Goal: Task Accomplishment & Management: Use online tool/utility

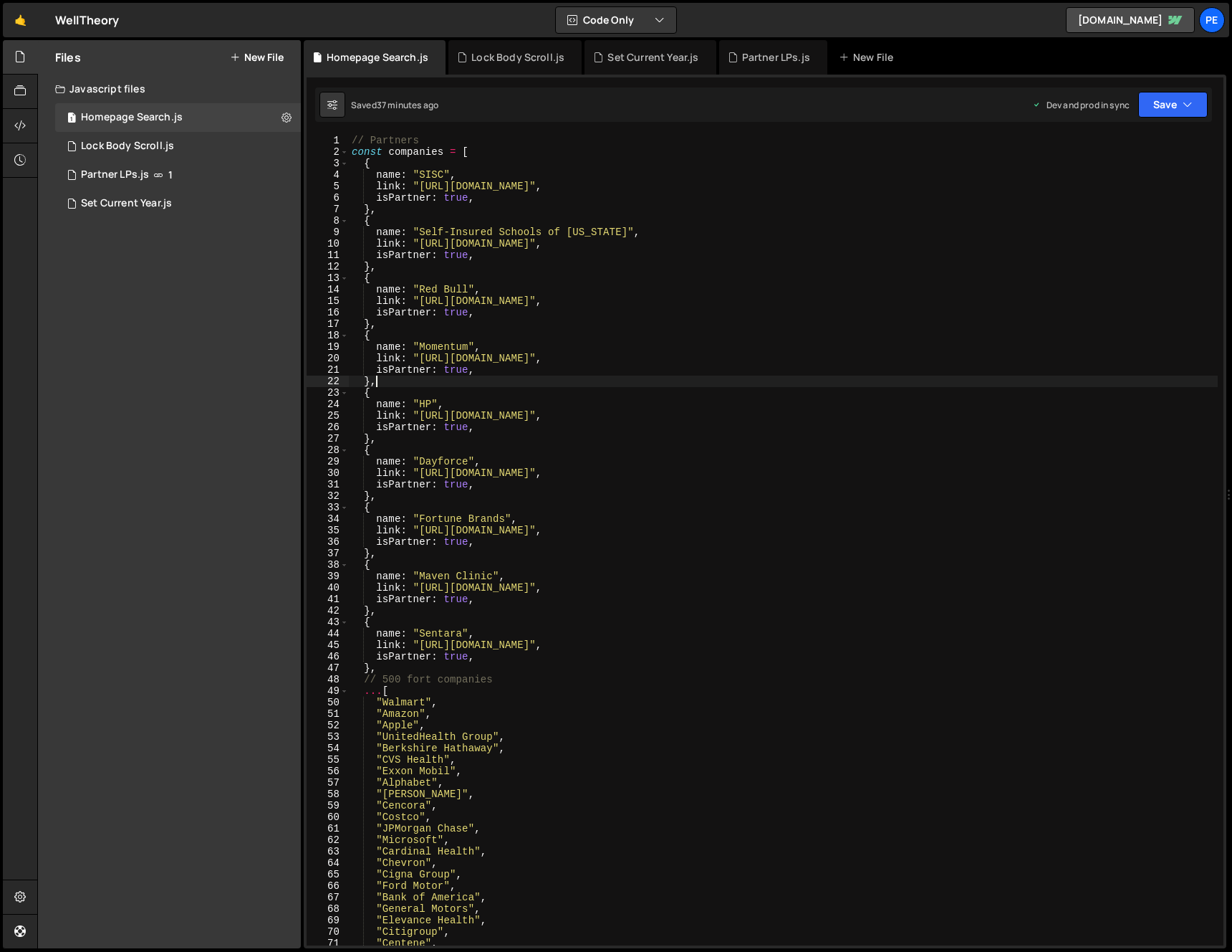
click at [680, 378] on div "// Partners const companies = [ { name : "SISC" , link : "[URL][DOMAIN_NAME]" ,…" at bounding box center [783, 551] width 869 height 833
type textarea "},"
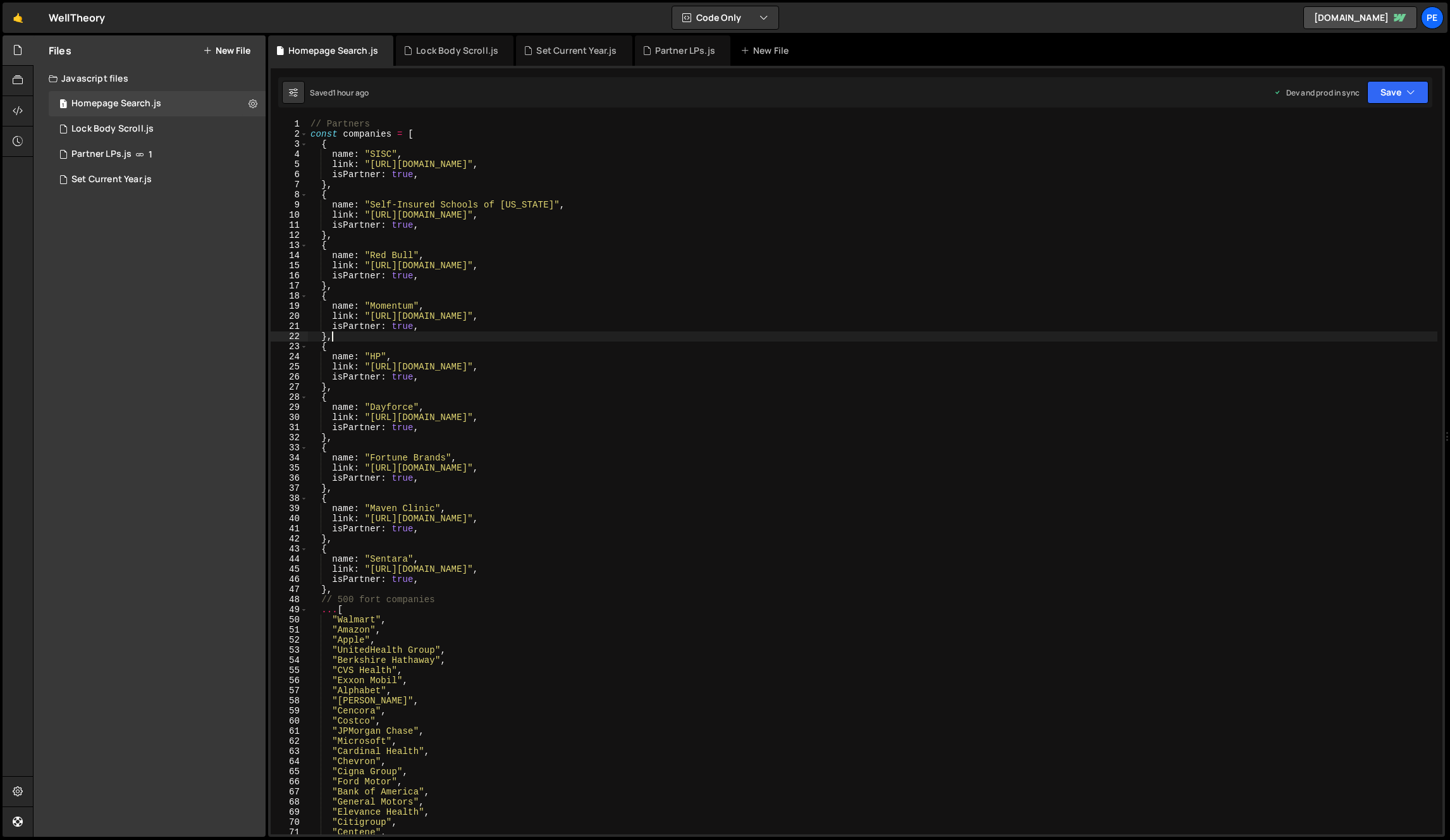
click at [668, 340] on div "// Partners const companies = [ { name : "SISC" , link : "[URL][DOMAIN_NAME]" ,…" at bounding box center [872, 486] width 1129 height 735
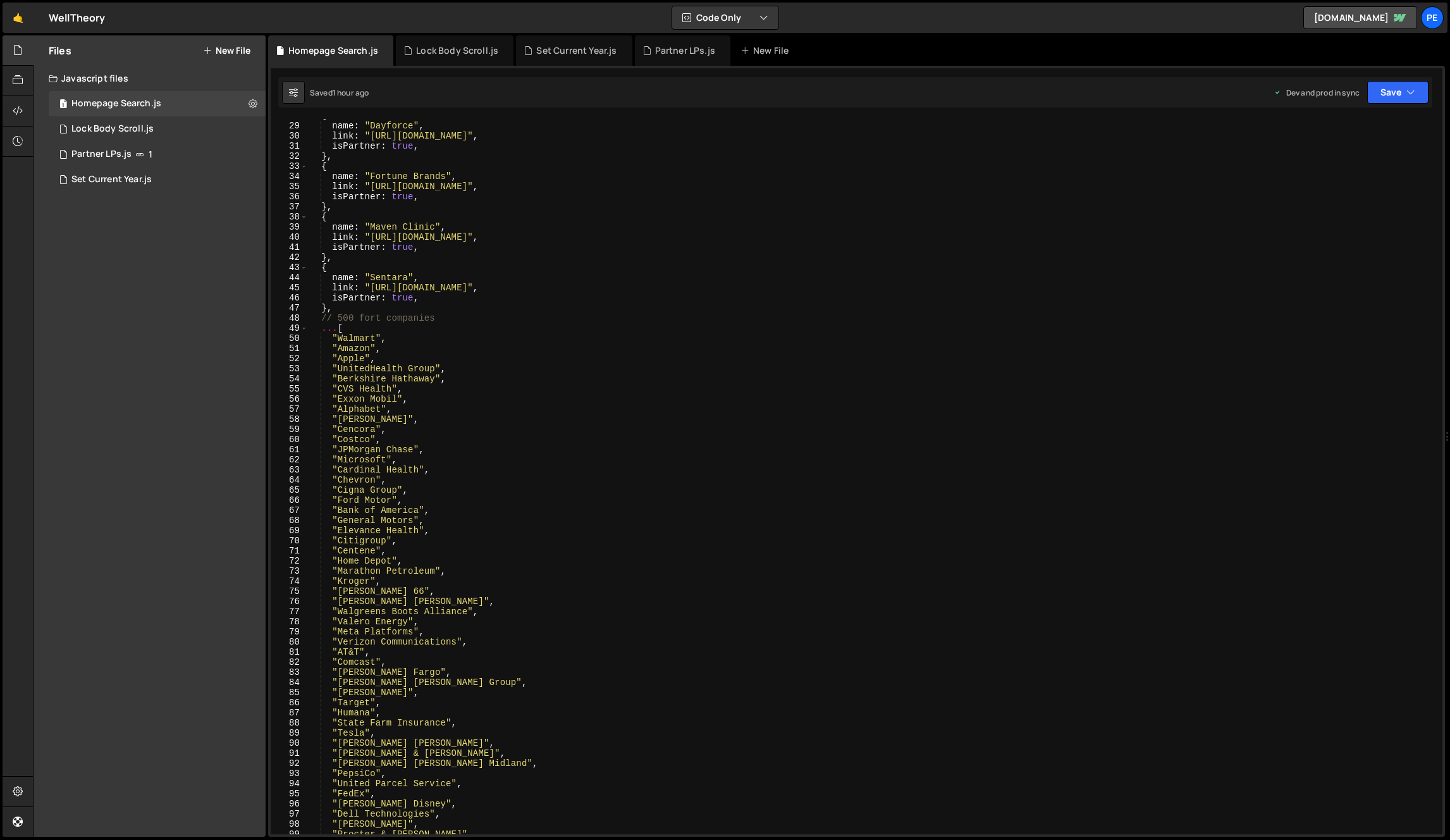
scroll to position [398, 0]
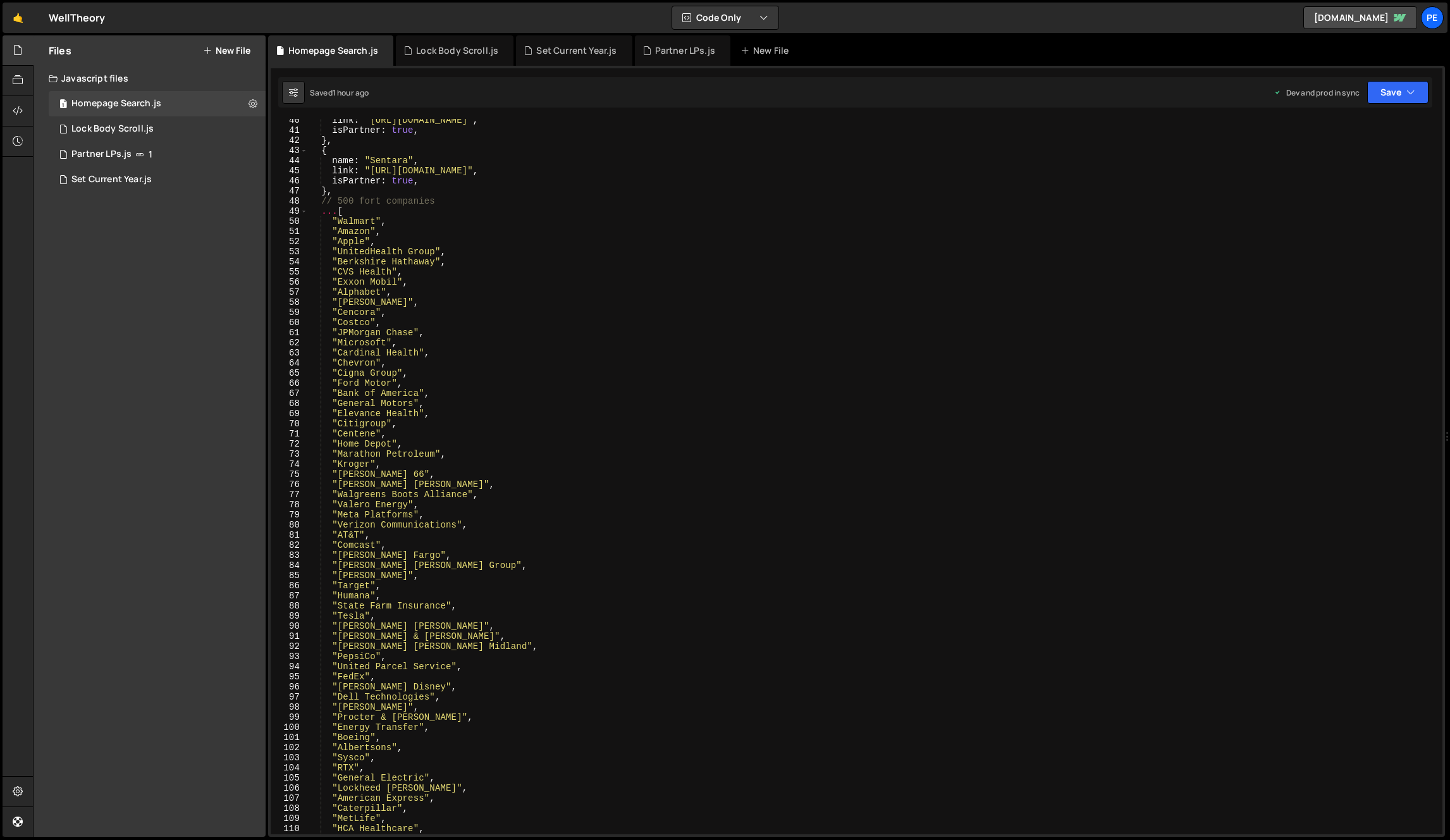
paste textarea
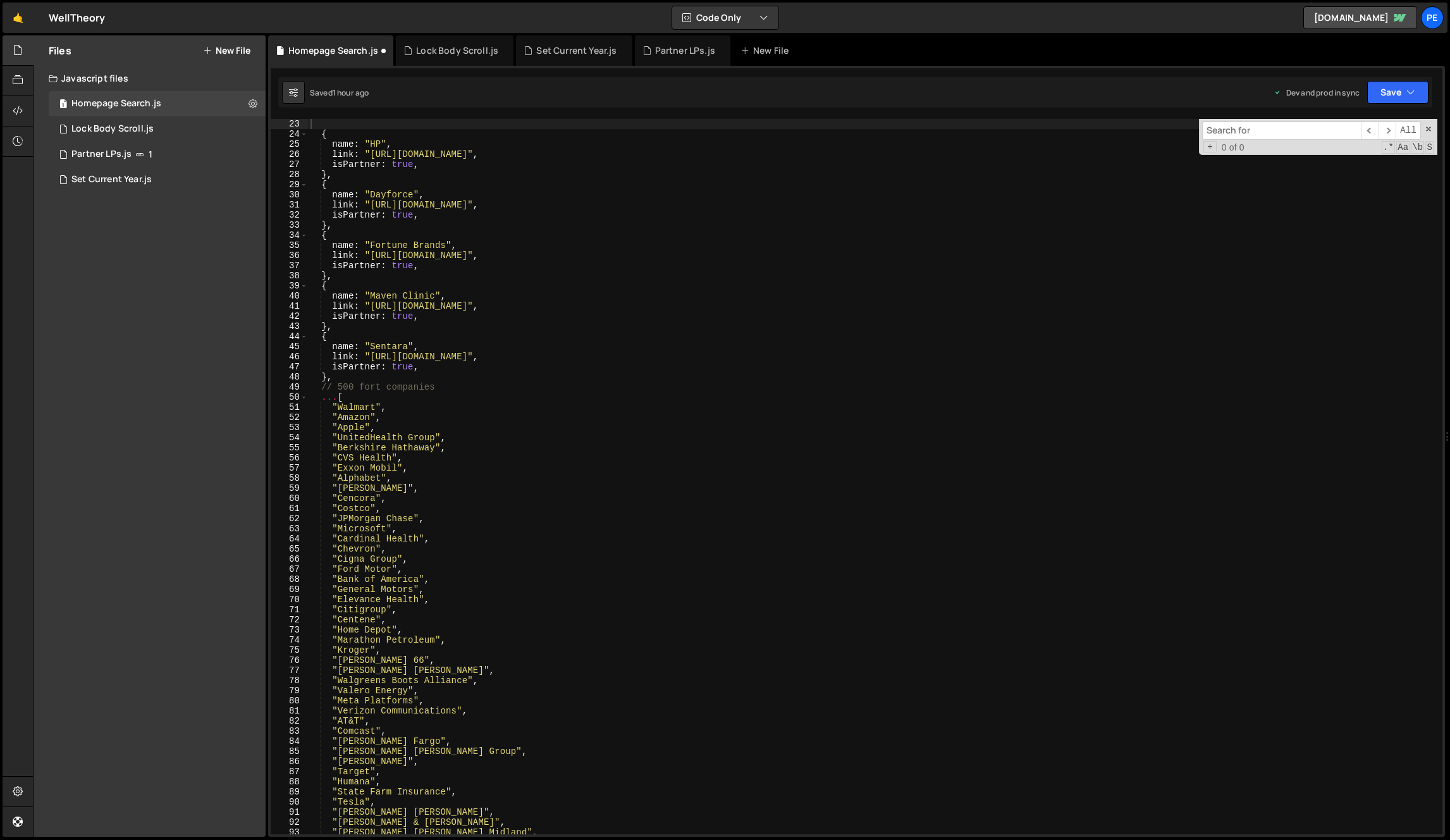
scroll to position [222, 0]
type input "searchInput.addEventListener("input", updateAutocomplete);"
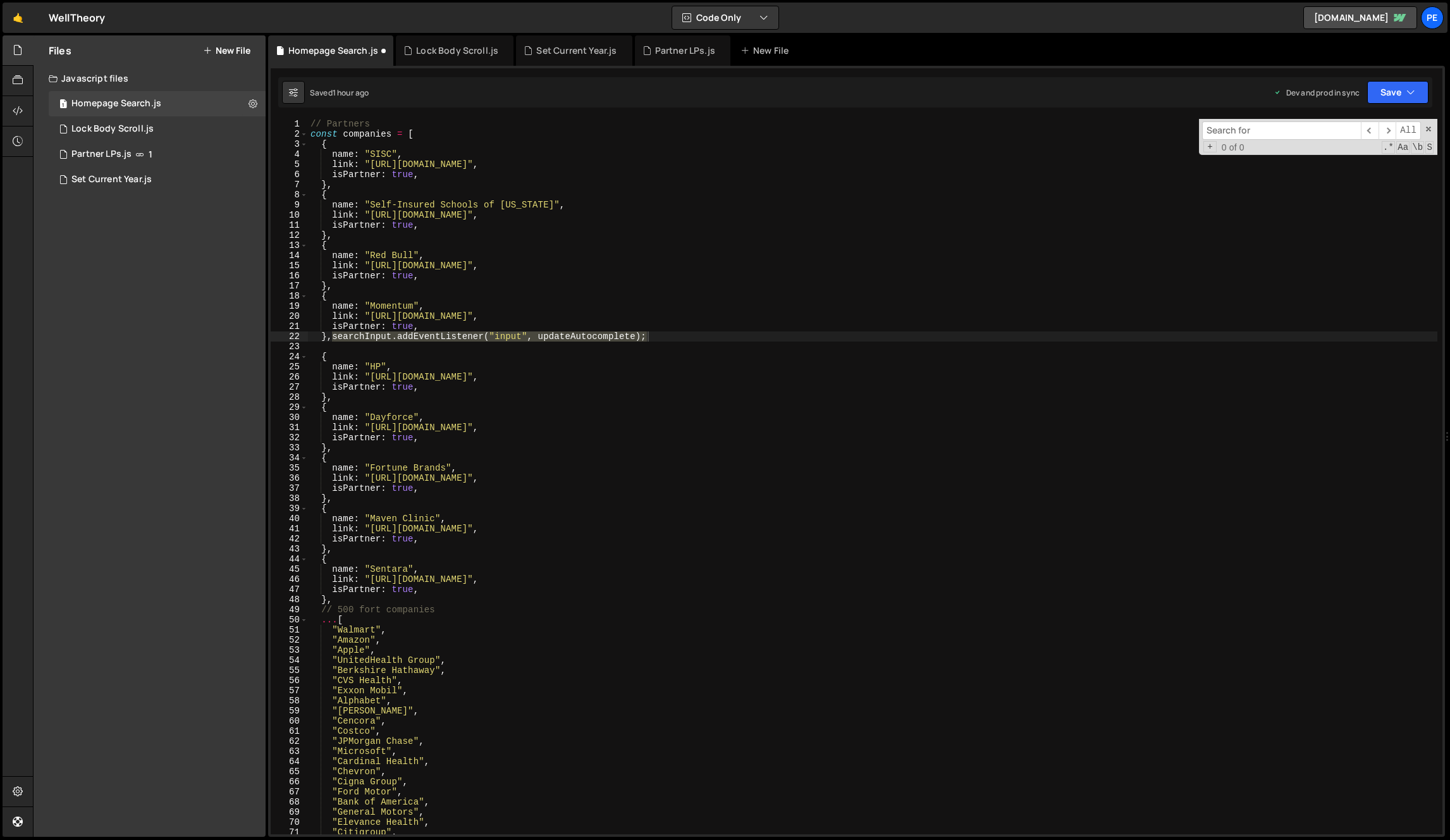
scroll to position [0, 0]
click at [733, 427] on div "// Partners const companies = [ { name : "SISC" , link : "[URL][DOMAIN_NAME]" ,…" at bounding box center [872, 486] width 1129 height 735
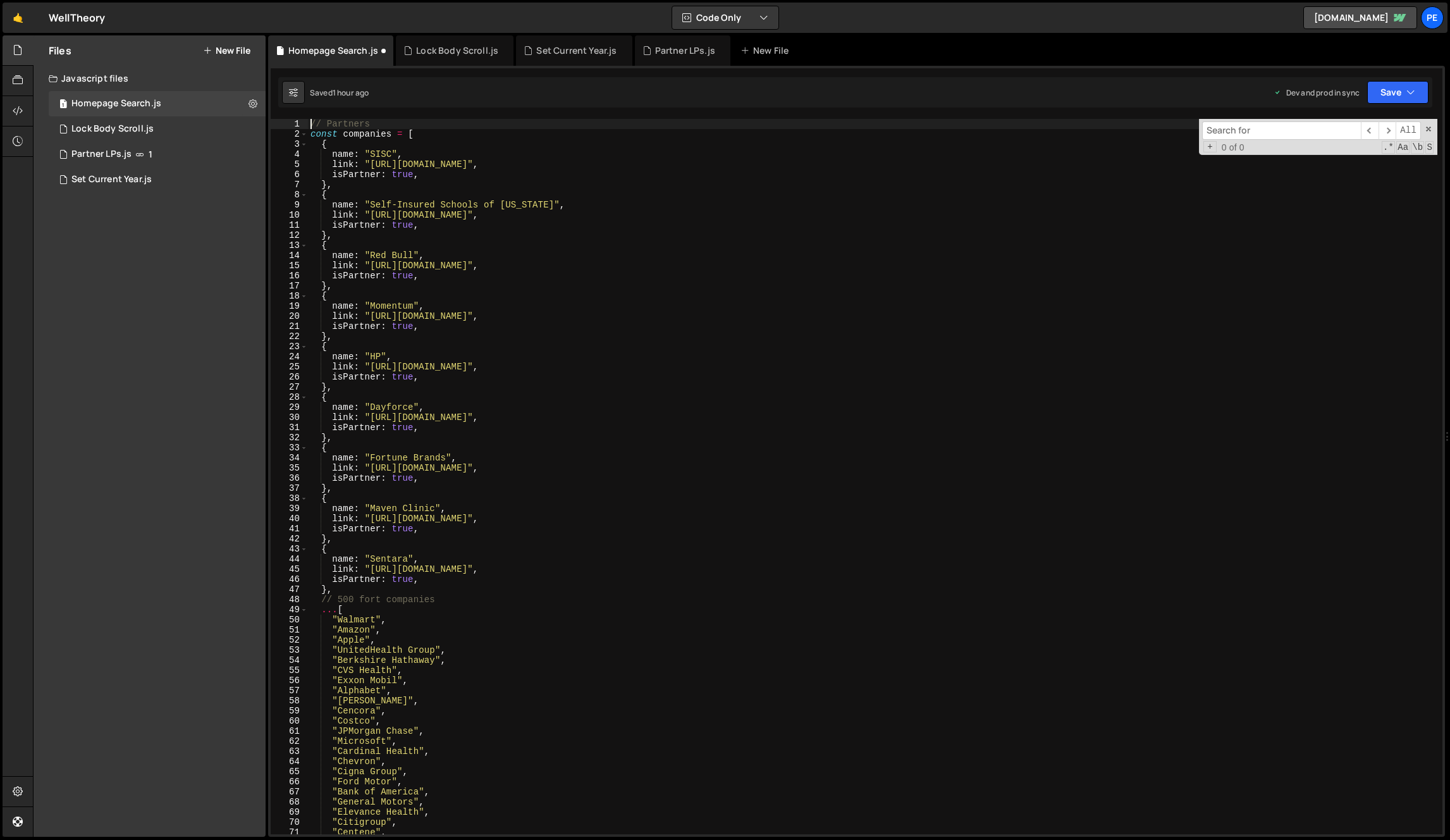
type textarea ");"
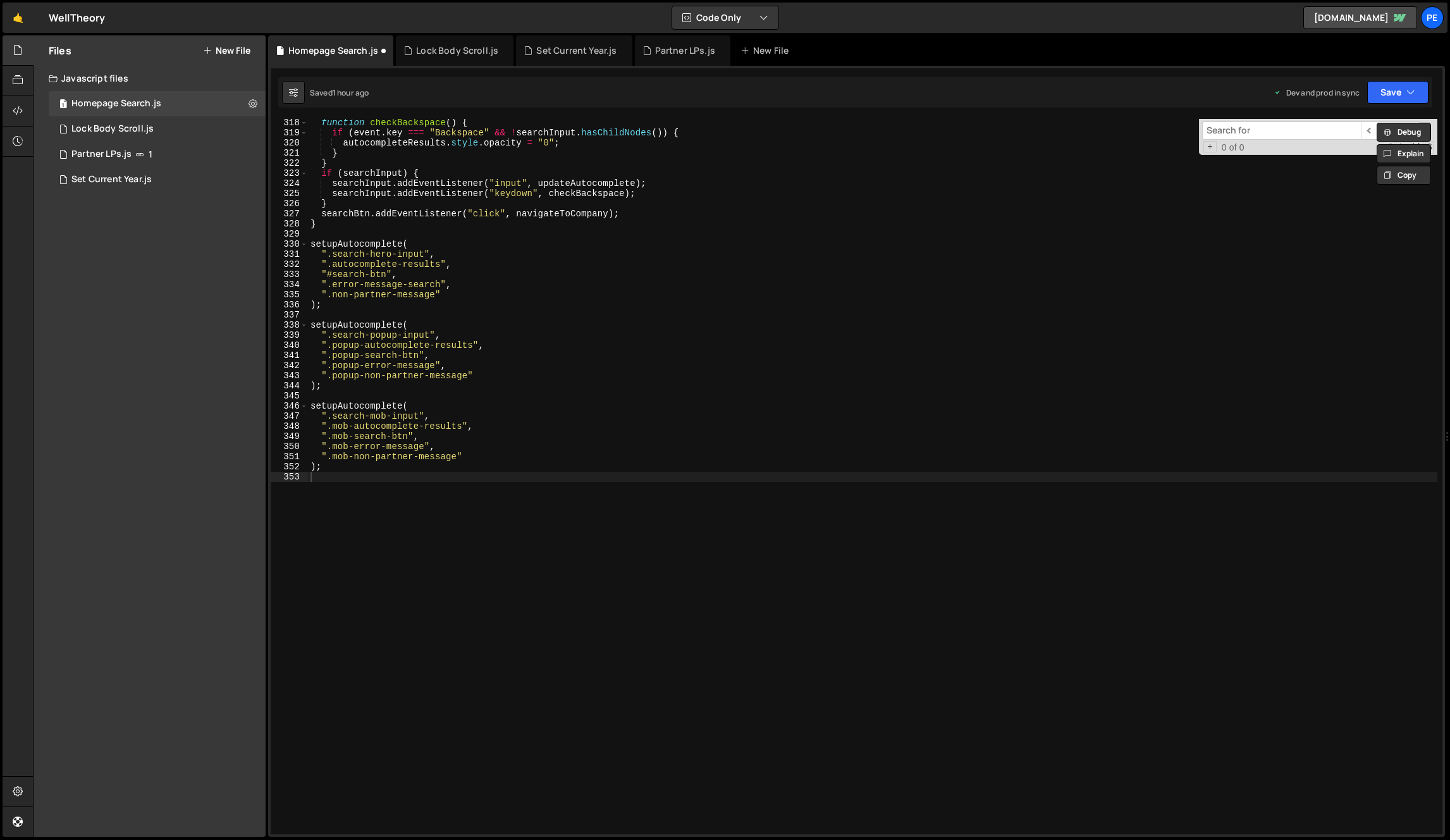
click at [1087, 133] on input at bounding box center [1282, 130] width 159 height 18
click at [1087, 127] on input at bounding box center [1282, 130] width 159 height 18
paste input "searchInput.addEventListener("input", updateAutocomplete);"
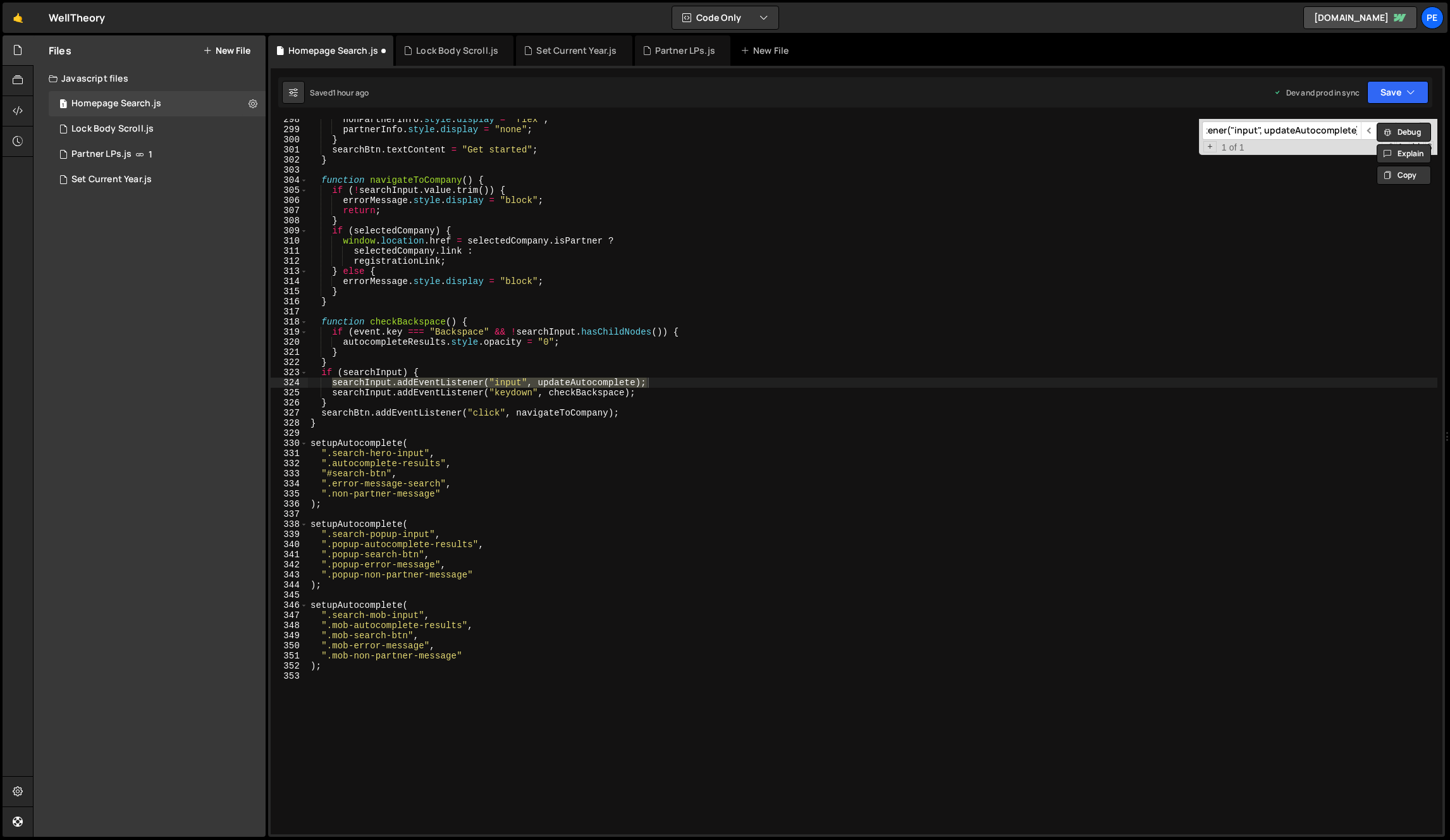
scroll to position [3009, 0]
type input "searchInput.addEventListener("input", updateAutocomplete);"
click at [494, 381] on div "nonPartnerInfo . style . display = "flex" ; partnerInfo . style . display = "no…" at bounding box center [872, 476] width 1129 height 715
click at [494, 381] on div "nonPartnerInfo . style . display = "flex" ; partnerInfo . style . display = "no…" at bounding box center [872, 481] width 1129 height 735
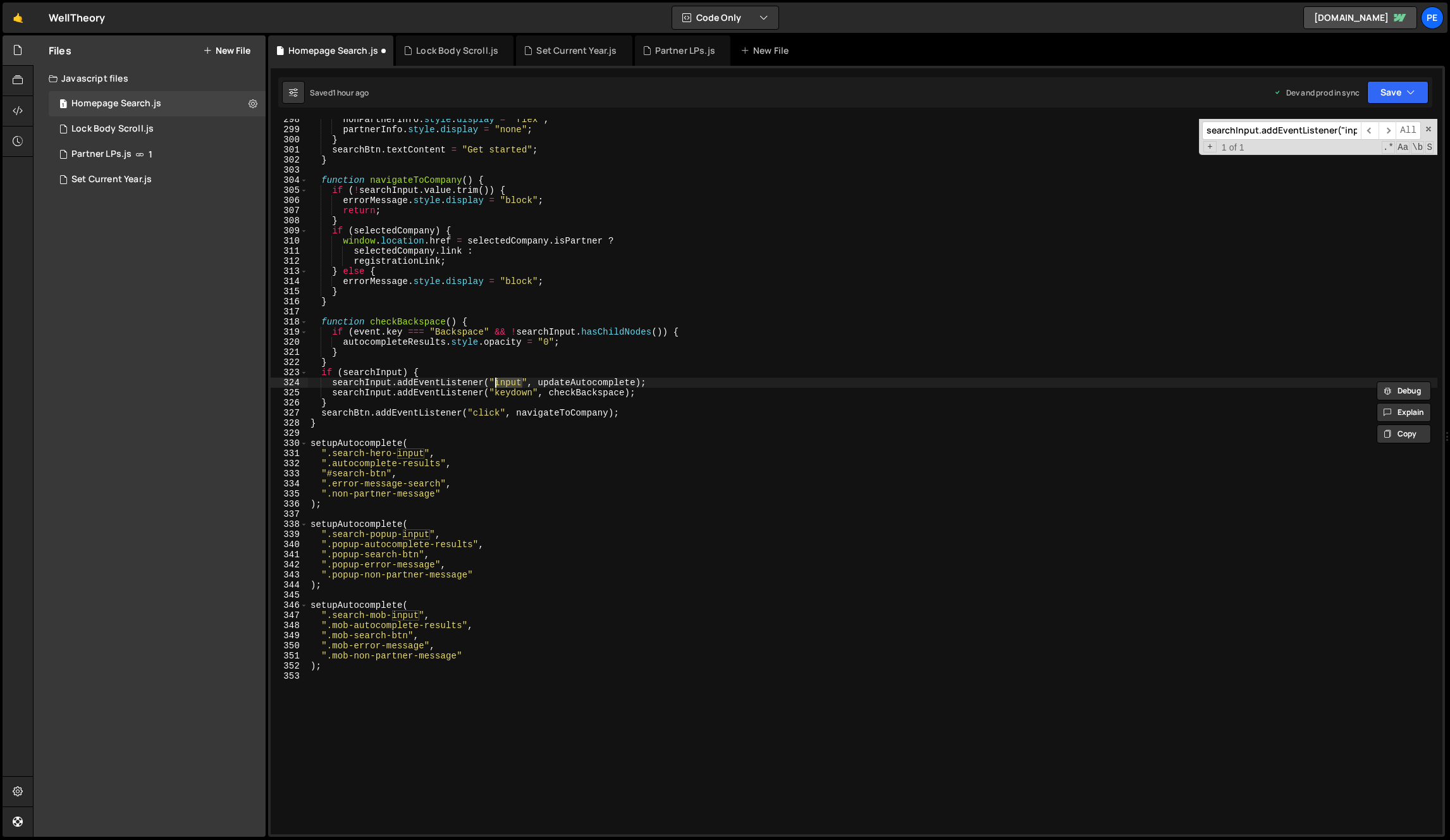
click at [494, 381] on div "nonPartnerInfo . style . display = "flex" ; partnerInfo . style . display = "no…" at bounding box center [872, 481] width 1129 height 735
paste textarea
type textarea ");"
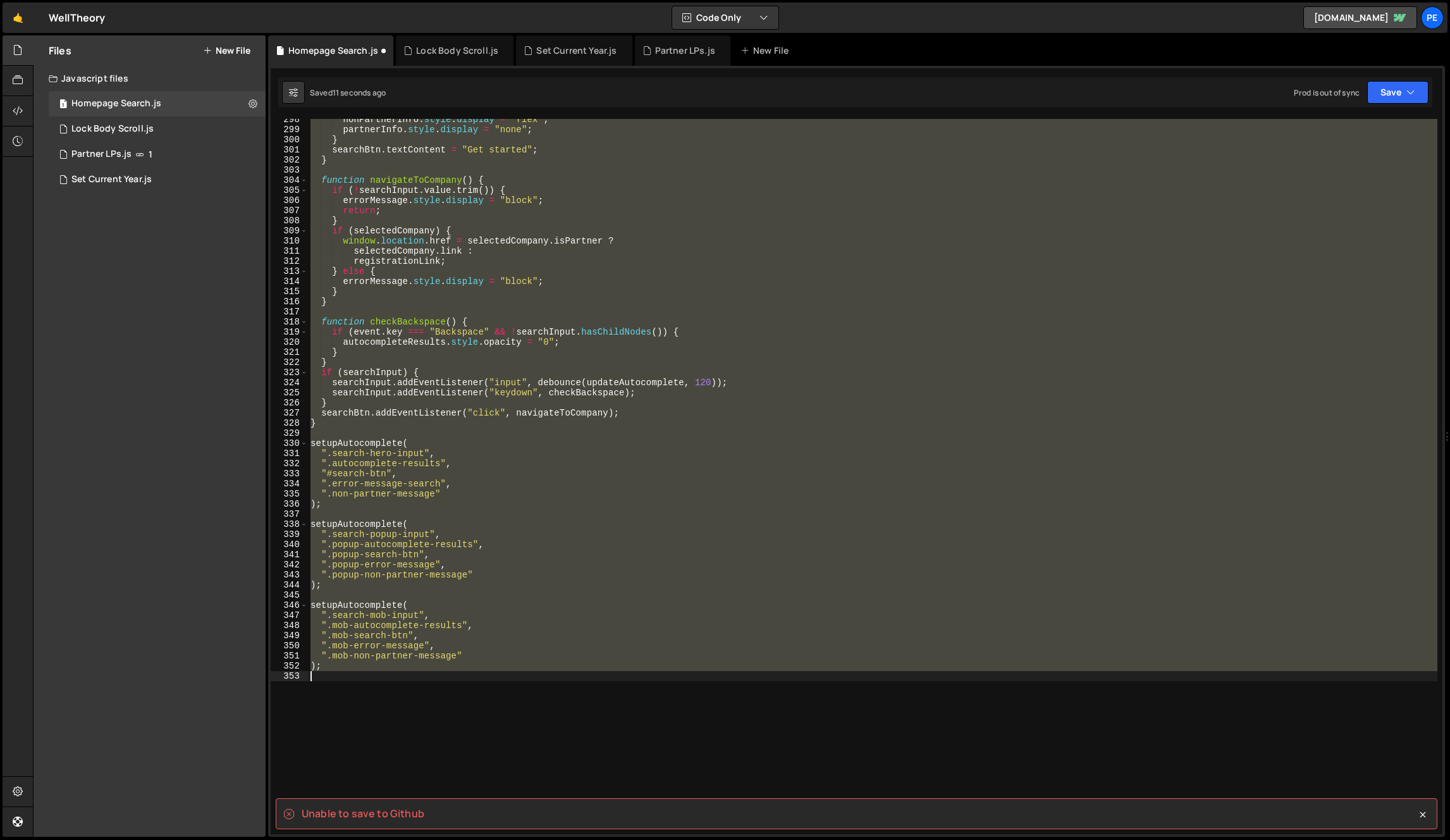
click at [757, 445] on div "nonPartnerInfo . style . display = "flex" ; partnerInfo . style . display = "no…" at bounding box center [872, 476] width 1129 height 715
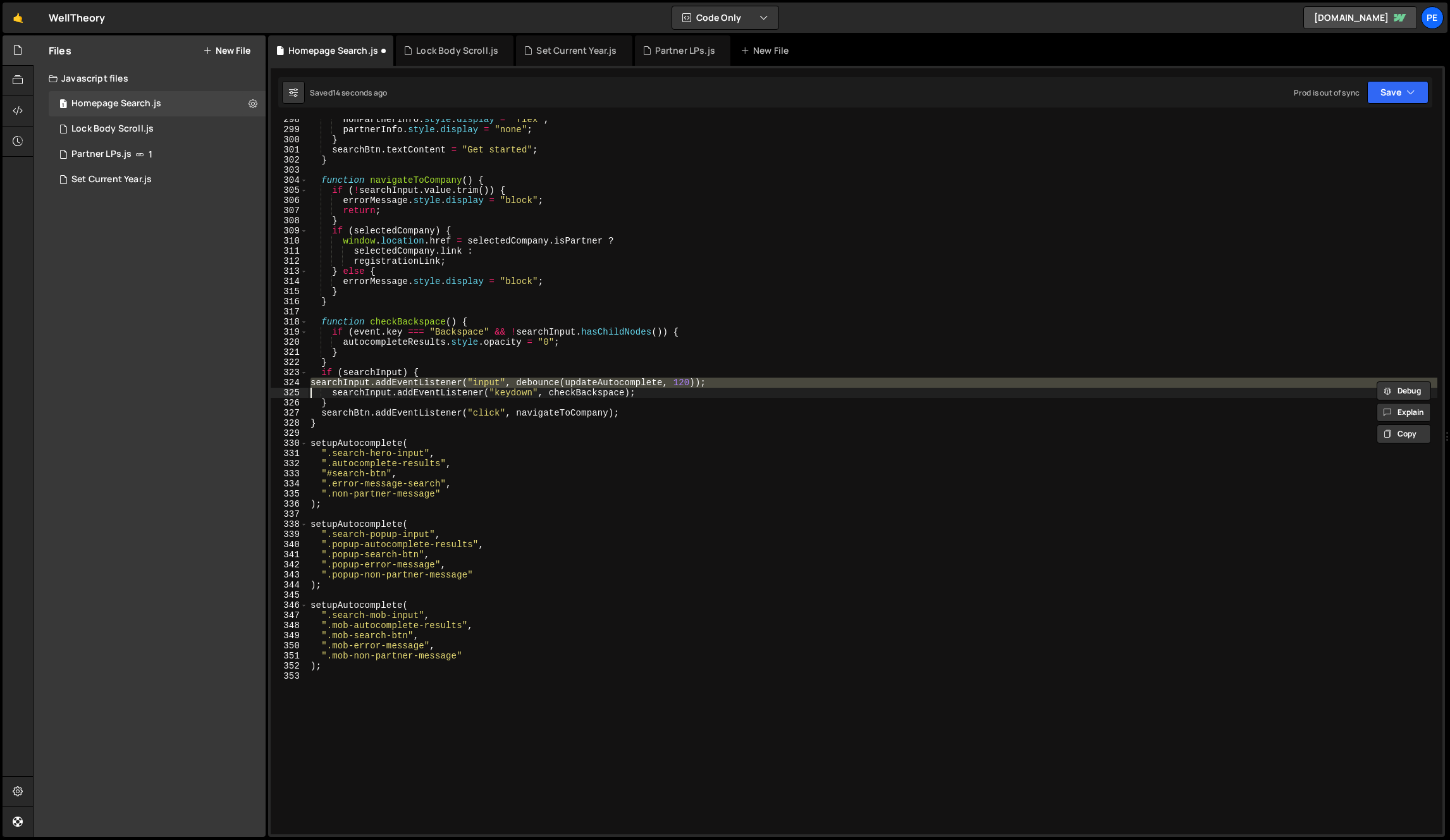
type textarea "searchInput.addEventListener("keydown", checkBackspace);"
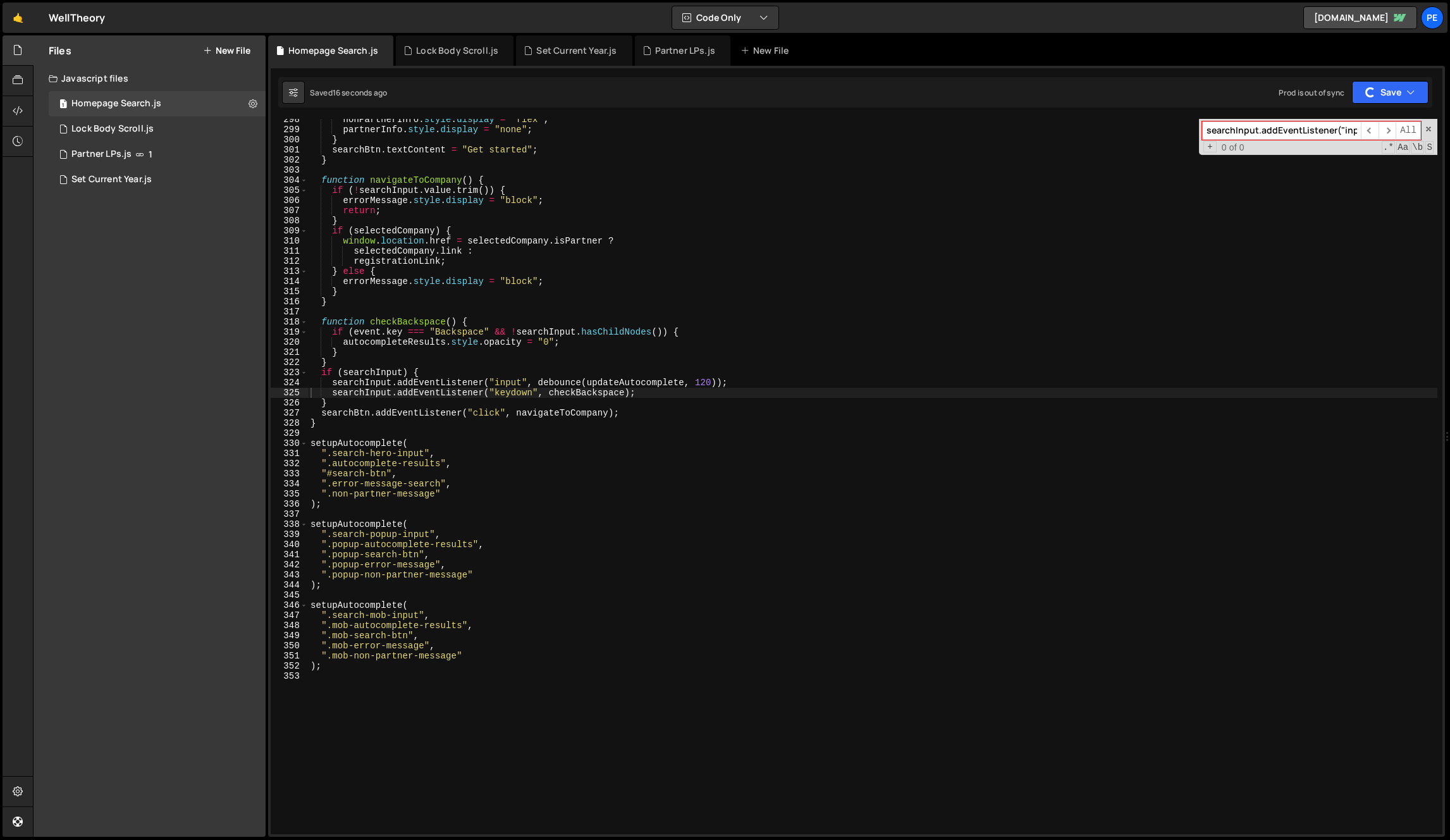
paste input "company.name.toLowerCase().includes(query)"
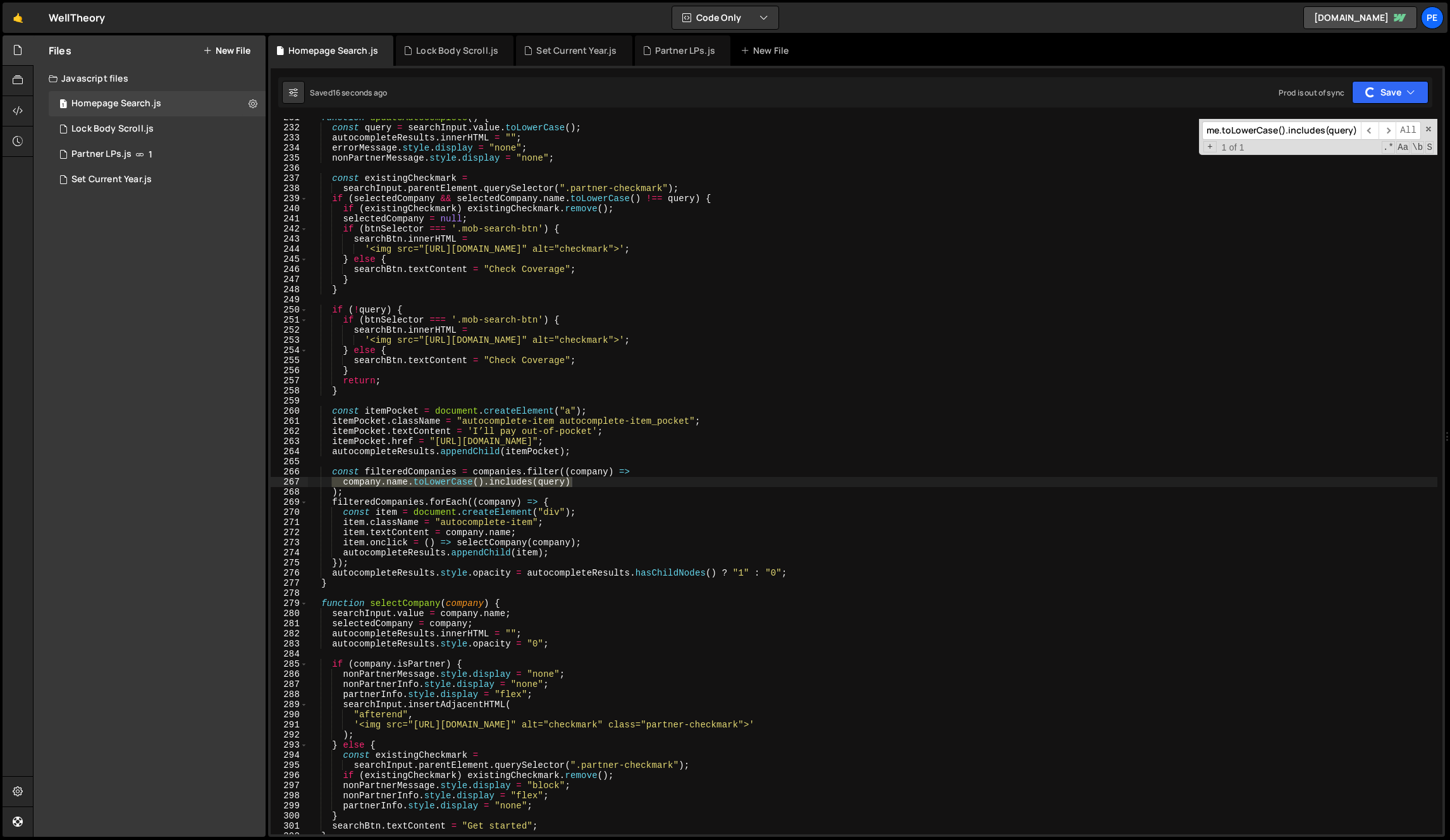
scroll to position [2334, 0]
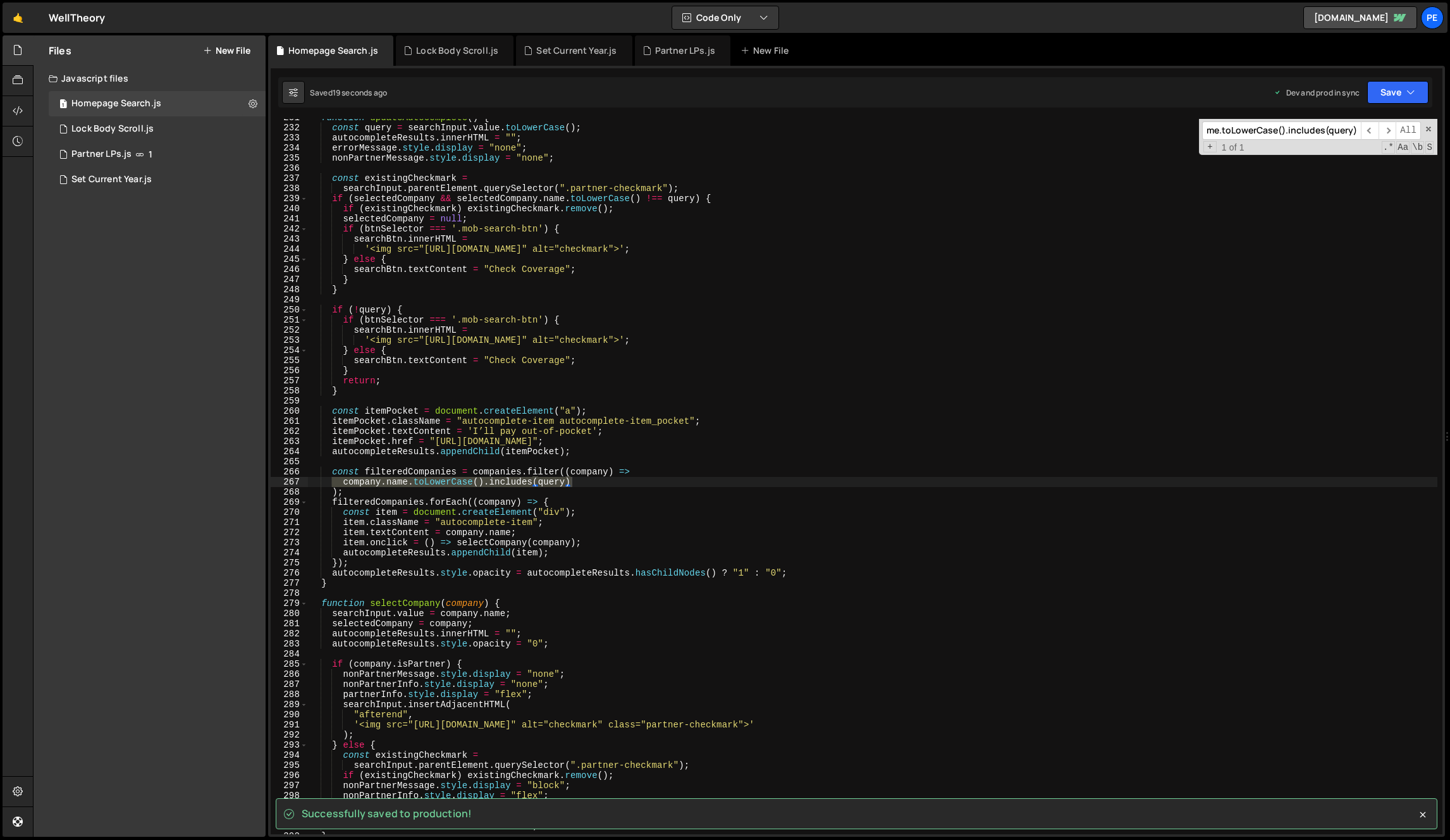
type input "company.name.toLowerCase().includes(query)"
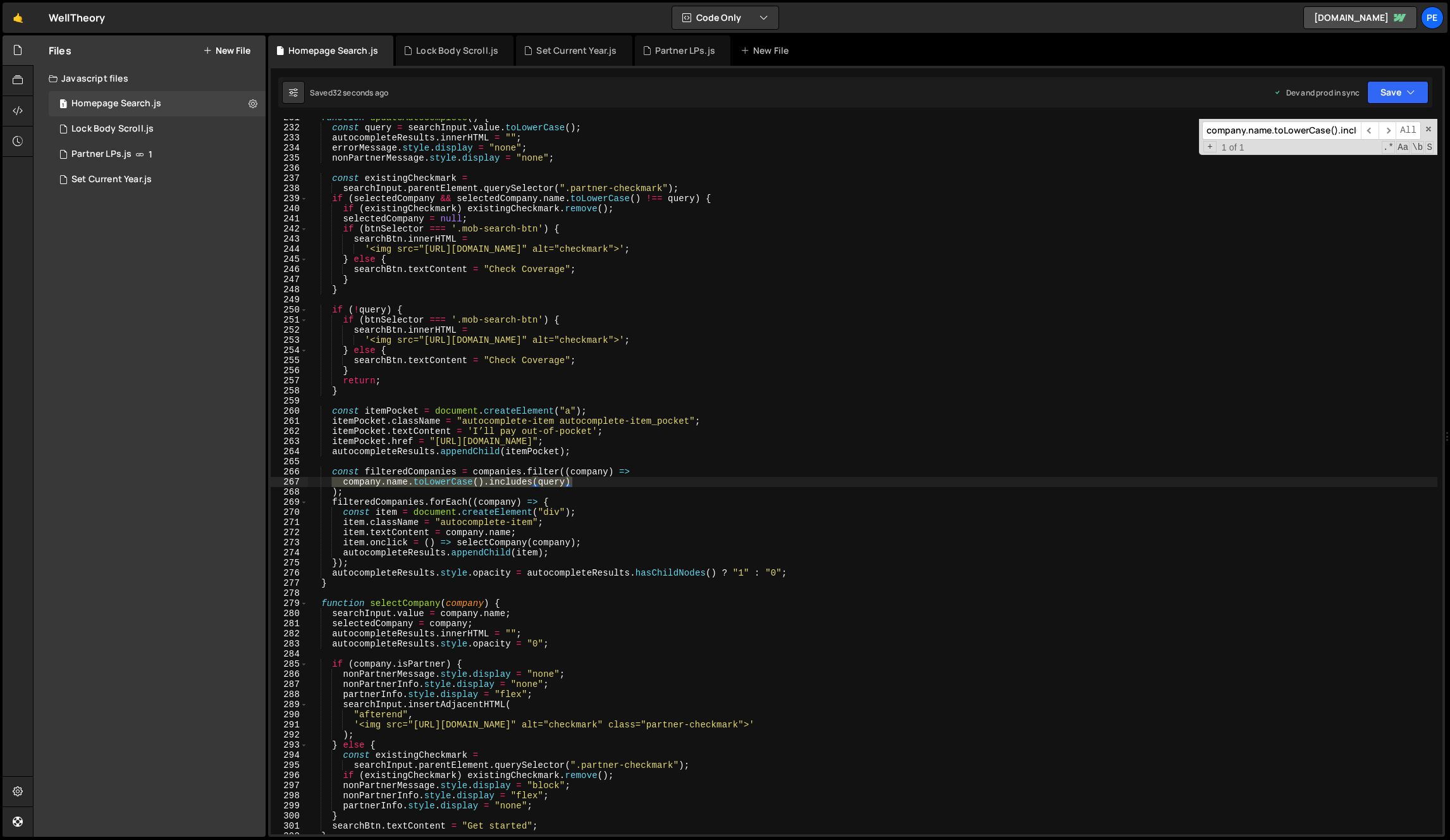
click at [480, 484] on div "function updateAutocomplete ( ) { const query = searchInput . value . toLowerCa…" at bounding box center [872, 480] width 1129 height 735
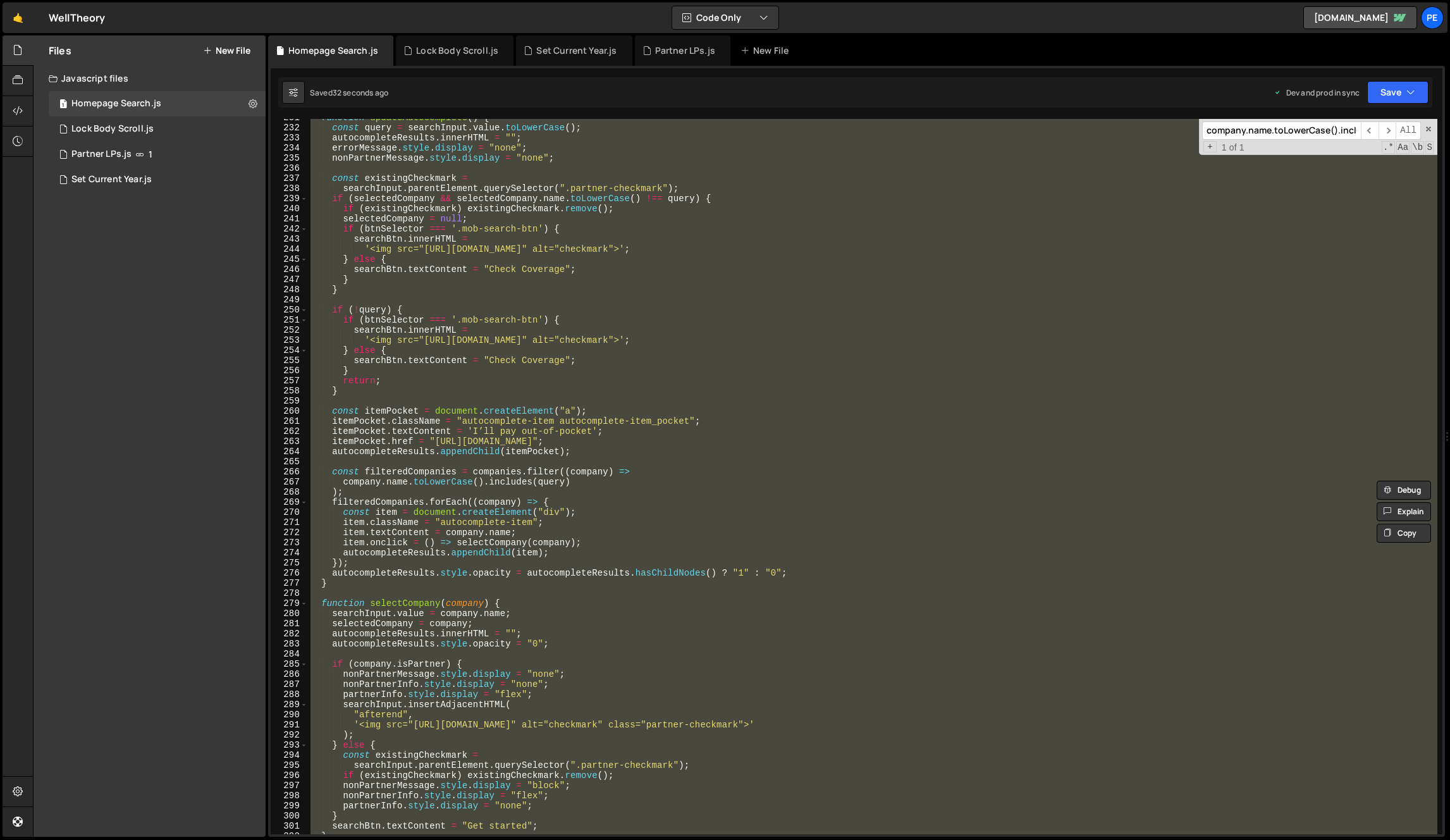
click at [480, 484] on div "function updateAutocomplete ( ) { const query = searchInput . value . toLowerCa…" at bounding box center [872, 480] width 1129 height 735
click at [495, 481] on div "function updateAutocomplete ( ) { const query = searchInput . value . toLowerCa…" at bounding box center [872, 476] width 1129 height 715
click at [495, 481] on div "function updateAutocomplete ( ) { const query = searchInput . value . toLowerCa…" at bounding box center [872, 480] width 1129 height 735
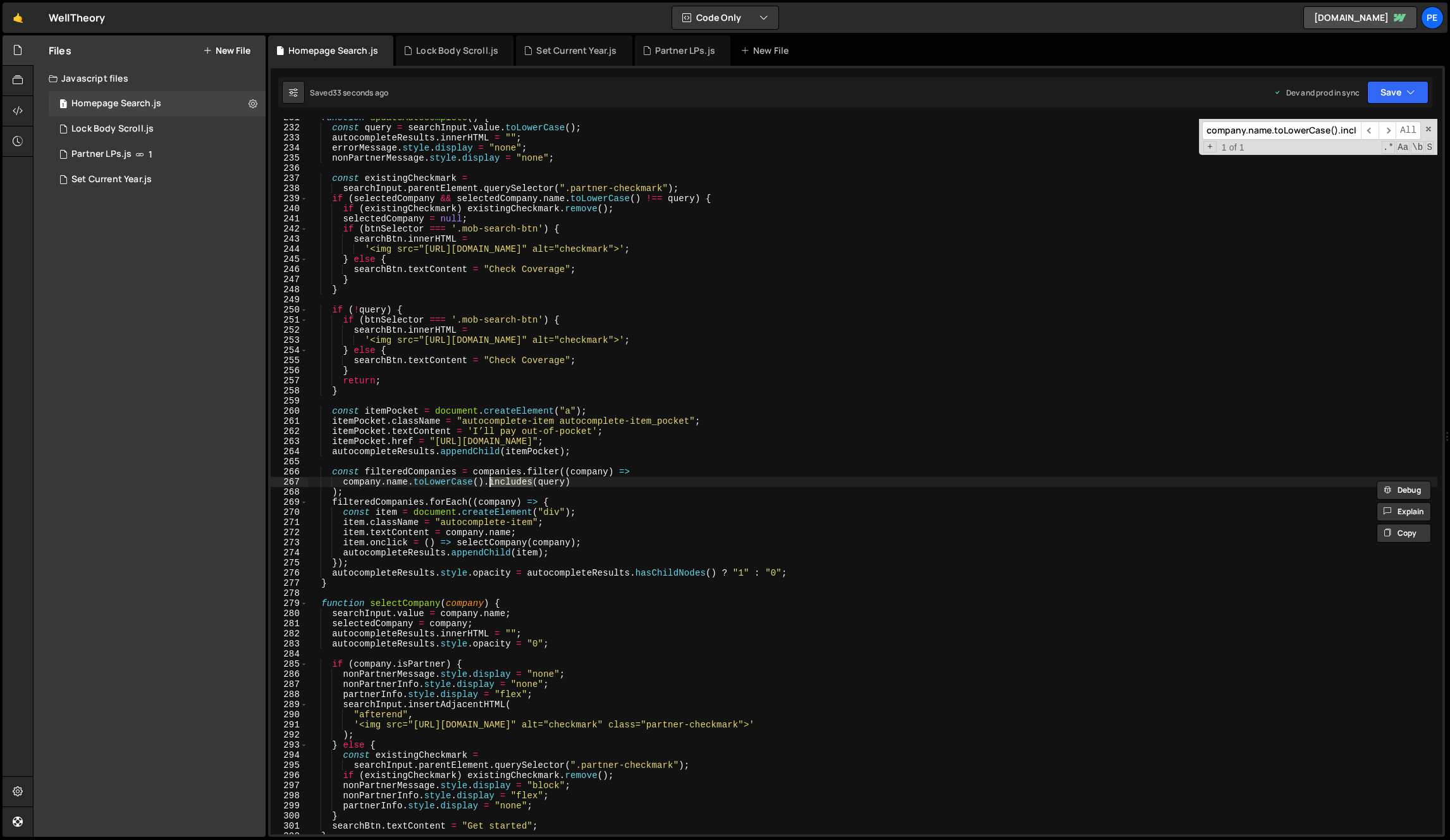
click at [495, 481] on div "function updateAutocomplete ( ) { const query = searchInput . value . toLowerCa…" at bounding box center [872, 480] width 1129 height 735
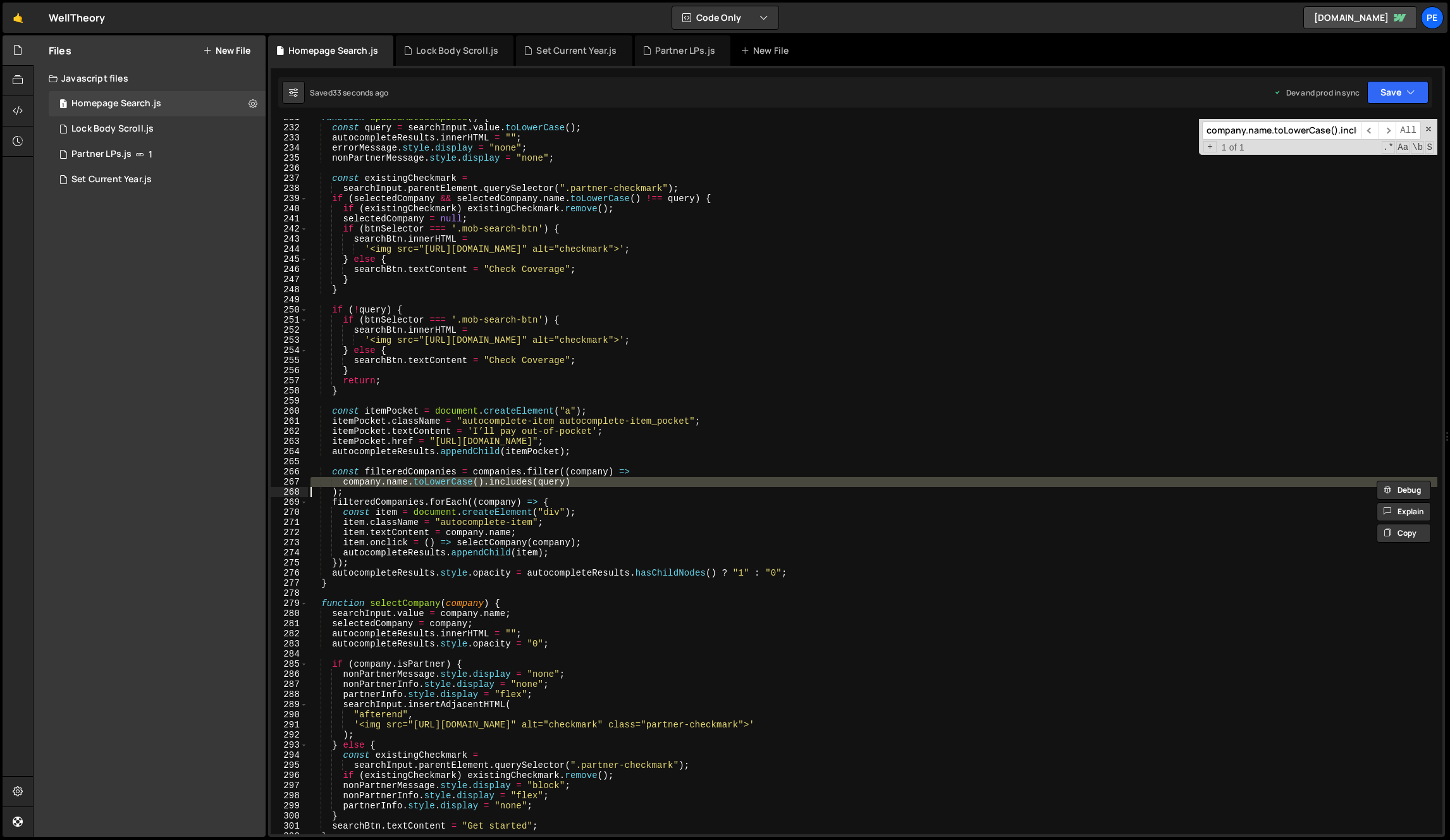
paste textarea
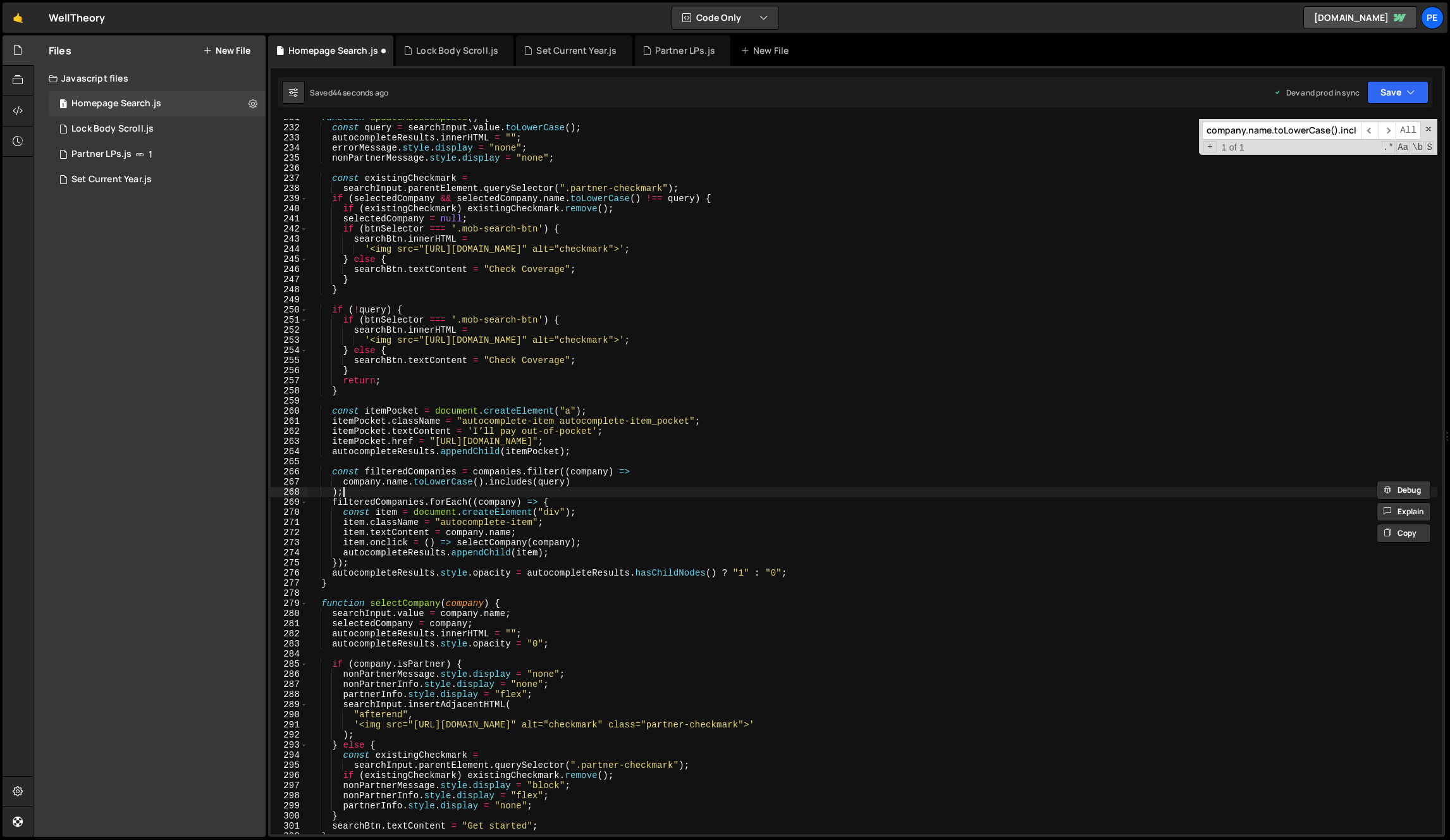
click at [362, 487] on div "function updateAutocomplete ( ) { const query = searchInput . value . toLowerCa…" at bounding box center [872, 480] width 1129 height 735
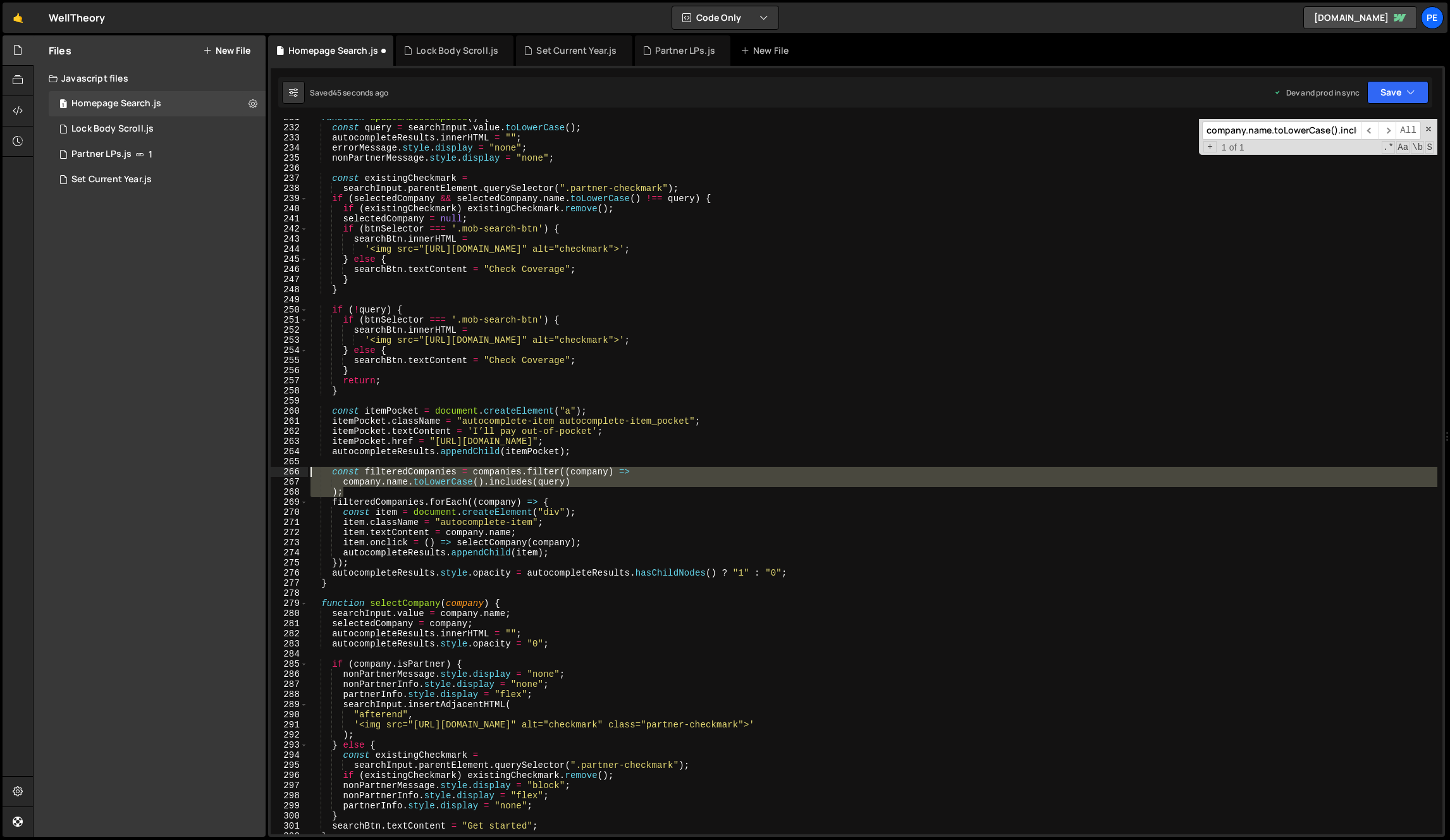
drag, startPoint x: 354, startPoint y: 490, endPoint x: 291, endPoint y: 471, distance: 65.8
click at [291, 471] on div "); 231 232 233 234 235 236 237 238 239 240 241 242 243 244 245 246 247 248 249 …" at bounding box center [856, 476] width 1172 height 715
type textarea "const filteredCompanies = companies.filter((company) => company.name.toLowerCas…"
paste textarea
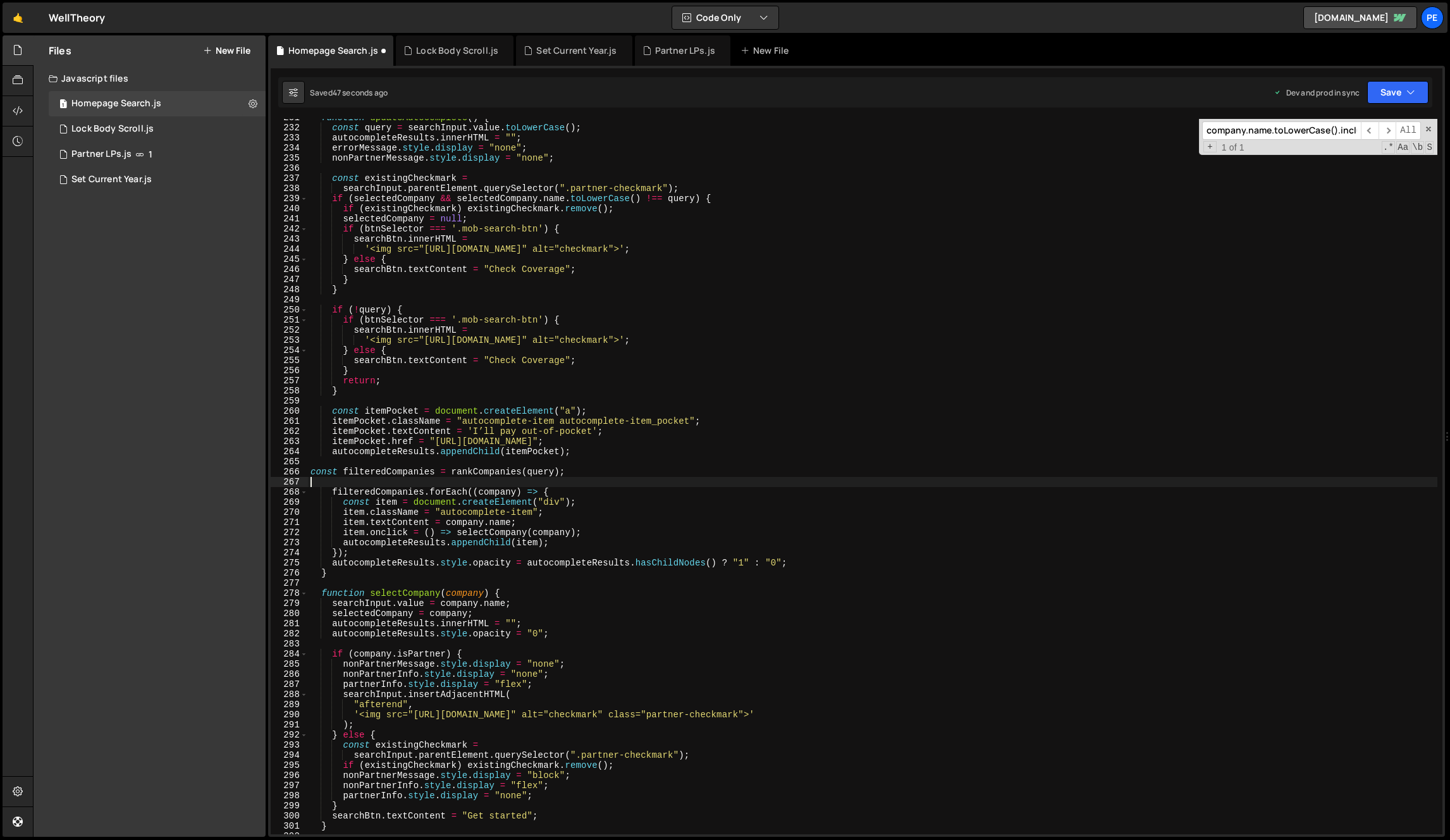
type textarea ");"
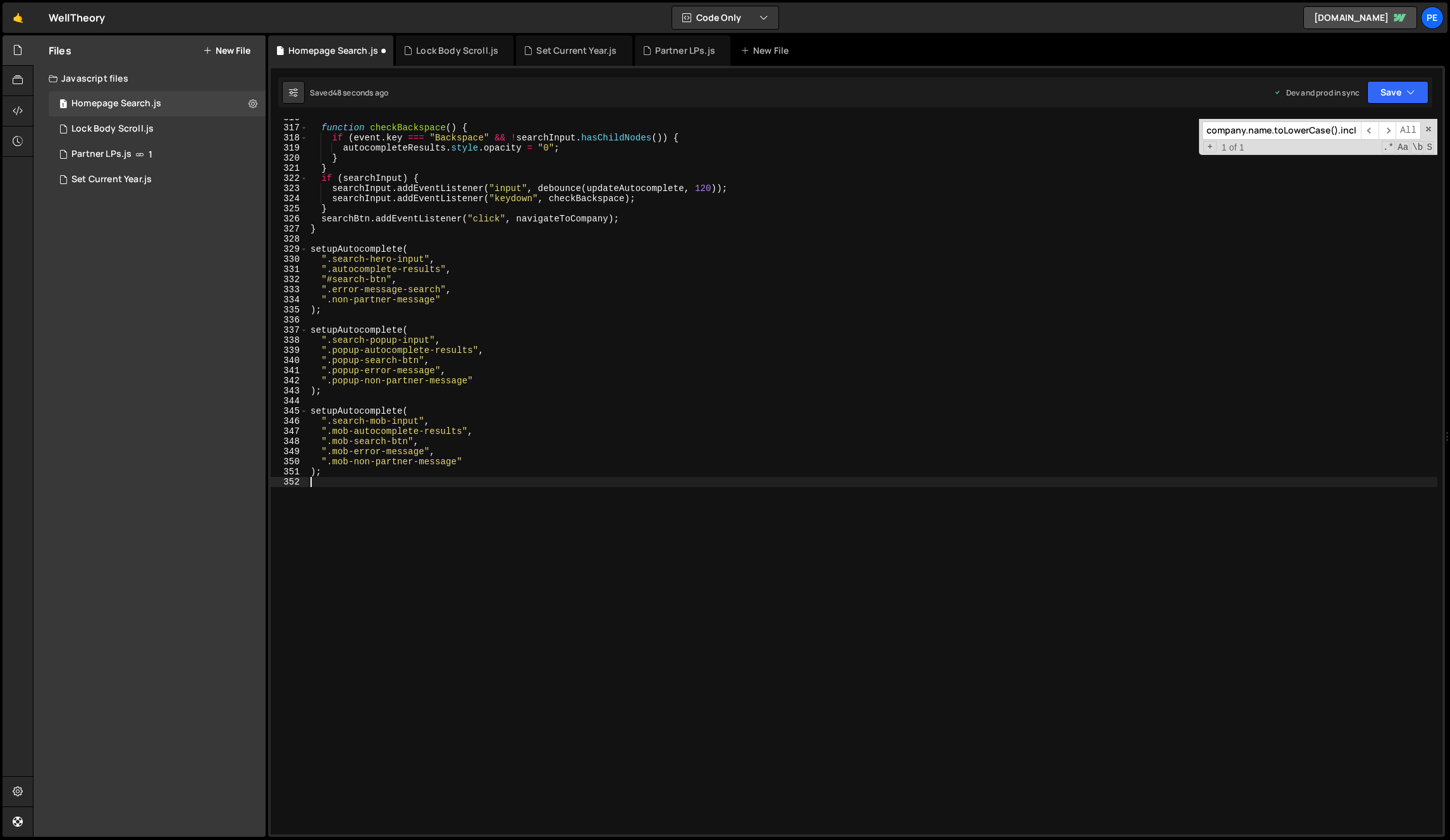
scroll to position [3194, 0]
click at [409, 477] on div "function checkBackspace ( ) { if ( event . key === "Backspace" && ! searchInput…" at bounding box center [872, 480] width 1129 height 735
paste input "const filteredCompanies = rankCompanies(query);"
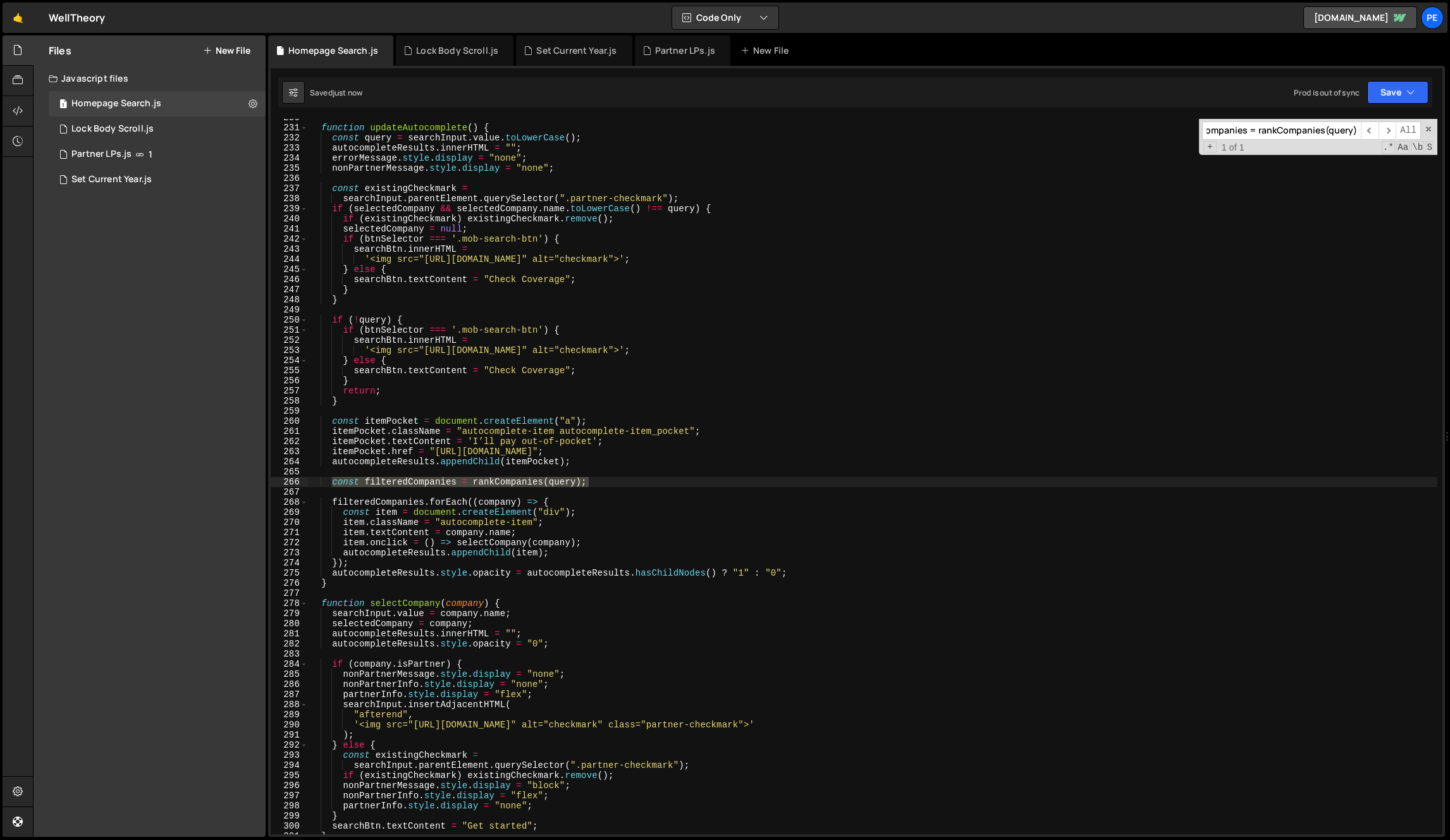
type input "const filteredCompanies = rankCompanies(query);"
click at [394, 488] on div "function updateAutocomplete ( ) { const query = searchInput . value . toLowerCa…" at bounding box center [872, 480] width 1129 height 735
type textarea "const filteredCompanies = rankCompanies(query);"
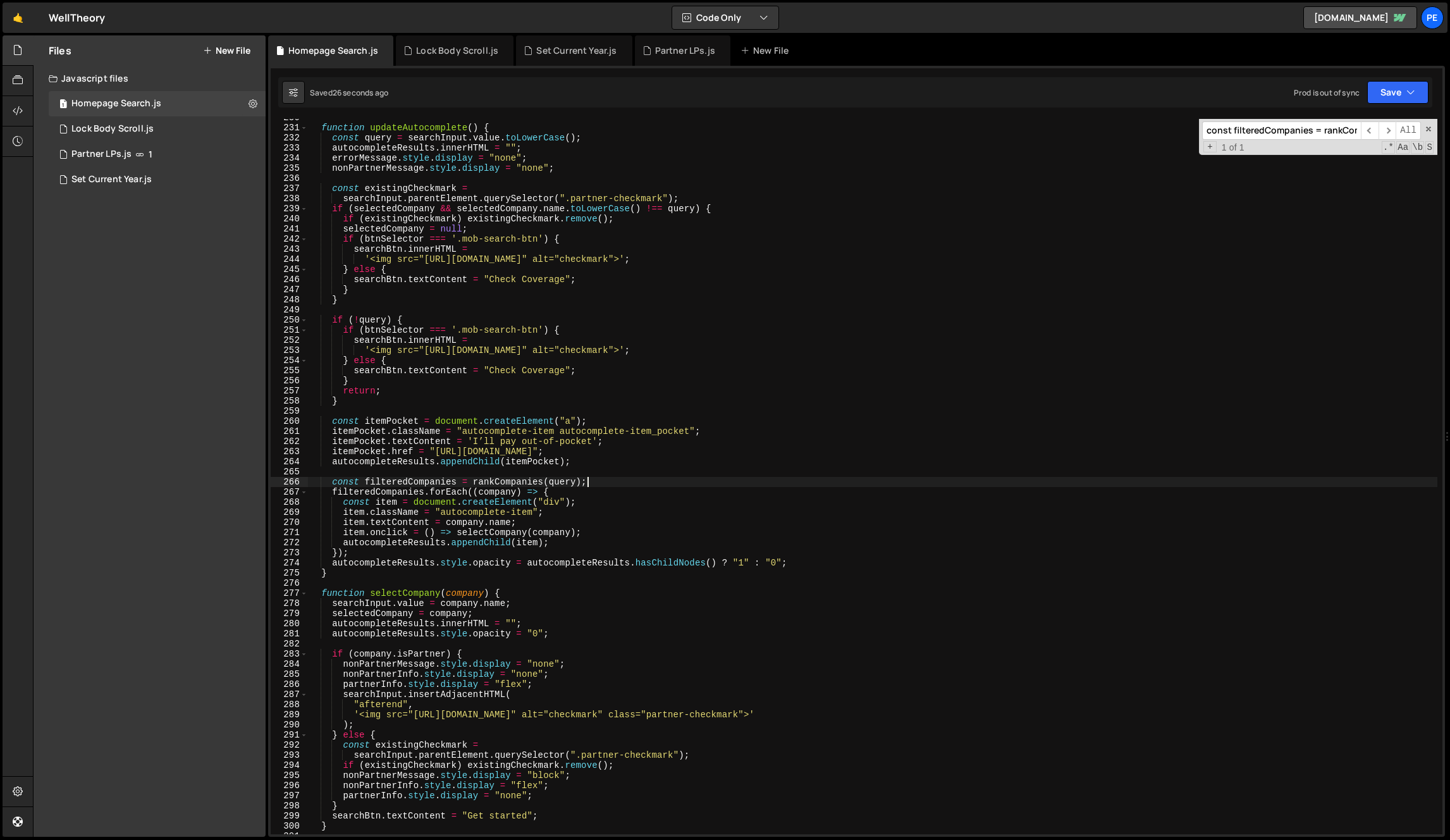
scroll to position [2328, 0]
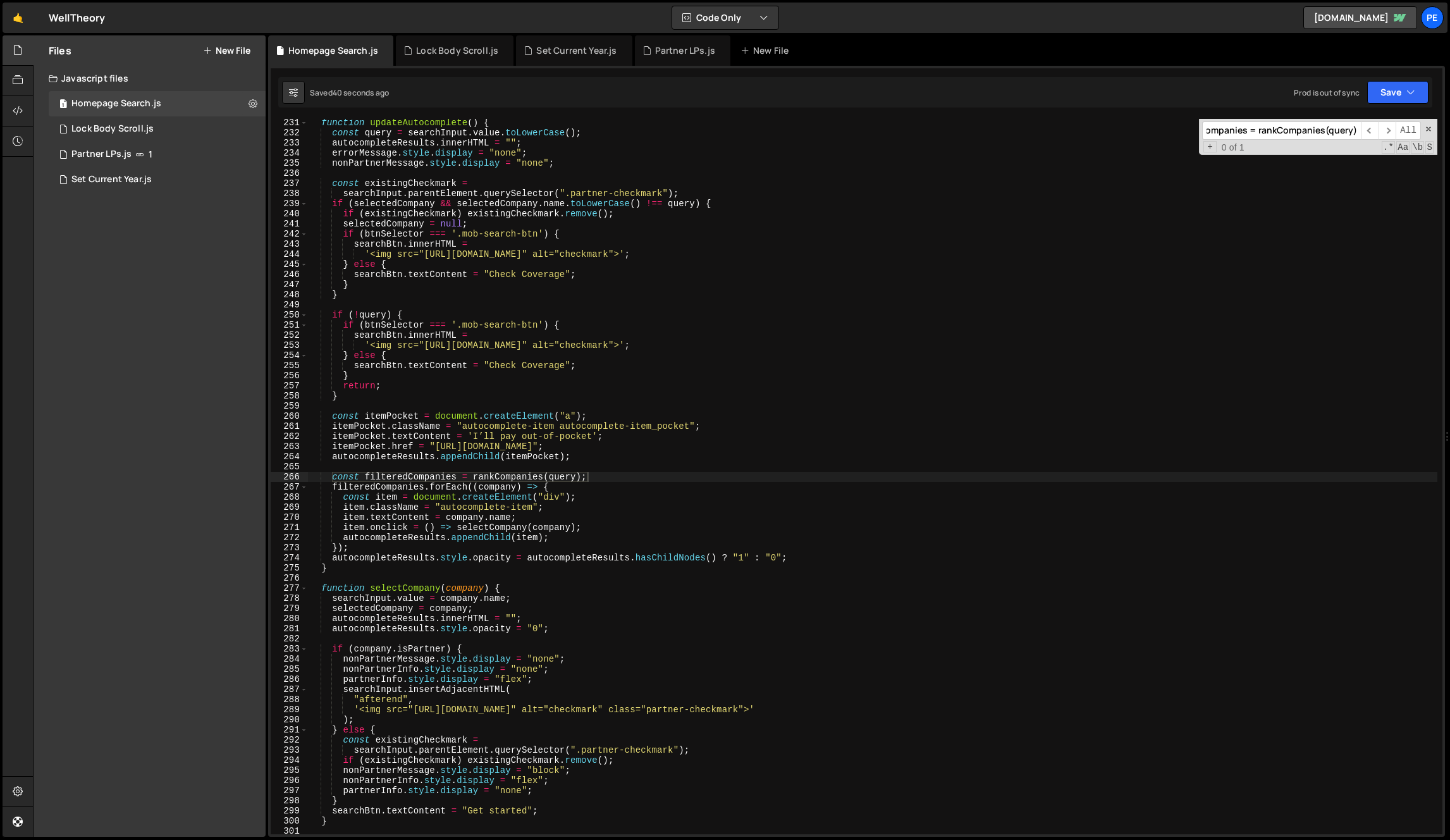
paste input "query = searchInput.value.toLowerCase("
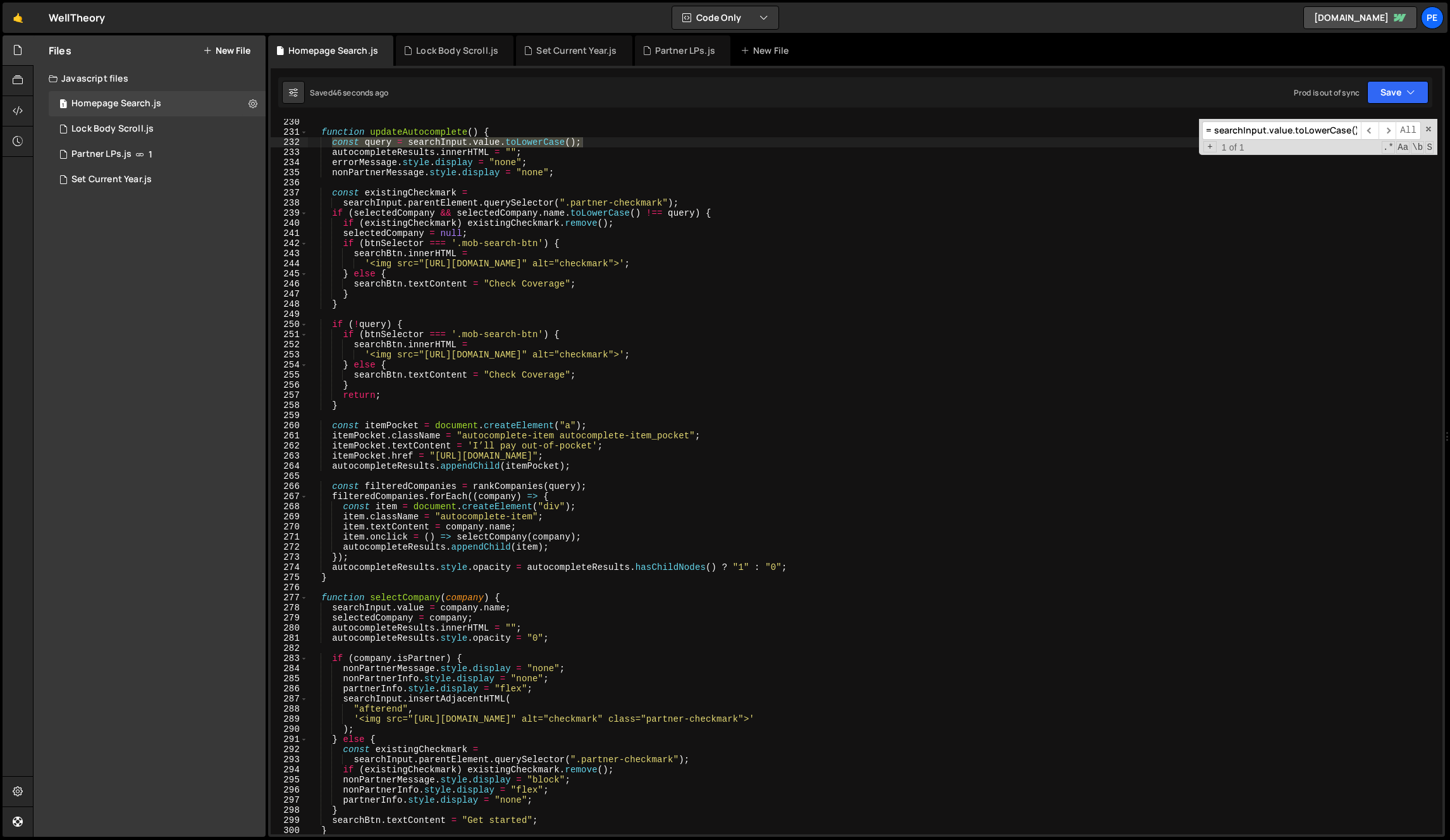
type input "const query = searchInput.value.toLowerCase();"
click at [505, 146] on div "function updateAutocomplete ( ) { const query = searchInput . value . toLowerCa…" at bounding box center [872, 476] width 1129 height 715
click at [509, 142] on div "function updateAutocomplete ( ) { const query = searchInput . value . toLowerCa…" at bounding box center [872, 484] width 1129 height 735
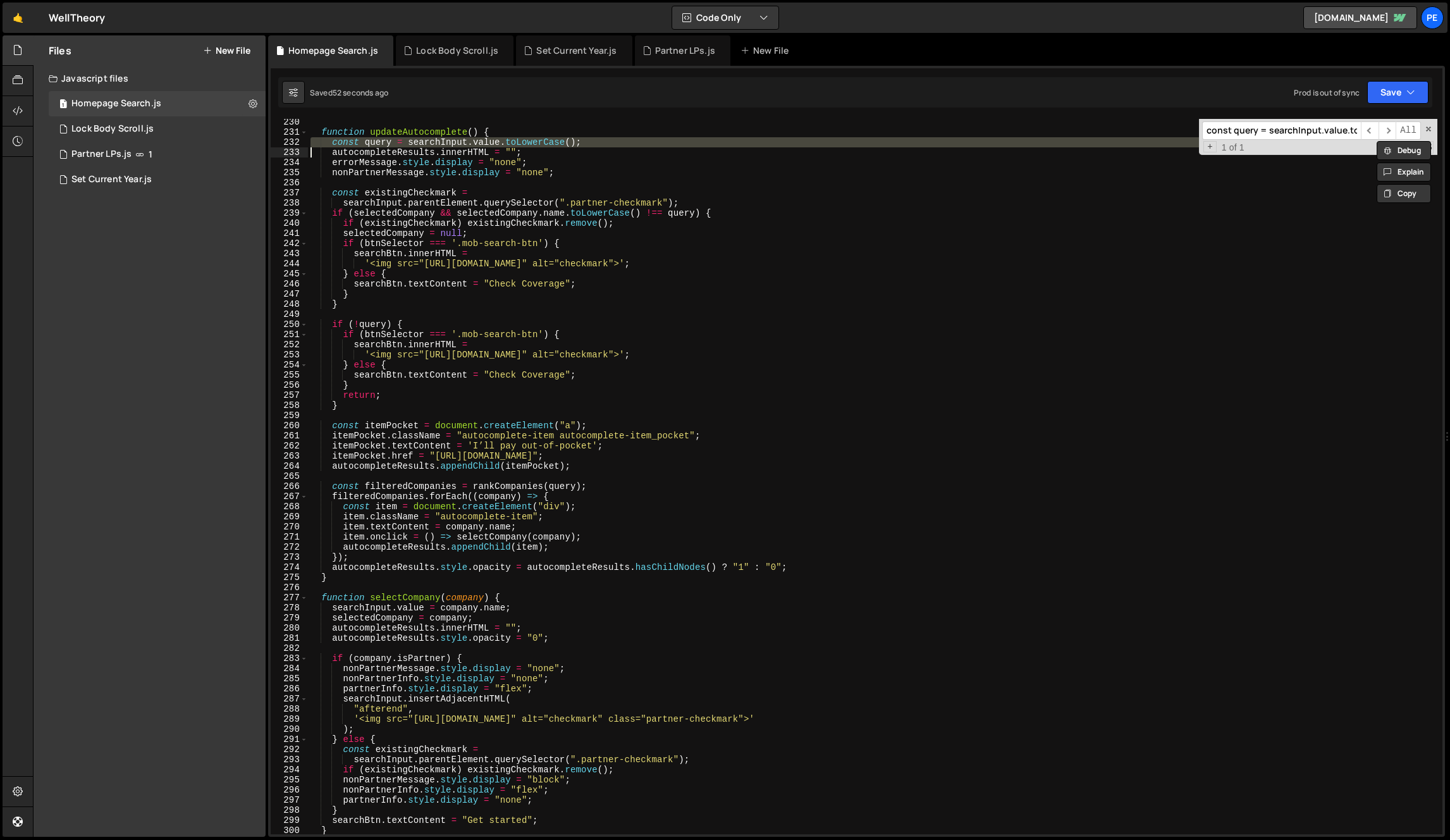
click at [509, 142] on div "function updateAutocomplete ( ) { const query = searchInput . value . toLowerCa…" at bounding box center [872, 484] width 1129 height 735
paste textarea
type textarea ");"
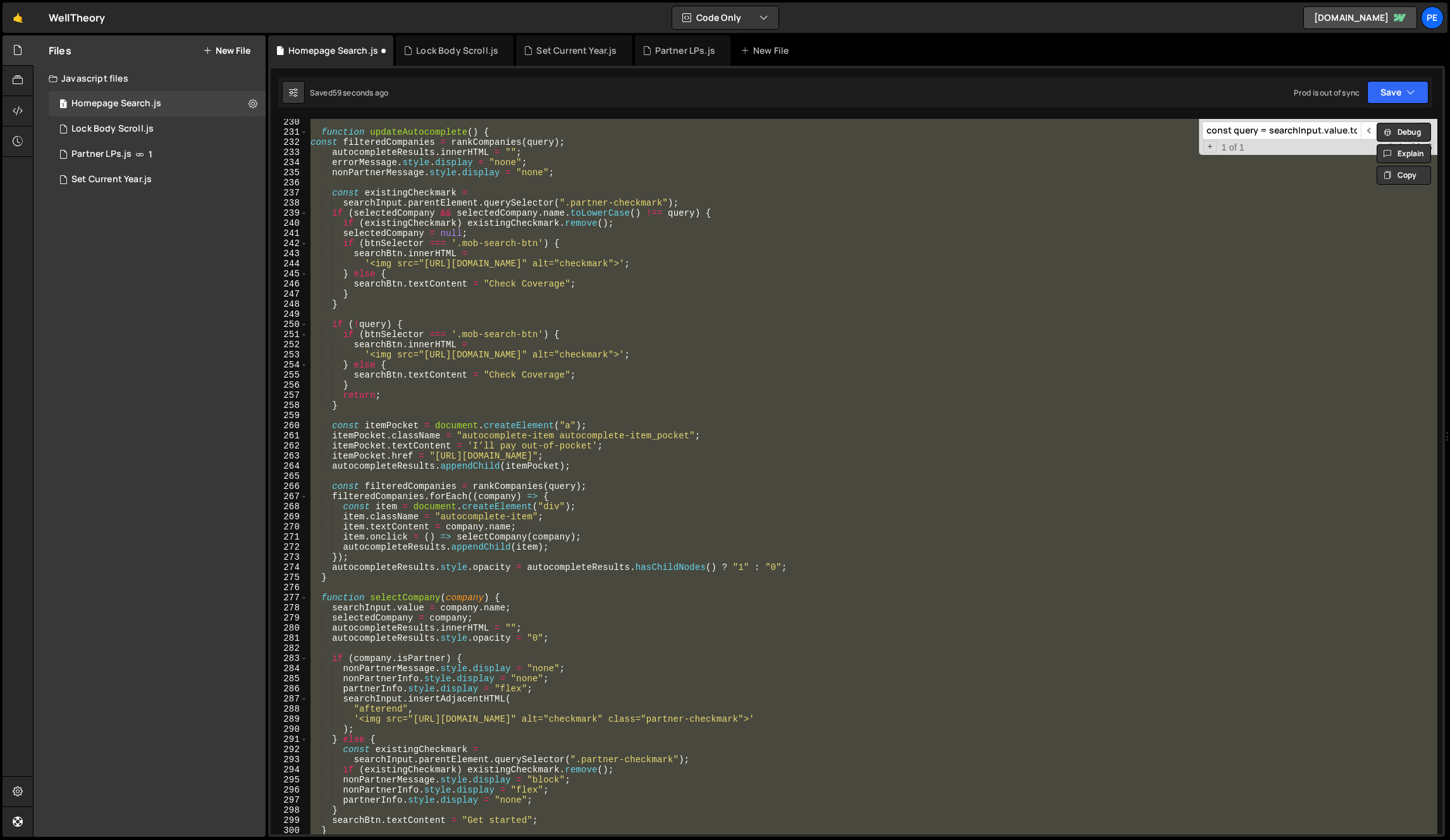
scroll to position [3184, 0]
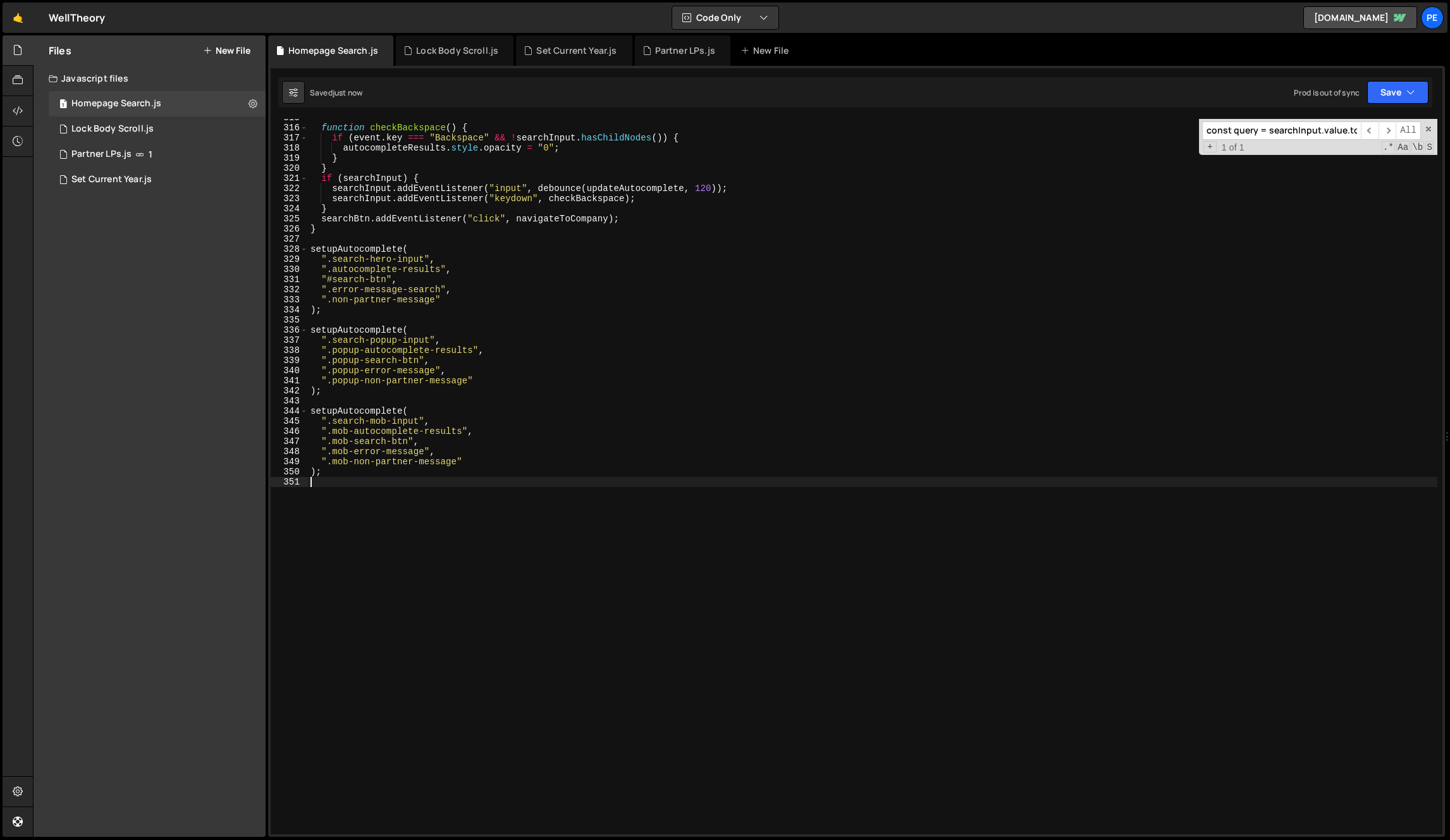
type textarea ");"
click at [678, 498] on div "function checkBackspace ( ) { if ( event . key === "Backspace" && ! searchInput…" at bounding box center [872, 480] width 1129 height 735
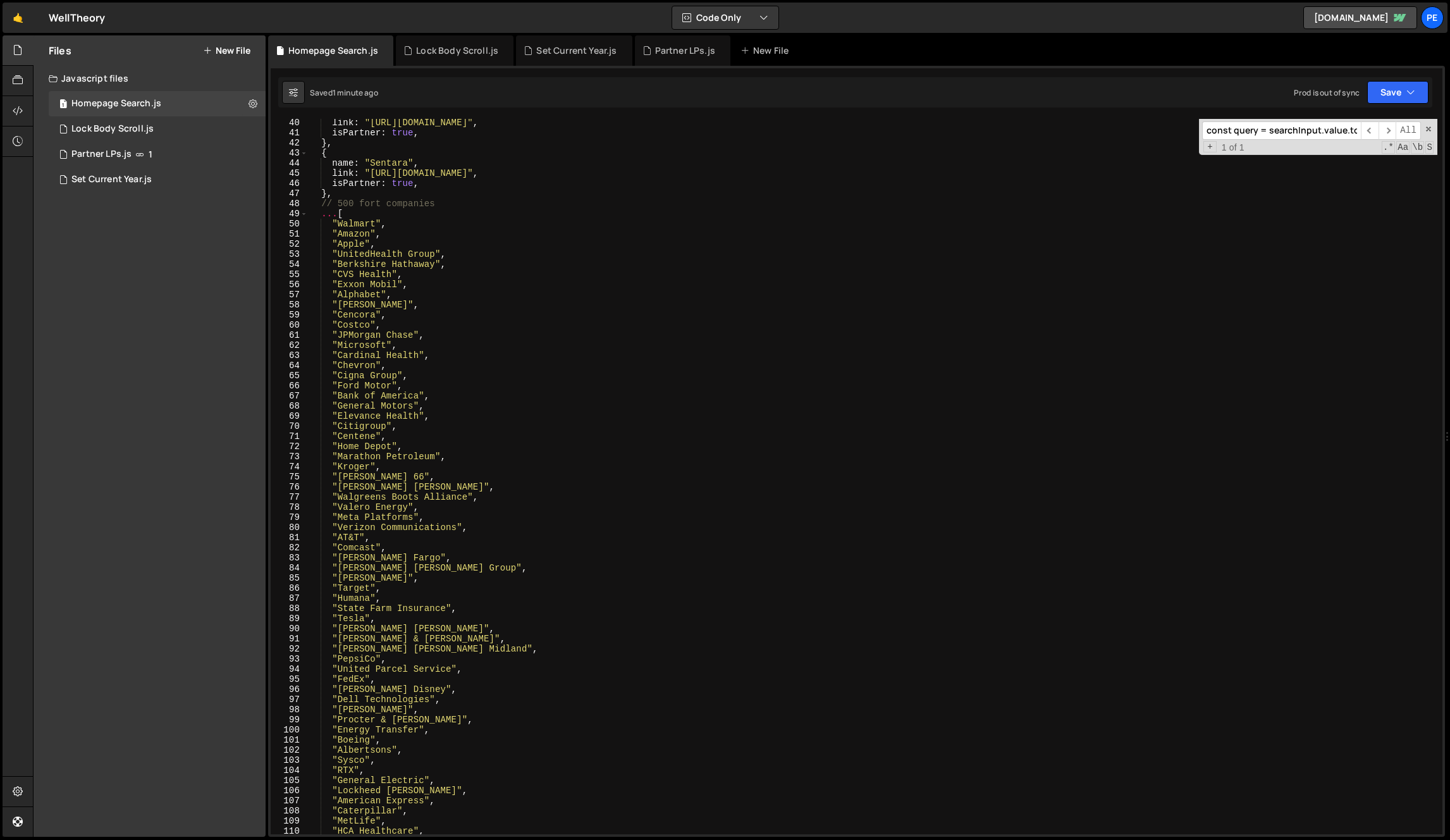
scroll to position [0, 0]
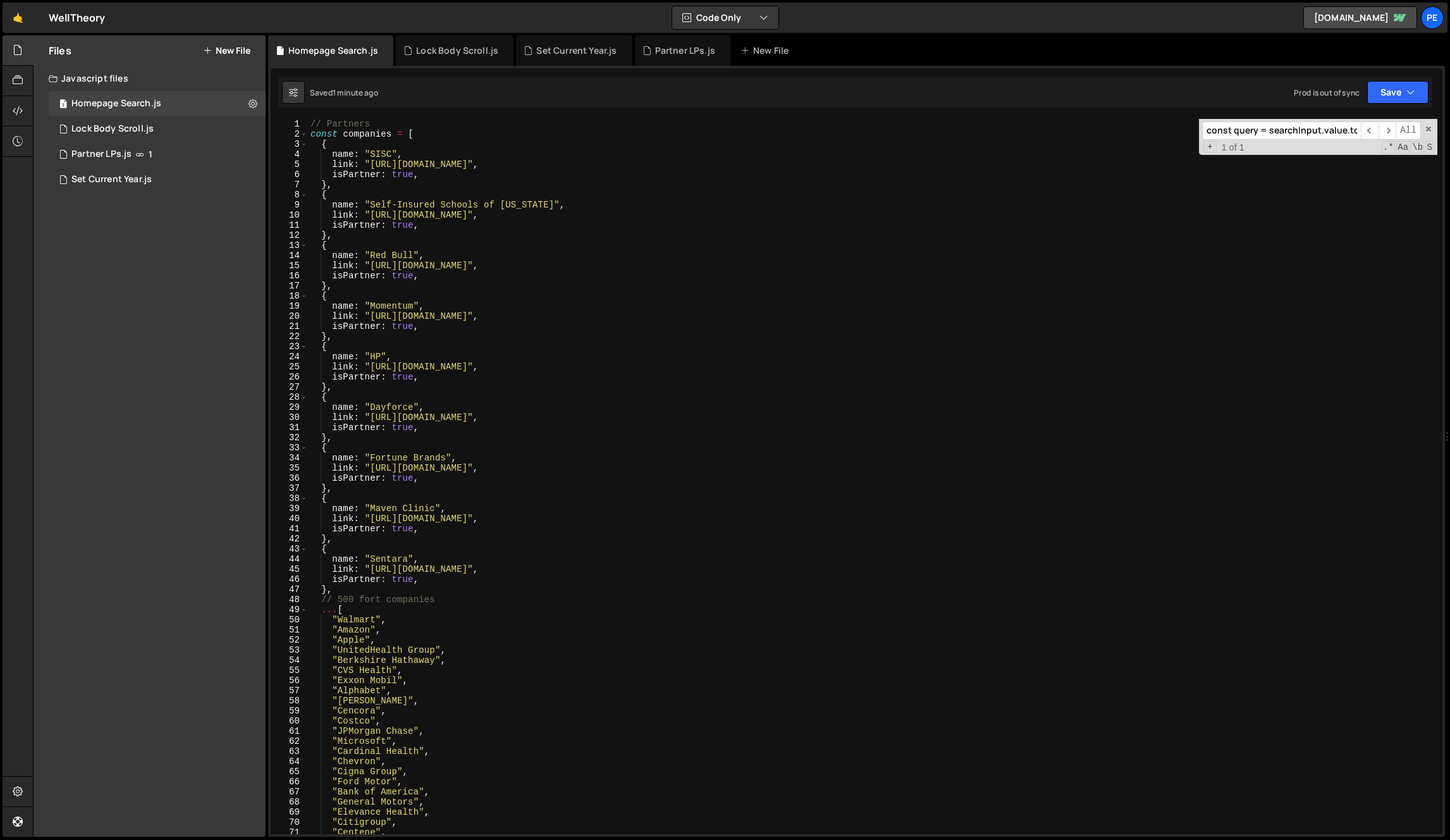
click at [408, 255] on div "// Partners const companies = [ { name : "SISC" , link : "[URL][DOMAIN_NAME]" ,…" at bounding box center [872, 486] width 1129 height 735
click at [372, 138] on div "// Partners const companies = [ { name : "SISC" , link : "[URL][DOMAIN_NAME]" ,…" at bounding box center [872, 486] width 1129 height 735
type textarea "const companies = ["
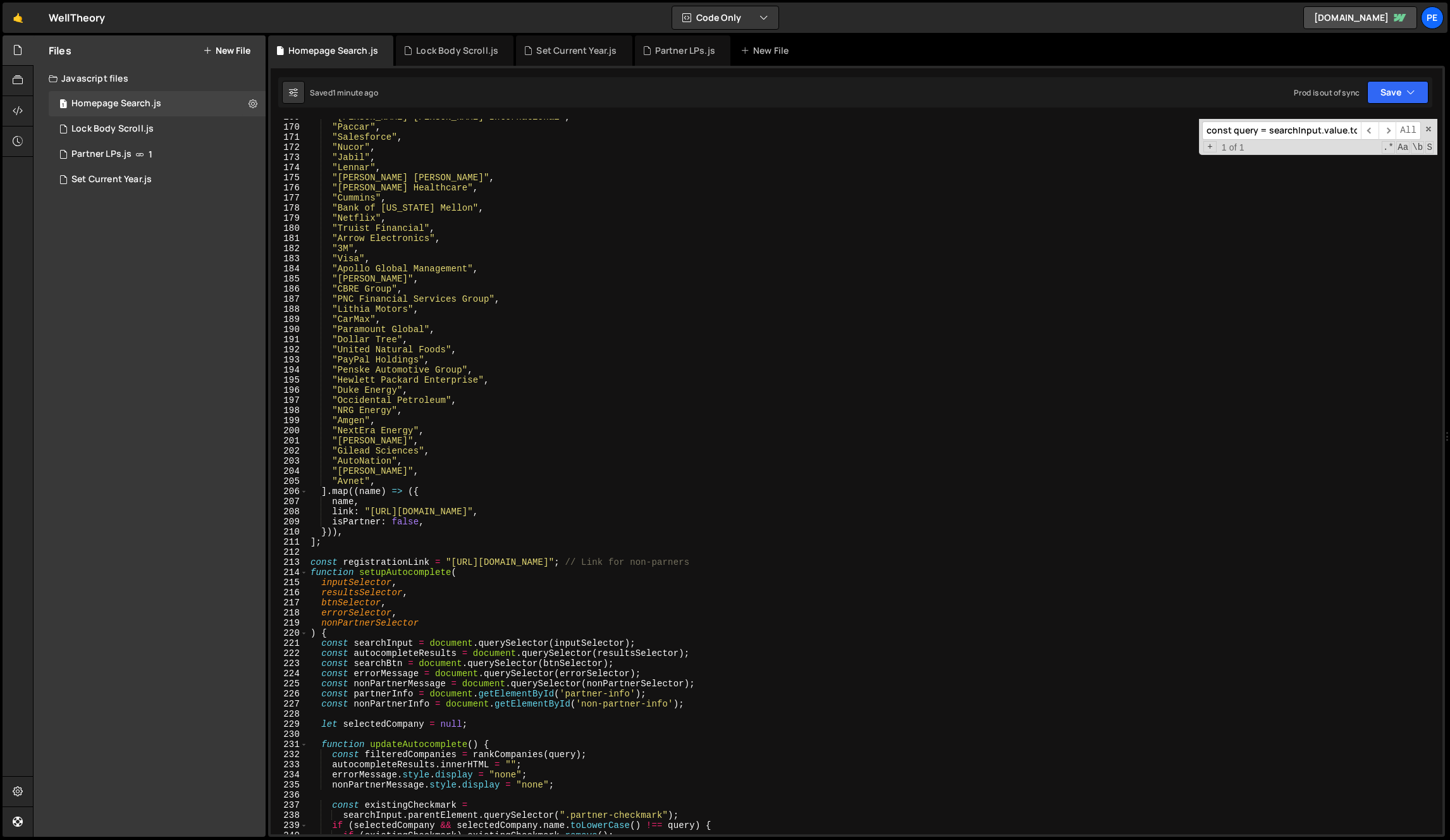
scroll to position [1706, 0]
click at [375, 552] on div ""[PERSON_NAME] [PERSON_NAME] International" , "Paccar" , "Salesforce" , "Nucor"…" at bounding box center [872, 479] width 1129 height 735
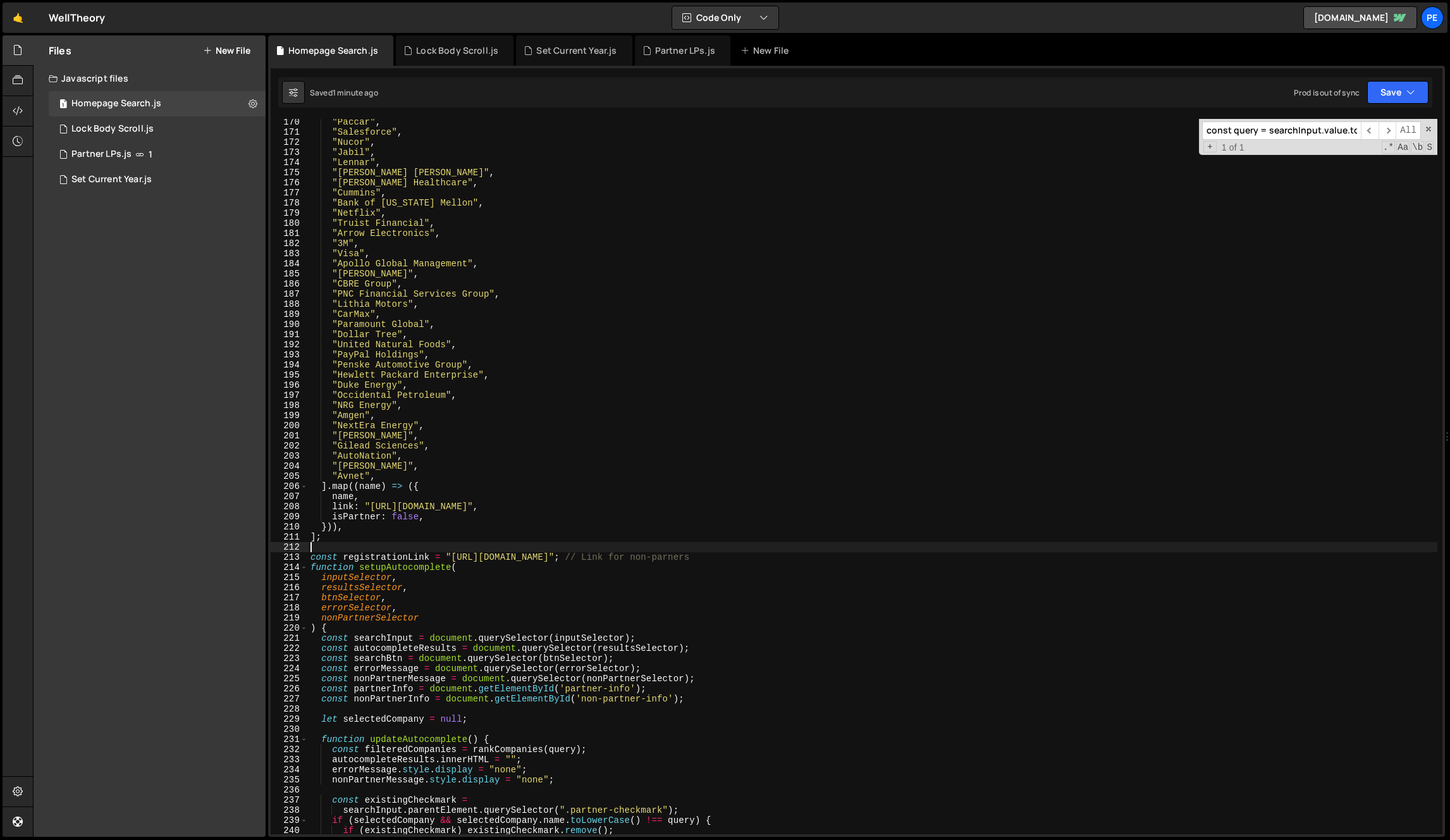
scroll to position [1716, 0]
click at [524, 563] on div ""Paccar" , "Salesforce" , "Nucor" , "Jabil" , "Lennar" , "[PERSON_NAME] [PERSON…" at bounding box center [872, 480] width 1129 height 735
click at [526, 552] on div ""Paccar" , "Salesforce" , "Nucor" , "Jabil" , "Lennar" , "[PERSON_NAME] [PERSON…" at bounding box center [872, 480] width 1129 height 735
click at [422, 623] on div ""Paccar" , "Salesforce" , "Nucor" , "Jabil" , "Lennar" , "[PERSON_NAME] [PERSON…" at bounding box center [872, 480] width 1129 height 735
click at [370, 551] on div ""Paccar" , "Salesforce" , "Nucor" , "Jabil" , "Lennar" , "[PERSON_NAME] [PERSON…" at bounding box center [872, 480] width 1129 height 735
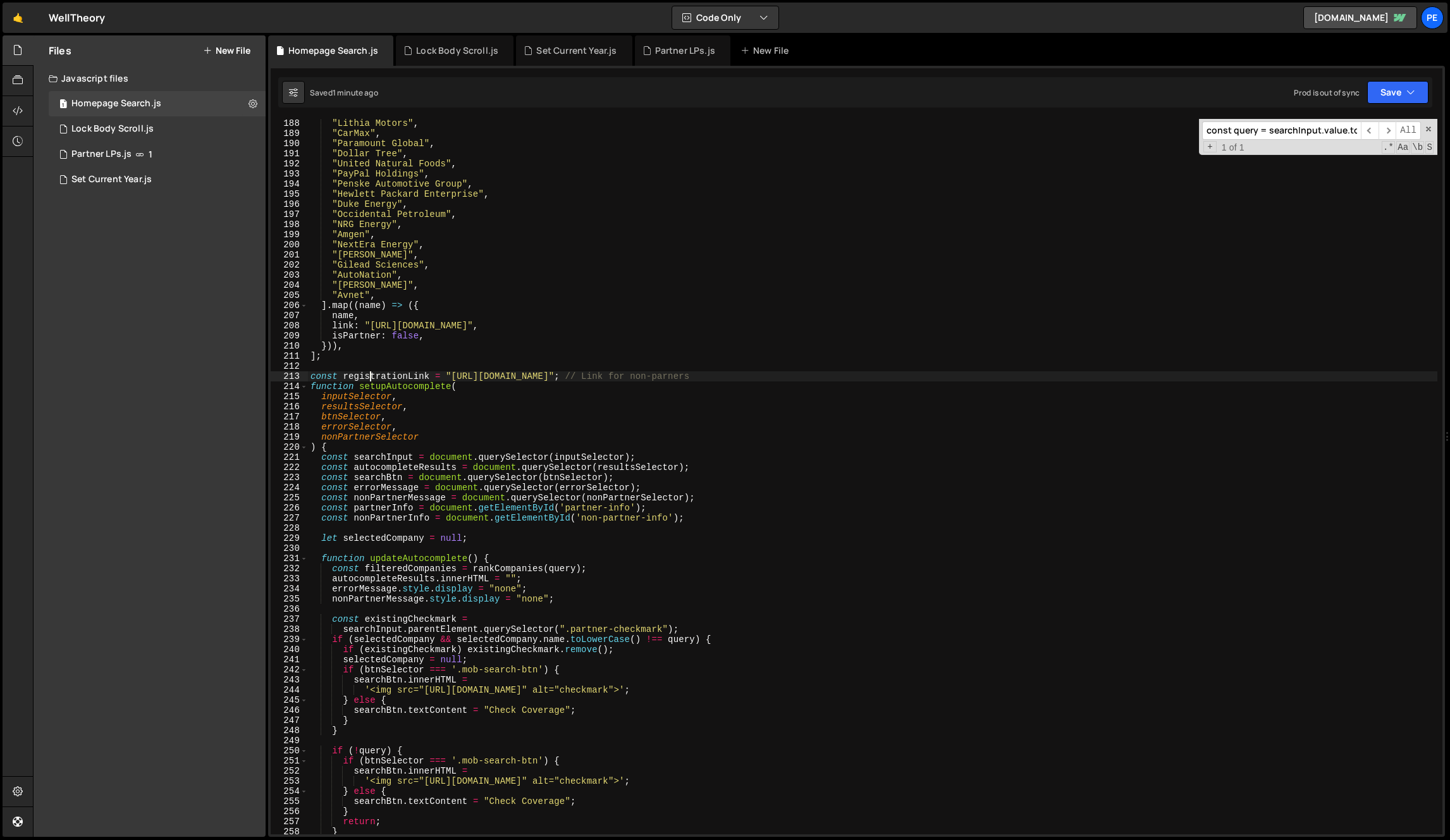
scroll to position [1854, 0]
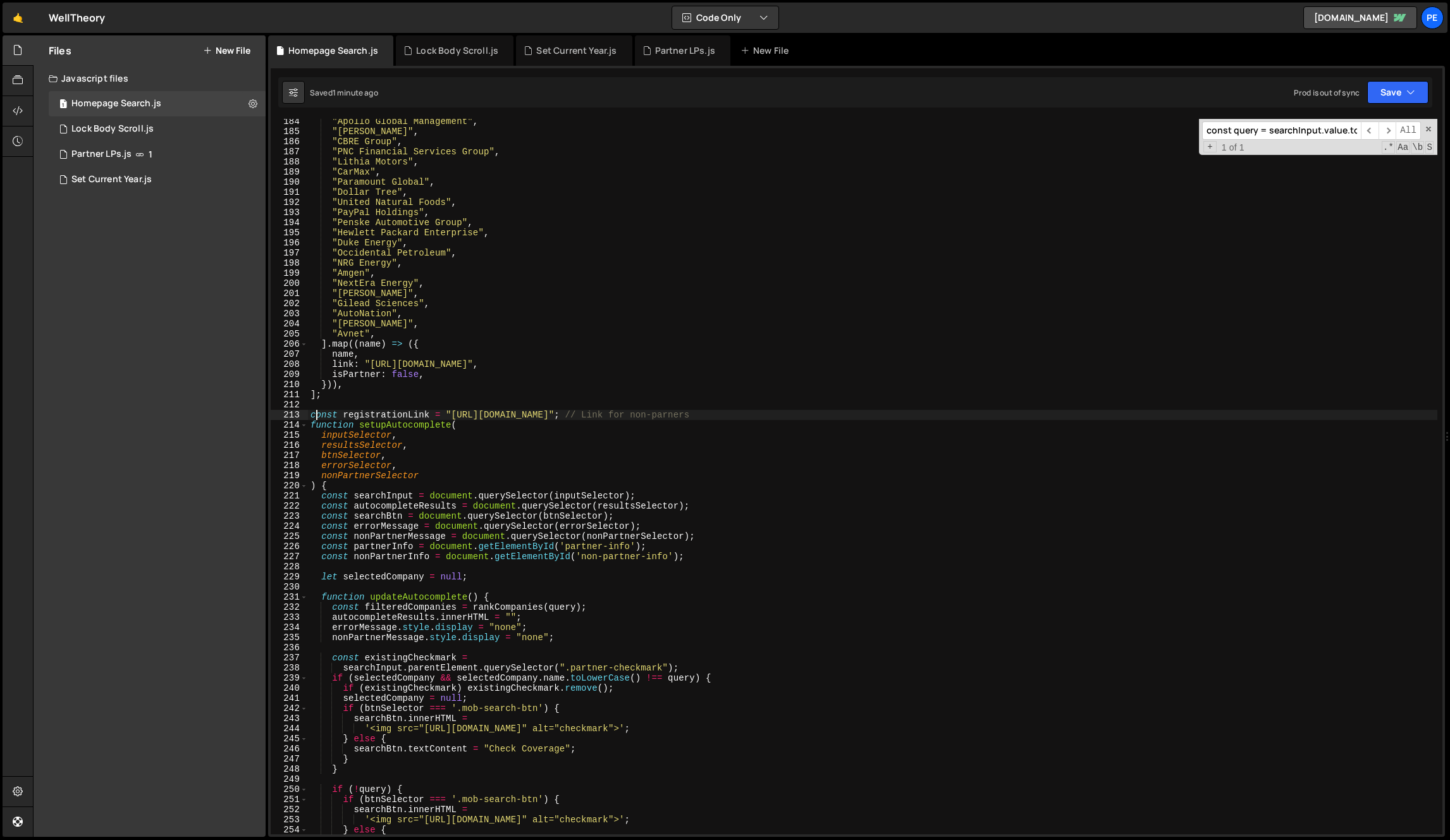
click at [314, 413] on div ""Apollo Global Management" , "[PERSON_NAME]" , "CBRE Group" , "PNC Financial Se…" at bounding box center [872, 484] width 1129 height 735
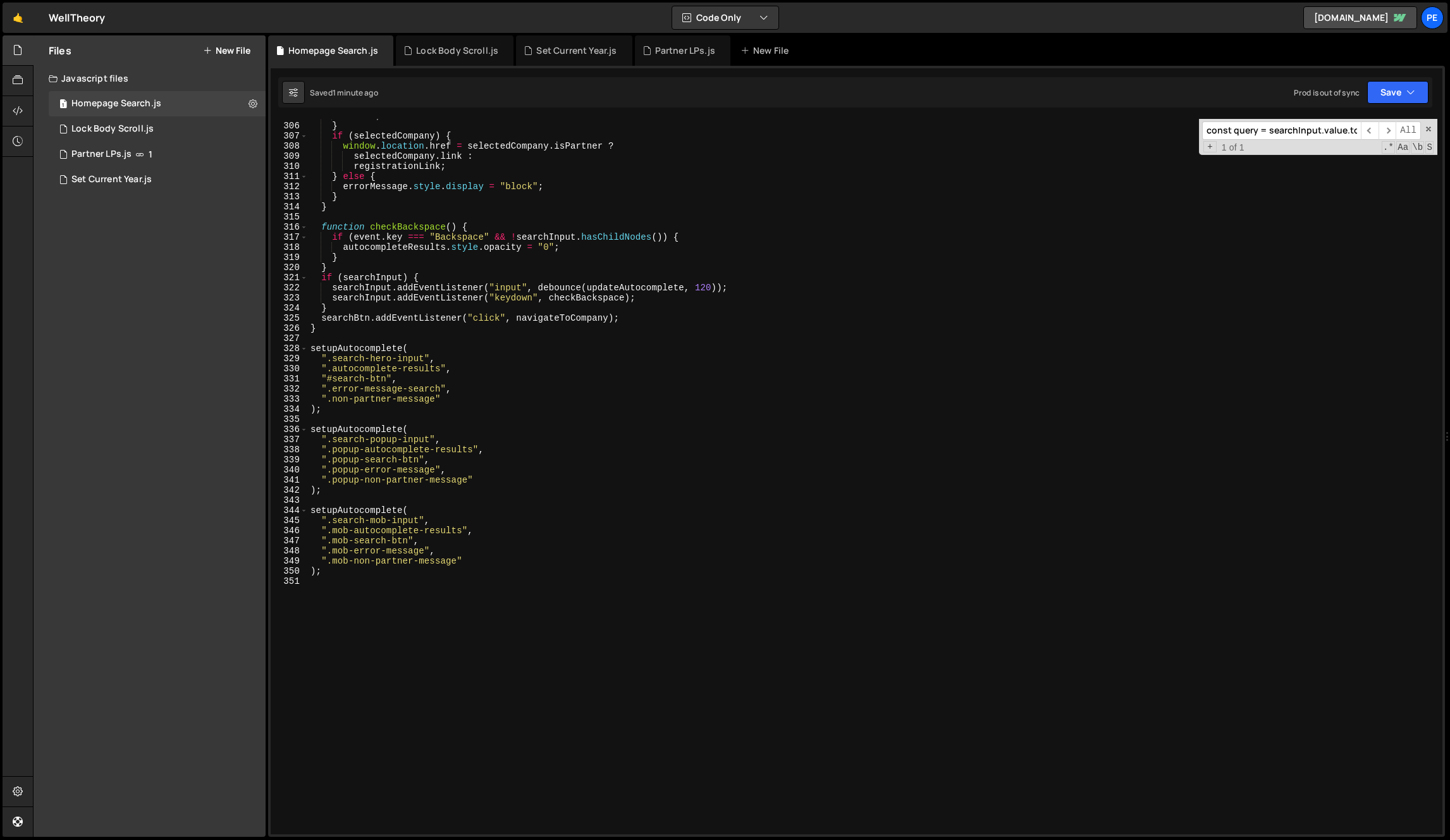
scroll to position [3020, 0]
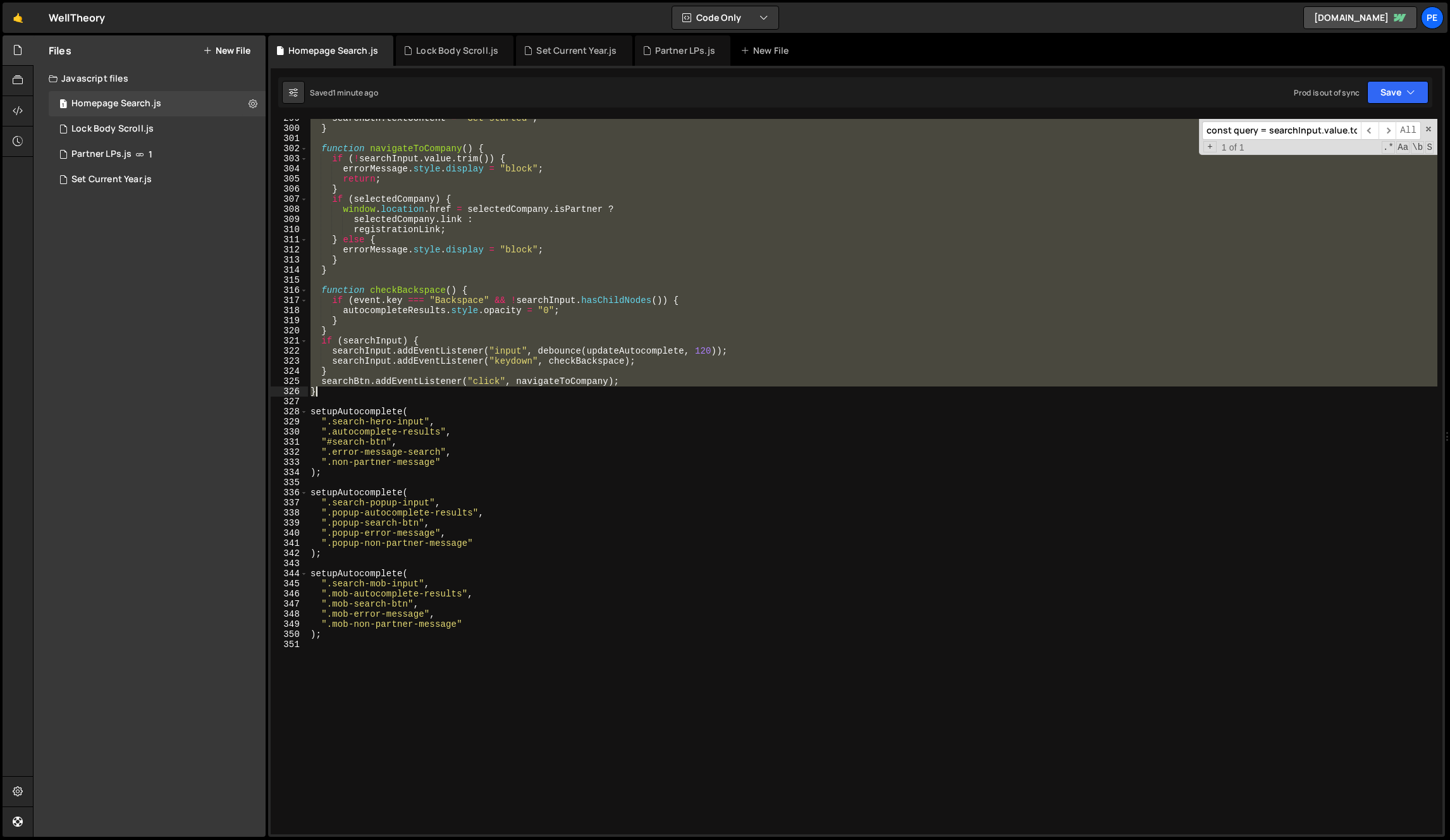
click at [362, 393] on div "searchBtn . textContent = "Get started" ; } function navigateToCompany ( ) { if…" at bounding box center [872, 481] width 1129 height 735
type textarea "searchBtn.addEventListener("click", navigateToCompany); }"
paste textarea
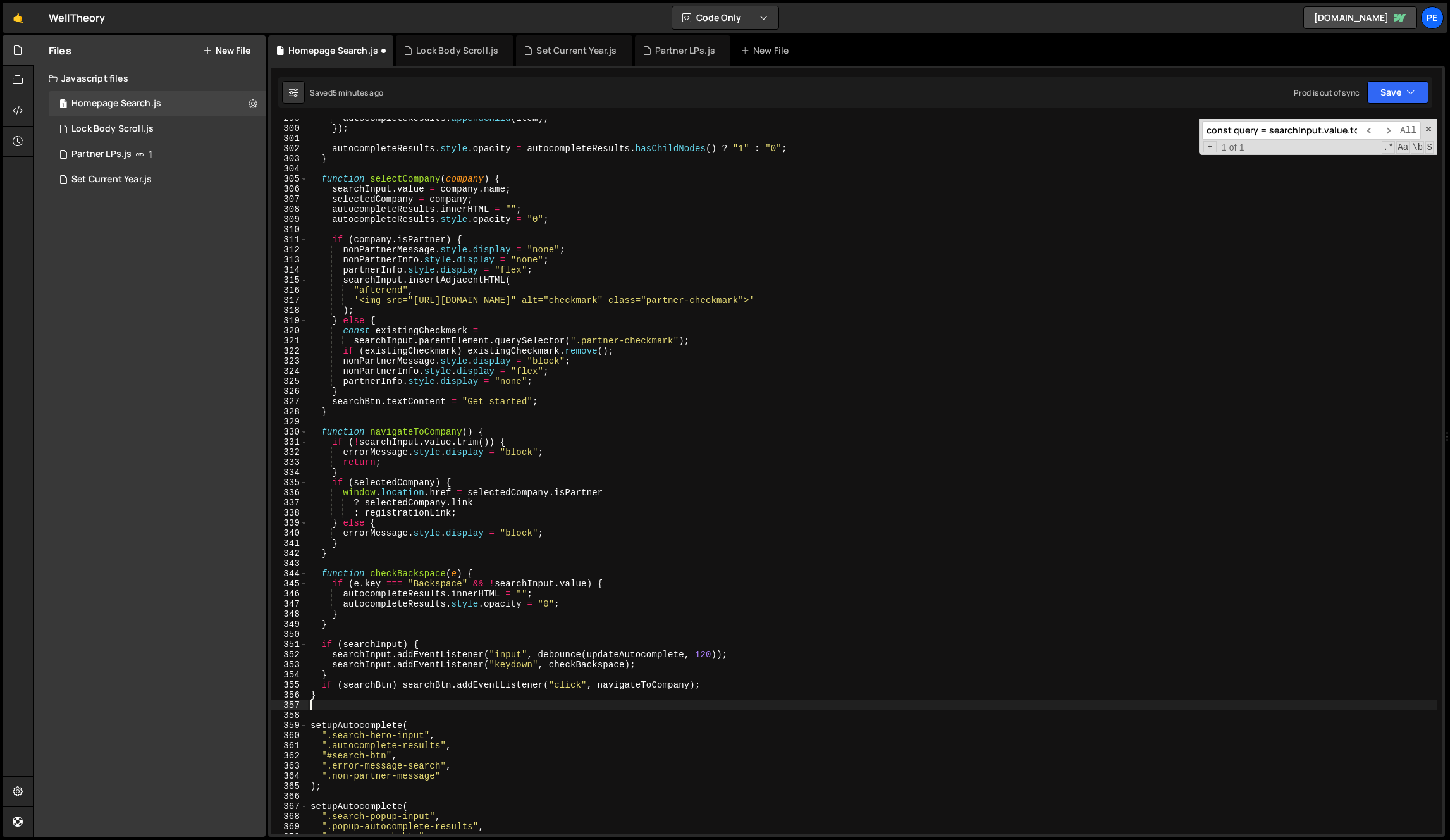
scroll to position [3070, 0]
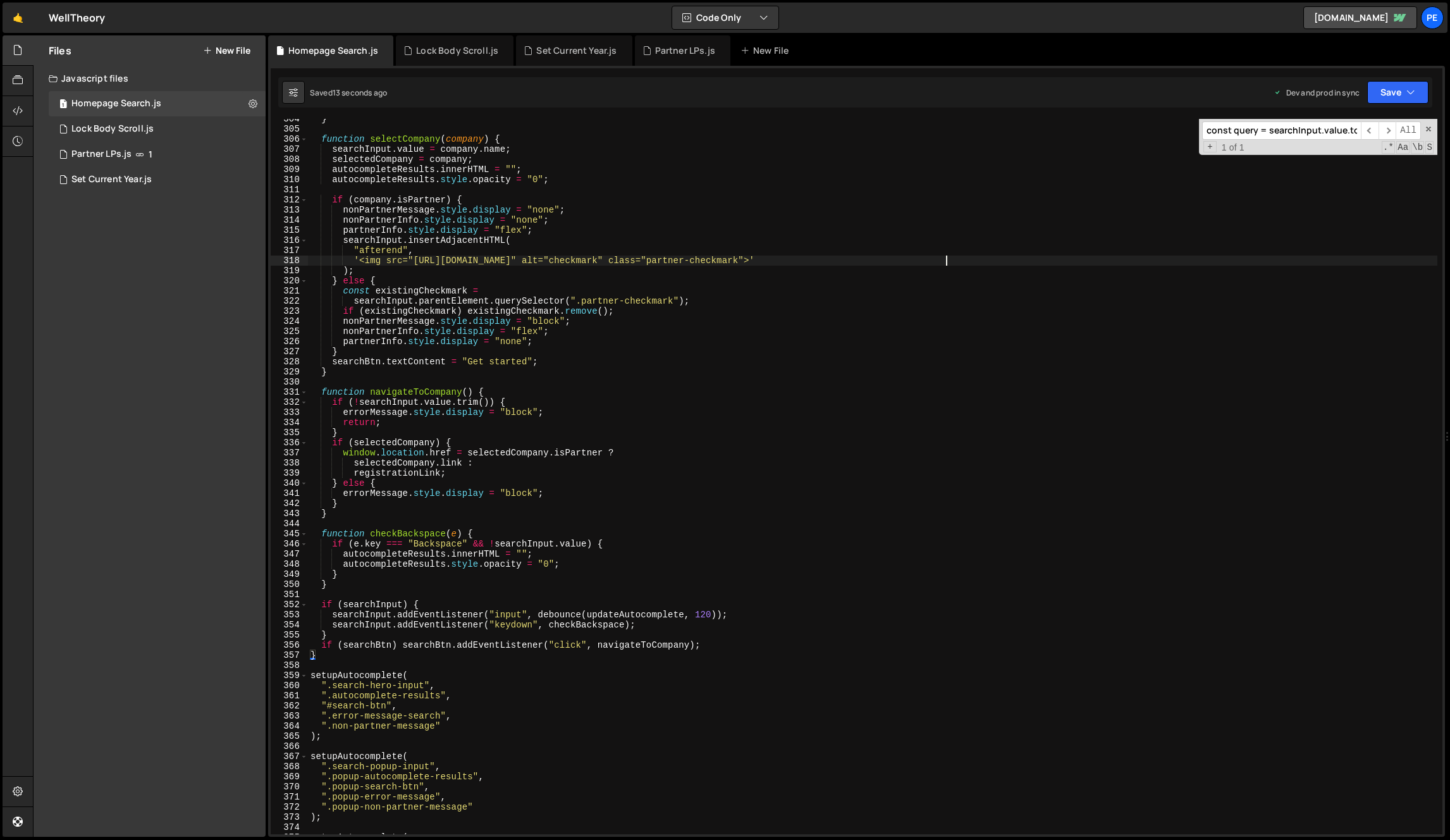
click at [944, 258] on div "} function selectCompany ( company ) { searchInput . value = company . name ; s…" at bounding box center [872, 481] width 1129 height 735
click at [463, 305] on div "} function selectCompany ( company ) { searchInput . value = company . name ; s…" at bounding box center [872, 481] width 1129 height 735
type textarea ");"
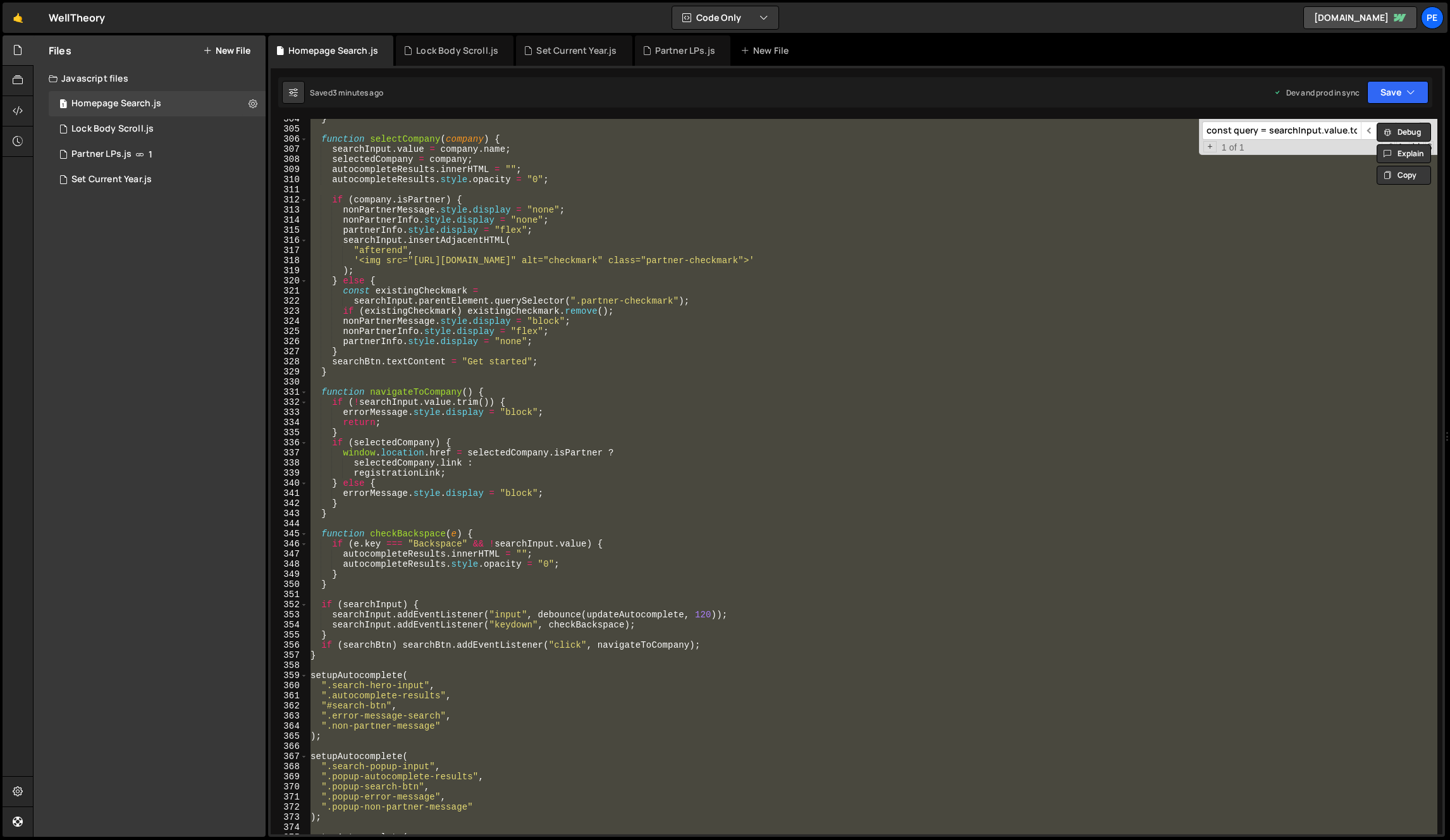
paste textarea
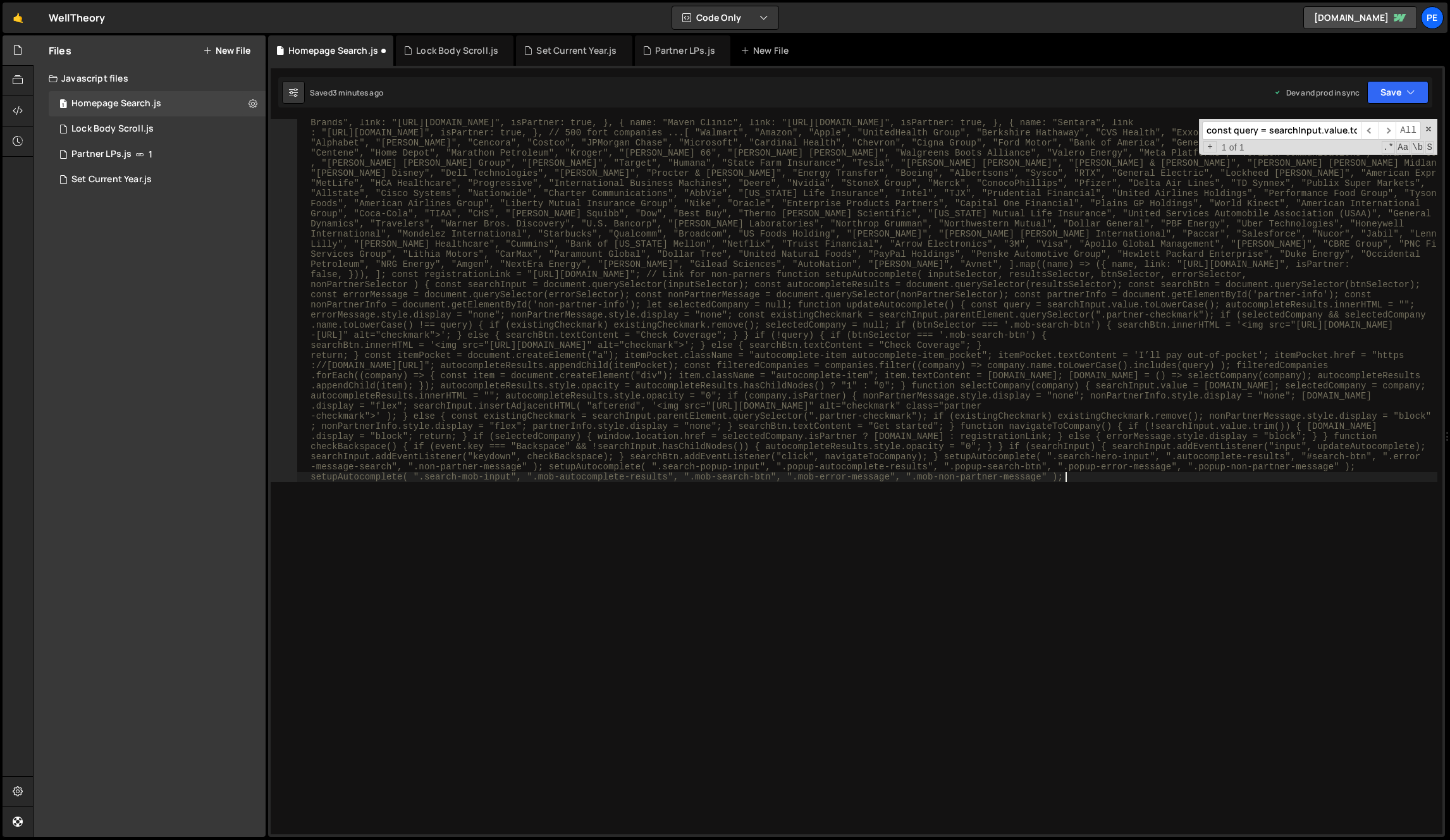
scroll to position [0, 0]
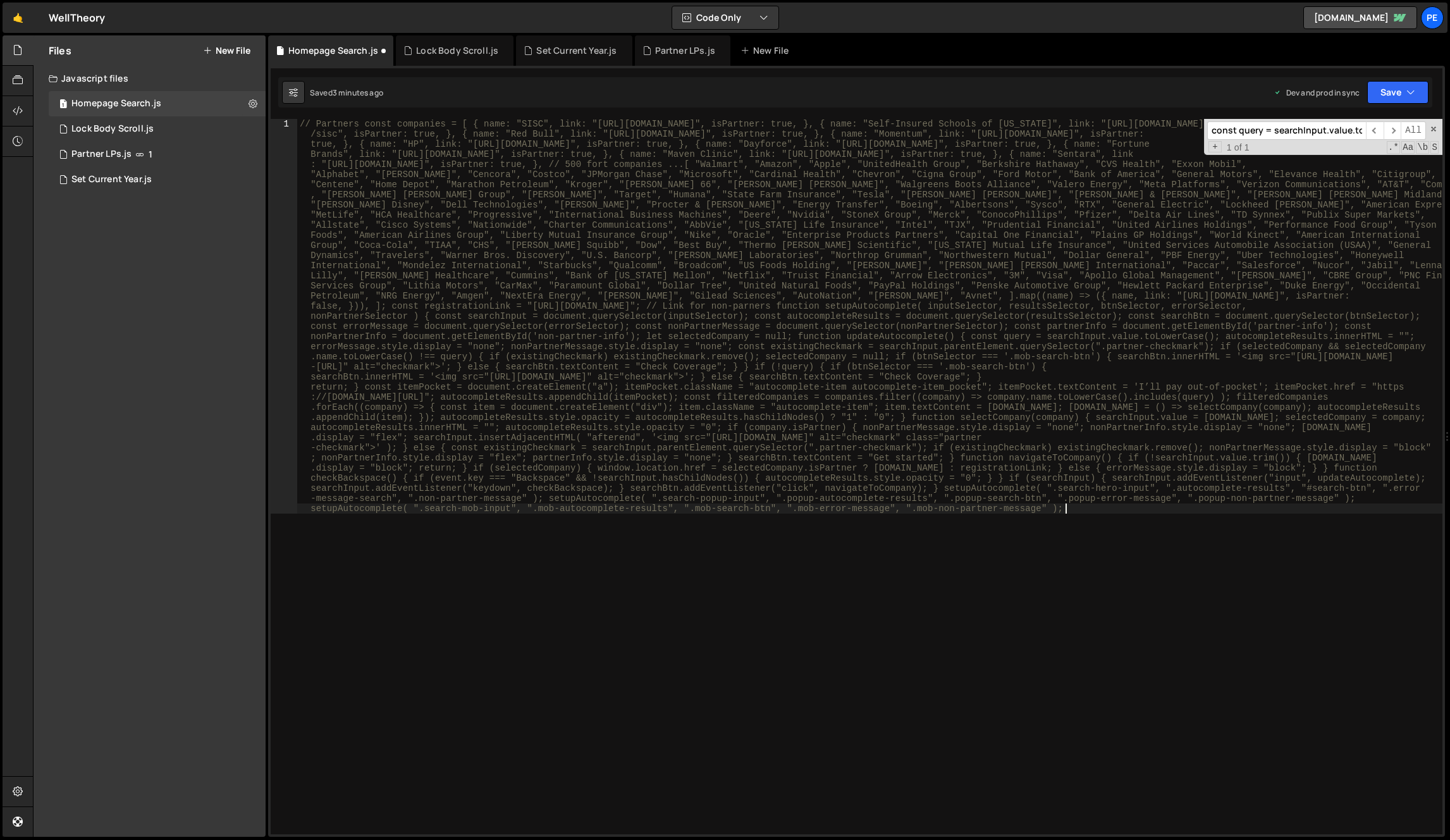
type textarea ");"
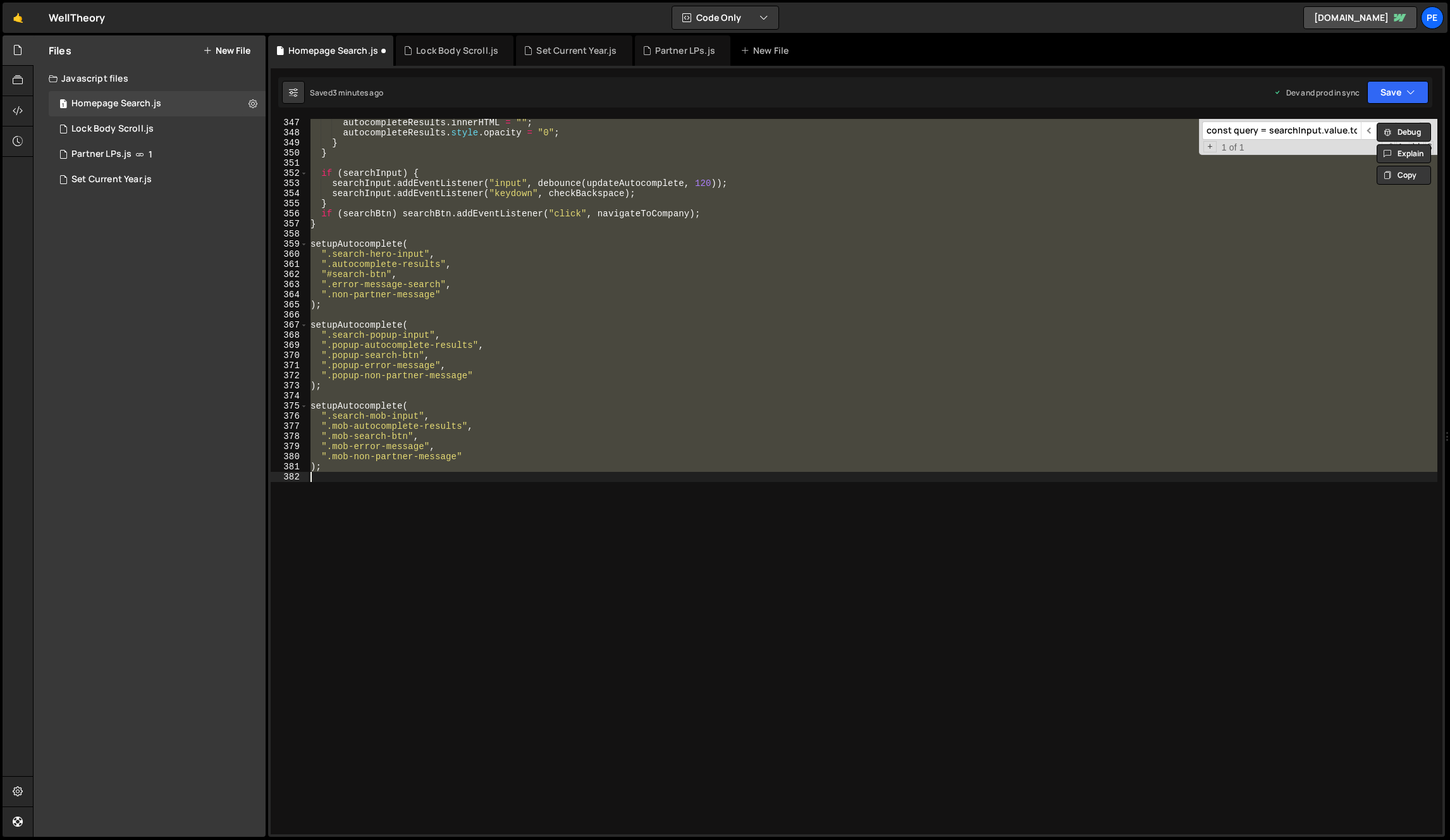
click at [575, 517] on div "autocompleteResults . innerHTML = "" ; autocompleteResults . style . opacity = …" at bounding box center [872, 476] width 1129 height 715
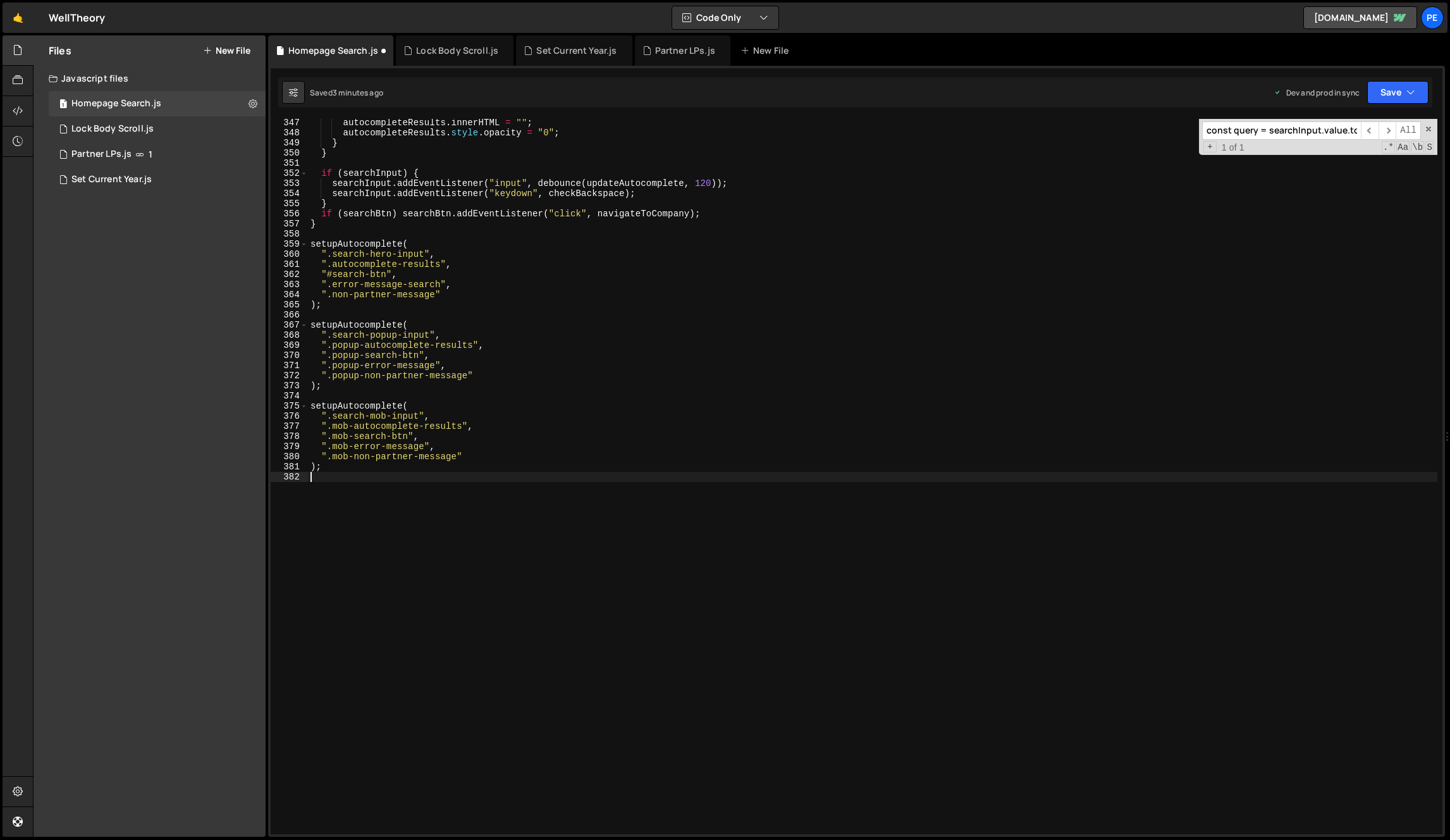
type textarea ");"
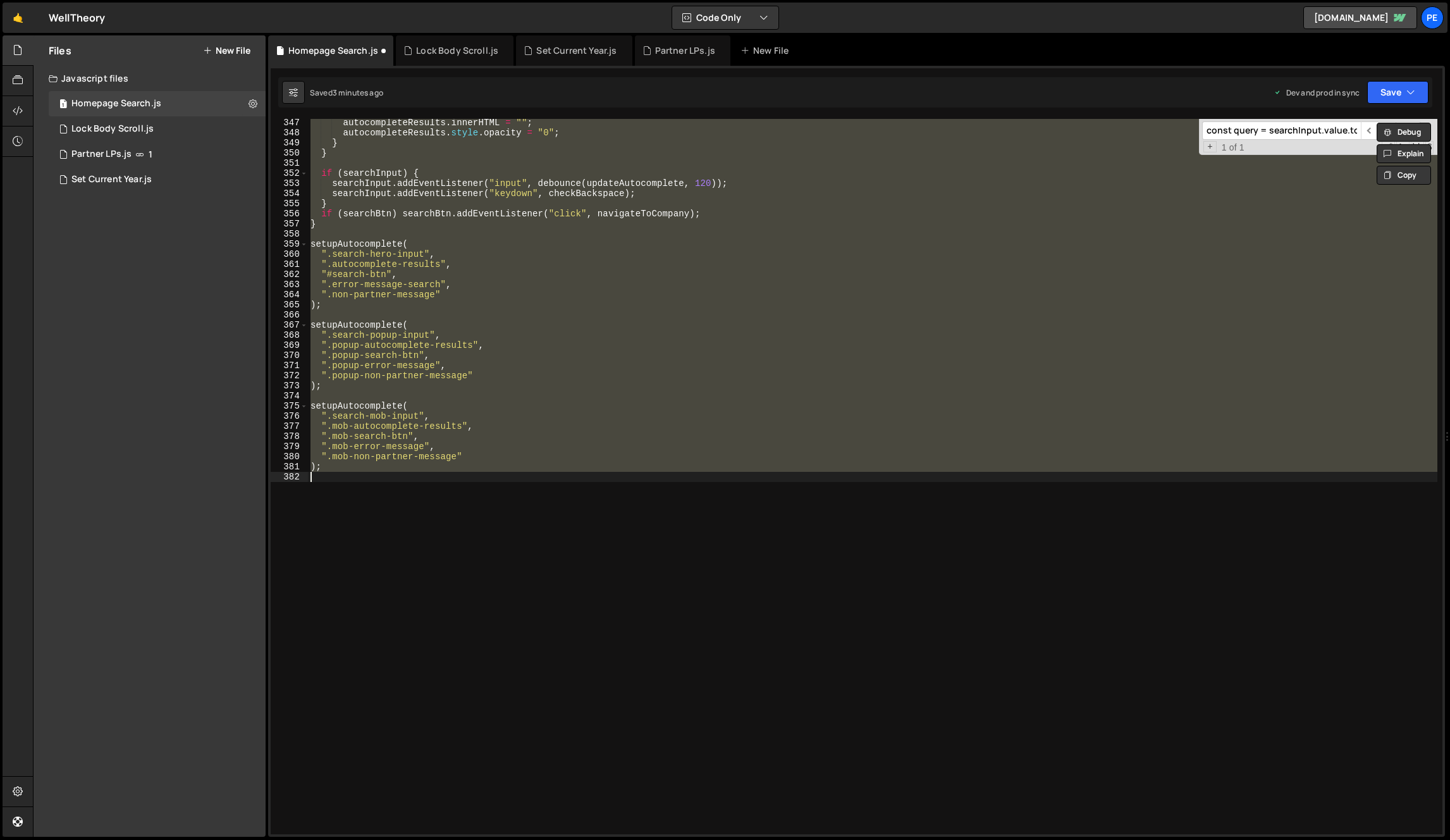
paste textarea
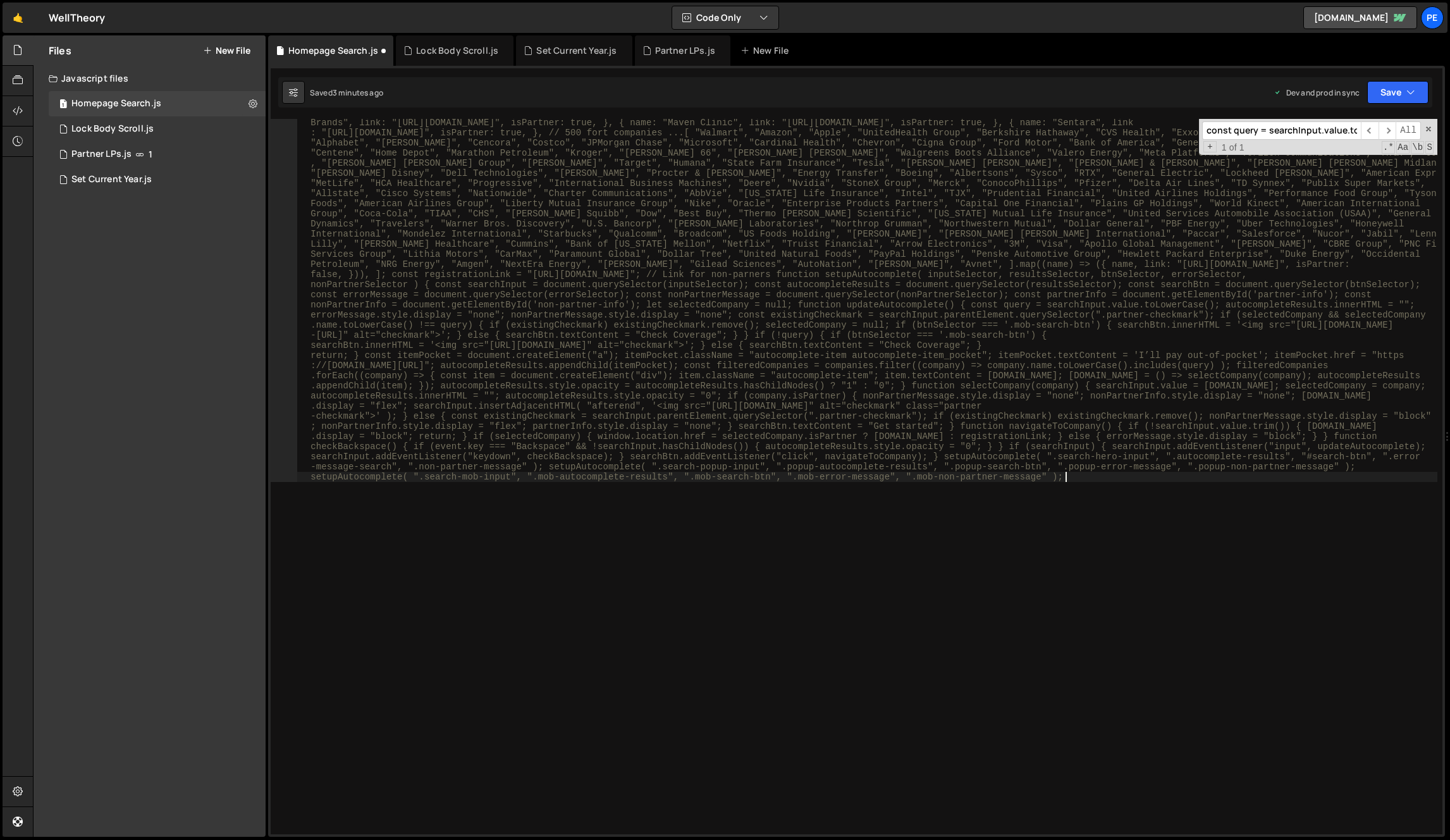
scroll to position [0, 0]
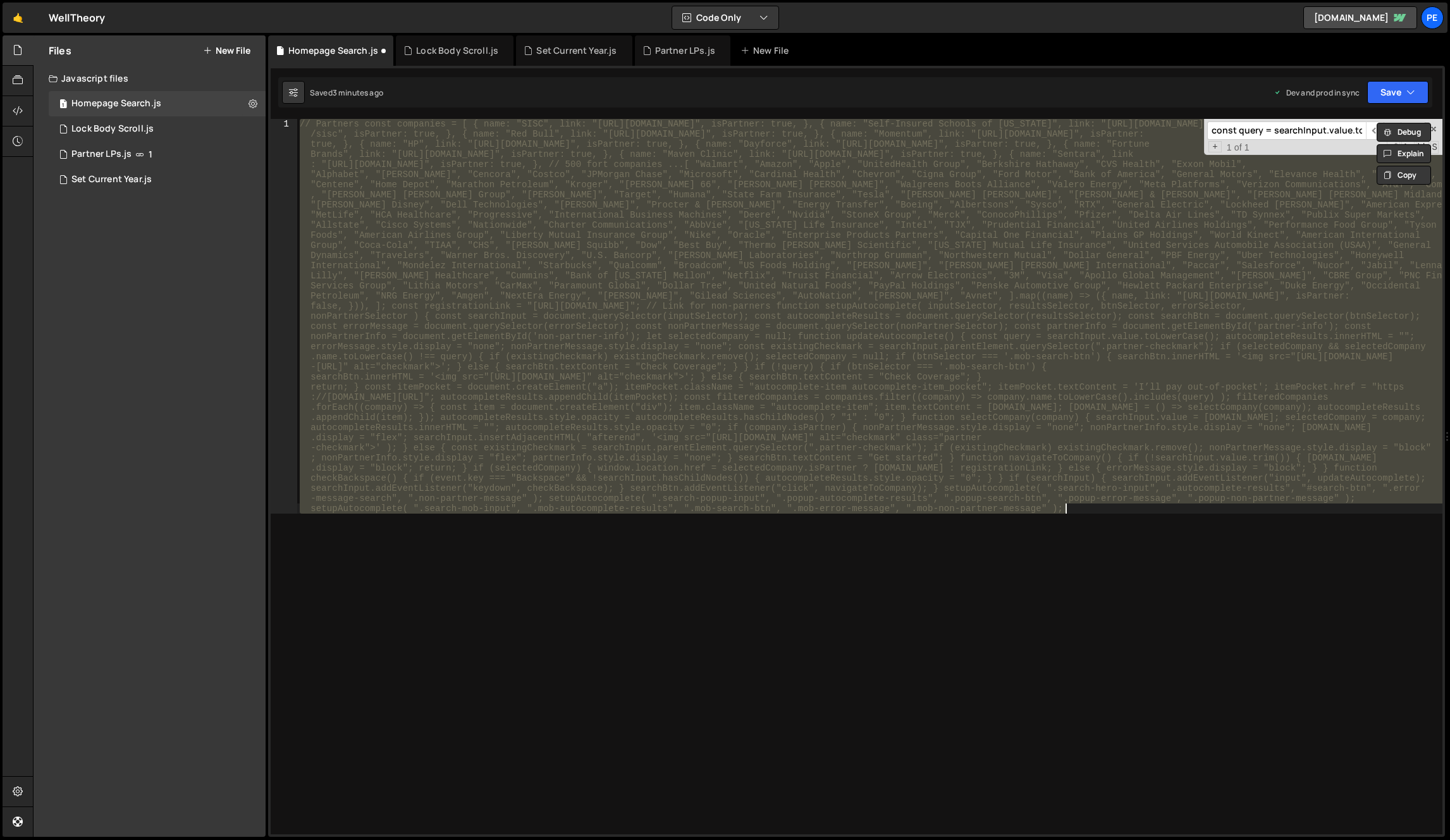
paste textarea "</script>"
type textarea "</script>"
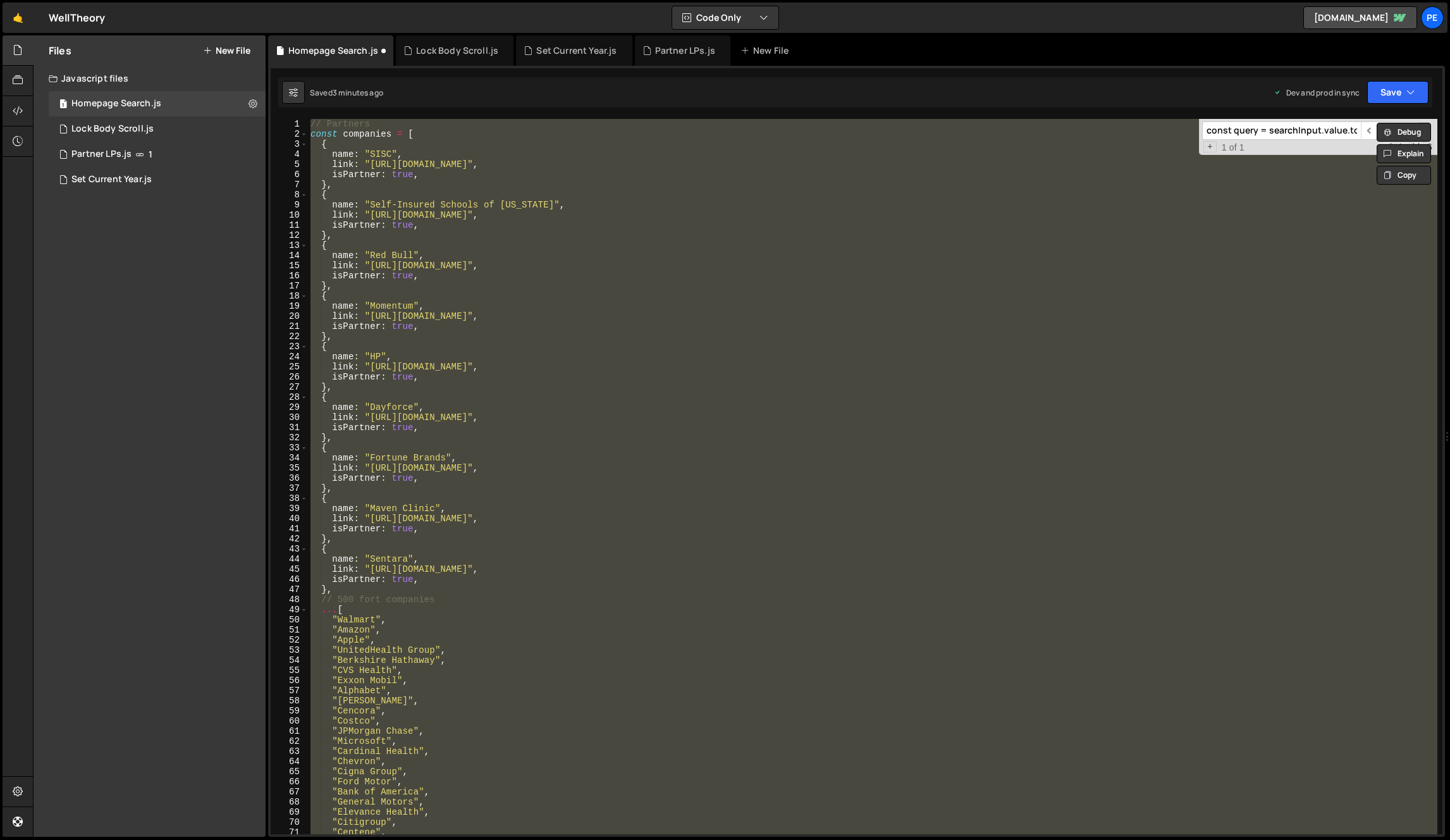
type textarea "".mob-non-partner-message""
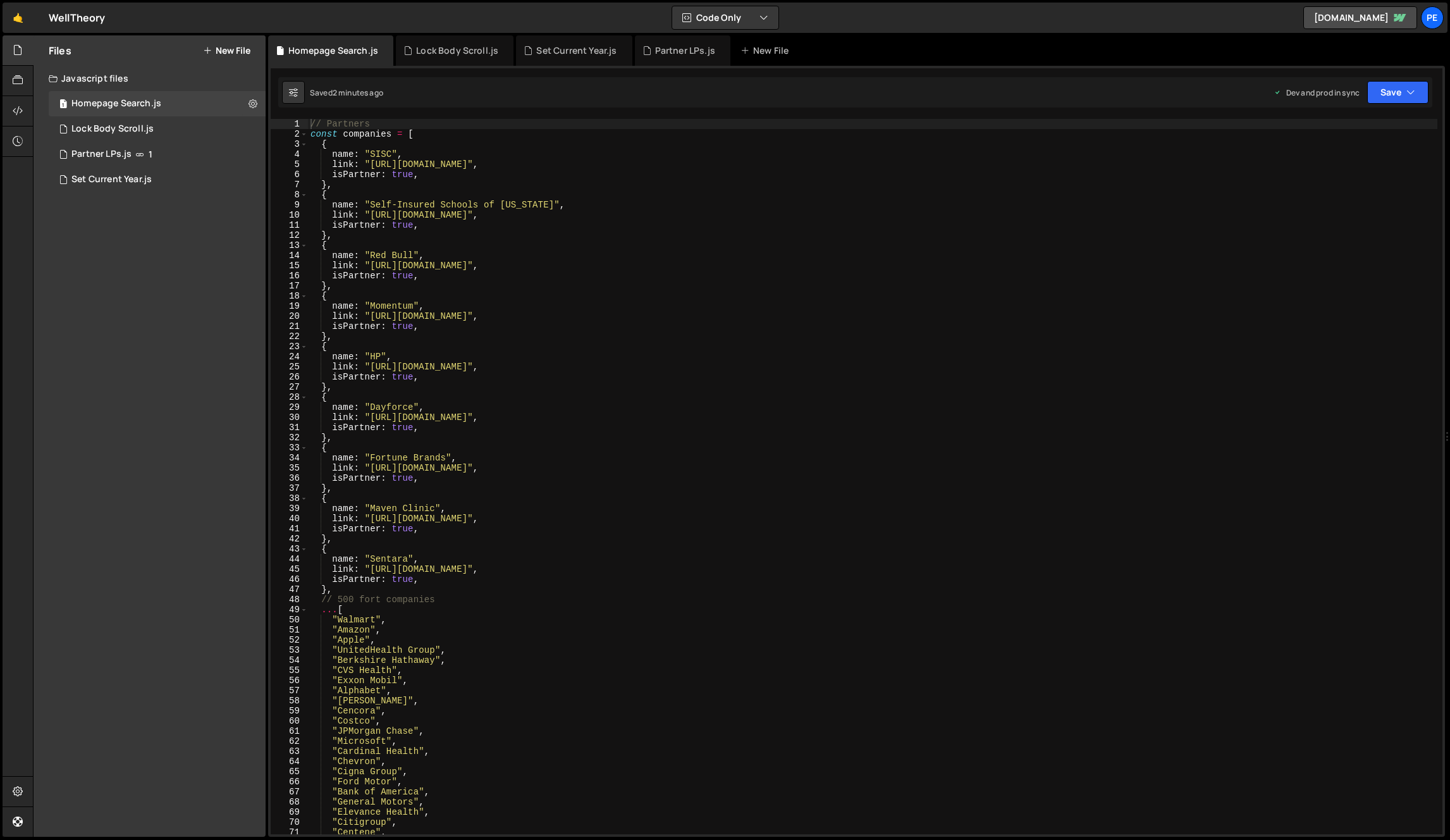
click at [161, 258] on div "Files New File Javascript files 1 Homepage Search.js 0 1 Lock Body Scroll.js 0 …" at bounding box center [149, 435] width 232 height 801
click at [249, 102] on icon at bounding box center [253, 103] width 9 height 12
type input "Homepage Search"
radio input "true"
checkbox input "true"
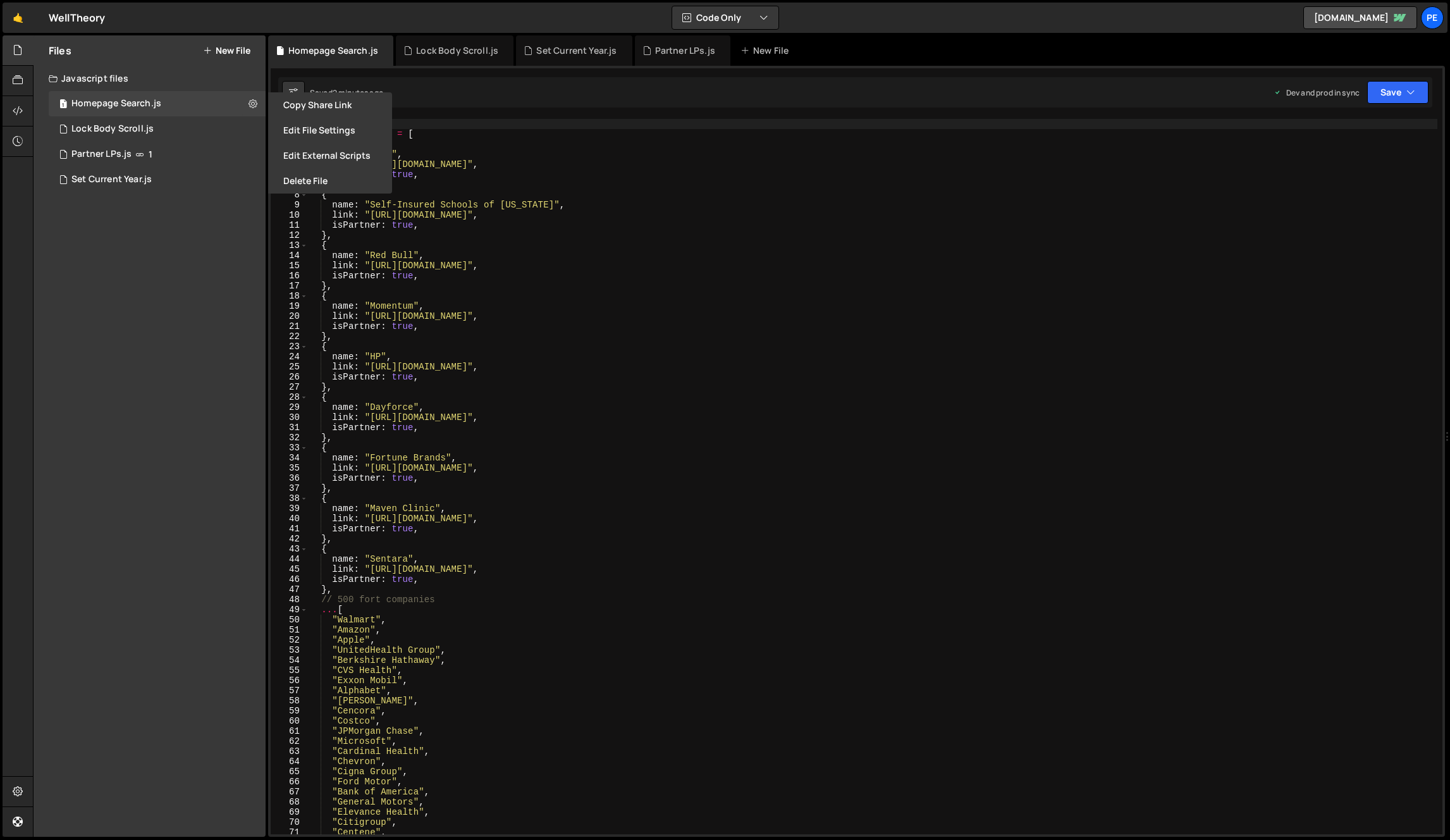
click at [231, 48] on button "New File" at bounding box center [226, 50] width 48 height 10
checkbox input "false"
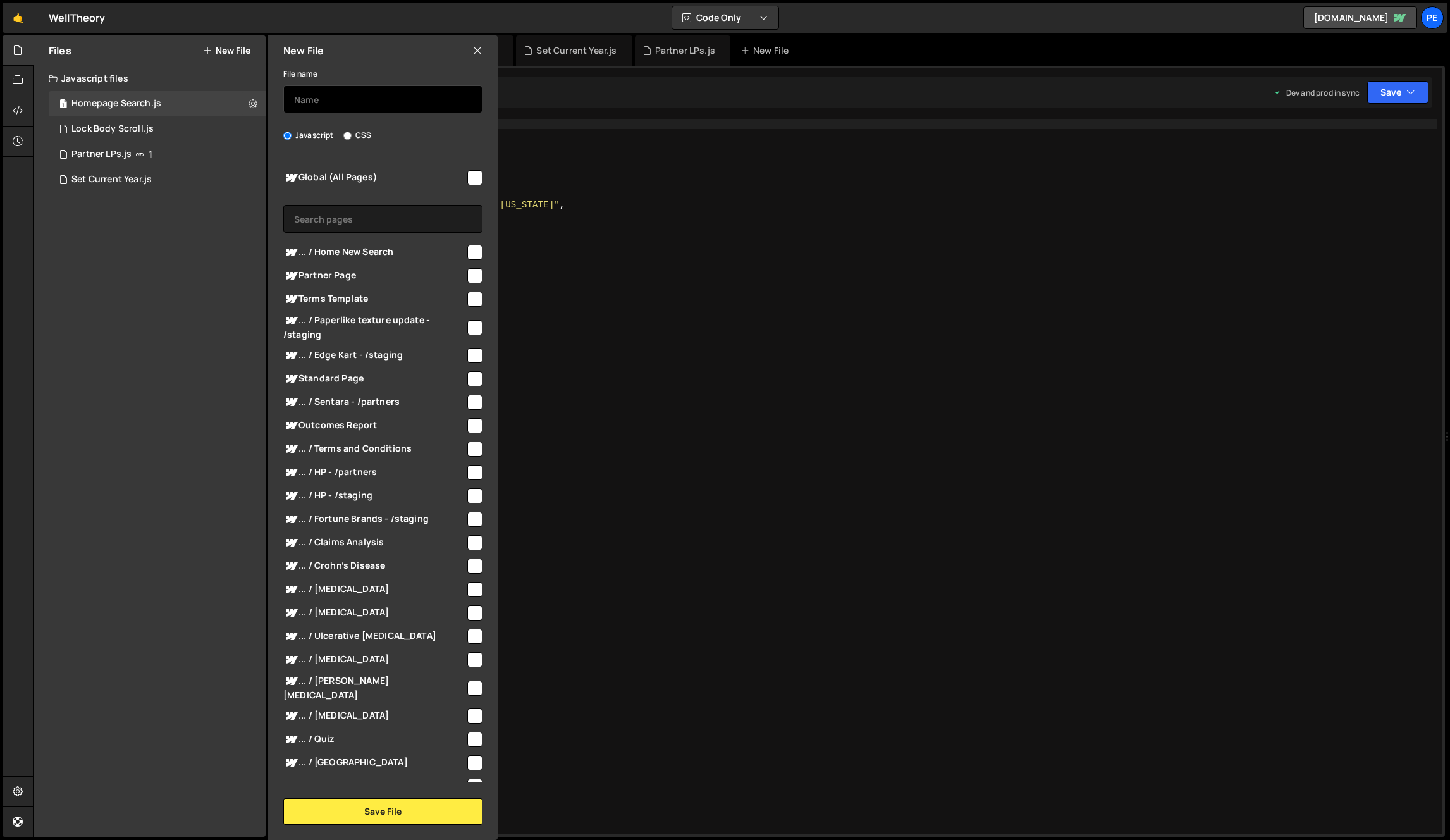
click at [322, 103] on input "text" at bounding box center [383, 100] width 199 height 28
type input "Homepage Searc"
type input "NEW Homepage Search"
click at [351, 223] on input "text" at bounding box center [383, 219] width 199 height 28
click at [468, 253] on input "checkbox" at bounding box center [475, 252] width 15 height 15
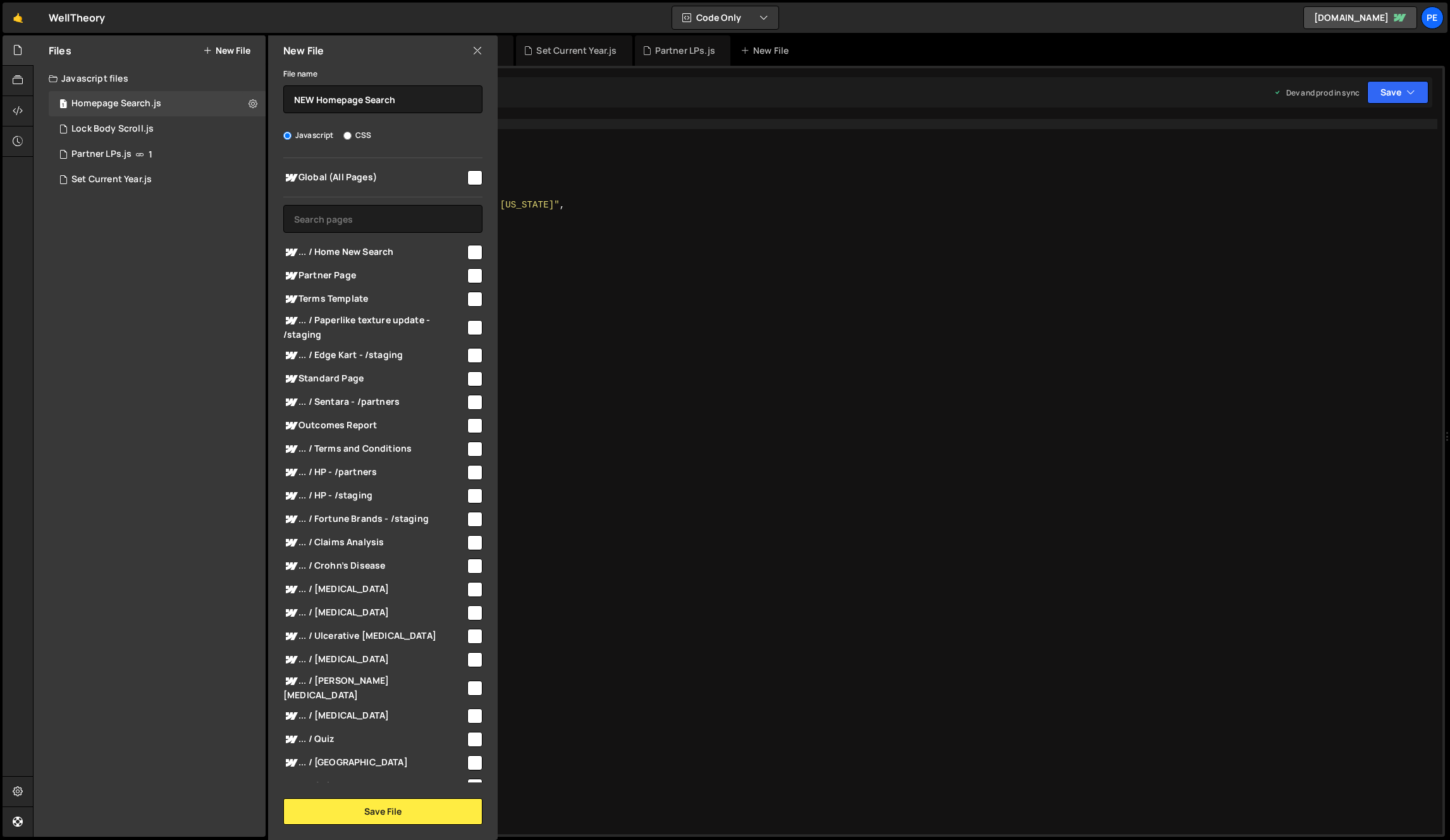
checkbox input "true"
click at [404, 803] on button "Save File" at bounding box center [383, 811] width 199 height 26
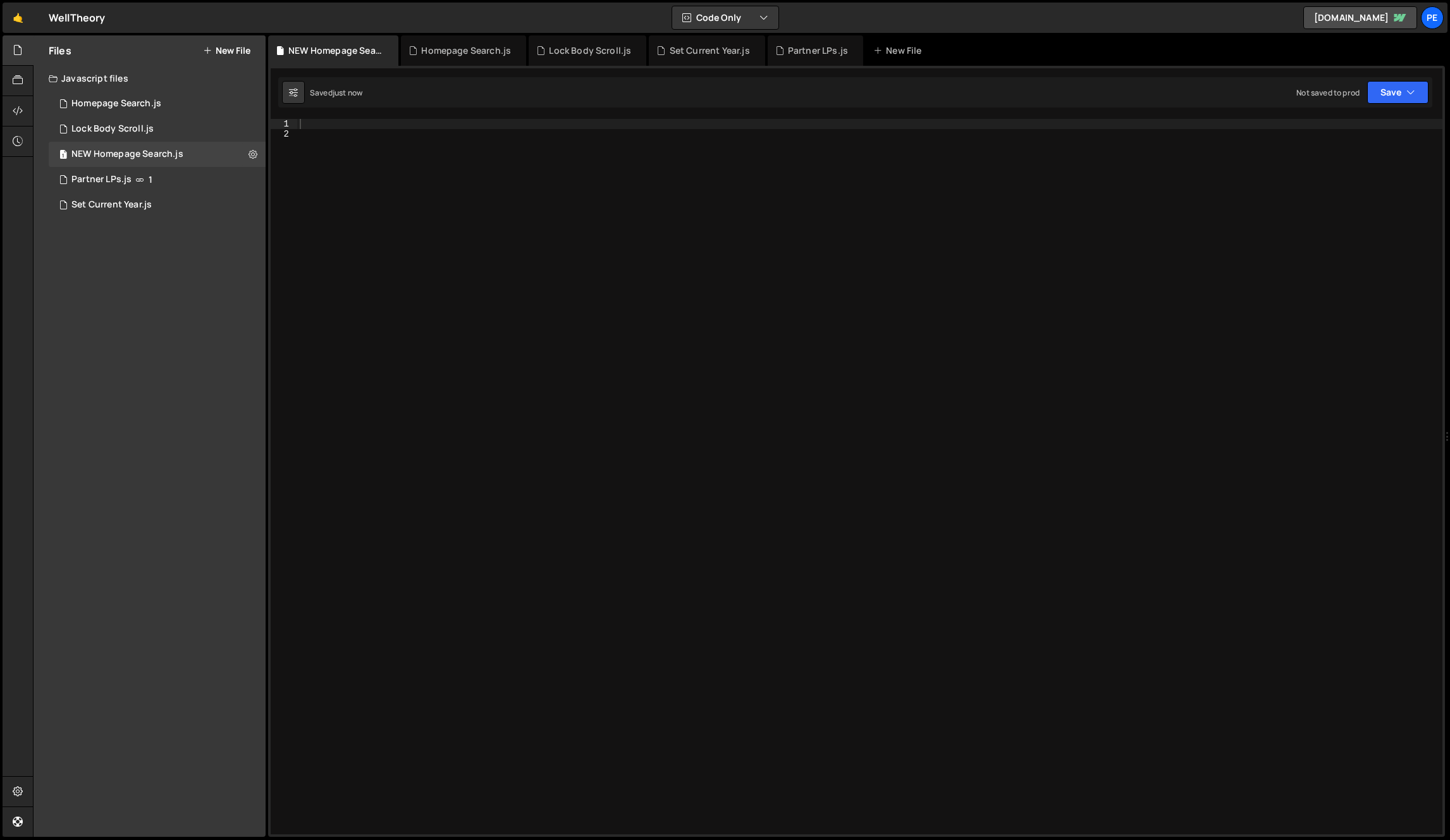
click at [440, 500] on div at bounding box center [870, 486] width 1146 height 735
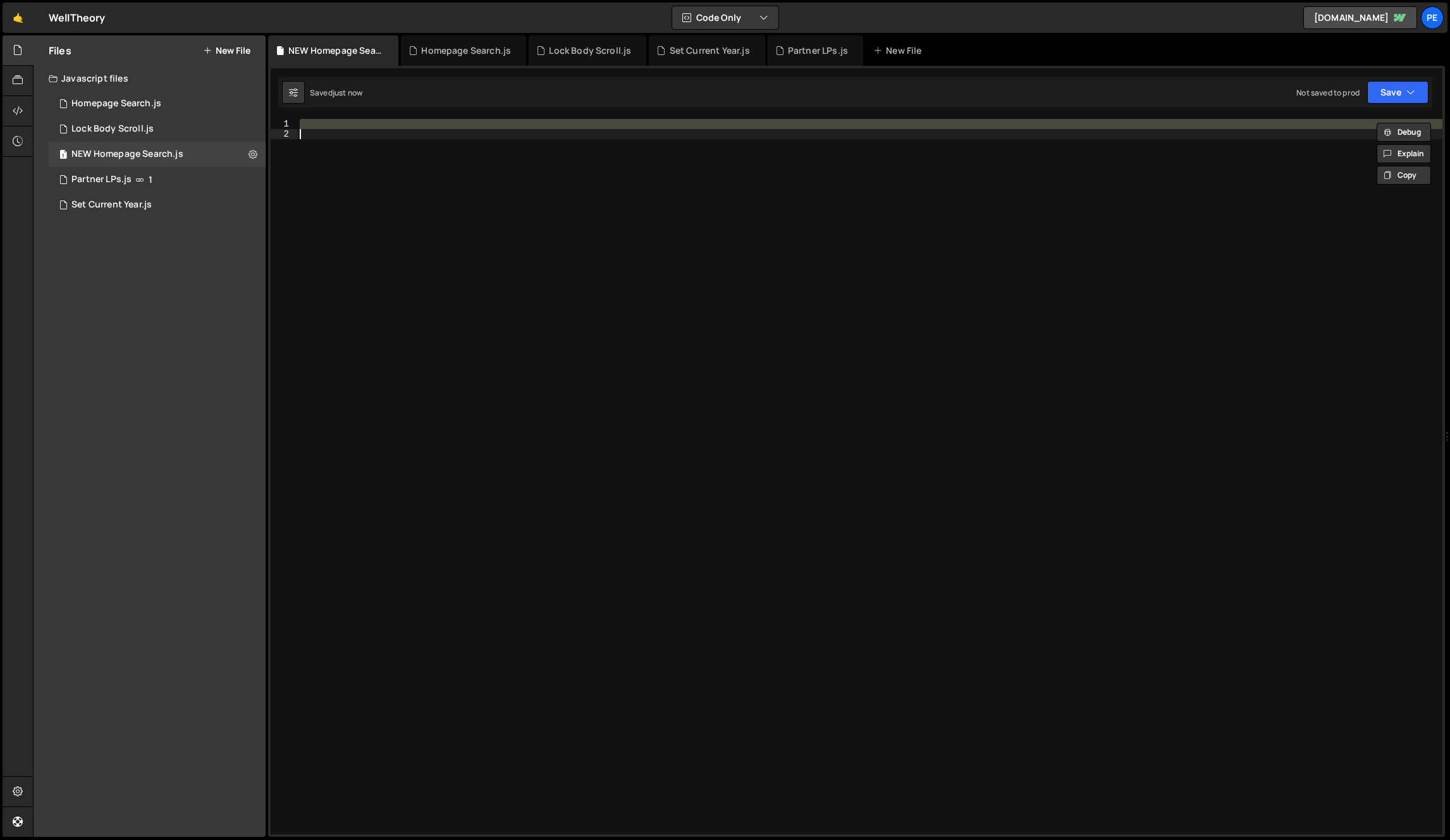
paste textarea
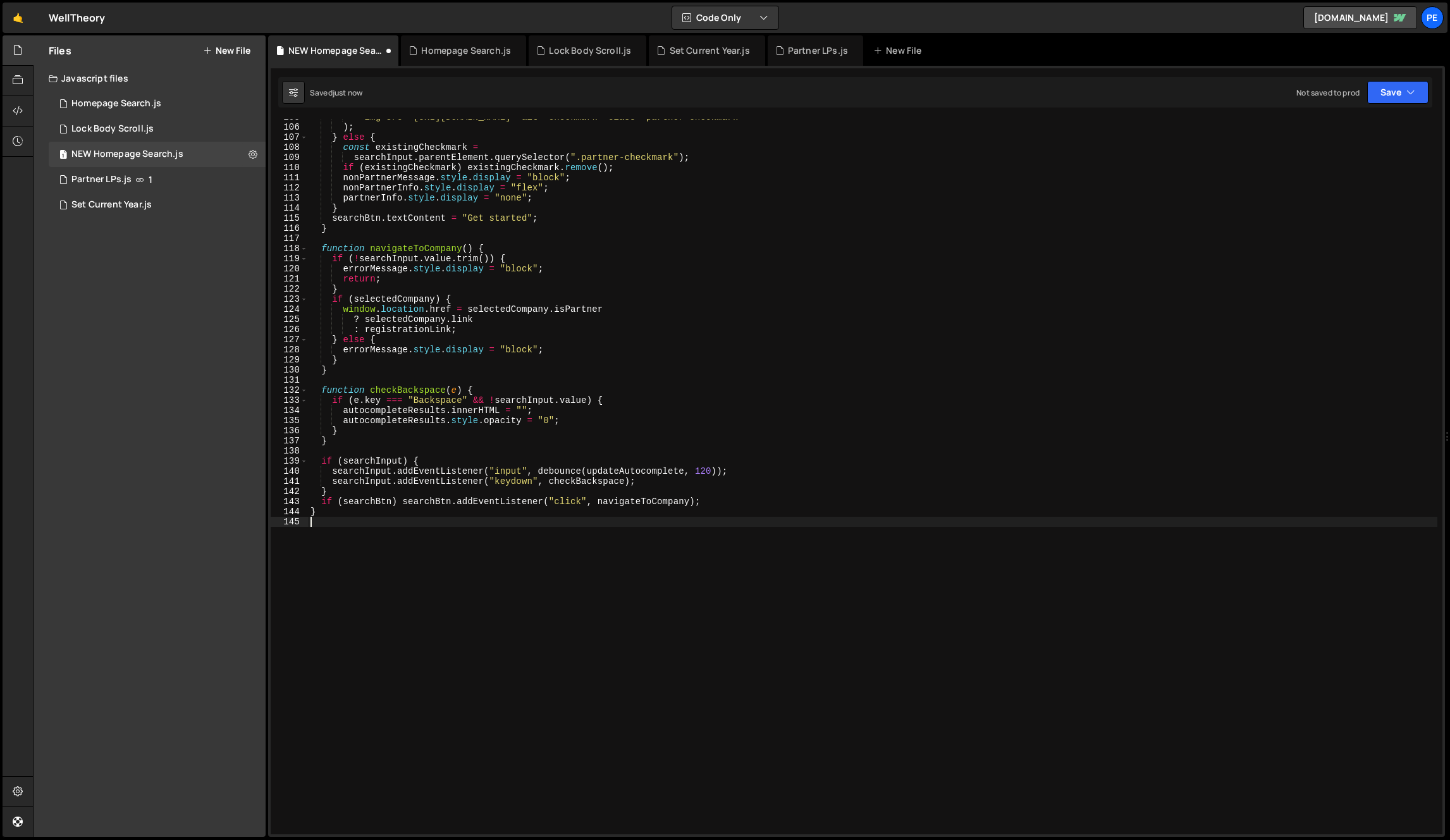
scroll to position [810, 0]
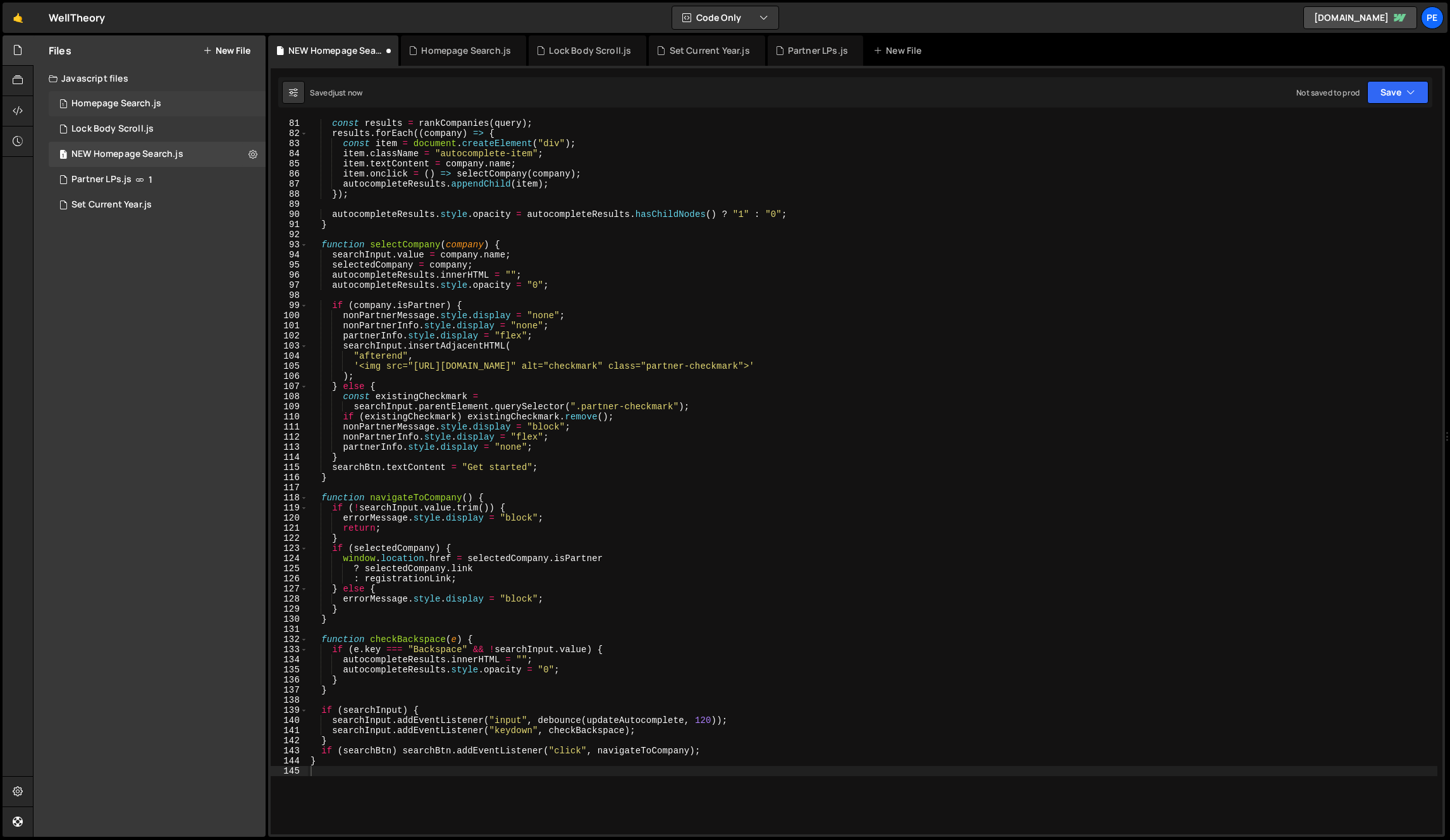
click at [150, 102] on div "Homepage Search.js" at bounding box center [116, 104] width 90 height 12
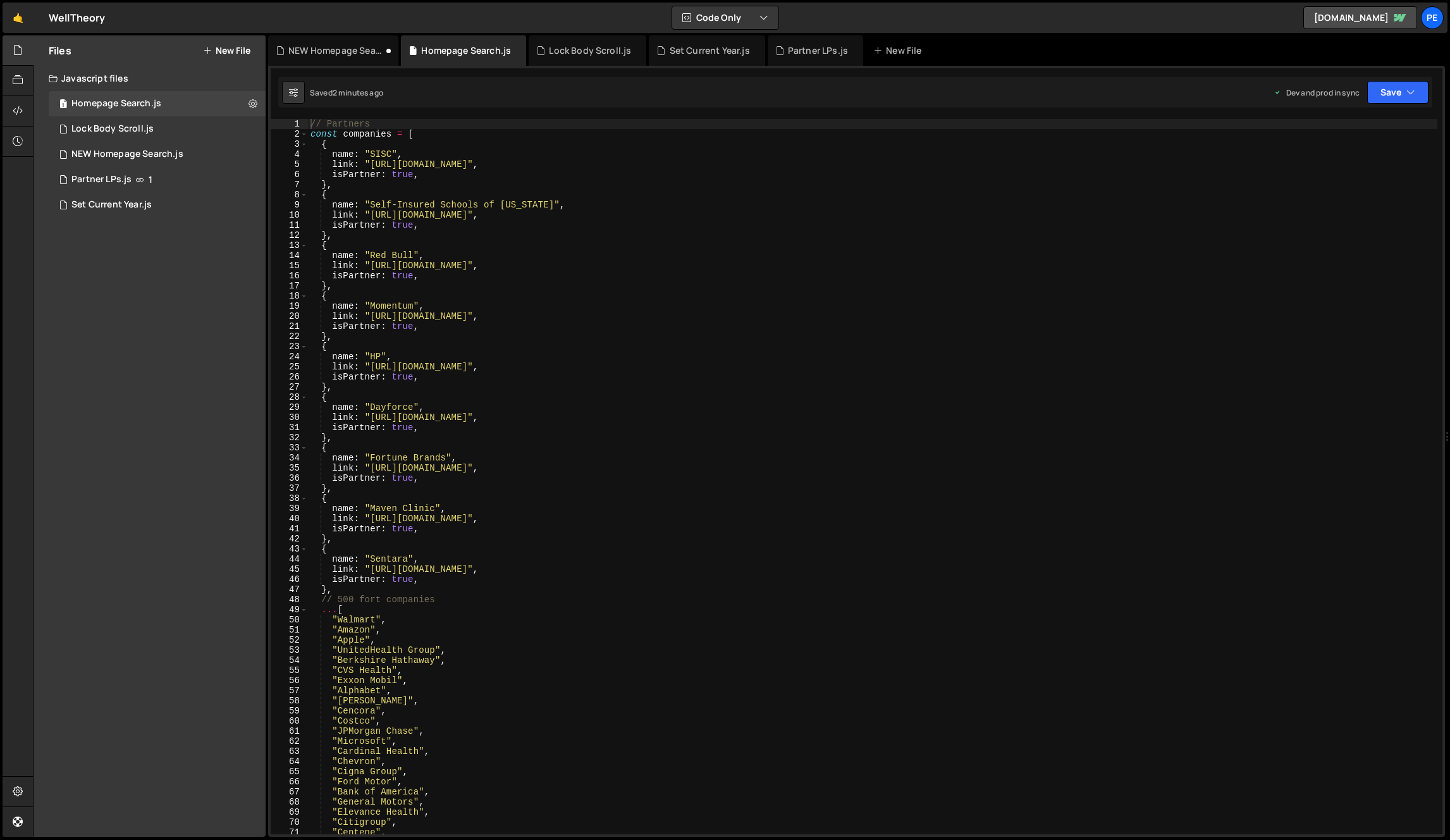
click at [589, 253] on div "// Partners const companies = [ { name : "SISC" , link : "[URL][DOMAIN_NAME]" ,…" at bounding box center [872, 486] width 1129 height 735
type textarea ");"
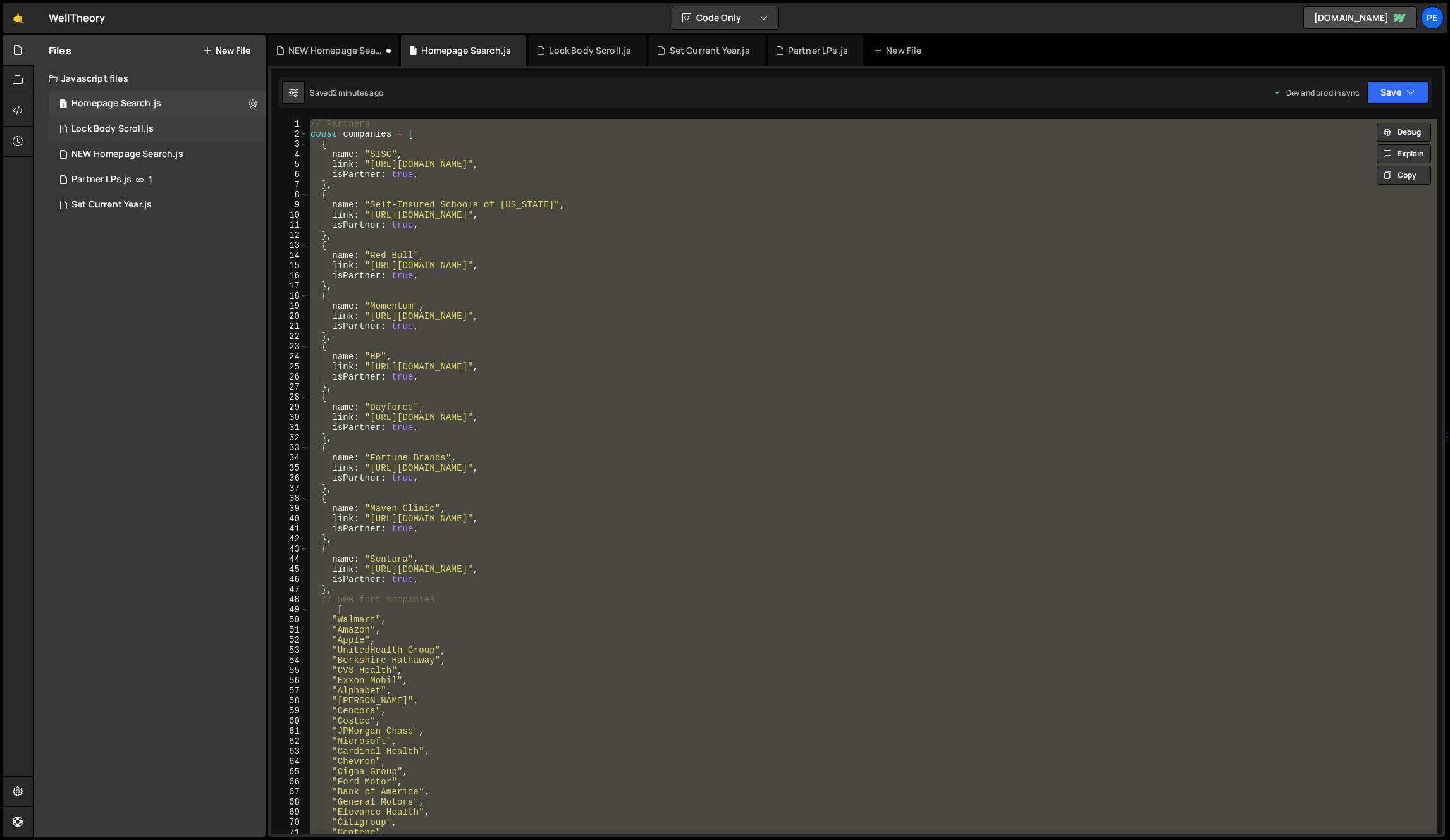
click at [156, 124] on div "1 Lock Body Scroll.js 0" at bounding box center [157, 129] width 217 height 26
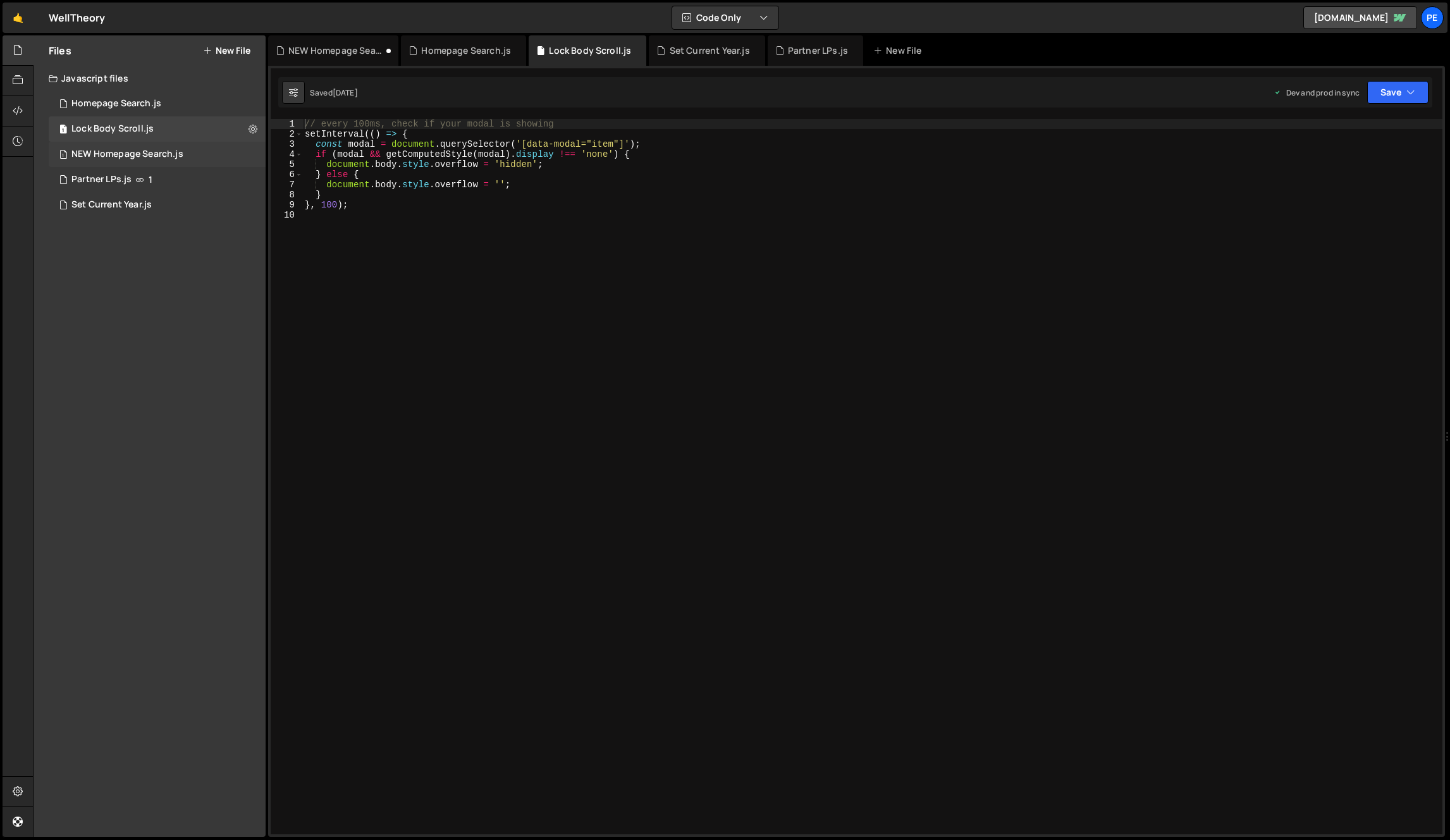
click at [146, 156] on div "NEW Homepage Search.js" at bounding box center [127, 154] width 112 height 12
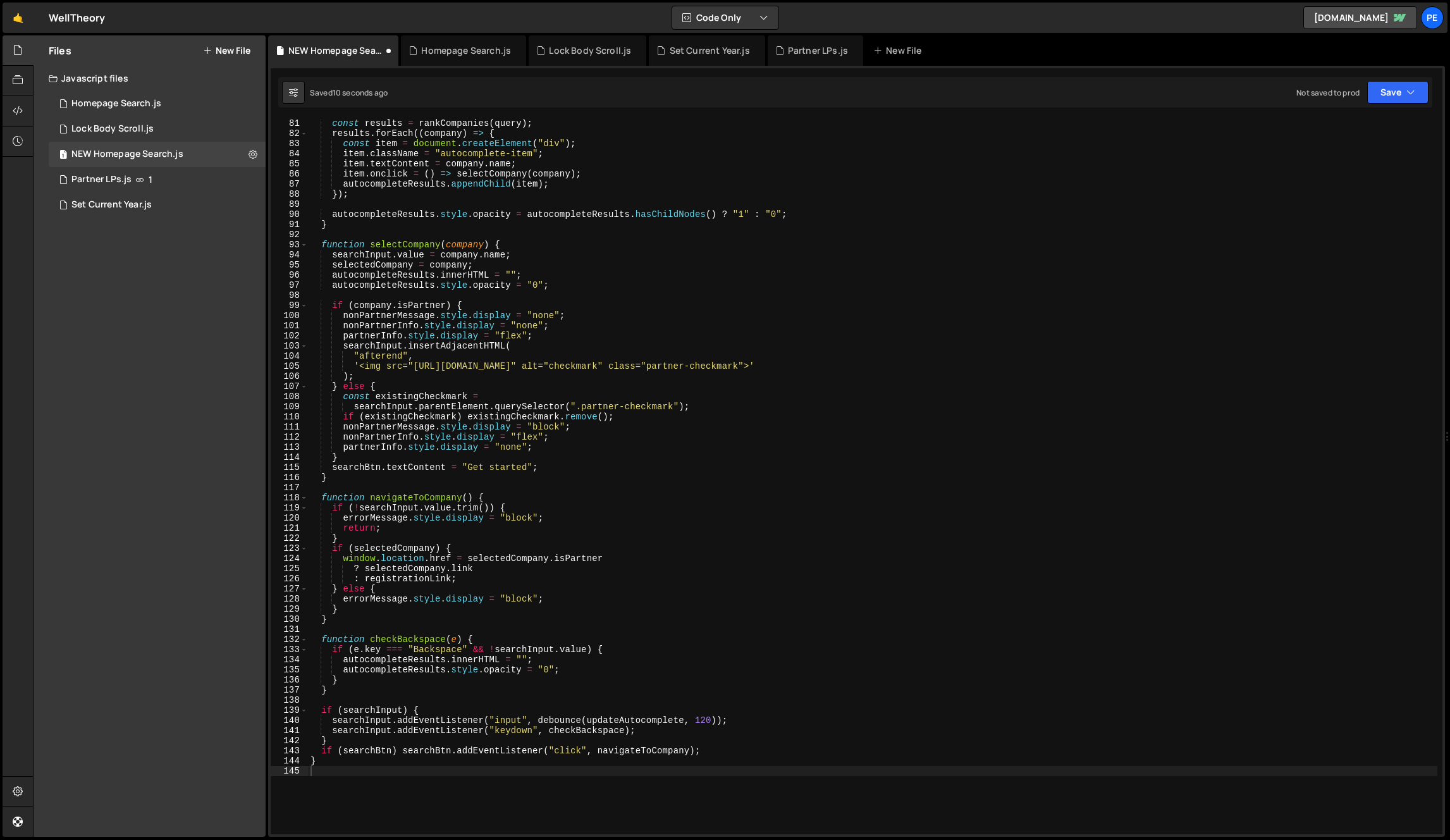
click at [446, 228] on div "const results = rankCompanies ( query ) ; results . forEach (( company ) => { c…" at bounding box center [872, 486] width 1129 height 735
type textarea "}"
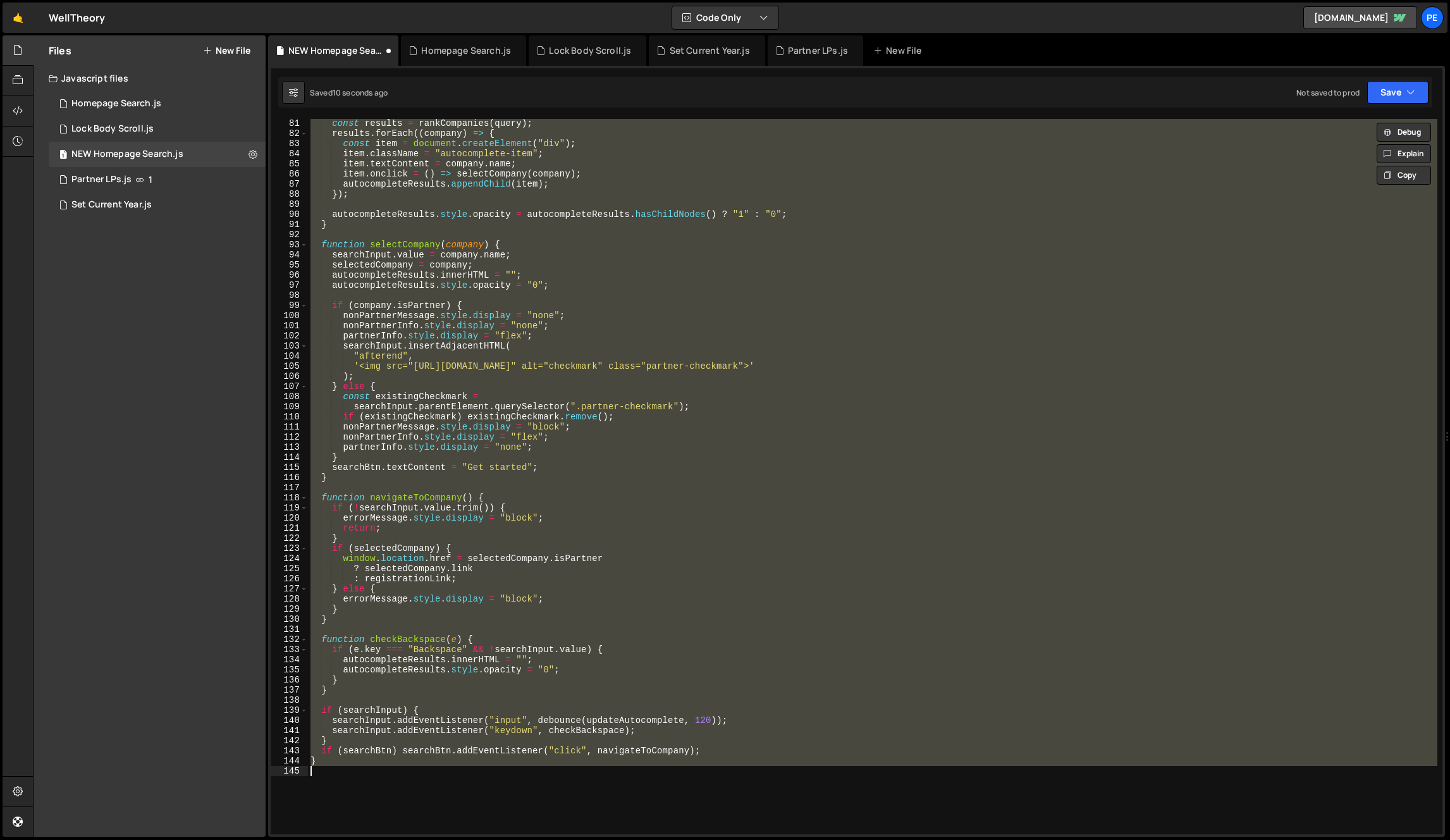
paste textarea
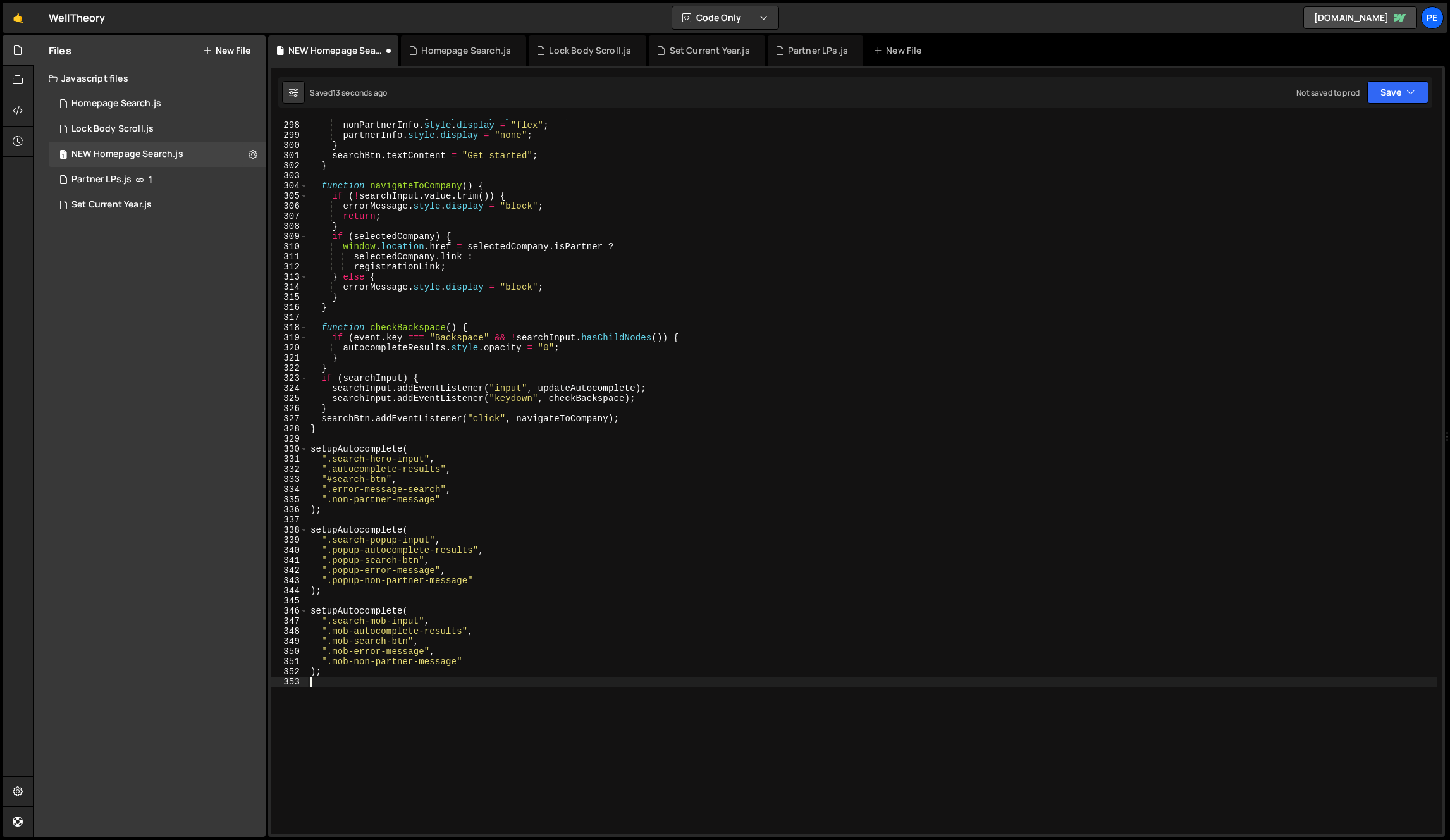
scroll to position [3009, 0]
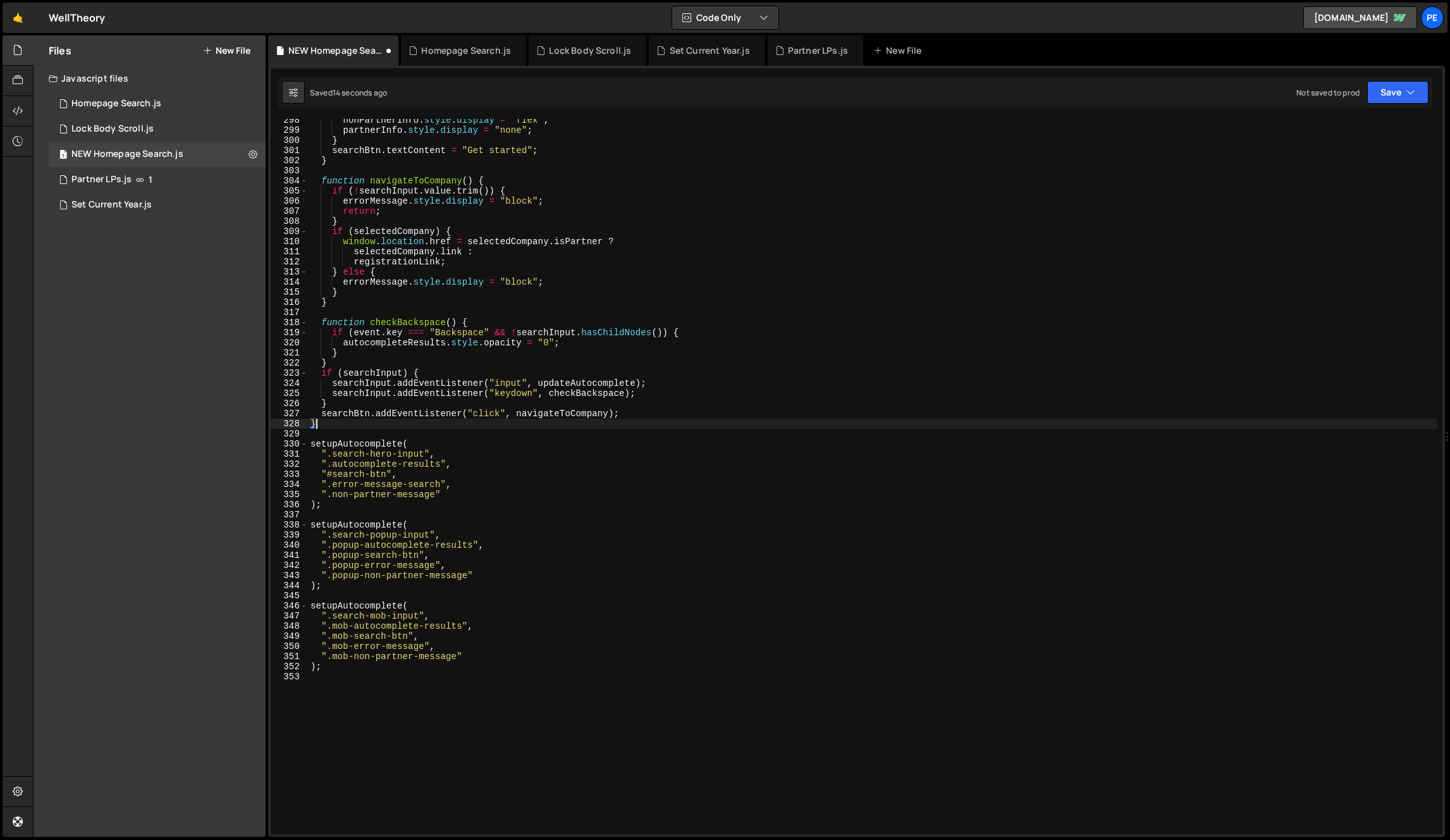
click at [365, 422] on div "nonPartnerInfo . style . display = "flex" ; partnerInfo . style . display = "no…" at bounding box center [872, 482] width 1129 height 735
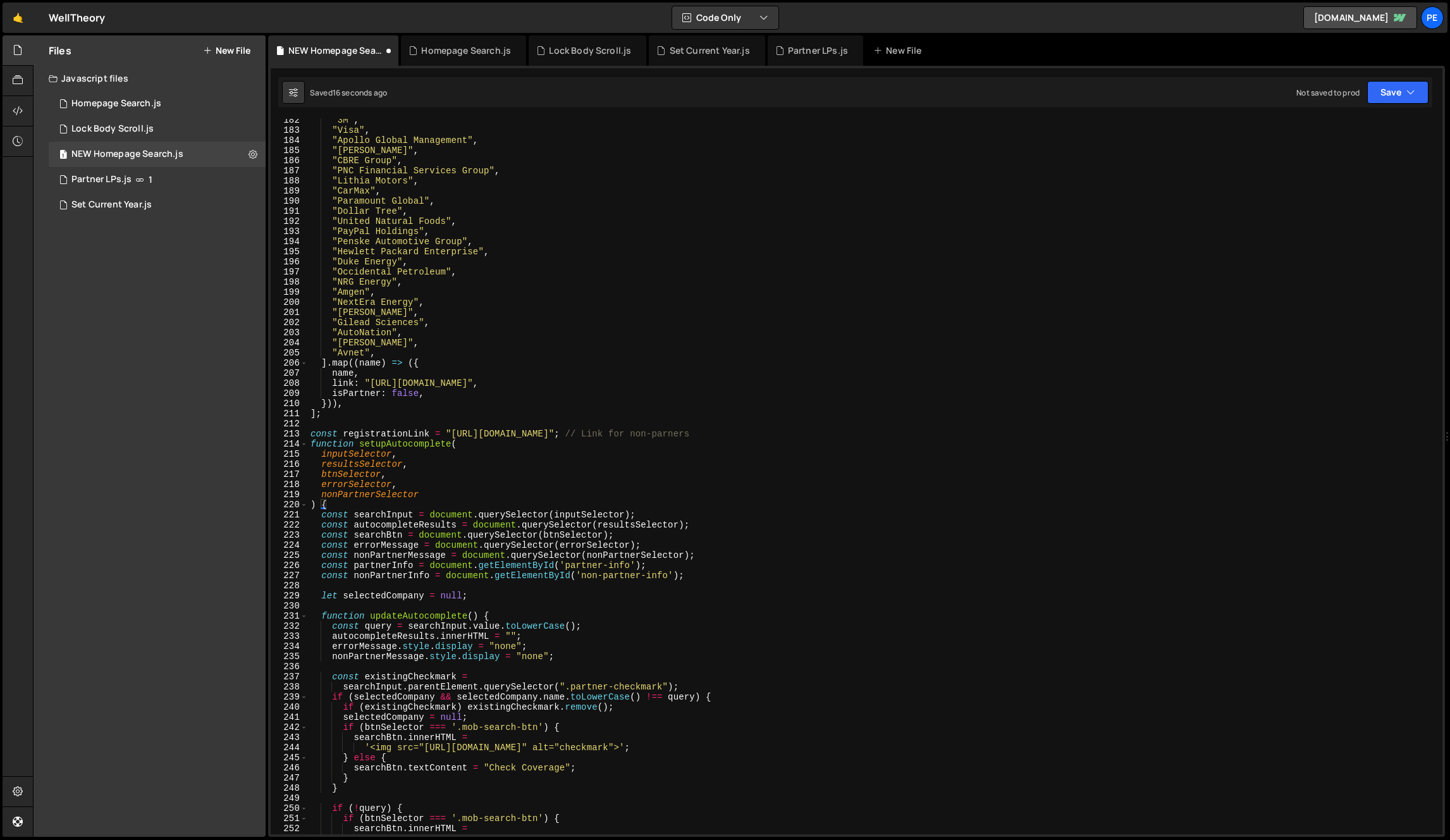
scroll to position [1835, 0]
click at [311, 435] on div ""3M" , "Visa" , "Apollo Global Management" , "HF Sinclair" , "CBRE Group" , "PN…" at bounding box center [872, 482] width 1129 height 735
type textarea "const registrationLink = "https://app.welltheory.com/auth/sign-up"; // Link for…"
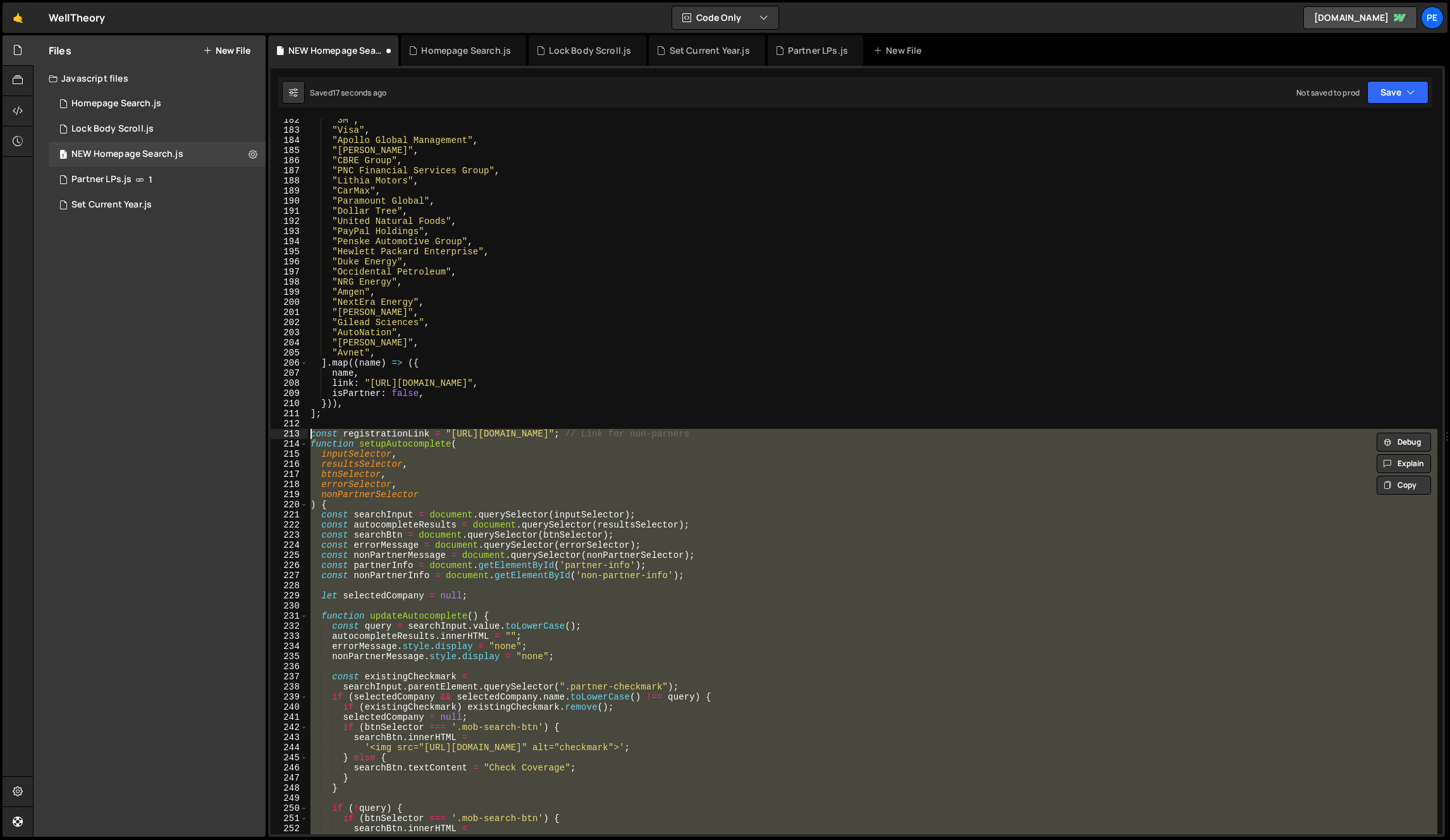
paste textarea
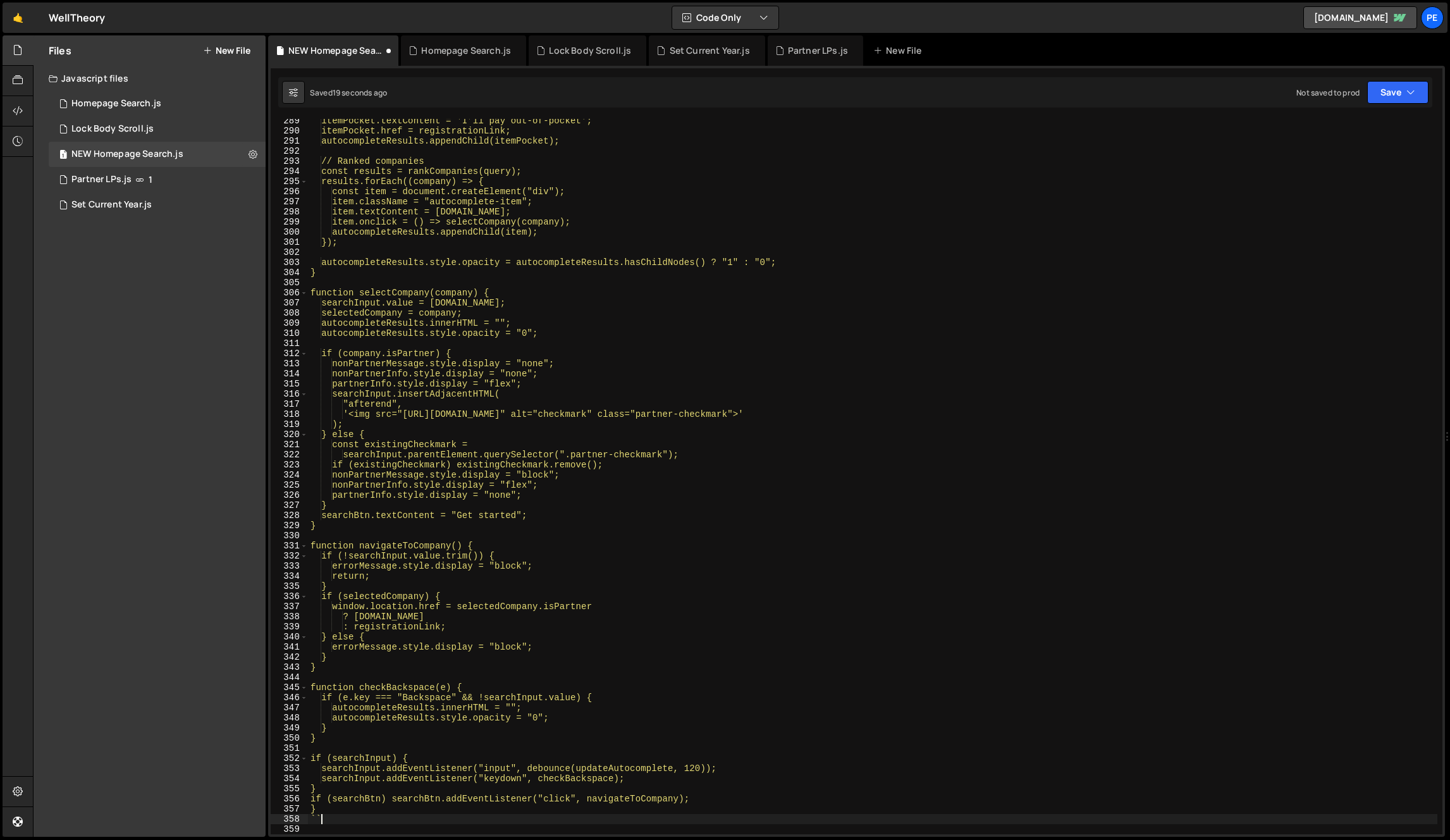
type textarea "`"
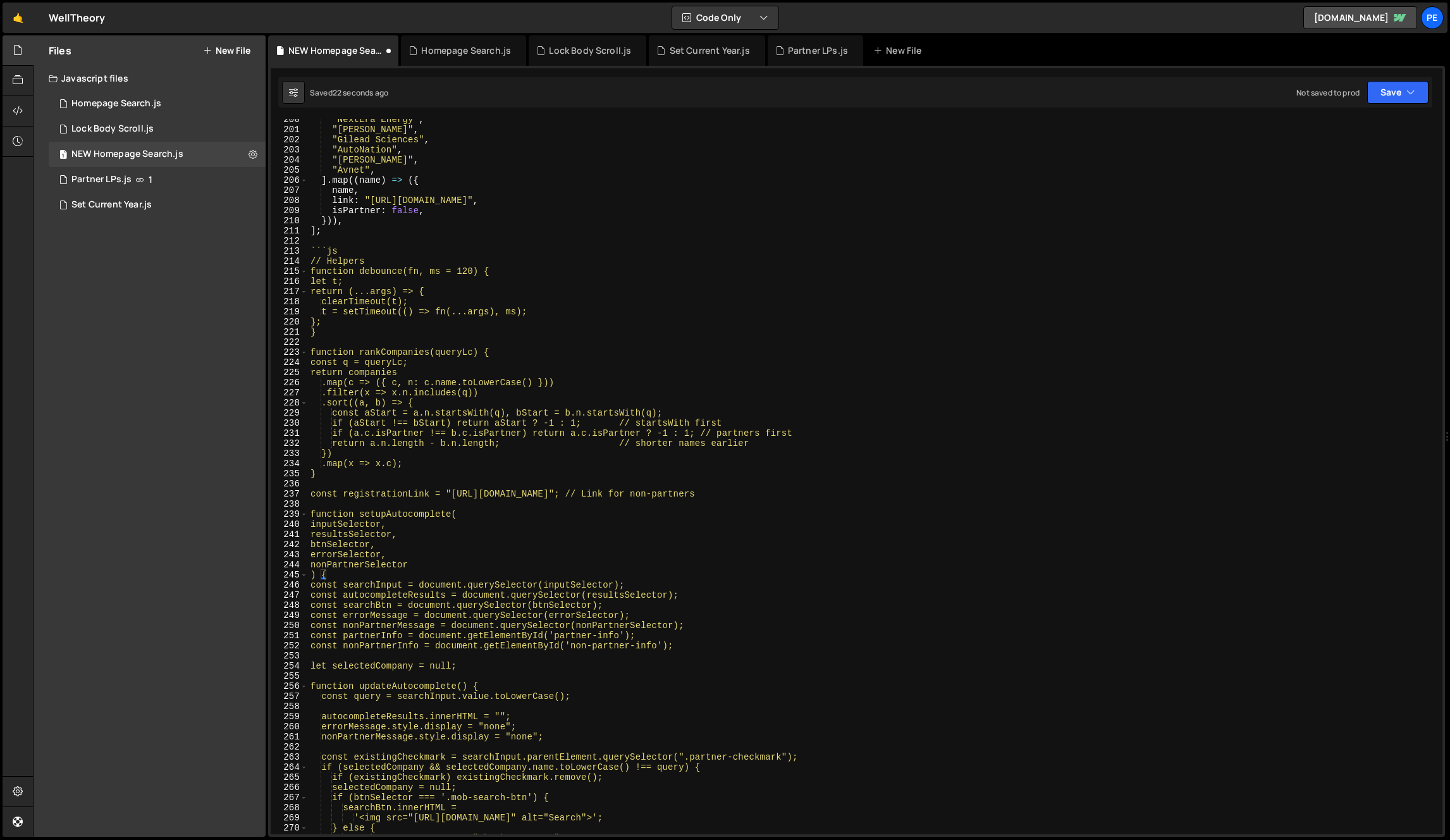
scroll to position [1939, 0]
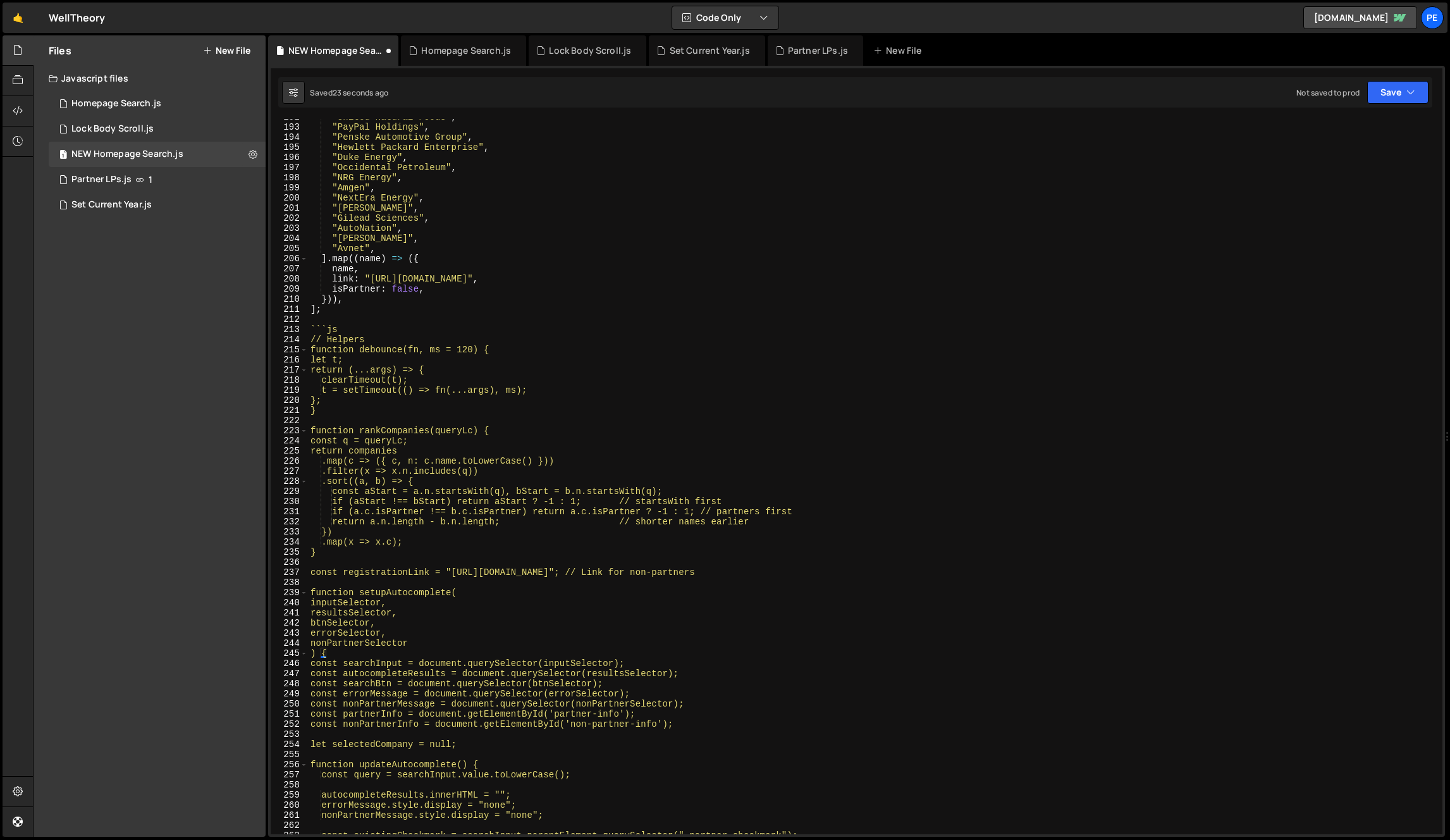
click at [356, 326] on div ""United Natural Foods" , "PayPal Holdings" , "Penske Automotive Group" , "Hewle…" at bounding box center [872, 479] width 1129 height 735
type textarea "`"
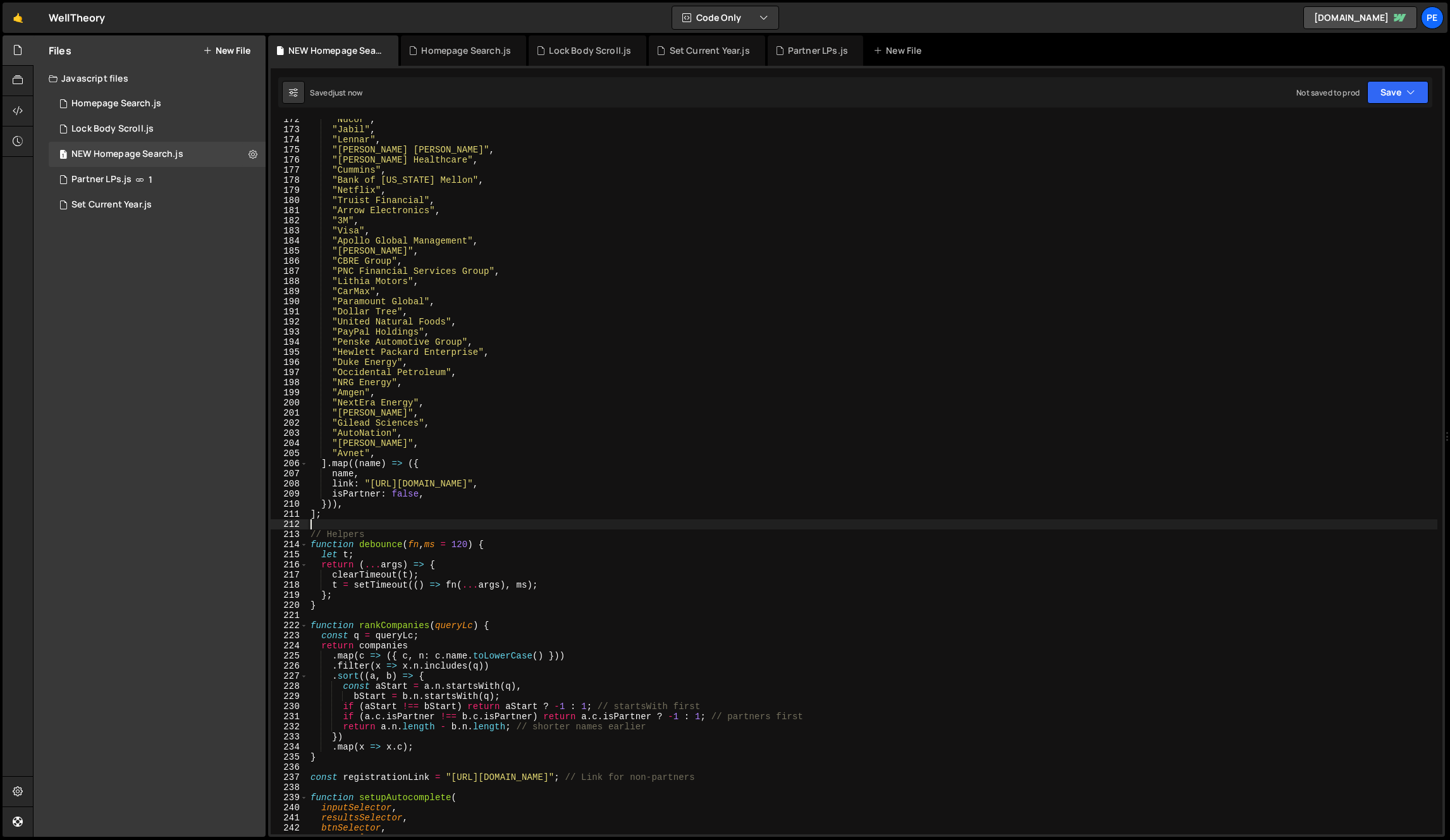
scroll to position [1696, 0]
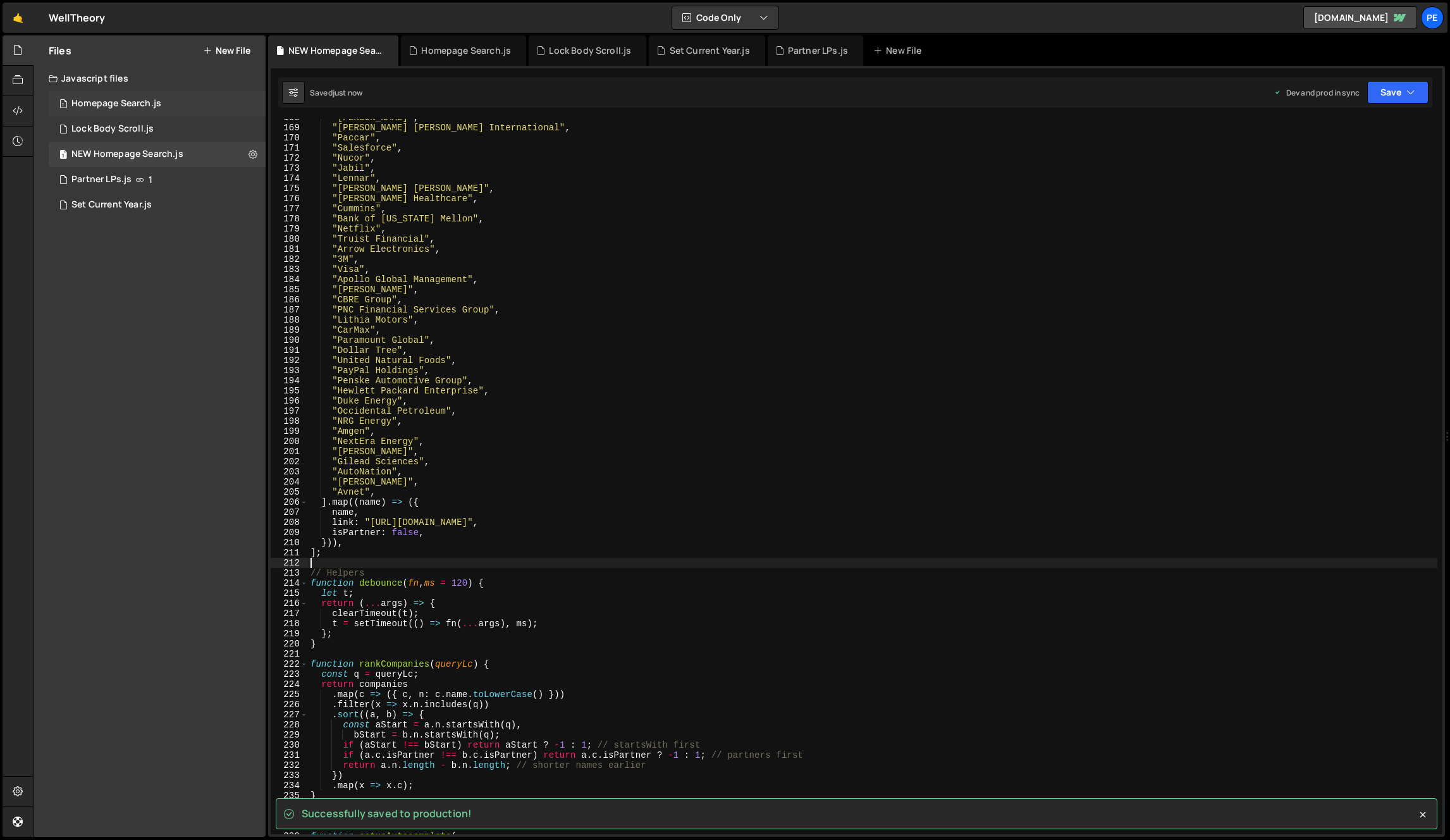
click at [156, 104] on div "Homepage Search.js" at bounding box center [116, 104] width 90 height 12
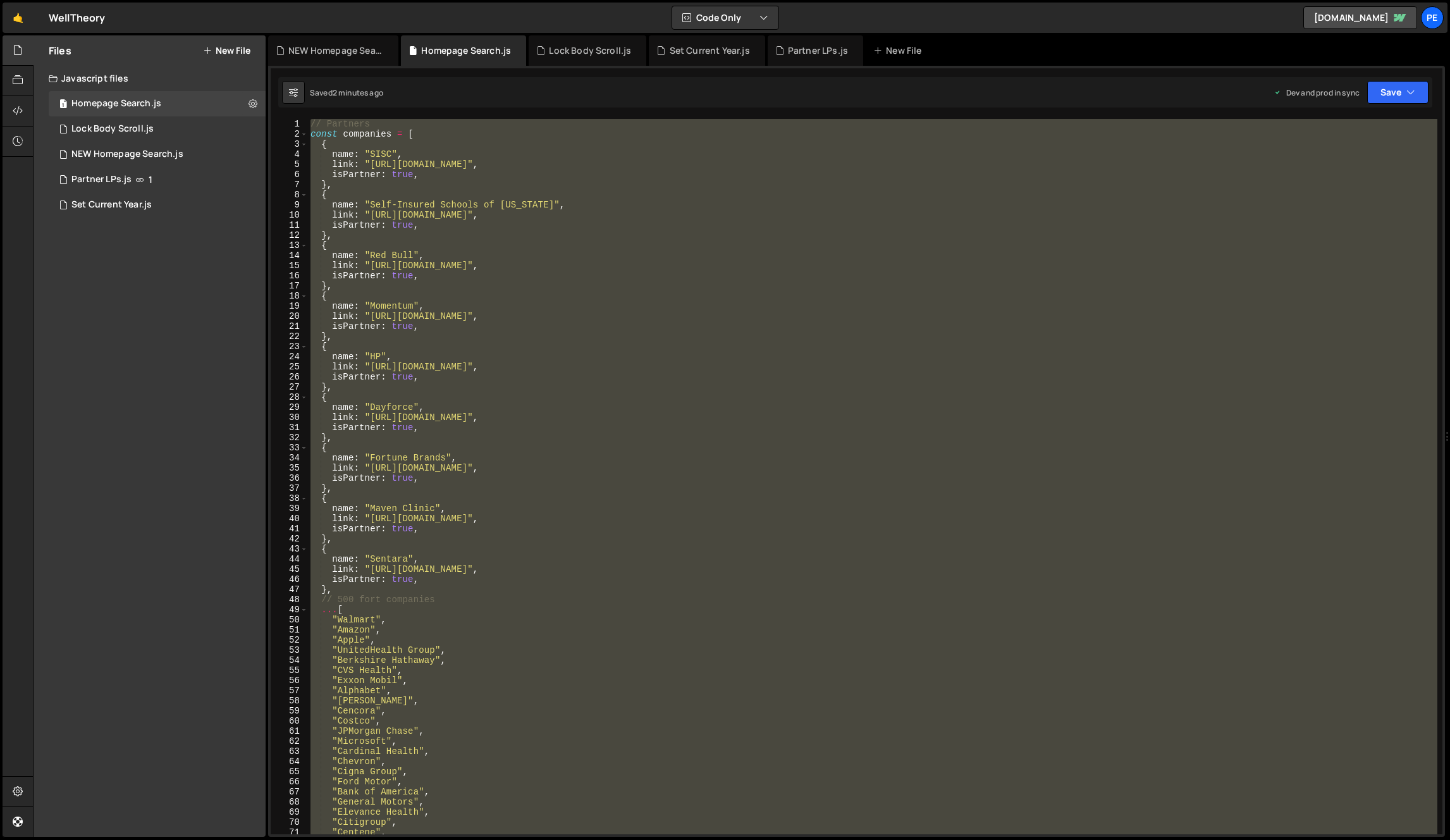
click at [745, 398] on div "// Partners const companies = [ { name : "SISC" , link : "[URL][DOMAIN_NAME]" ,…" at bounding box center [872, 476] width 1129 height 715
type textarea "{"
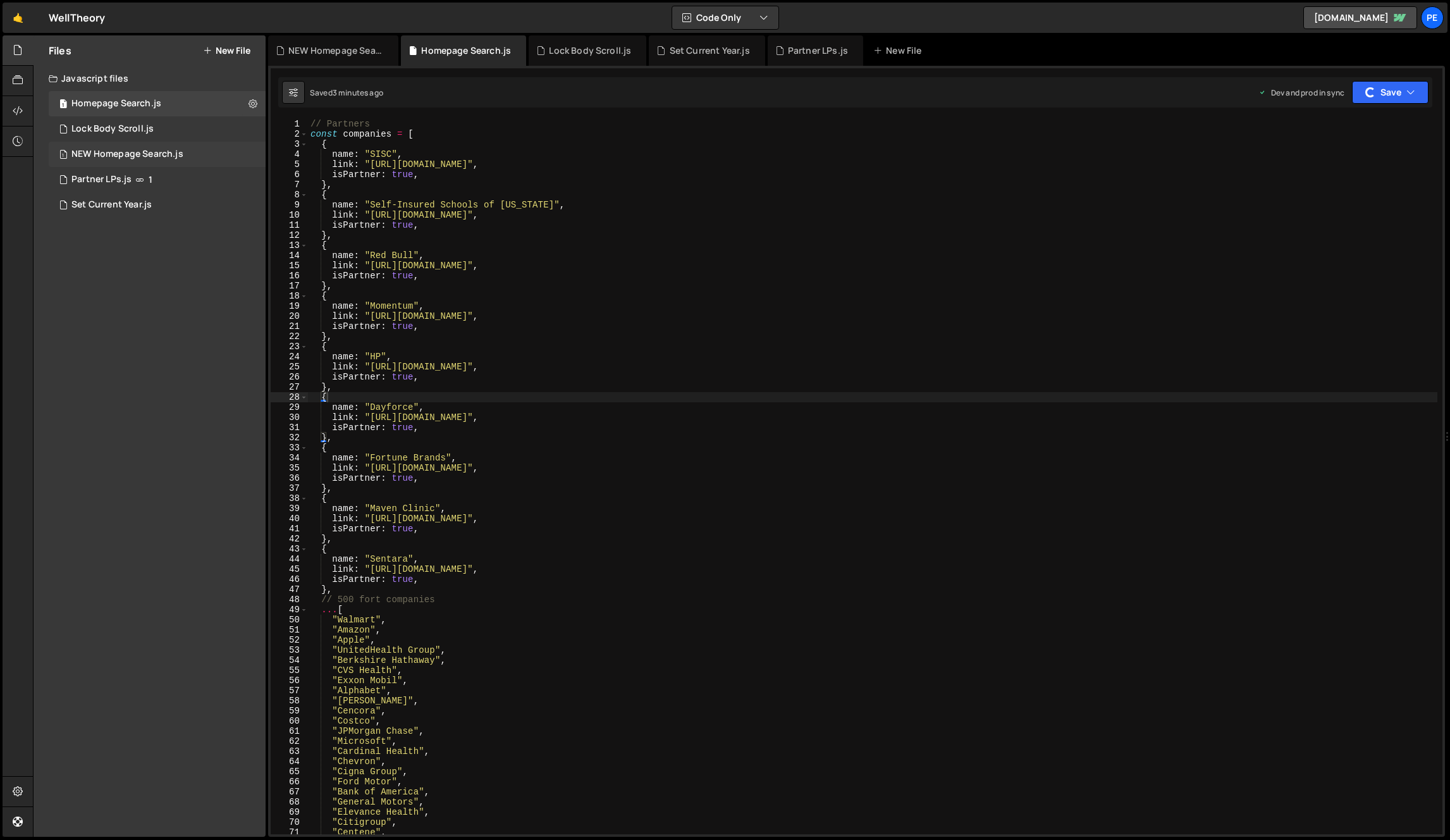
click at [162, 156] on div "NEW Homepage Search.js" at bounding box center [127, 154] width 112 height 12
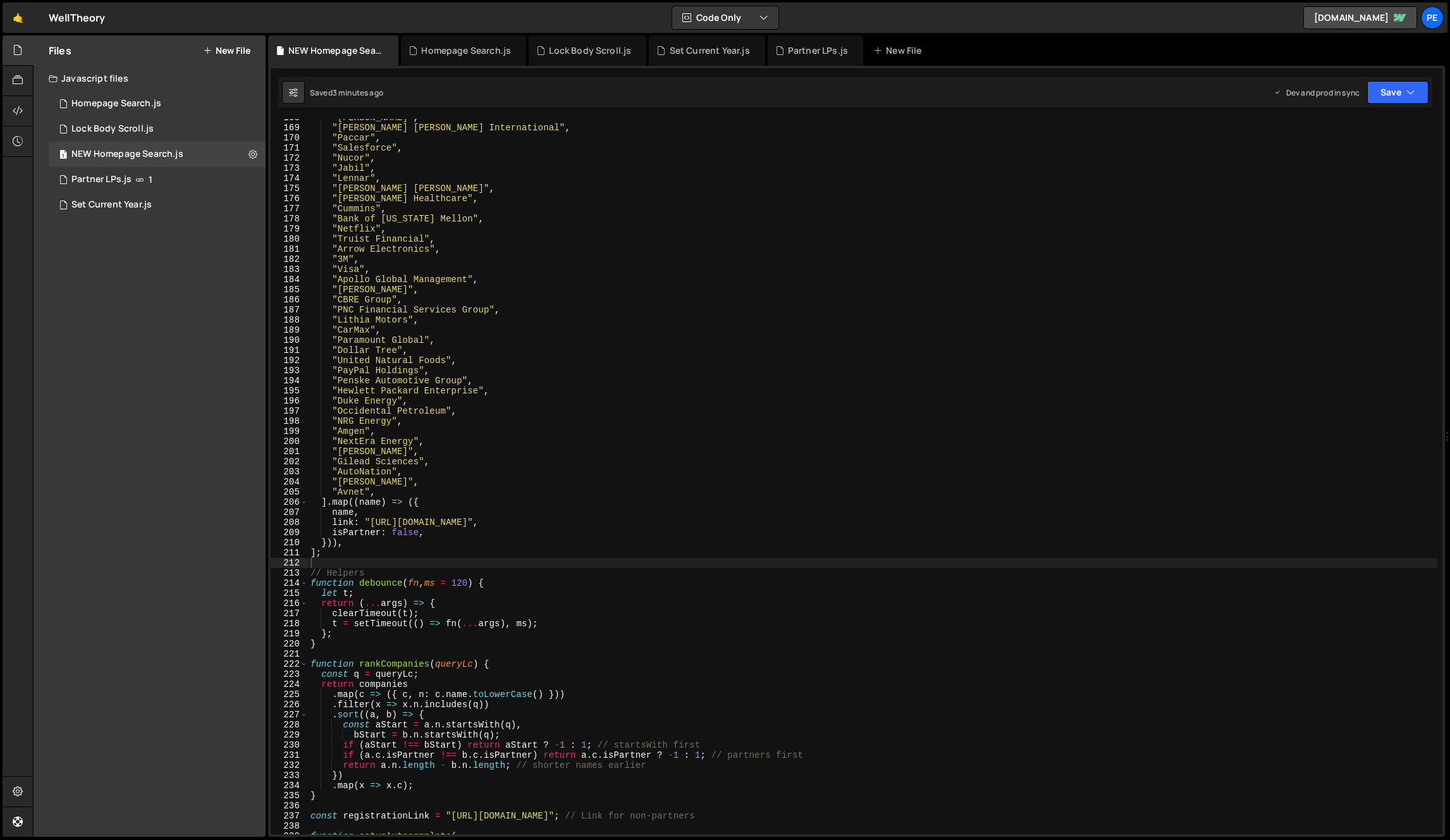
click at [608, 356] on div ""D.R. Horton" , "Philip Morris International" , "Paccar" , "Salesforce" , "Nuco…" at bounding box center [872, 480] width 1129 height 735
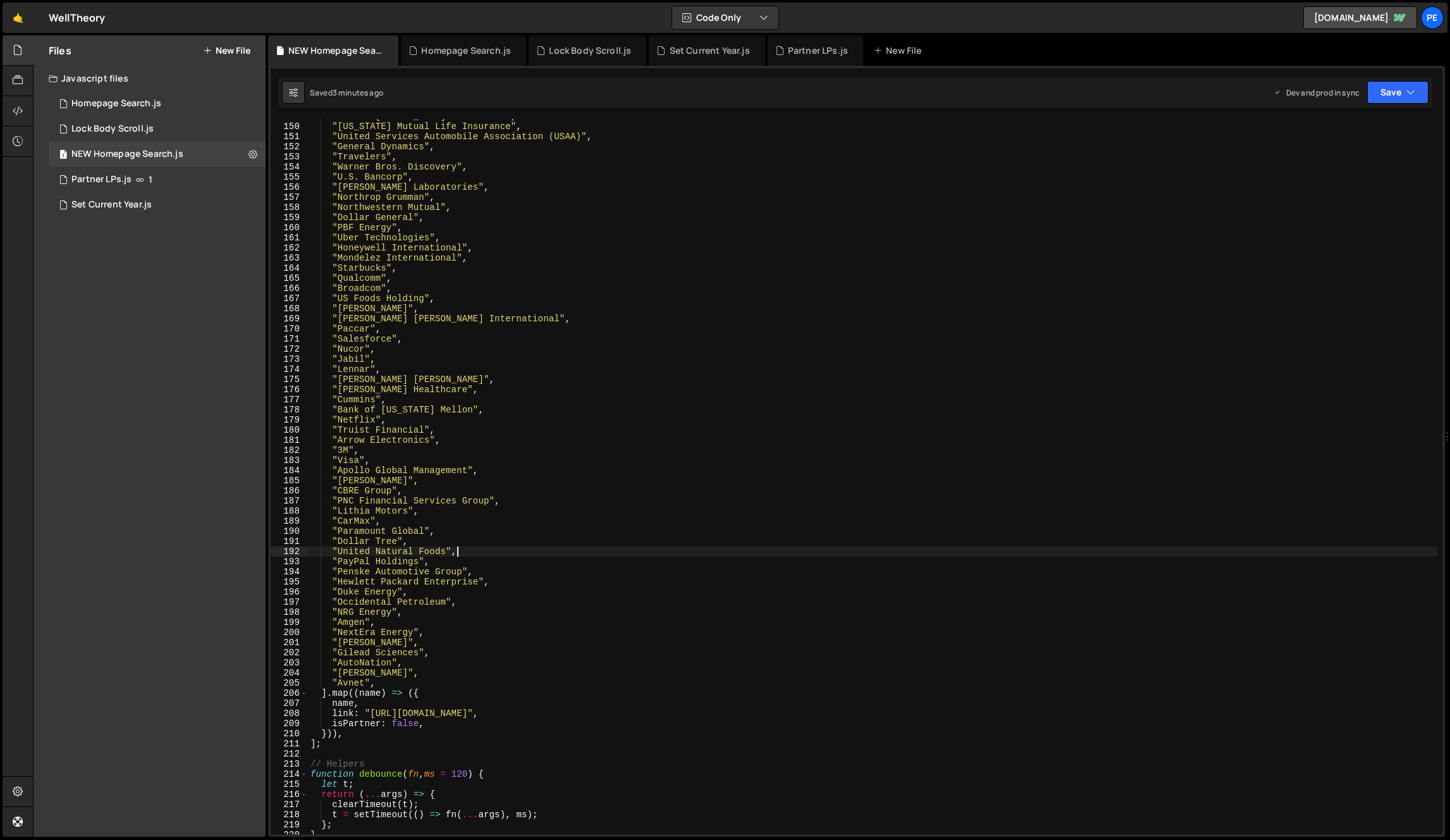
scroll to position [1259, 0]
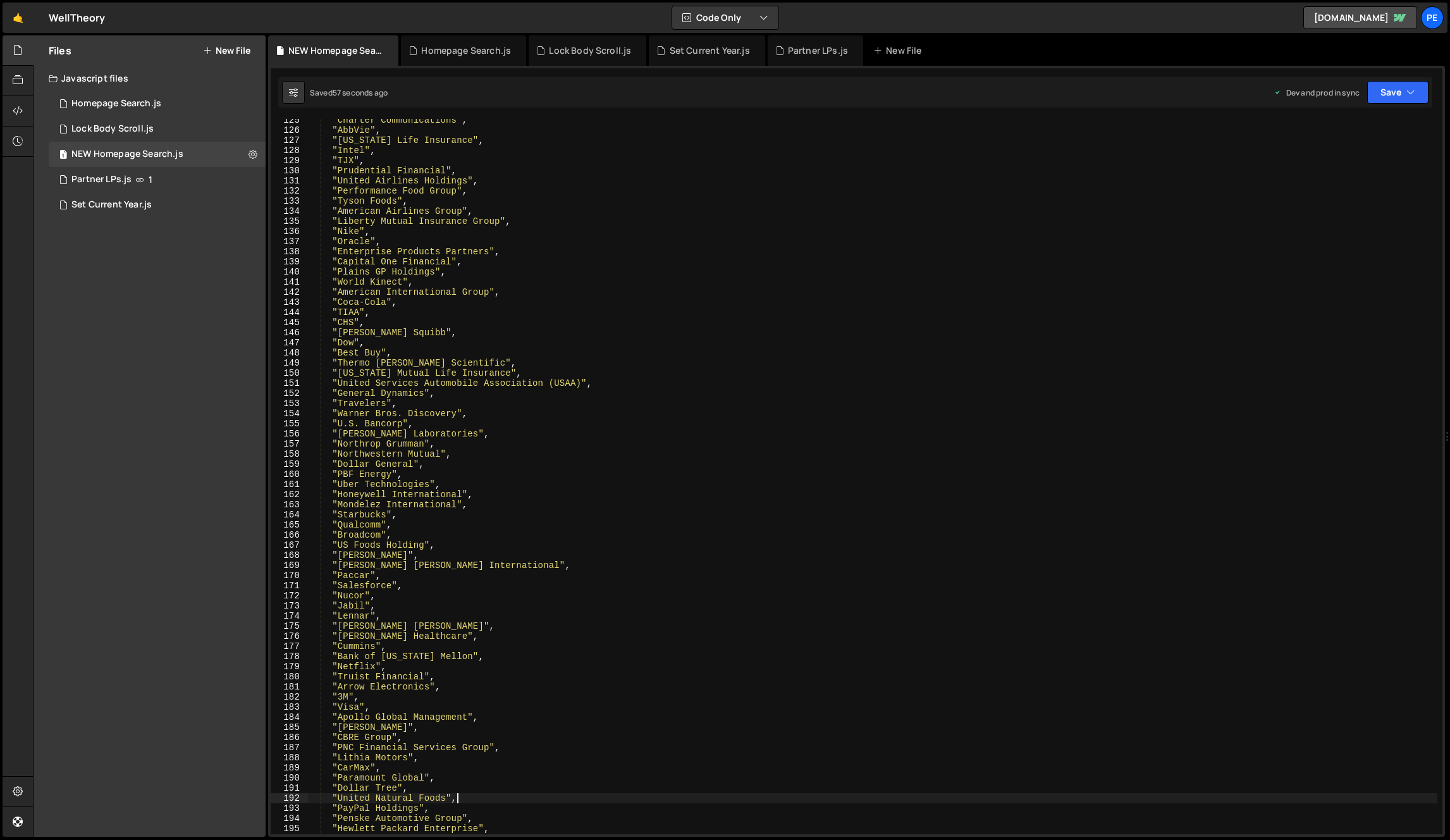
click at [927, 380] on div ""Charter Communications" , "AbbVie" , "New York Life Insurance" , "Intel" , "TJ…" at bounding box center [872, 482] width 1129 height 735
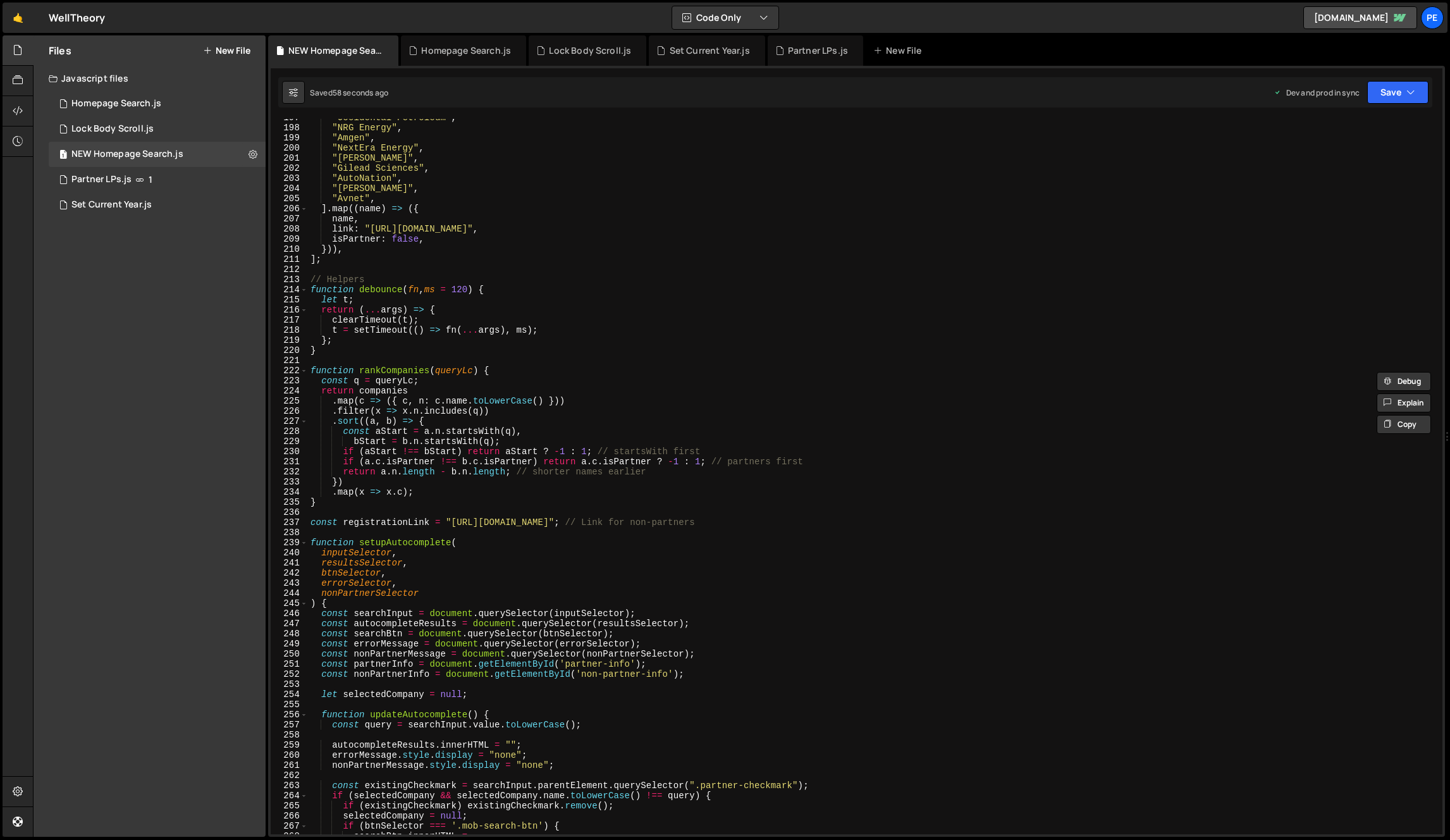
scroll to position [1990, 0]
click at [457, 294] on div ""Occidental Petroleum" , "NRG Energy" , "Amgen" , "NextEra Energy" , "Danaher" …" at bounding box center [872, 480] width 1129 height 735
click at [463, 289] on div ""Occidental Petroleum" , "NRG Energy" , "Amgen" , "NextEra Energy" , "Danaher" …" at bounding box center [872, 480] width 1129 height 735
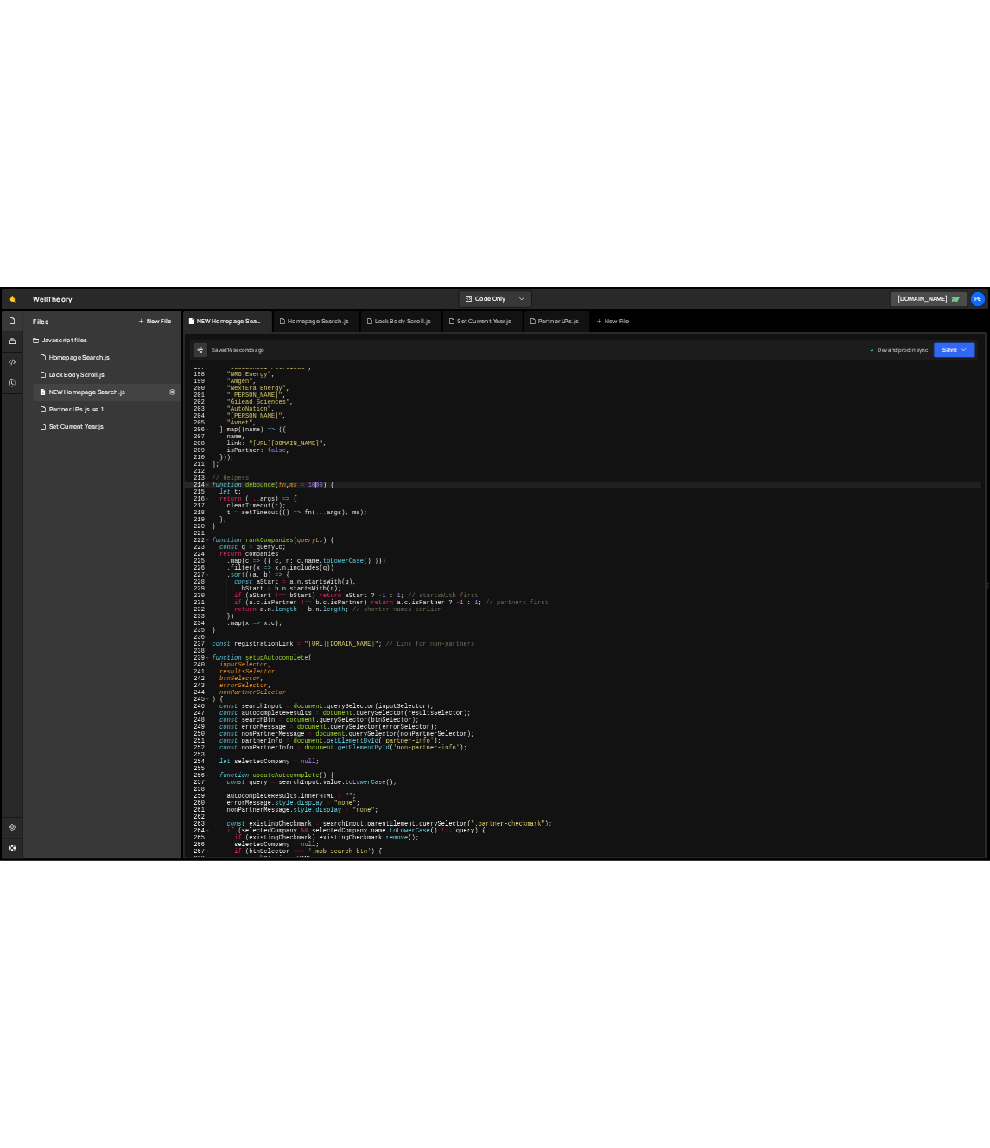
scroll to position [0, 15]
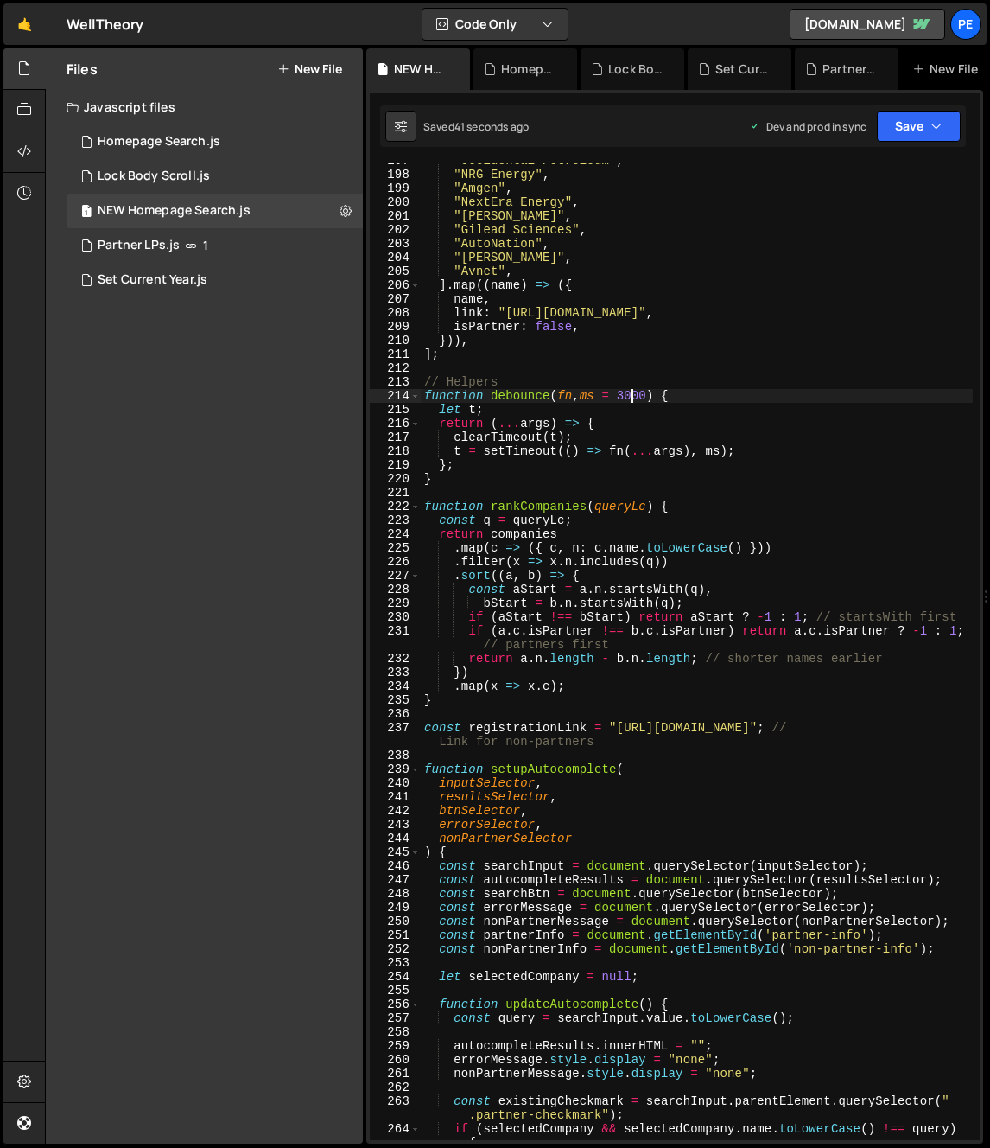
click at [636, 394] on div ""Occidental Petroleum" , "NRG Energy" , "Amgen" , "NextEra Energy" , "Danaher" …" at bounding box center [697, 663] width 552 height 1019
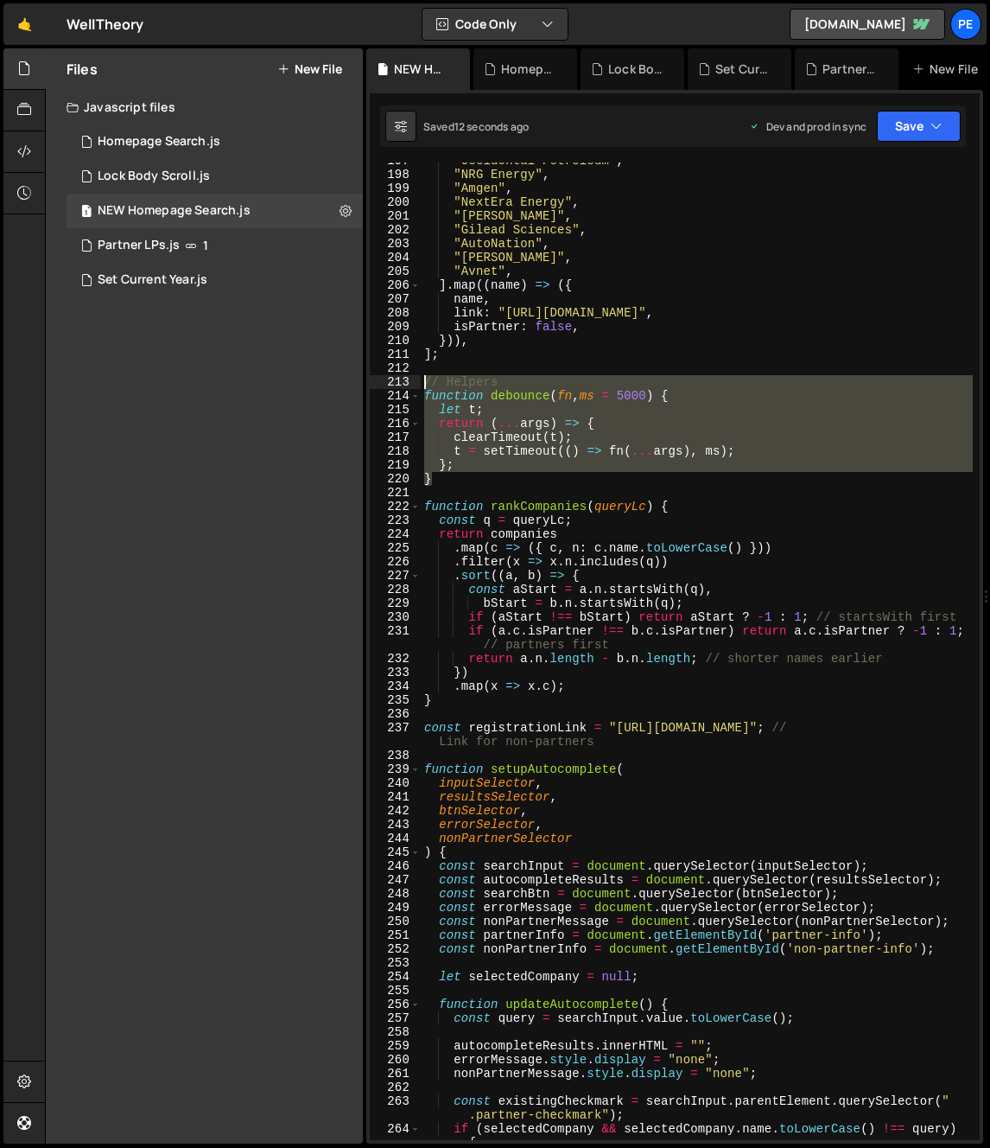
drag, startPoint x: 457, startPoint y: 456, endPoint x: 398, endPoint y: 382, distance: 94.7
click at [398, 382] on div "function debounce(fn, ms = 5000) { 197 198 199 200 201 202 203 204 205 206 207 …" at bounding box center [675, 650] width 610 height 977
click at [550, 572] on div ""Occidental Petroleum" , "NRG Energy" , "Amgen" , "NextEra Energy" , "Danaher" …" at bounding box center [697, 663] width 552 height 1019
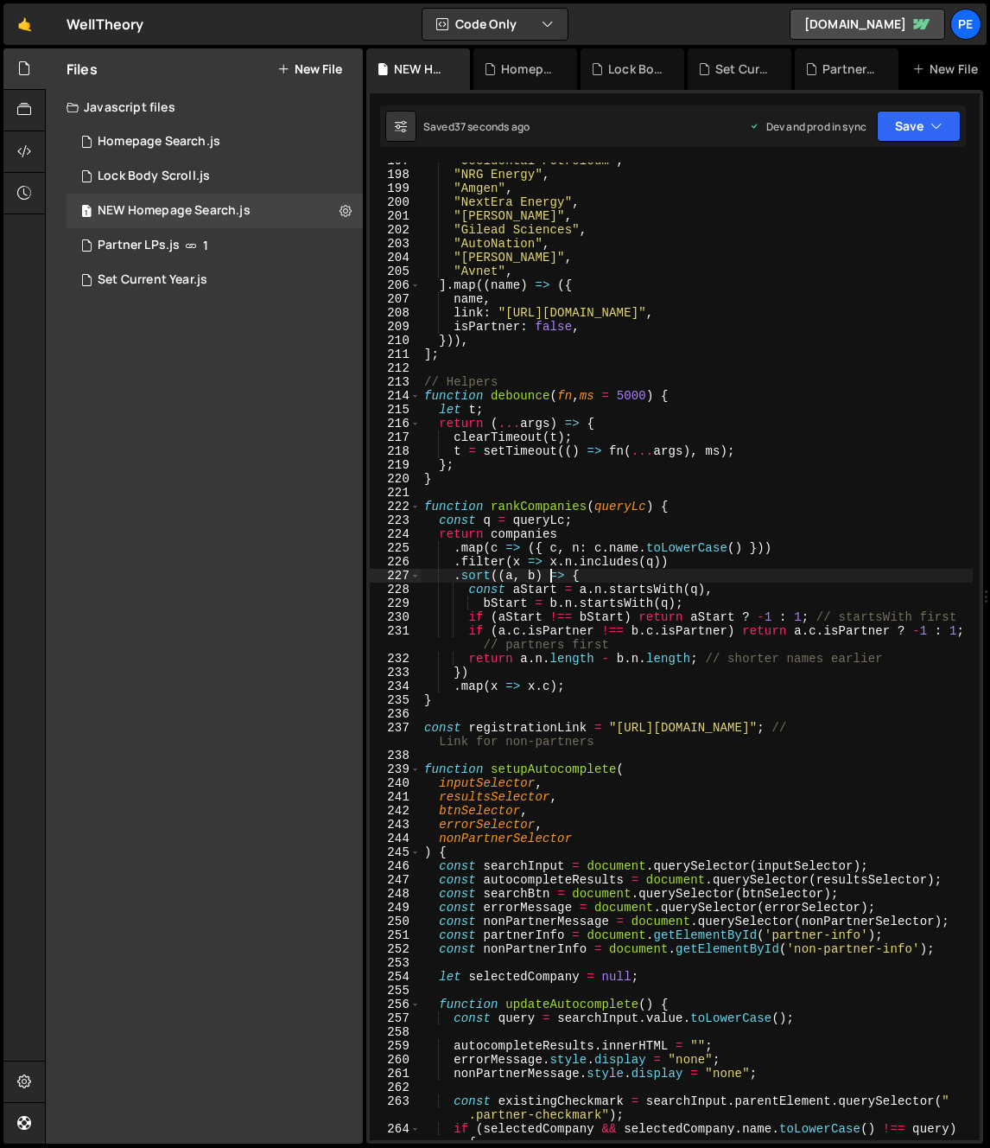
scroll to position [0, 0]
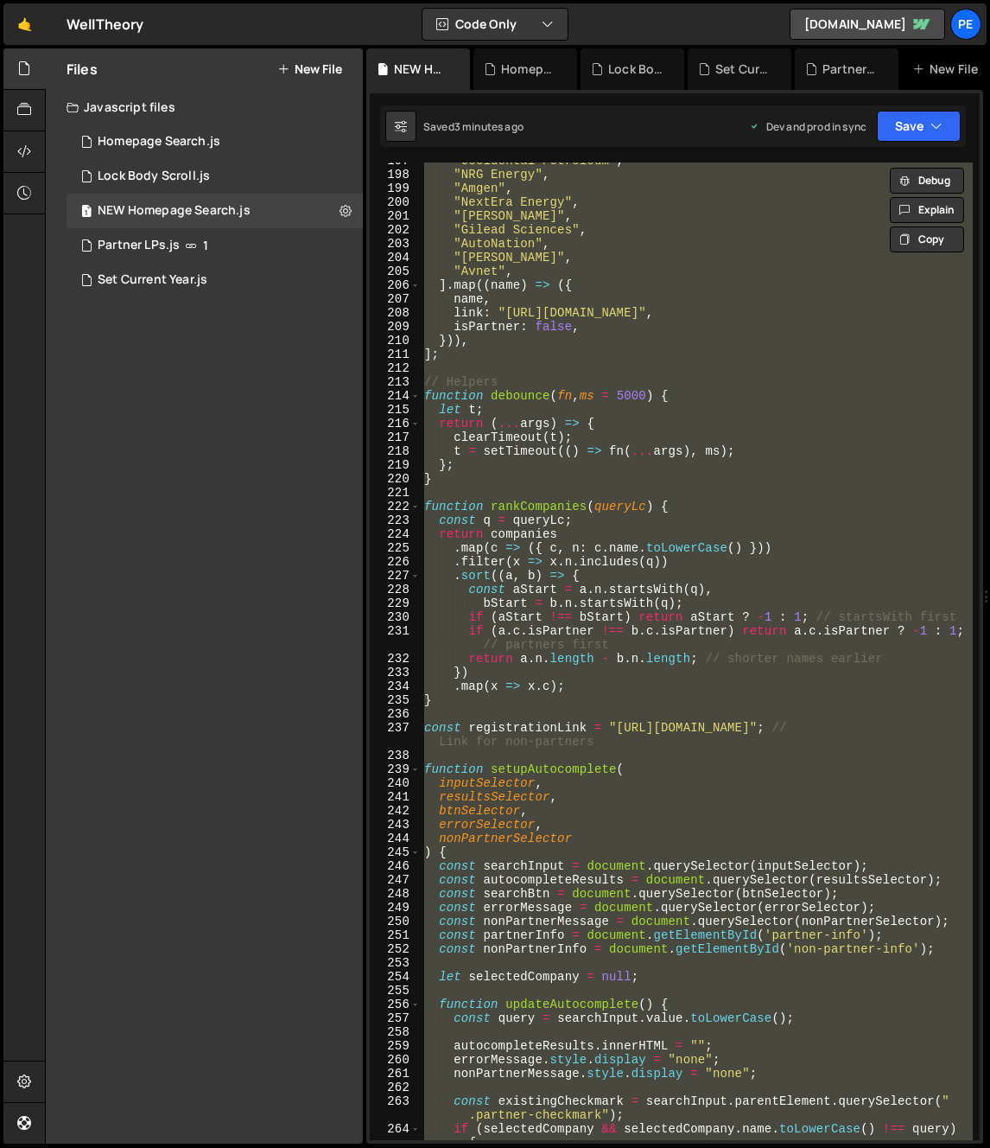
click at [709, 627] on div ""Occidental Petroleum" , "NRG Energy" , "Amgen" , "NextEra Energy" , "Danaher" …" at bounding box center [697, 650] width 552 height 977
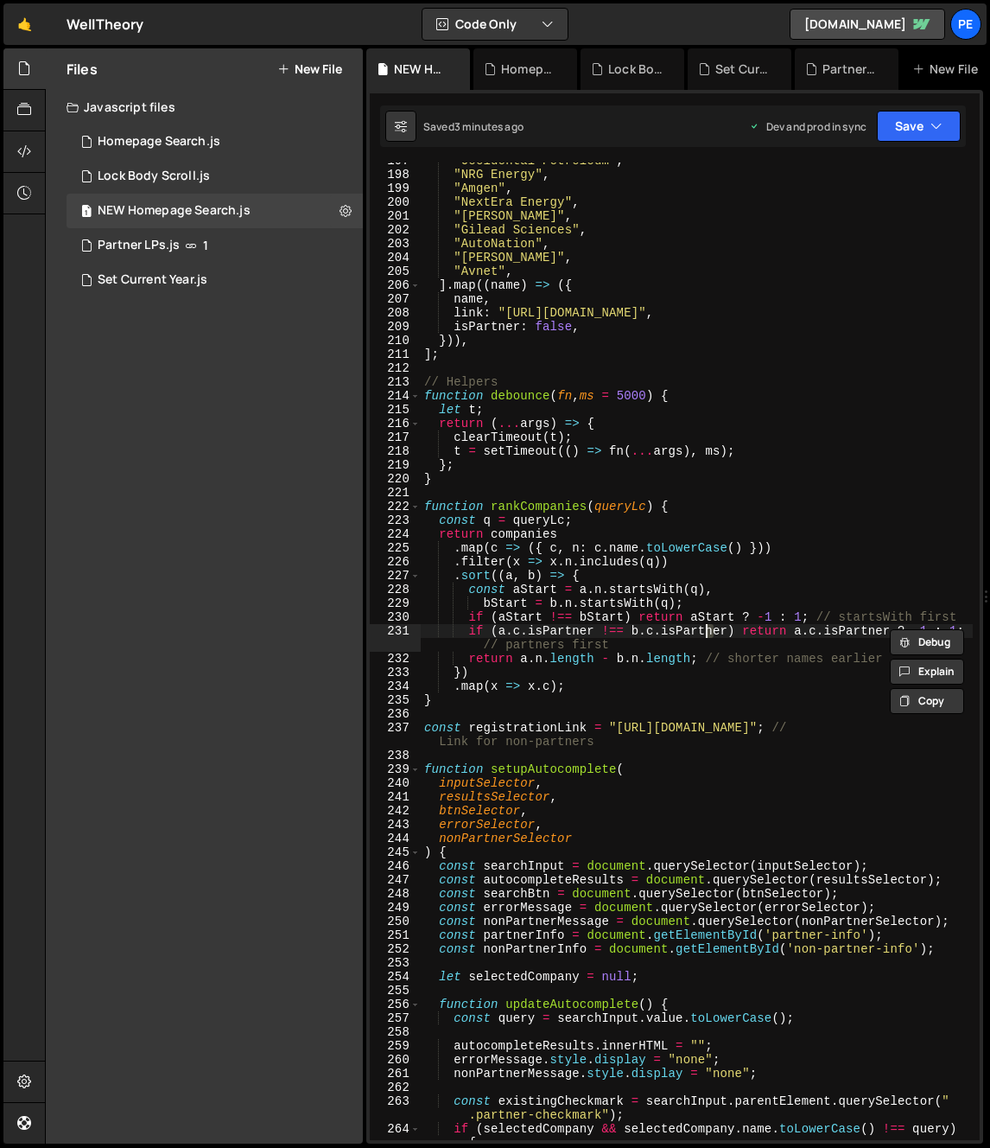
click at [556, 442] on div ""Occidental Petroleum" , "NRG Energy" , "Amgen" , "NextEra Energy" , "Danaher" …" at bounding box center [697, 663] width 552 height 1019
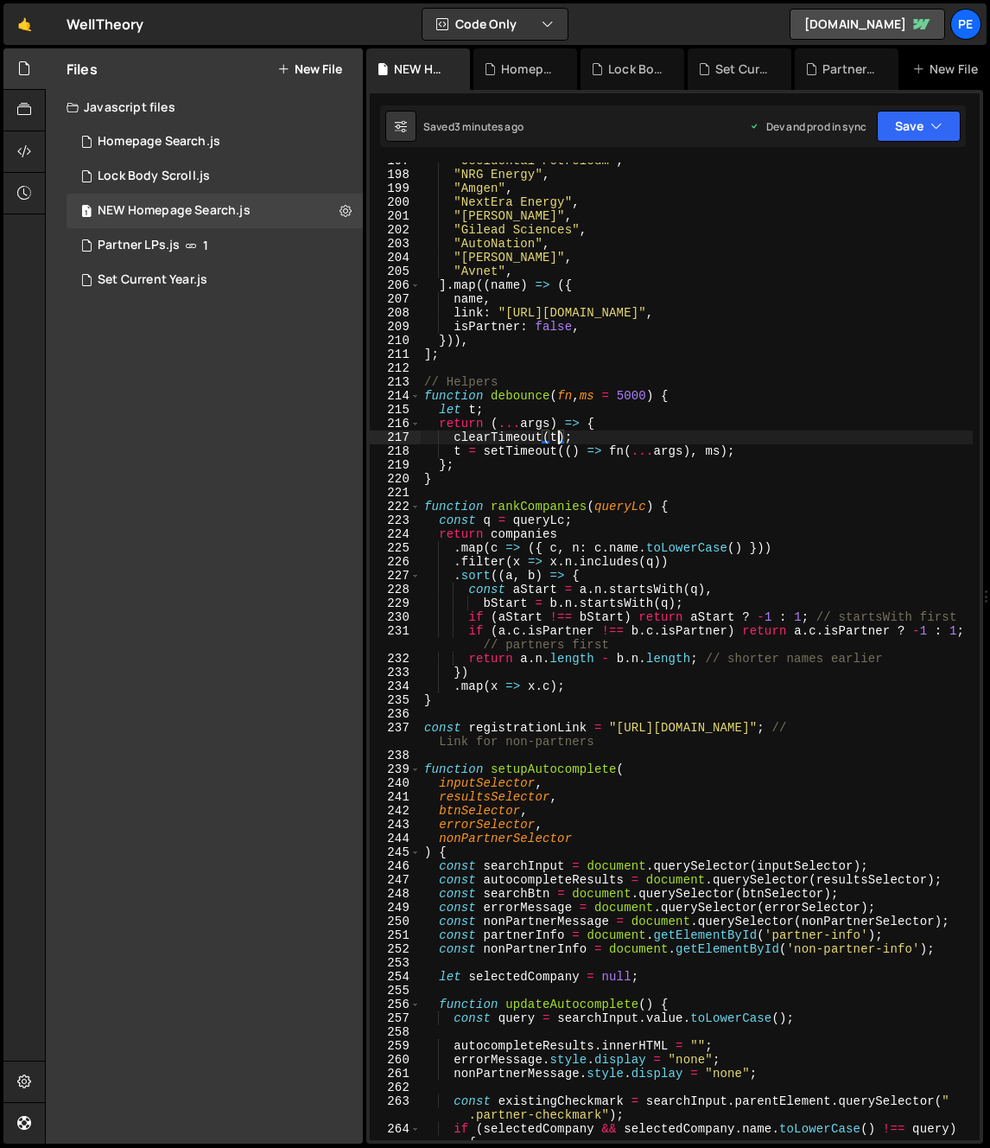
click at [650, 392] on div ""Occidental Petroleum" , "NRG Energy" , "Amgen" , "NextEra Energy" , "Danaher" …" at bounding box center [697, 663] width 552 height 1019
click at [650, 391] on div ""Occidental Petroleum" , "NRG Energy" , "Amgen" , "NextEra Energy" , "Danaher" …" at bounding box center [697, 663] width 552 height 1019
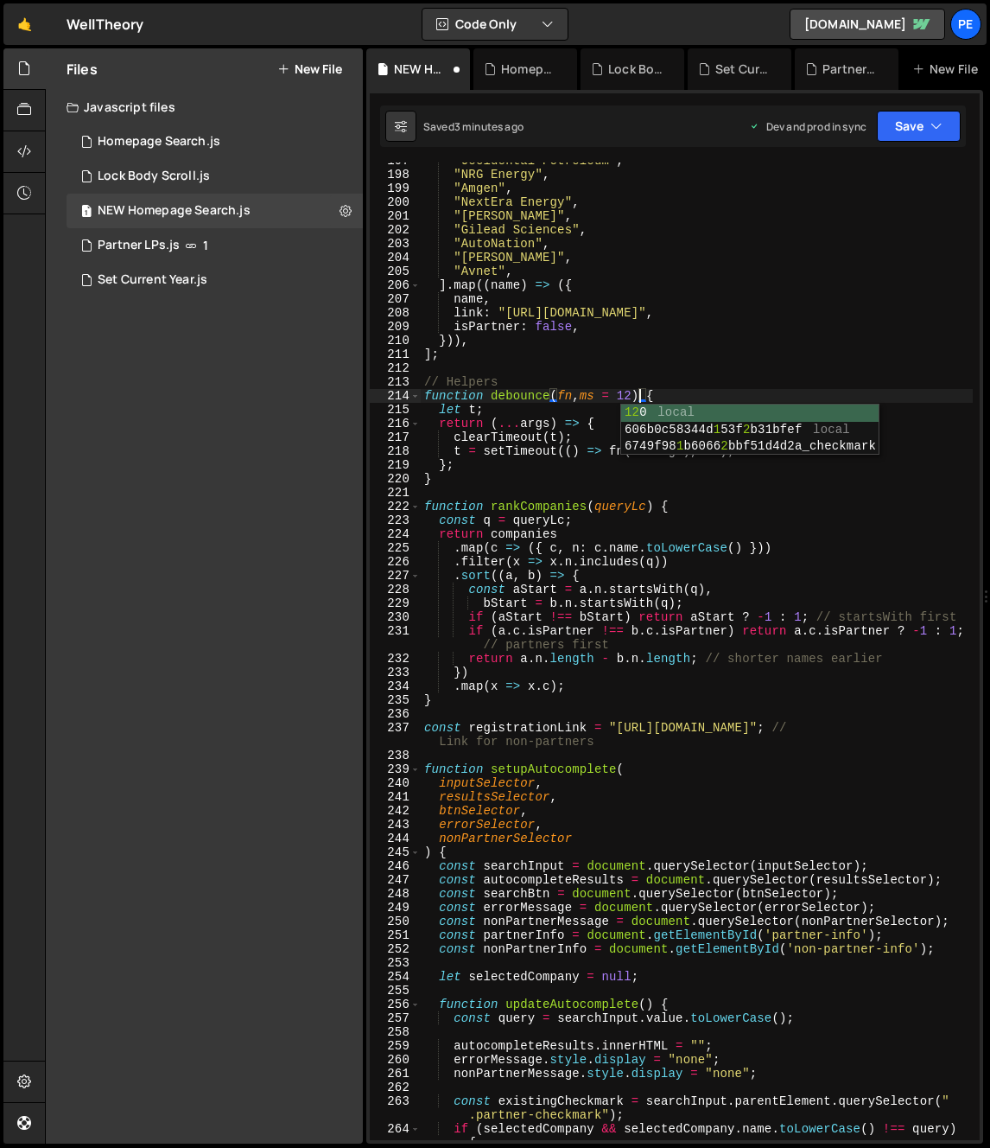
scroll to position [0, 16]
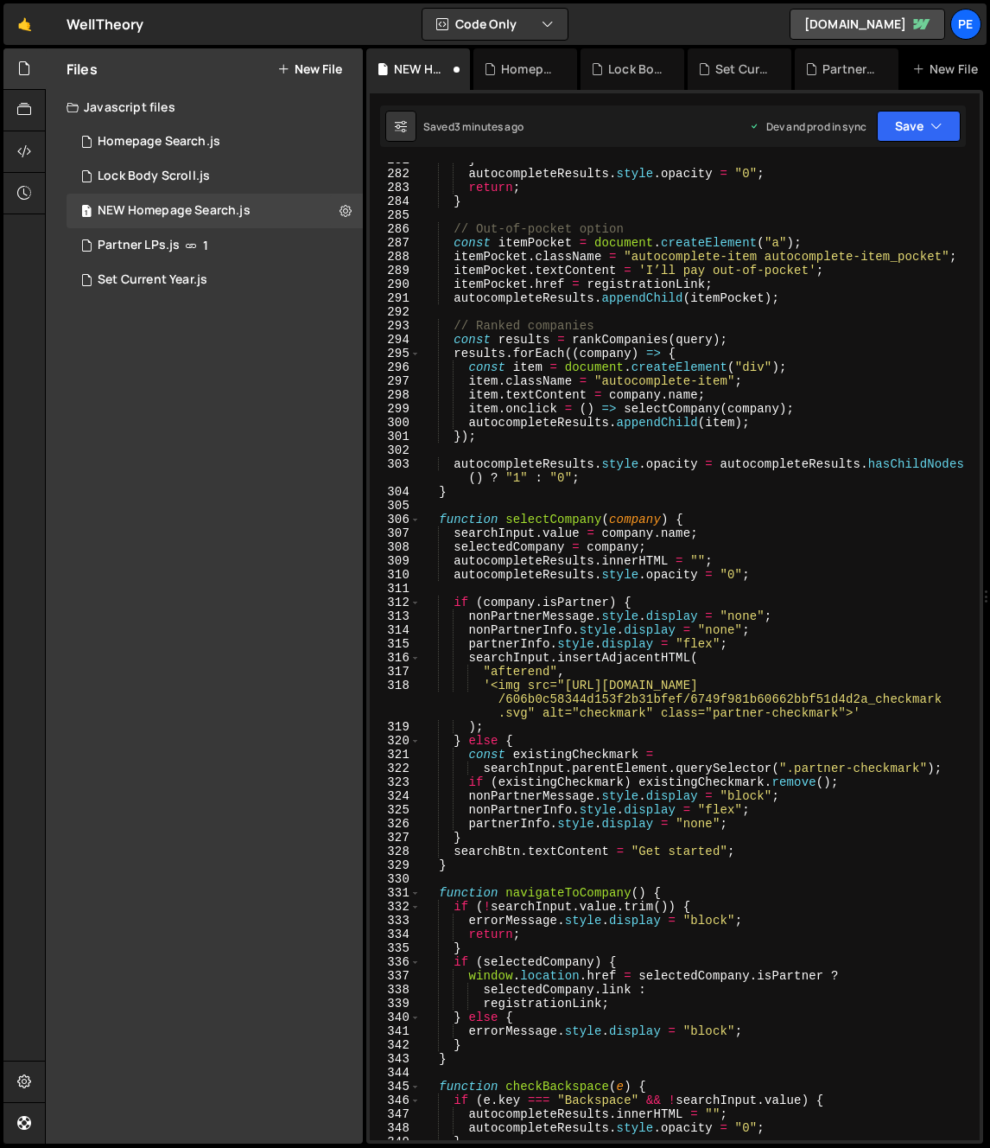
type textarea "function debounce(fn, ms = 120) {"
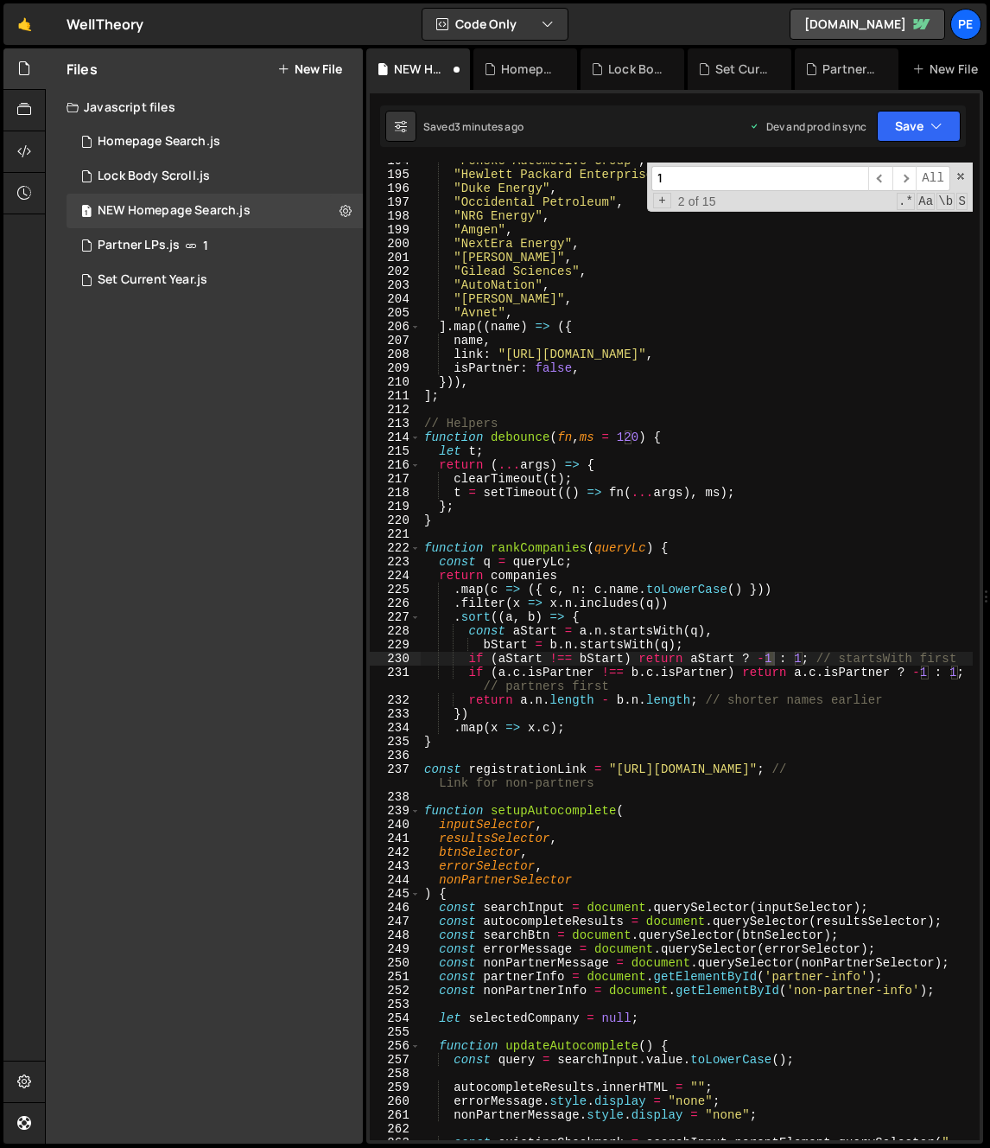
scroll to position [4558, 0]
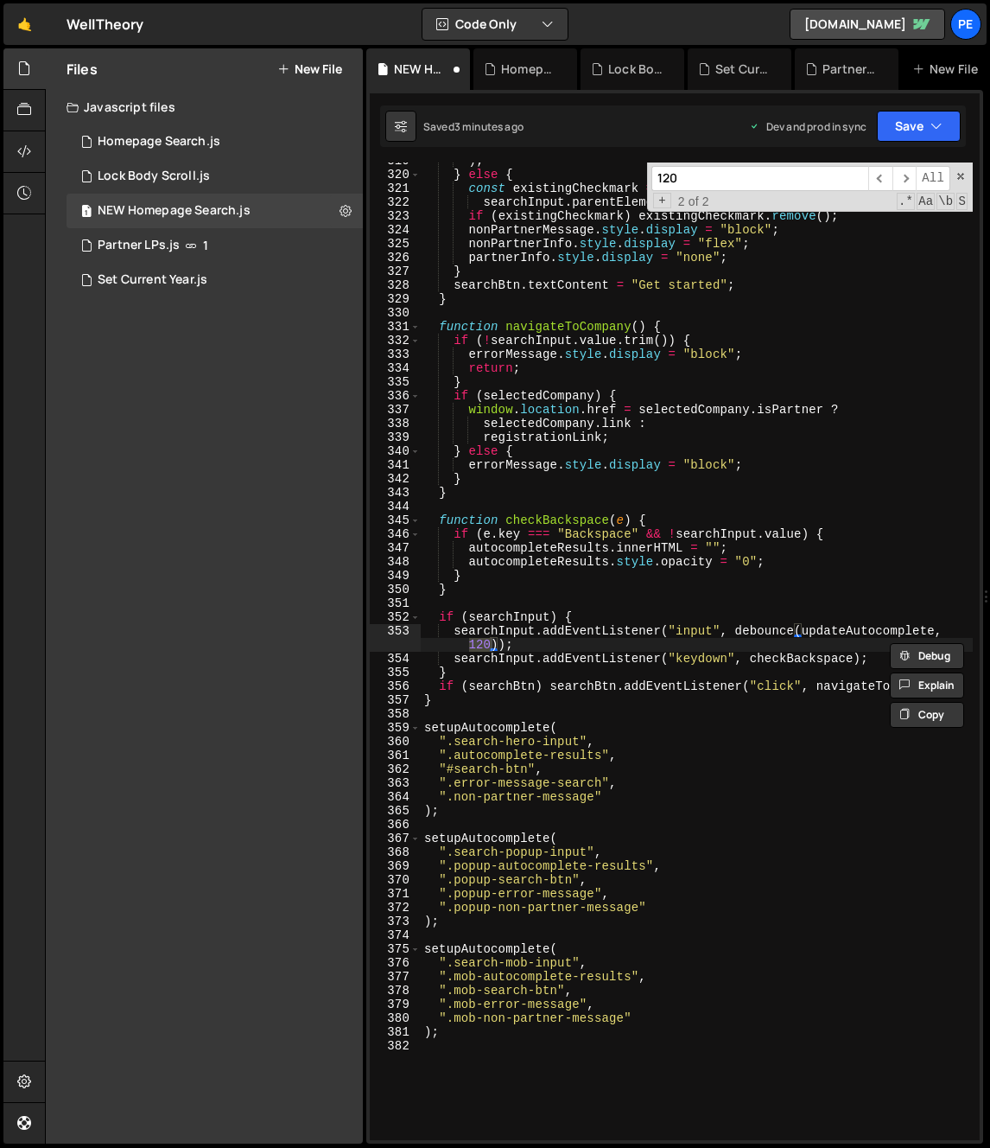
type input "120"
click at [30, 66] on icon at bounding box center [24, 68] width 14 height 19
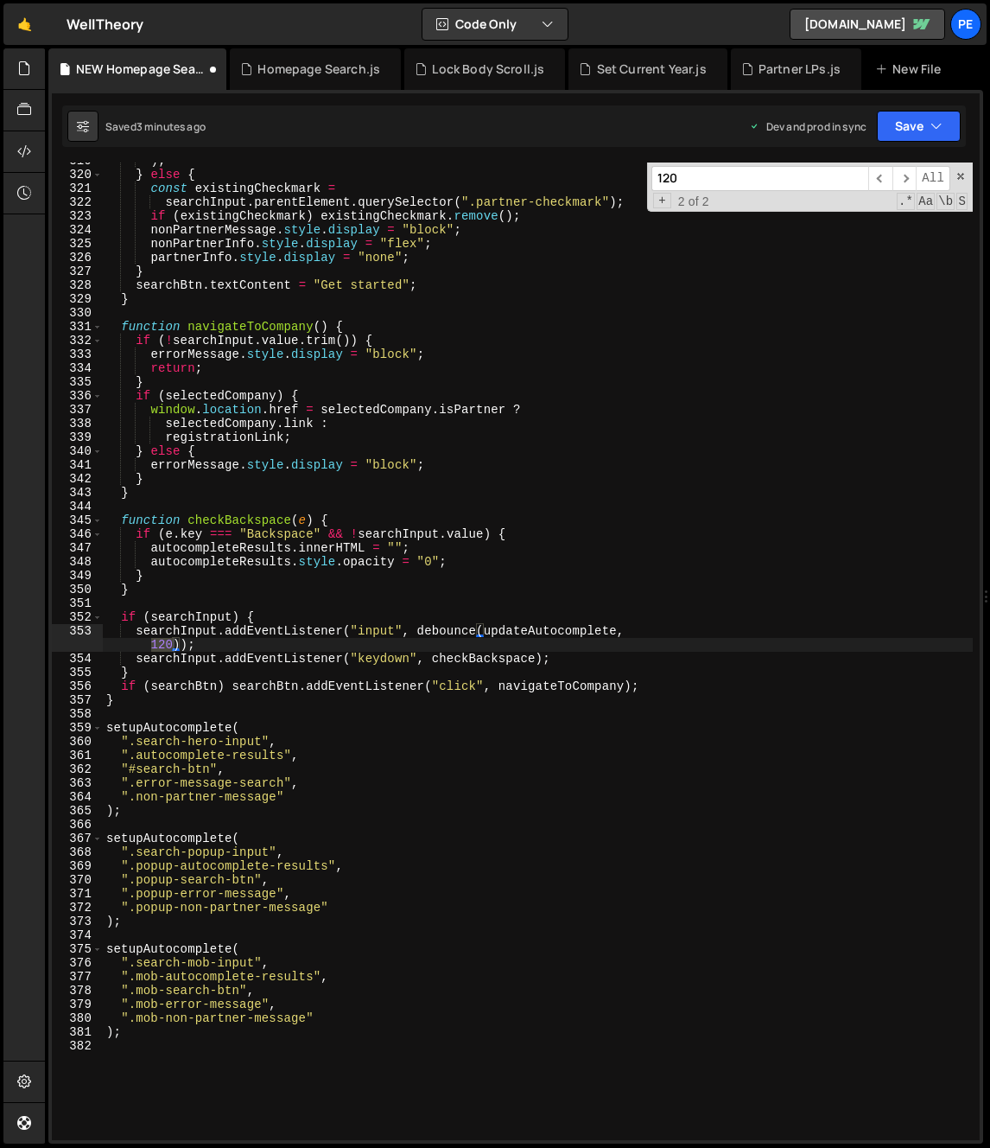
click at [766, 181] on input "120" at bounding box center [760, 178] width 217 height 25
click at [157, 646] on div ") ; } else { const existingCheckmark = searchInput . parentElement . querySelec…" at bounding box center [538, 650] width 870 height 977
click at [157, 646] on div ") ; } else { const existingCheckmark = searchInput . parentElement . querySelec…" at bounding box center [538, 656] width 870 height 1005
click at [164, 645] on div ") ; } else { const existingCheckmark = searchInput . parentElement . querySelec…" at bounding box center [538, 650] width 870 height 977
click at [164, 645] on div ") ; } else { const existingCheckmark = searchInput . parentElement . querySelec…" at bounding box center [538, 656] width 870 height 1005
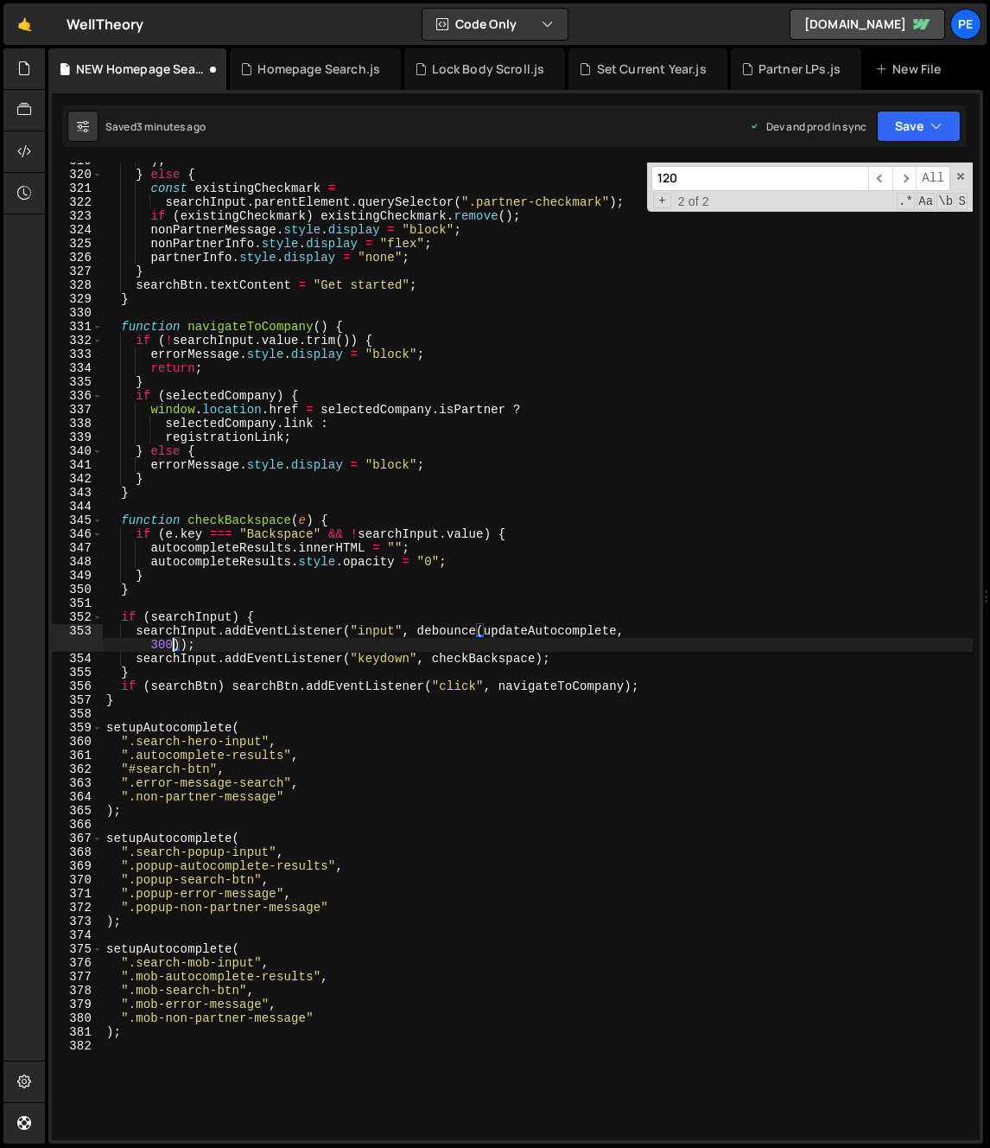
scroll to position [0, 39]
click at [173, 640] on div ") ; } else { const existingCheckmark = searchInput . parentElement . querySelec…" at bounding box center [538, 656] width 870 height 1005
click at [169, 641] on div ") ; } else { const existingCheckmark = searchInput . parentElement . querySelec…" at bounding box center [538, 656] width 870 height 1005
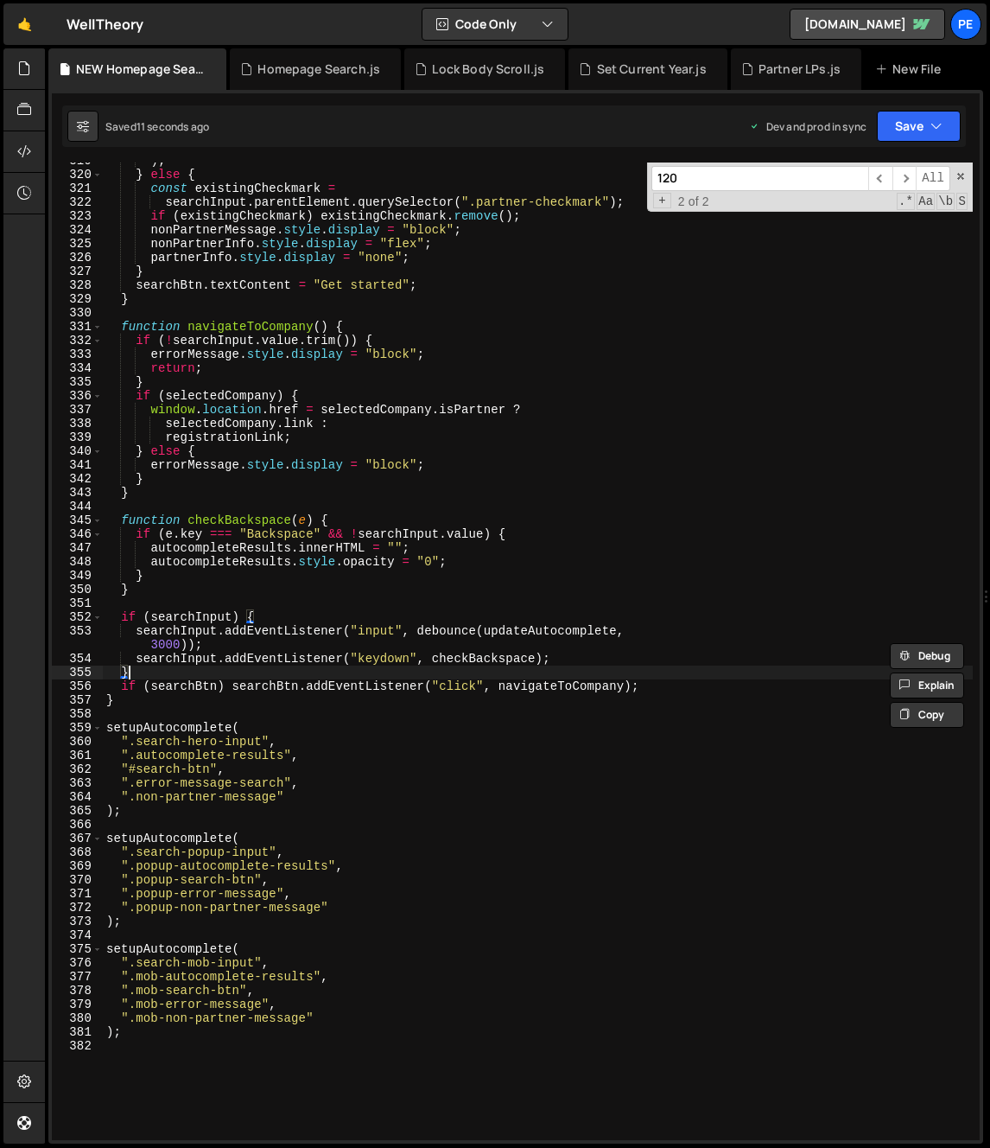
click at [353, 676] on div ") ; } else { const existingCheckmark = searchInput . parentElement . querySelec…" at bounding box center [538, 656] width 870 height 1005
click at [174, 633] on div ") ; } else { const existingCheckmark = searchInput . parentElement . querySelec…" at bounding box center [538, 656] width 870 height 1005
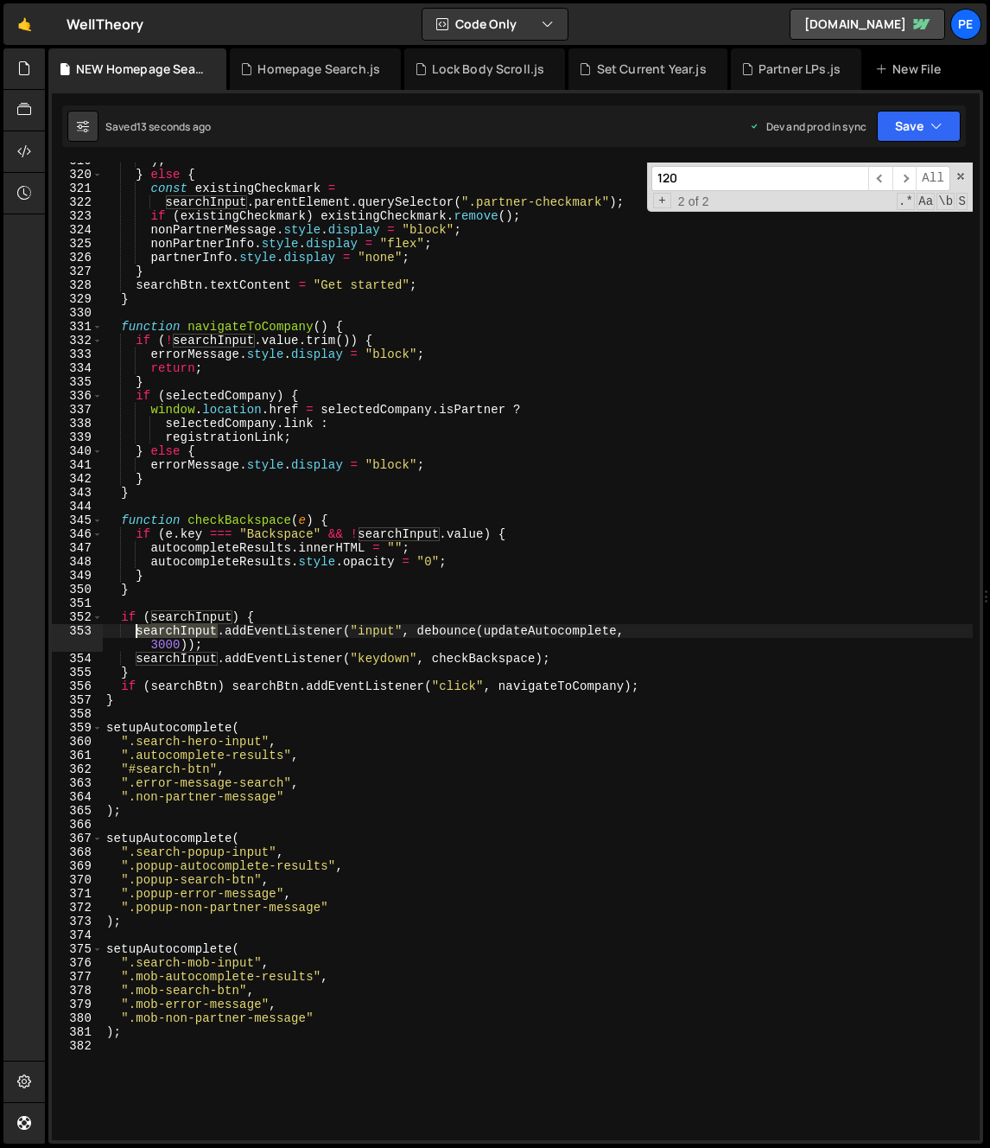
click at [174, 633] on div ") ; } else { const existingCheckmark = searchInput . parentElement . querySelec…" at bounding box center [538, 656] width 870 height 1005
click at [161, 642] on div ") ; } else { const existingCheckmark = searchInput . parentElement . querySelec…" at bounding box center [538, 656] width 870 height 1005
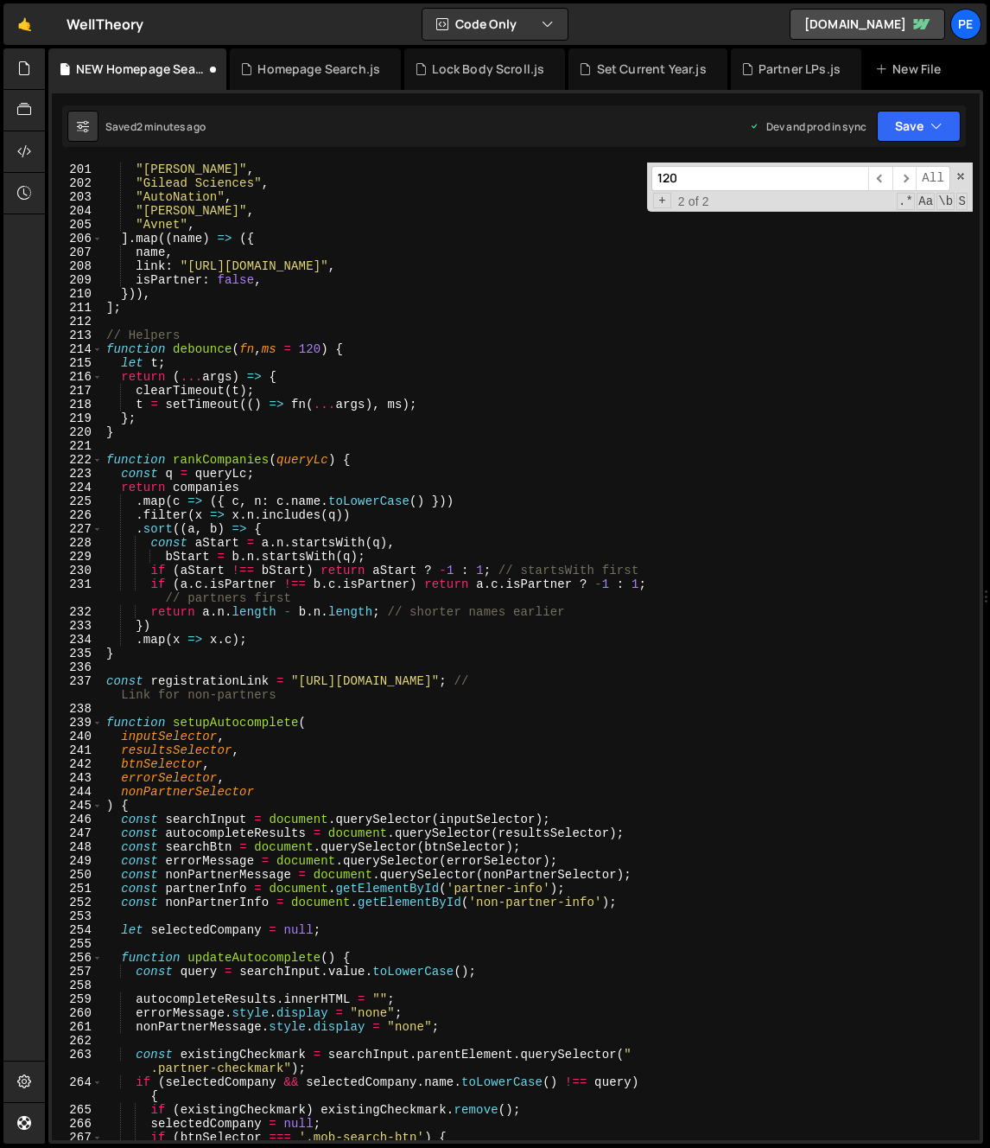
scroll to position [2662, 0]
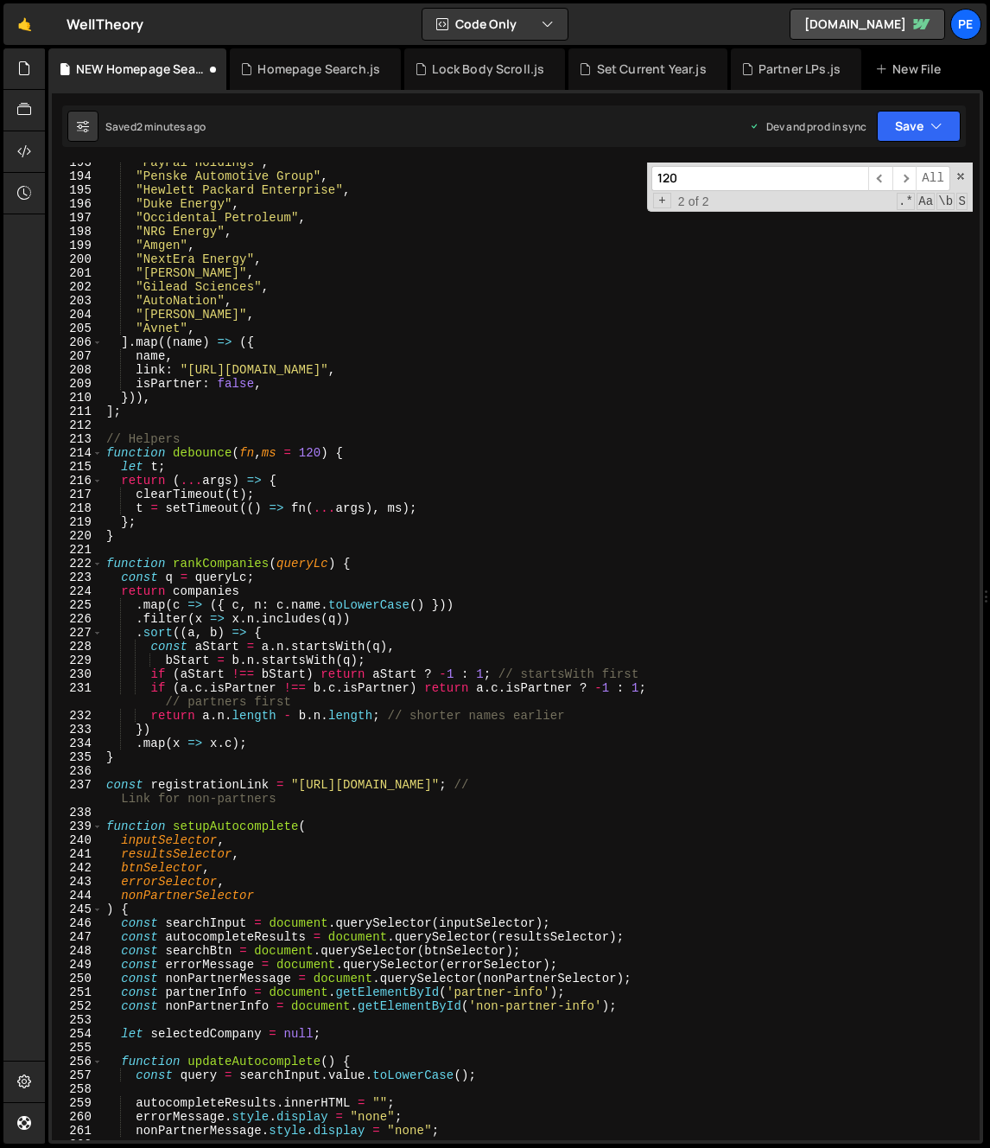
click at [318, 445] on div ""PayPal Holdings" , "Penske Automotive Group" , "Hewlett Packard Enterprise" , …" at bounding box center [538, 658] width 870 height 1005
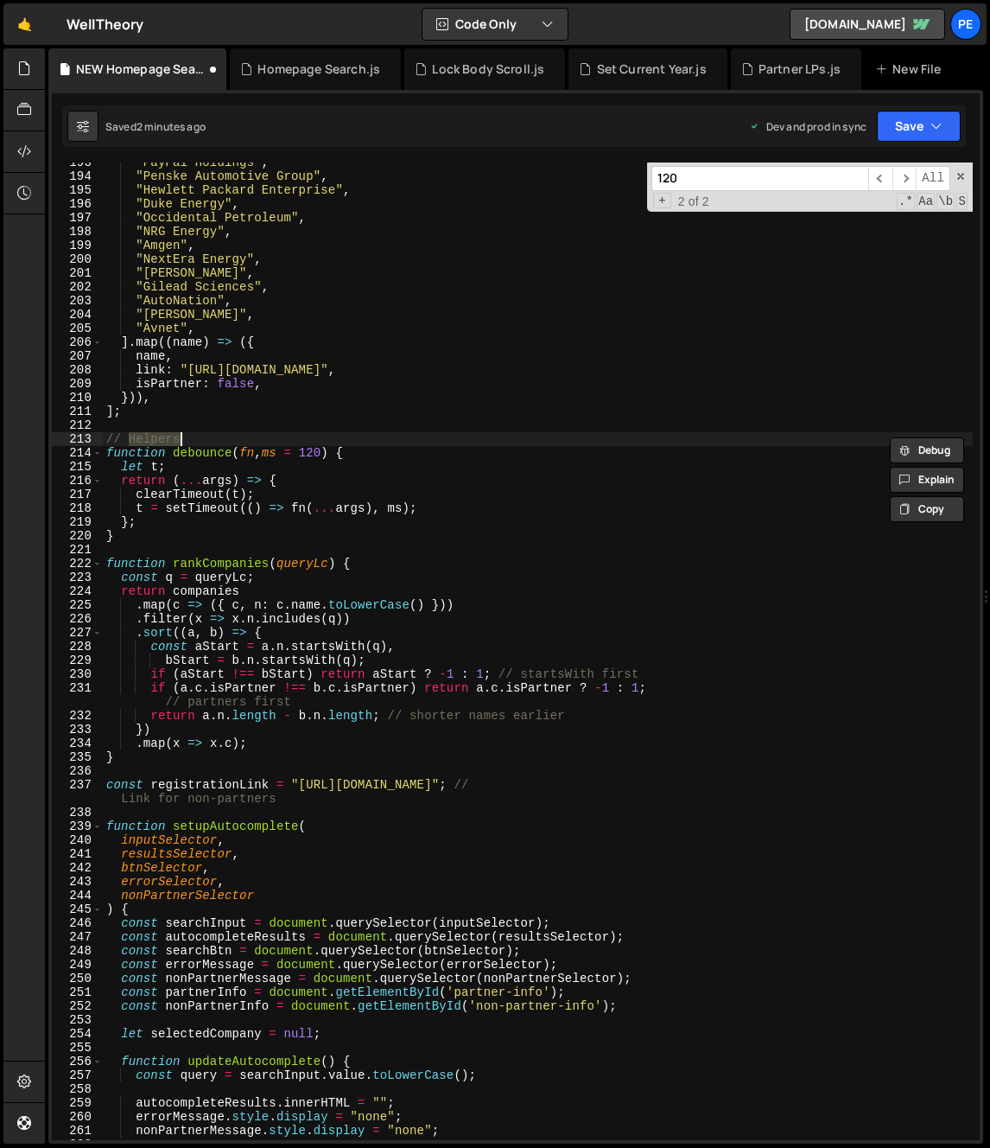
click at [318, 450] on div ""PayPal Holdings" , "Penske Automotive Group" , "Hewlett Packard Enterprise" , …" at bounding box center [538, 658] width 870 height 1005
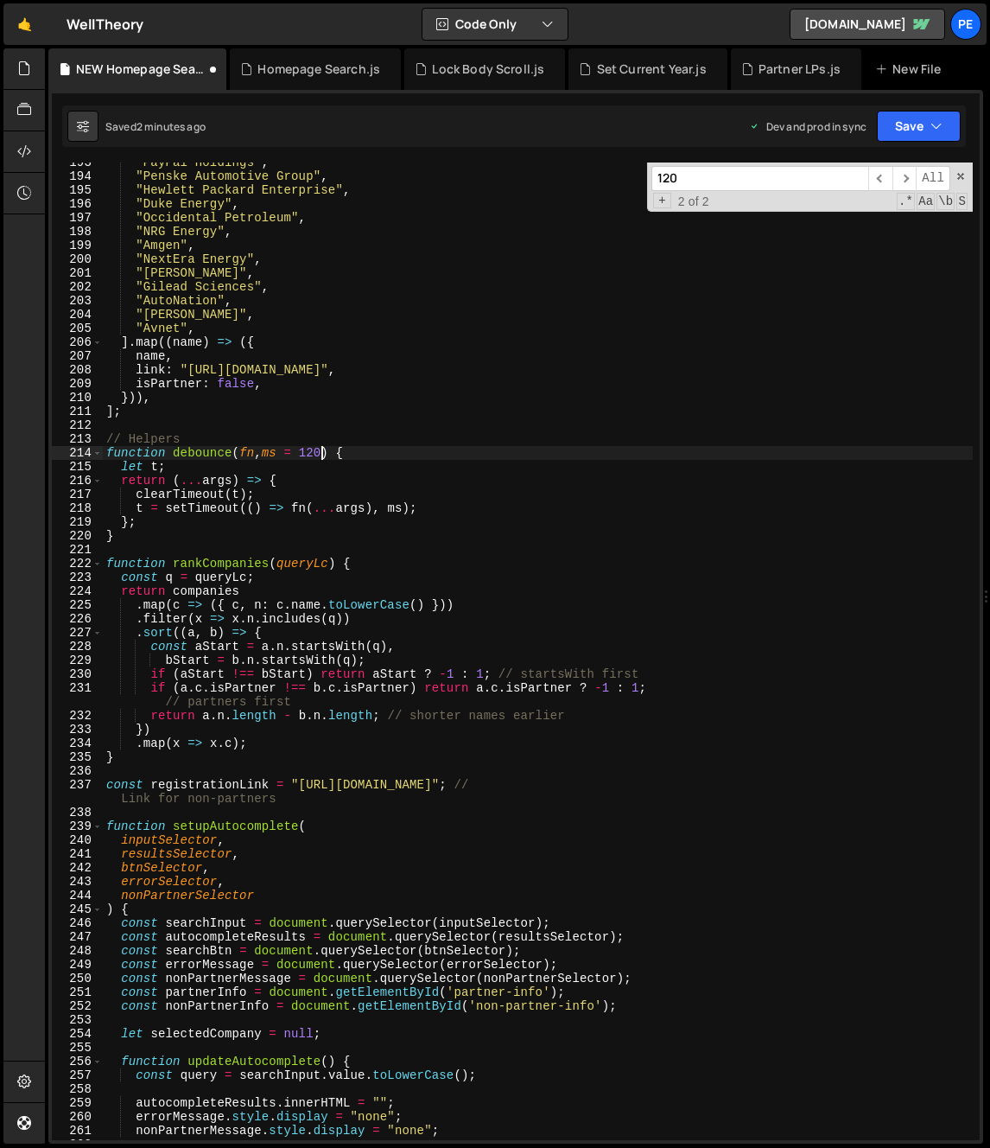
click at [318, 450] on div ""PayPal Holdings" , "Penske Automotive Group" , "Hewlett Packard Enterprise" , …" at bounding box center [538, 658] width 870 height 1005
click at [320, 458] on div ""PayPal Holdings" , "Penske Automotive Group" , "Hewlett Packard Enterprise" , …" at bounding box center [538, 658] width 870 height 1005
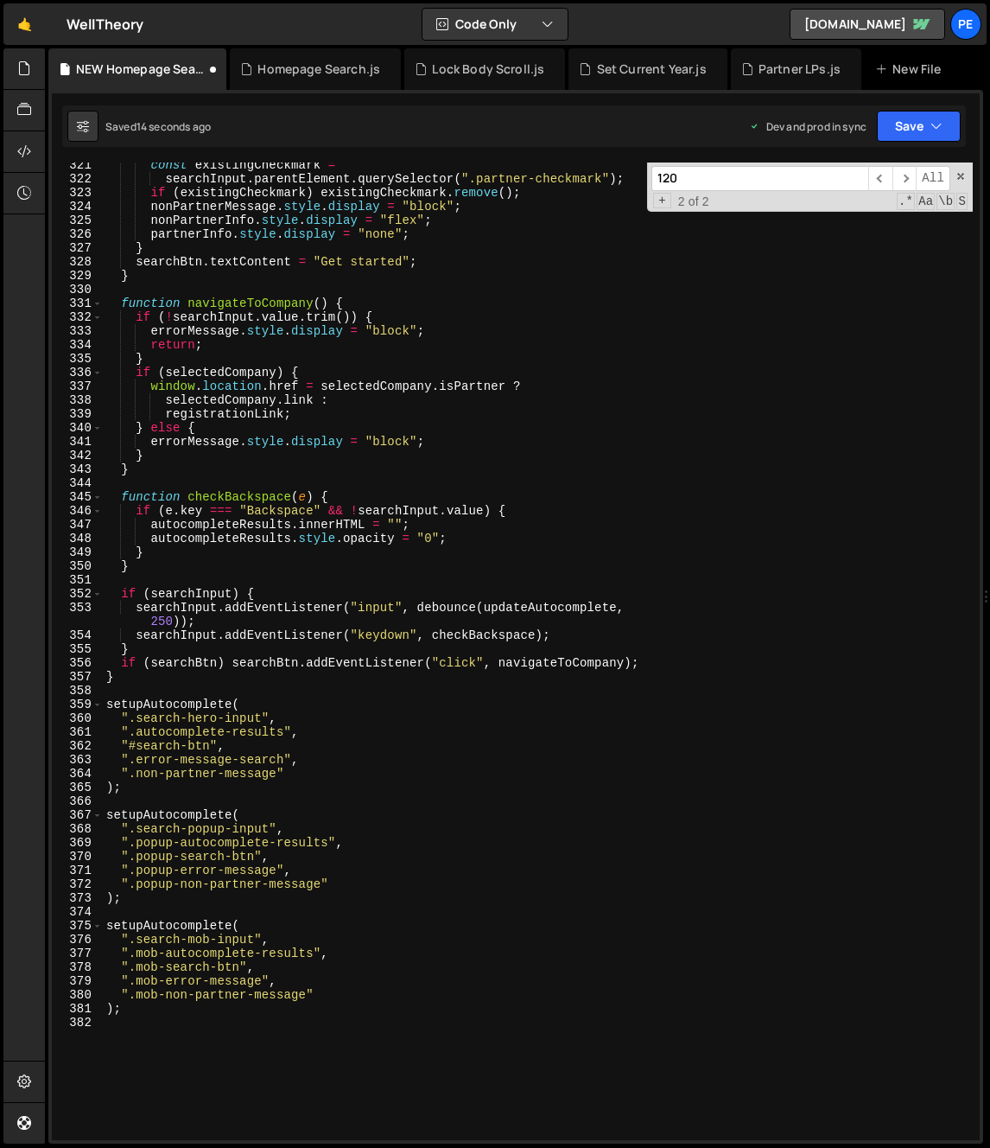
scroll to position [4634, 0]
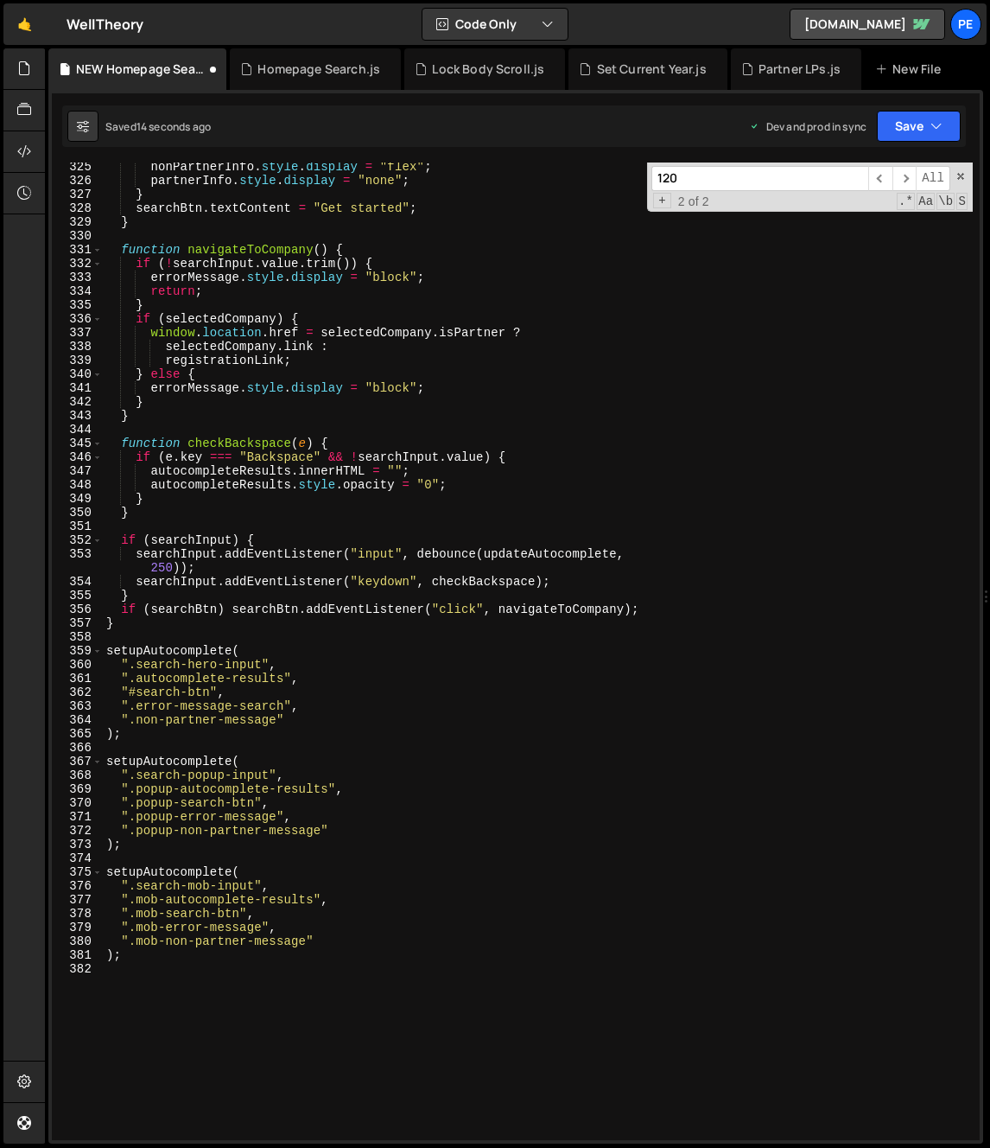
click at [166, 571] on div "nonPartnerInfo . style . display = "flex" ; partnerInfo . style . display = "no…" at bounding box center [538, 662] width 870 height 1005
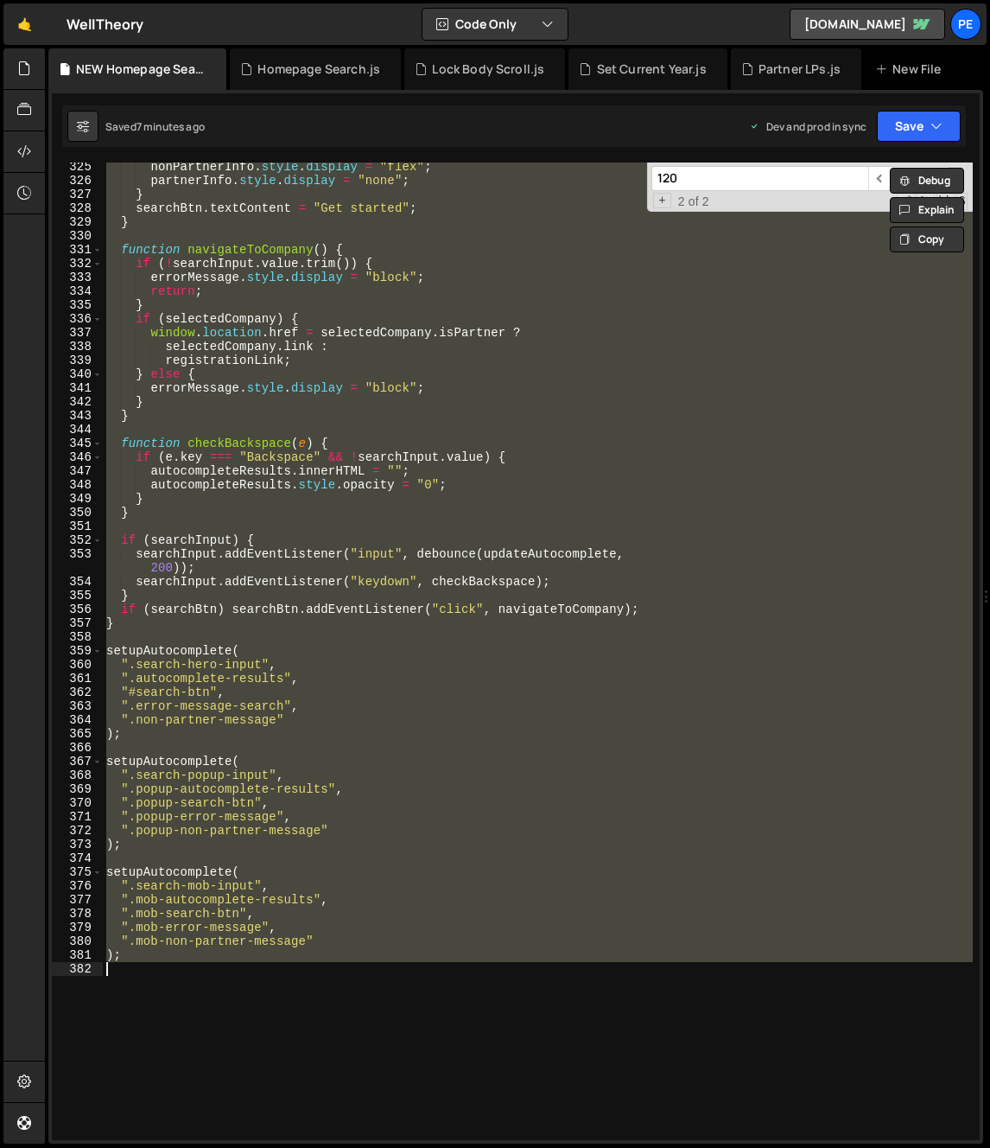
click at [308, 284] on div "nonPartnerInfo . style . display = "flex" ; partnerInfo . style . display = "no…" at bounding box center [538, 650] width 870 height 977
click at [332, 582] on div "nonPartnerInfo . style . display = "flex" ; partnerInfo . style . display = "no…" at bounding box center [538, 650] width 870 height 977
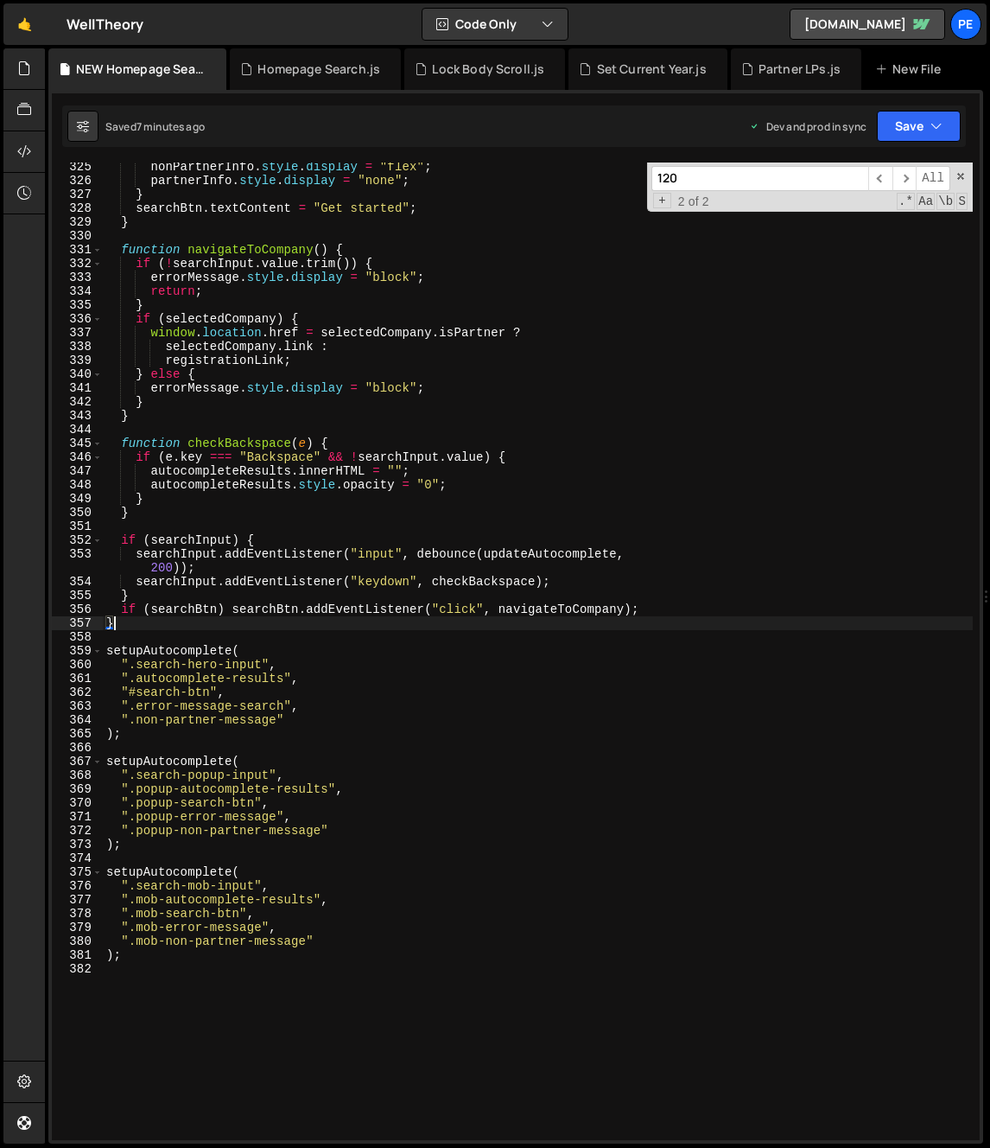
click at [165, 620] on div "nonPartnerInfo . style . display = "flex" ; partnerInfo . style . display = "no…" at bounding box center [538, 662] width 870 height 1005
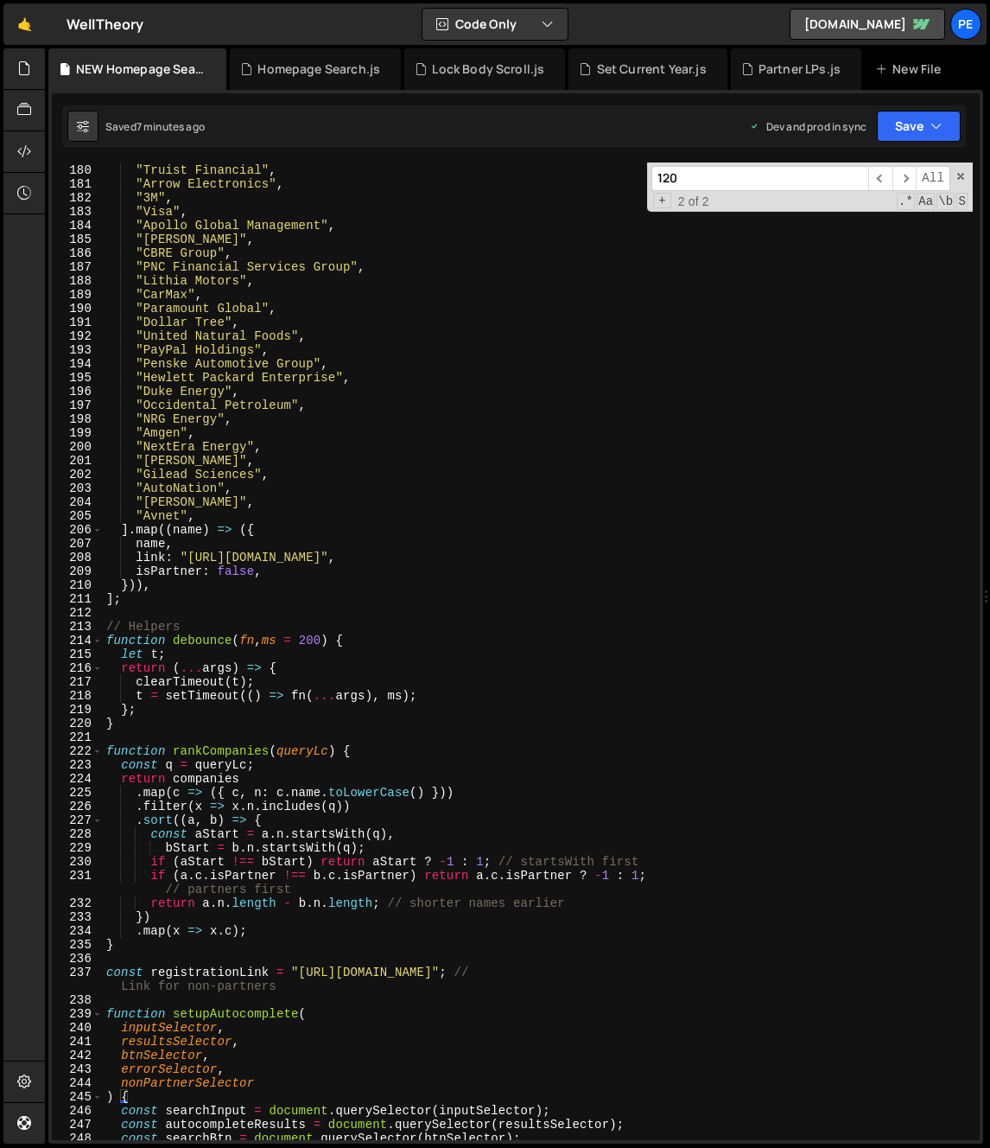
scroll to position [2476, 0]
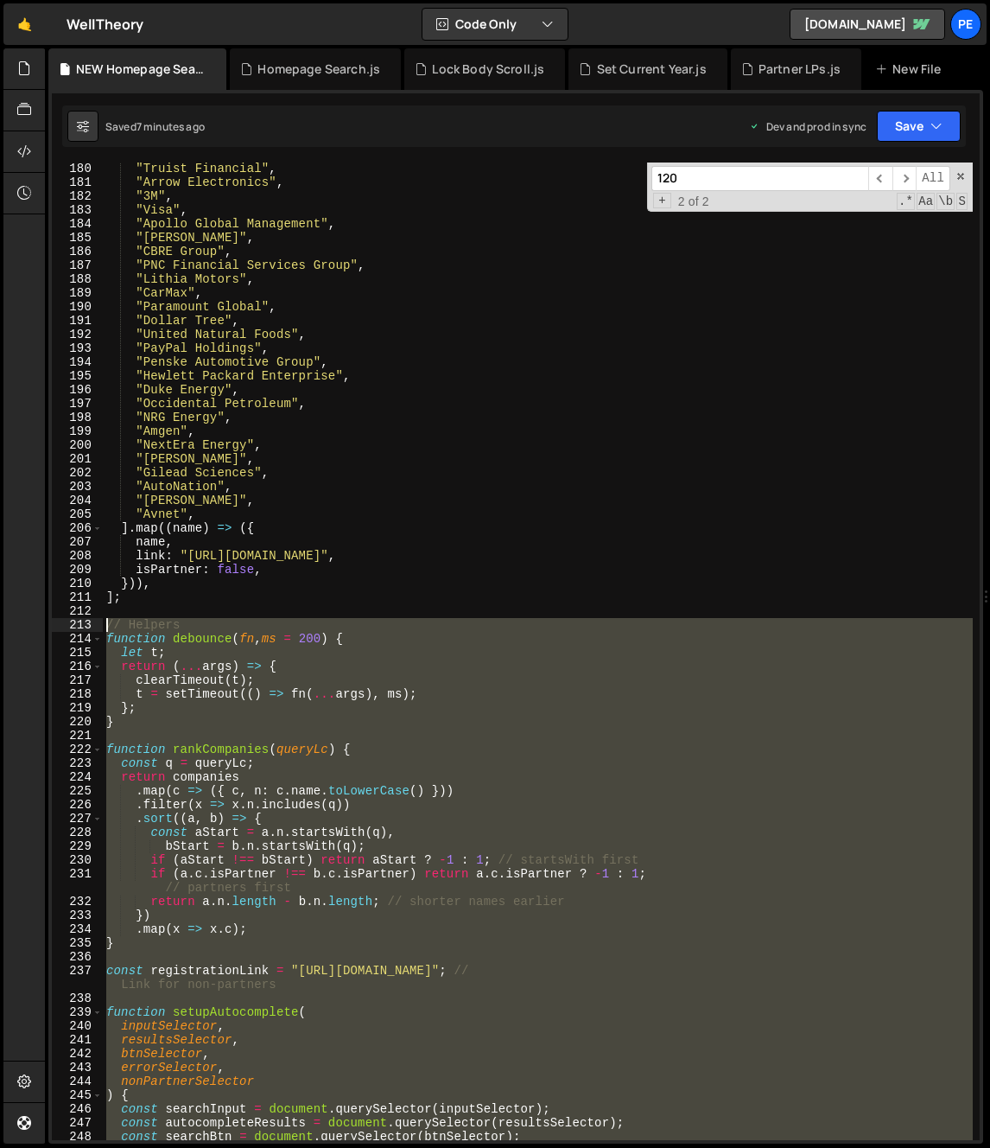
click at [105, 625] on div ""Truist Financial" , "Arrow Electronics" , "3M" , "Visa" , "Apollo Global Manag…" at bounding box center [538, 664] width 870 height 1005
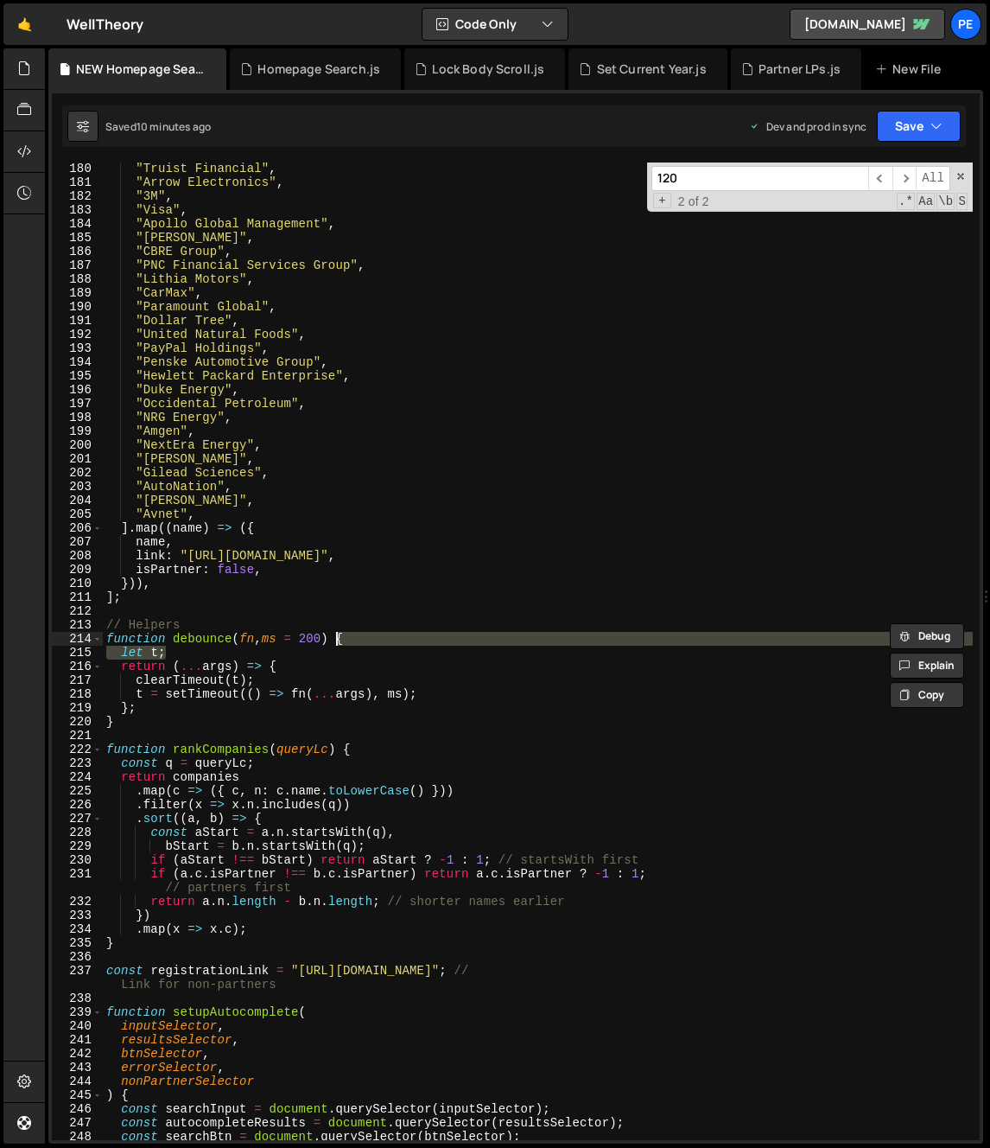
type textarea "function debounce(fn, ms = 200) { let t;"
click at [336, 645] on div ""Truist Financial" , "Arrow Electronics" , "3M" , "Visa" , "Apollo Global Manag…" at bounding box center [538, 664] width 870 height 1005
paste input "navigateToCompany"
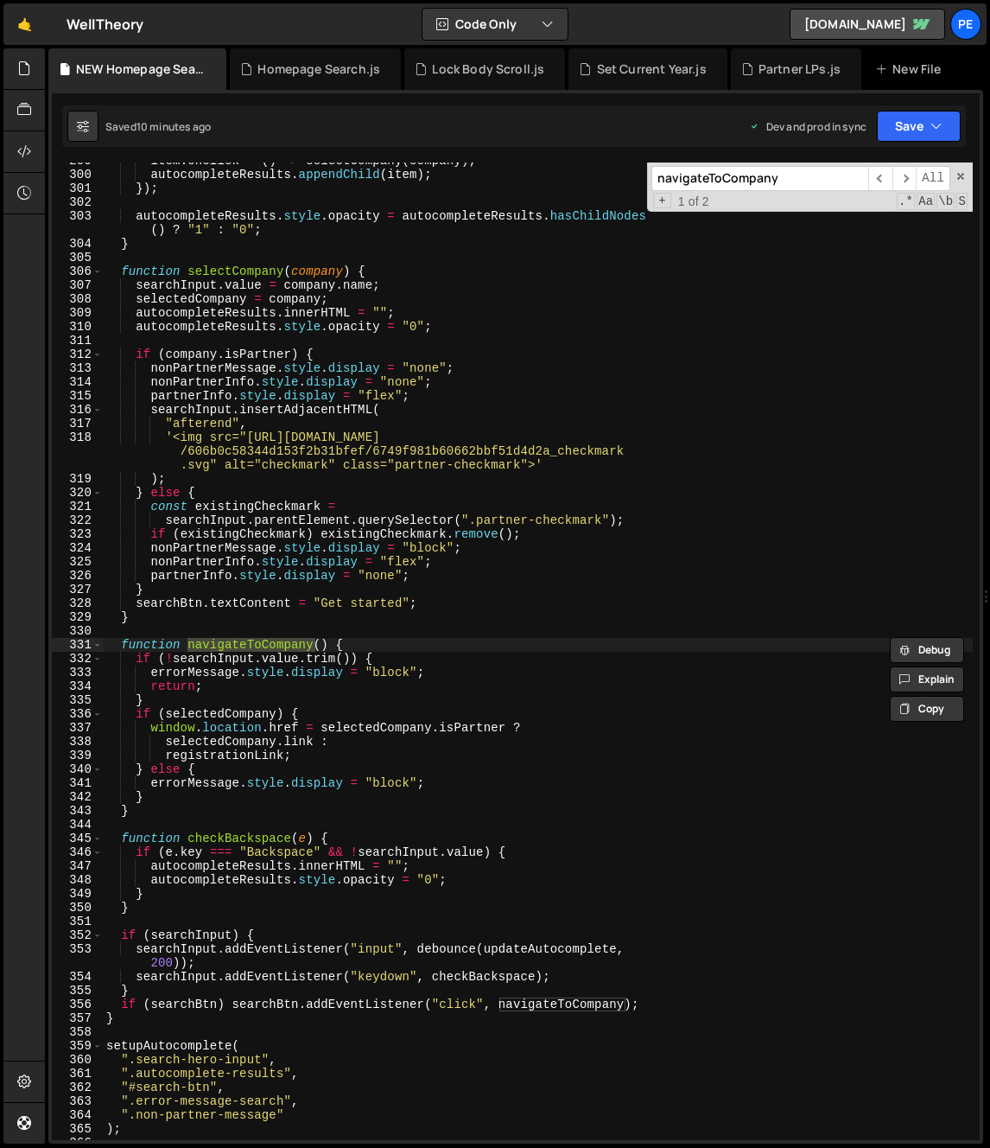
scroll to position [4240, 0]
type input "navigateToCompany"
click at [150, 810] on div "item . onclick = ( ) => selectCompany ( company ) ; autocompleteResults . appen…" at bounding box center [538, 656] width 870 height 1005
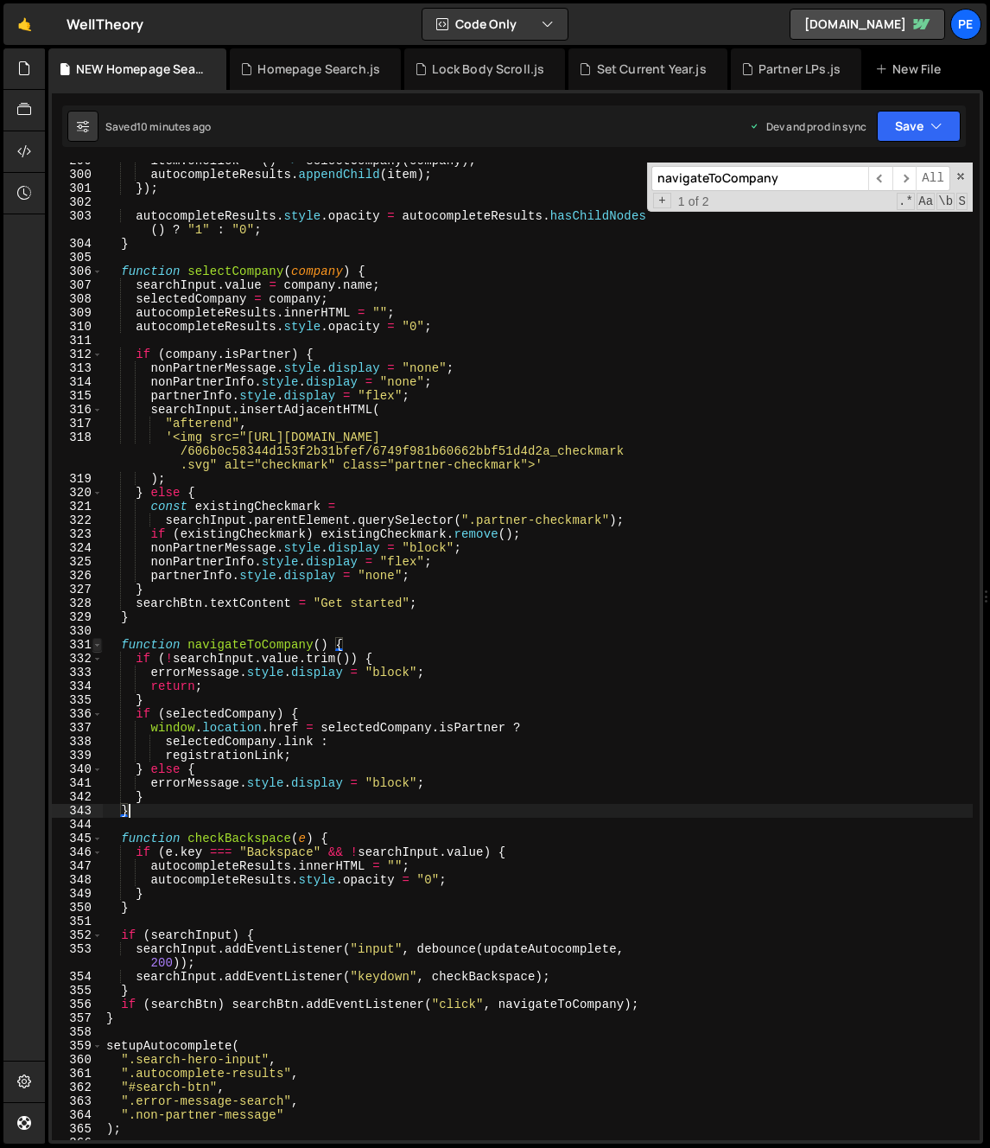
click at [99, 644] on span at bounding box center [97, 645] width 10 height 14
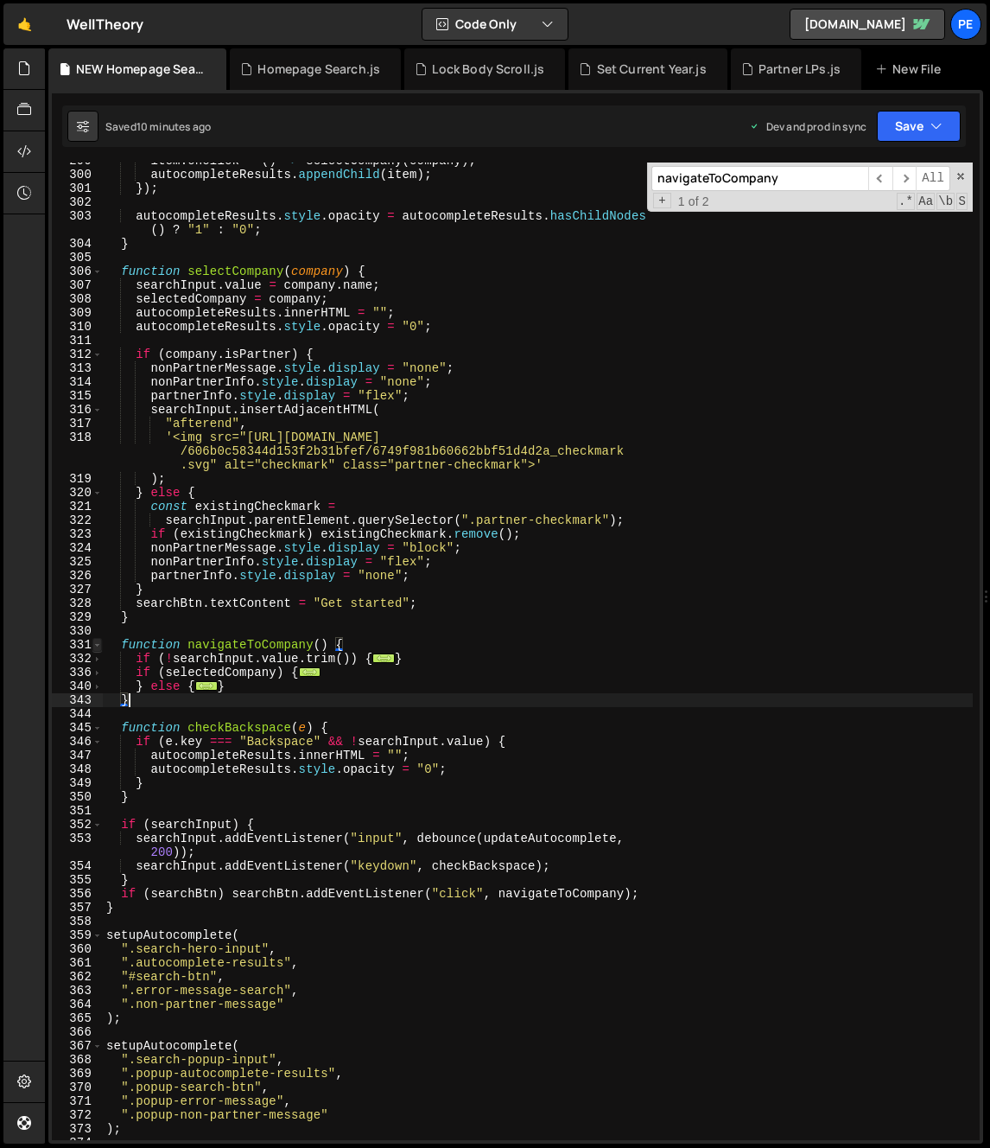
click at [97, 645] on span at bounding box center [97, 645] width 10 height 14
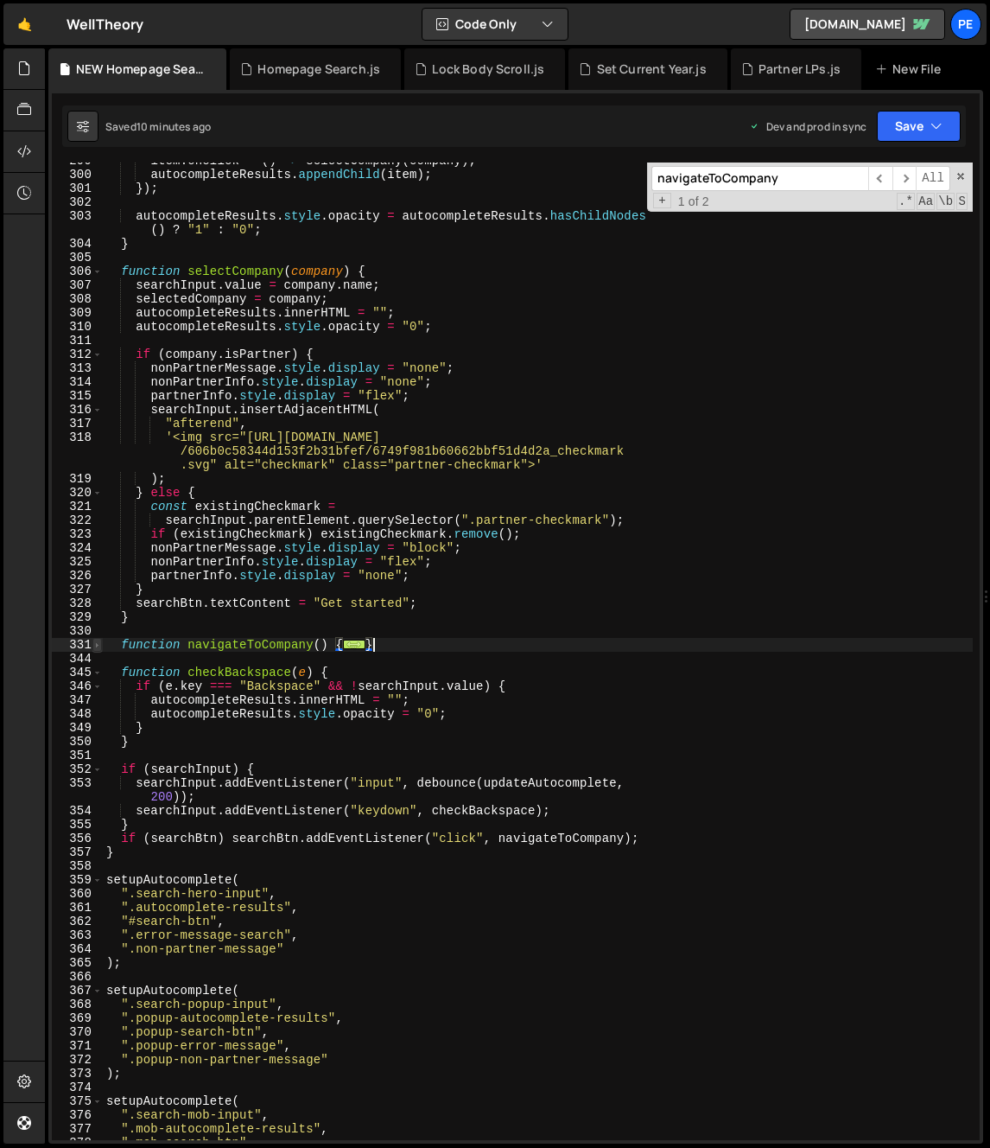
click at [98, 647] on span at bounding box center [97, 645] width 10 height 14
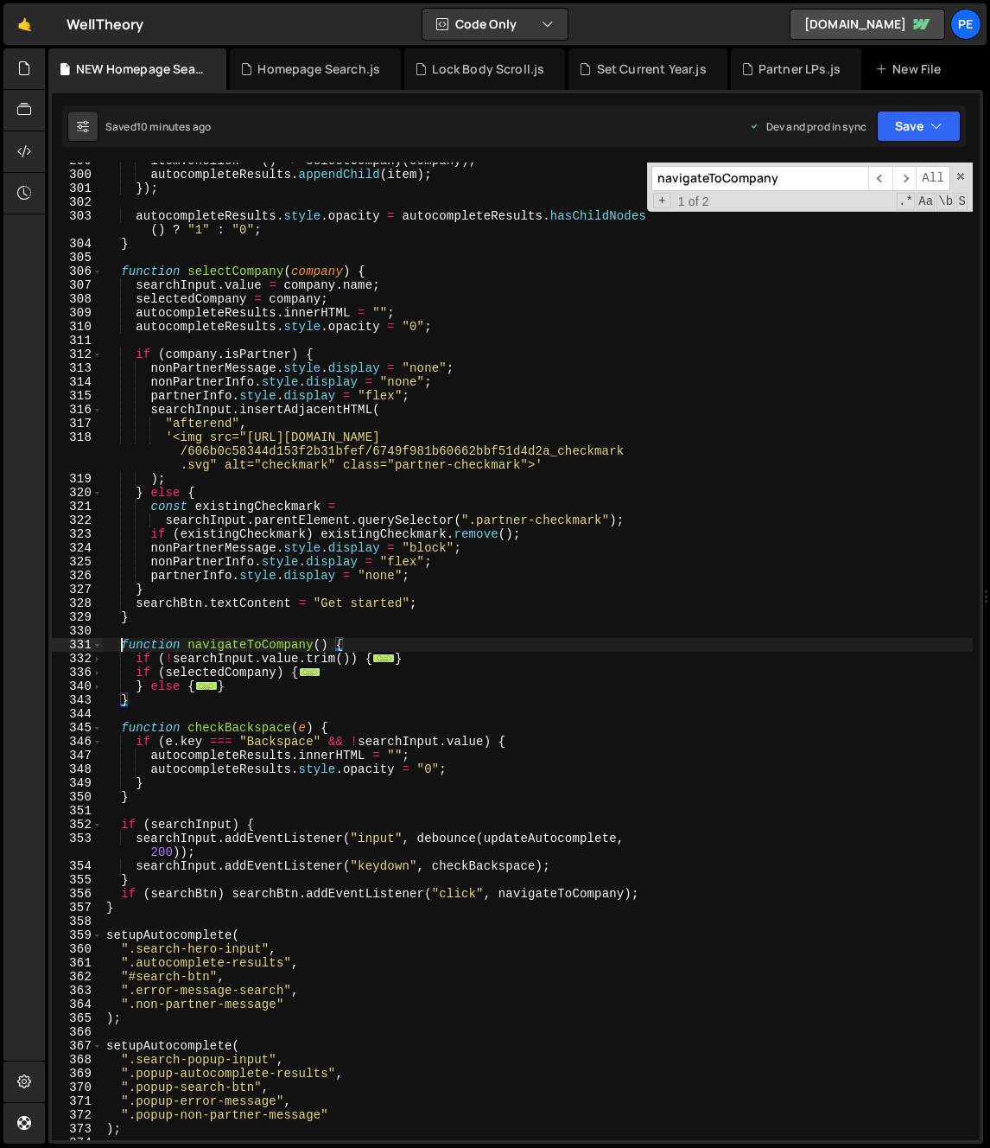
click at [118, 646] on div "item . onclick = ( ) => selectCompany ( company ) ; autocompleteResults . appen…" at bounding box center [538, 656] width 870 height 1005
click at [99, 648] on span at bounding box center [97, 645] width 10 height 14
click at [99, 647] on span at bounding box center [97, 645] width 10 height 14
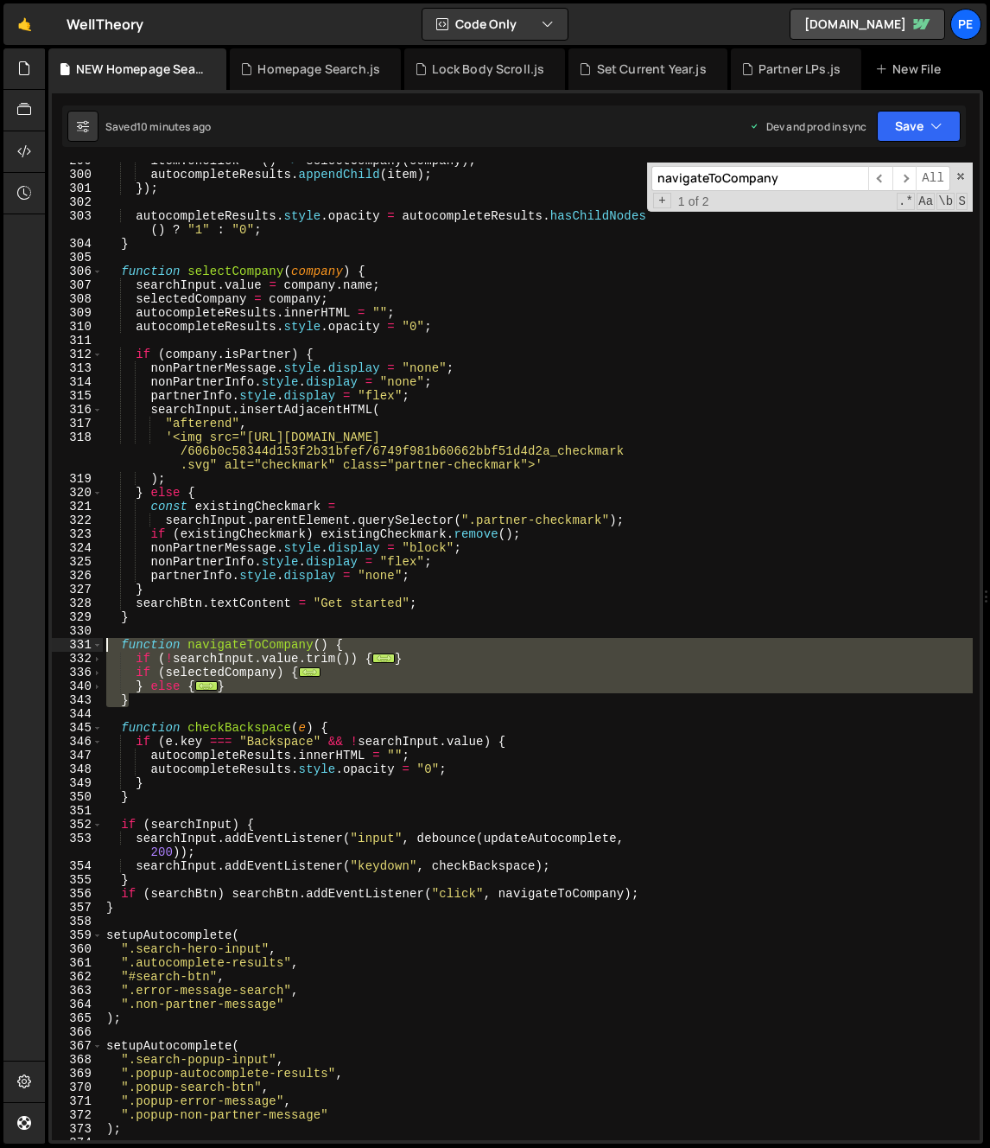
drag, startPoint x: 147, startPoint y: 703, endPoint x: 88, endPoint y: 647, distance: 81.3
click at [88, 647] on div "function navigateToCompany() { 299 300 301 302 303 304 305 306 307 308 309 310 …" at bounding box center [516, 650] width 928 height 977
type textarea "function navigateToCompany() { if (!searchInput.value.trim()) {"
paste textarea
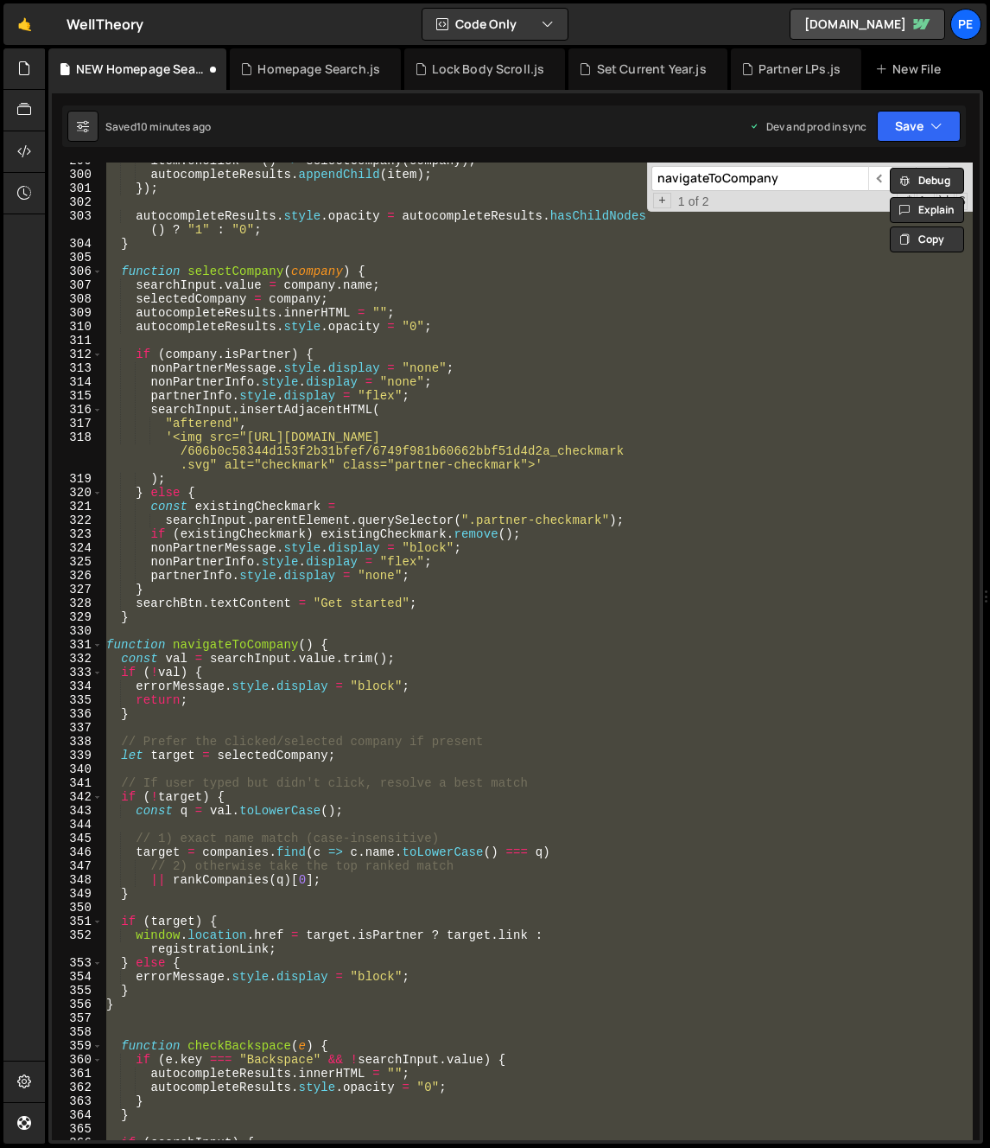
click at [269, 757] on div "item . onclick = ( ) => selectCompany ( company ) ; autocompleteResults . appen…" at bounding box center [538, 650] width 870 height 977
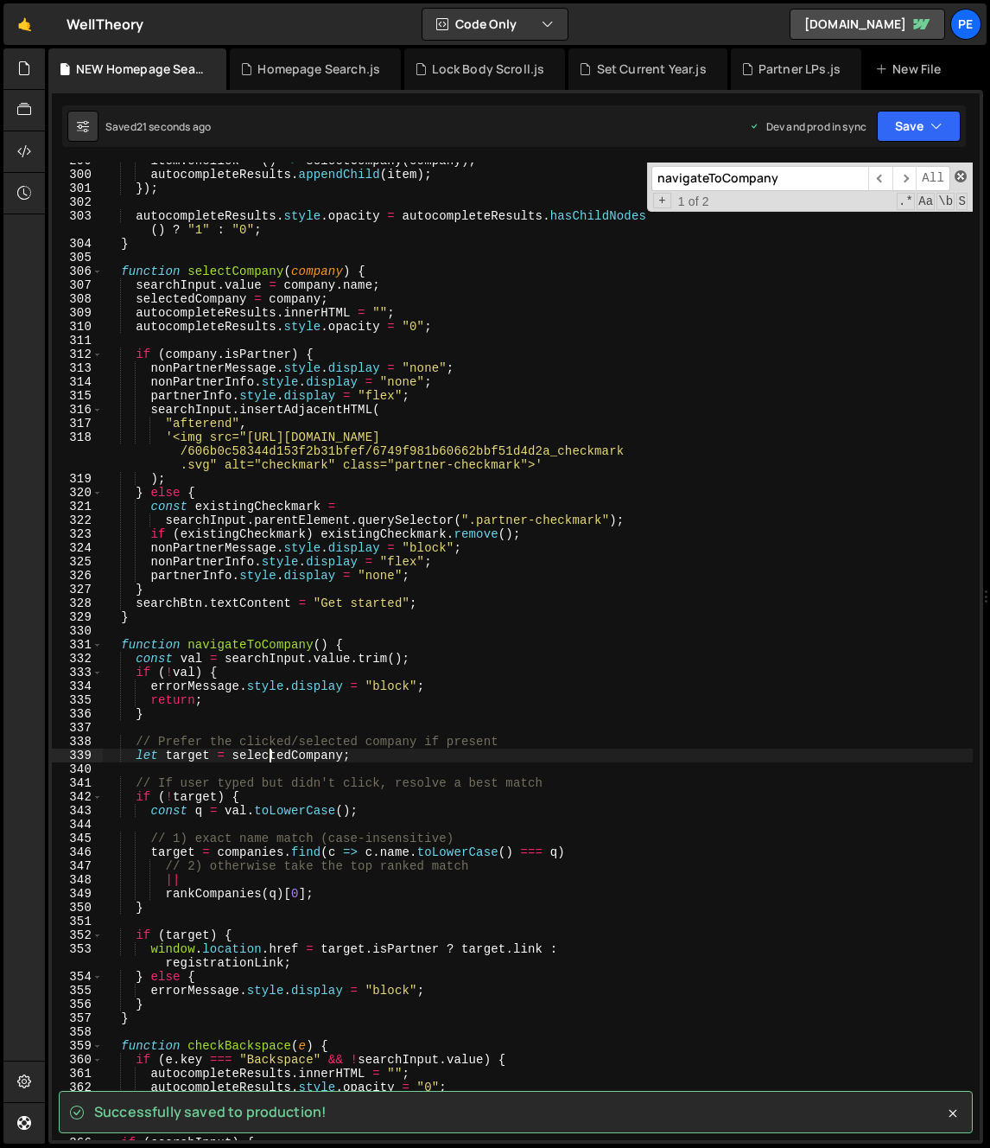
click at [959, 179] on span at bounding box center [961, 176] width 12 height 12
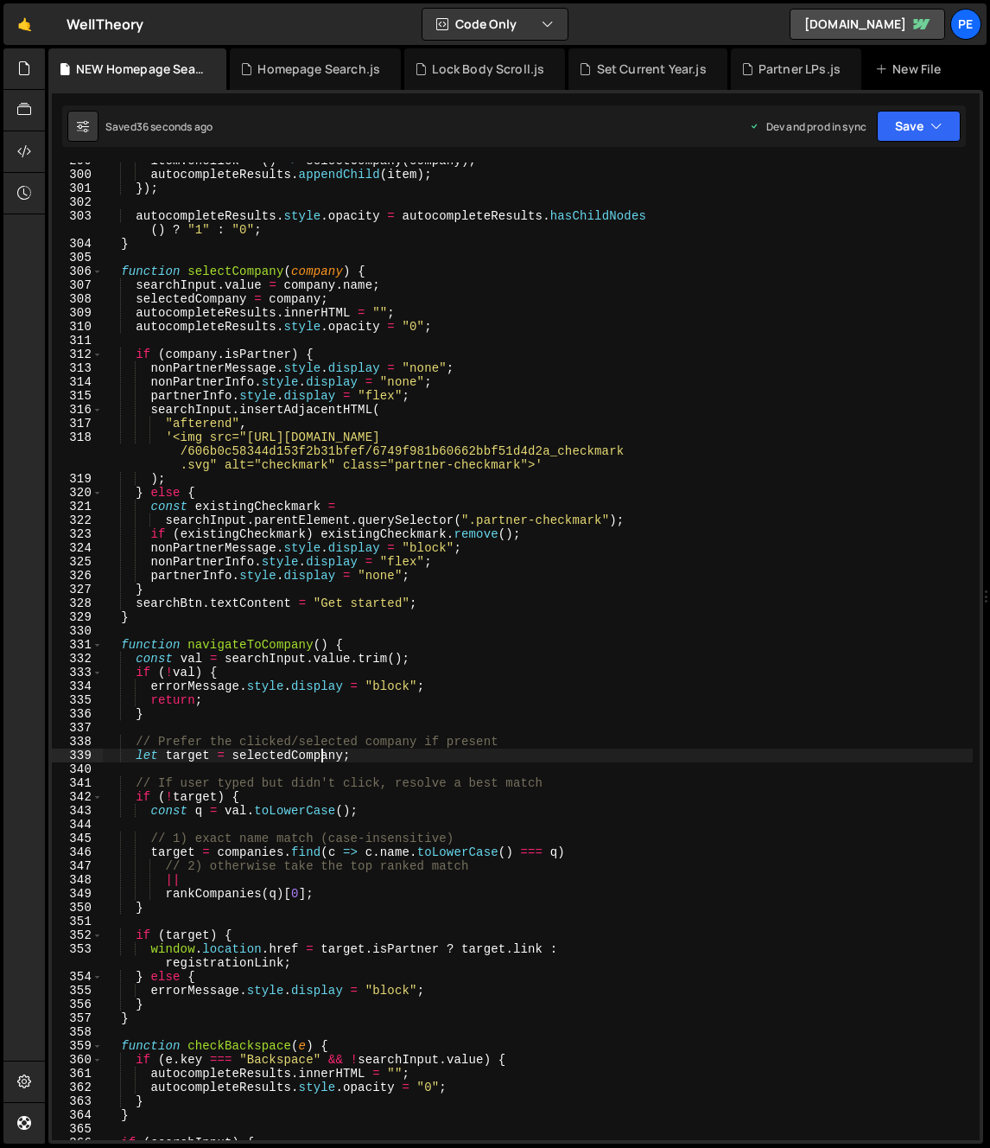
click at [320, 754] on div "item . onclick = ( ) => selectCompany ( company ) ; autocompleteResults . appen…" at bounding box center [538, 656] width 870 height 1005
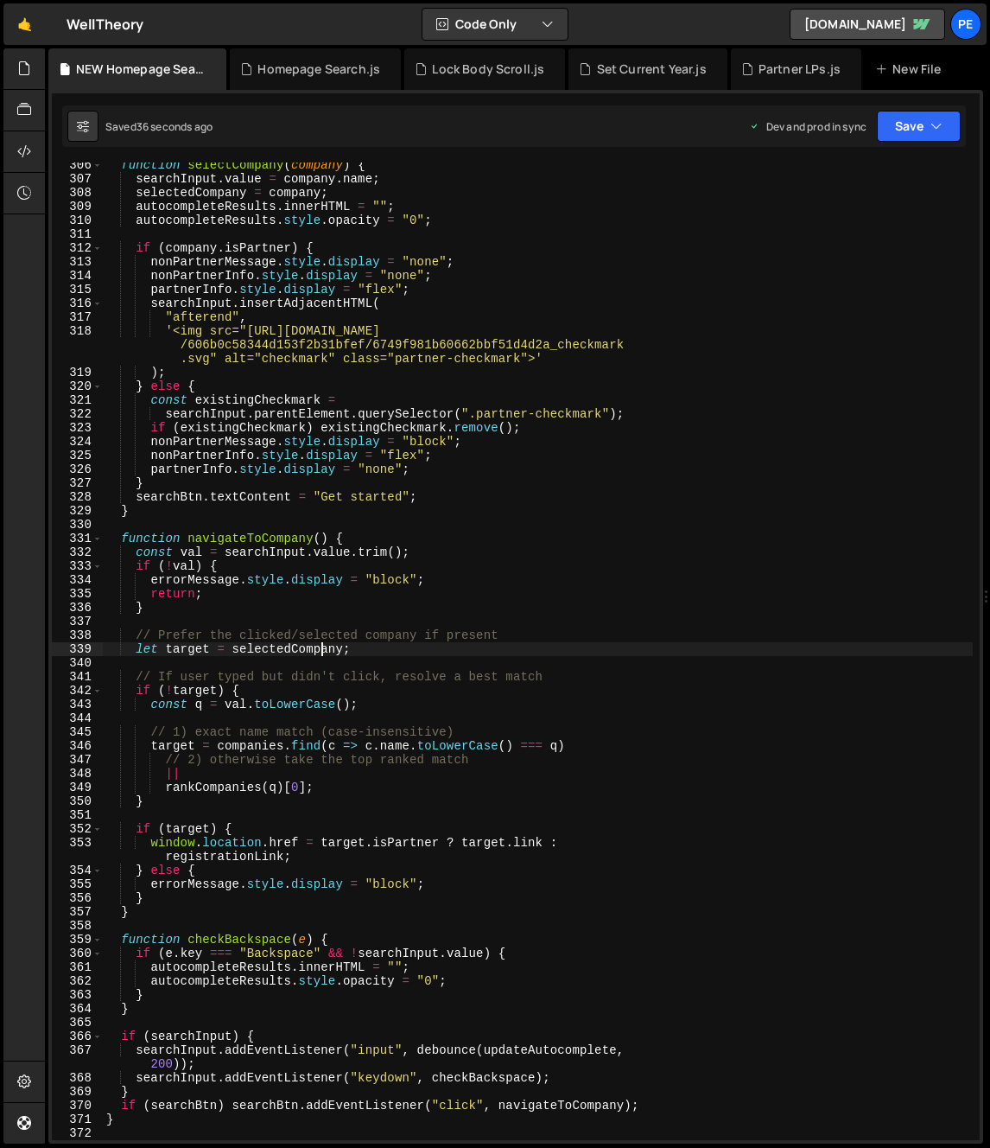
scroll to position [4399, 0]
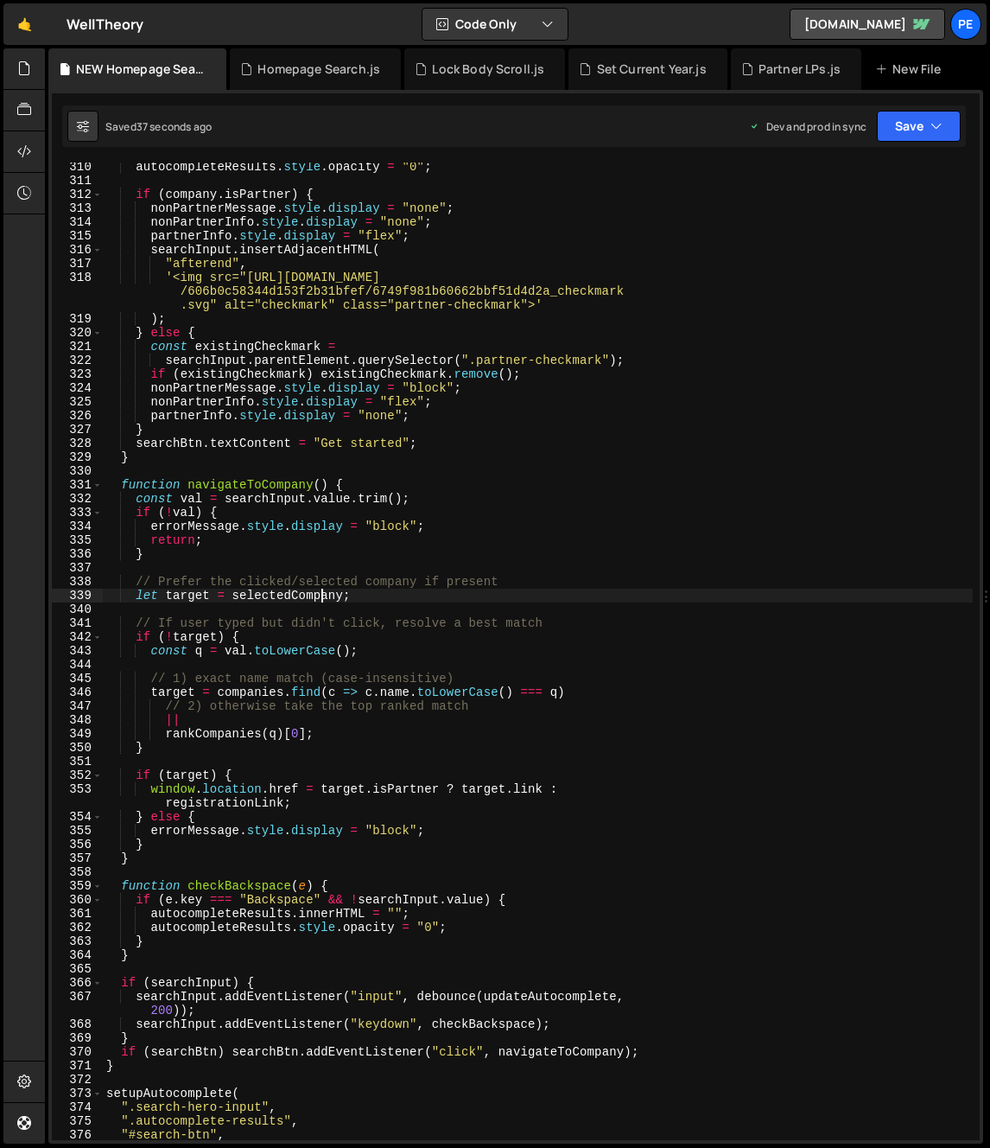
click at [341, 624] on div "autocompleteResults . style . opacity = "0" ; if ( company . isPartner ) { nonP…" at bounding box center [538, 662] width 870 height 1005
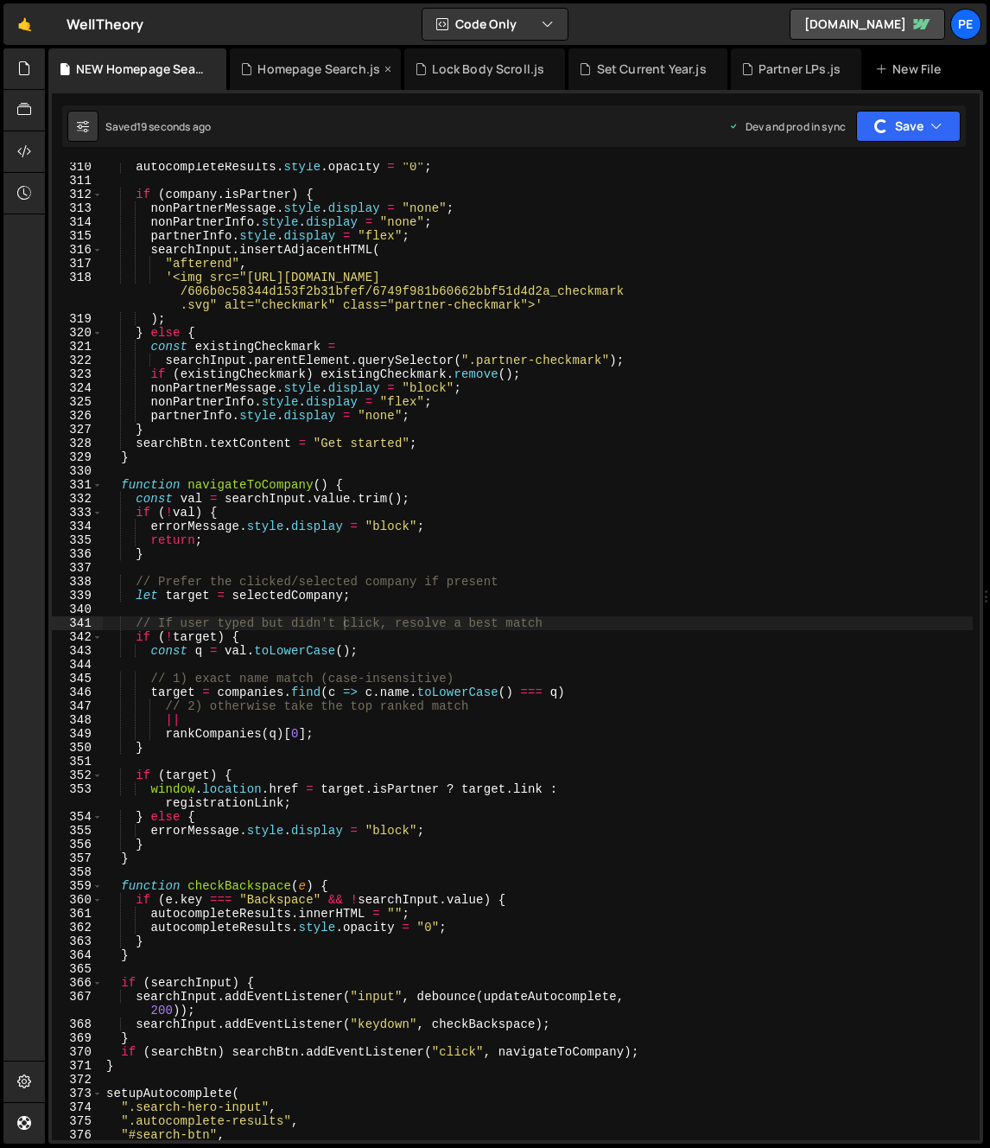
click at [382, 71] on icon at bounding box center [388, 68] width 12 height 17
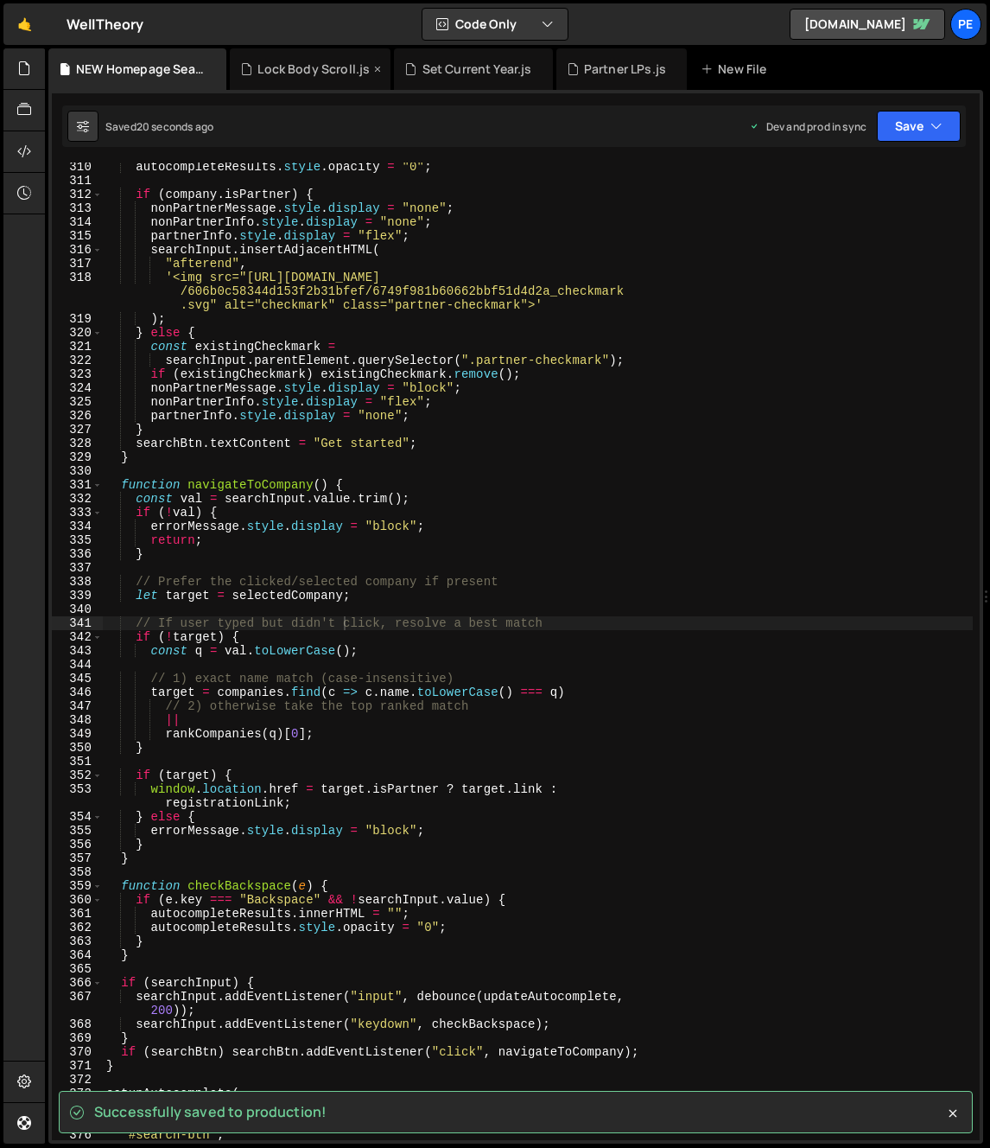
click at [382, 70] on div "Lock Body Scroll.js" at bounding box center [310, 68] width 161 height 41
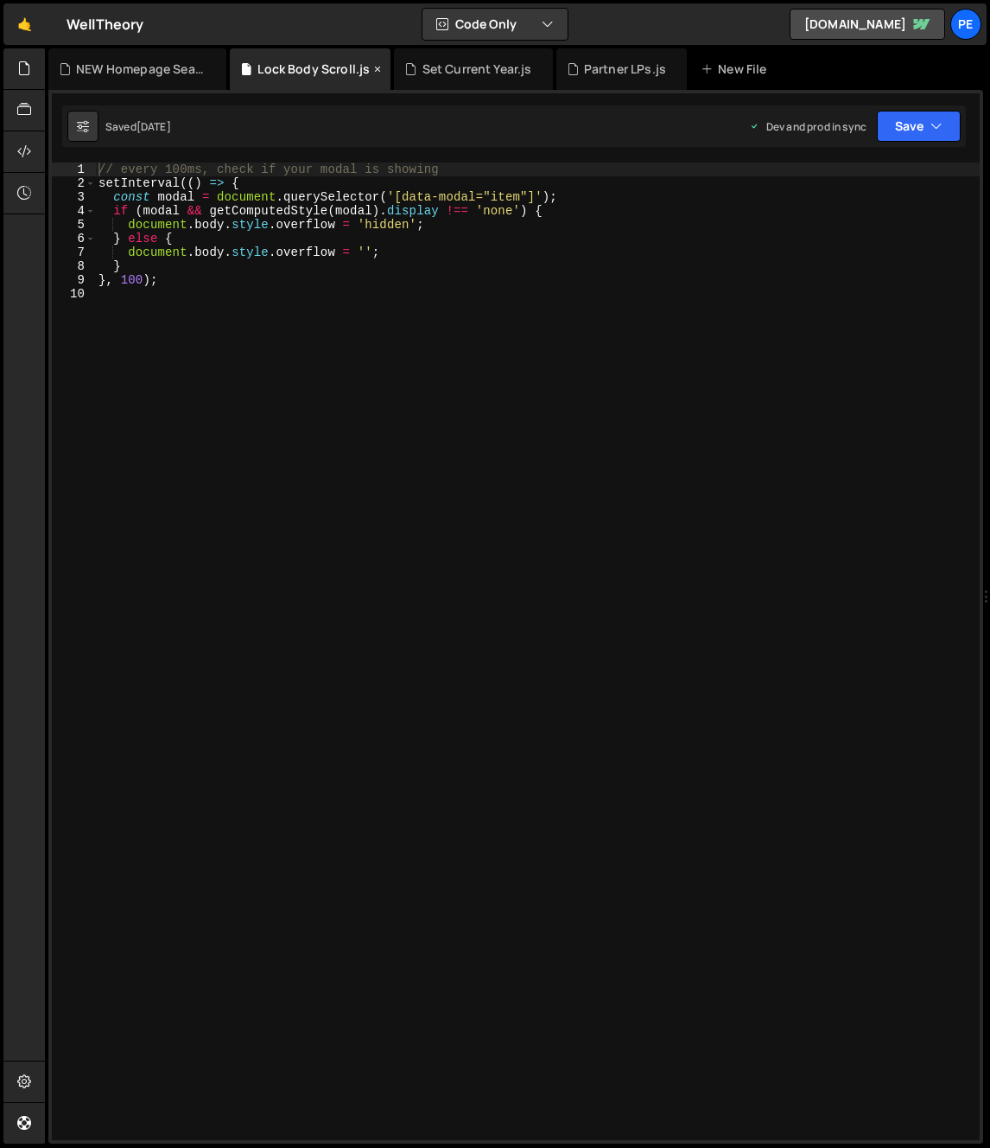
click at [377, 67] on icon at bounding box center [378, 68] width 12 height 17
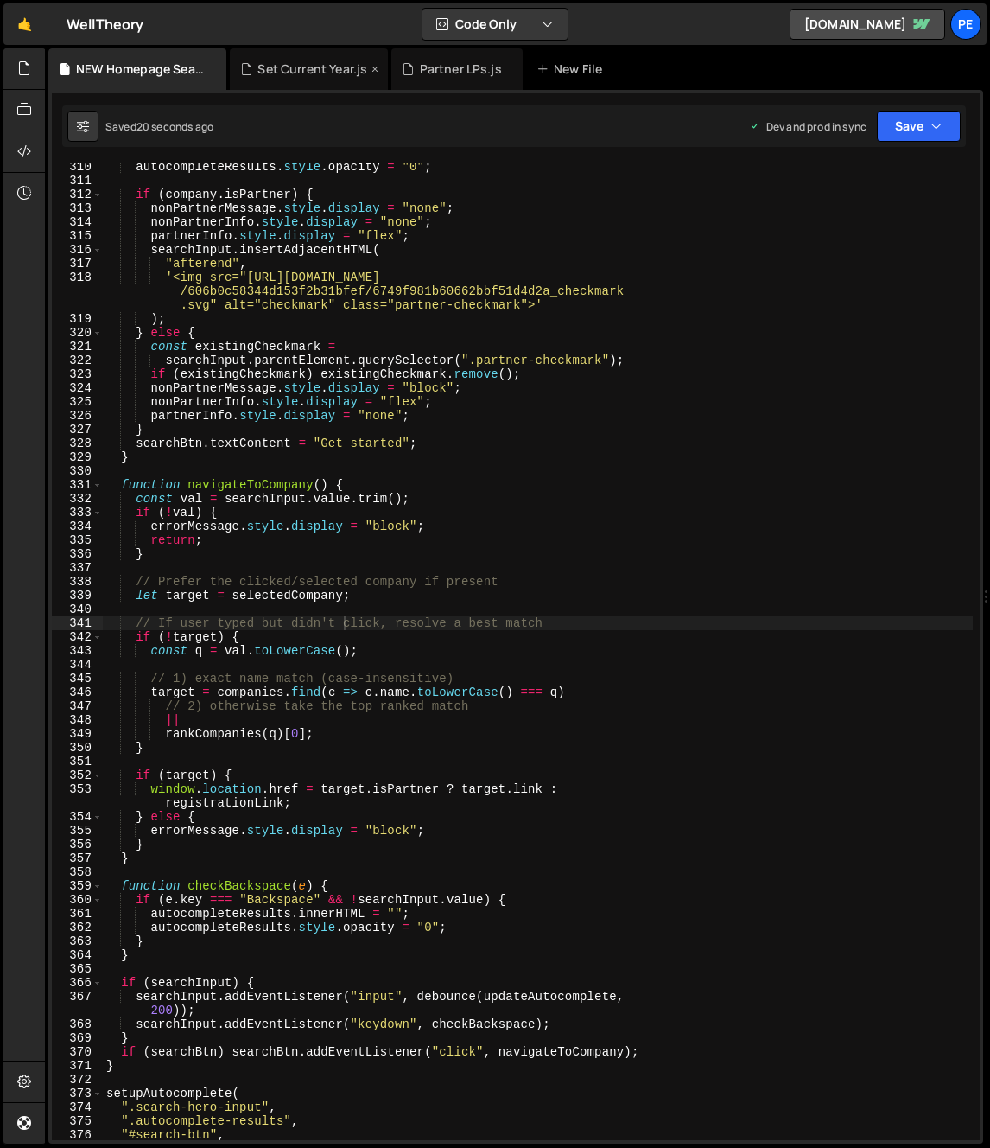
click at [379, 68] on icon at bounding box center [375, 68] width 12 height 17
click at [378, 68] on icon at bounding box center [381, 68] width 12 height 17
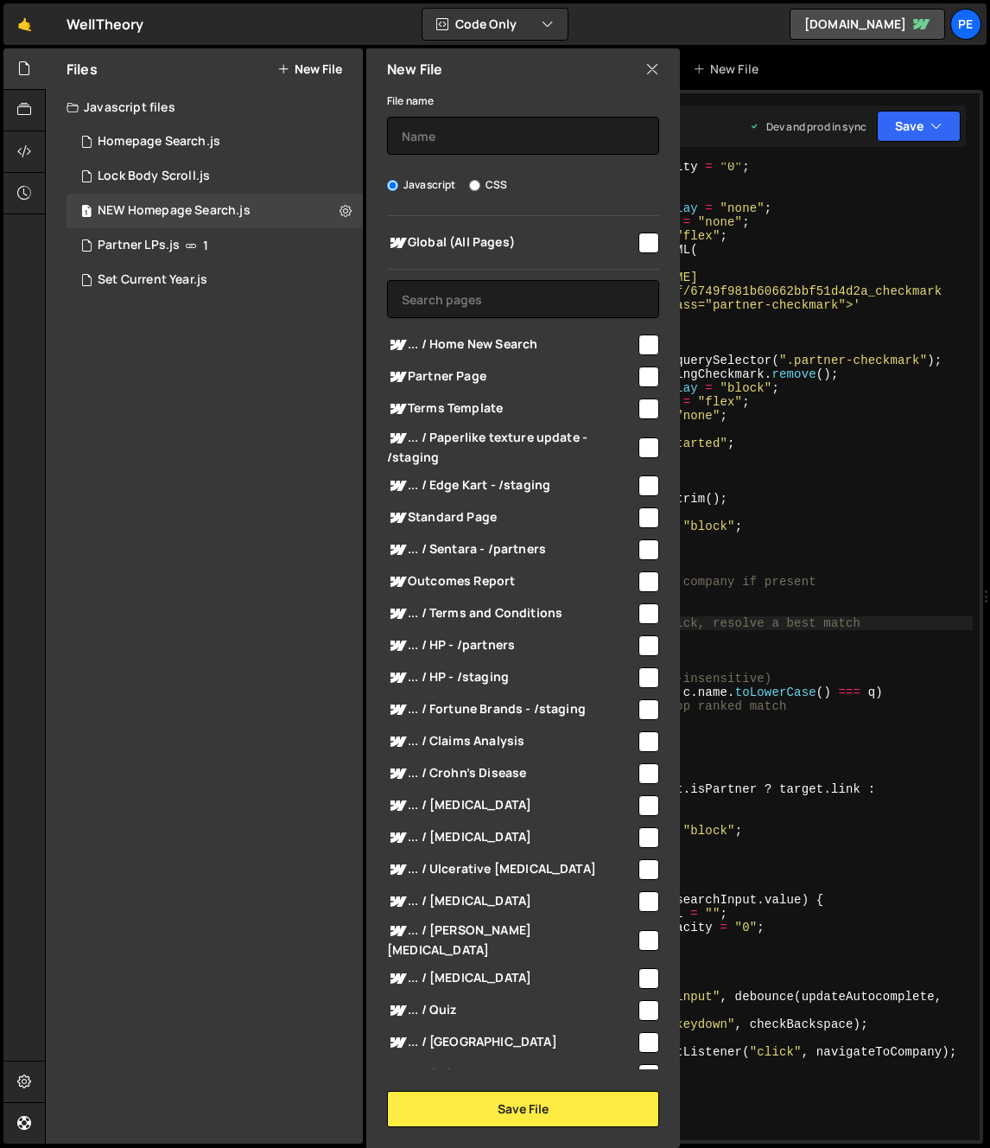
click at [639, 73] on div "New File" at bounding box center [523, 68] width 314 height 41
click at [646, 72] on icon at bounding box center [653, 69] width 14 height 19
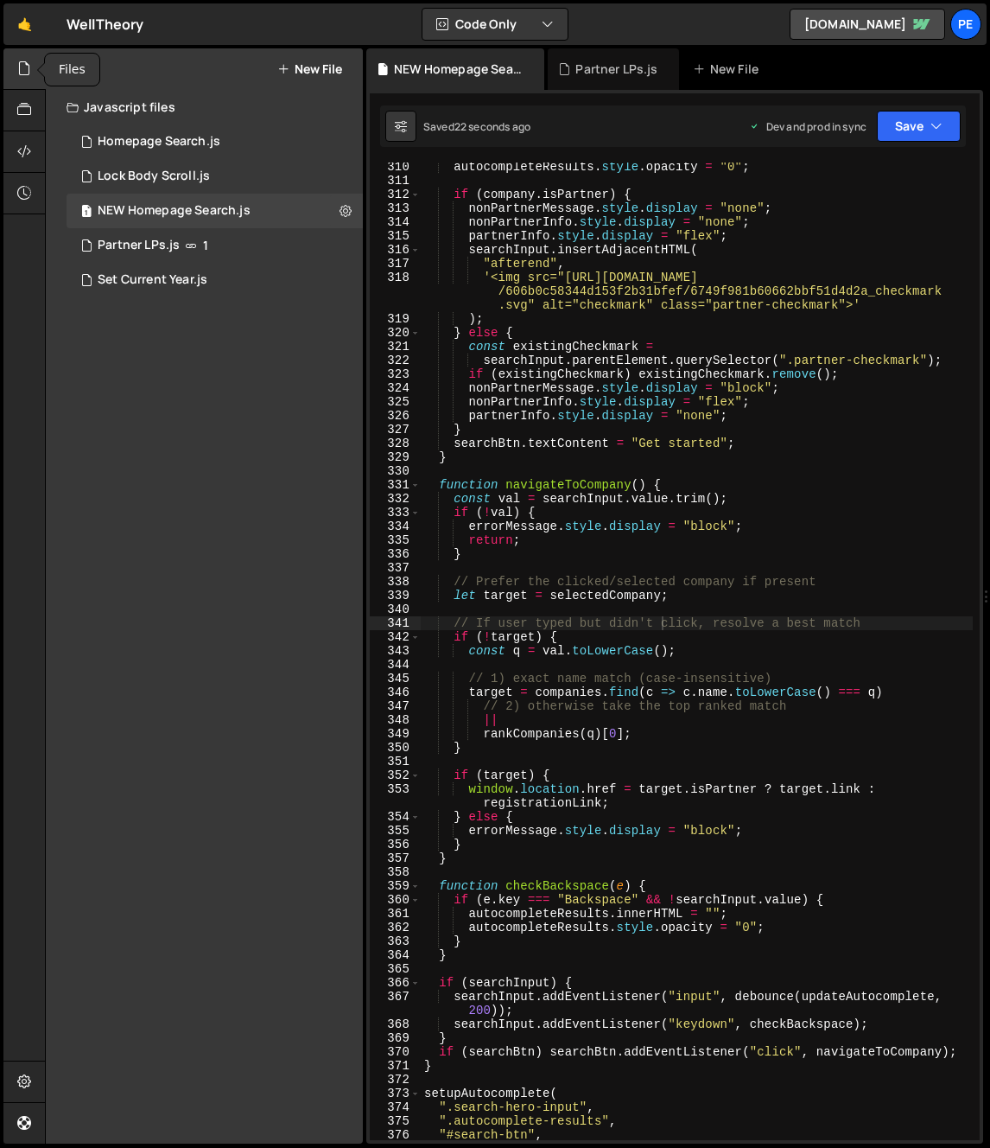
click at [32, 68] on div at bounding box center [24, 68] width 42 height 41
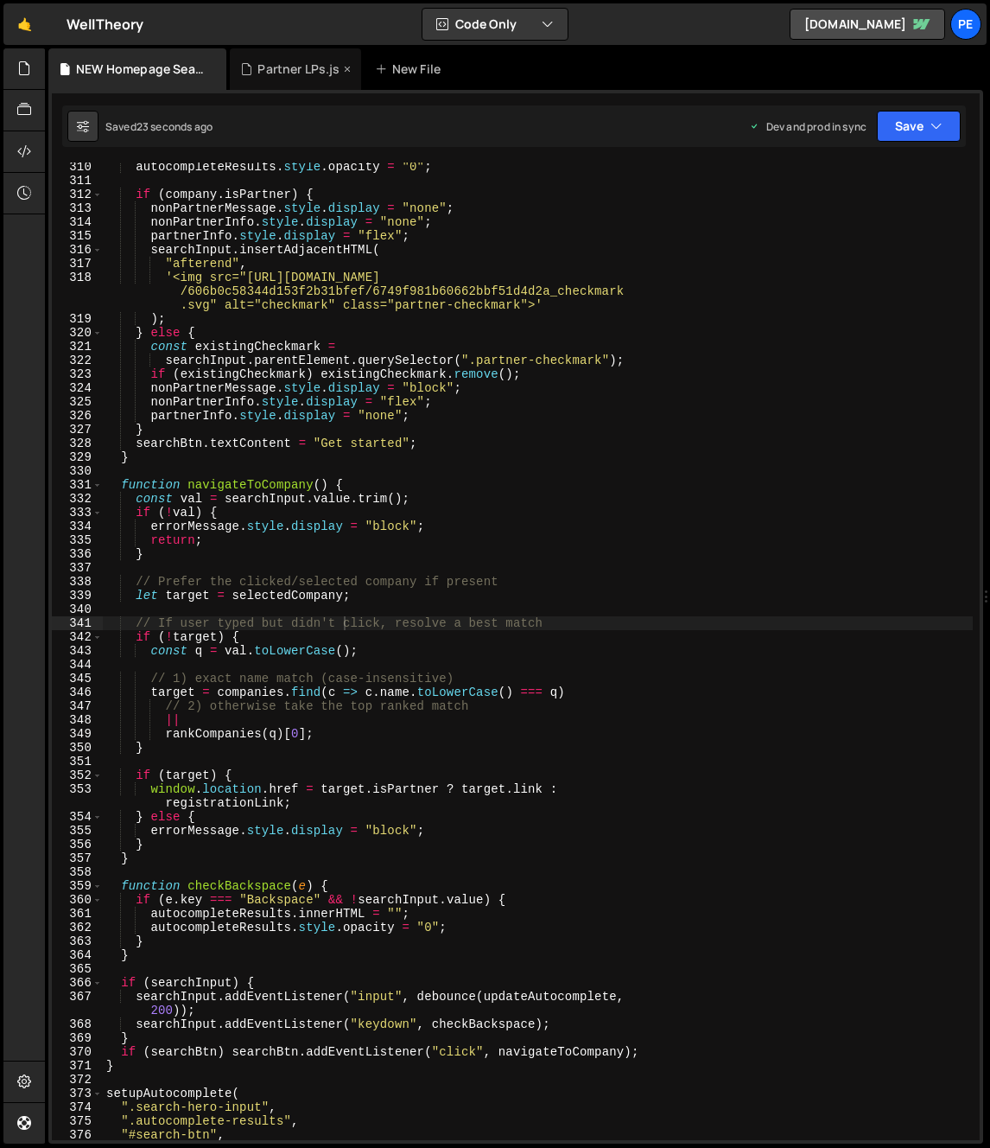
click at [341, 69] on icon at bounding box center [347, 68] width 12 height 17
click at [286, 391] on div "autocompleteResults . style . opacity = "0" ; if ( company . isPartner ) { nonP…" at bounding box center [538, 662] width 870 height 1005
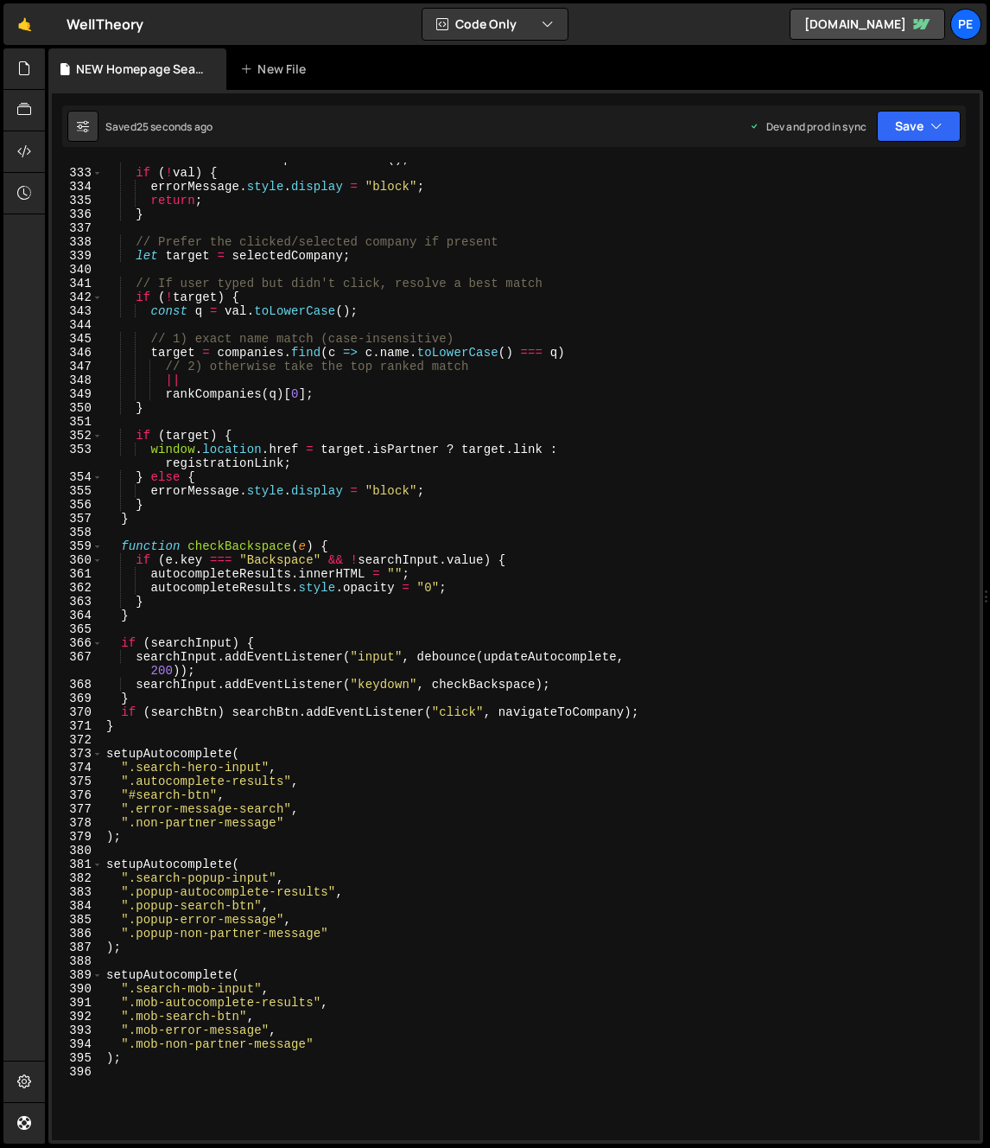
scroll to position [4613, 0]
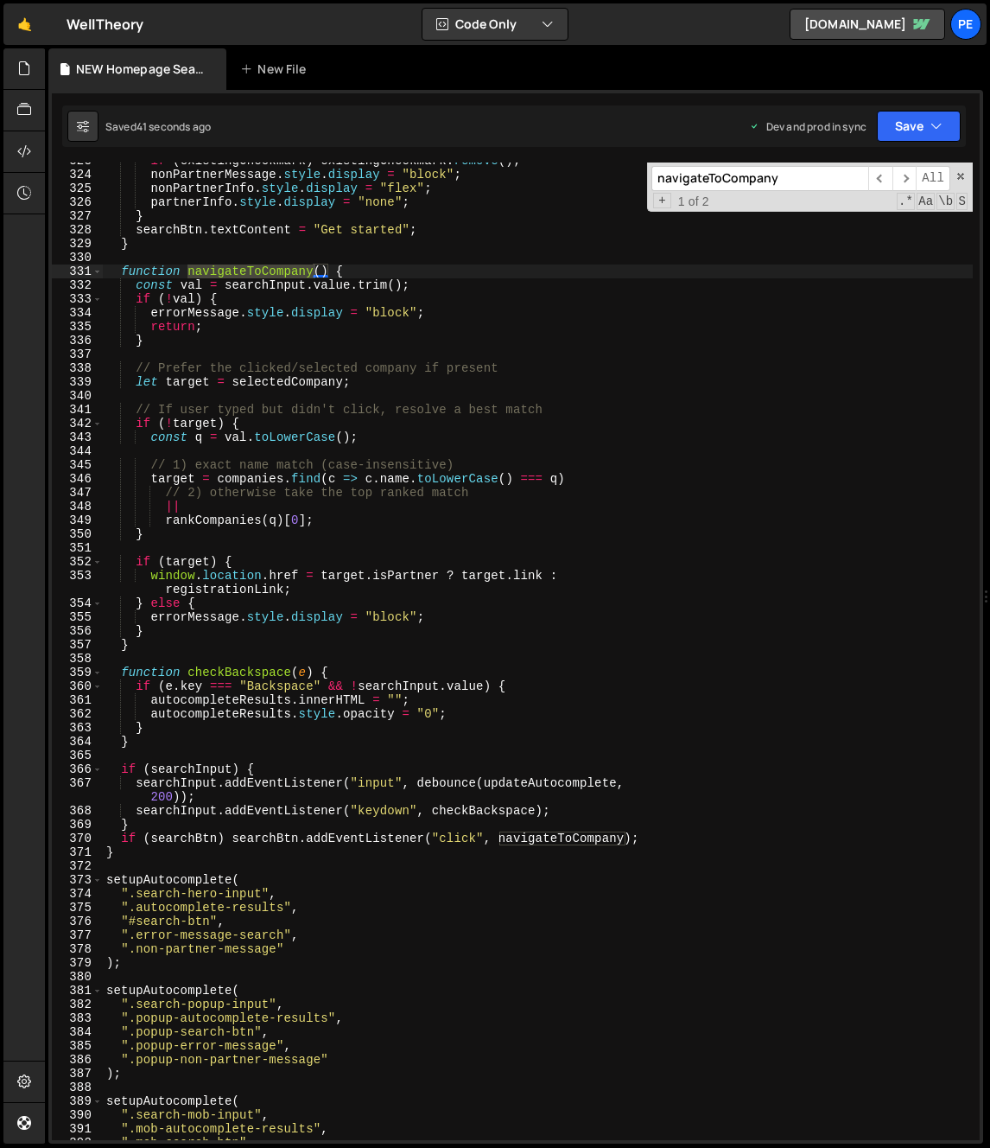
click at [385, 373] on div "if ( existingCheckmark ) existingCheckmark . remove ( ) ; nonPartnerMessage . s…" at bounding box center [538, 656] width 870 height 1005
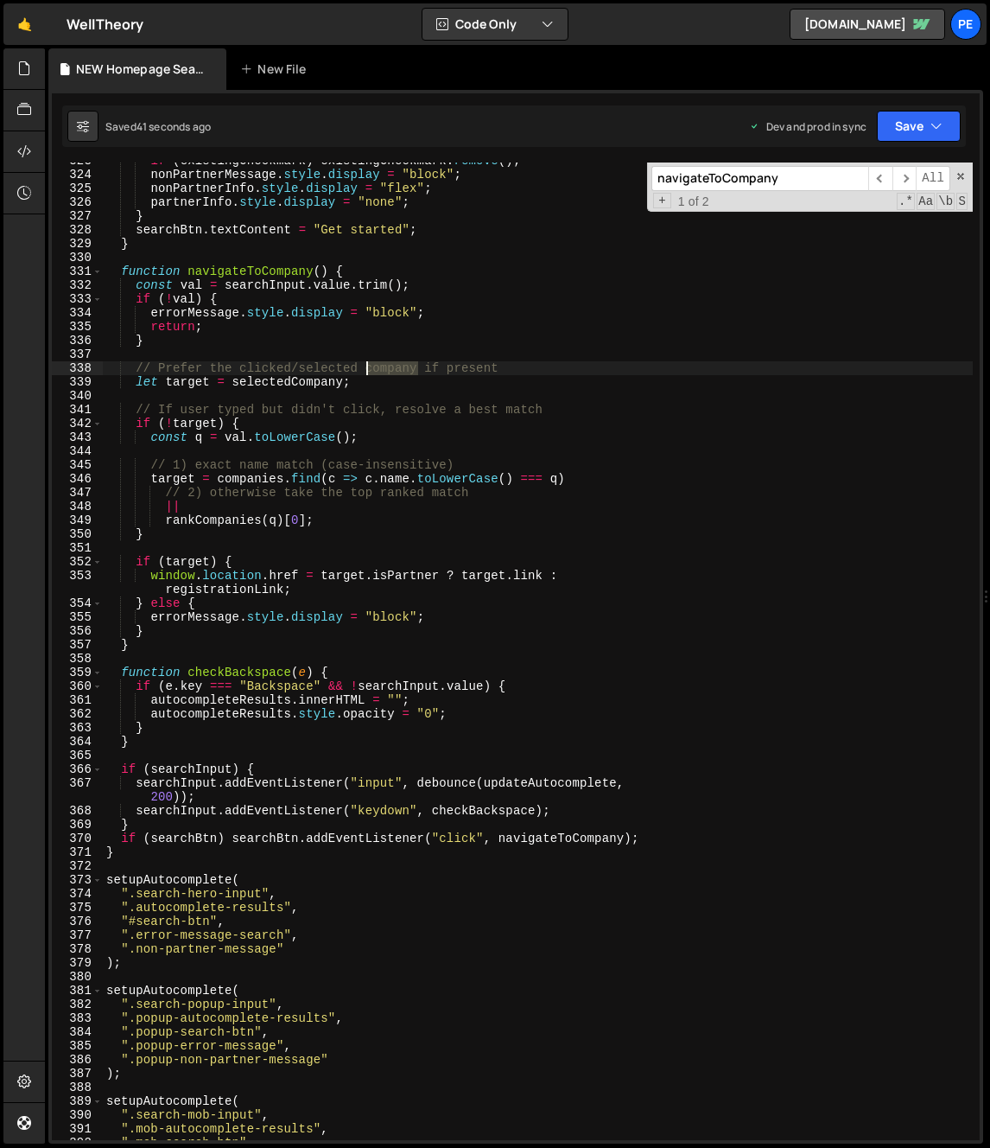
click at [384, 373] on div "if ( existingCheckmark ) existingCheckmark . remove ( ) ; nonPartnerMessage . s…" at bounding box center [538, 656] width 870 height 1005
click at [472, 373] on div "if ( existingCheckmark ) existingCheckmark . remove ( ) ; nonPartnerMessage . s…" at bounding box center [538, 656] width 870 height 1005
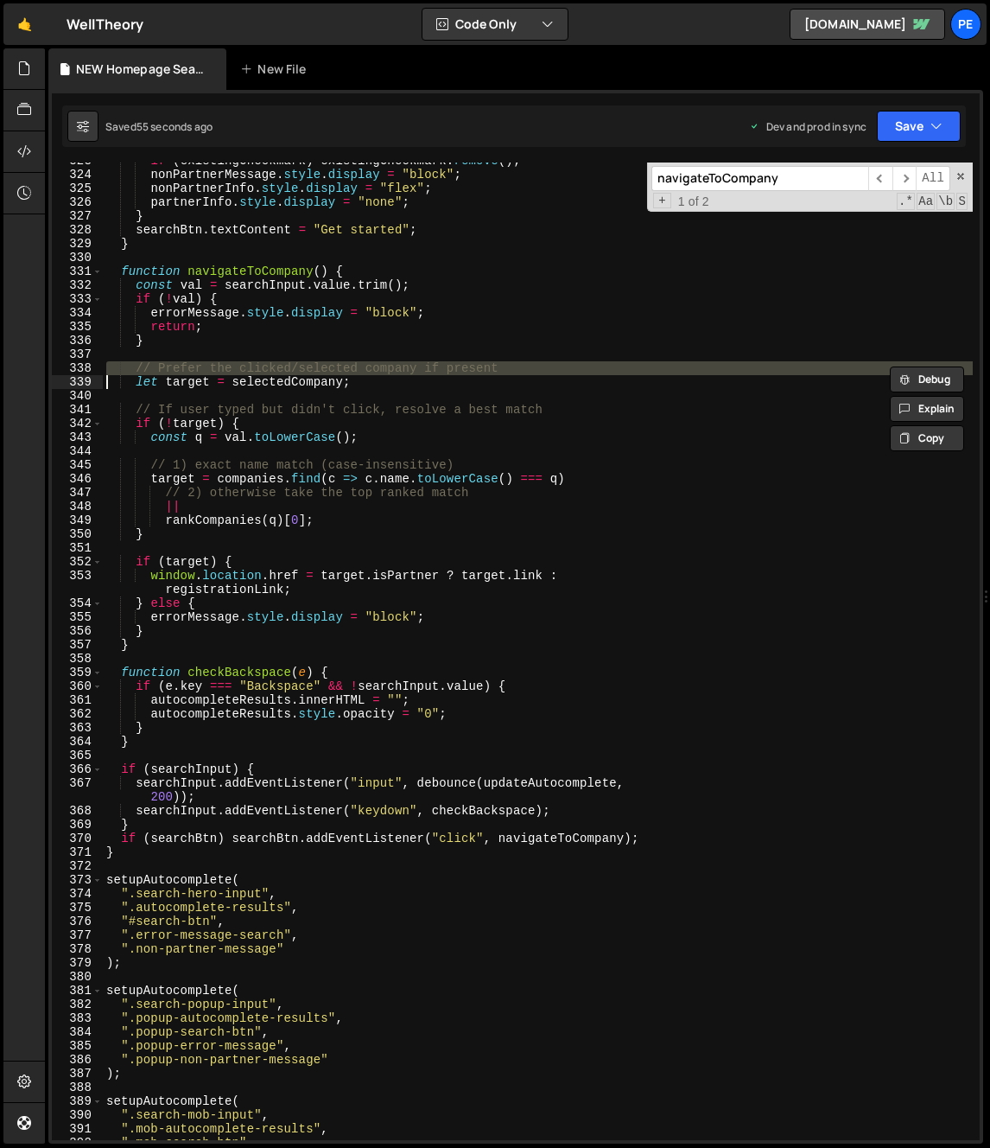
click at [315, 557] on div "if ( existingCheckmark ) existingCheckmark . remove ( ) ; nonPartnerMessage . s…" at bounding box center [538, 656] width 870 height 1005
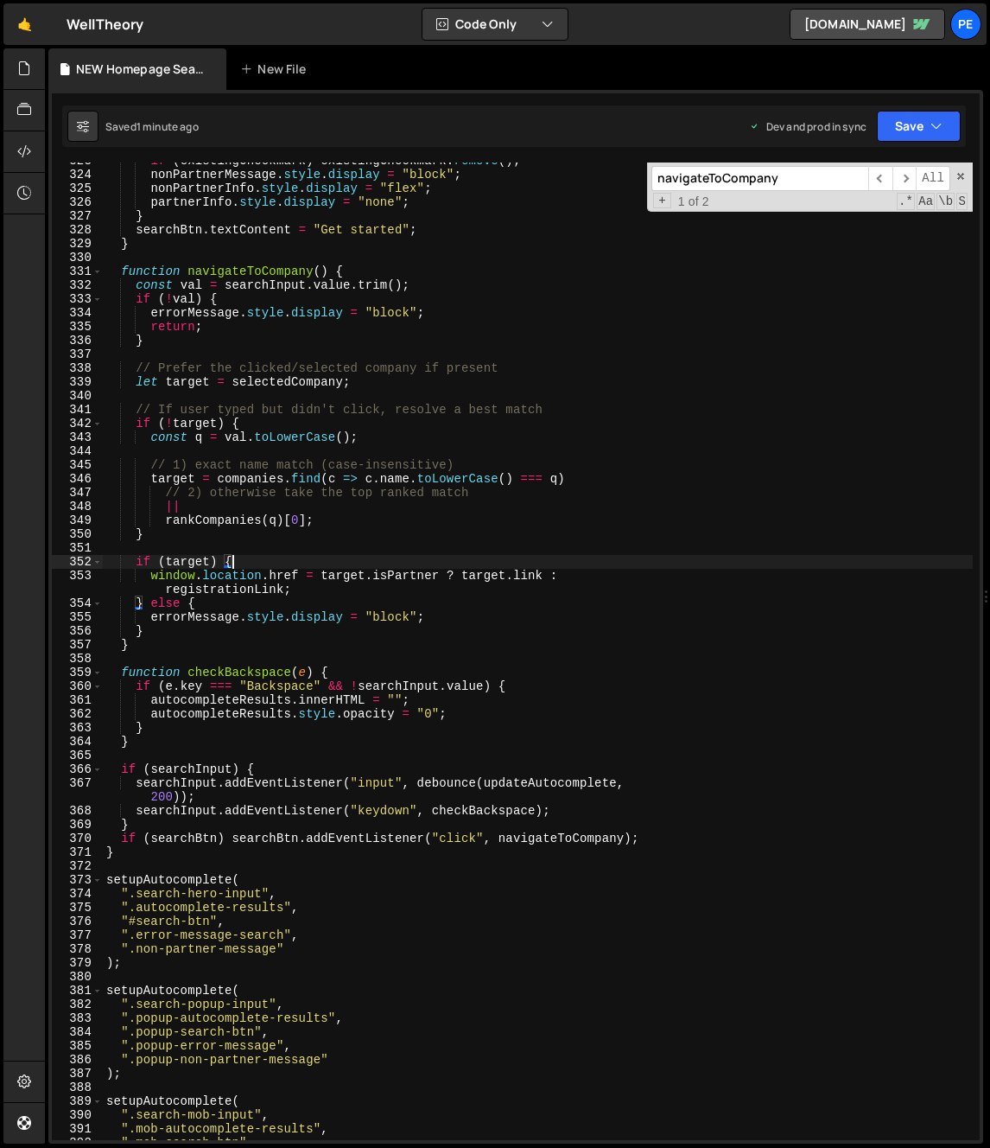
click at [170, 844] on div "if ( existingCheckmark ) existingCheckmark . remove ( ) ; nonPartnerMessage . s…" at bounding box center [538, 656] width 870 height 1005
click at [164, 851] on div "if ( existingCheckmark ) existingCheckmark . remove ( ) ; nonPartnerMessage . s…" at bounding box center [538, 656] width 870 height 1005
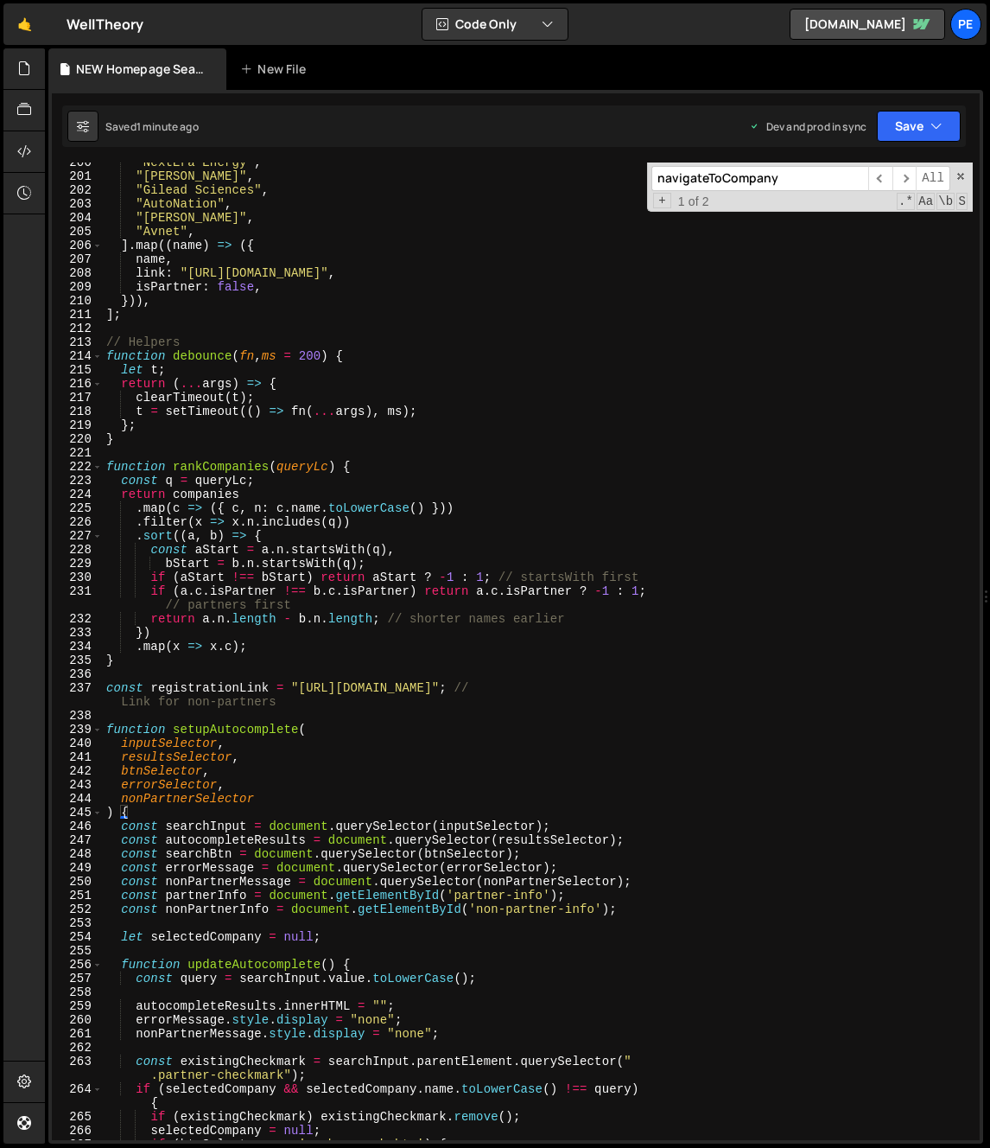
scroll to position [2698, 0]
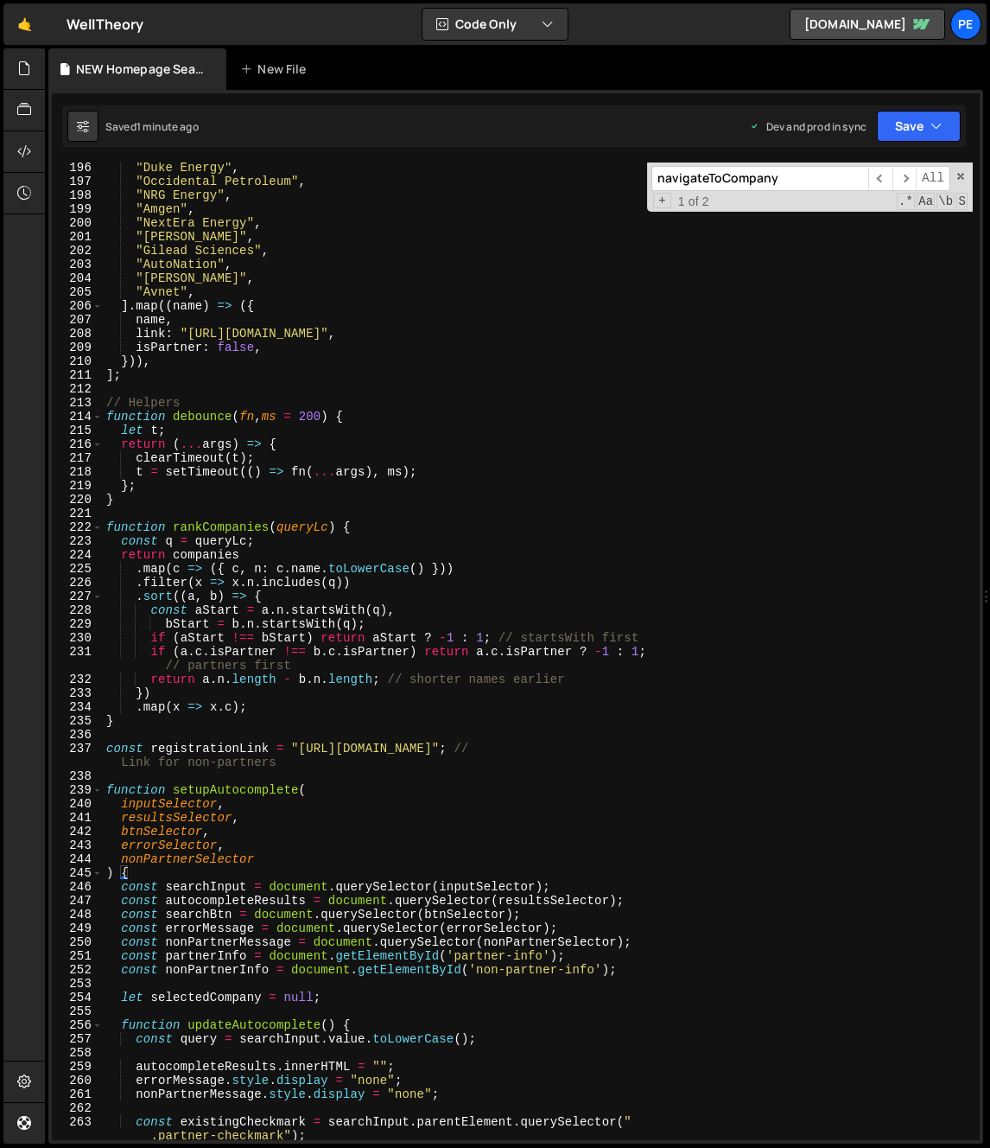
click at [107, 401] on div ""Duke Energy" , "Occidental Petroleum" , "NRG Energy" , "Amgen" , "NextEra Ener…" at bounding box center [538, 670] width 870 height 1019
type textarea "// Helpers function debounce(fn, ms = 200) {"
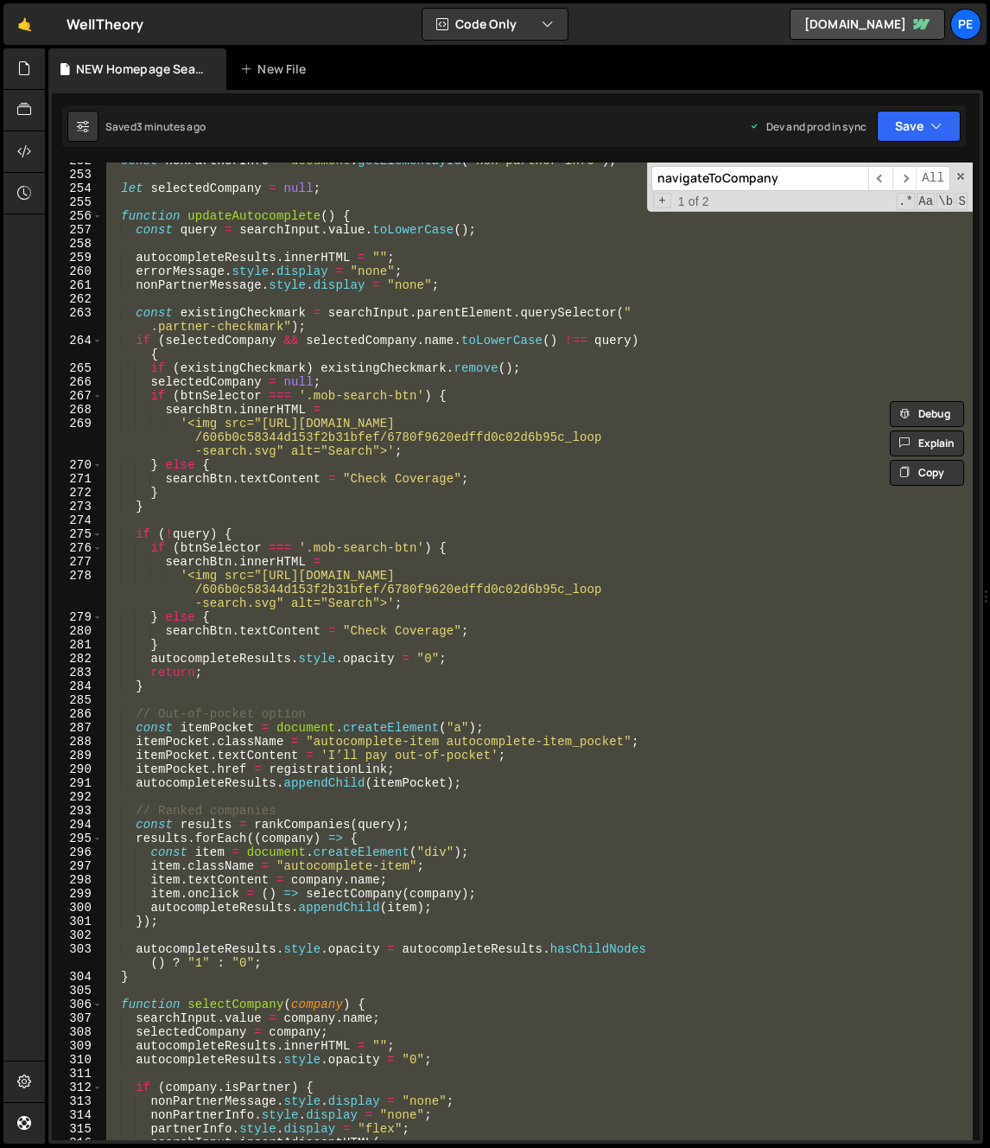
paste textarea
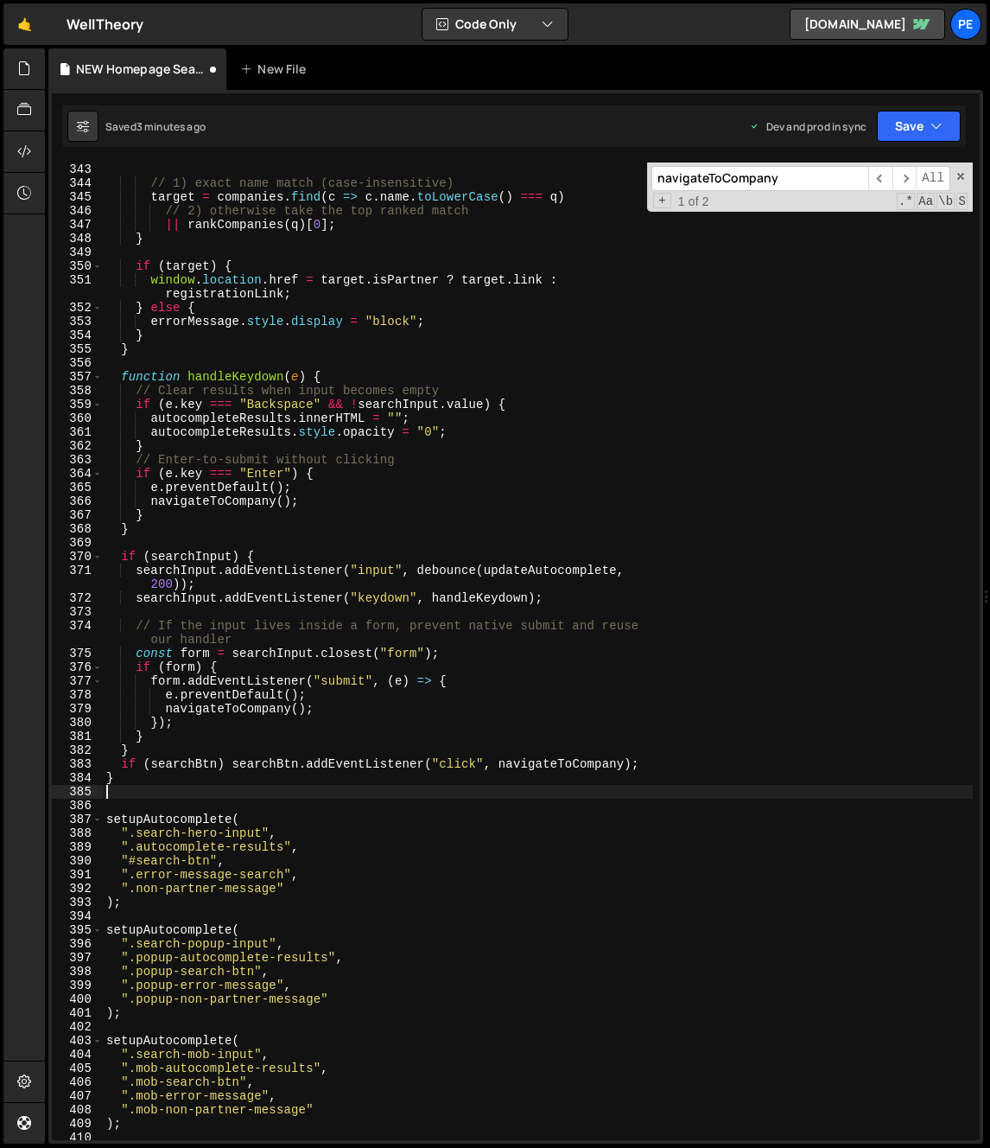
scroll to position [4881, 0]
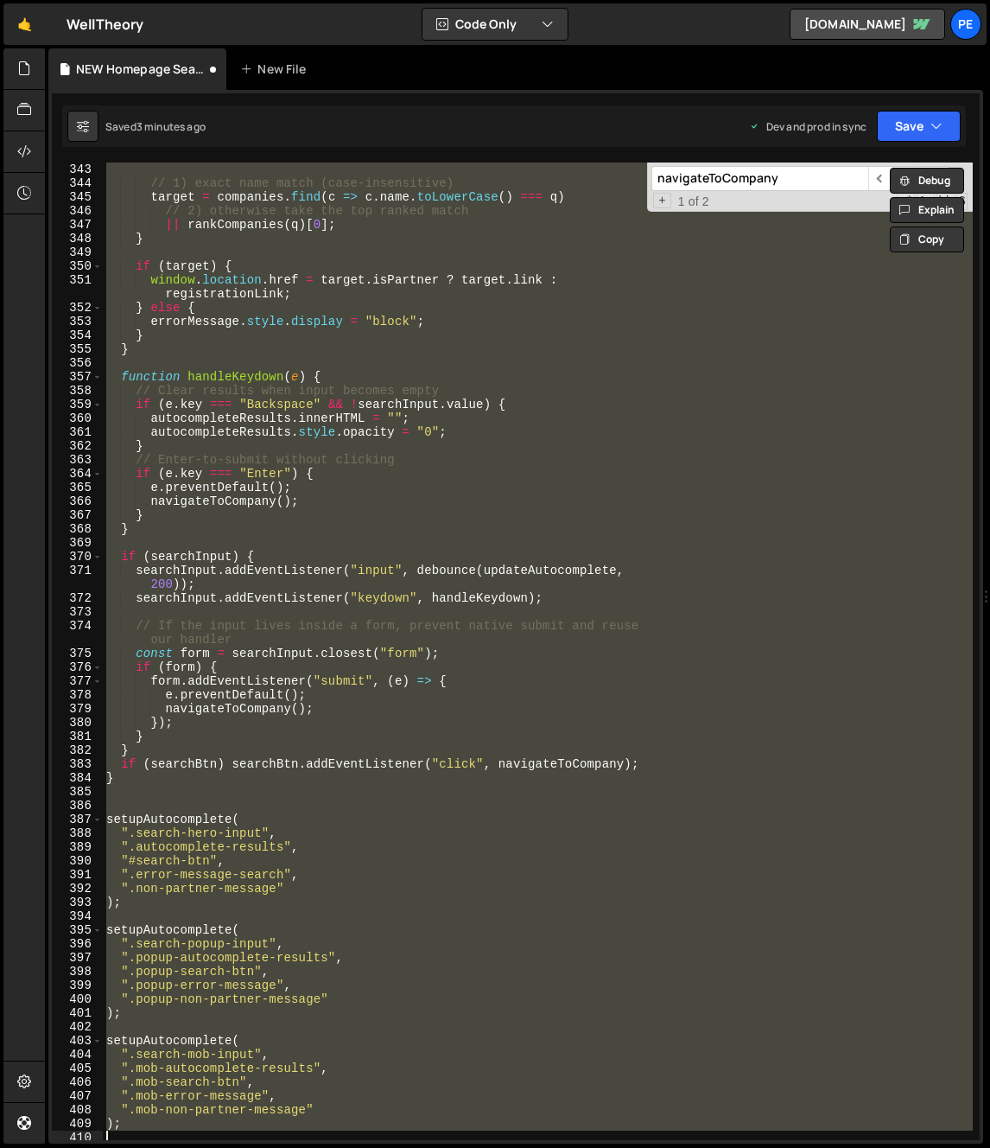
type textarea ");"
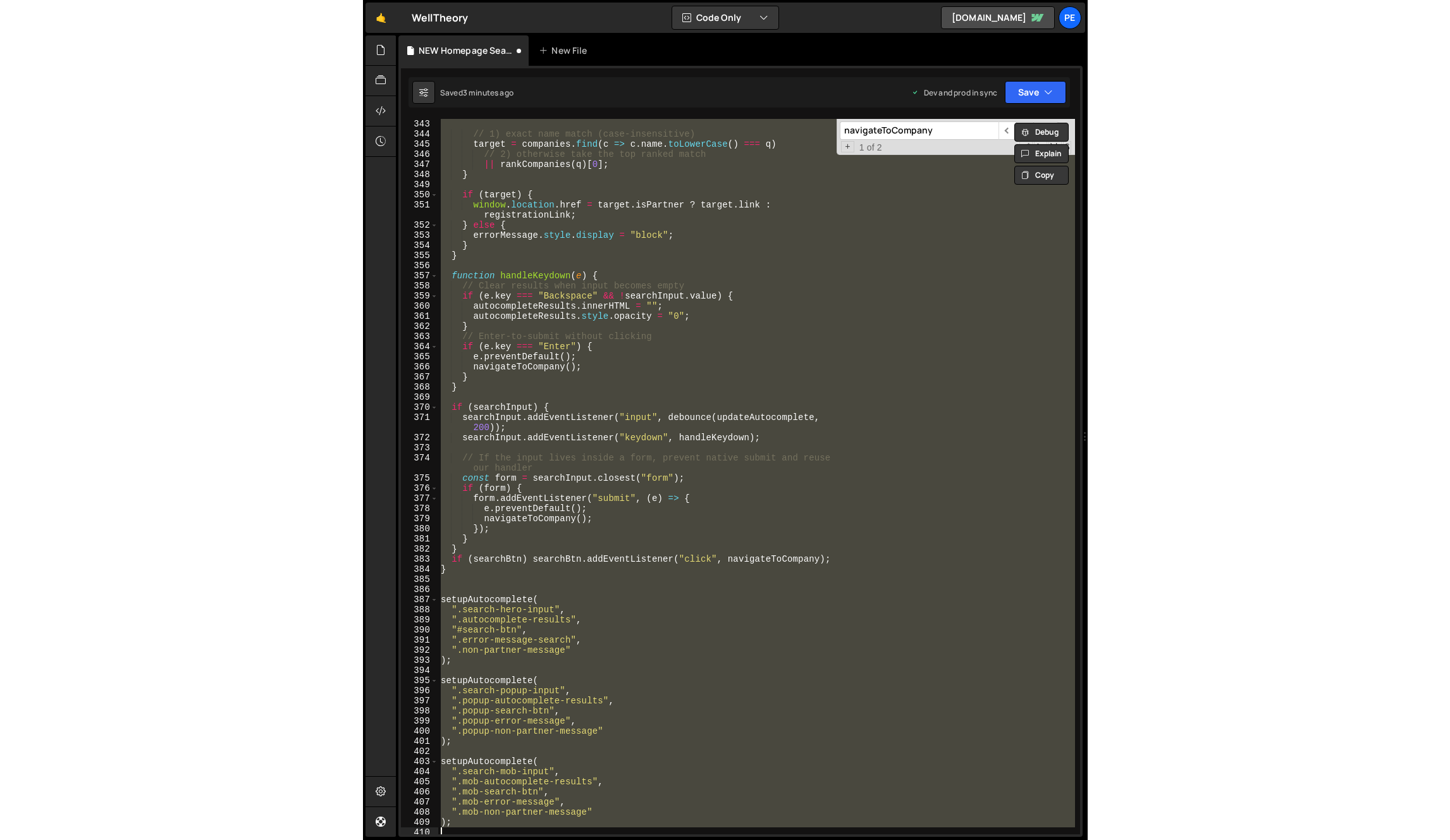
scroll to position [3922, 0]
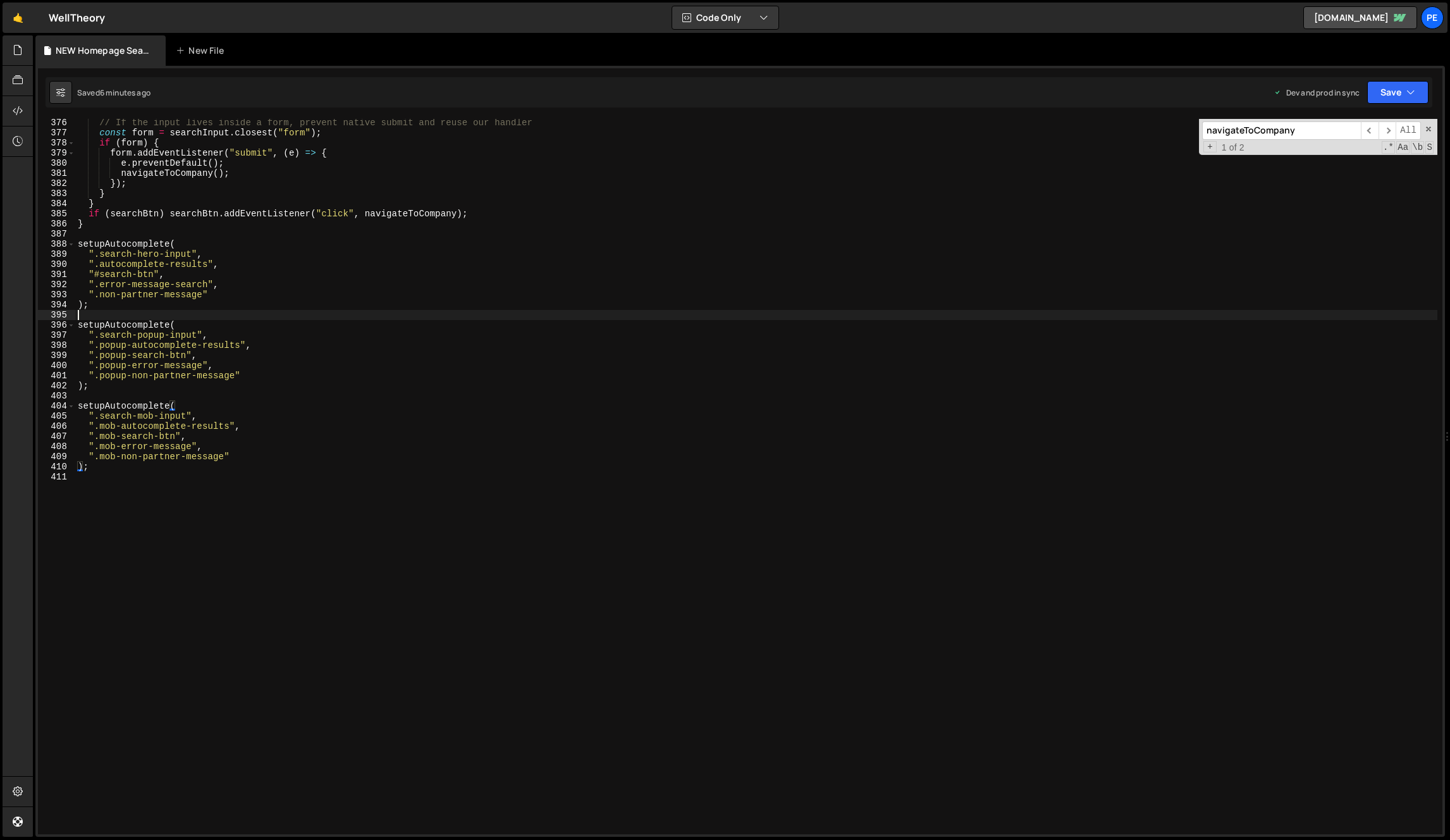
click at [474, 315] on div "// If the input lives inside a form, prevent native submit and reuse our handle…" at bounding box center [756, 485] width 1362 height 735
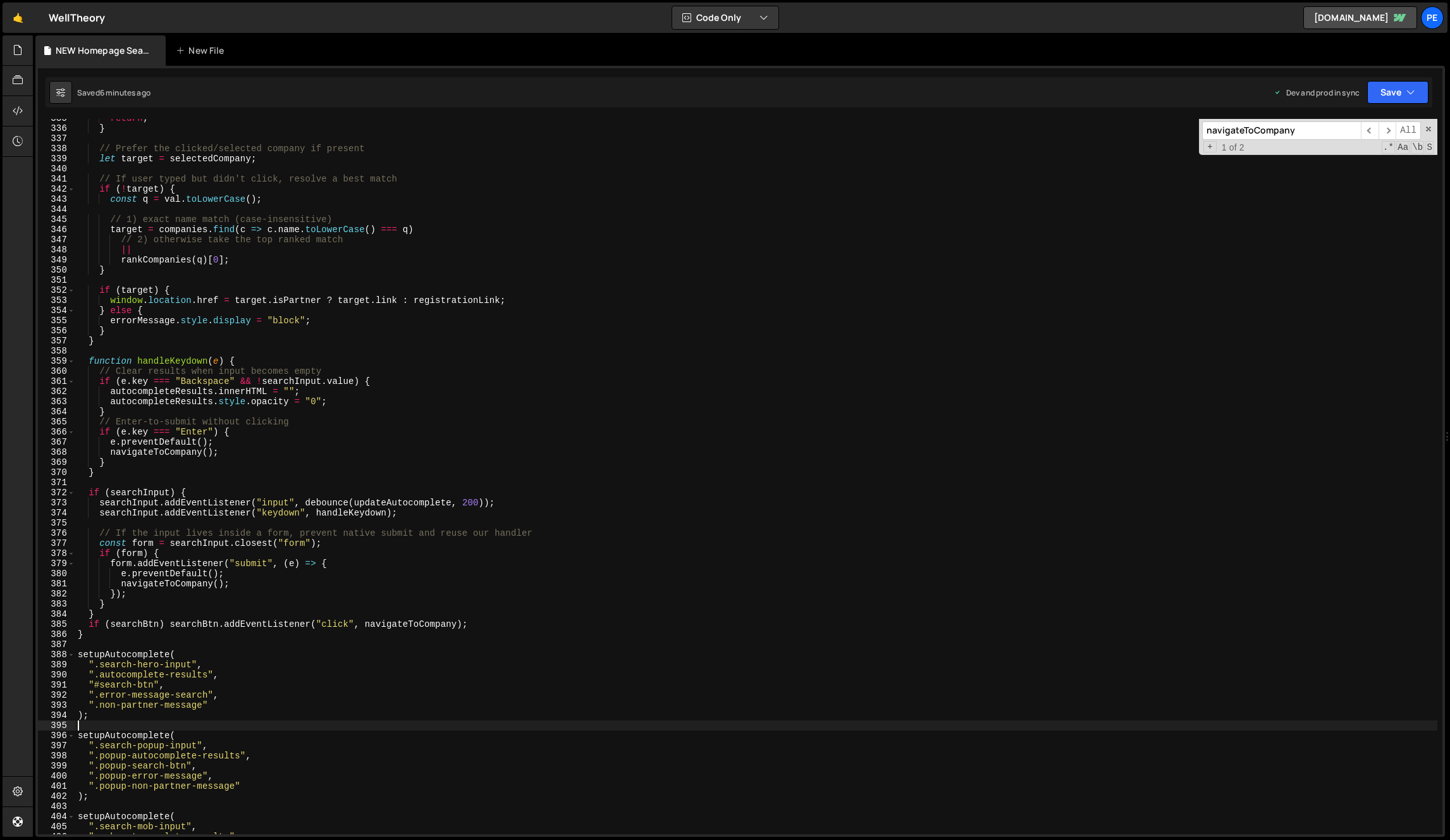
scroll to position [3385, 0]
type input "c"
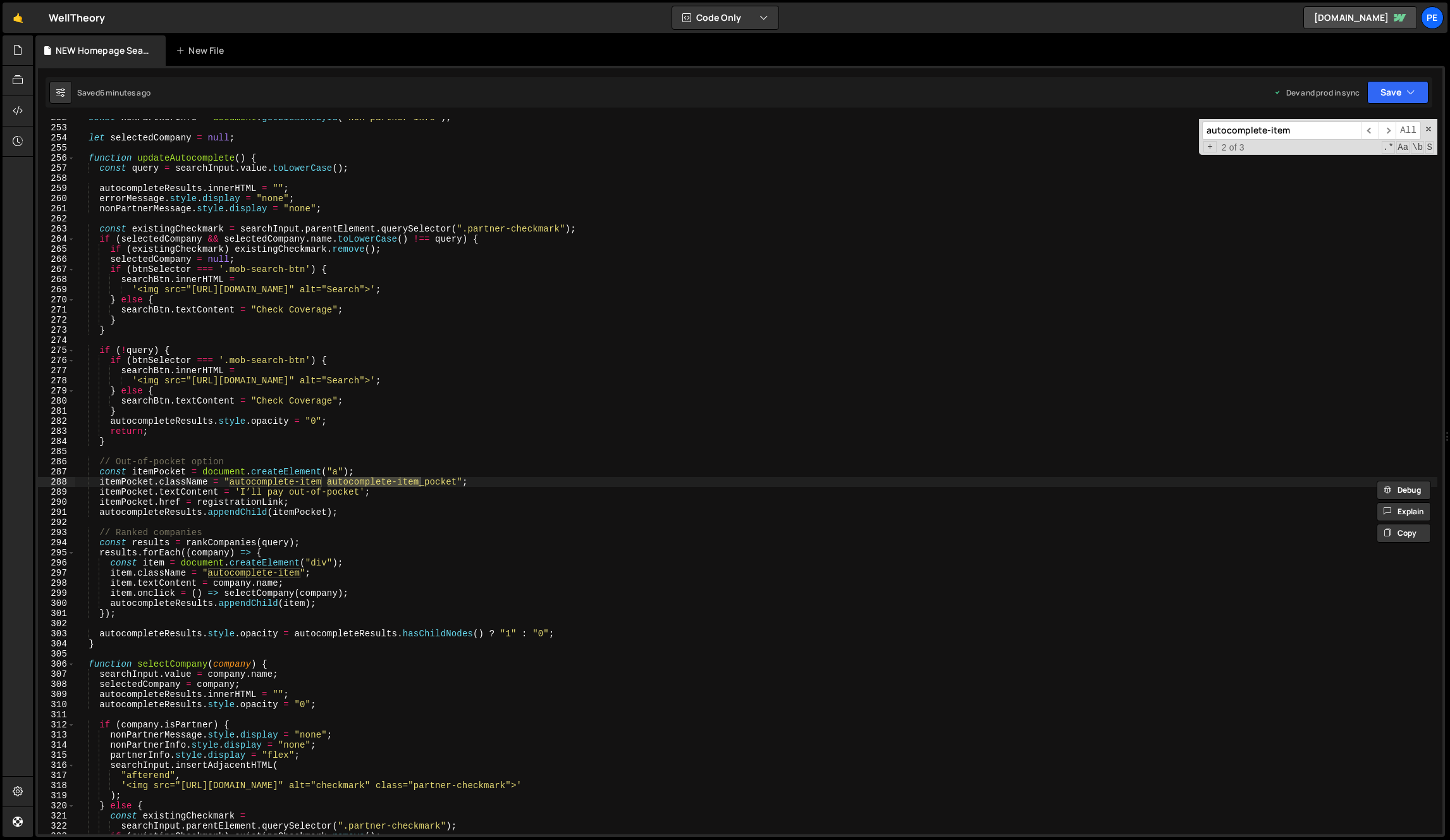
type input "autocomplete-item"
click at [263, 498] on div "const nonPartnerInfo = document . getElementById ( 'non-partner-info' ) ; let s…" at bounding box center [756, 480] width 1362 height 735
click at [318, 487] on div "const nonPartnerInfo = document . getElementById ( 'non-partner-info' ) ; let s…" at bounding box center [756, 480] width 1362 height 735
type textarea "itemPocket.className = "autocomplete-item autocomplete-item_pocket";"
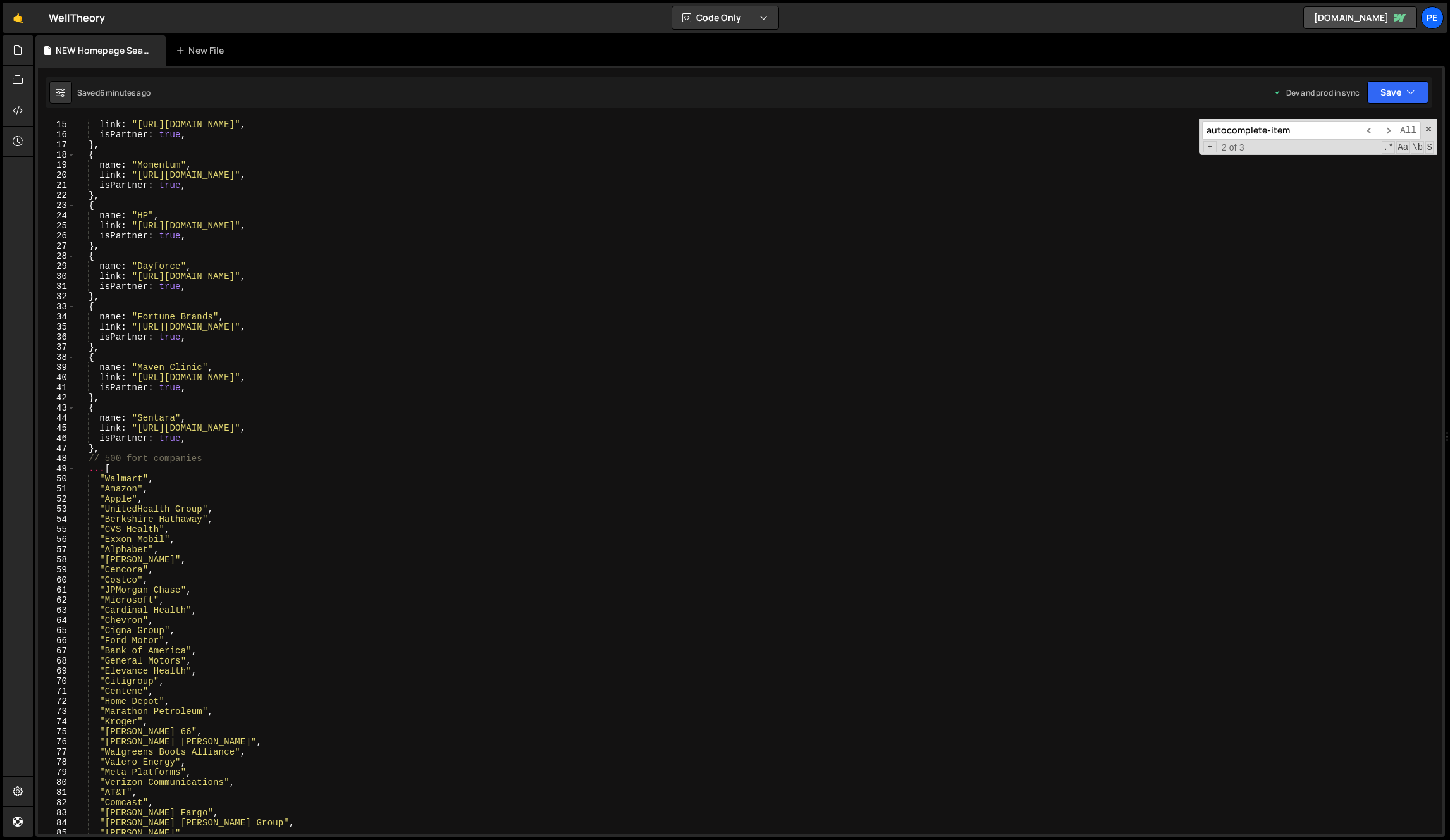
scroll to position [0, 0]
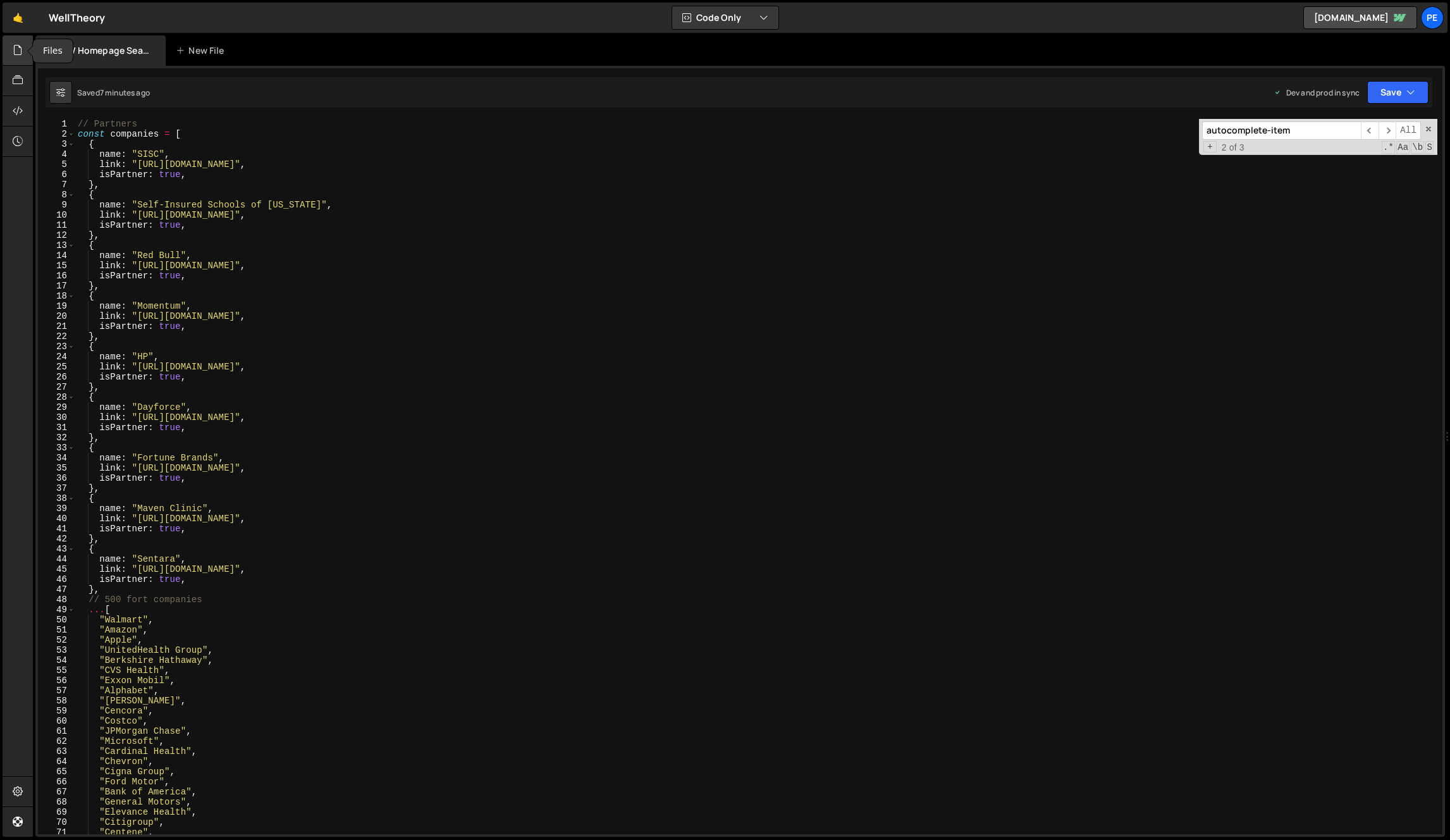
click at [26, 54] on div at bounding box center [18, 50] width 31 height 30
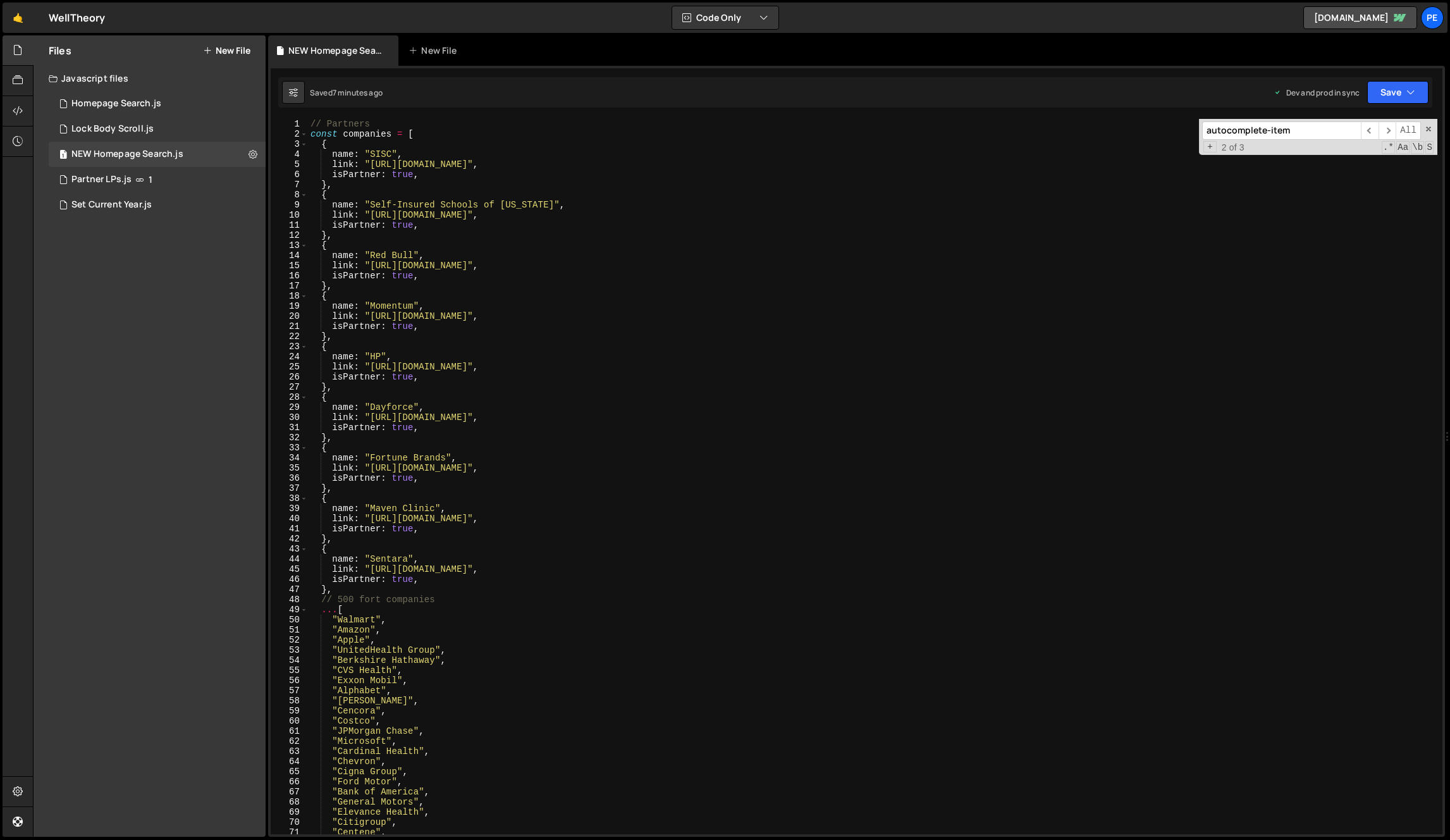
click at [219, 48] on button "New File" at bounding box center [226, 50] width 48 height 10
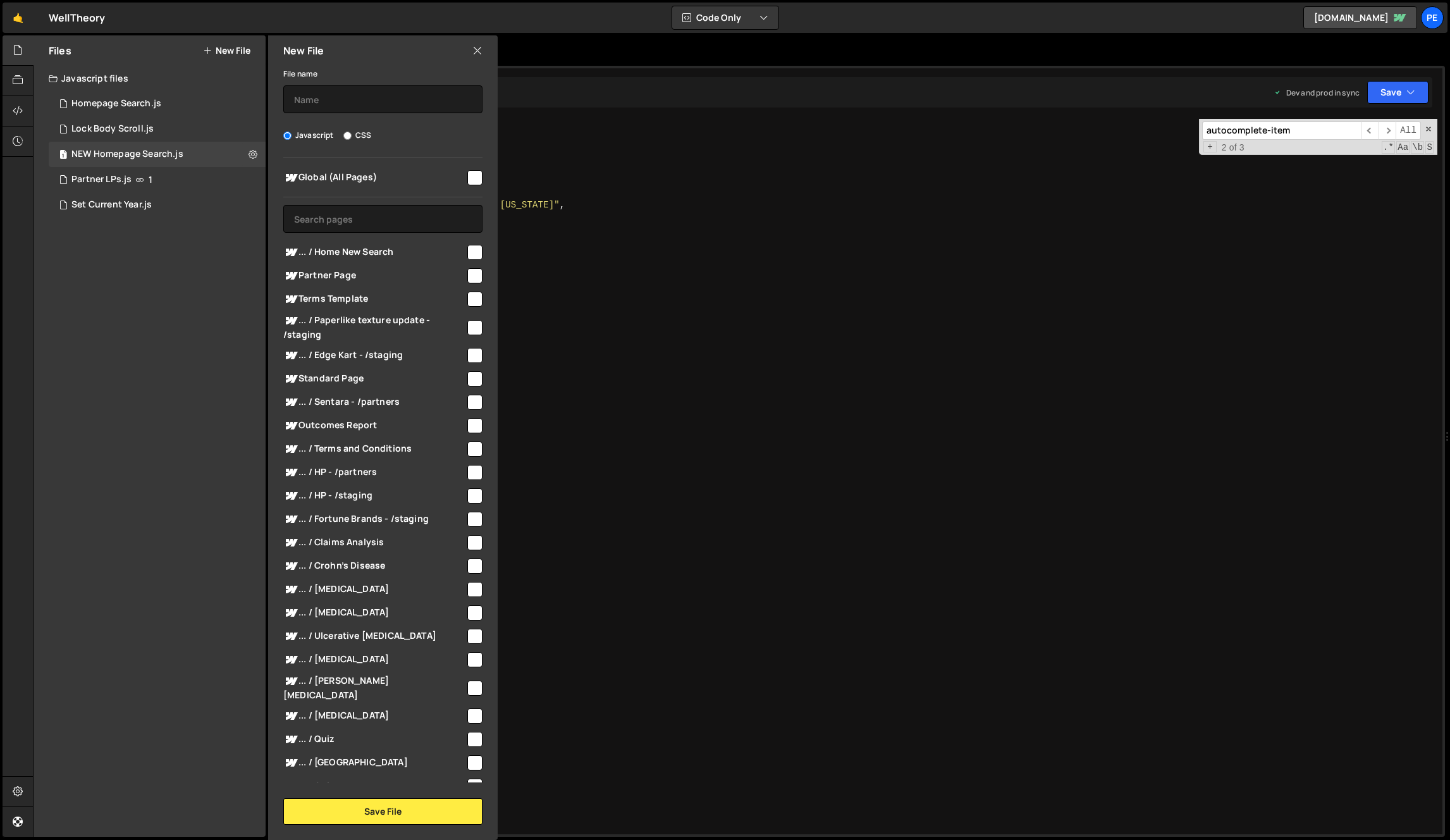
click at [348, 134] on input "CSS" at bounding box center [347, 135] width 8 height 8
radio input "true"
click at [357, 99] on input "text" at bounding box center [383, 100] width 199 height 28
type input "H"
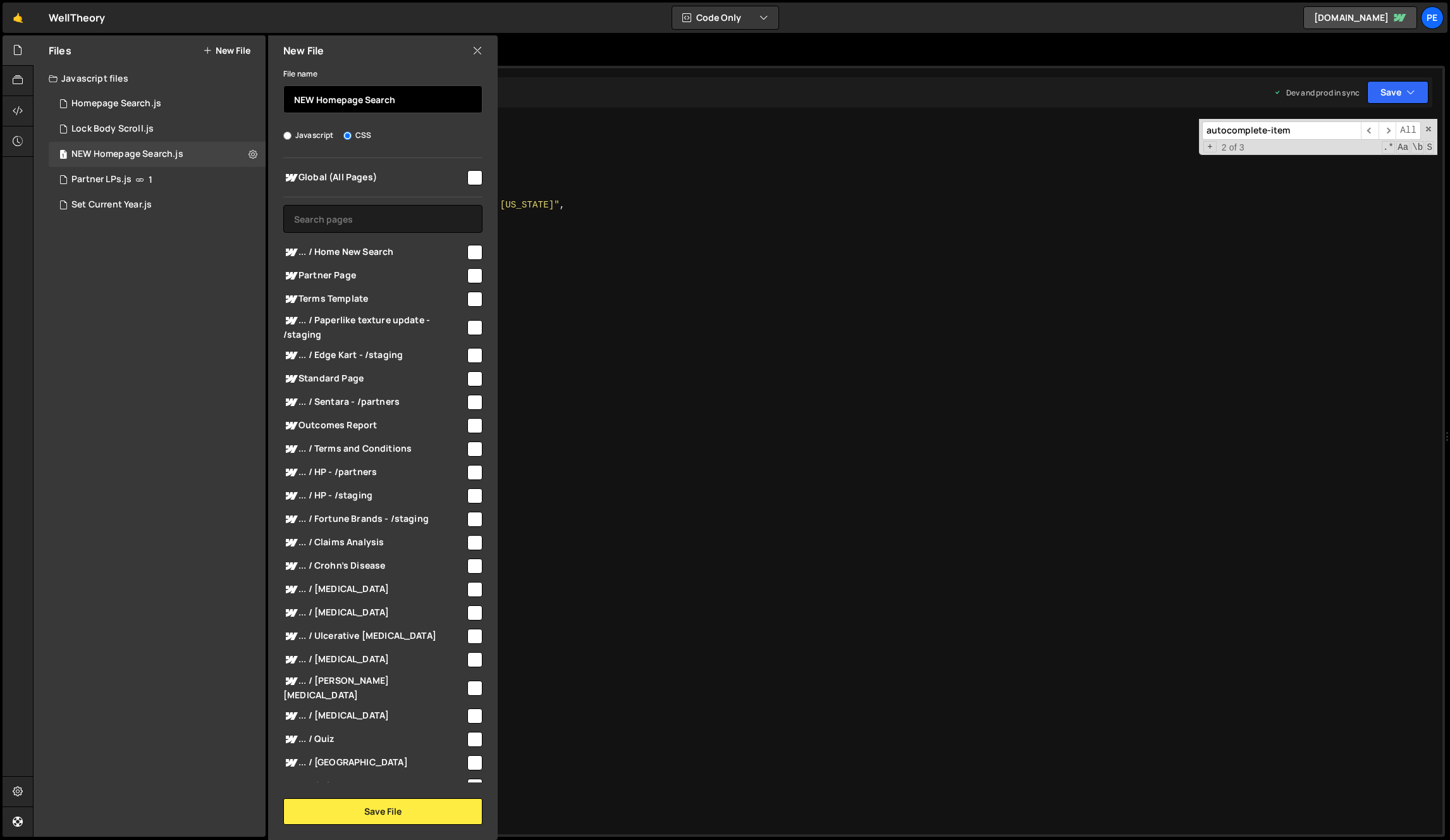
type input "NEW Homepage Search"
click at [472, 252] on input "checkbox" at bounding box center [475, 252] width 15 height 15
checkbox input "true"
click at [425, 807] on button "Save File" at bounding box center [383, 811] width 199 height 26
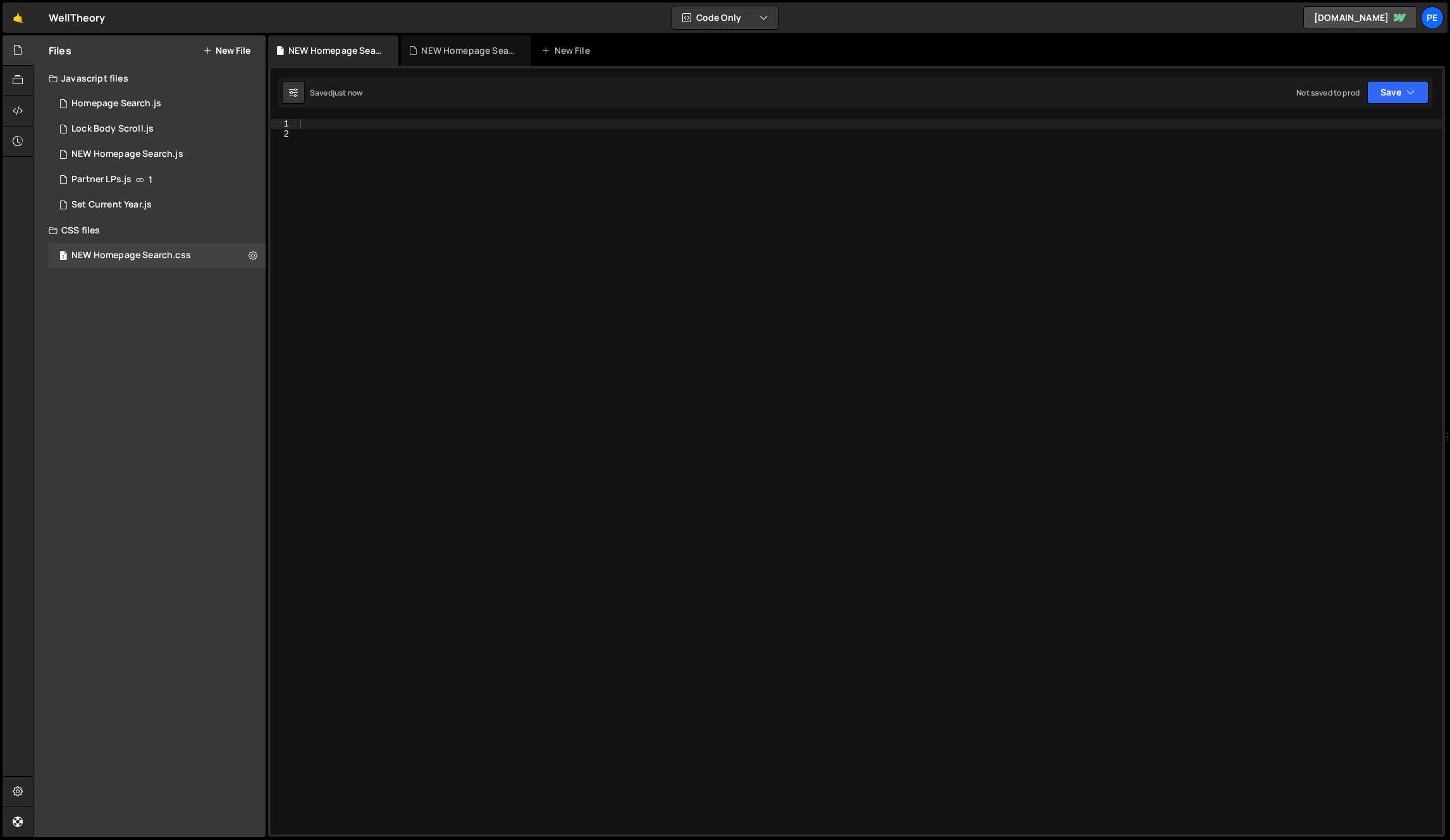
click at [558, 373] on div at bounding box center [870, 486] width 1146 height 735
click at [469, 215] on div at bounding box center [870, 486] width 1146 height 735
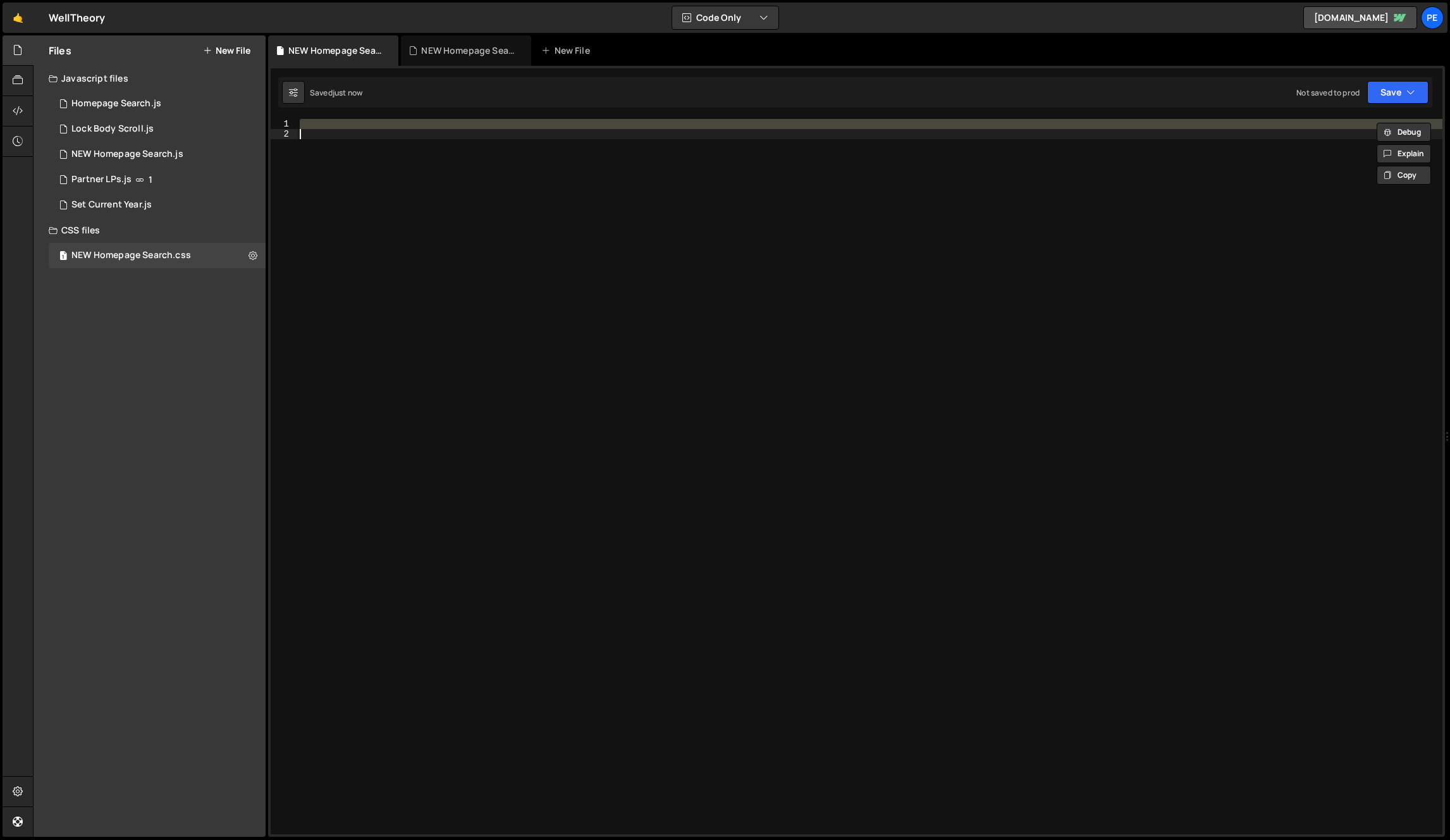
paste textarea "</style>"
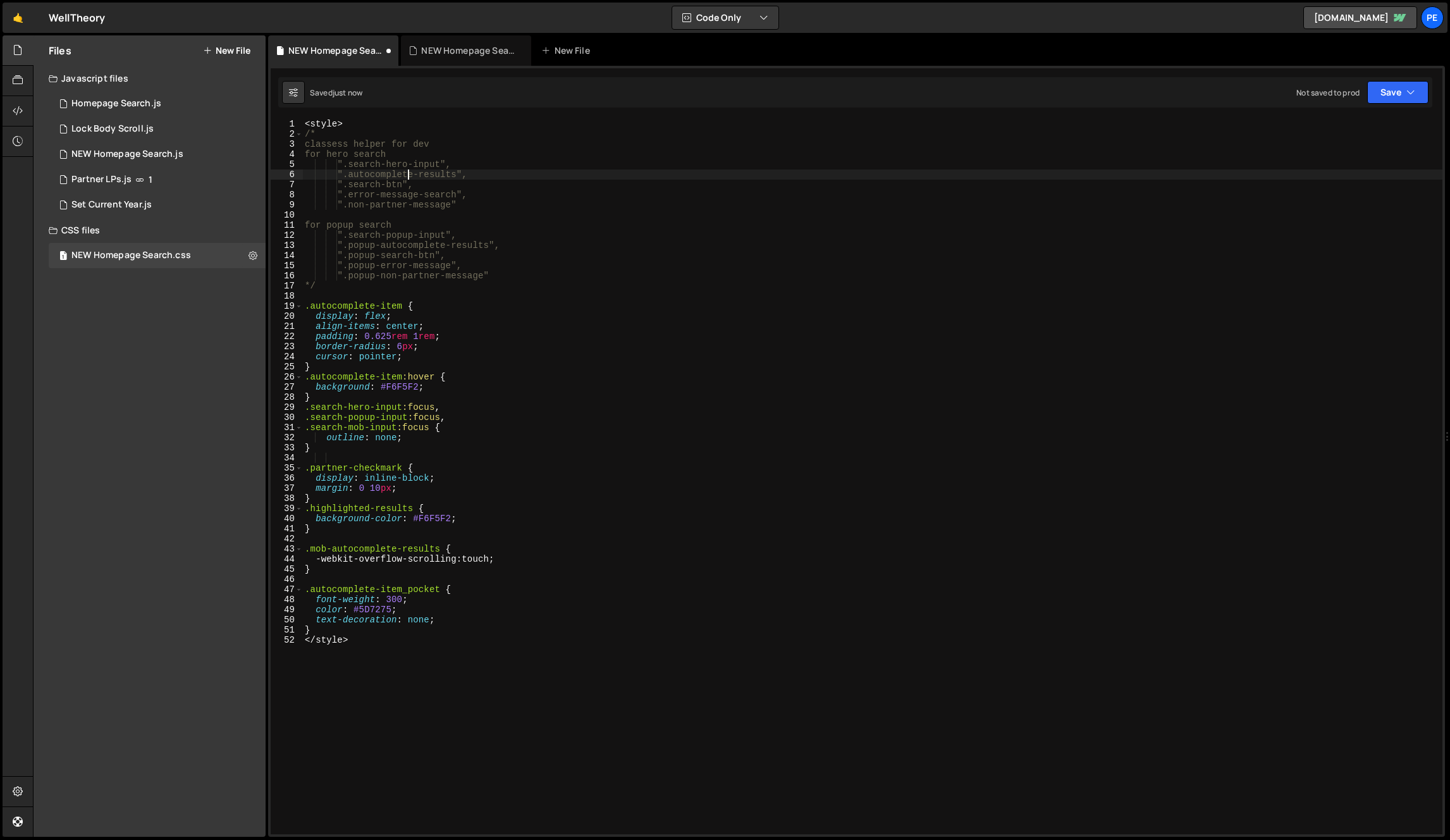
click at [406, 173] on div "< style > /* classess helper for dev for hero search ".search-hero-input", ".au…" at bounding box center [872, 486] width 1140 height 735
click at [456, 263] on div "< style > /* classess helper for dev for hero search ".search-hero-input", ".au…" at bounding box center [872, 486] width 1140 height 735
type textarea "*/"
type textarea "<style> /*"
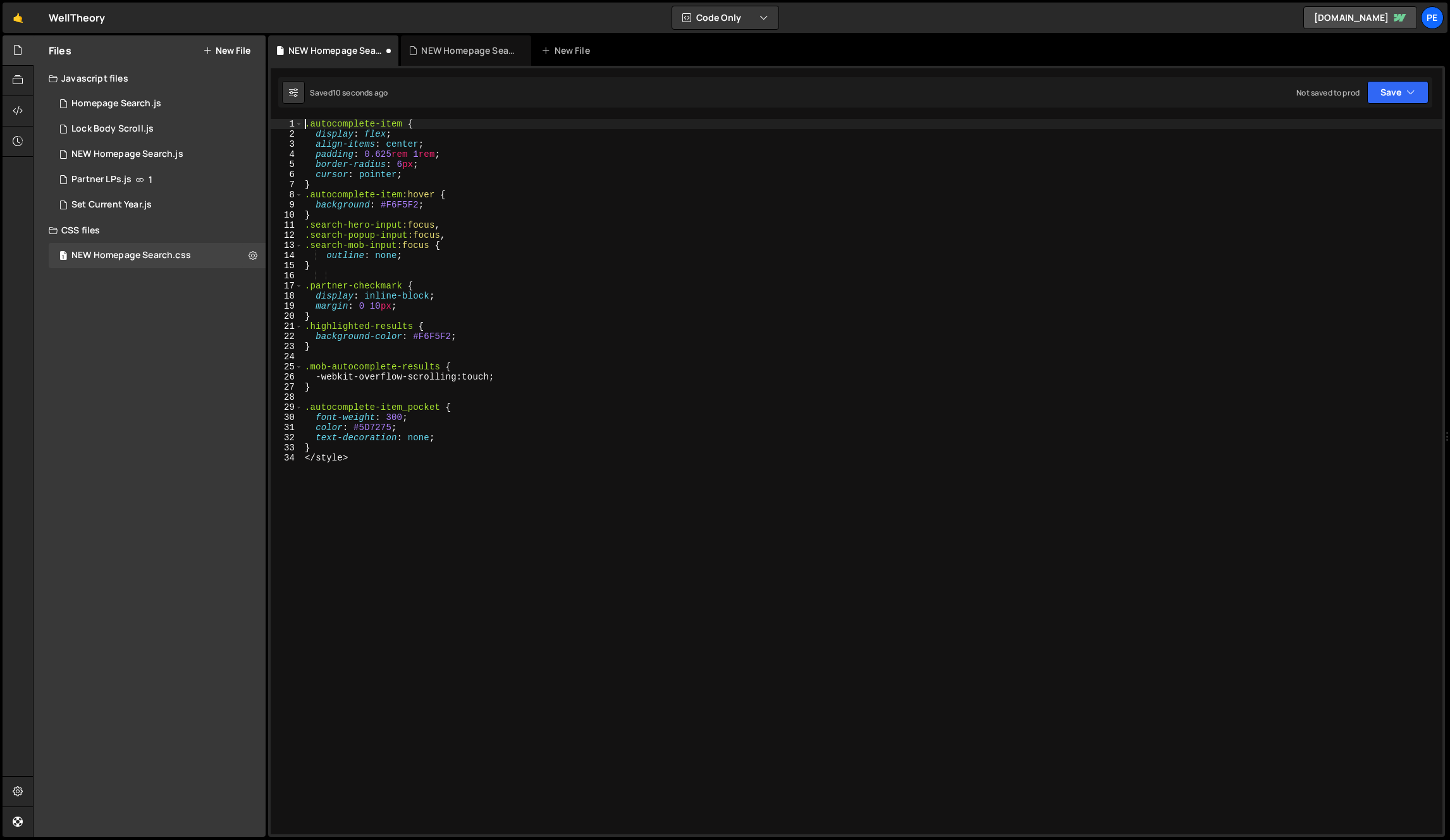
type textarea "</style>"
click at [512, 144] on div ".autocomplete-item { display : flex ; align-items : center ; padding : 0.625 re…" at bounding box center [872, 486] width 1140 height 735
click at [514, 171] on div ".autocomplete-item { display : flex ; align-items : center ; padding : 0.625 re…" at bounding box center [872, 486] width 1140 height 735
type textarea "}"
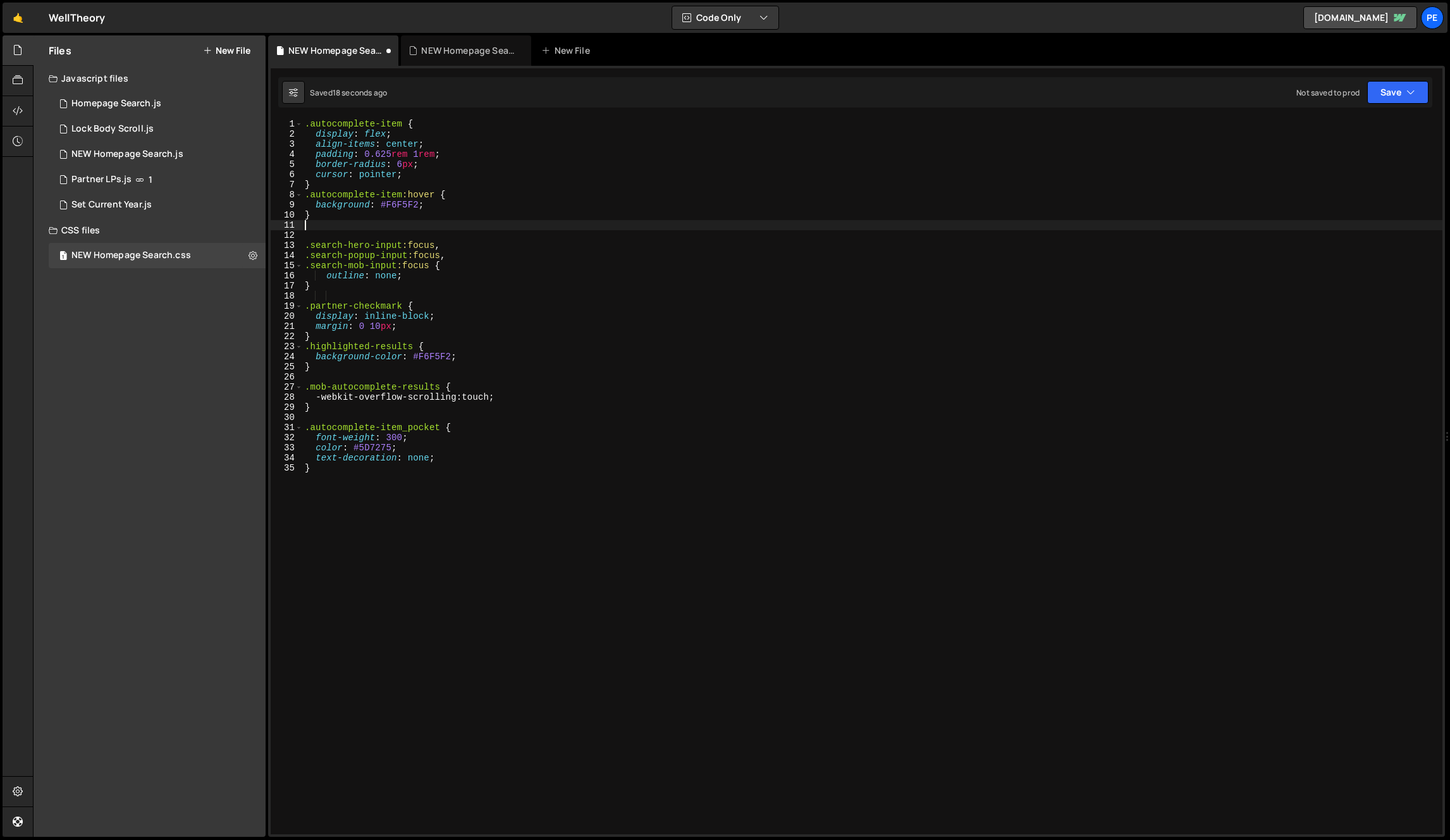
paste textarea ".autocomplete-item"
type textarea "´"
type textarea ".autocomplete-item[is-first] {}"
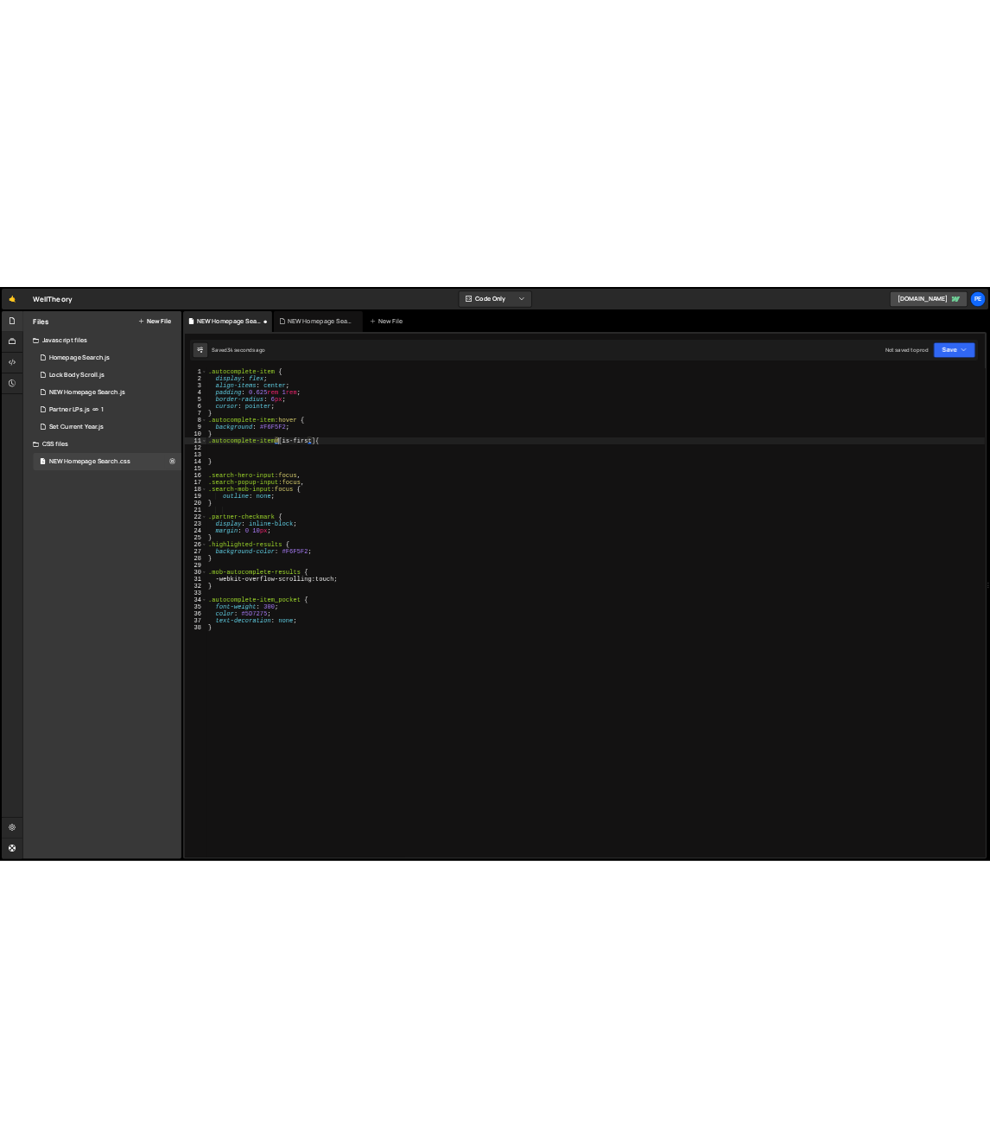
scroll to position [0, 10]
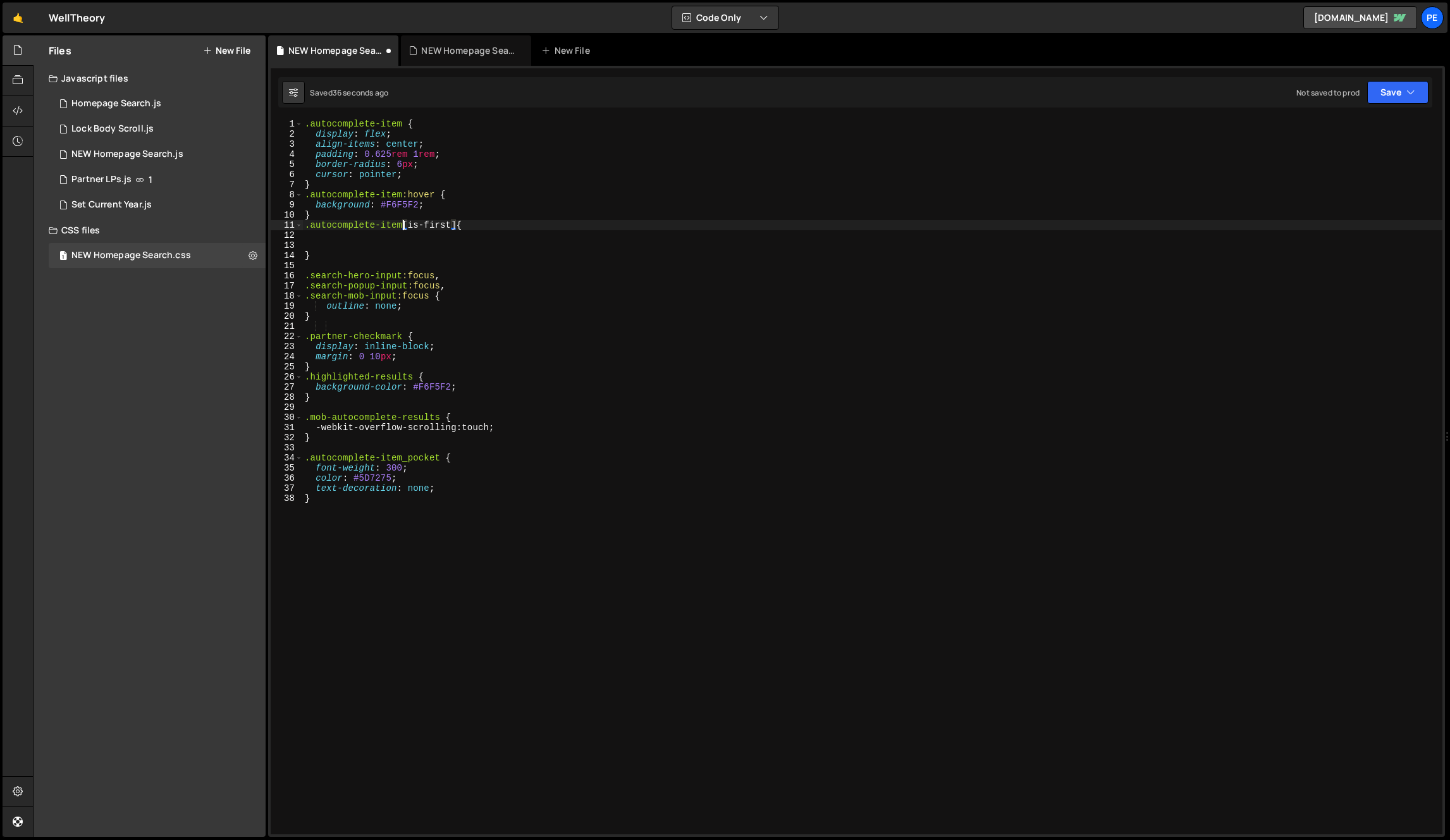
type textarea ".autocomplete-item[is-first] {"
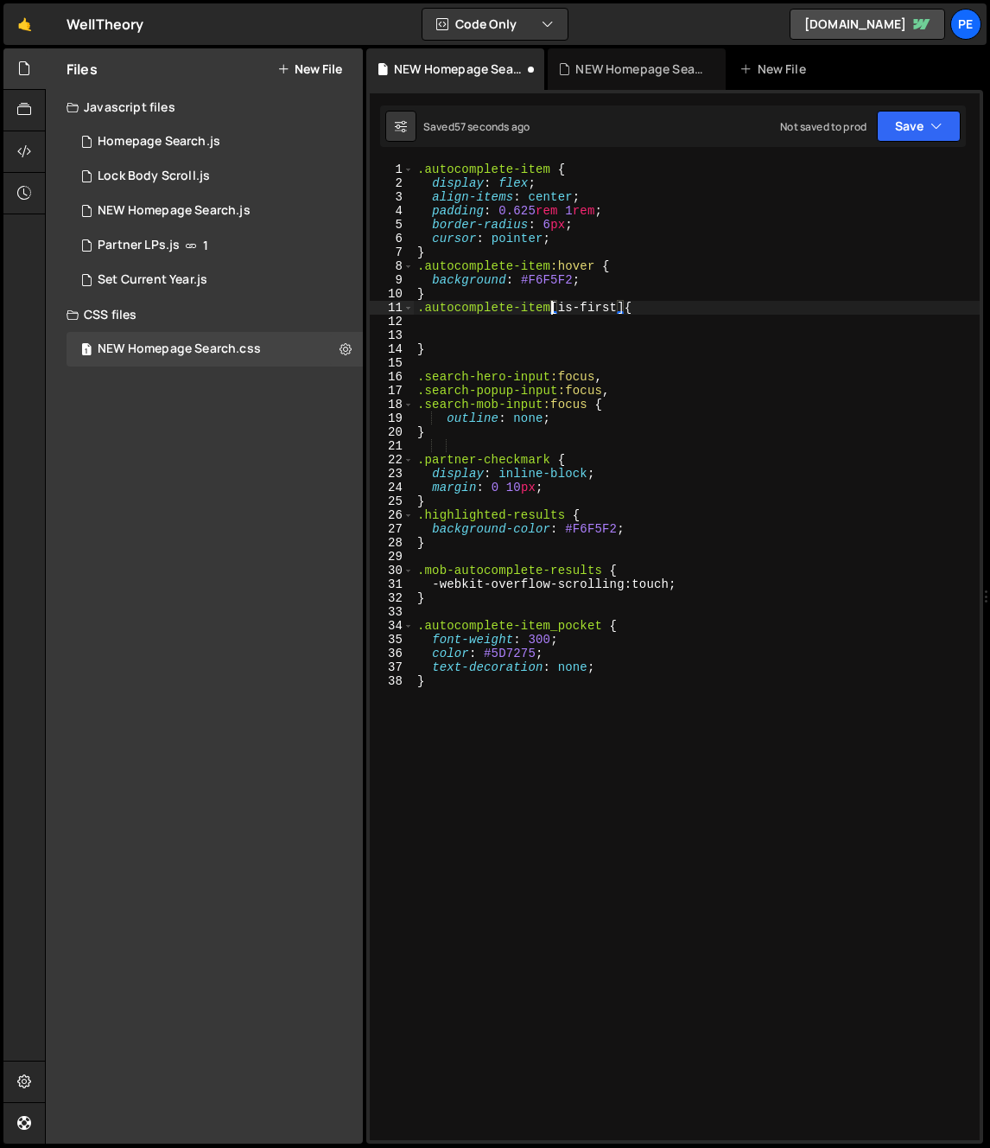
click at [728, 325] on div ".autocomplete-item { display : flex ; align-items : center ; padding : 0.625 re…" at bounding box center [697, 664] width 566 height 1005
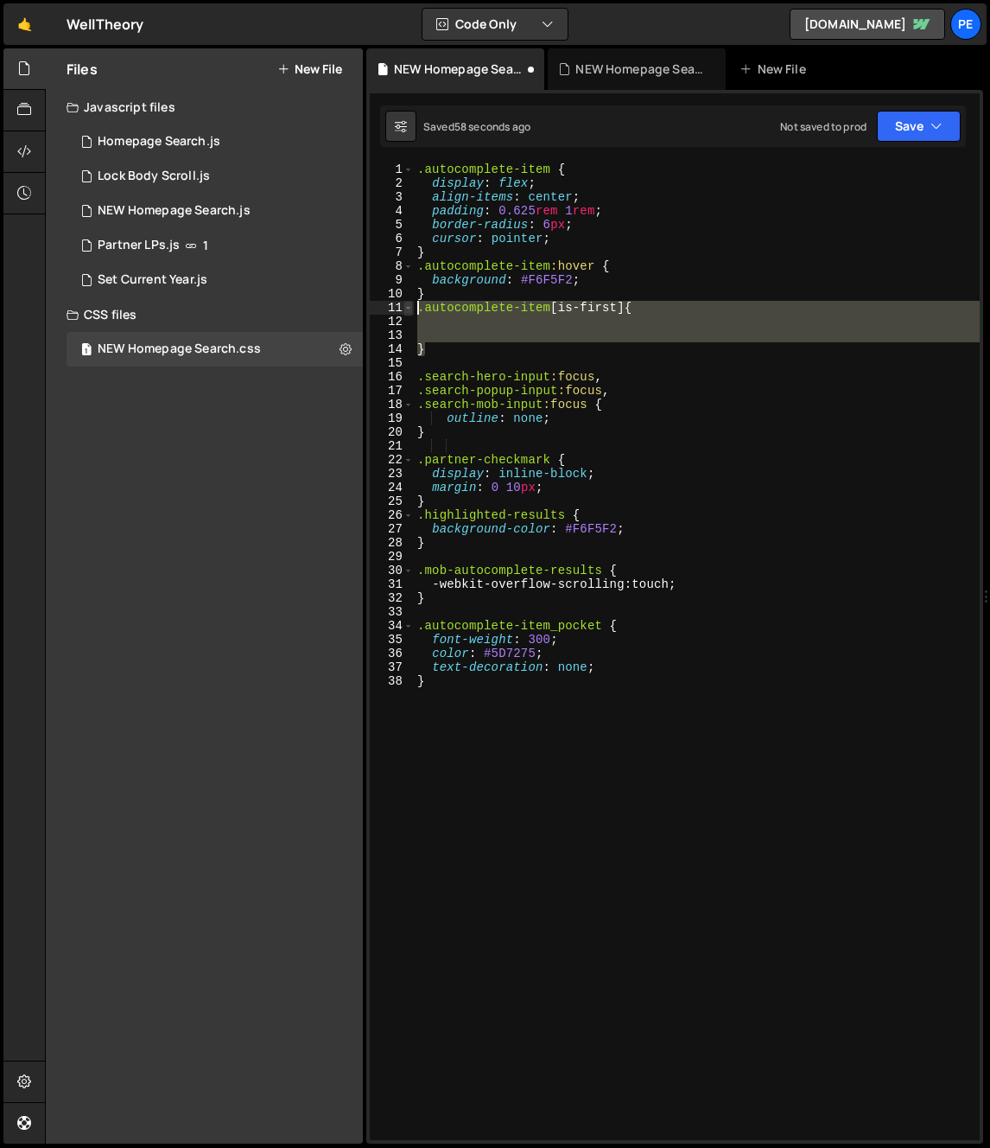
drag, startPoint x: 488, startPoint y: 347, endPoint x: 404, endPoint y: 307, distance: 92.8
click at [404, 307] on div "1 2 3 4 5 6 7 8 9 10 11 12 13 14 15 16 17 18 19 20 21 22 23 24 25 26 27 28 29 3…" at bounding box center [675, 650] width 610 height 977
type textarea ".autocomplete-item[is-first] {"
click at [586, 364] on div ".autocomplete-item { display : flex ; align-items : center ; padding : 0.625 re…" at bounding box center [697, 664] width 566 height 1005
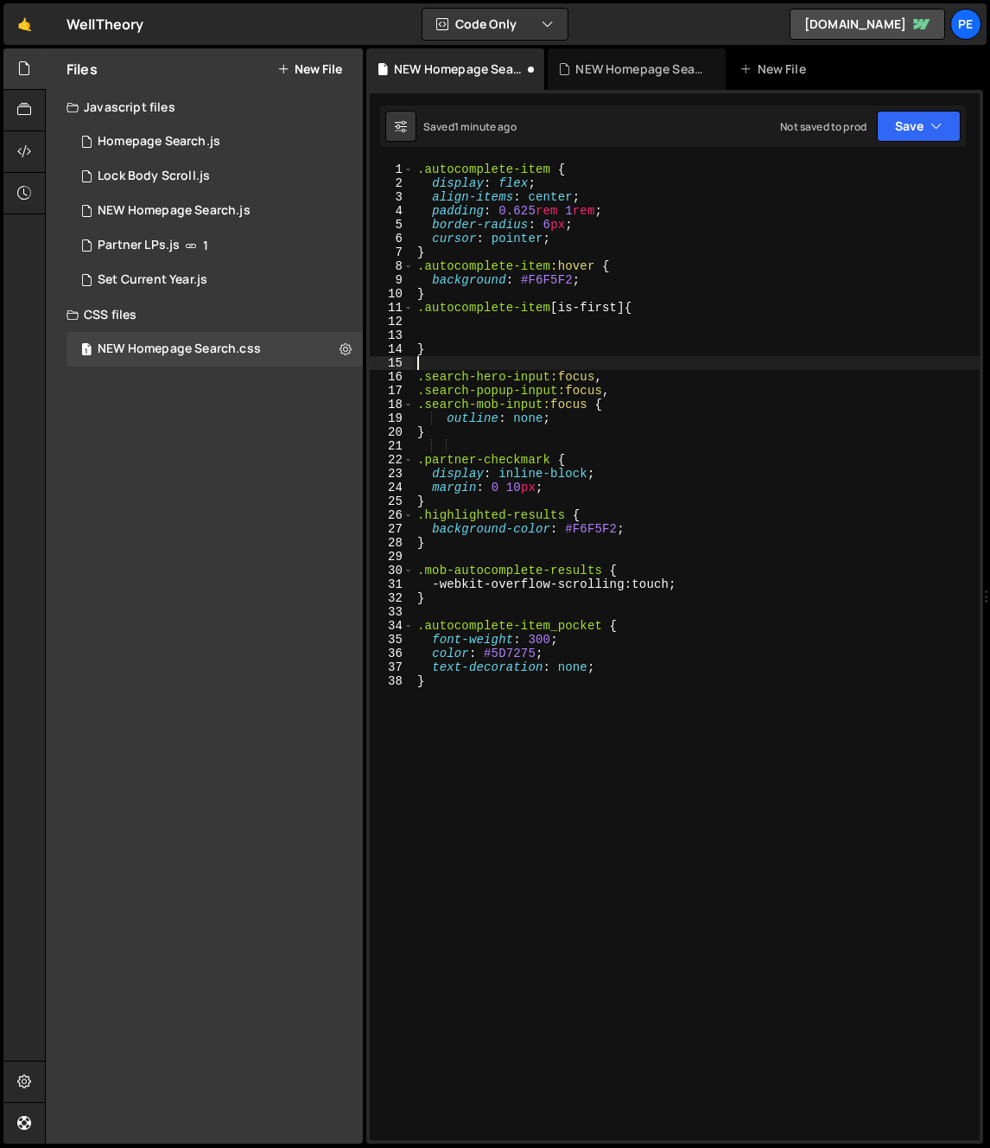
click at [521, 325] on div ".autocomplete-item { display : flex ; align-items : center ; padding : 0.625 re…" at bounding box center [697, 664] width 566 height 1005
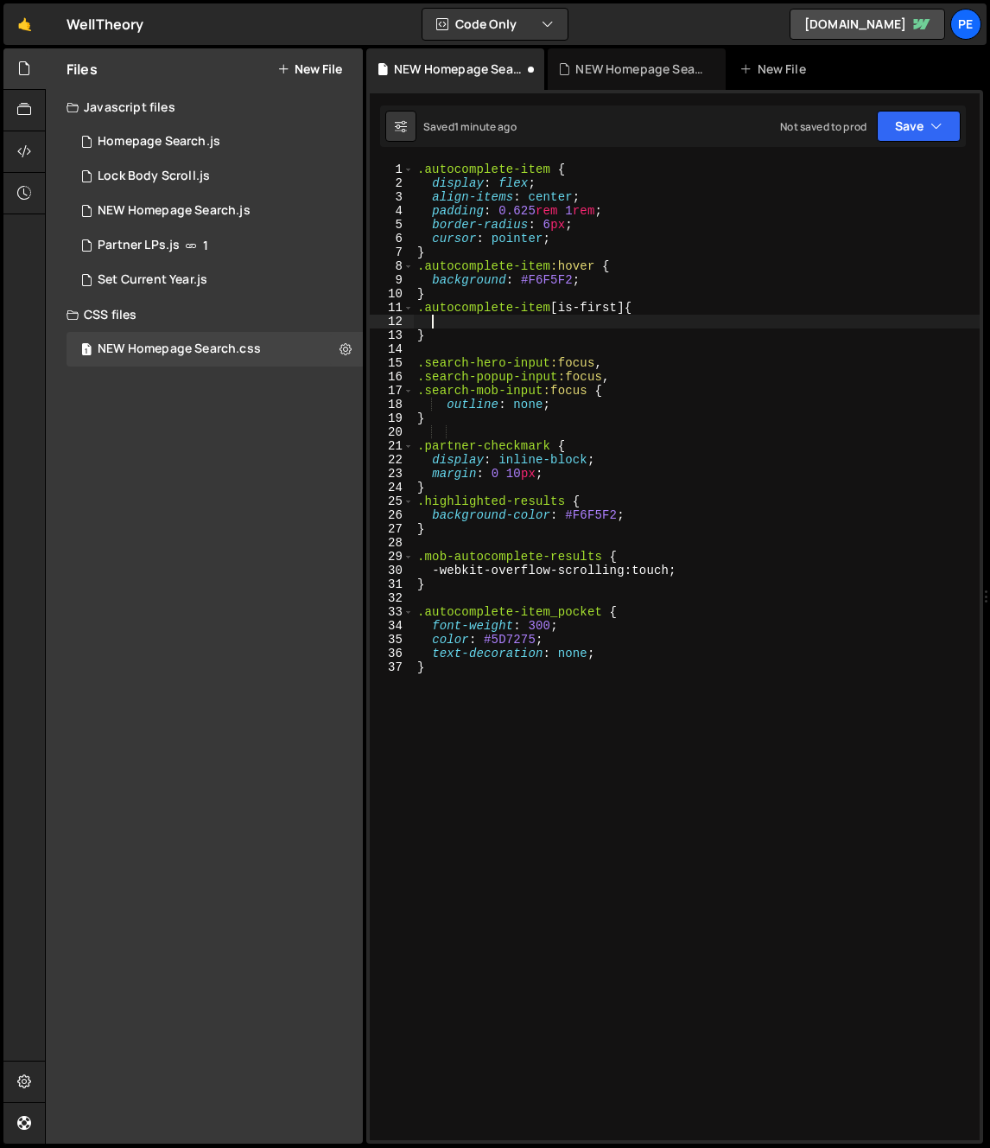
click at [514, 283] on div ".autocomplete-item { display : flex ; align-items : center ; padding : 0.625 re…" at bounding box center [697, 664] width 566 height 1005
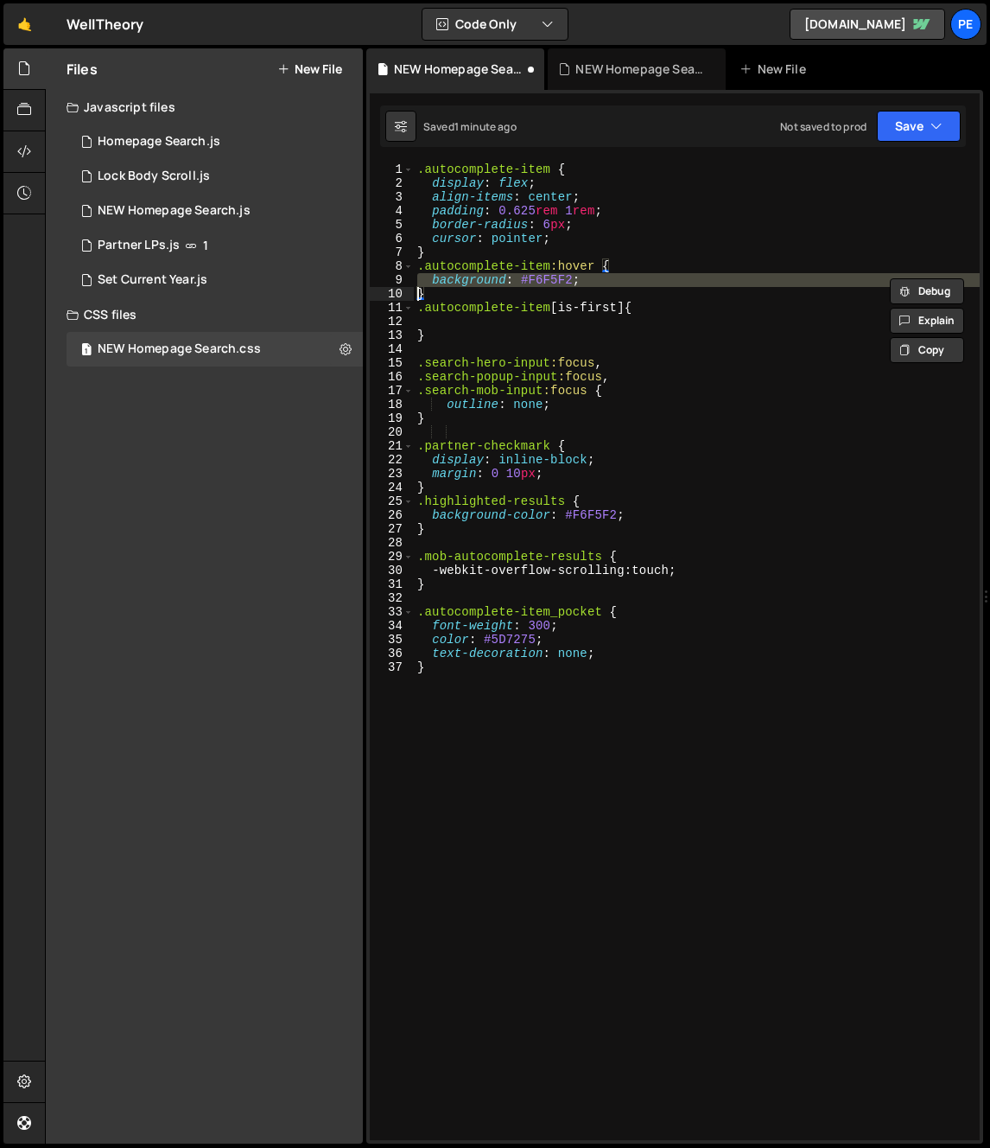
click at [497, 334] on div ".autocomplete-item { display : flex ; align-items : center ; padding : 0.625 re…" at bounding box center [697, 664] width 566 height 1005
type textarea "}"
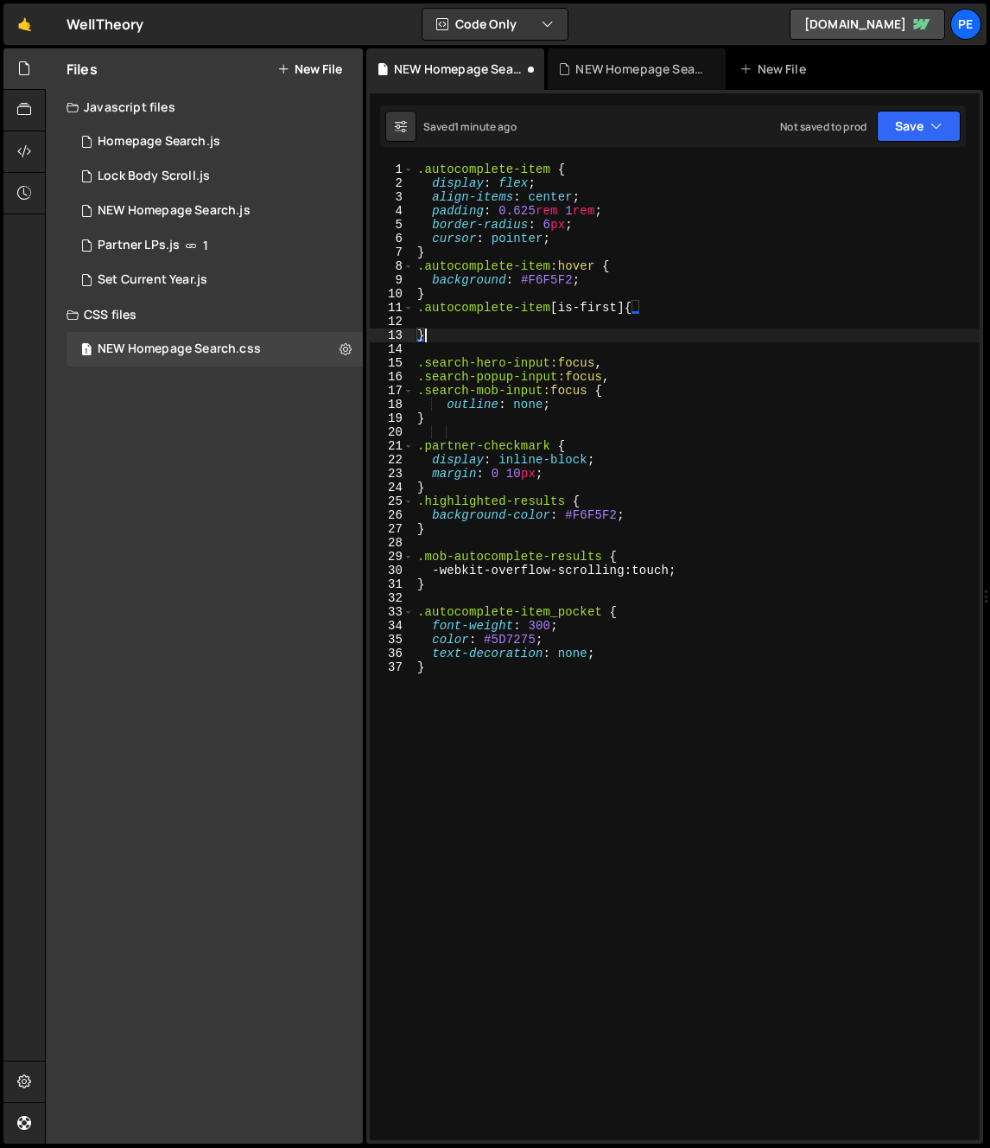
click at [466, 315] on div ".autocomplete-item { display : flex ; align-items : center ; padding : 0.625 re…" at bounding box center [697, 664] width 566 height 1005
type textarea "text-decoration: none; }"
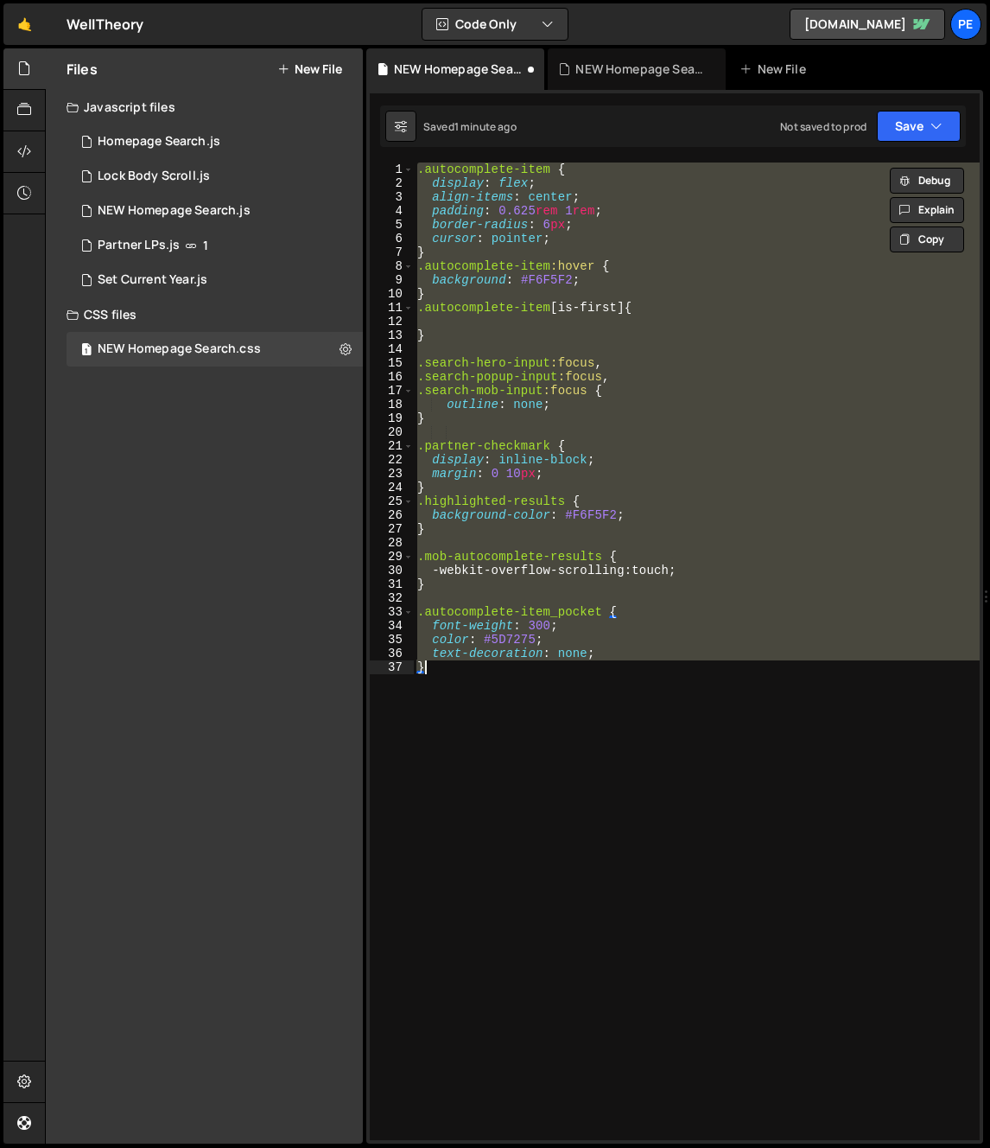
click at [463, 321] on div ".autocomplete-item { display : flex ; align-items : center ; padding : 0.625 re…" at bounding box center [697, 650] width 566 height 977
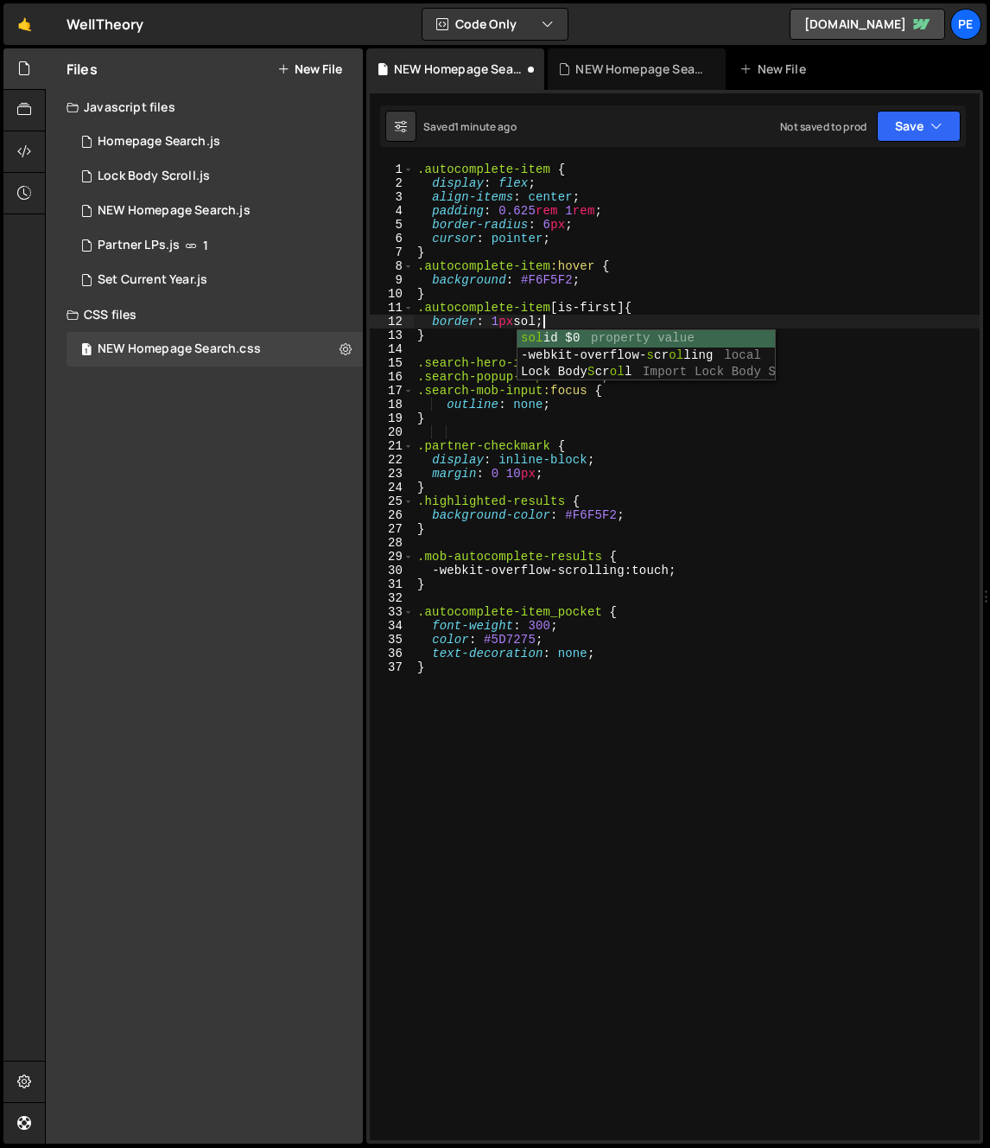
scroll to position [0, 10]
click at [595, 334] on div "solid $0 property value" at bounding box center [647, 355] width 258 height 51
paste textarea "#9f503c"
click at [636, 363] on div ".autocomplete-item { display : flex ; align-items : center ; padding : 0.625 re…" at bounding box center [697, 664] width 566 height 1005
type textarea ".search-hero-input:focus,"
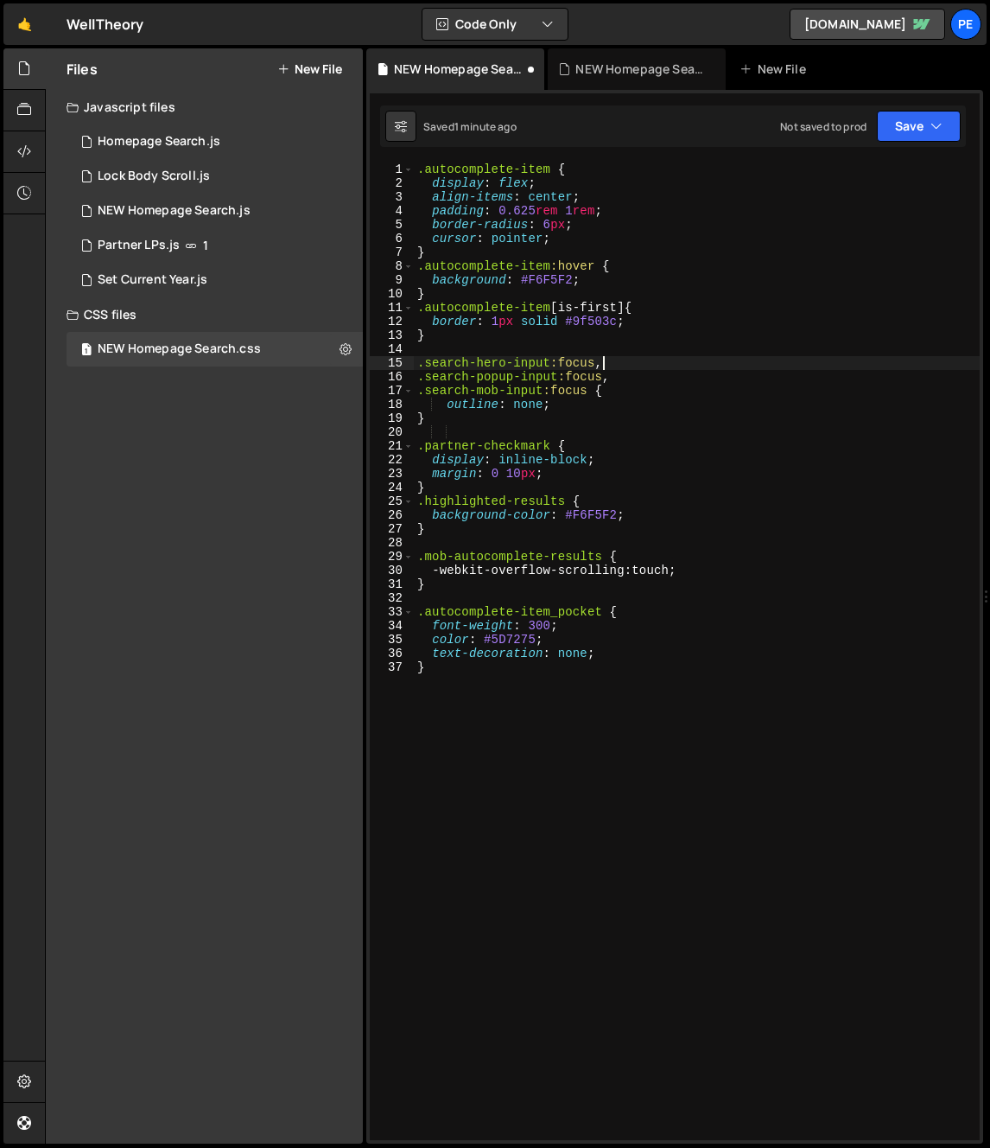
click at [628, 347] on div ".autocomplete-item { display : flex ; align-items : center ; padding : 0.625 re…" at bounding box center [697, 664] width 566 height 1005
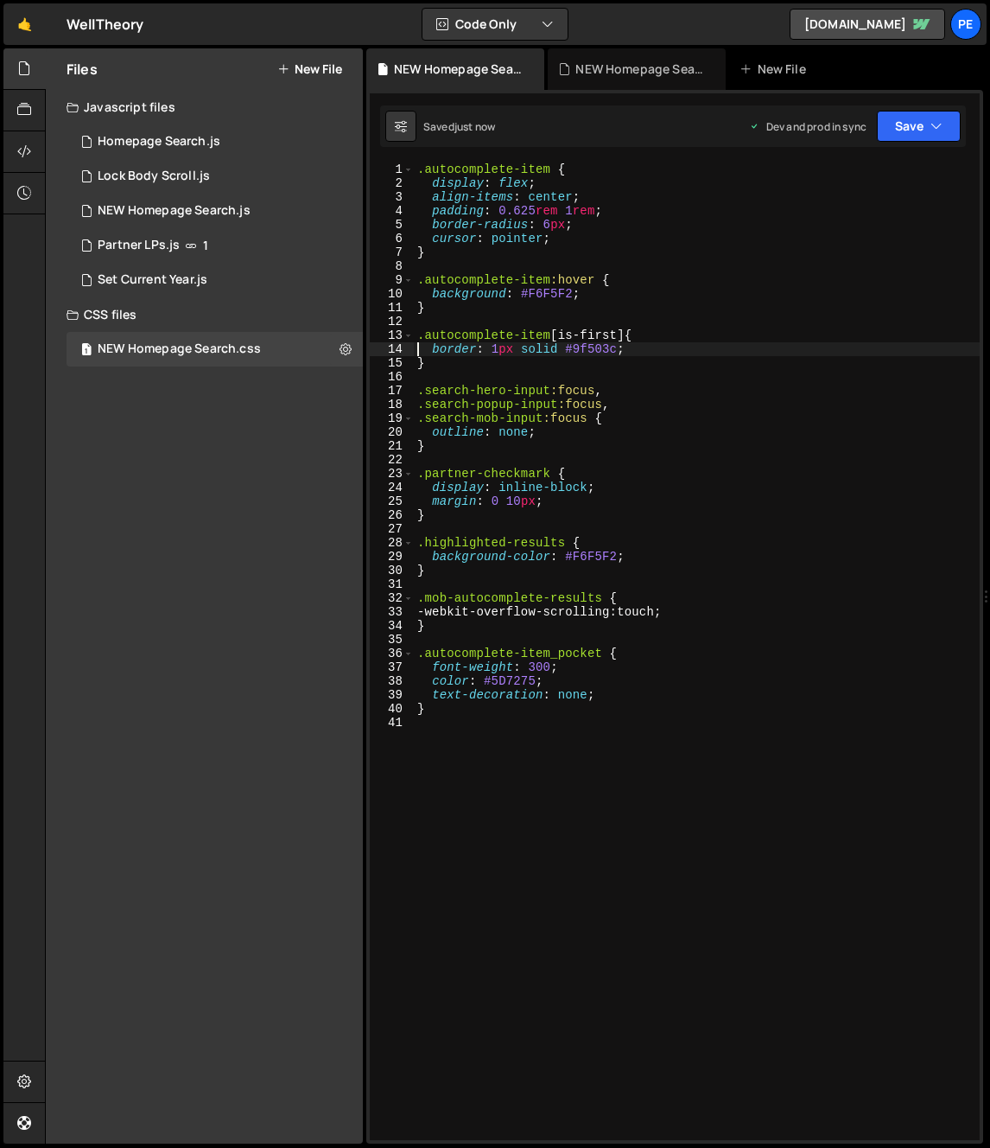
click at [571, 438] on div ".autocomplete-item { display : flex ; align-items : center ; padding : 0.625 re…" at bounding box center [697, 664] width 566 height 1005
type textarea "outline: none;"
click at [209, 212] on div "NEW Homepage Search.js" at bounding box center [174, 211] width 153 height 16
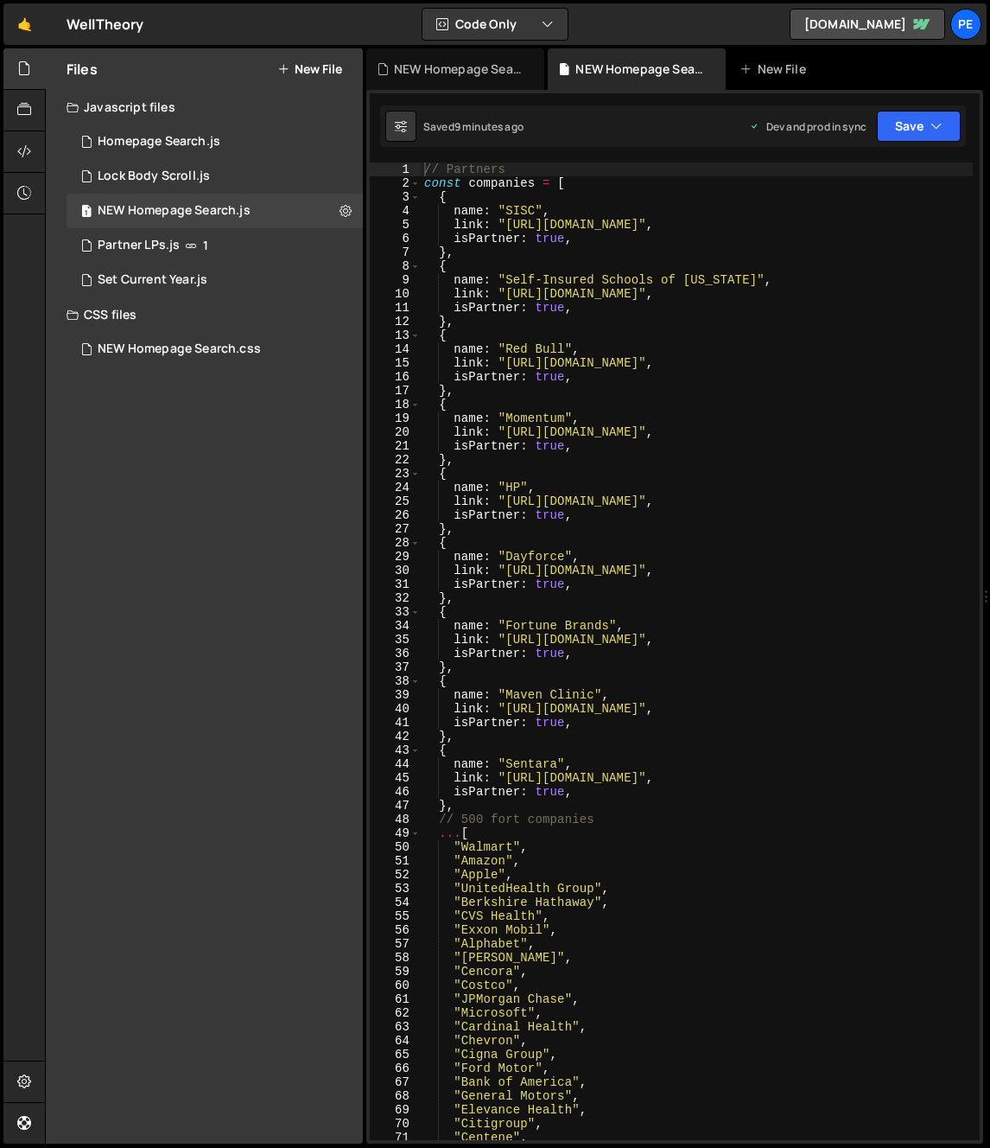
type textarea "},"
click at [571, 454] on div "// Partners const companies = [ { name : "SISC" , link : "[URL][DOMAIN_NAME]" ,…" at bounding box center [697, 664] width 552 height 1005
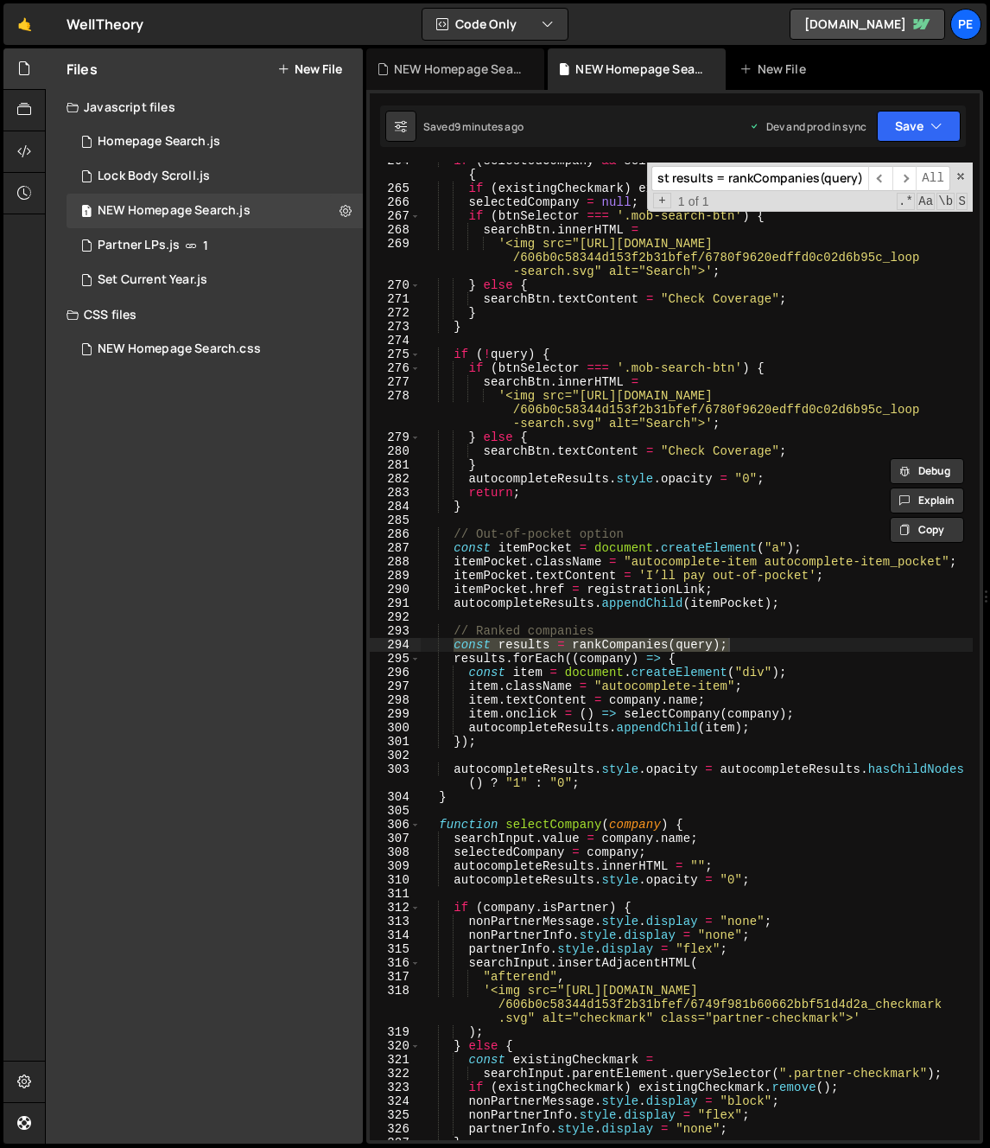
scroll to position [3707, 0]
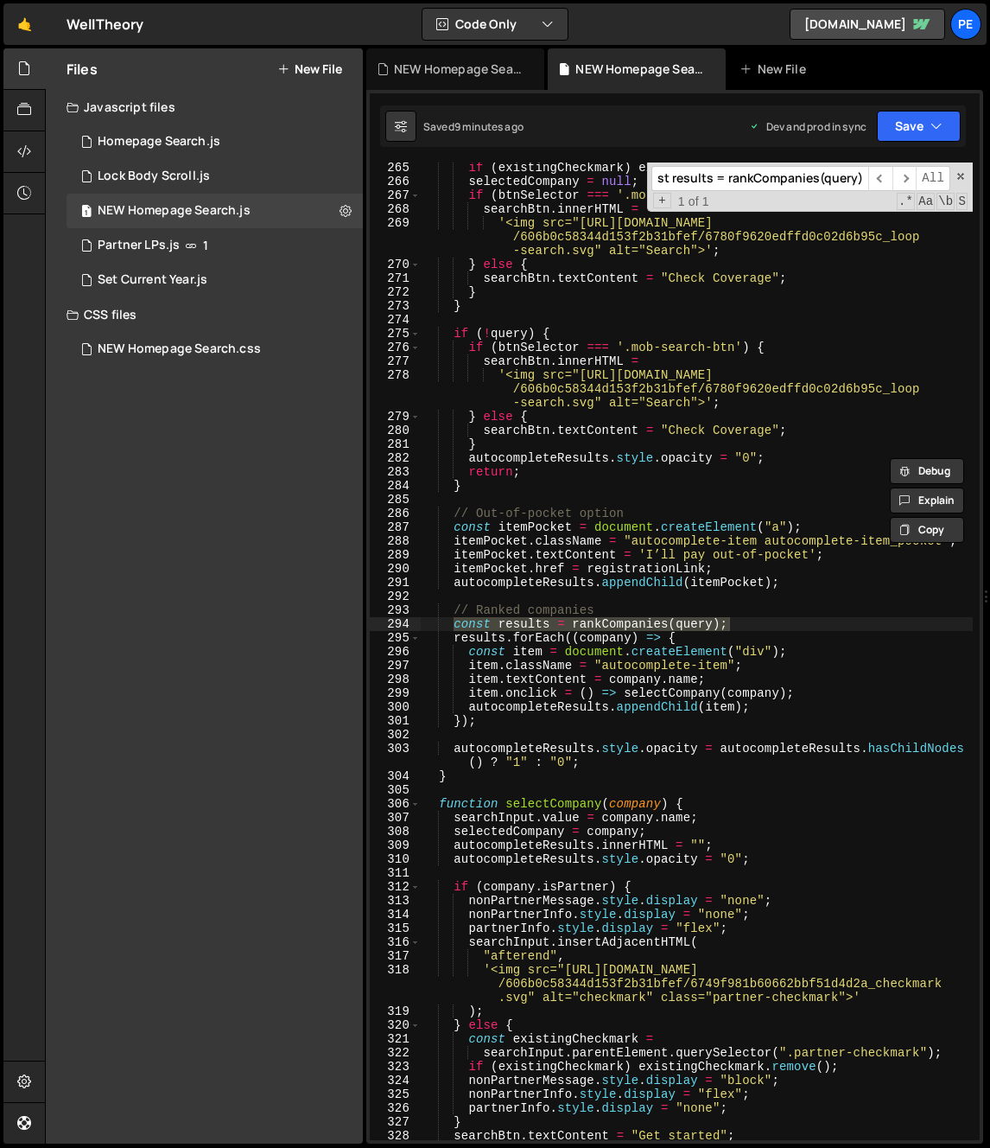
type input "const results = rankCompanies(query);"
click at [635, 637] on div "if ( existingCheckmark ) existingCheckmark . remove ( ) ; selectedCompany = nul…" at bounding box center [697, 663] width 552 height 1005
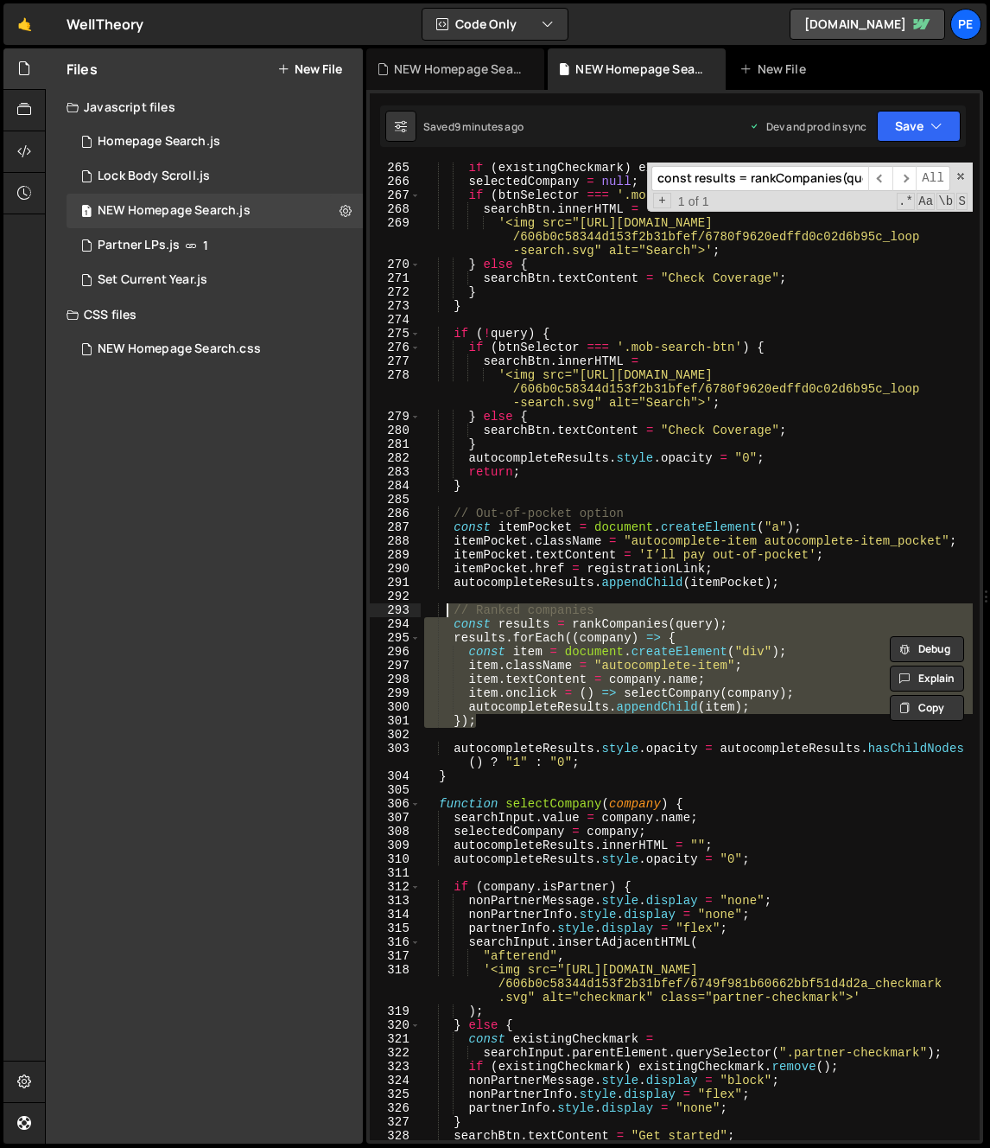
drag, startPoint x: 484, startPoint y: 725, endPoint x: 445, endPoint y: 611, distance: 120.5
click at [445, 611] on div "if ( existingCheckmark ) existingCheckmark . remove ( ) ; selectedCompany = nul…" at bounding box center [697, 663] width 552 height 1005
paste textarea "}"
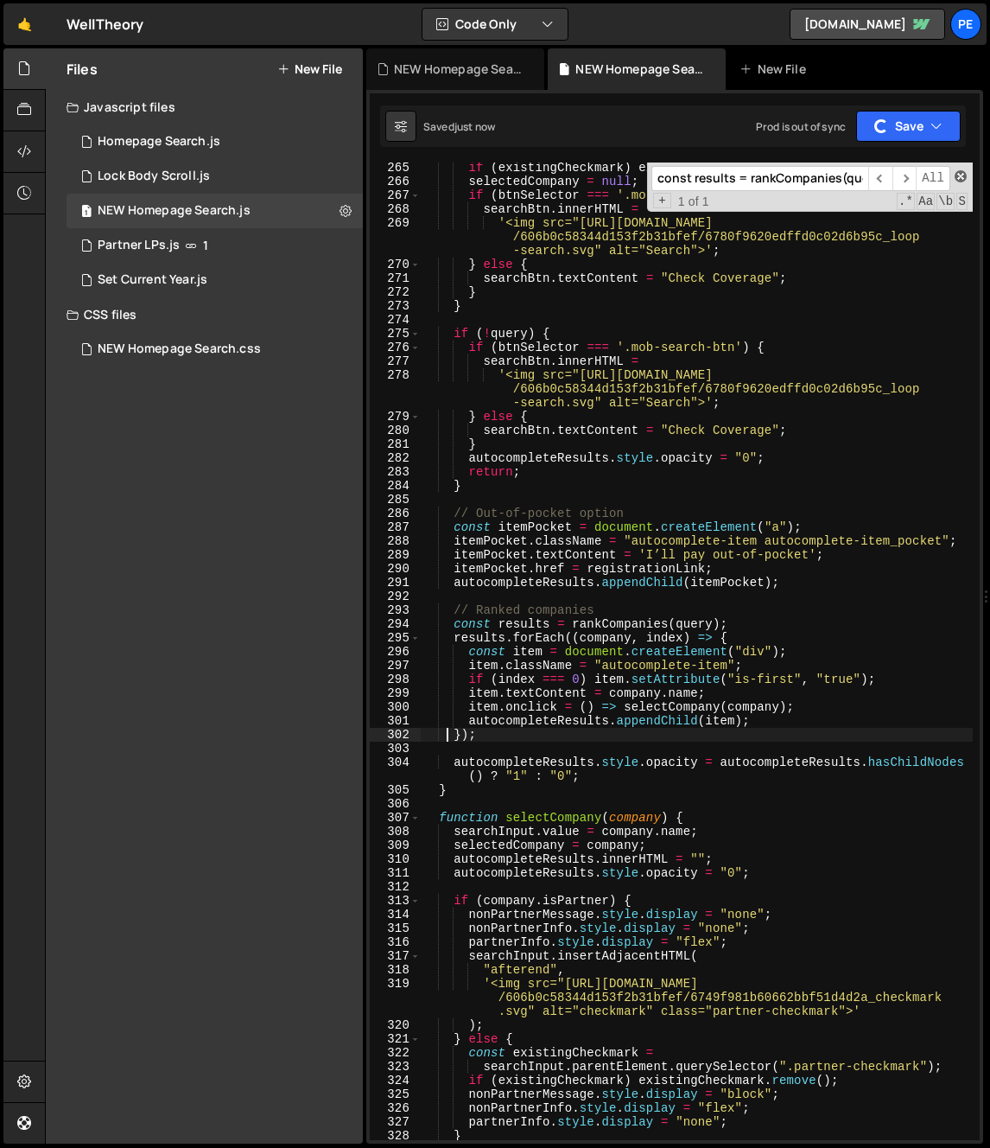
click at [963, 179] on span at bounding box center [961, 176] width 12 height 12
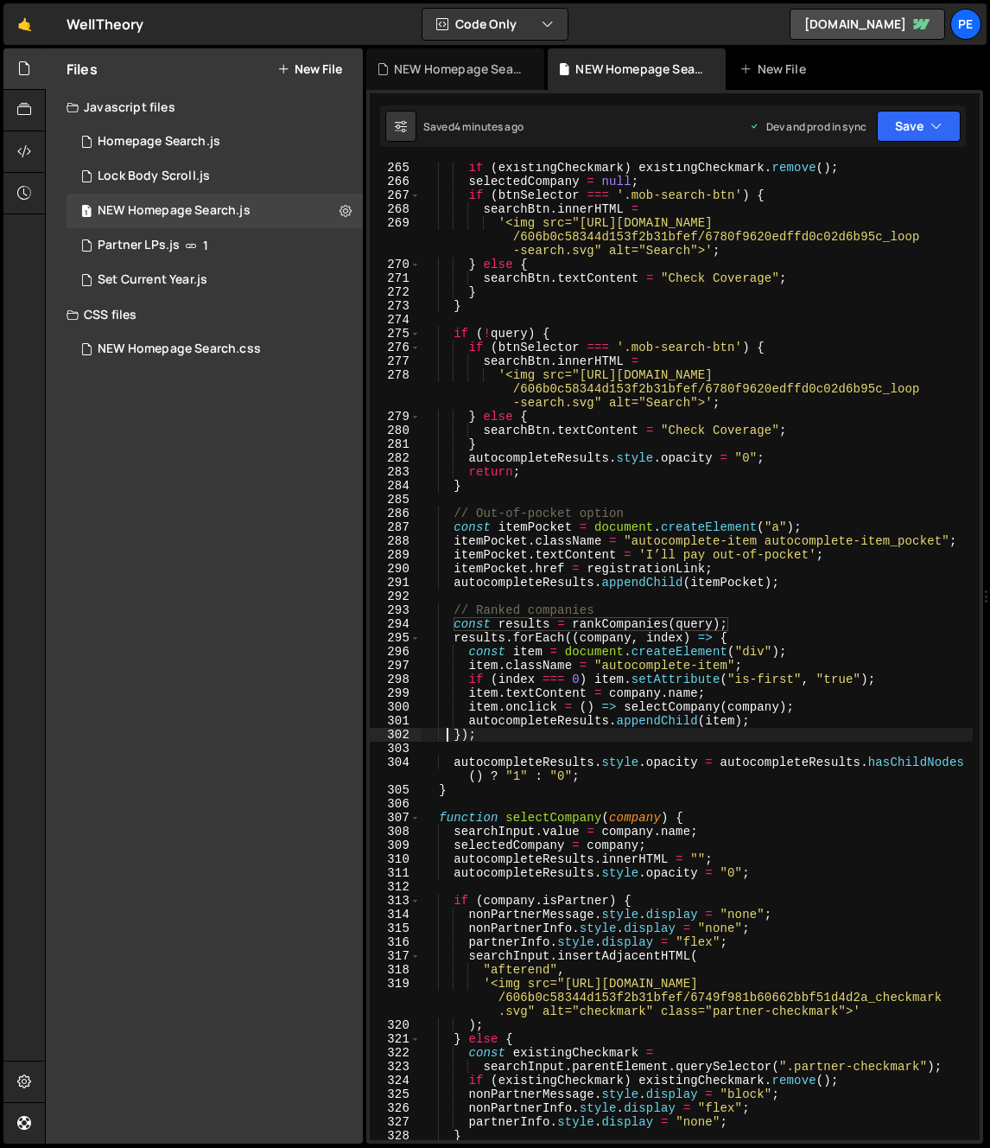
click at [541, 439] on div "if ( existingCheckmark ) existingCheckmark . remove ( ) ; selectedCompany = nul…" at bounding box center [697, 663] width 552 height 1005
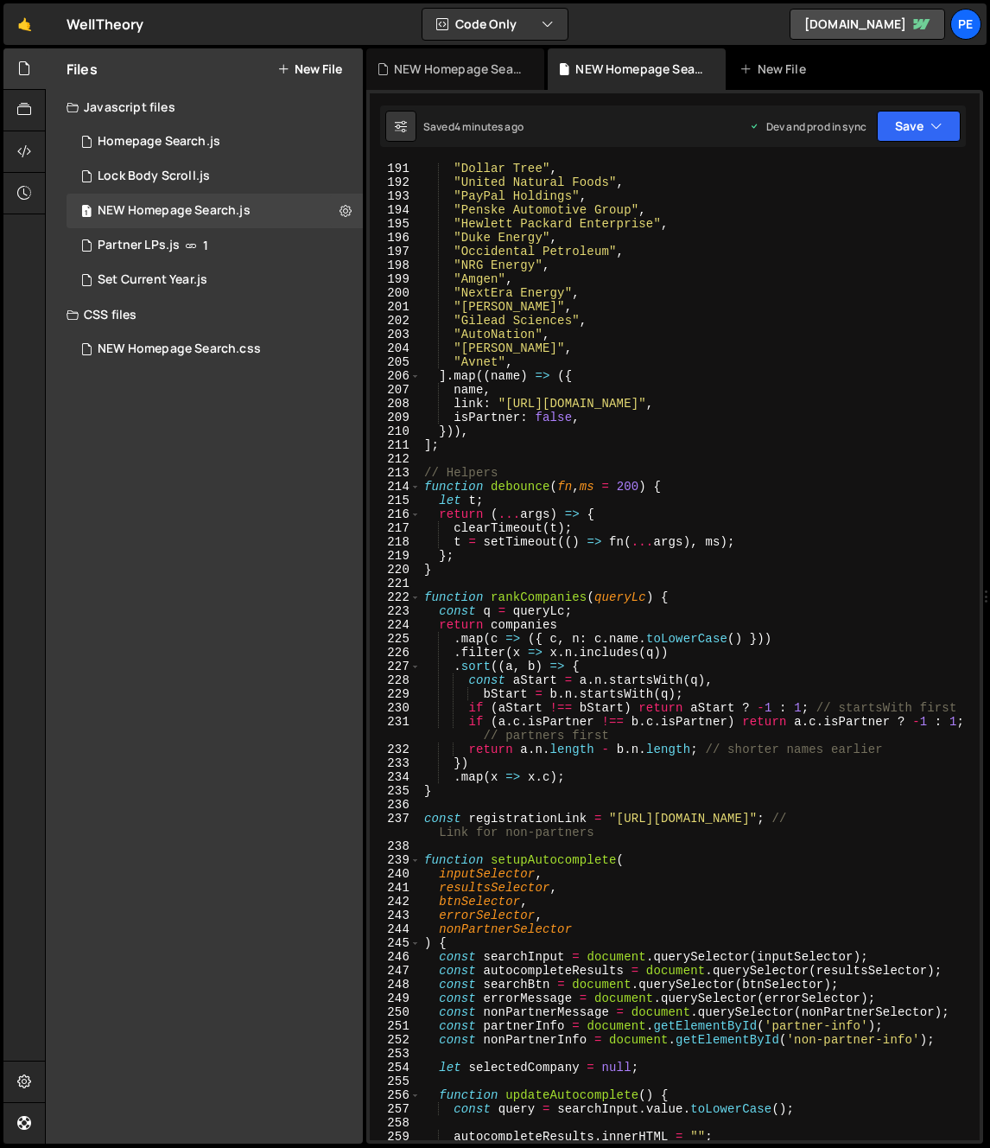
scroll to position [2615, 0]
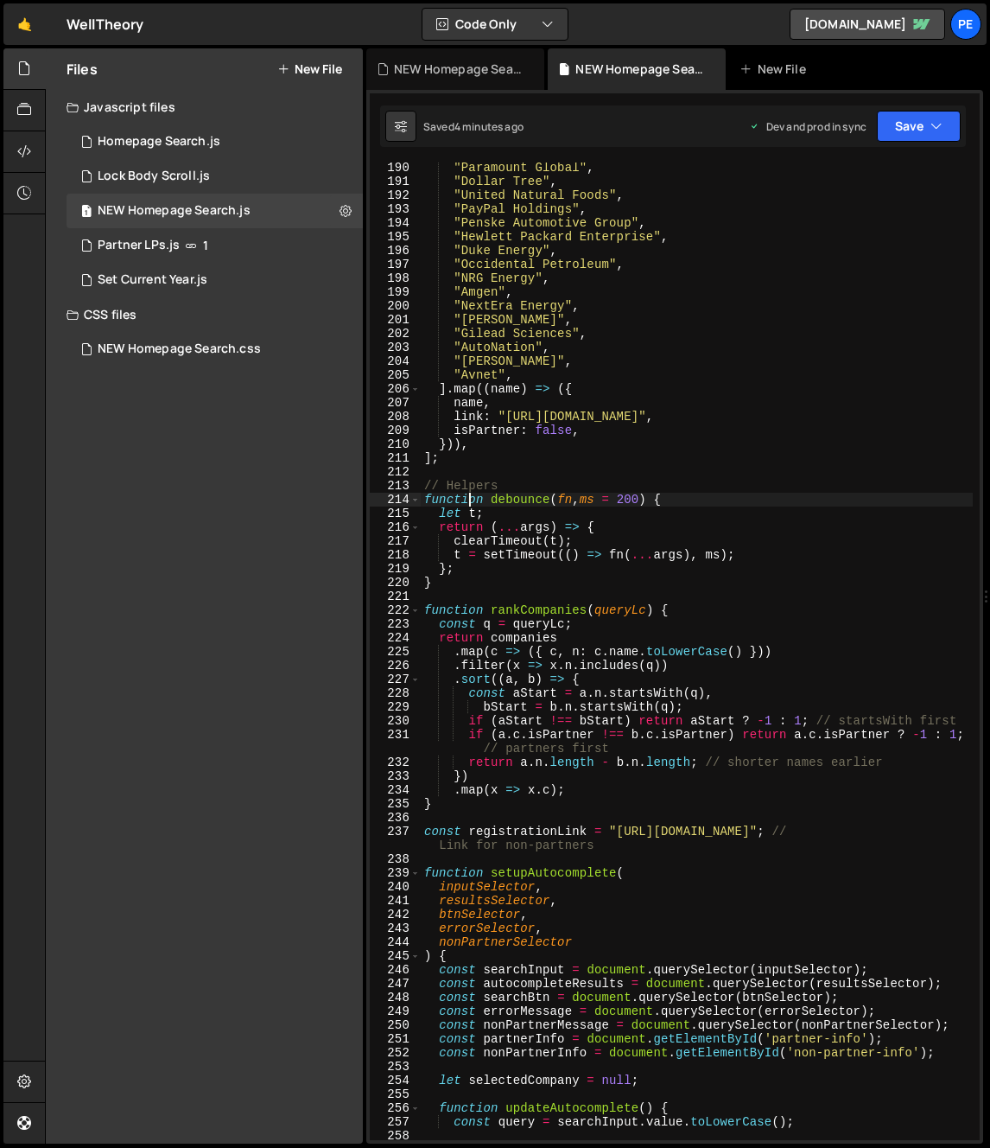
click at [467, 503] on div ""Paramount Global" , "Dollar Tree" , "United Natural Foods" , "PayPal Holdings"…" at bounding box center [697, 663] width 552 height 1005
click at [429, 480] on div ""Paramount Global" , "Dollar Tree" , "United Natural Foods" , "PayPal Holdings"…" at bounding box center [697, 663] width 552 height 1005
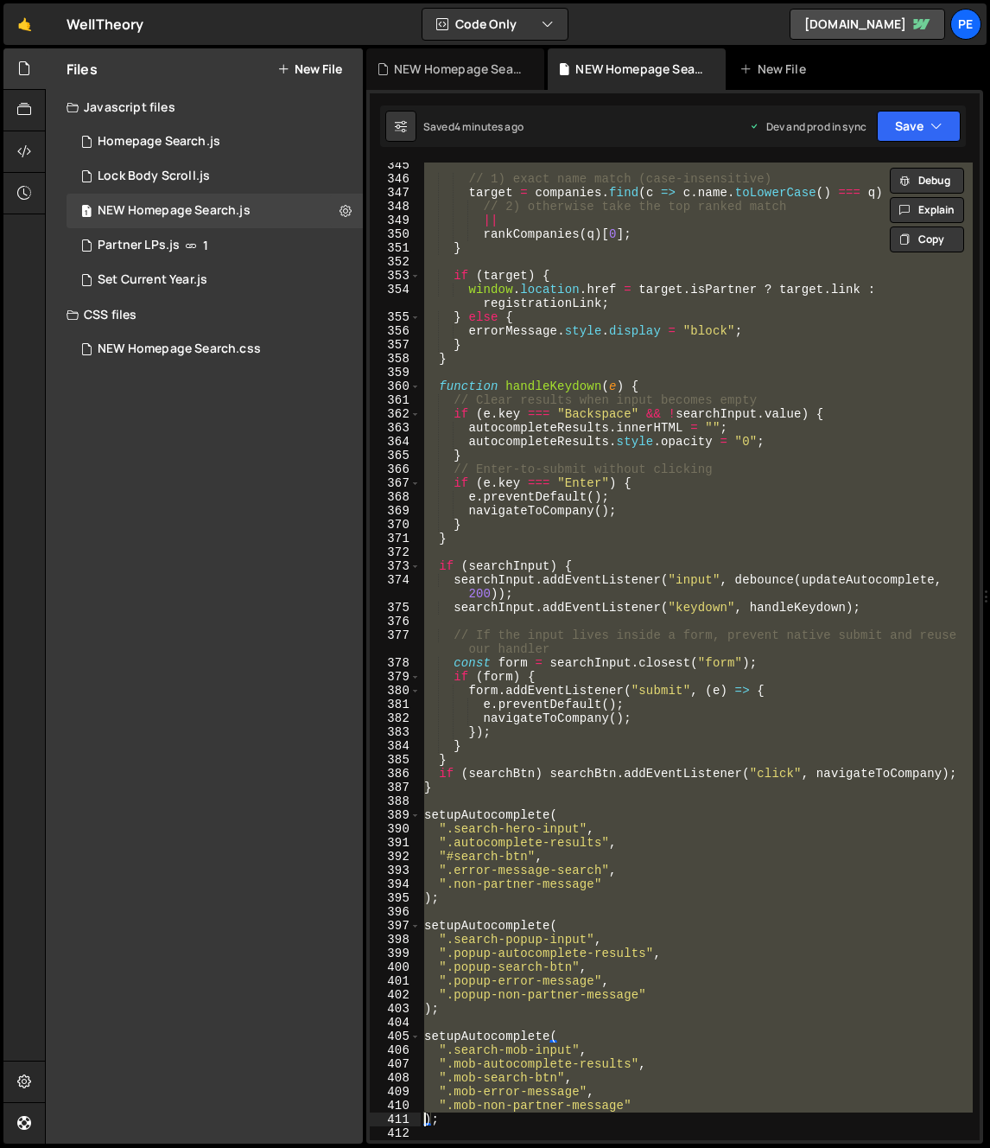
click at [456, 786] on div "// 1) exact name match (case-insensitive) target = companies . find ( c => c . …" at bounding box center [697, 650] width 552 height 977
type textarea "if (searchBtn) searchBtn.addEventListener("click", navigateToCompany); }"
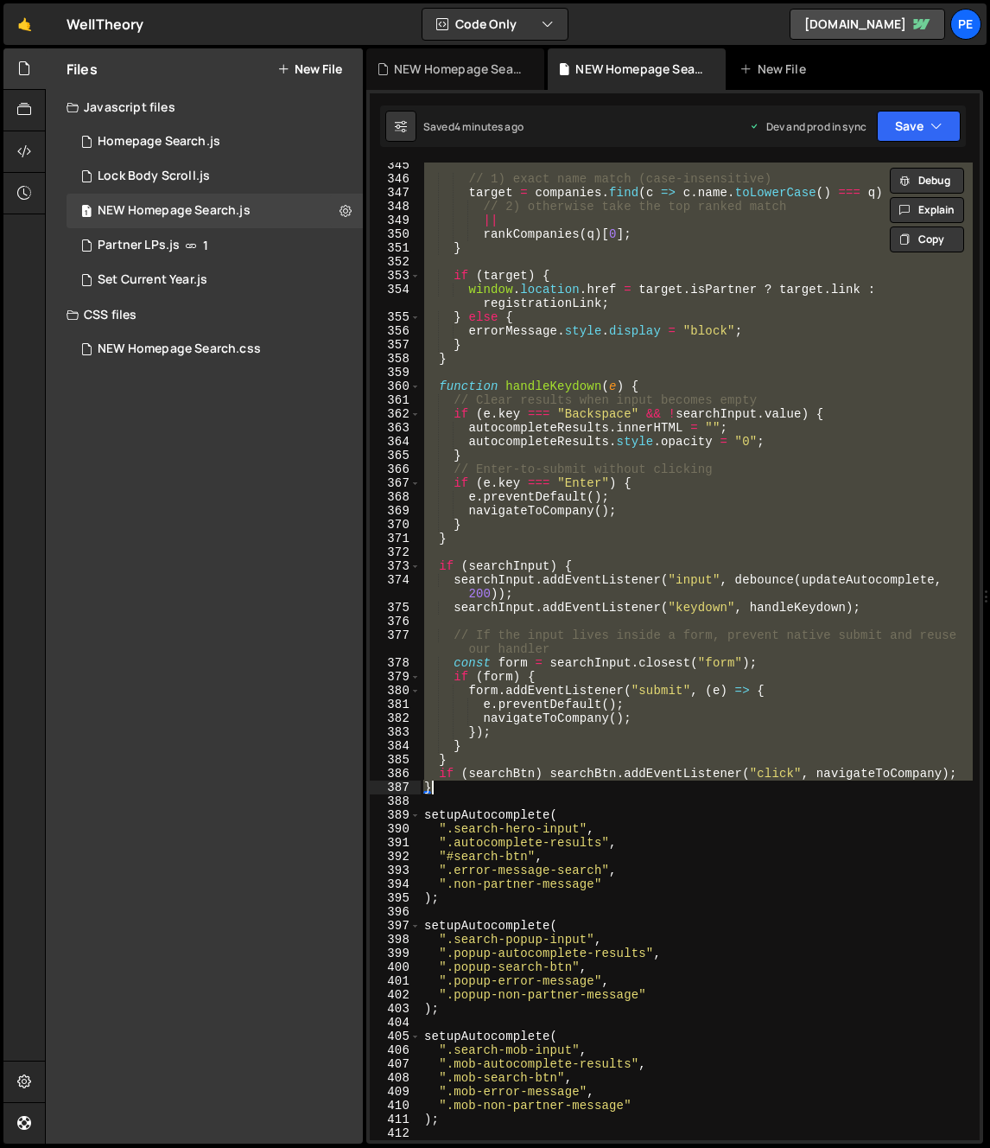
paste textarea
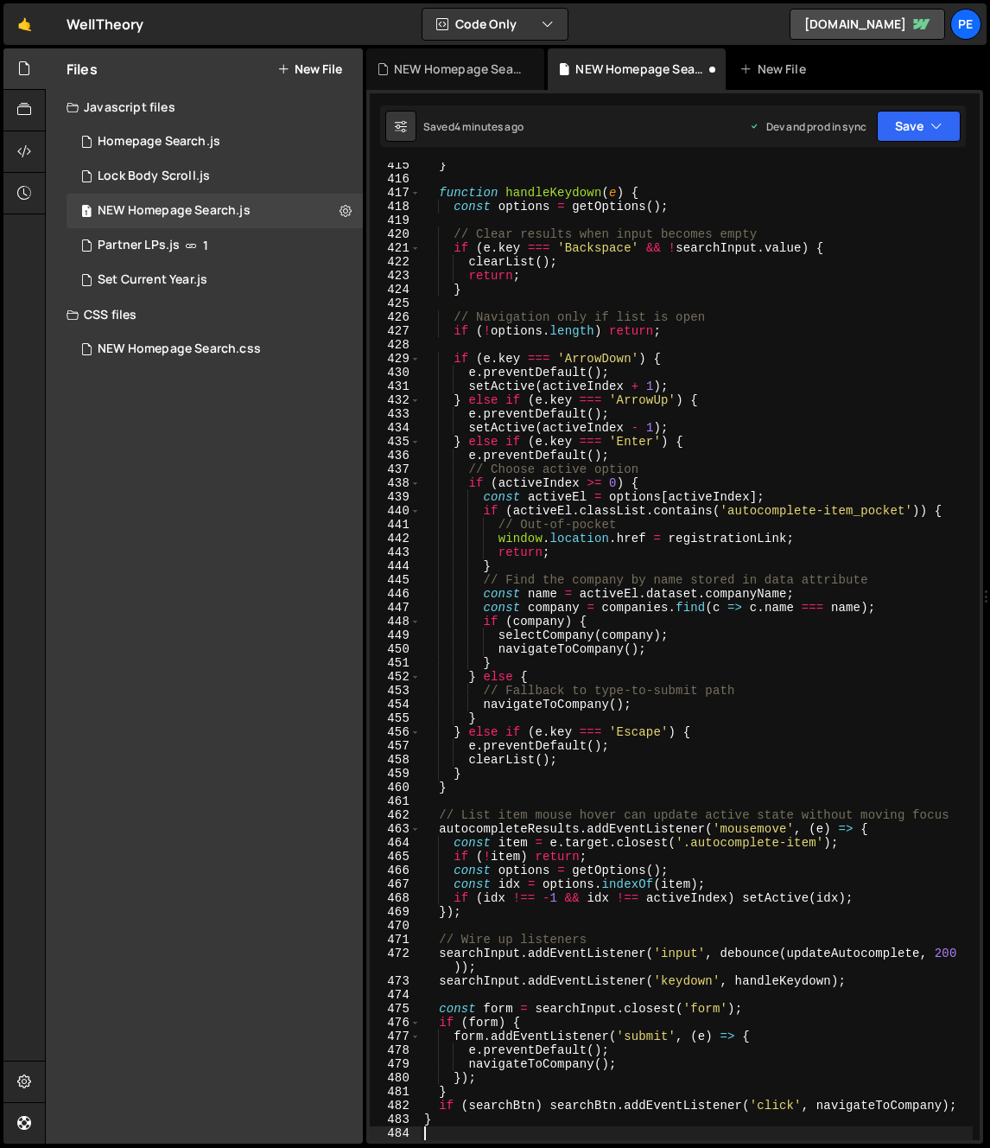
scroll to position [6066, 0]
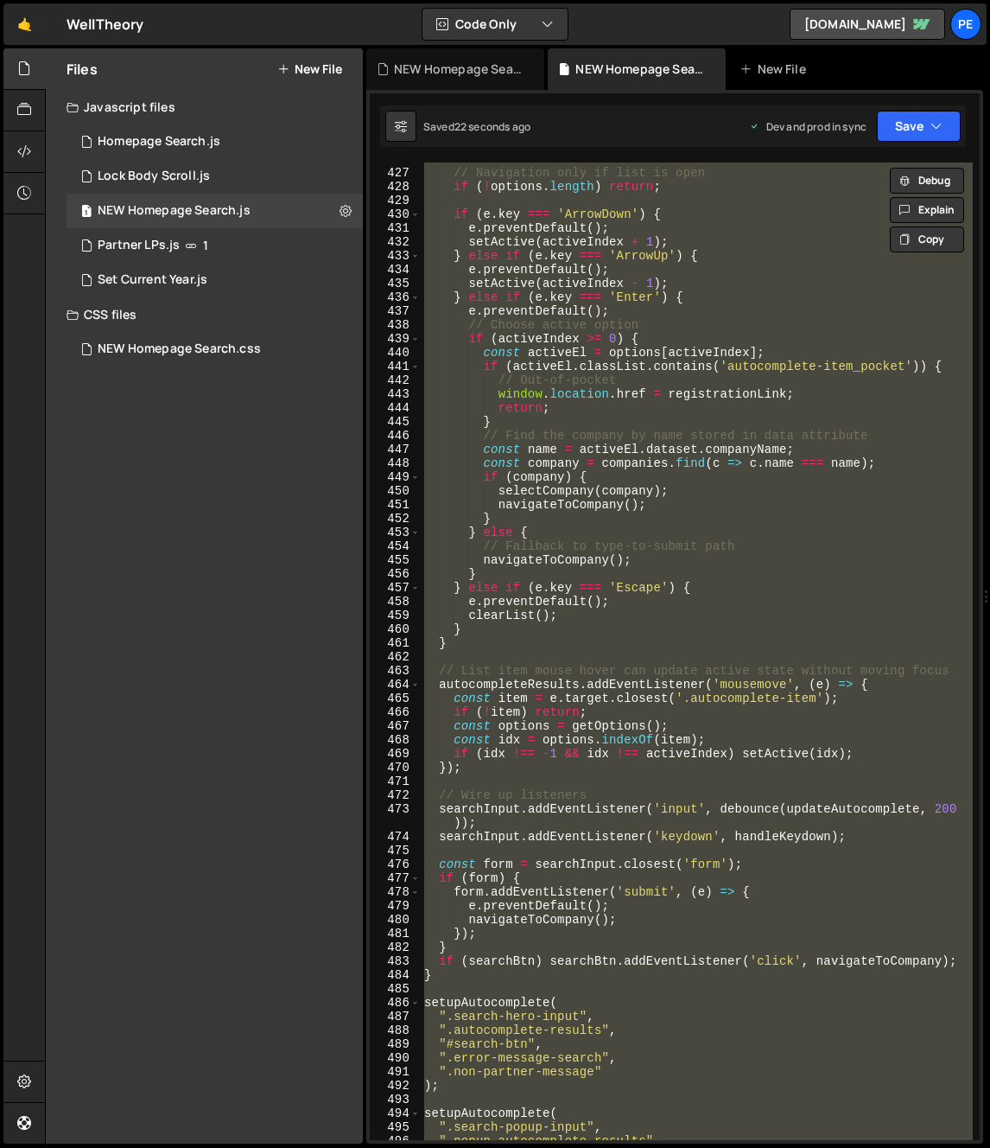
click at [812, 633] on div "// Navigation only if list is open if ( ! options . length ) return ; if ( e . …" at bounding box center [697, 650] width 552 height 977
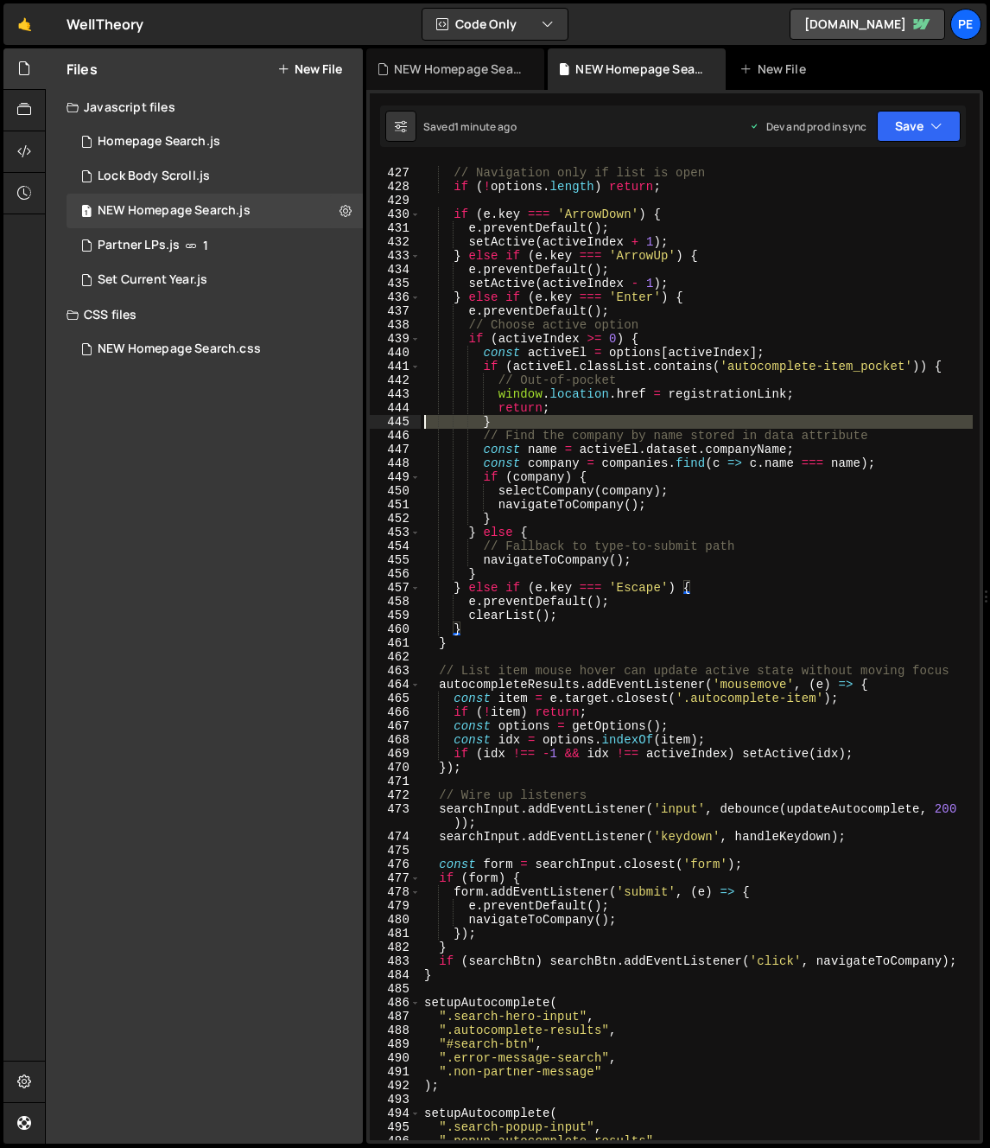
click at [405, 420] on div "445" at bounding box center [395, 422] width 51 height 14
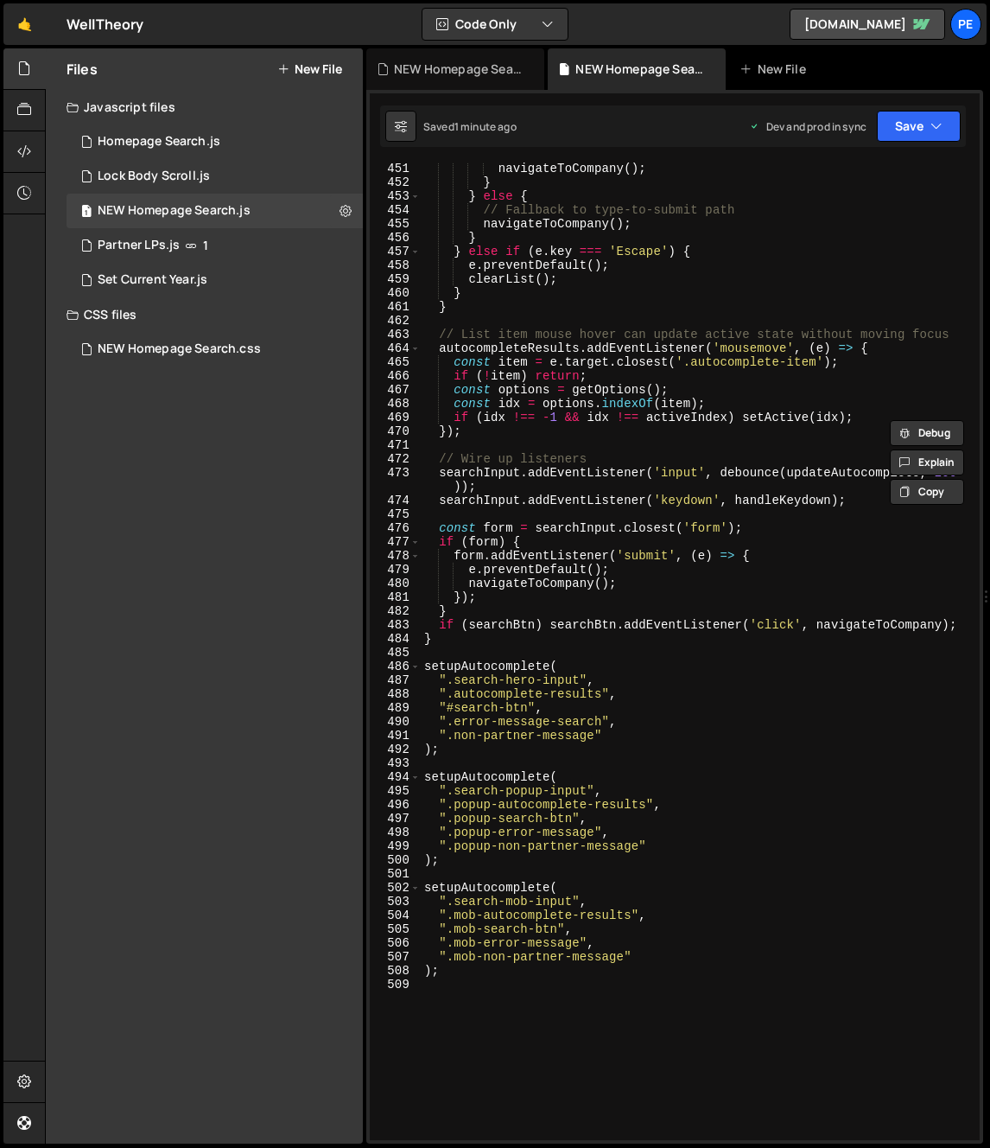
scroll to position [6402, 0]
click at [503, 626] on div "navigateToCompany ( ) ; } } else { // Fallback to type-to-submit path navigateT…" at bounding box center [697, 664] width 552 height 1005
click at [480, 639] on div "navigateToCompany ( ) ; } } else { // Fallback to type-to-submit path navigateT…" at bounding box center [697, 664] width 552 height 1005
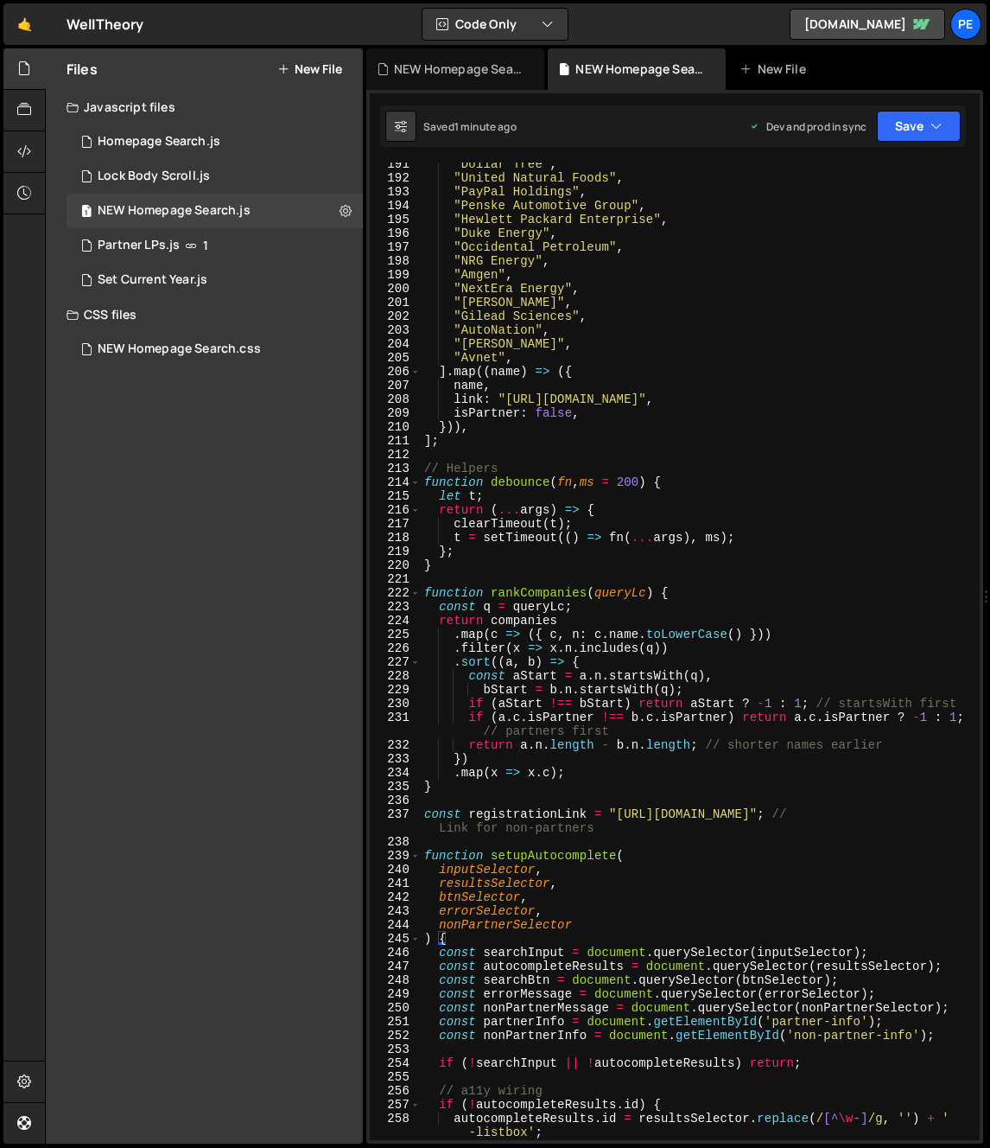
scroll to position [2450, 0]
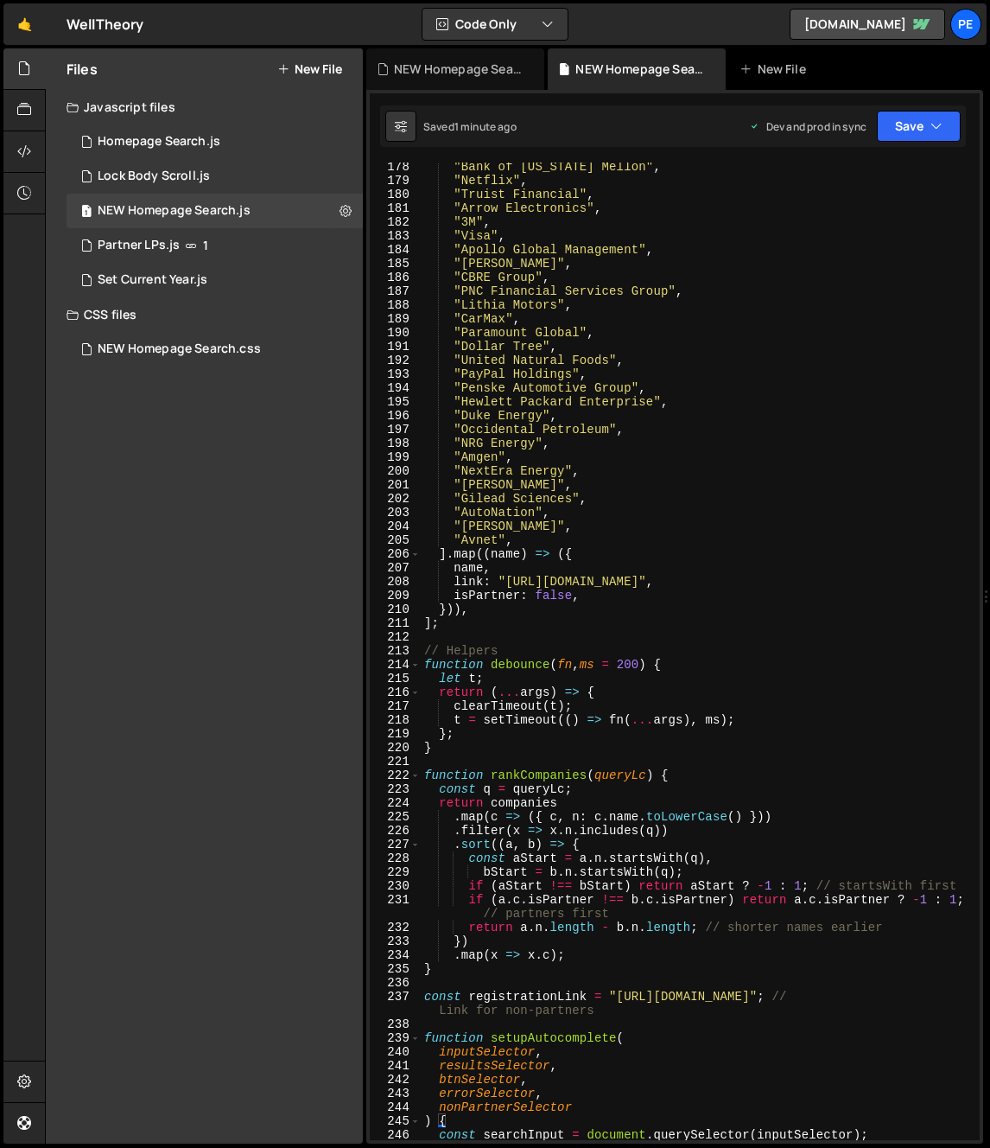
click at [430, 633] on div ""Bank of New York Mellon" , "Netflix" , "Truist Financial" , "Arrow Electronics…" at bounding box center [697, 662] width 552 height 1005
type textarea "// Helpers"
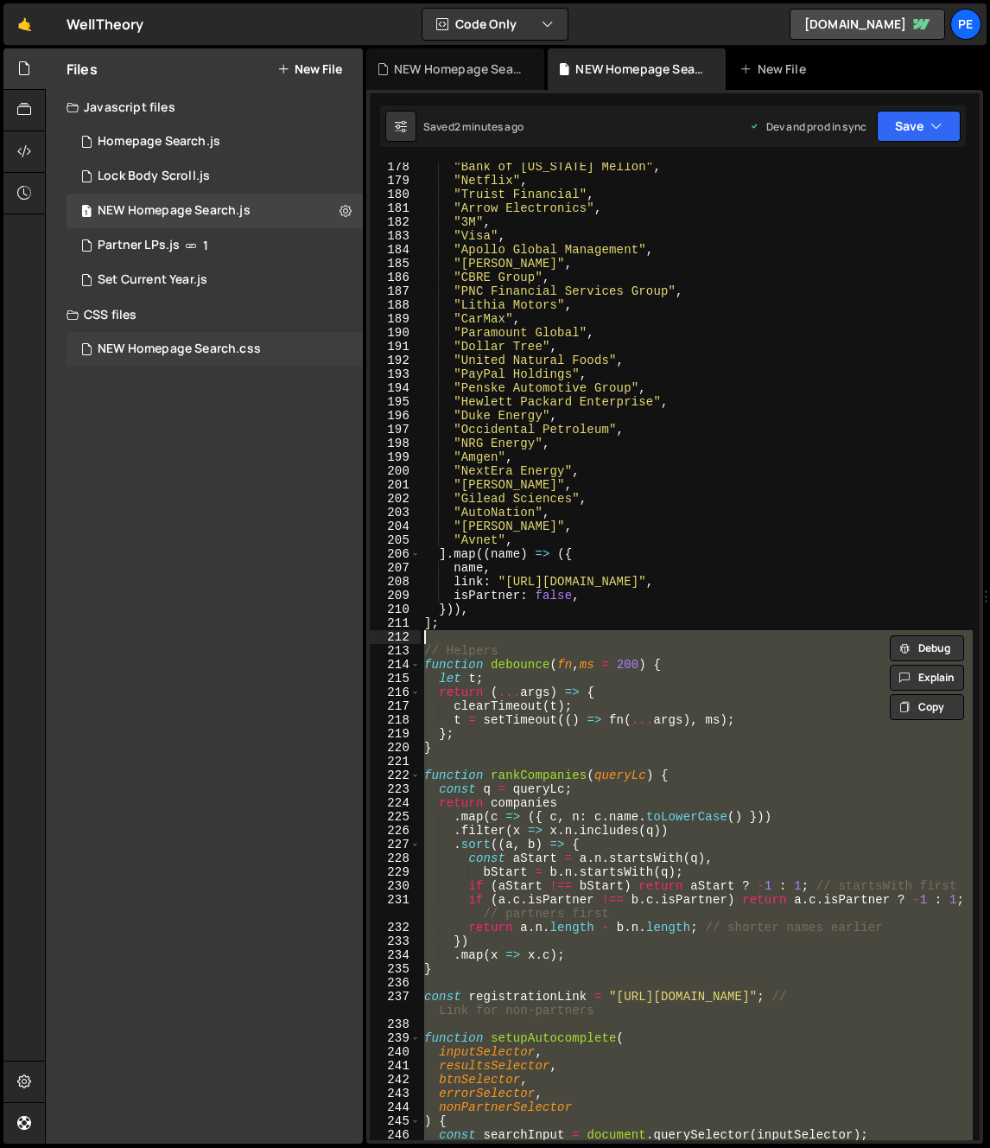
click at [192, 344] on div "NEW Homepage Search.css" at bounding box center [179, 349] width 163 height 16
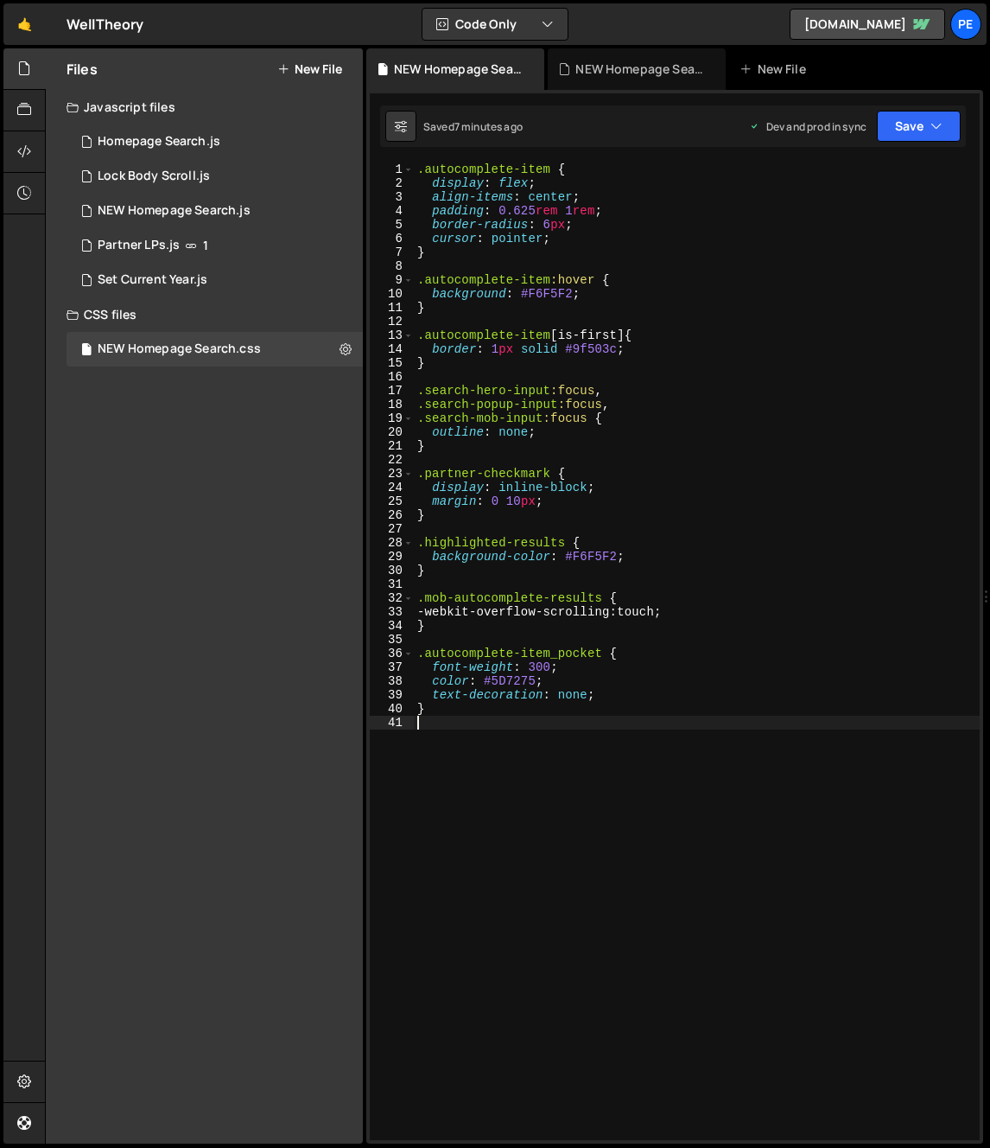
click at [489, 727] on div ".autocomplete-item { display : flex ; align-items : center ; padding : 0.625 re…" at bounding box center [697, 664] width 566 height 1005
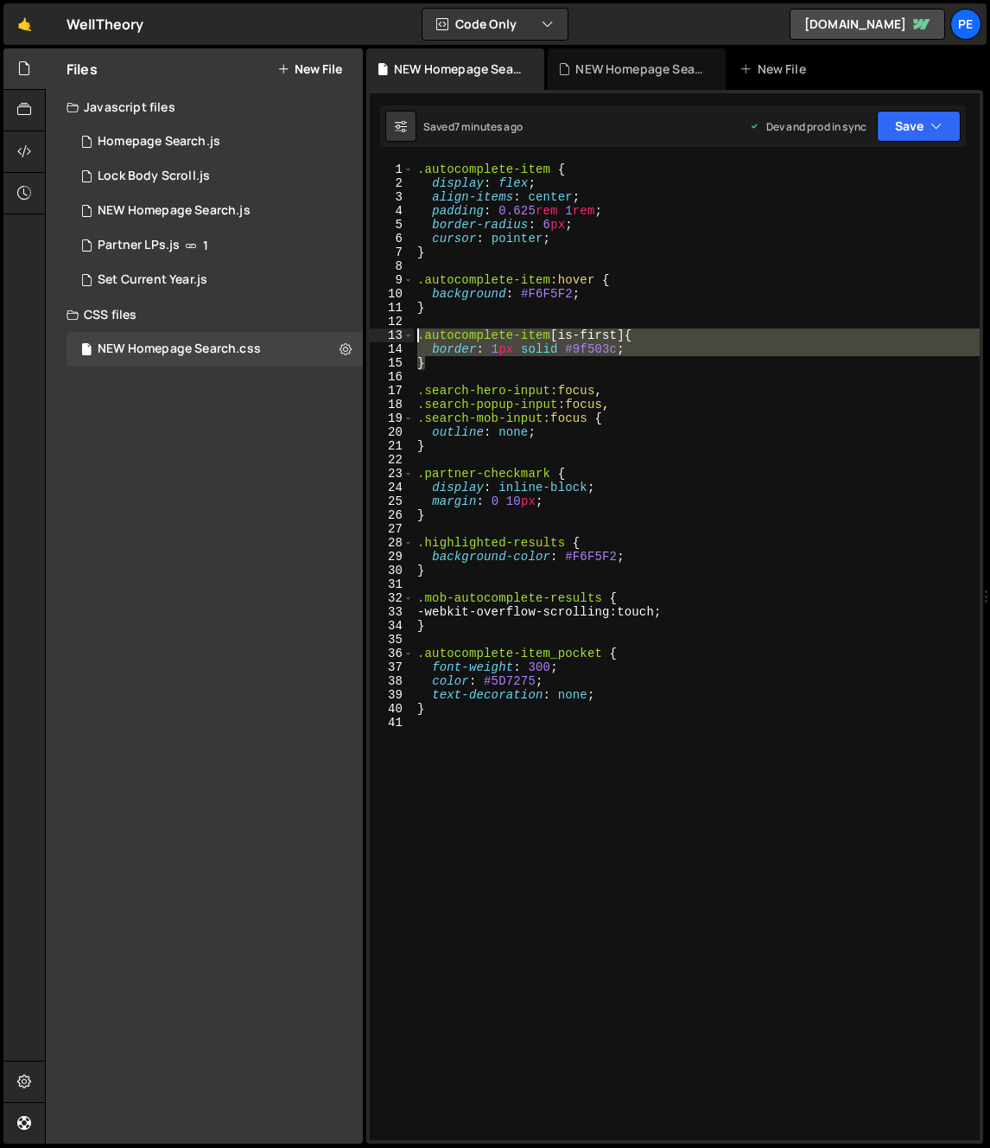
drag, startPoint x: 454, startPoint y: 359, endPoint x: 398, endPoint y: 332, distance: 62.6
click at [398, 332] on div "1 2 3 4 5 6 7 8 9 10 11 12 13 14 15 16 17 18 19 20 21 22 23 24 25 26 27 28 29 3…" at bounding box center [675, 650] width 610 height 977
type textarea ".autocomplete-item[is-first] { border: 1px solid #9f503c;"
click at [436, 372] on div ".autocomplete-item { display : flex ; align-items : center ; padding : 0.625 re…" at bounding box center [697, 664] width 566 height 1005
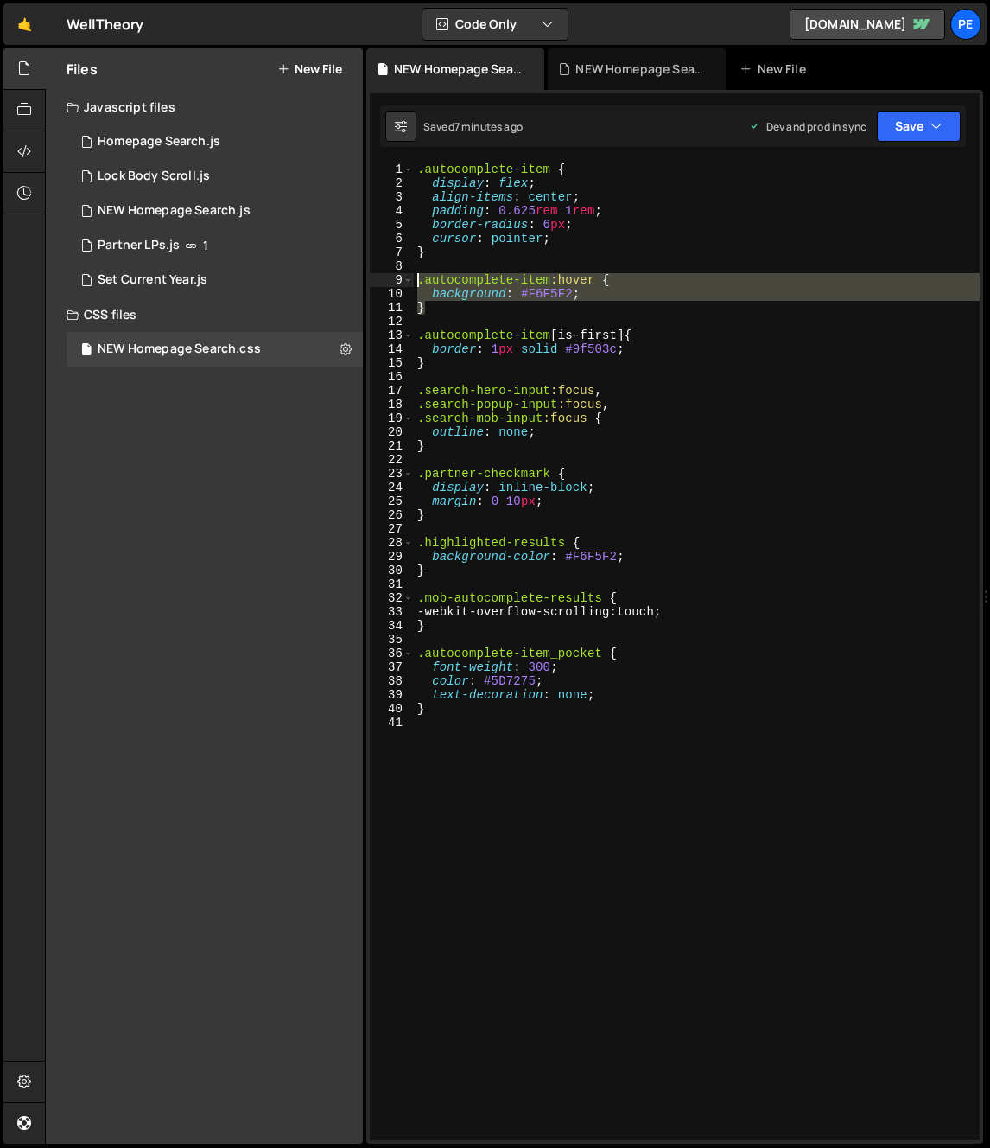
drag, startPoint x: 451, startPoint y: 311, endPoint x: 428, endPoint y: 301, distance: 25.5
click at [398, 278] on div "} 1 2 3 4 5 6 7 8 9 10 11 12 13 14 15 16 17 18 19 20 21 22 23 24 25 26 27 28 29…" at bounding box center [675, 650] width 610 height 977
type textarea ".autocomplete-item:hover { background: #F6F5F2;"
click at [478, 372] on div ".autocomplete-item { display : flex ; align-items : center ; padding : 0.625 re…" at bounding box center [697, 664] width 566 height 1005
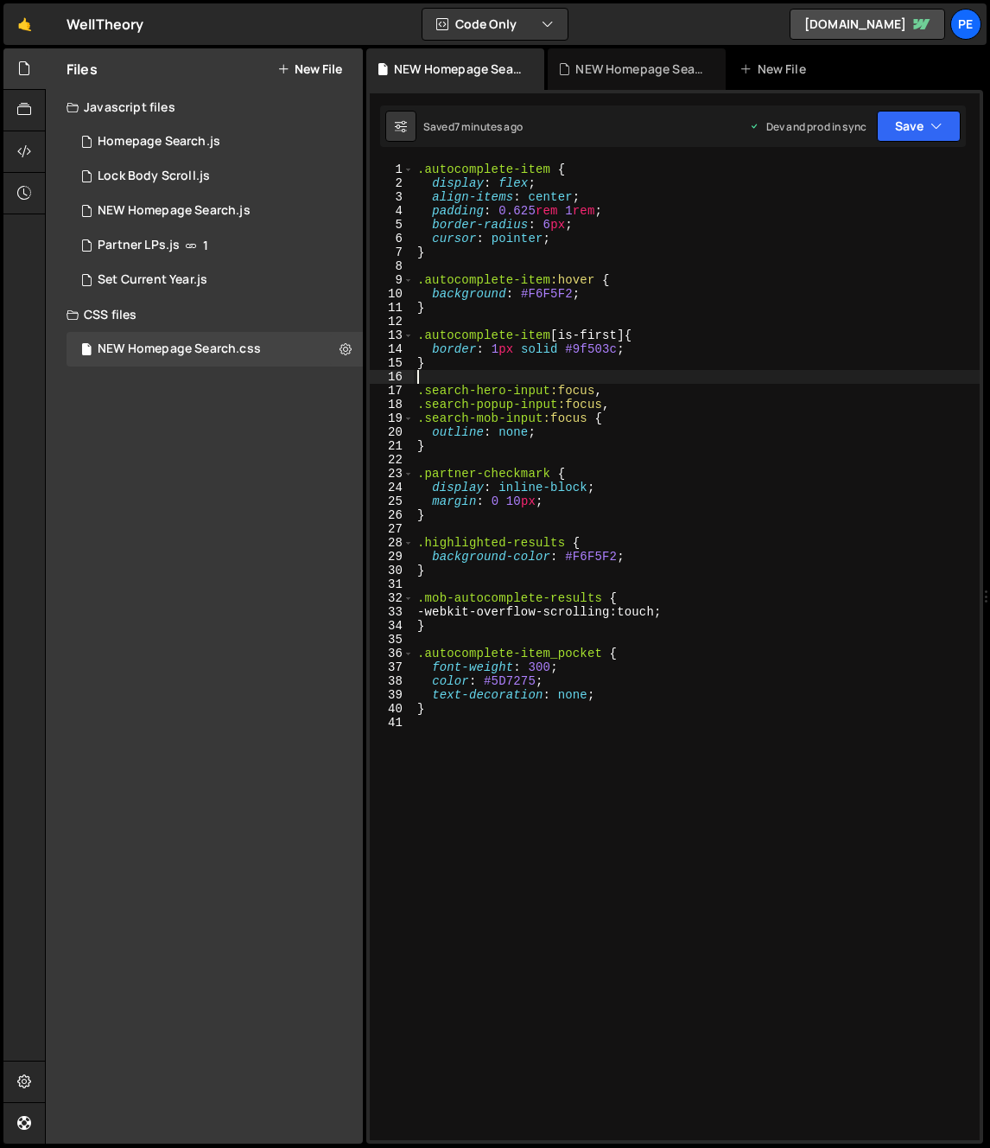
type textarea "}"
type textarea ".autocomplete-item[is-first] {"
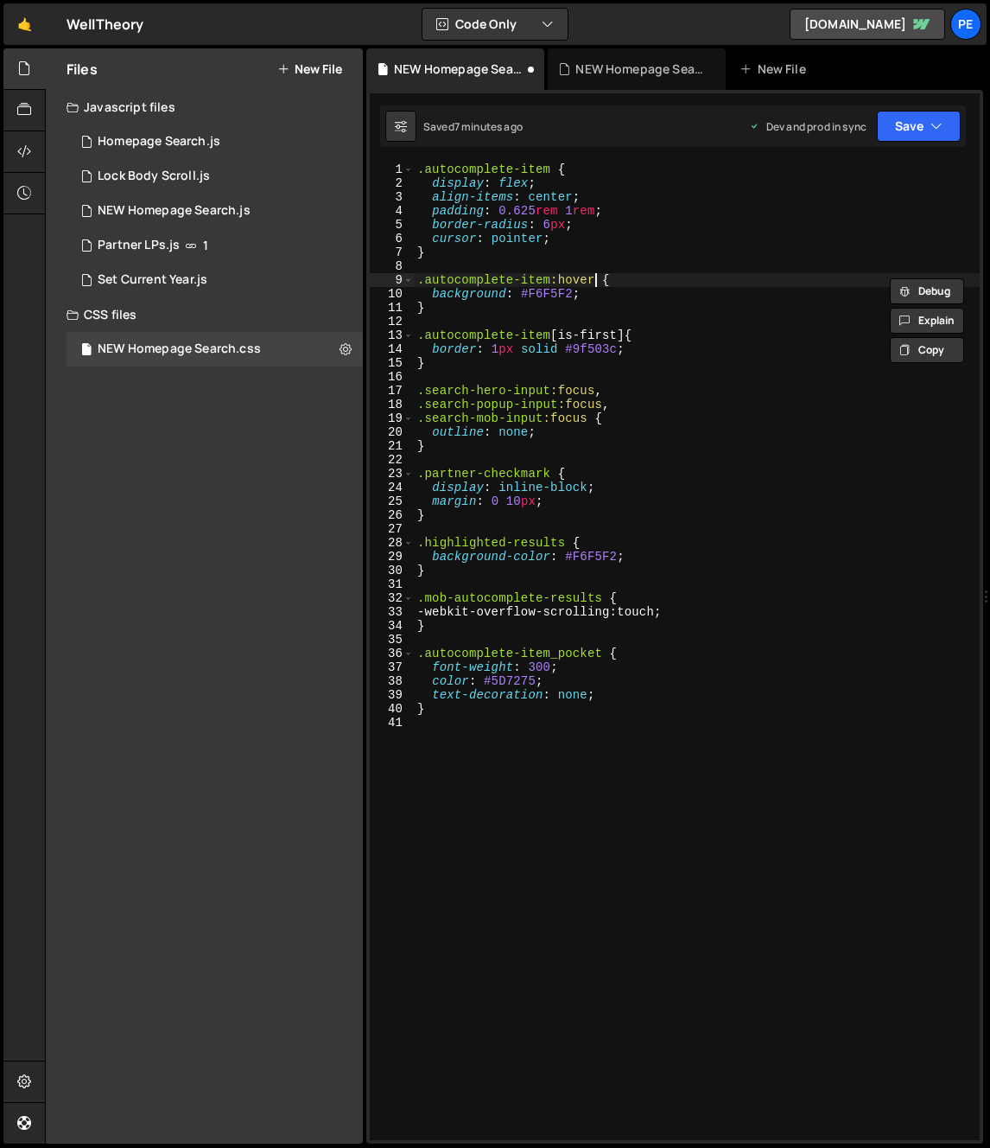
scroll to position [0, 0]
paste textarea ".autocomplete-item:hover"
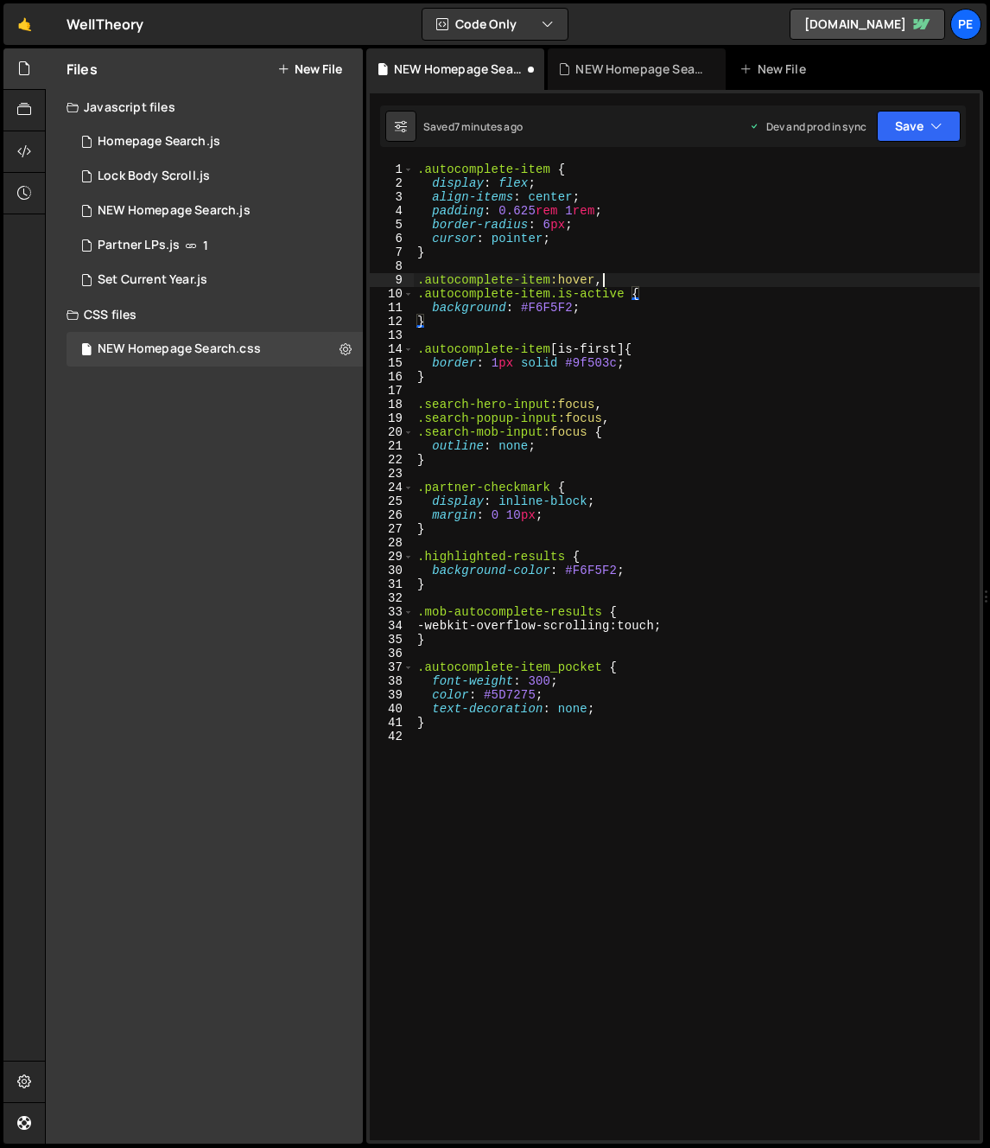
scroll to position [0, 12]
paste textarea "is(:hover,:active,:focus)"
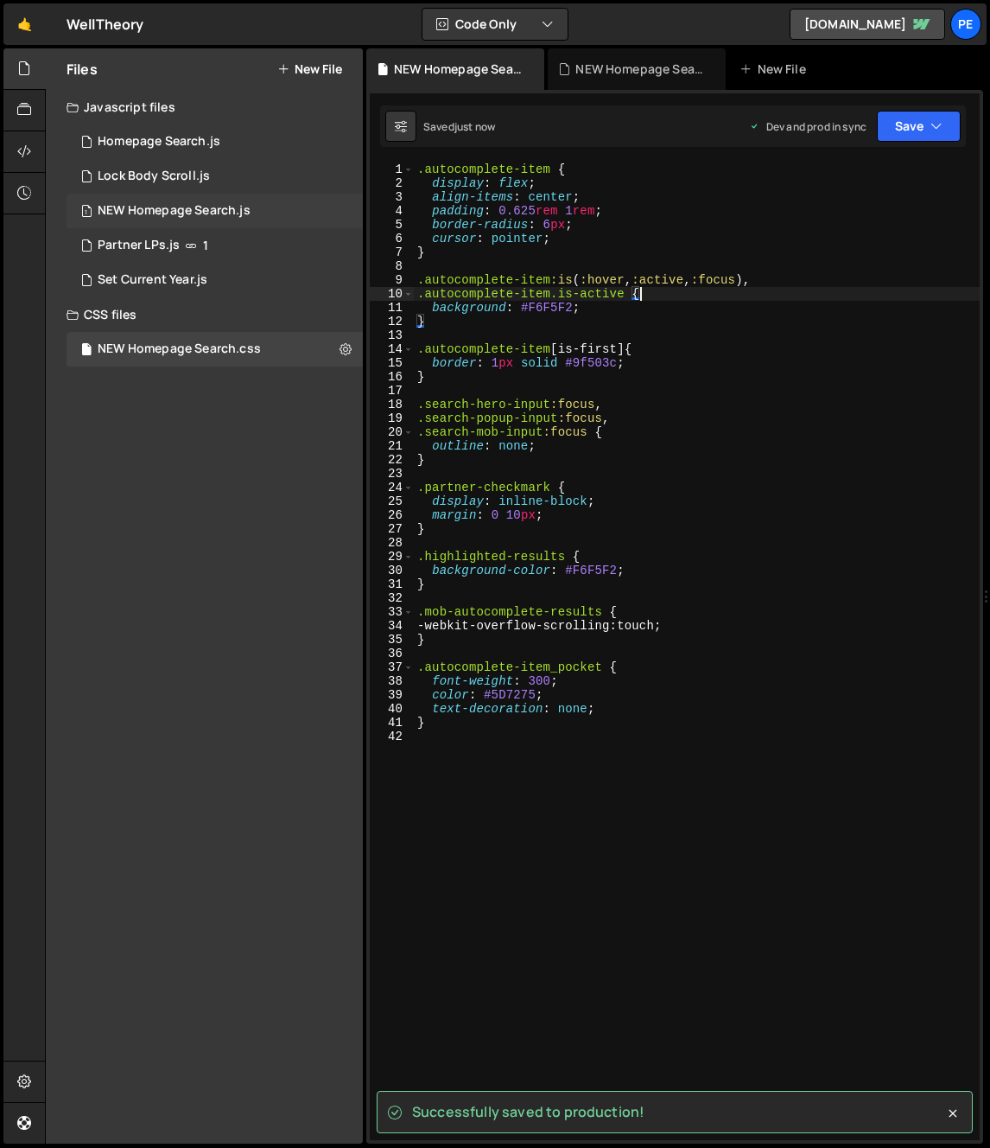
type textarea ".autocomplete-item.is-active {"
click at [179, 206] on div "NEW Homepage Search.js" at bounding box center [174, 211] width 153 height 16
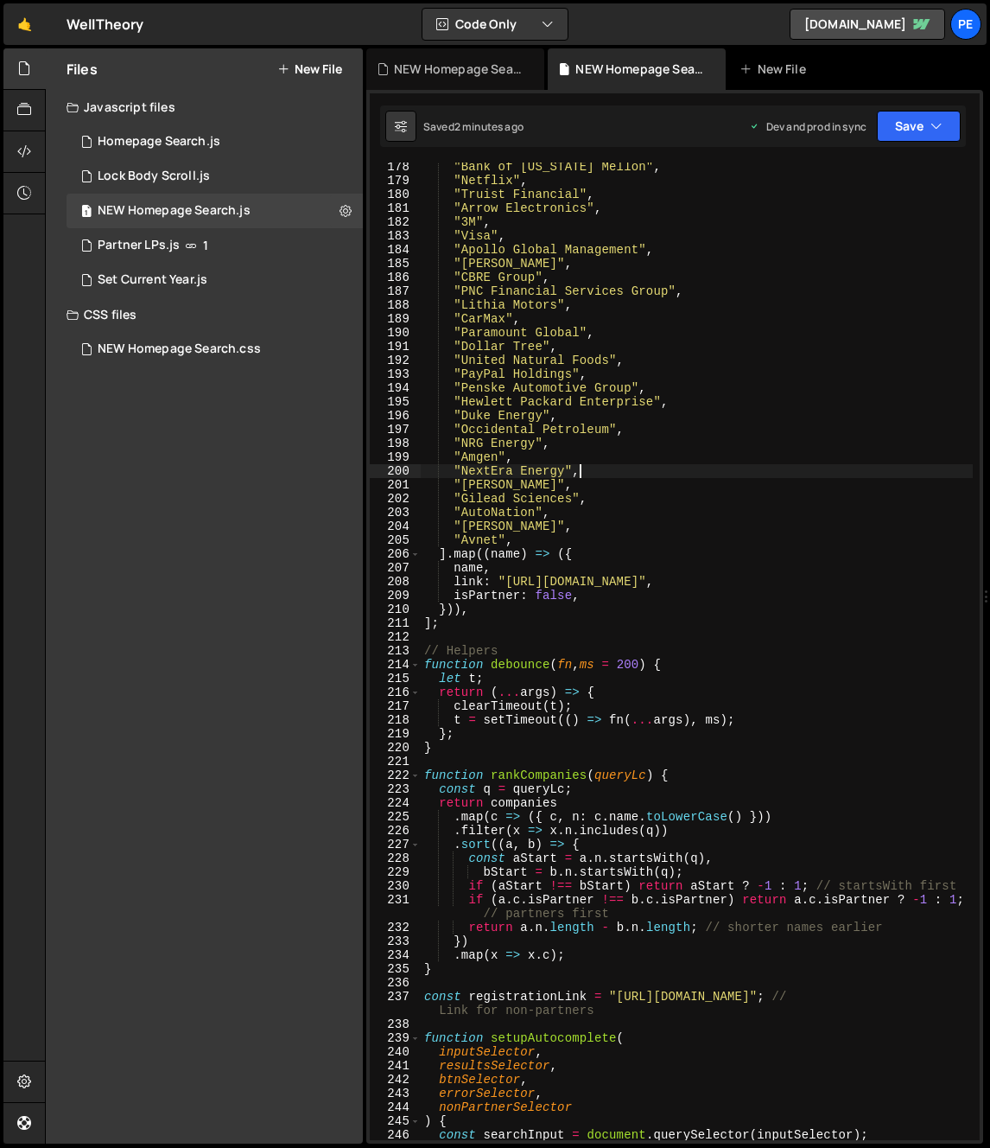
click at [675, 465] on div ""Bank of New York Mellon" , "Netflix" , "Truist Financial" , "Arrow Electronics…" at bounding box center [697, 662] width 552 height 1005
click at [545, 449] on div ""Bank of New York Mellon" , "Netflix" , "Truist Financial" , "Arrow Electronics…" at bounding box center [697, 662] width 552 height 1005
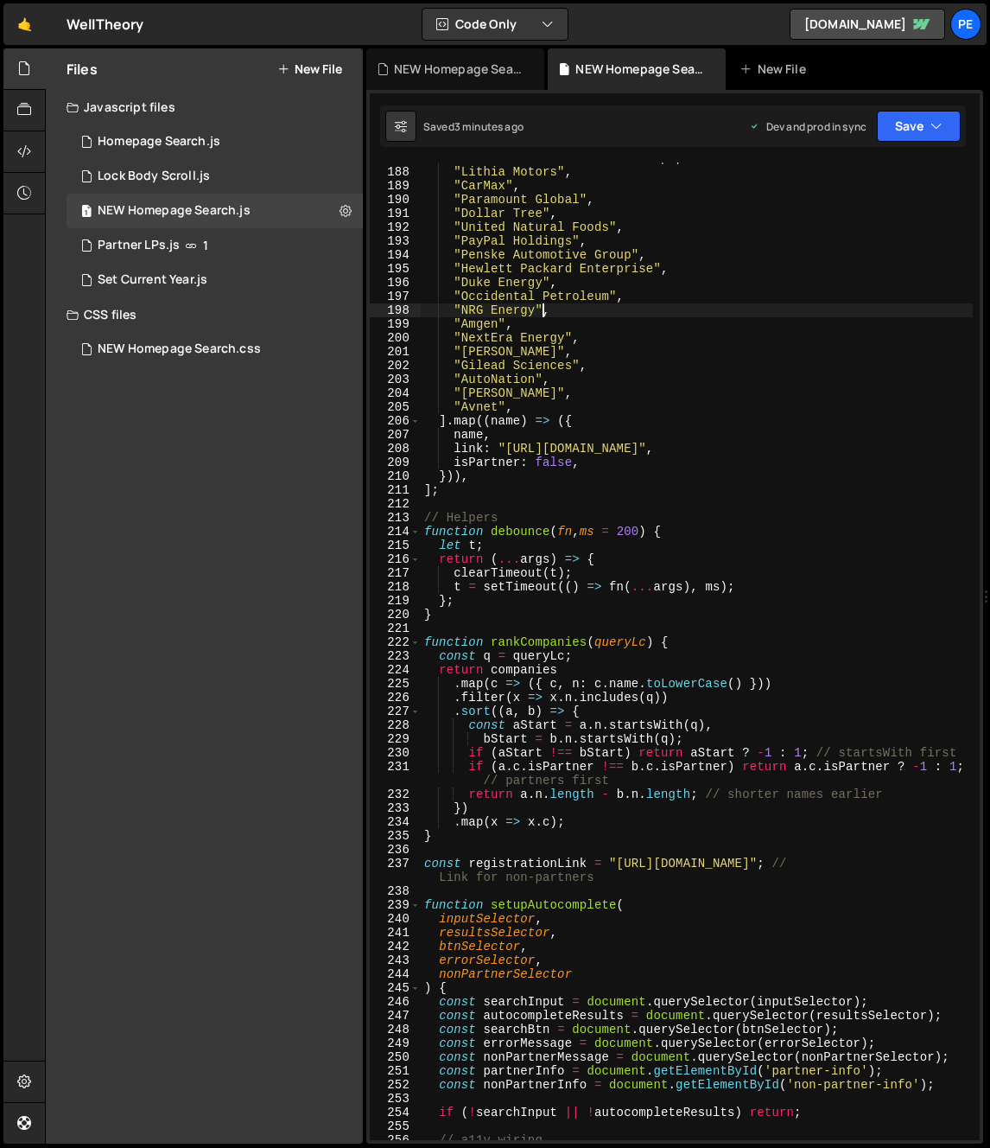
scroll to position [2476, 0]
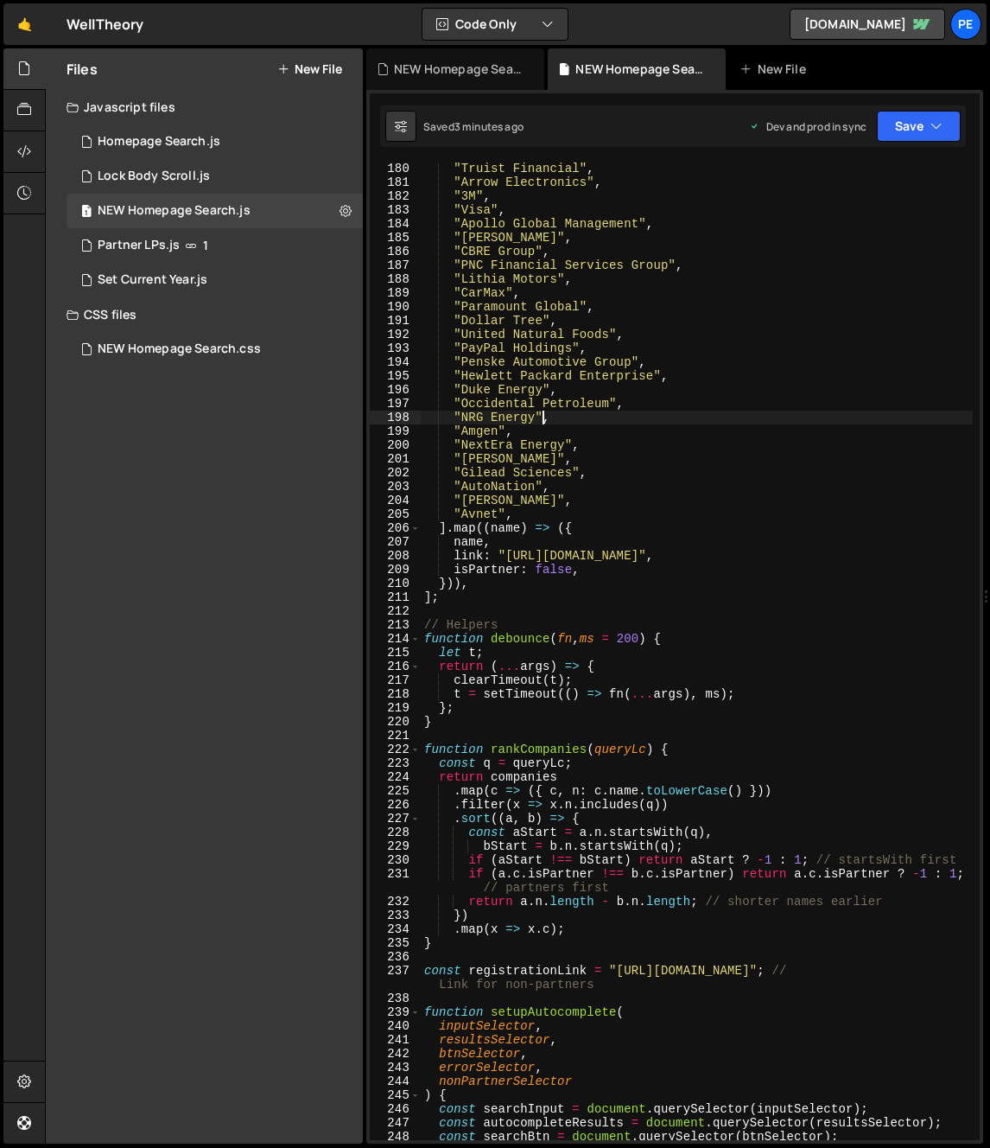
click at [464, 602] on div ""Truist Financial" , "Arrow Electronics" , "3M" , "Visa" , "Apollo Global Manag…" at bounding box center [697, 664] width 552 height 1005
drag, startPoint x: 440, startPoint y: 624, endPoint x: 458, endPoint y: 623, distance: 18.2
click at [440, 624] on div ""Truist Financial" , "Arrow Electronics" , "3M" , "Visa" , "Apollo Global Manag…" at bounding box center [697, 664] width 552 height 1005
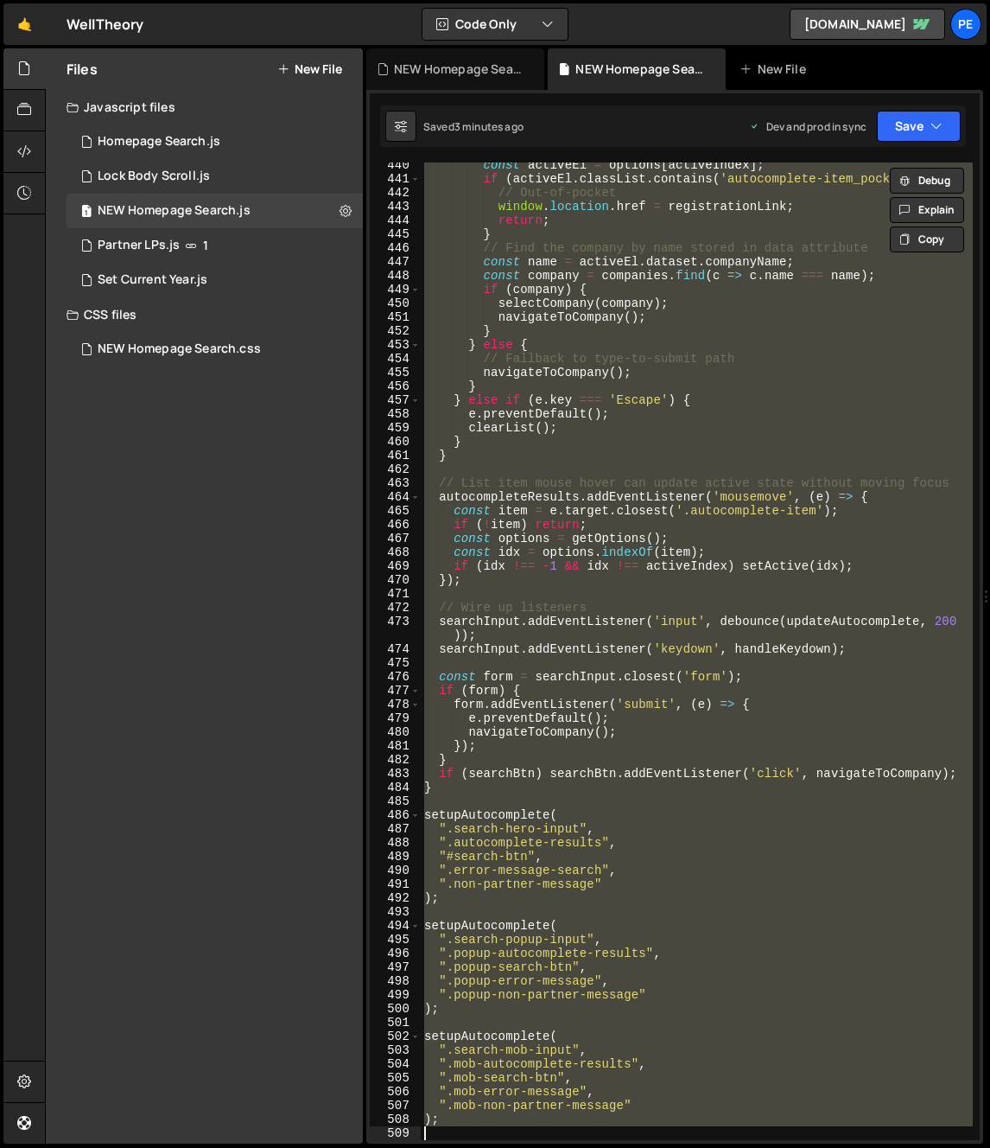
scroll to position [6254, 0]
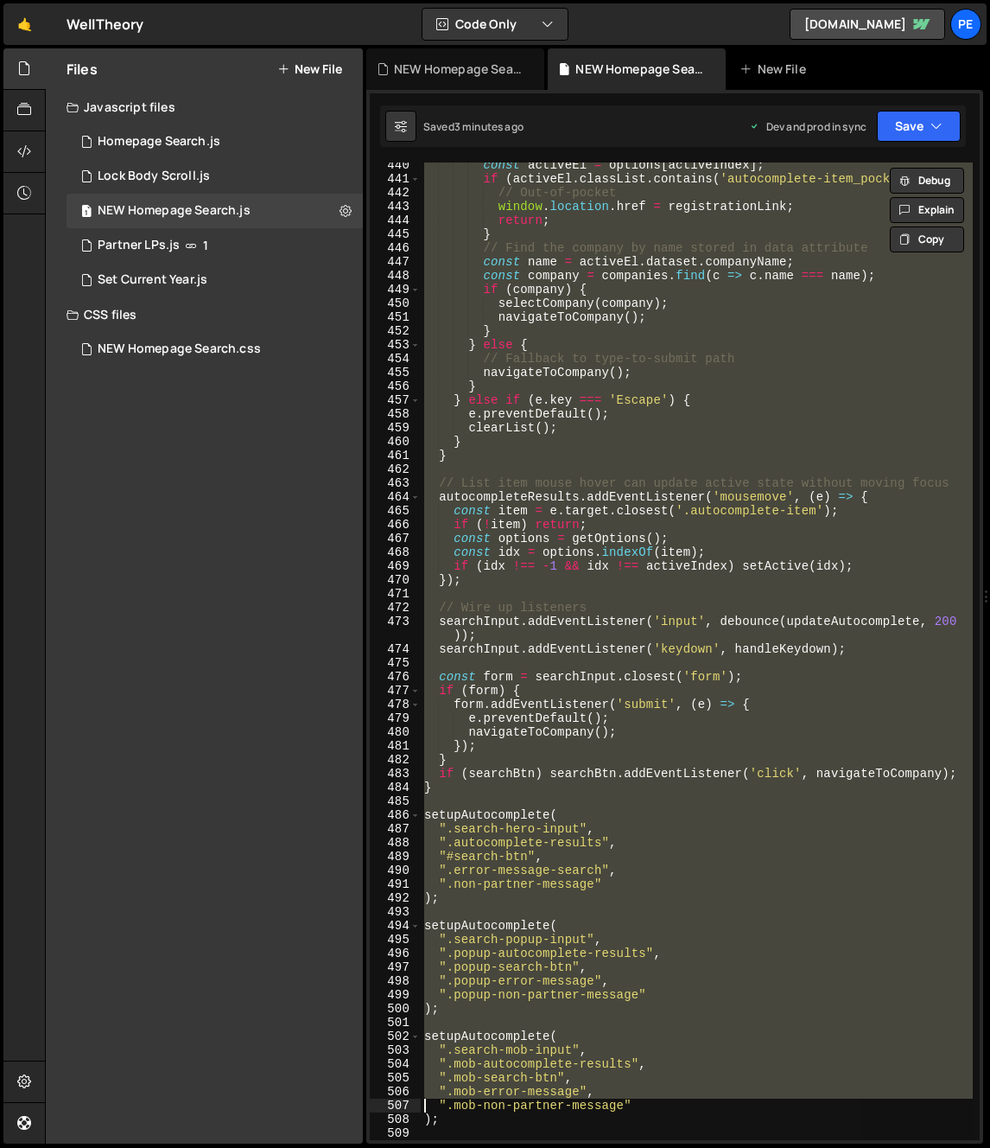
click at [452, 781] on div "const activeEl = options [ activeIndex ] ; if ( activeEl . classList . contains…" at bounding box center [697, 650] width 552 height 977
type textarea "if (searchBtn) searchBtn.addEventListener('click', navigateToCompany); }"
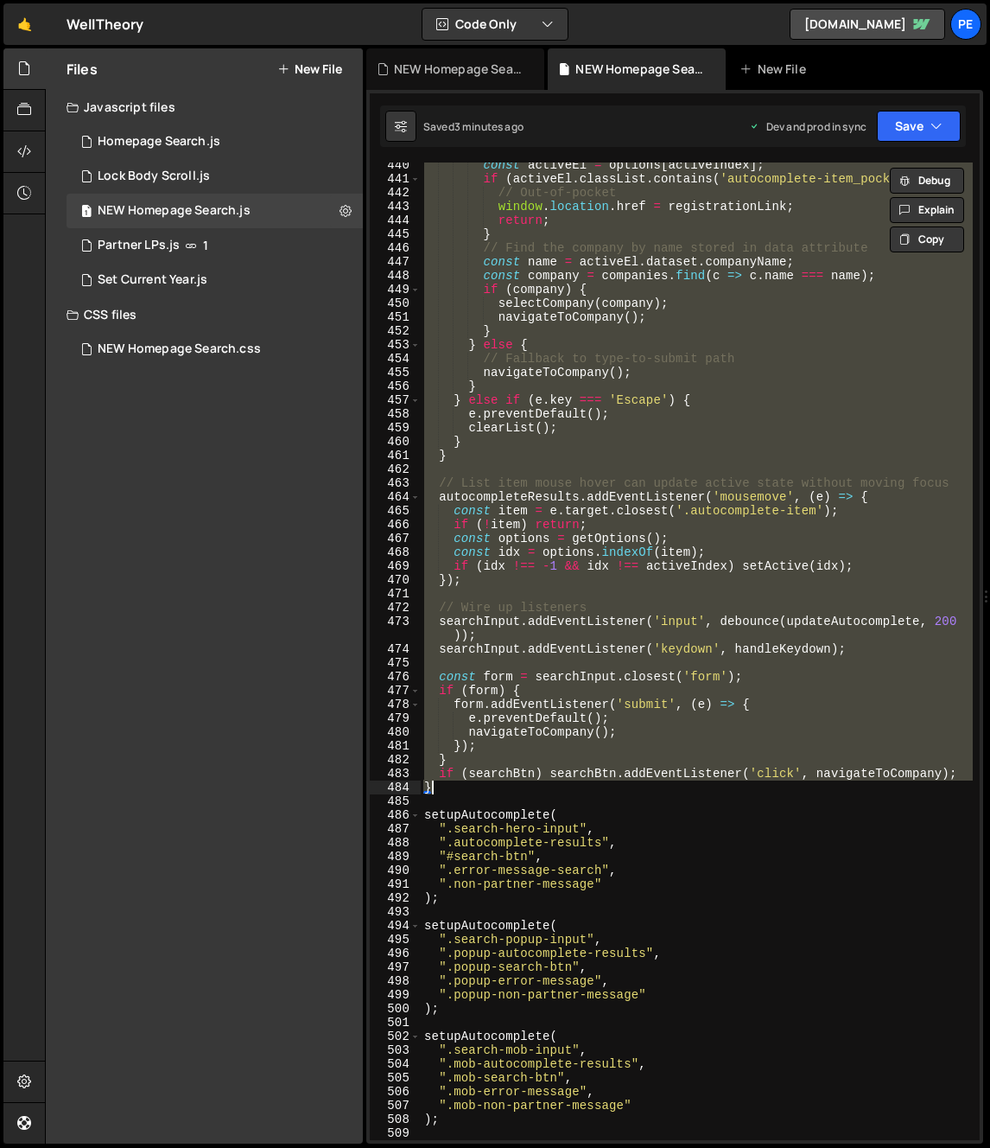
paste textarea
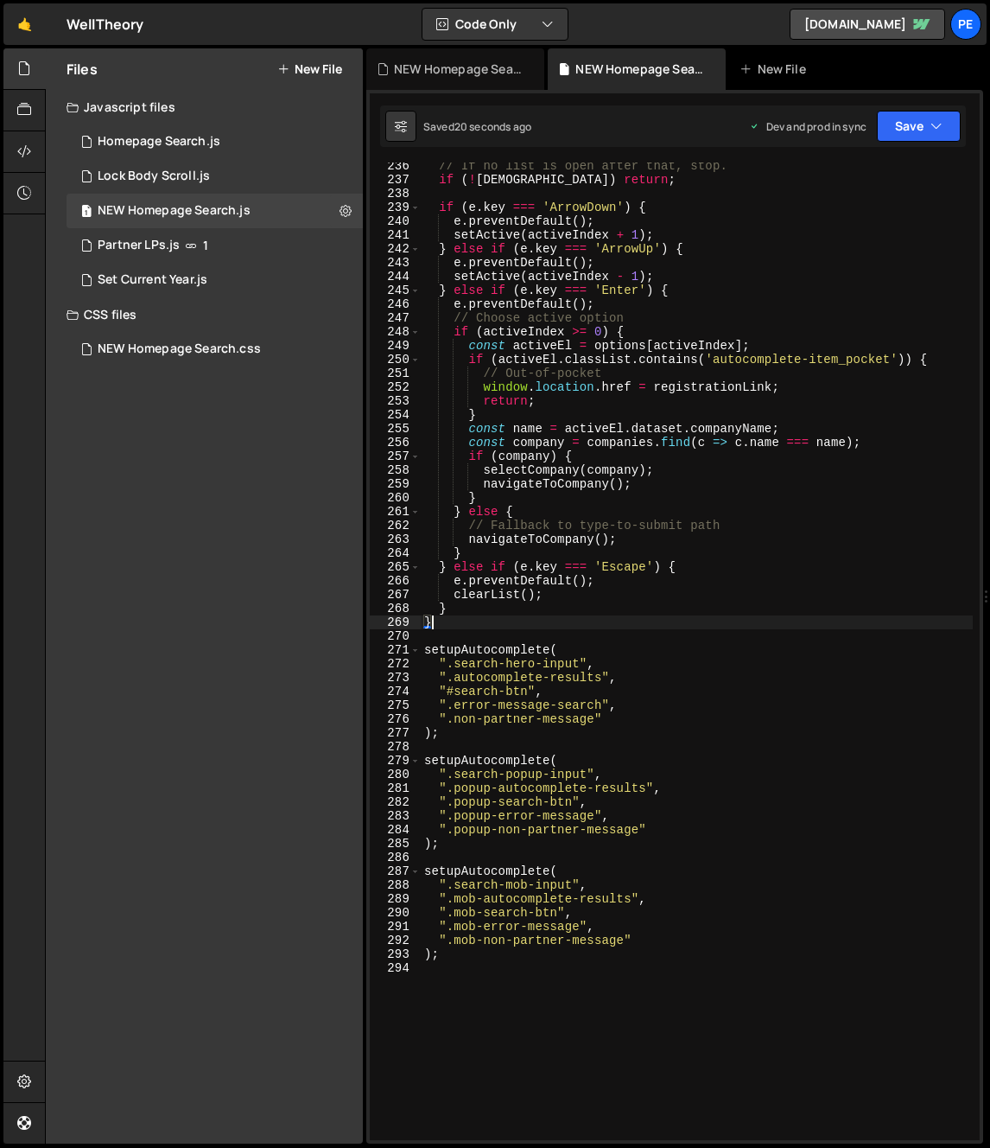
scroll to position [2954, 0]
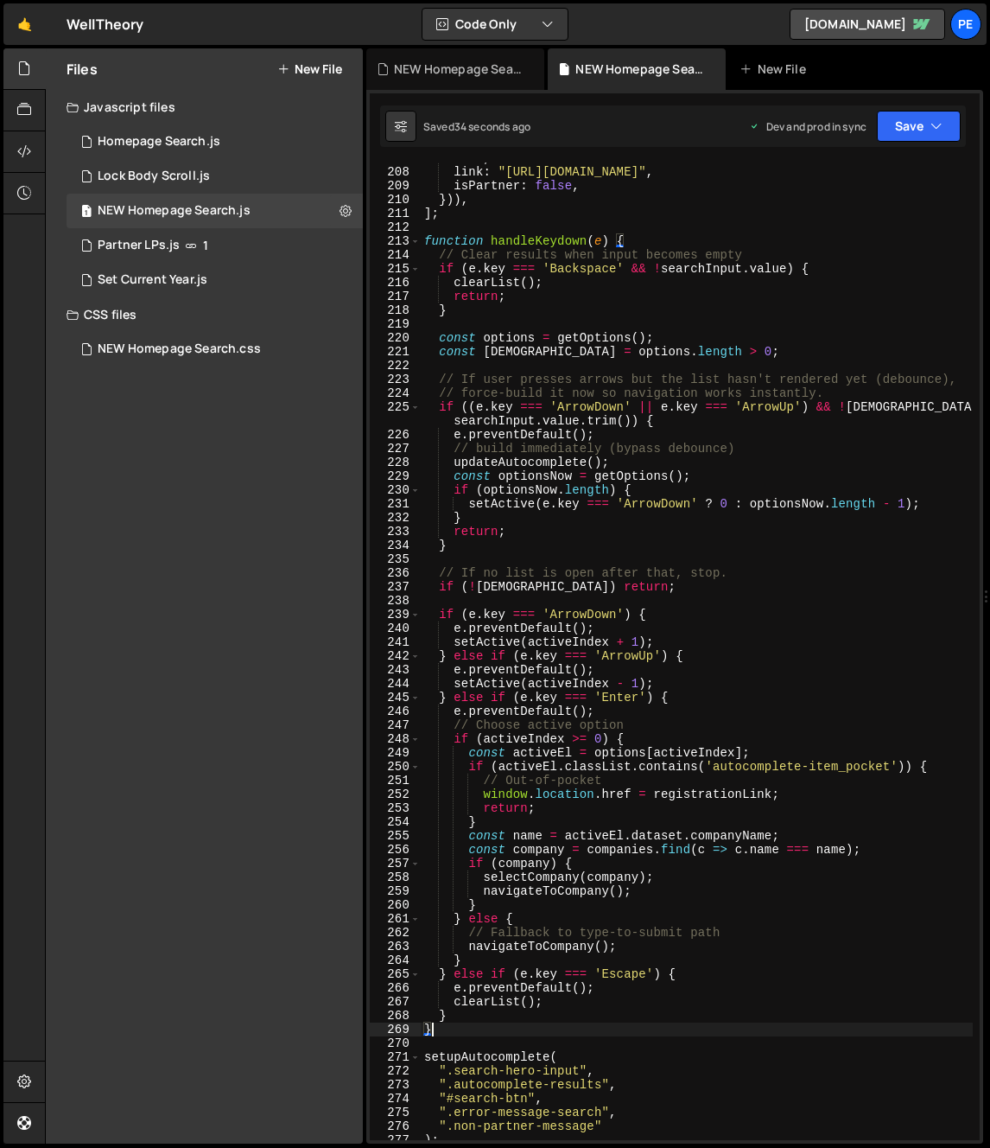
click at [513, 434] on div "name , link : "https://app.welltheory.com/auth/sign-up" , isPartner : false , }…" at bounding box center [697, 653] width 552 height 1005
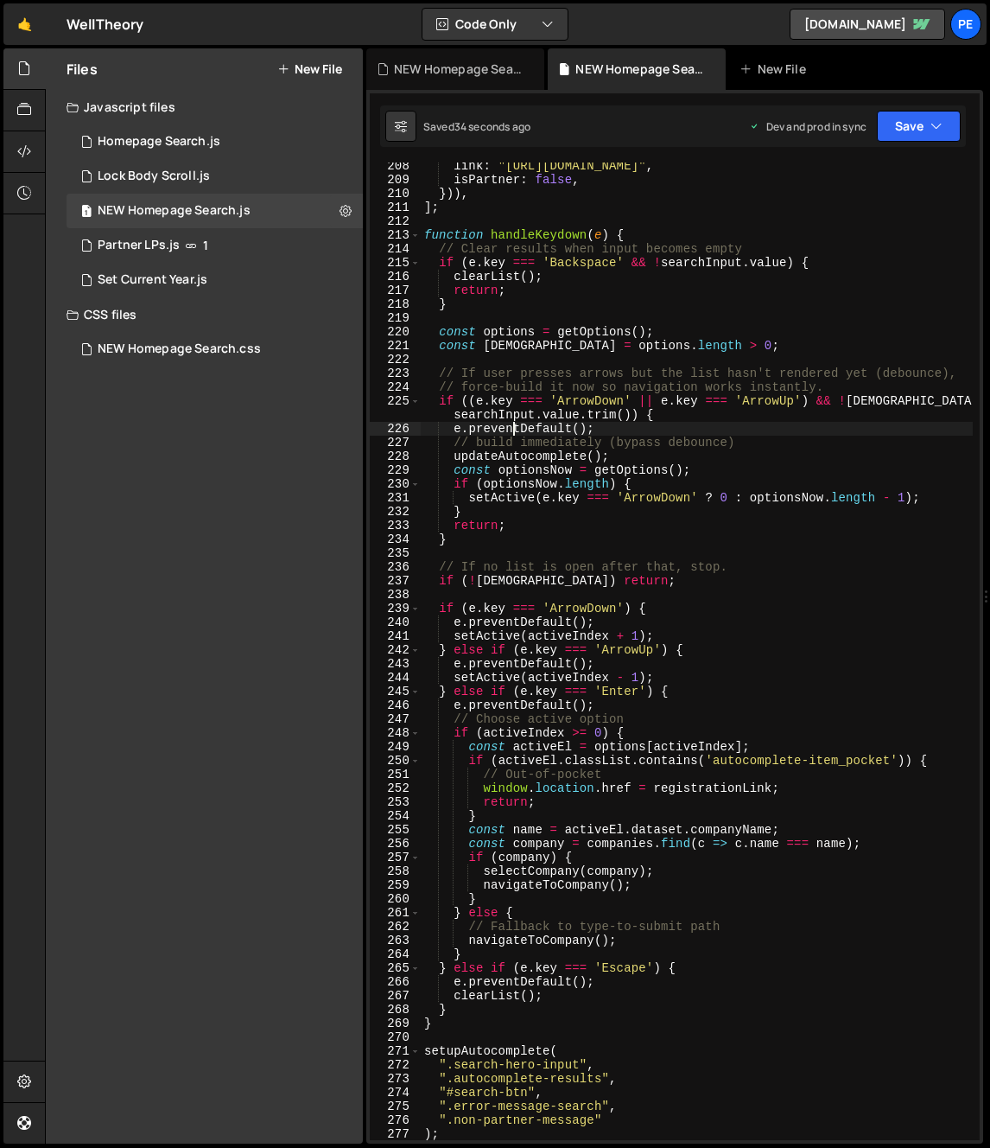
scroll to position [2865, 0]
click at [459, 1022] on div "link : "https://app.welltheory.com/auth/sign-up" , isPartner : false , })) , ] …" at bounding box center [697, 661] width 552 height 1005
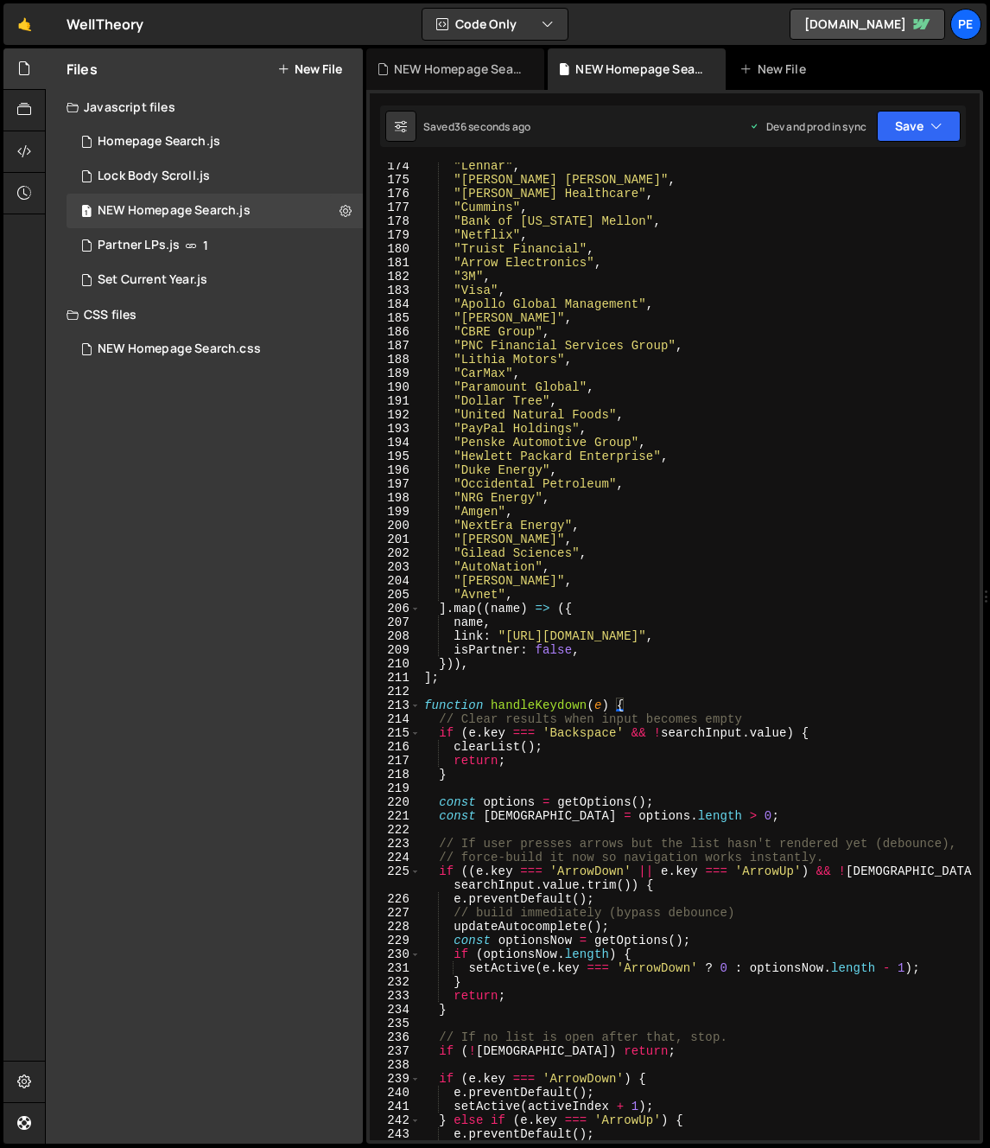
scroll to position [2522, 0]
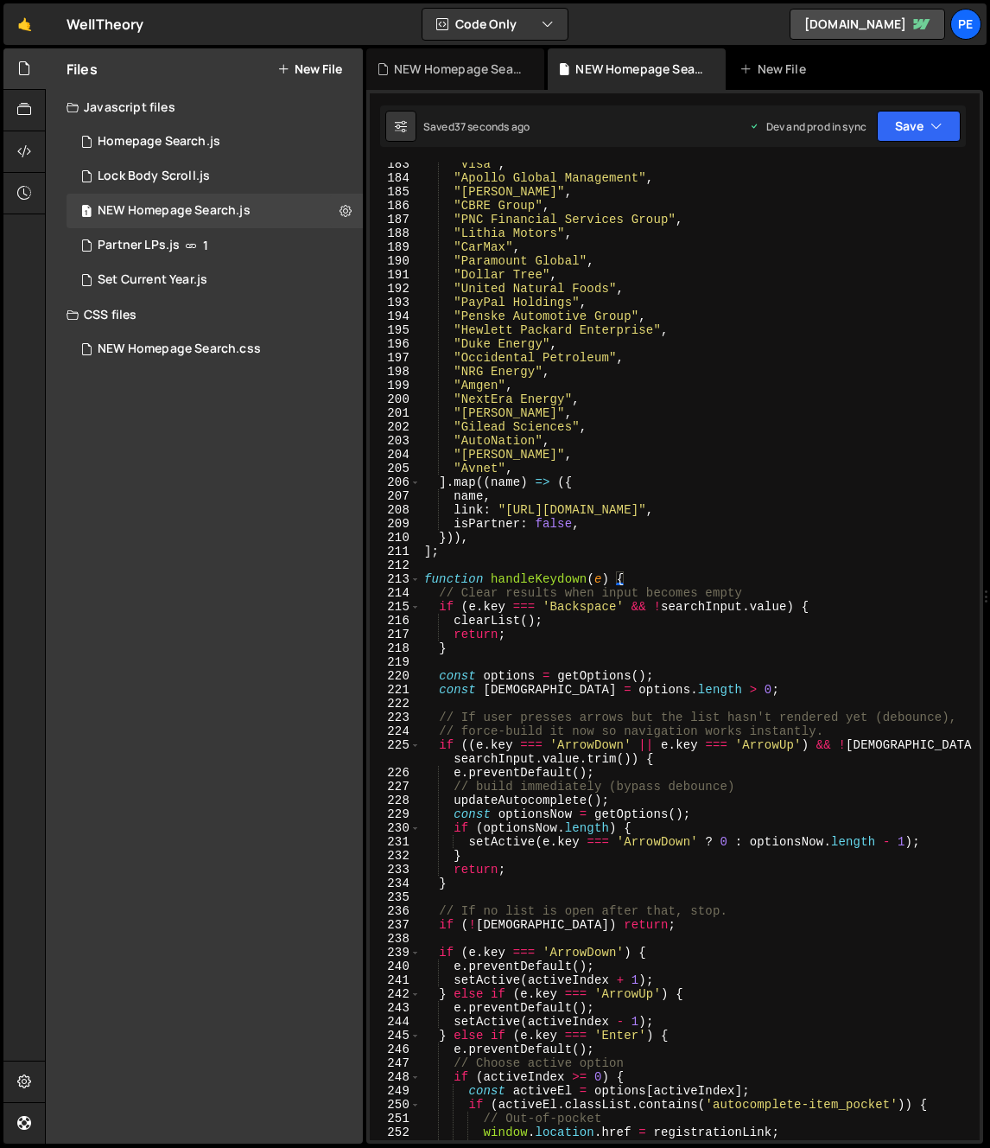
click at [427, 577] on div ""Visa" , "Apollo Global Management" , "HF Sinclair" , "CBRE Group" , "PNC Finan…" at bounding box center [697, 659] width 552 height 1005
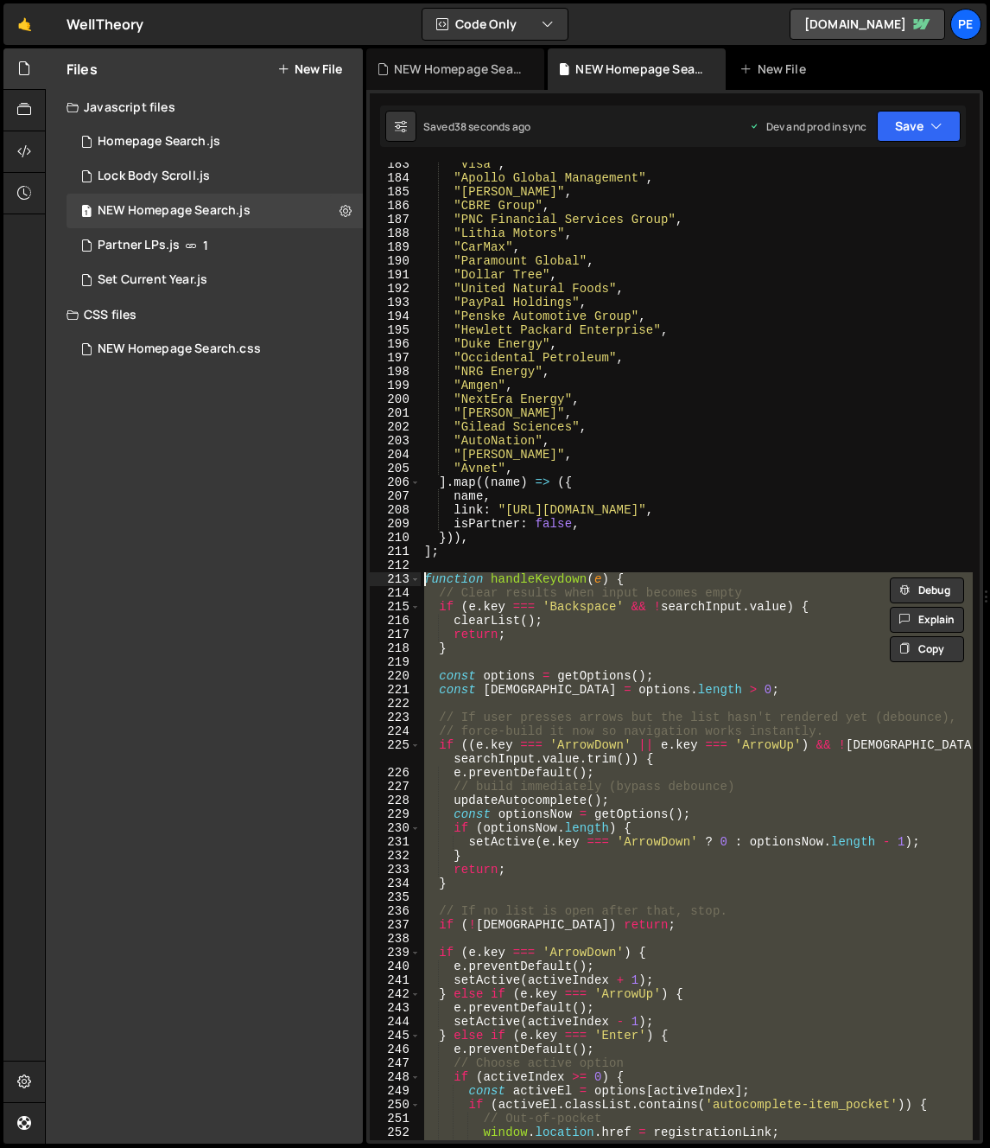
paste textarea "}"
type textarea "}"
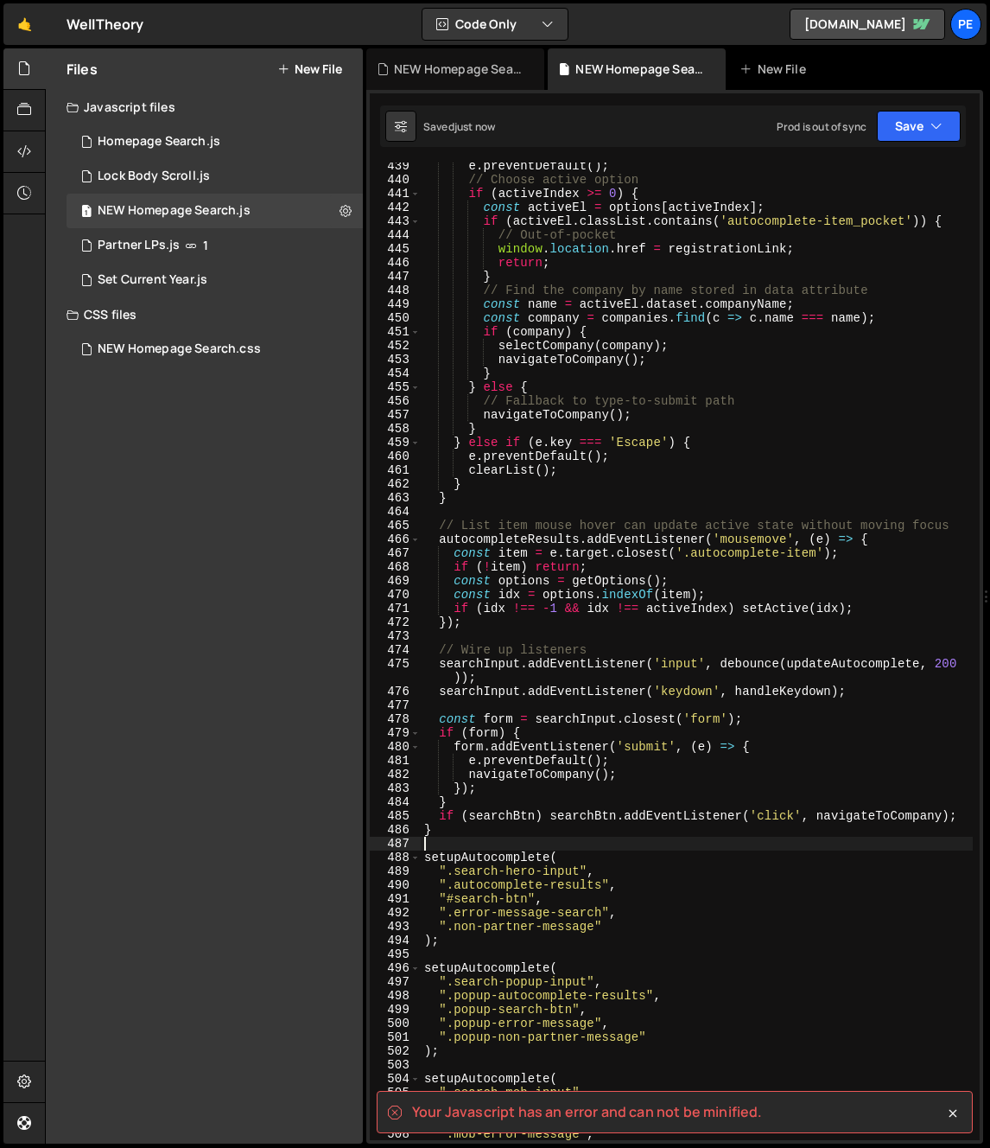
scroll to position [6365, 0]
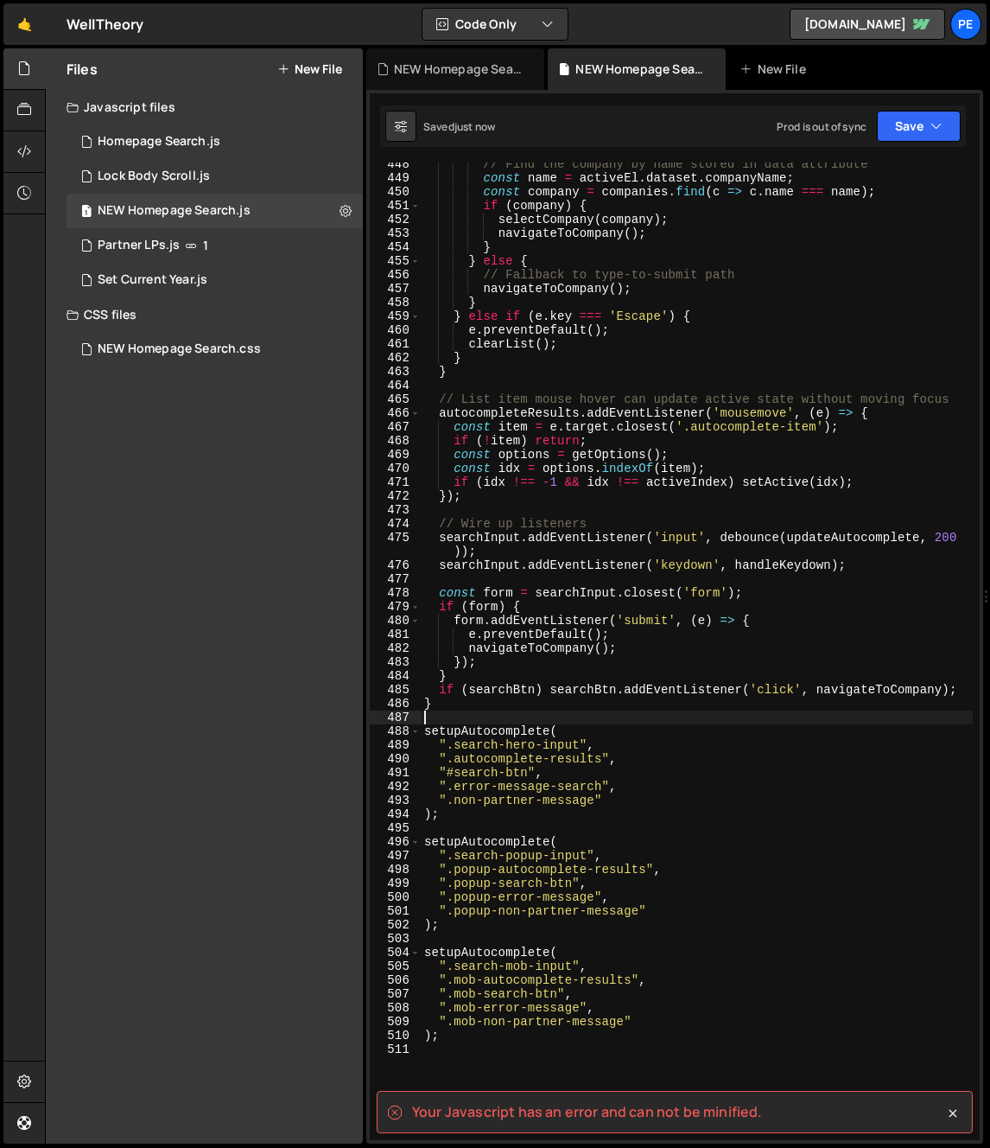
click at [588, 726] on div "// Find the company by name stored in data attribute const name = activeEl . da…" at bounding box center [697, 659] width 552 height 1005
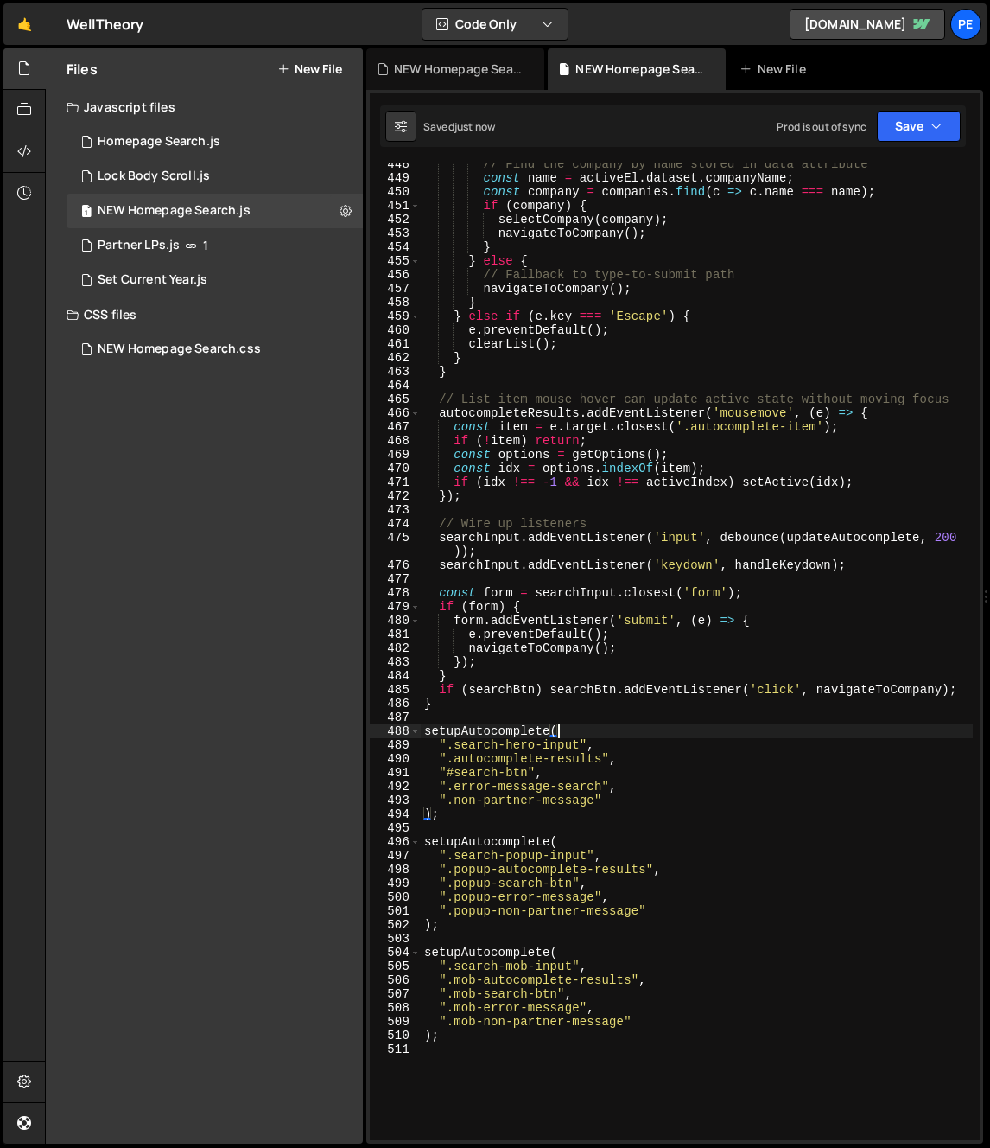
click at [578, 702] on div "// Find the company by name stored in data attribute const name = activeEl . da…" at bounding box center [697, 659] width 552 height 1005
type textarea "}"
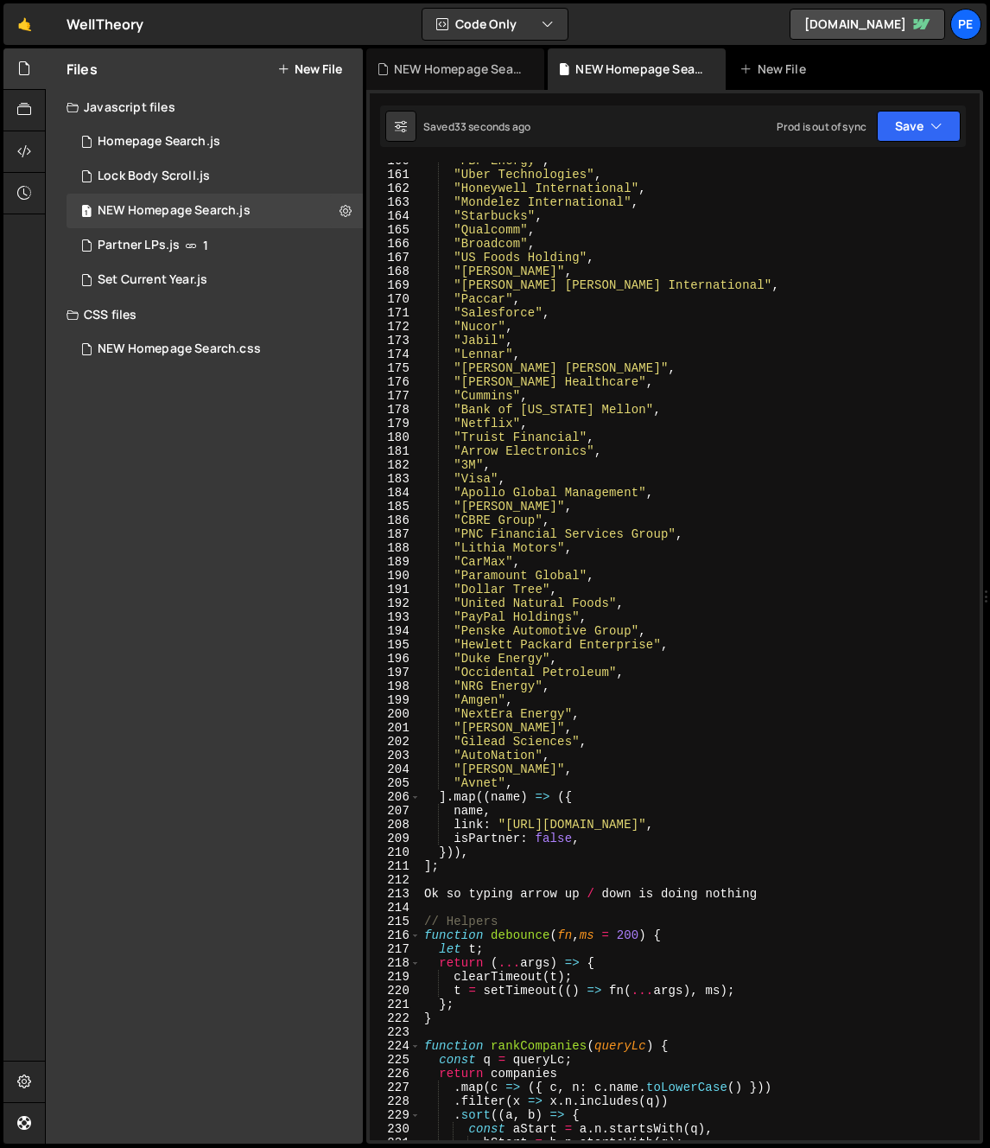
scroll to position [2517, 0]
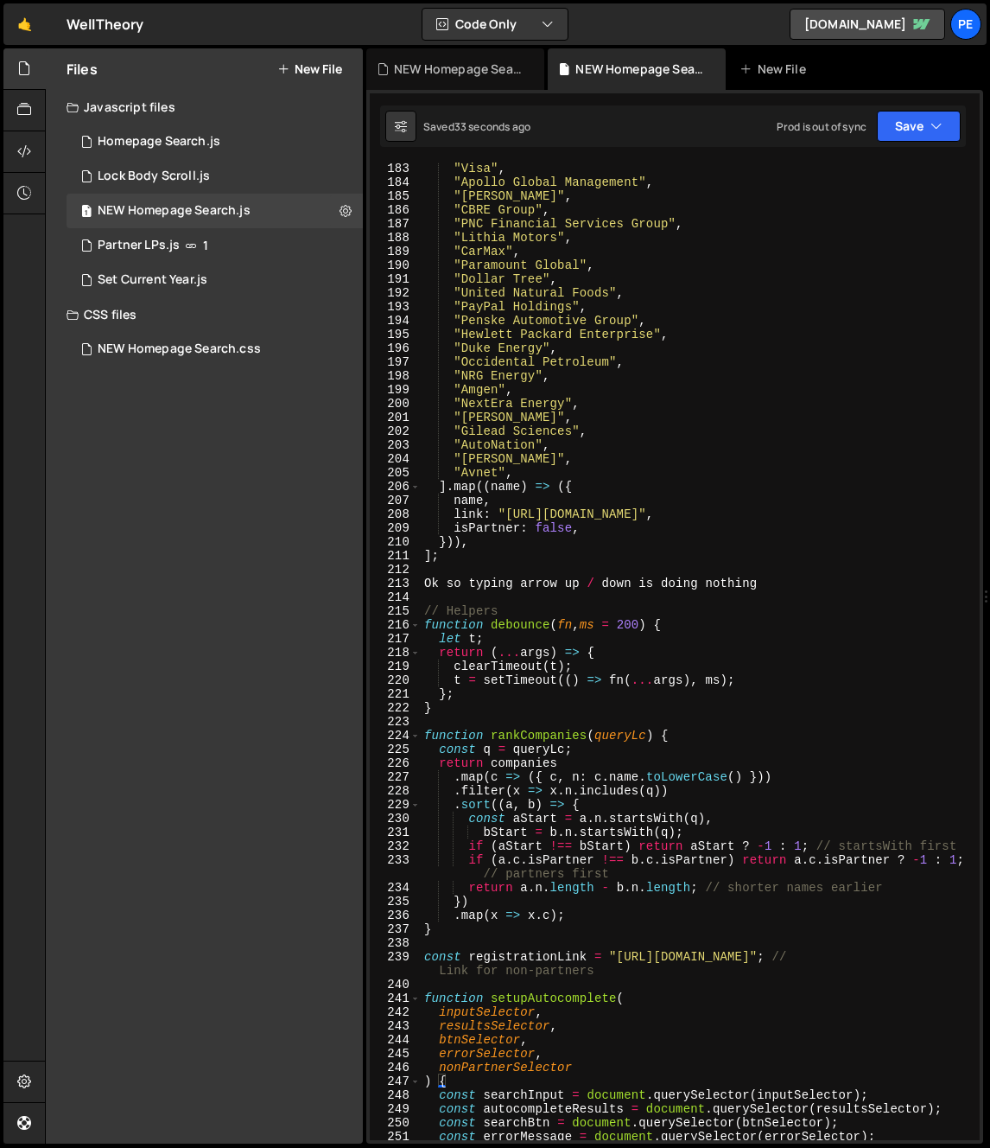
click at [467, 576] on div ""Visa" , "Apollo Global Management" , "HF Sinclair" , "CBRE Group" , "PNC Finan…" at bounding box center [697, 664] width 552 height 1005
click at [449, 588] on div ""Visa" , "Apollo Global Management" , "HF Sinclair" , "CBRE Group" , "PNC Finan…" at bounding box center [697, 664] width 552 height 1005
type textarea "Ok so typing arrow up / down is doing nothing"
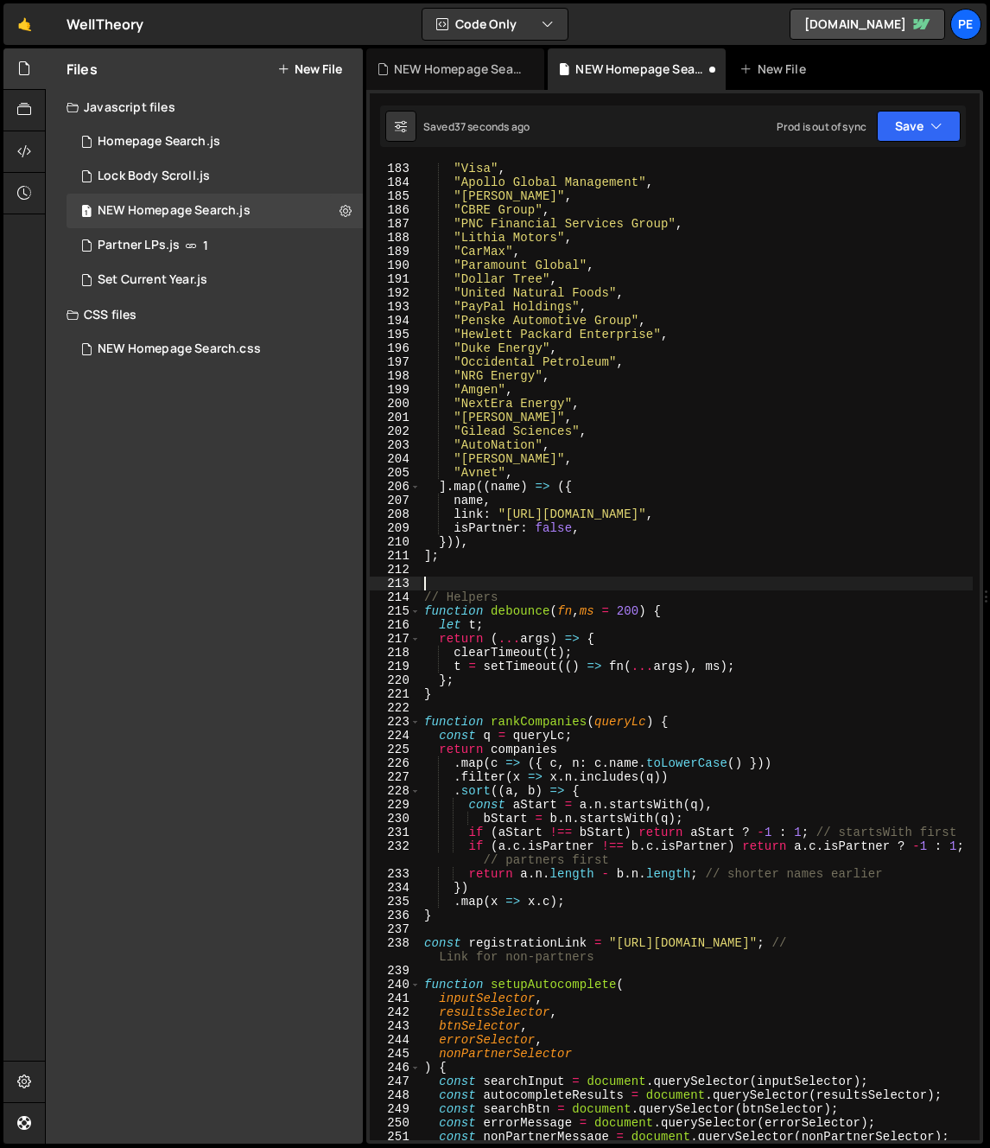
type textarea "// Helpers"
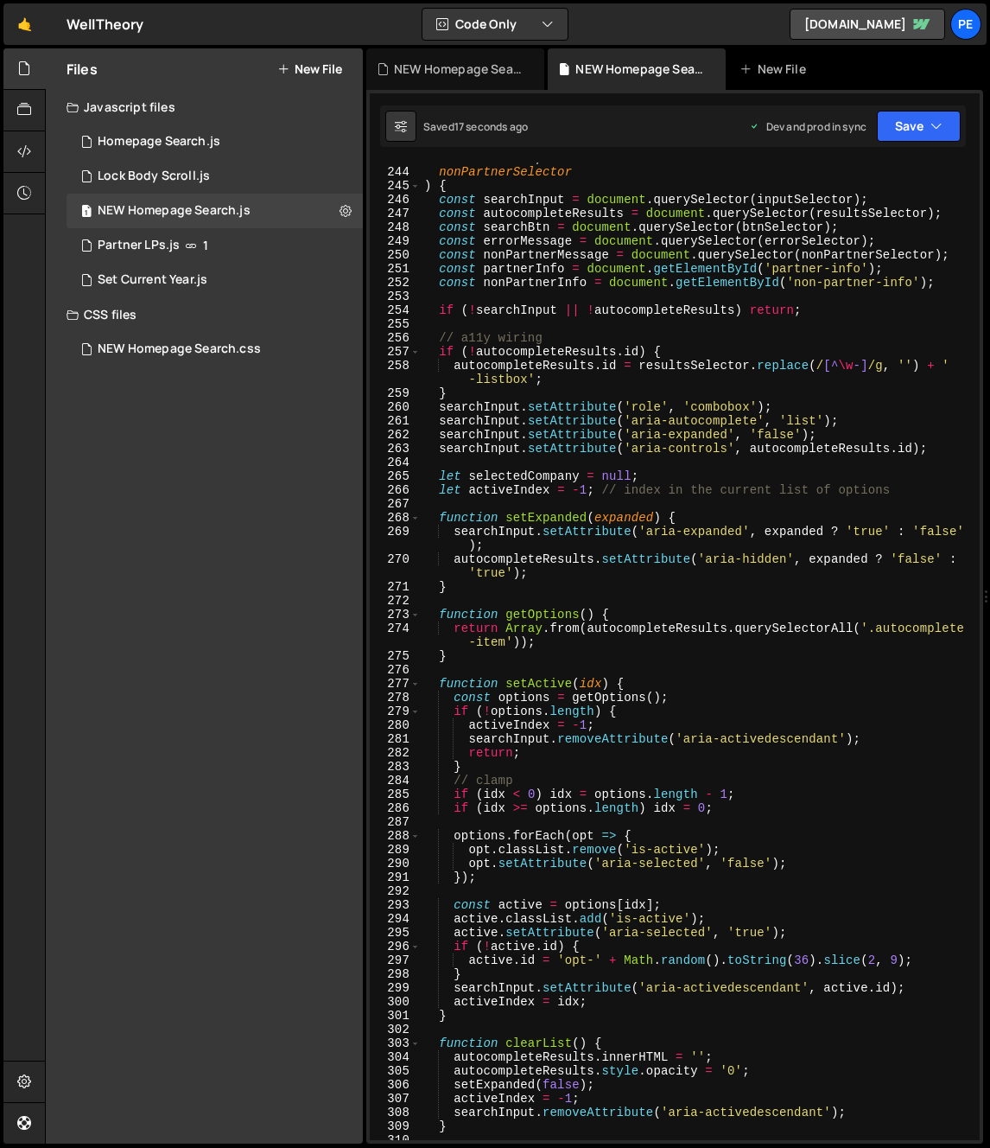
scroll to position [3598, 0]
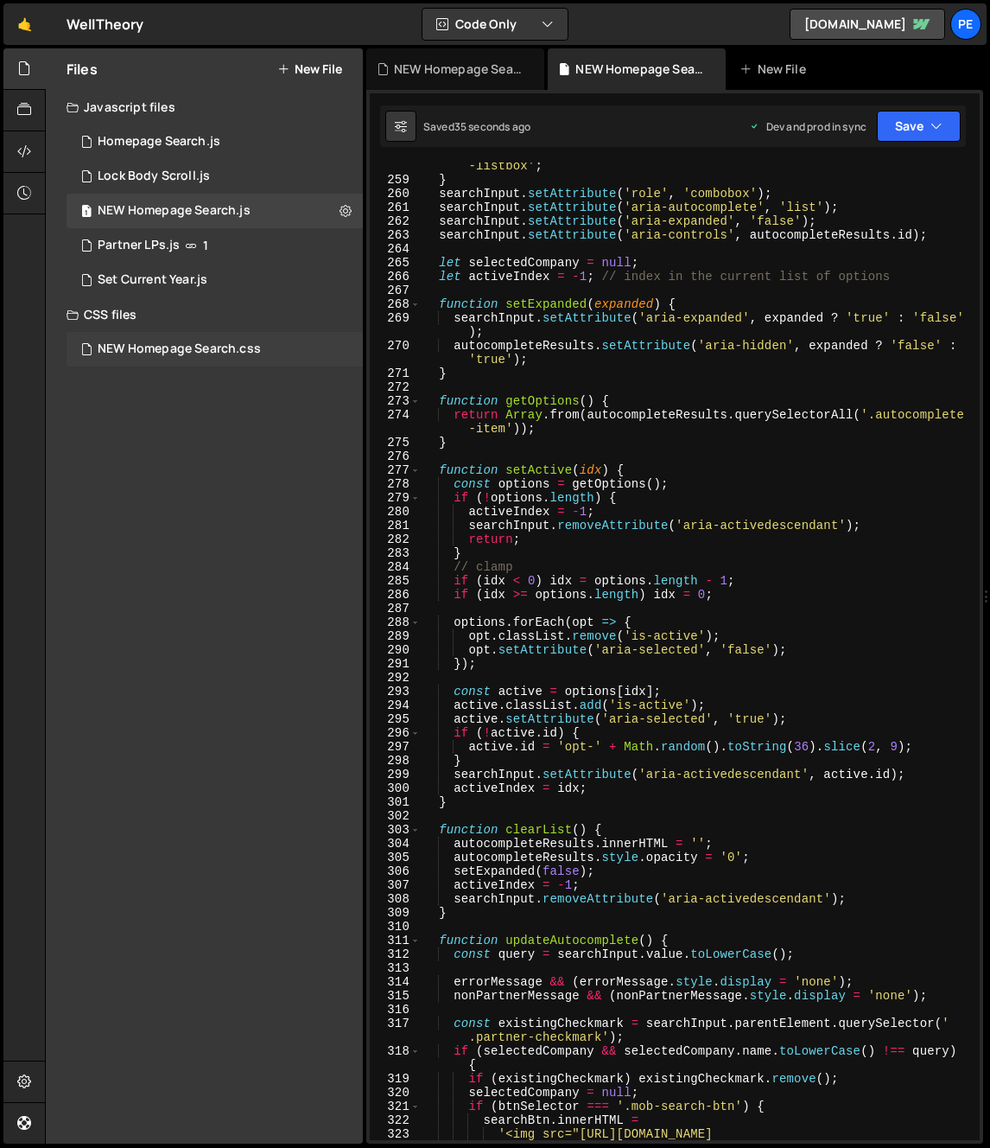
click at [187, 365] on div "NEW Homepage Search.css 0" at bounding box center [215, 349] width 296 height 35
click at [186, 347] on div "NEW Homepage Search.css" at bounding box center [179, 349] width 163 height 16
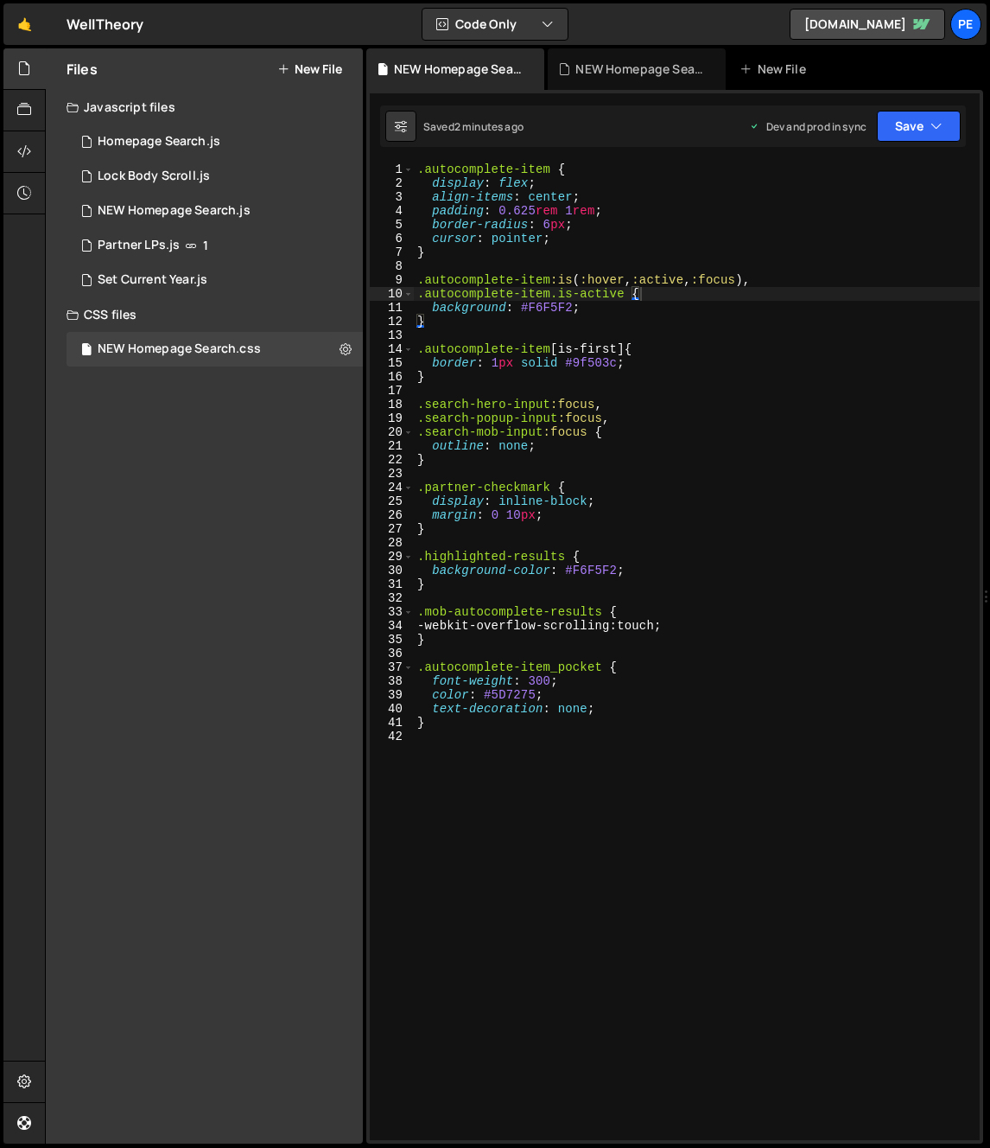
drag, startPoint x: 750, startPoint y: 347, endPoint x: 711, endPoint y: 334, distance: 41.0
click at [749, 346] on div ".autocomplete-item { display : flex ; align-items : center ; padding : 0.625 re…" at bounding box center [697, 664] width 566 height 1005
click at [495, 382] on div ".autocomplete-item { display : flex ; align-items : center ; padding : 0.625 re…" at bounding box center [697, 664] width 566 height 1005
click at [602, 308] on div ".autocomplete-item { display : flex ; align-items : center ; padding : 0.625 re…" at bounding box center [697, 664] width 566 height 1005
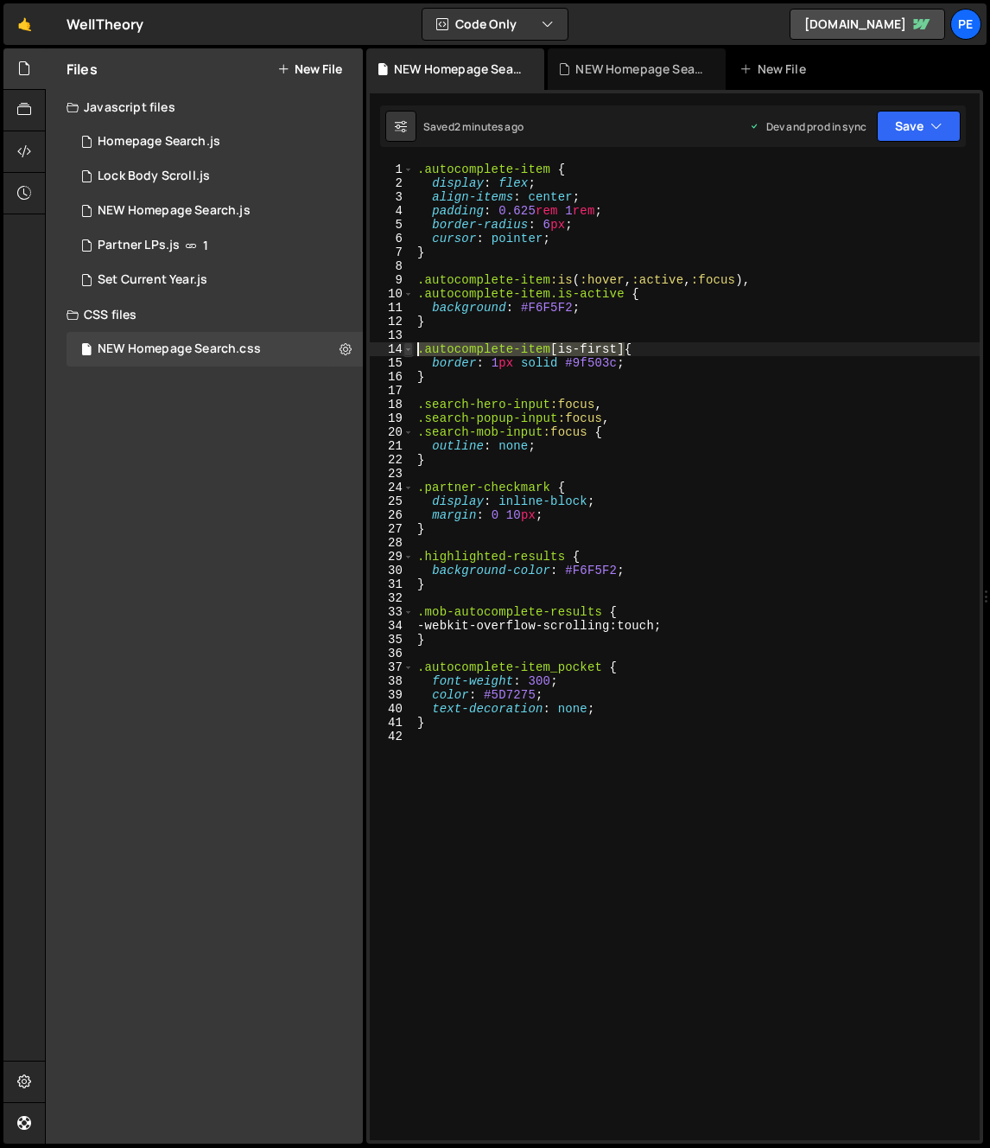
drag, startPoint x: 625, startPoint y: 349, endPoint x: 404, endPoint y: 350, distance: 220.4
click at [404, 350] on div "background: #F6F5F2; 1 2 3 4 5 6 7 8 9 10 11 12 13 14 15 16 17 18 19 20 21 22 2…" at bounding box center [675, 650] width 610 height 977
click at [620, 291] on div ".autocomplete-item { display : flex ; align-items : center ; padding : 0.625 re…" at bounding box center [697, 664] width 566 height 1005
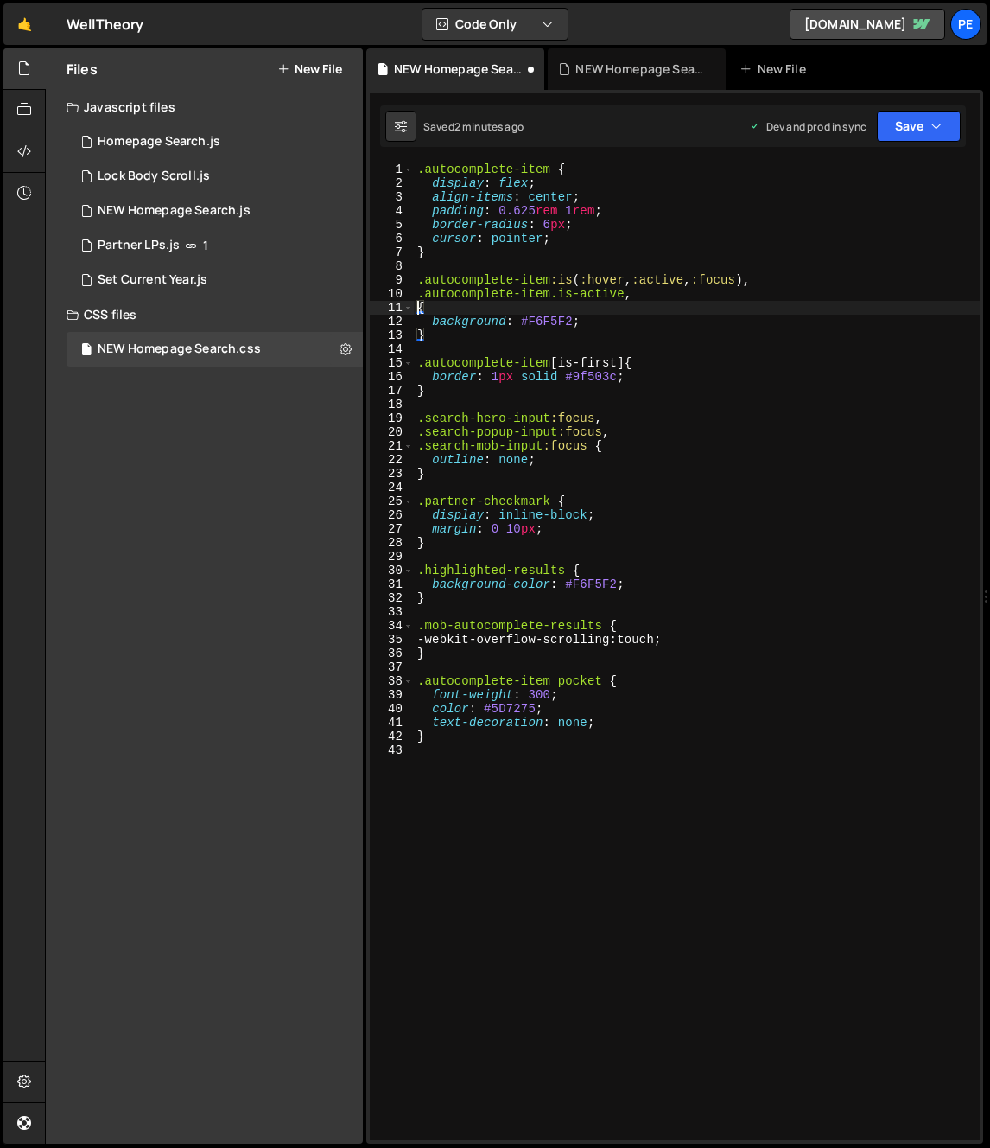
paste textarea ".autocomplete-item[is-first]"
type textarea ".autocomplete-item[is-first] {"
click at [230, 216] on div "NEW Homepage Search.js" at bounding box center [174, 211] width 153 height 16
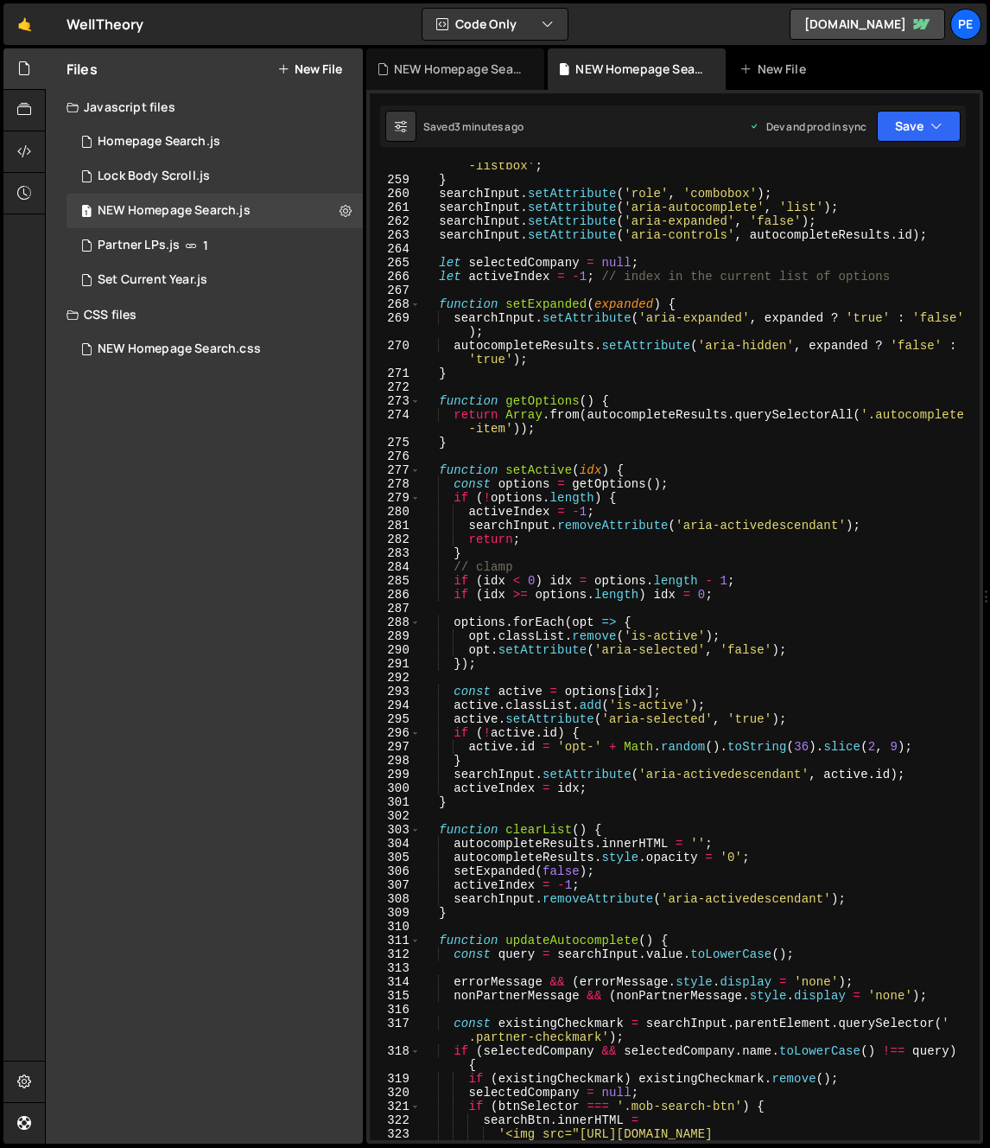
type textarea "if (!options.length) {"
click at [494, 493] on div "autocompleteResults . id = resultsSelector . replace ( / [^ \w -] /g , '' ) + '…" at bounding box center [697, 668] width 552 height 1046
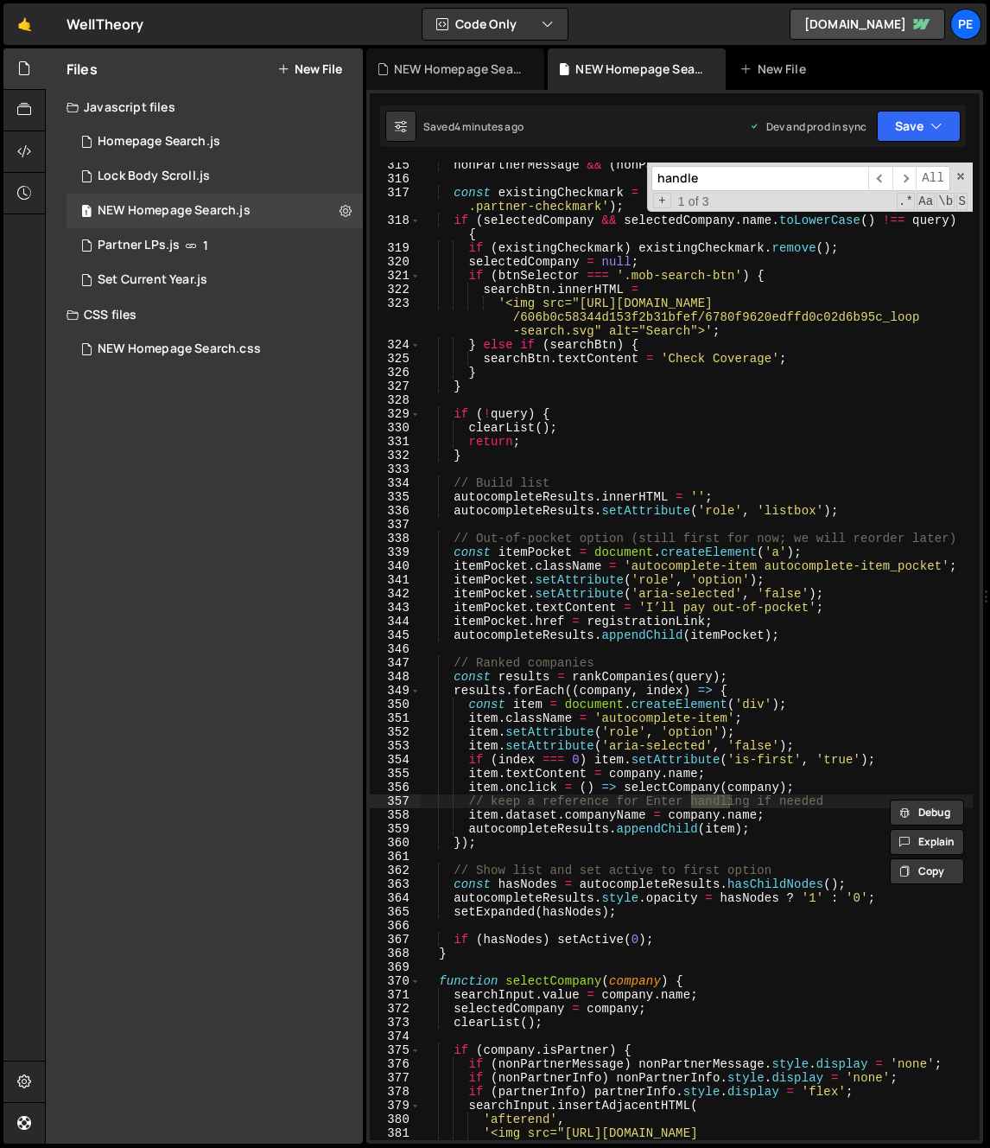
scroll to position [5471, 0]
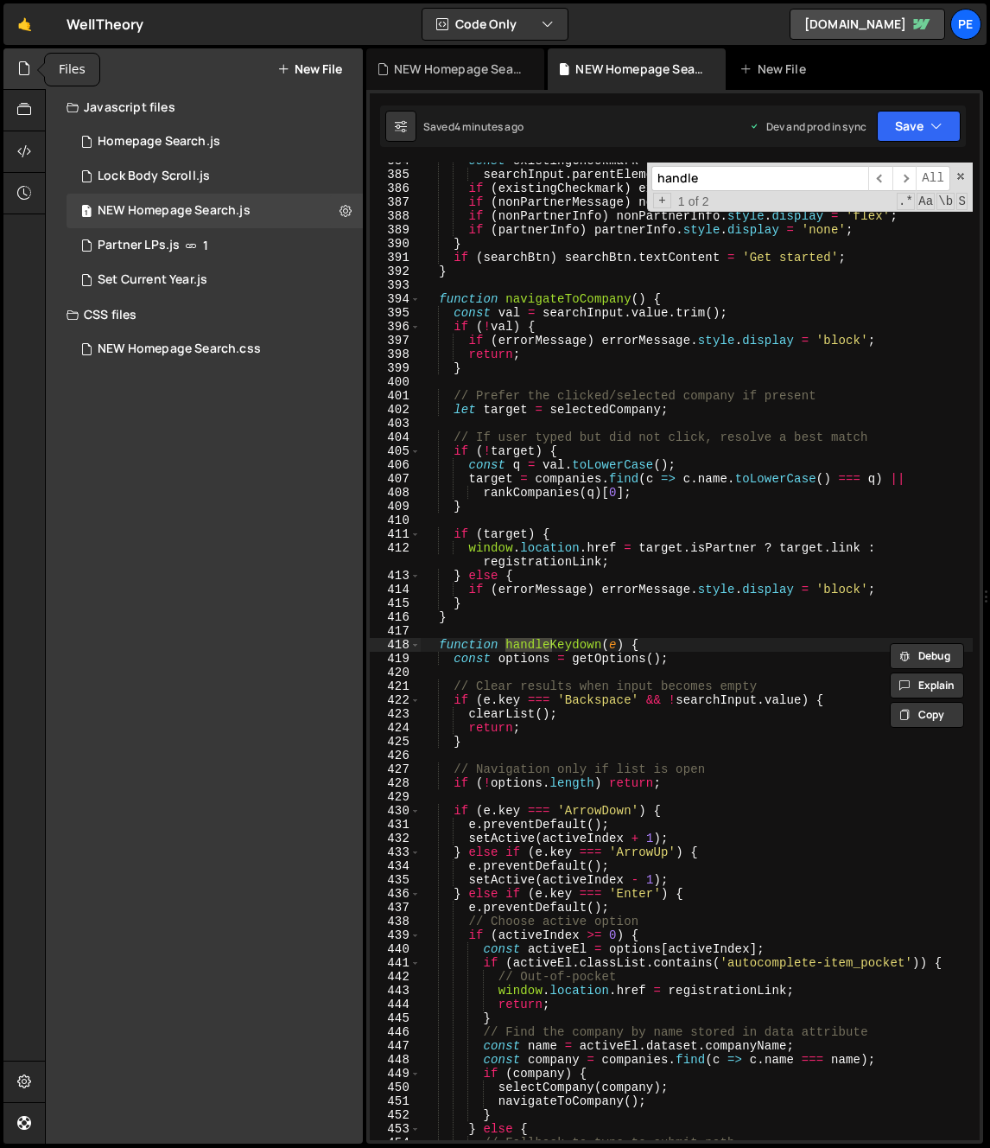
click at [6, 73] on div at bounding box center [24, 68] width 42 height 41
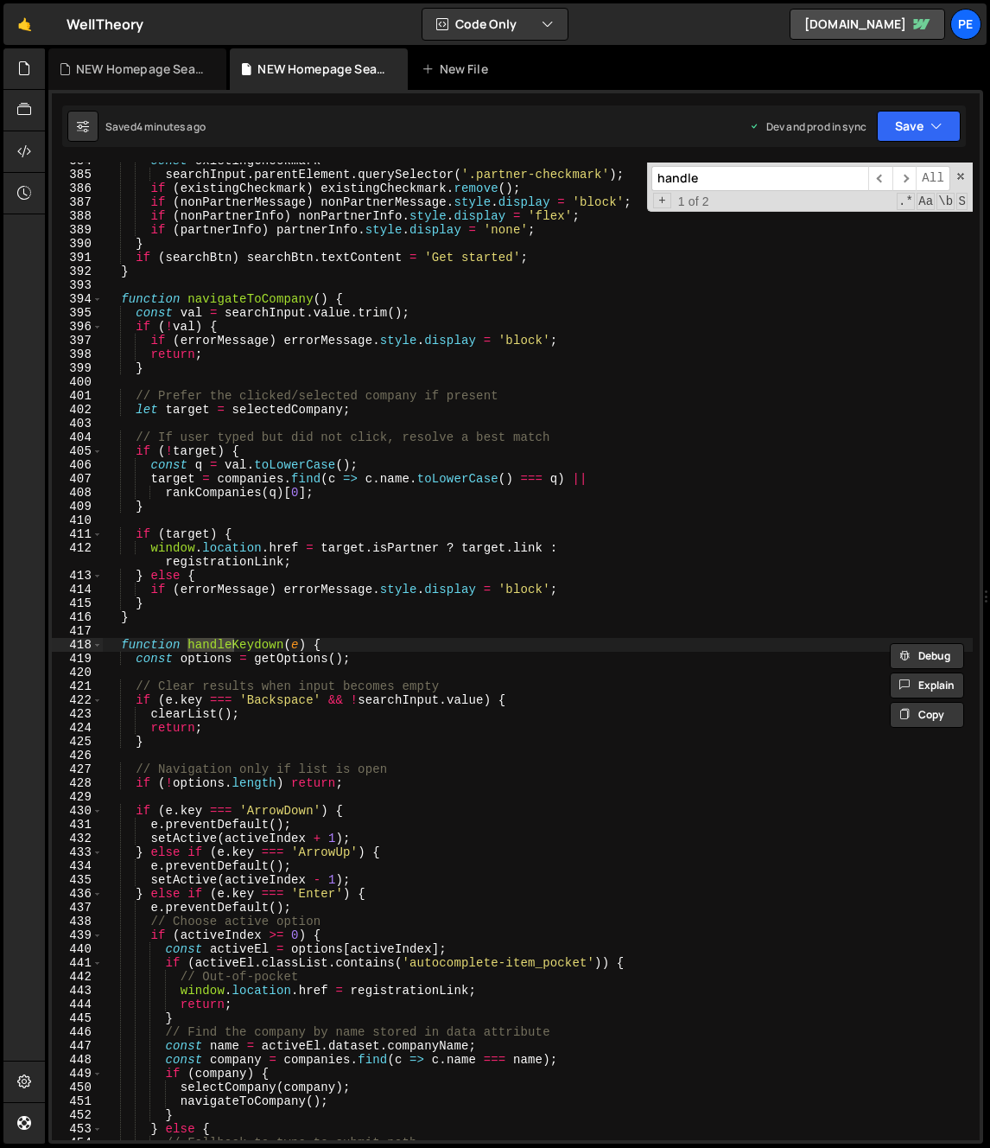
click at [749, 175] on input "handle" at bounding box center [760, 178] width 217 height 25
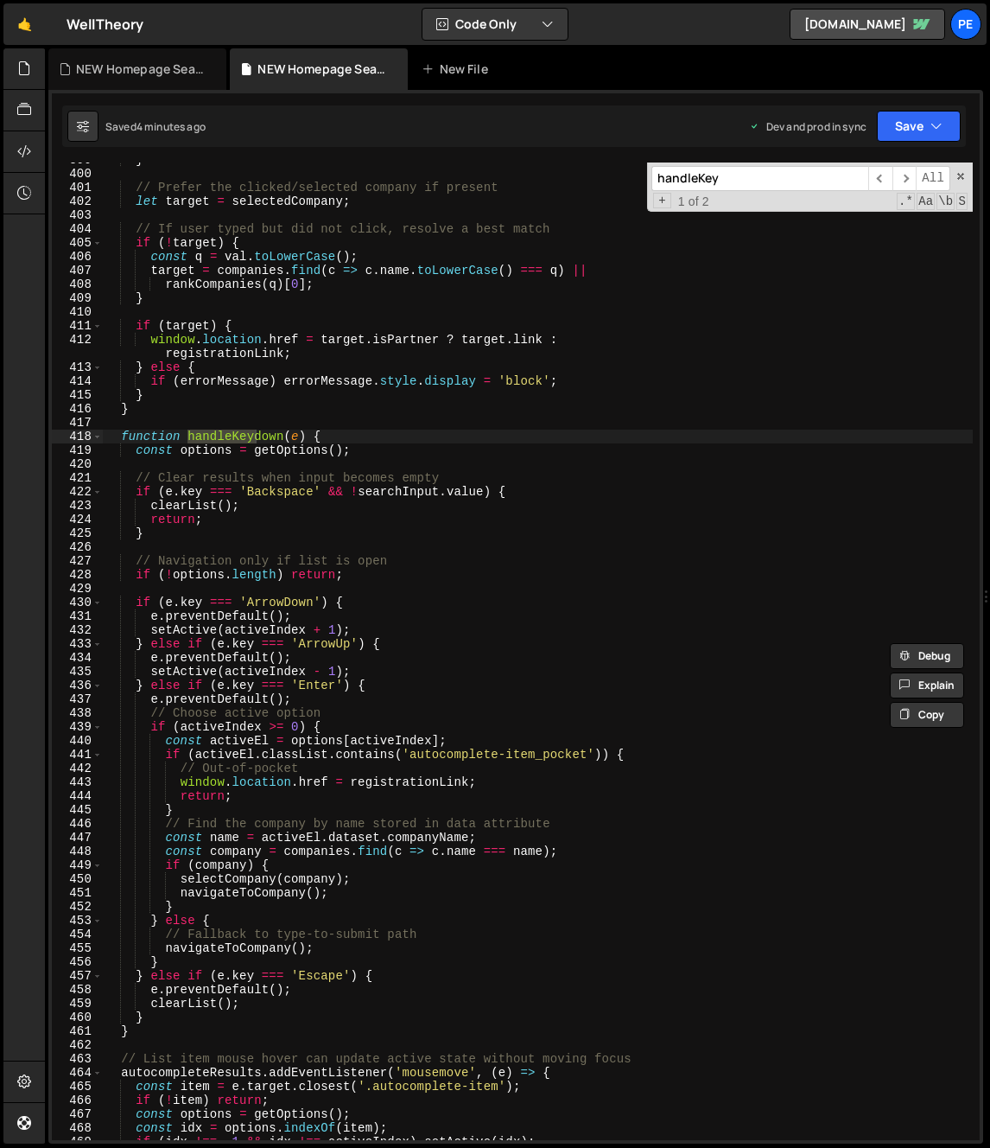
scroll to position [5716, 0]
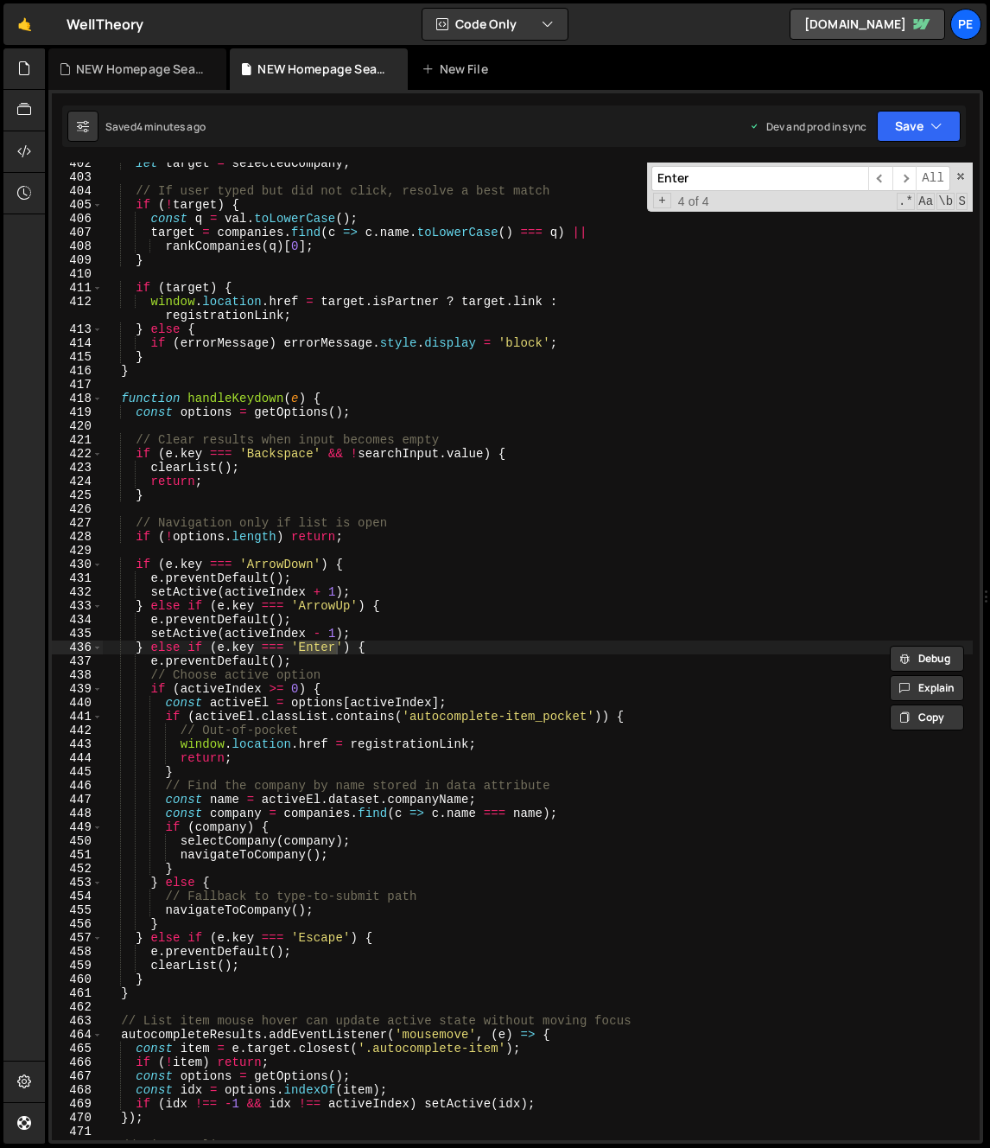
type input "Enter"
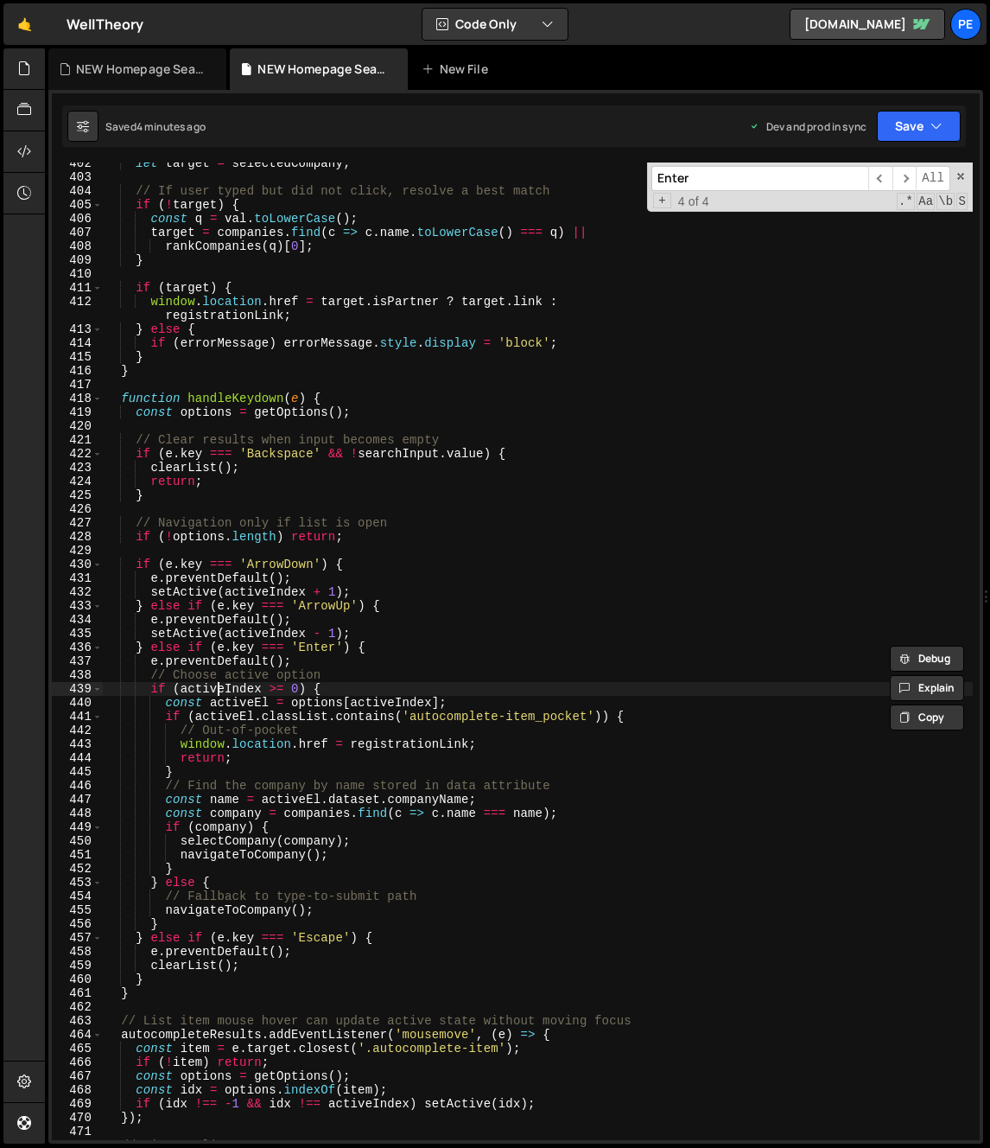
click at [220, 688] on div "let target = selectedCompany ; // If user typed but did not click, resolve a be…" at bounding box center [538, 658] width 870 height 1005
click at [138, 651] on div "let target = selectedCompany ; // If user typed but did not click, resolve a be…" at bounding box center [538, 658] width 870 height 1005
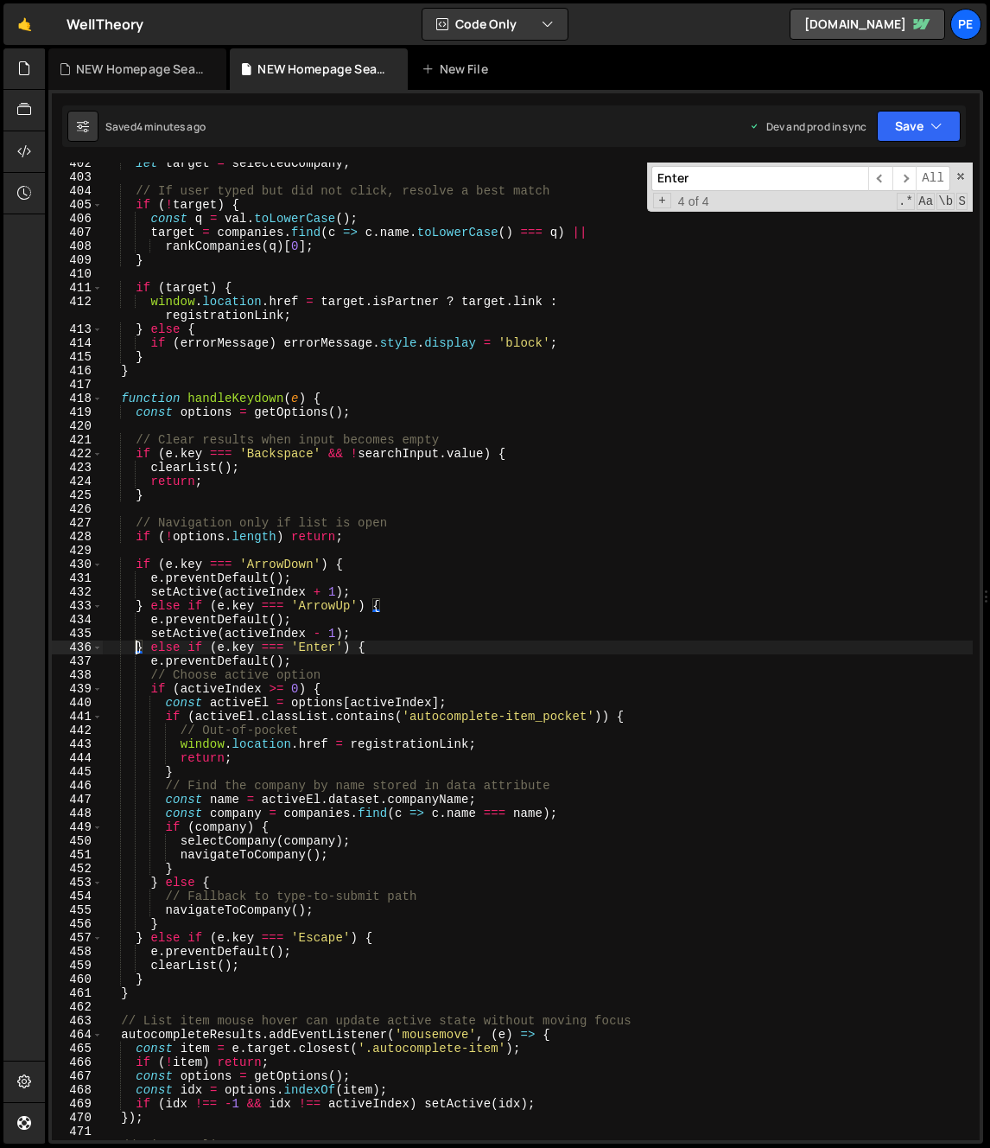
click at [148, 649] on div "let target = selectedCompany ; // If user typed but did not click, resolve a be…" at bounding box center [538, 658] width 870 height 1005
click at [133, 642] on div "let target = selectedCompany ; // If user typed but did not click, resolve a be…" at bounding box center [538, 658] width 870 height 1005
click at [379, 643] on div "let target = selectedCompany ; // If user typed but did not click, resolve a be…" at bounding box center [538, 658] width 870 height 1005
click at [381, 659] on div "let target = selectedCompany ; // If user typed but did not click, resolve a be…" at bounding box center [538, 658] width 870 height 1005
click at [384, 652] on div "let target = selectedCompany ; // If user typed but did not click, resolve a be…" at bounding box center [538, 658] width 870 height 1005
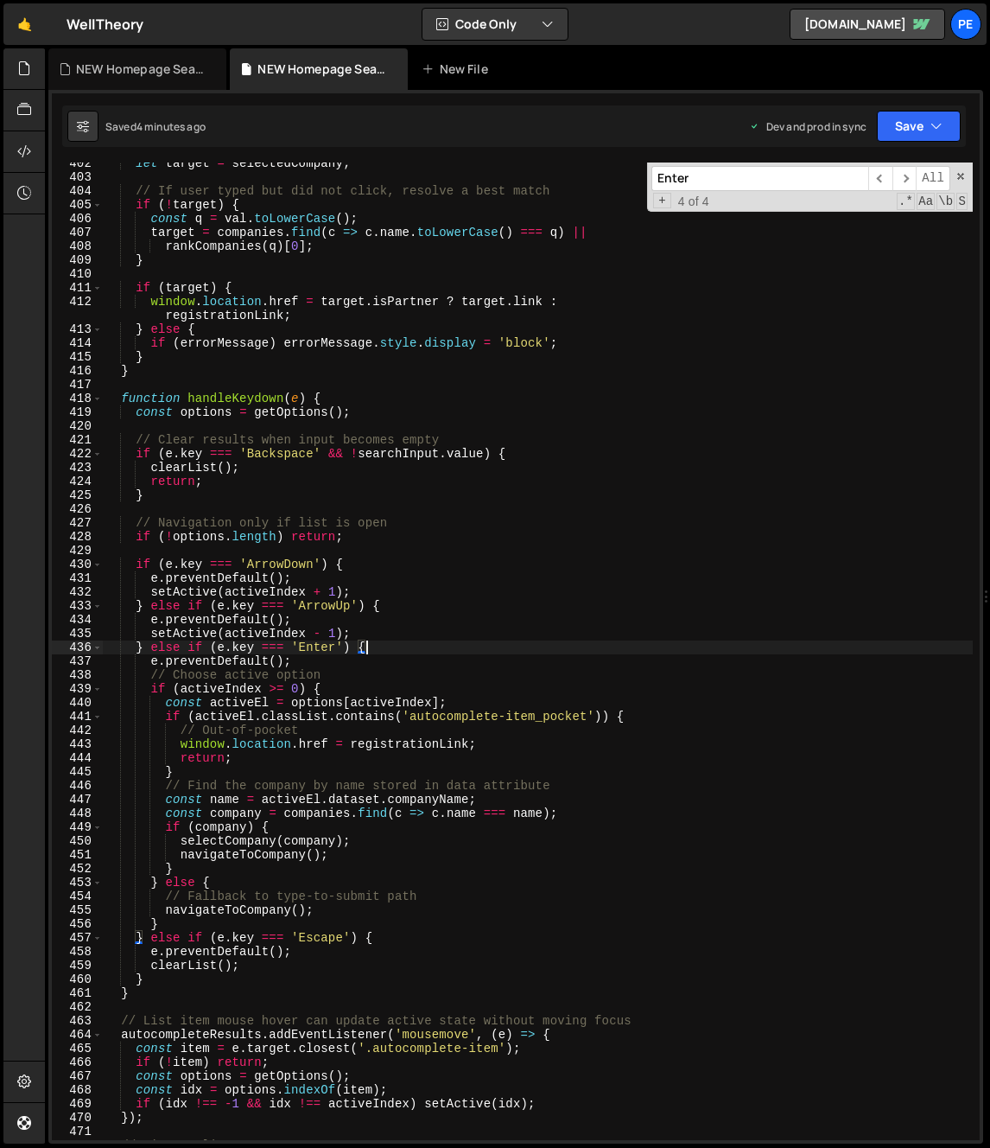
click at [141, 937] on div "let target = selectedCompany ; // If user typed but did not click, resolve a be…" at bounding box center [538, 658] width 870 height 1005
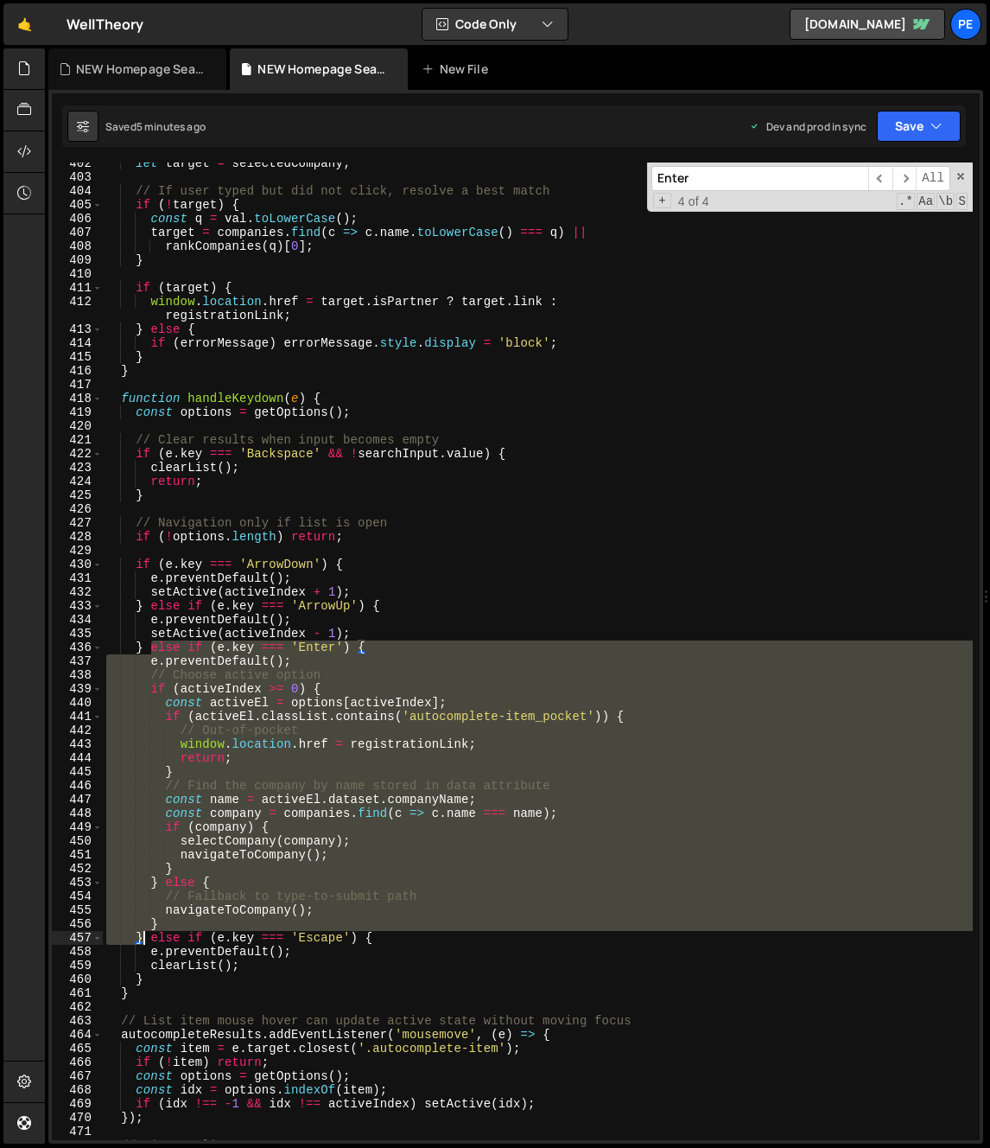
drag, startPoint x: 152, startPoint y: 647, endPoint x: 143, endPoint y: 940, distance: 293.1
click at [141, 941] on div "let target = selectedCompany ; // If user typed but did not click, resolve a be…" at bounding box center [538, 658] width 870 height 1005
paste textarea
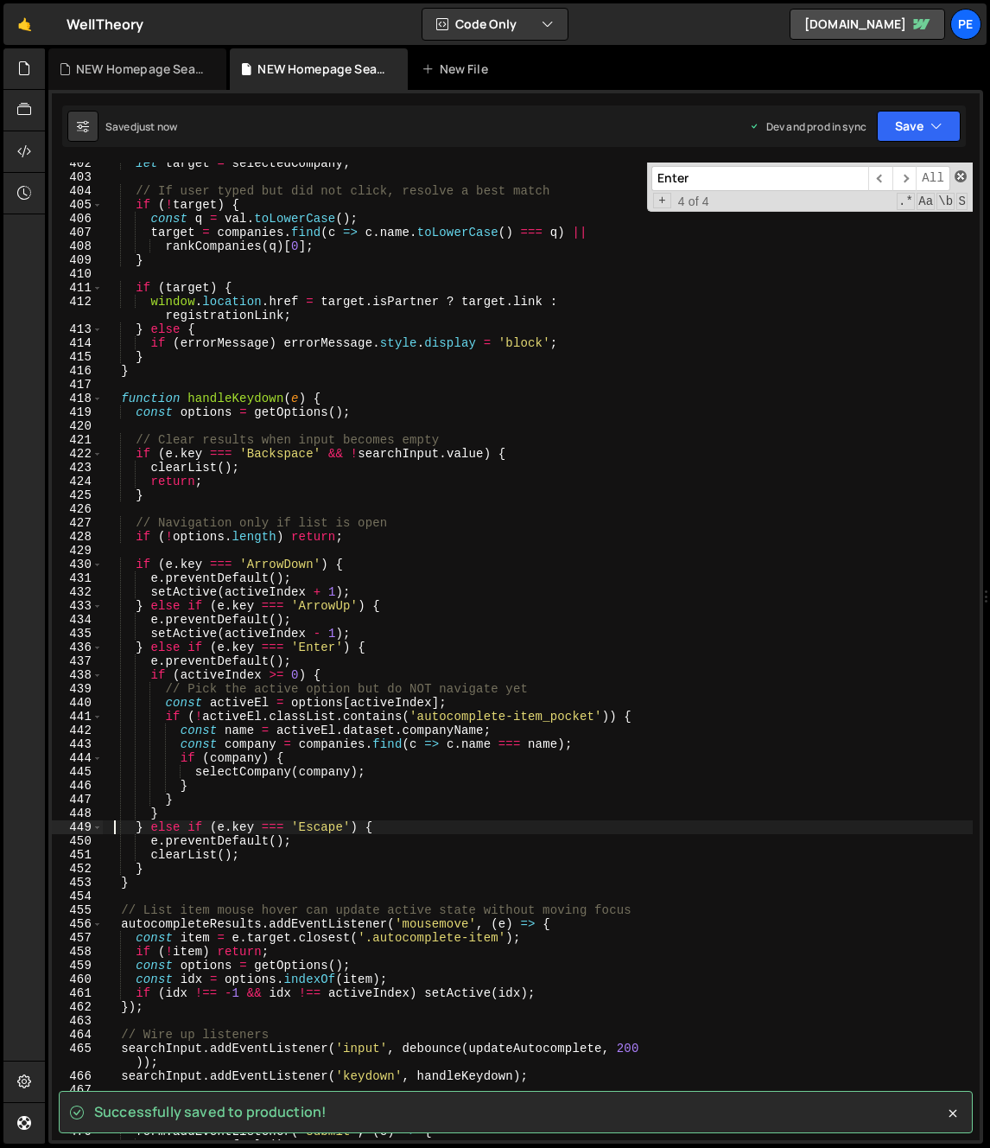
click at [959, 176] on span at bounding box center [961, 176] width 12 height 12
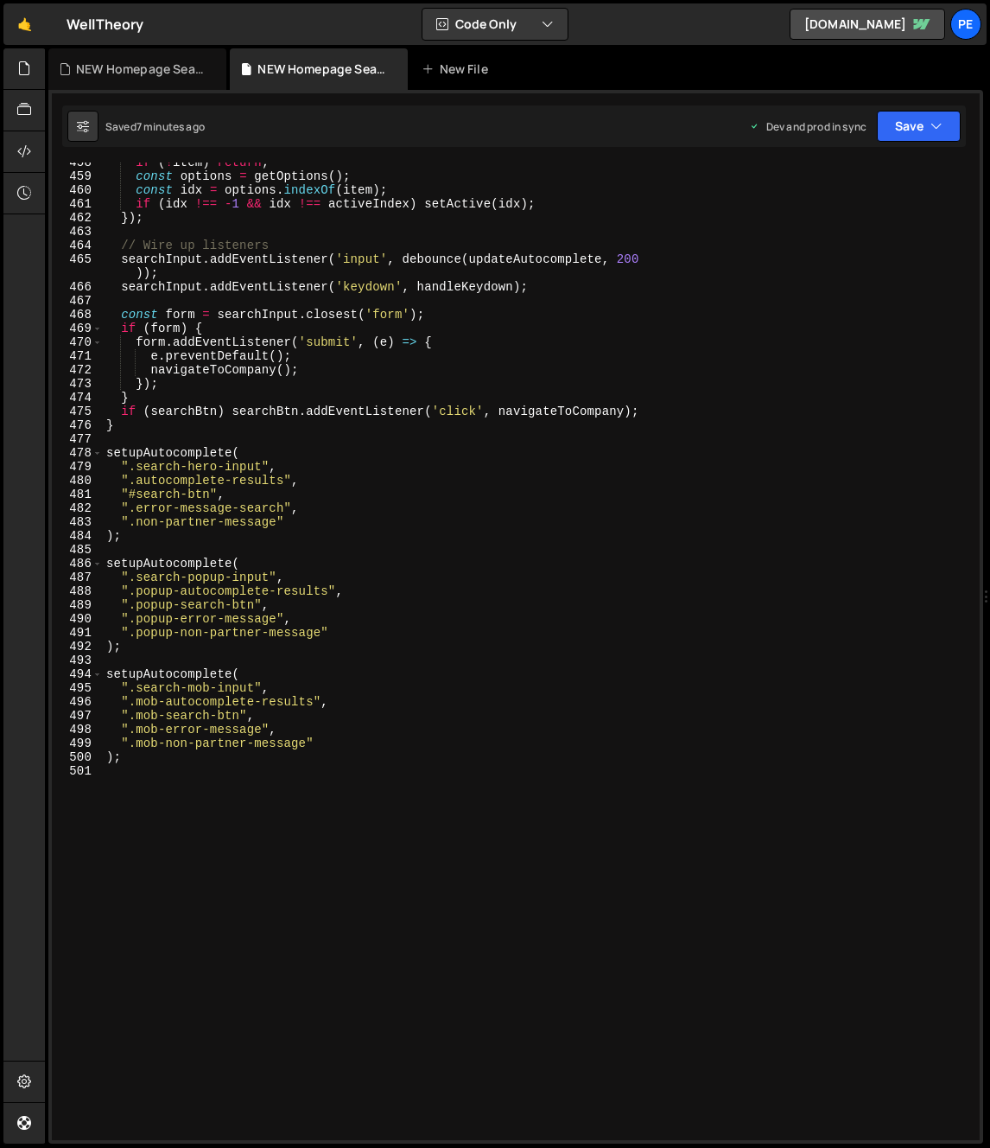
scroll to position [6559, 0]
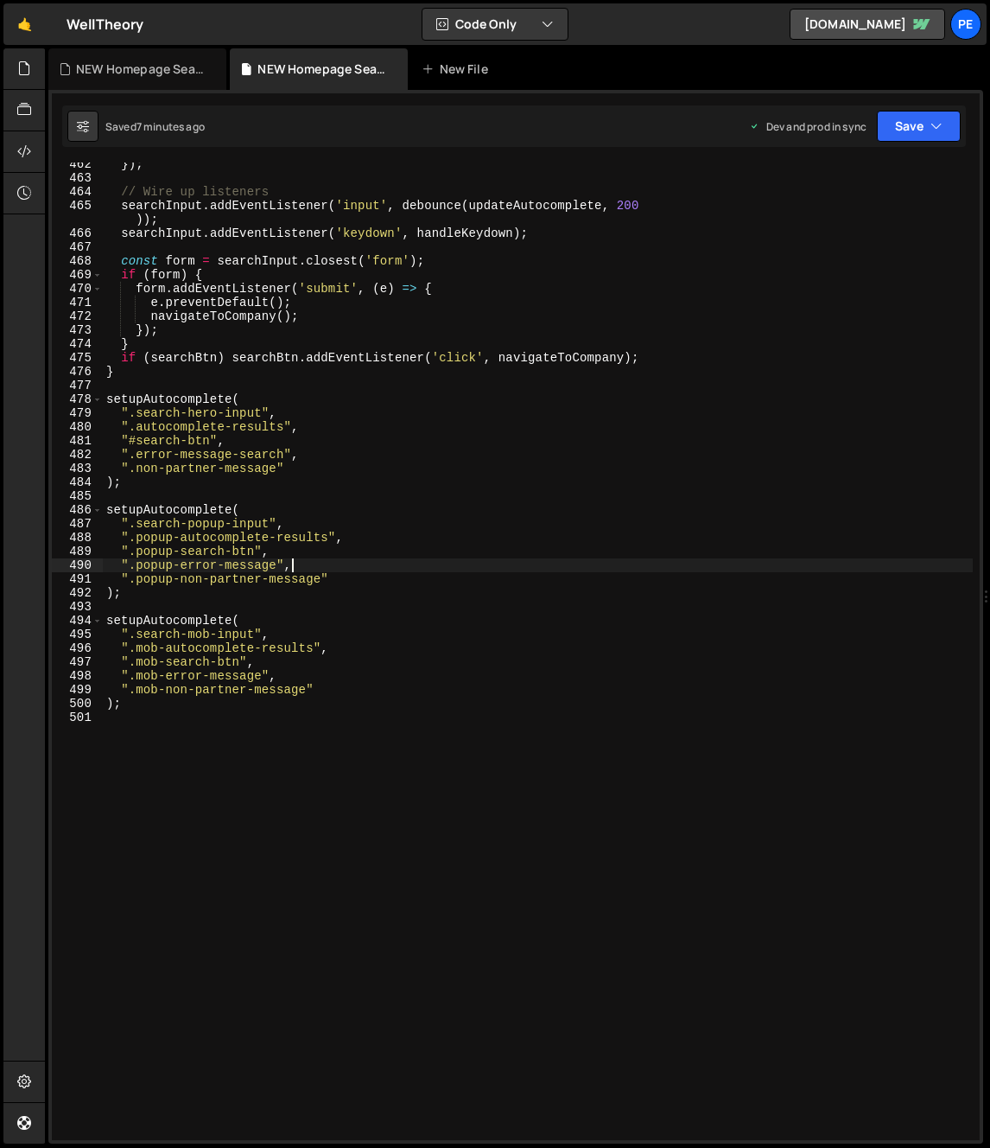
drag, startPoint x: 327, startPoint y: 569, endPoint x: 312, endPoint y: 586, distance: 22.0
click at [326, 569] on div "}) ; // Wire up listeners searchInput . addEventListener ( 'input' , debounce (…" at bounding box center [538, 659] width 870 height 1005
click at [429, 402] on div "}) ; // Wire up listeners searchInput . addEventListener ( 'input' , debounce (…" at bounding box center [538, 659] width 870 height 1005
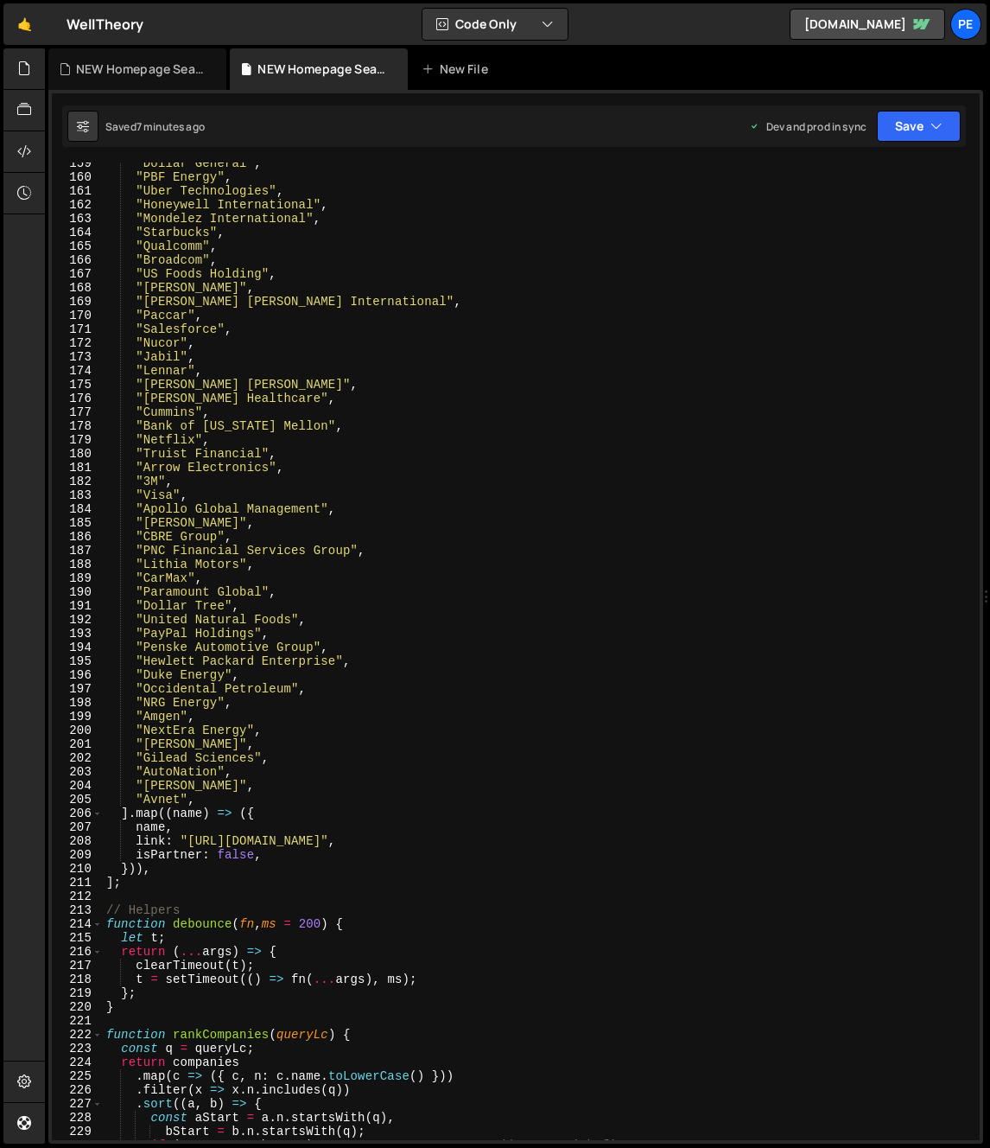
scroll to position [2425, 0]
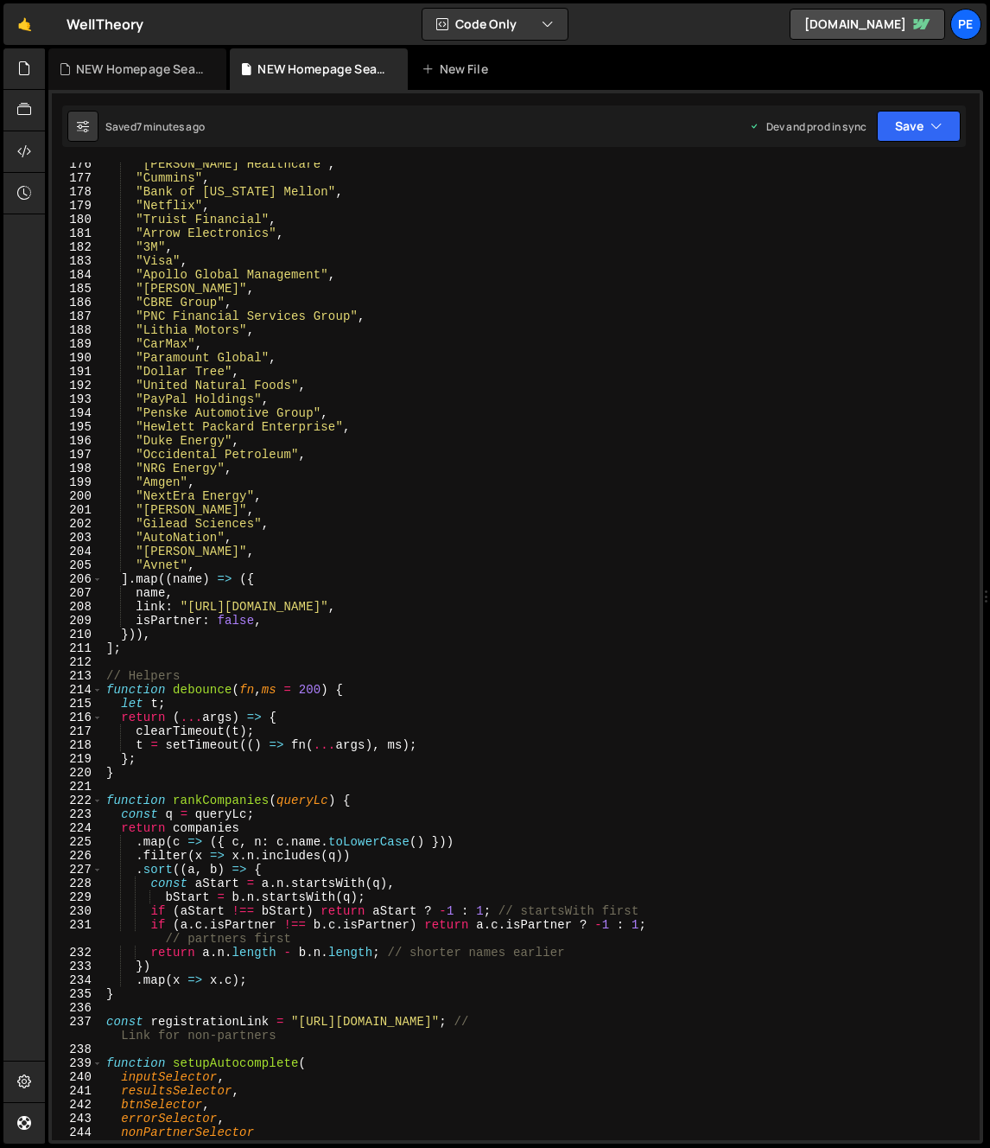
click at [281, 578] on div ""Molina Healthcare" , "Cummins" , "Bank of New York Mellon" , "Netflix" , "Trui…" at bounding box center [538, 659] width 870 height 1005
click at [302, 613] on div ""Molina Healthcare" , "Cummins" , "Bank of New York Mellon" , "Netflix" , "Trui…" at bounding box center [538, 659] width 870 height 1005
type textarea "link: "https://app.welltheory.com/auth/sign-up","
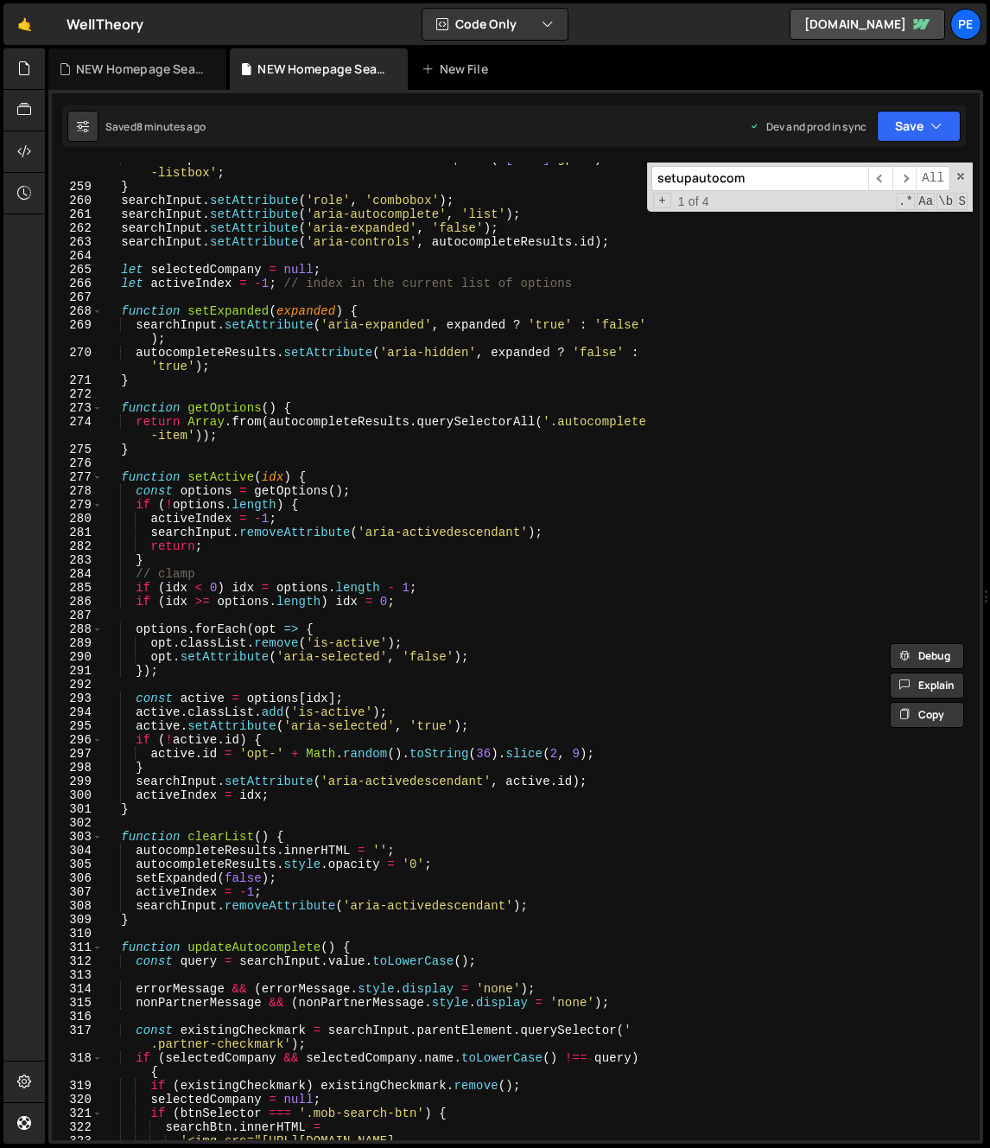
scroll to position [3591, 0]
type input "setupautocom"
type textarea "}"
click at [172, 926] on div "autocompleteResults . id = resultsSelector . replace ( / [^ \w -] /g , '' ) + '…" at bounding box center [538, 675] width 870 height 1046
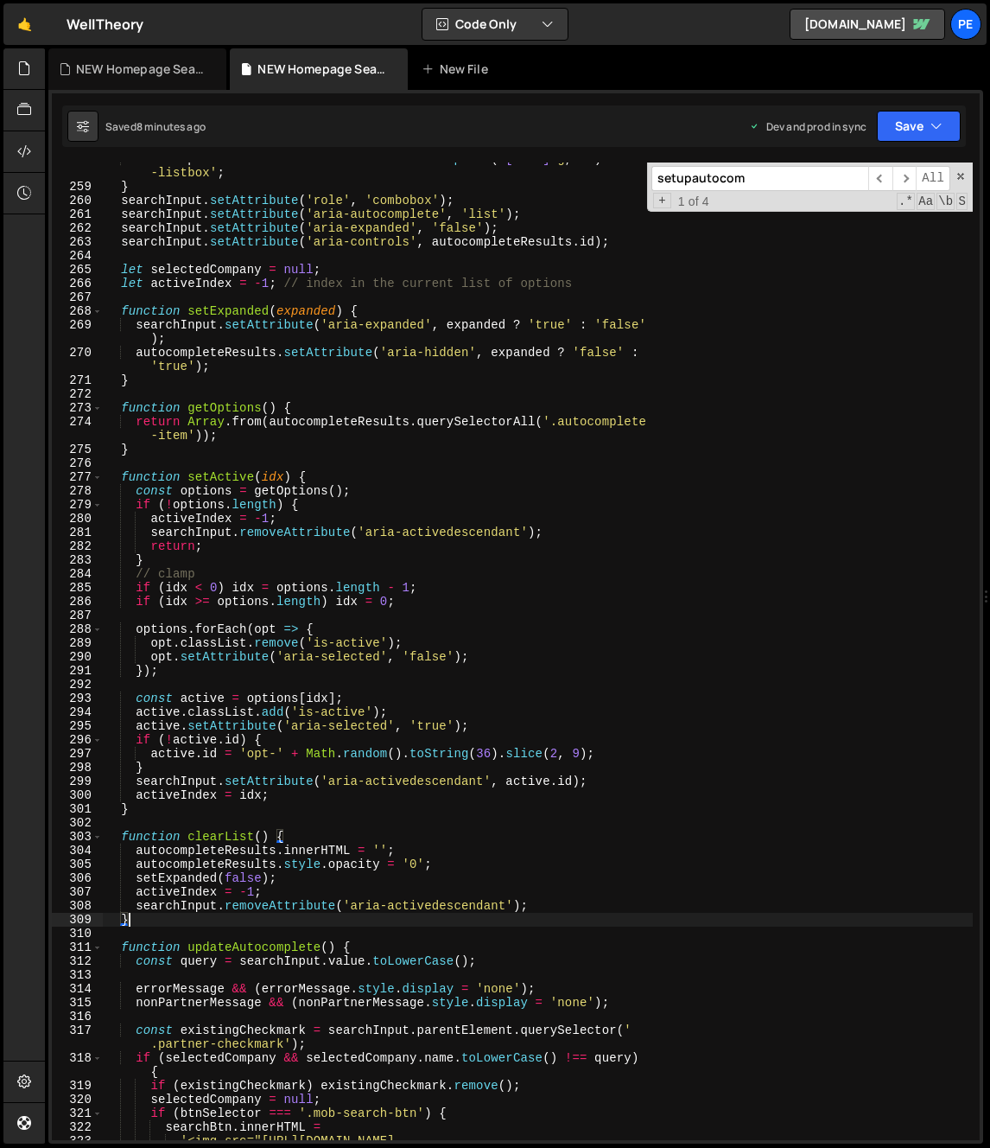
click at [172, 937] on div "autocompleteResults . id = resultsSelector . replace ( / [^ \w -] /g , '' ) + '…" at bounding box center [538, 675] width 870 height 1046
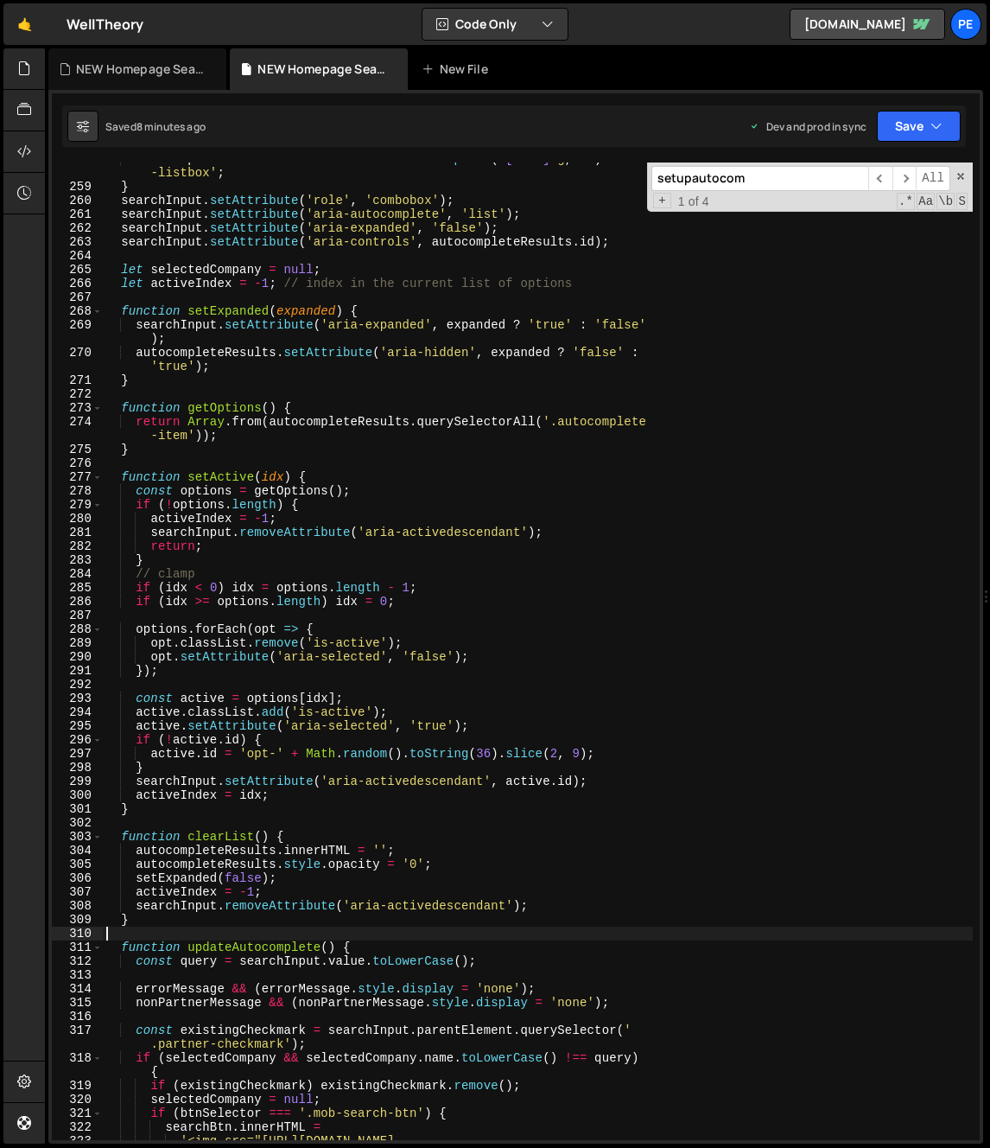
paste textarea ");"
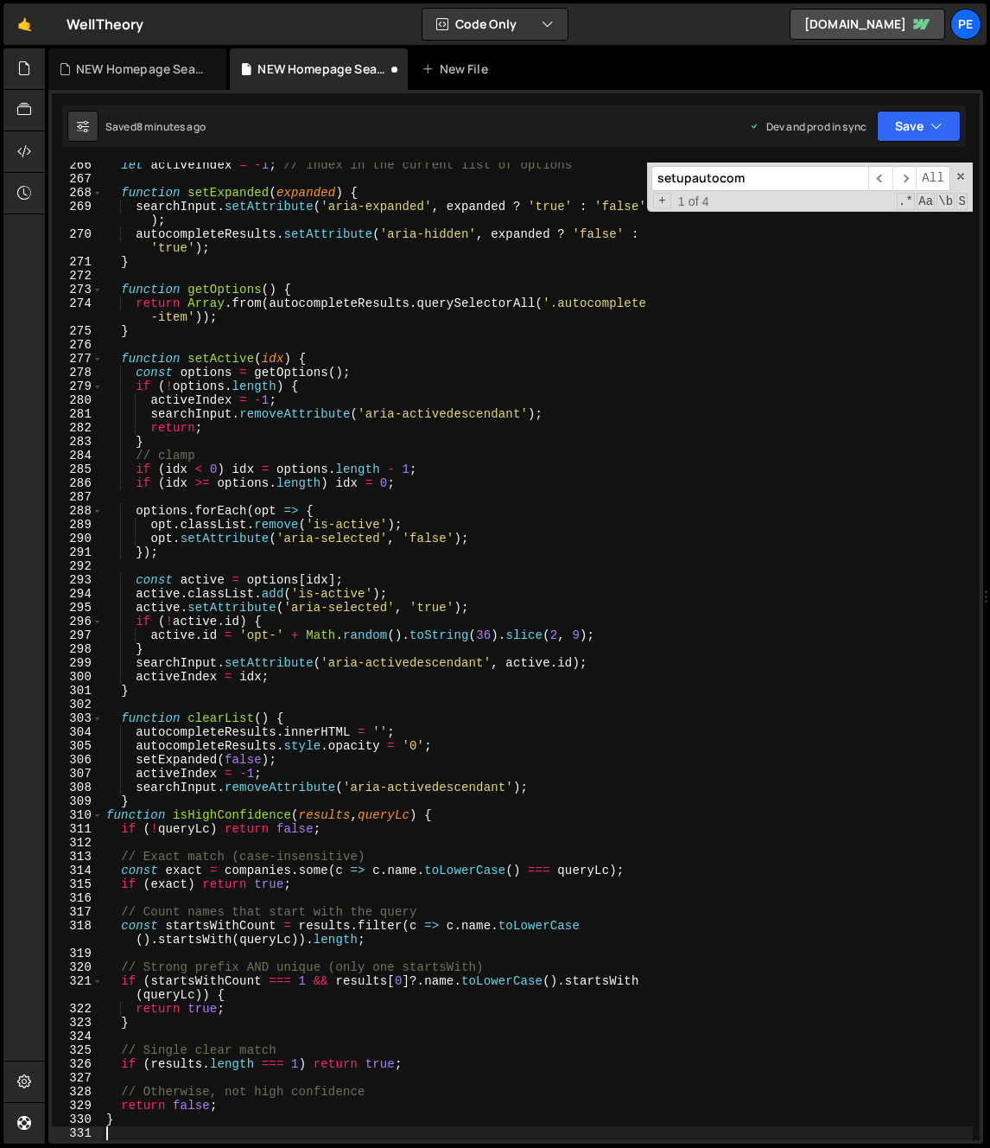
scroll to position [3710, 0]
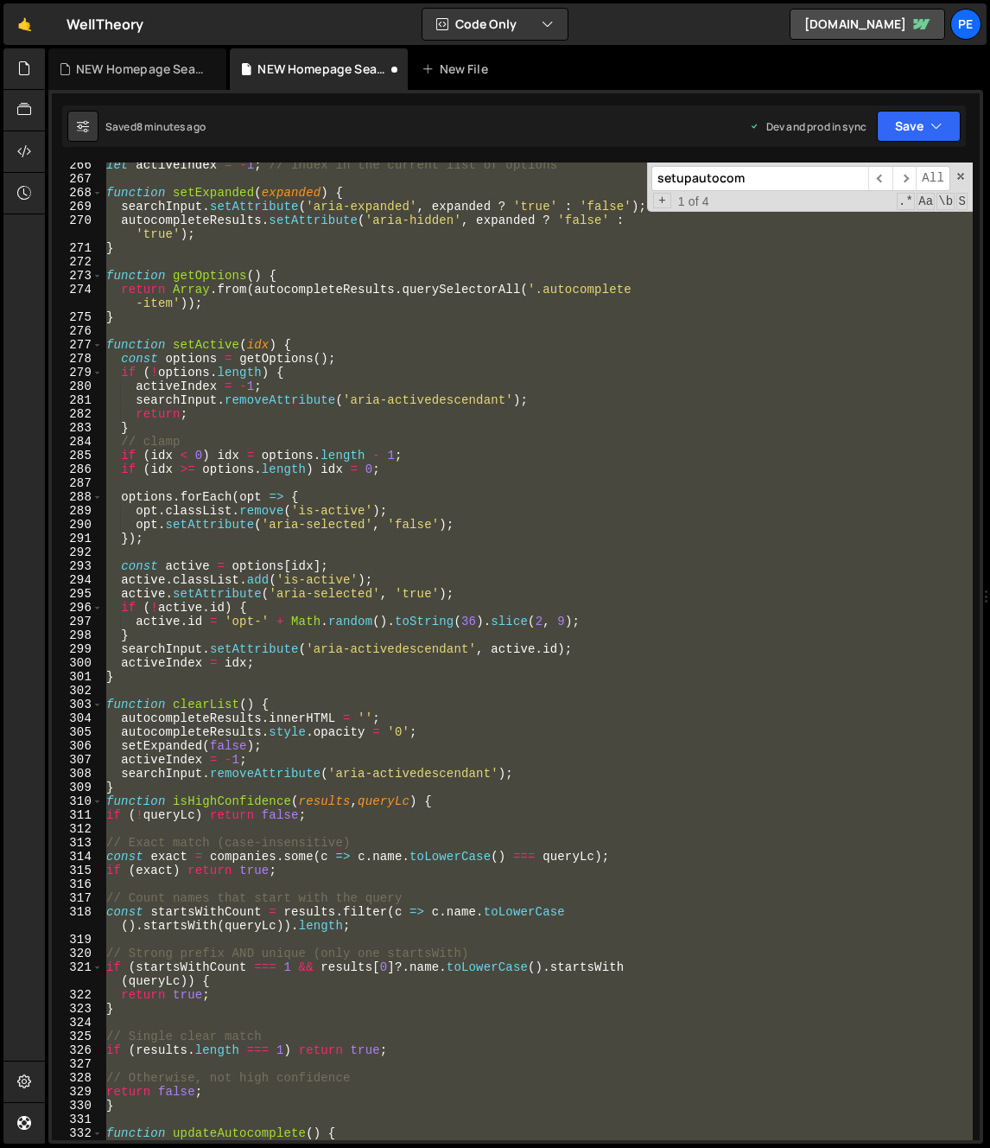
type textarea ");"
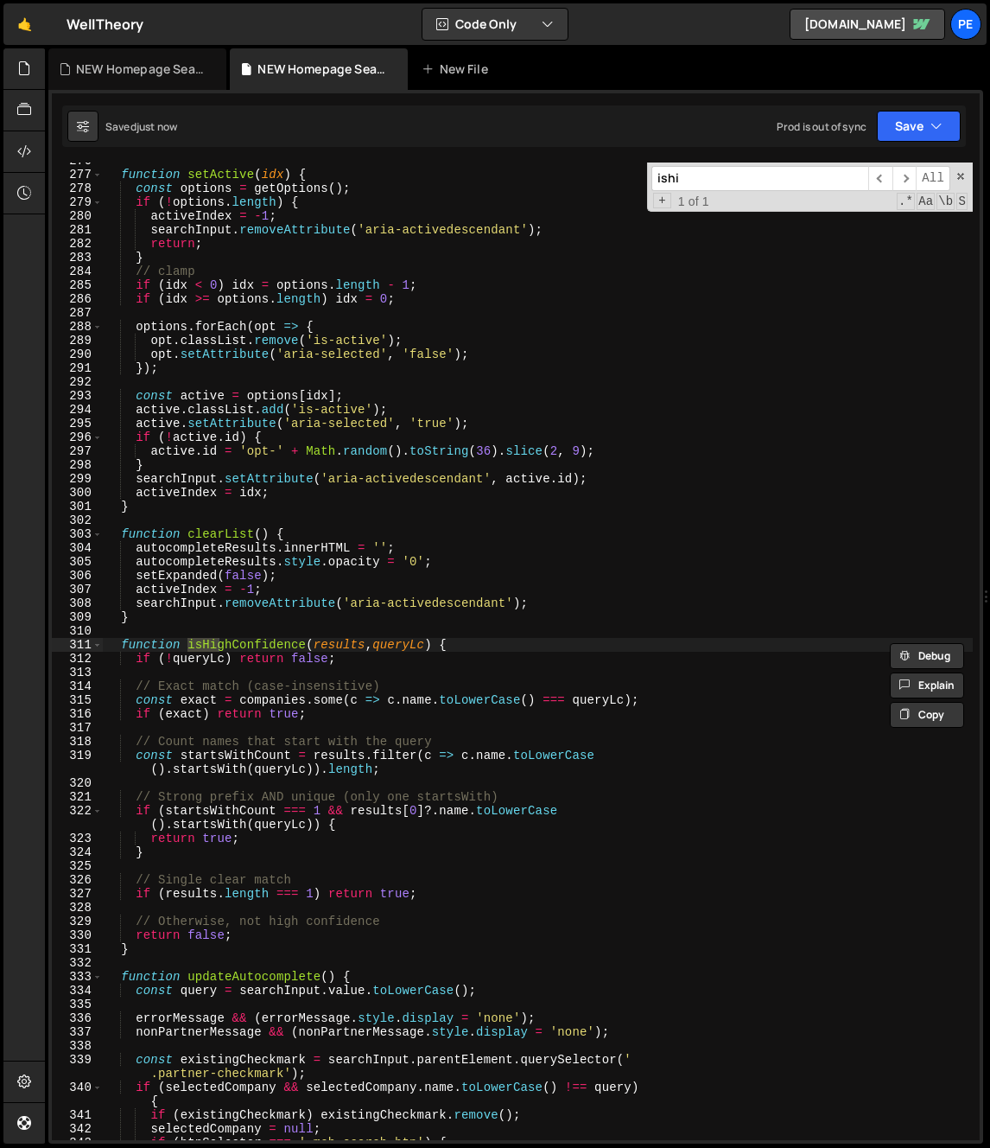
scroll to position [3895, 0]
paste input "updateAutocomplete"
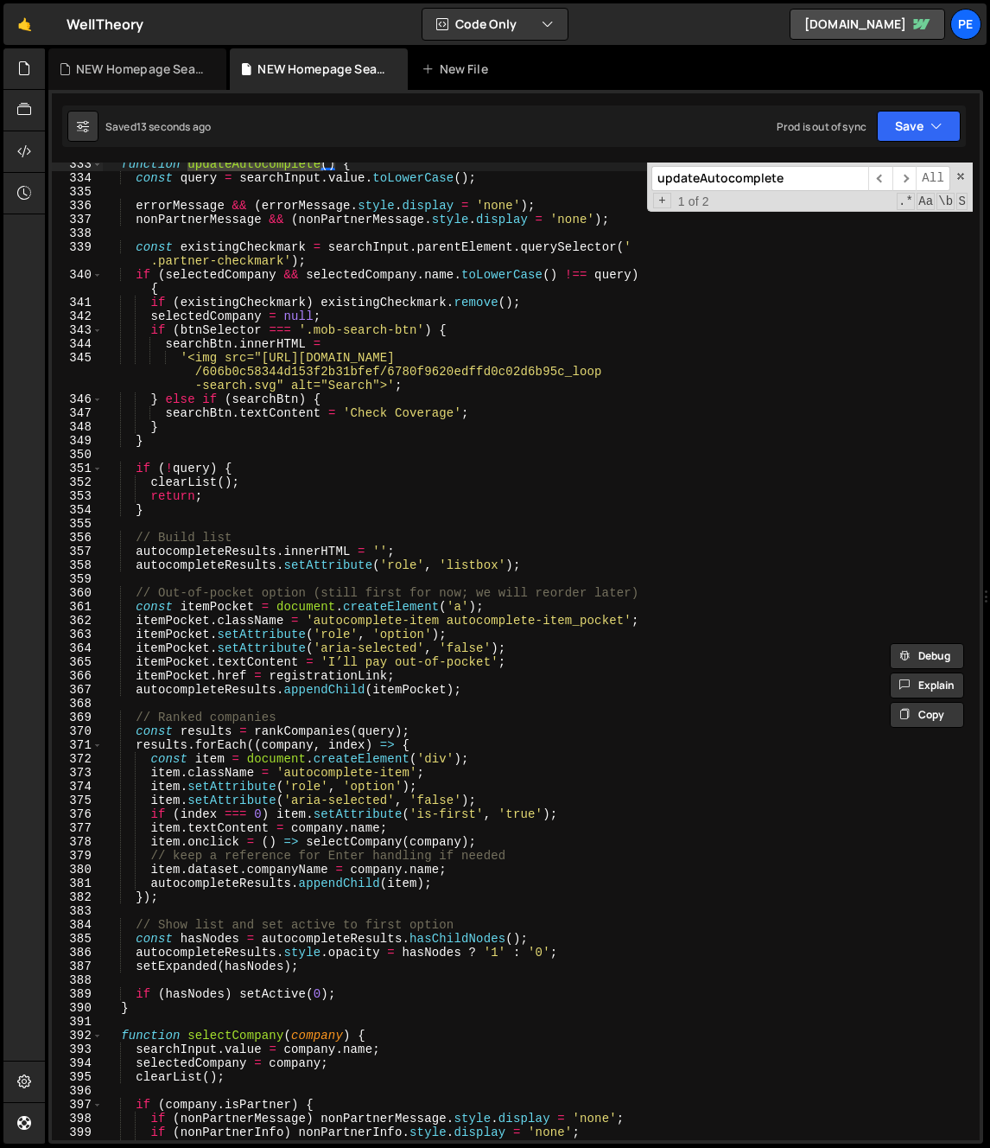
scroll to position [4713, 0]
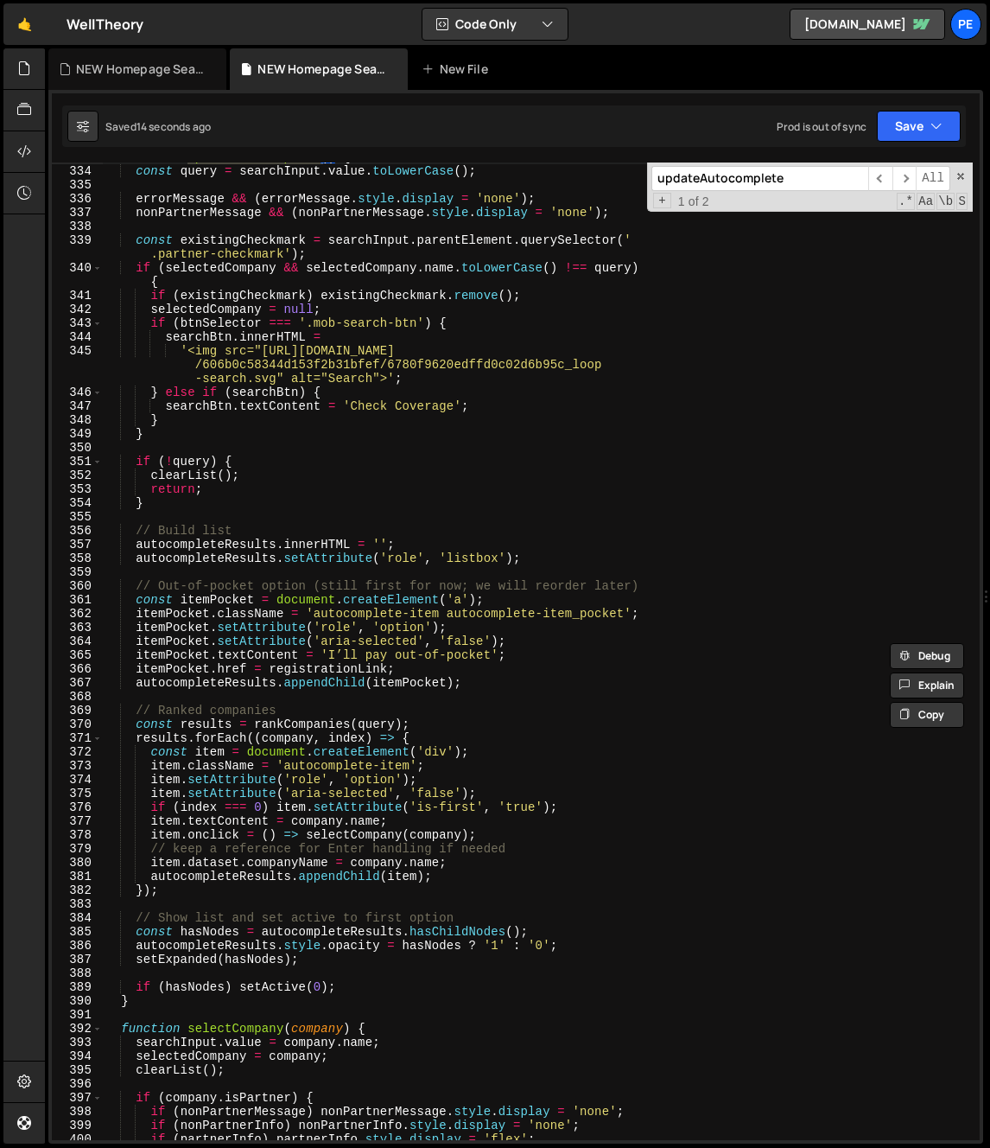
type input "updateAutocomplete"
click at [798, 177] on input "updateAutocomplete" at bounding box center [760, 178] width 217 height 25
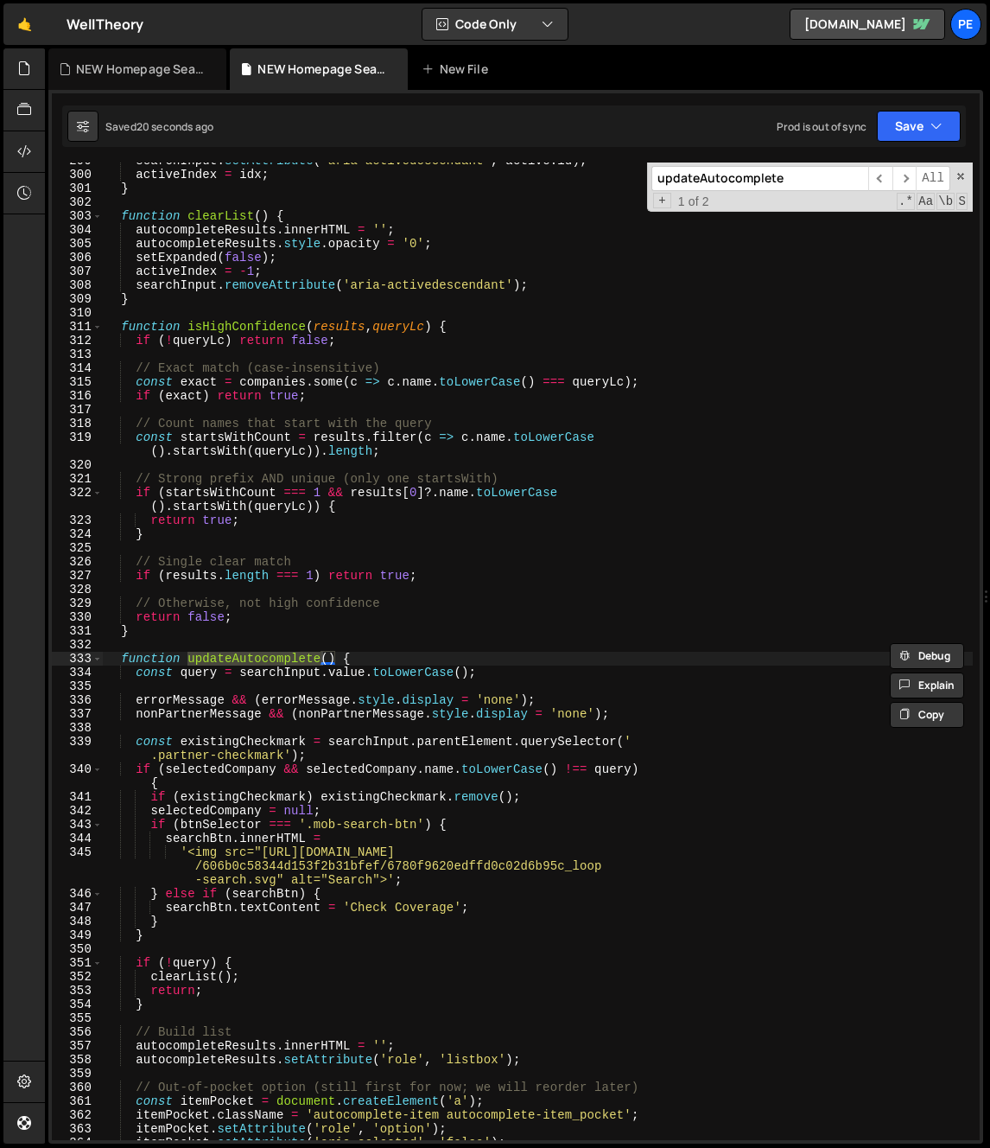
scroll to position [4339, 0]
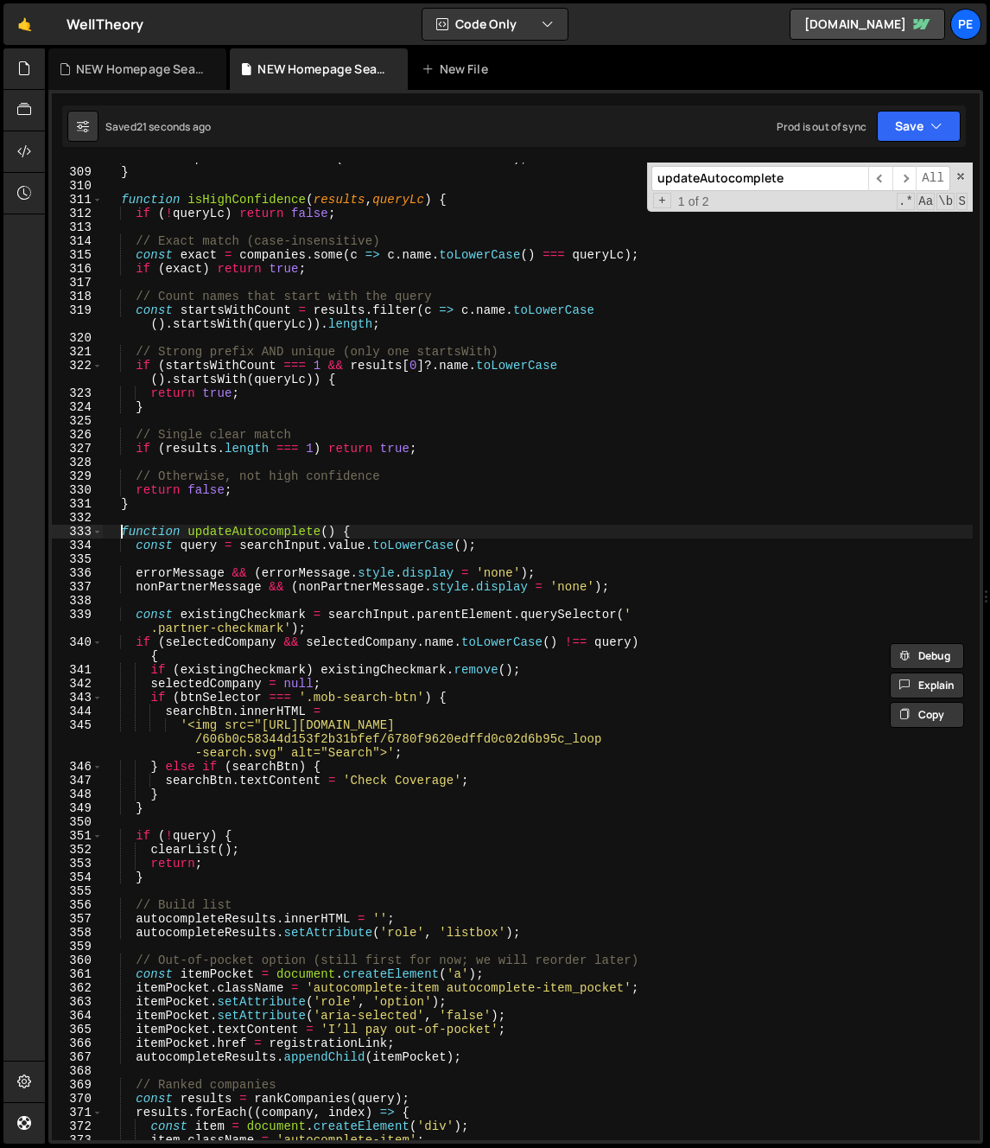
click at [124, 529] on div "searchInput . removeAttribute ( 'aria-activedescendant' ) ; } function isHighCo…" at bounding box center [538, 653] width 870 height 1005
click at [95, 535] on span at bounding box center [97, 532] width 10 height 14
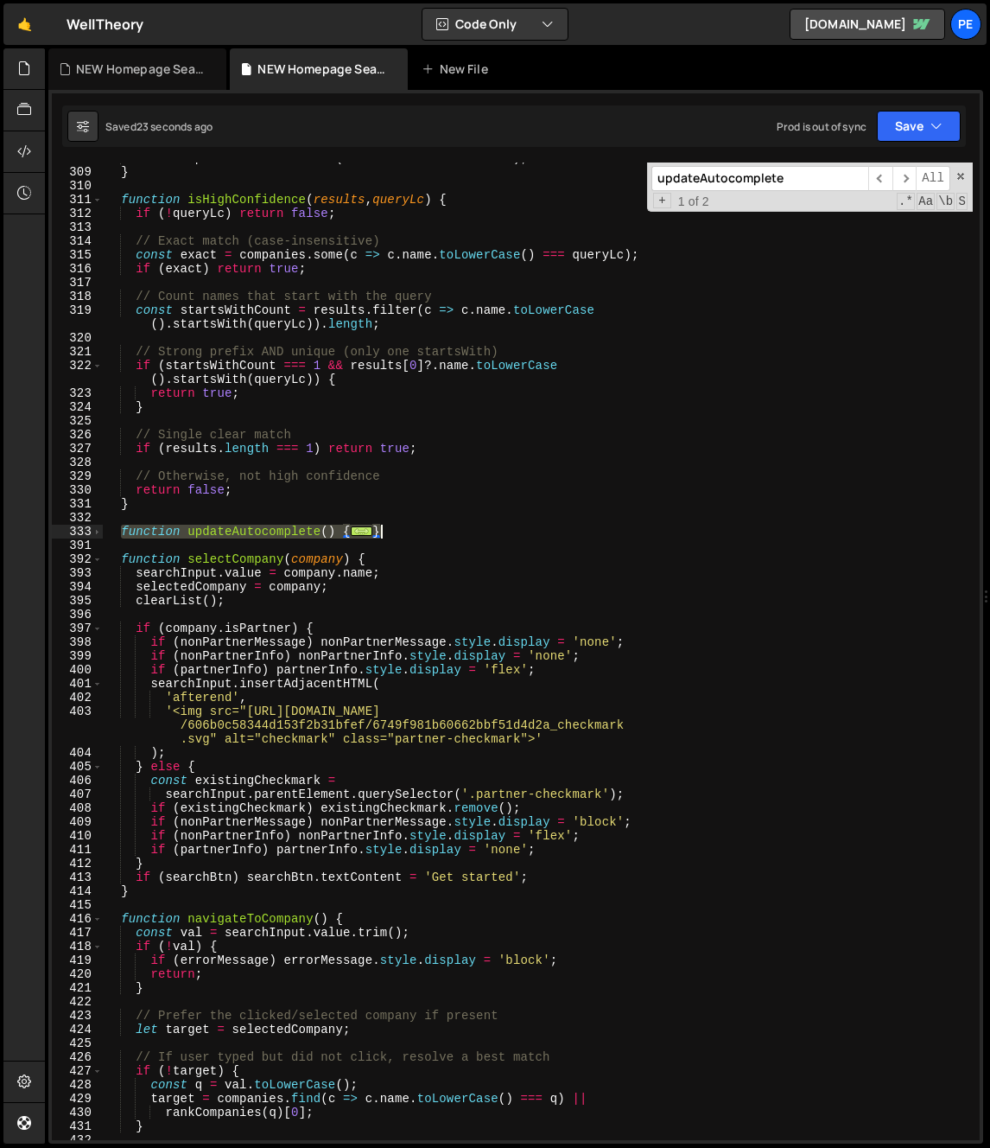
click at [437, 536] on div "searchInput . removeAttribute ( 'aria-activedescendant' ) ; } function isHighCo…" at bounding box center [538, 653] width 870 height 1005
type textarea "if (hasNodes) setActive(0); }"
paste textarea
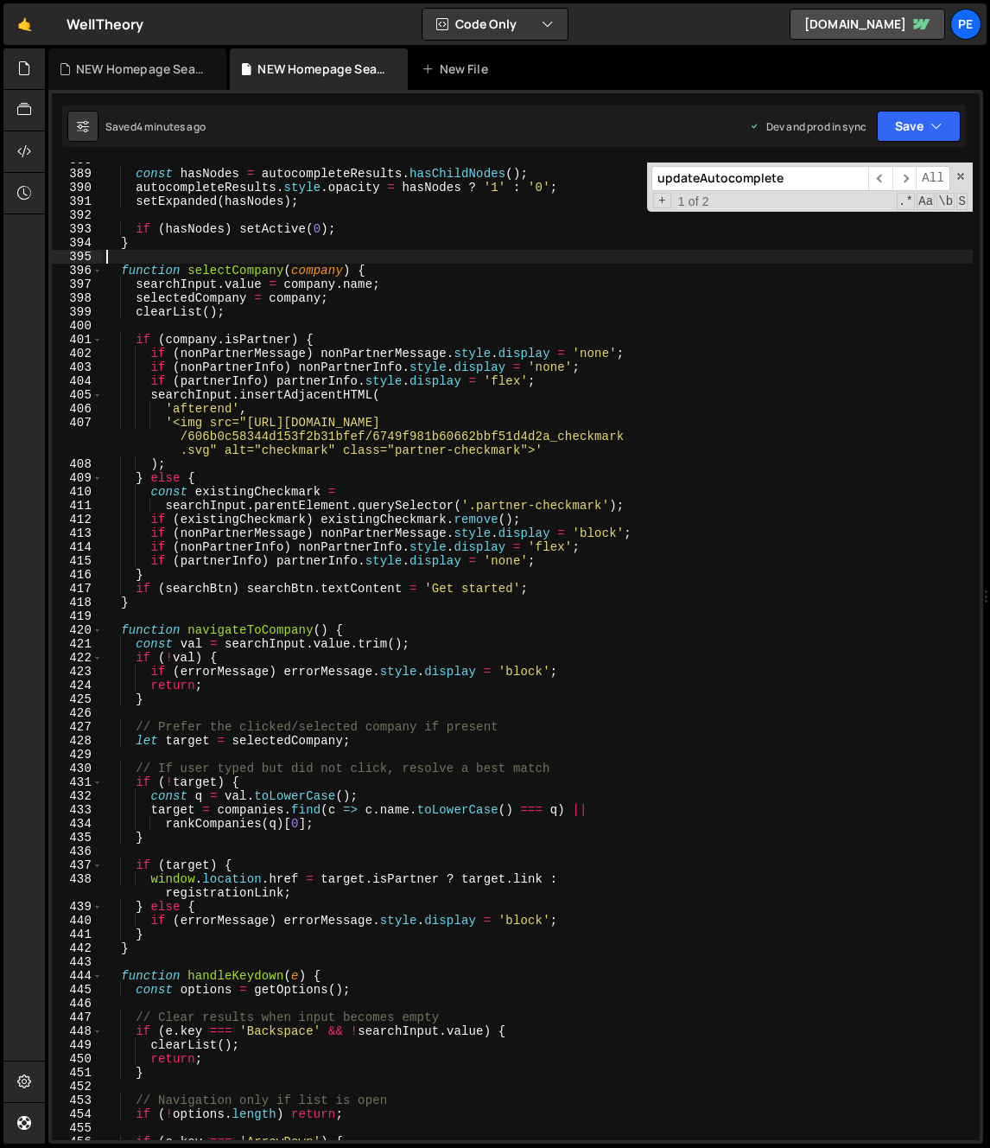
scroll to position [5426, 0]
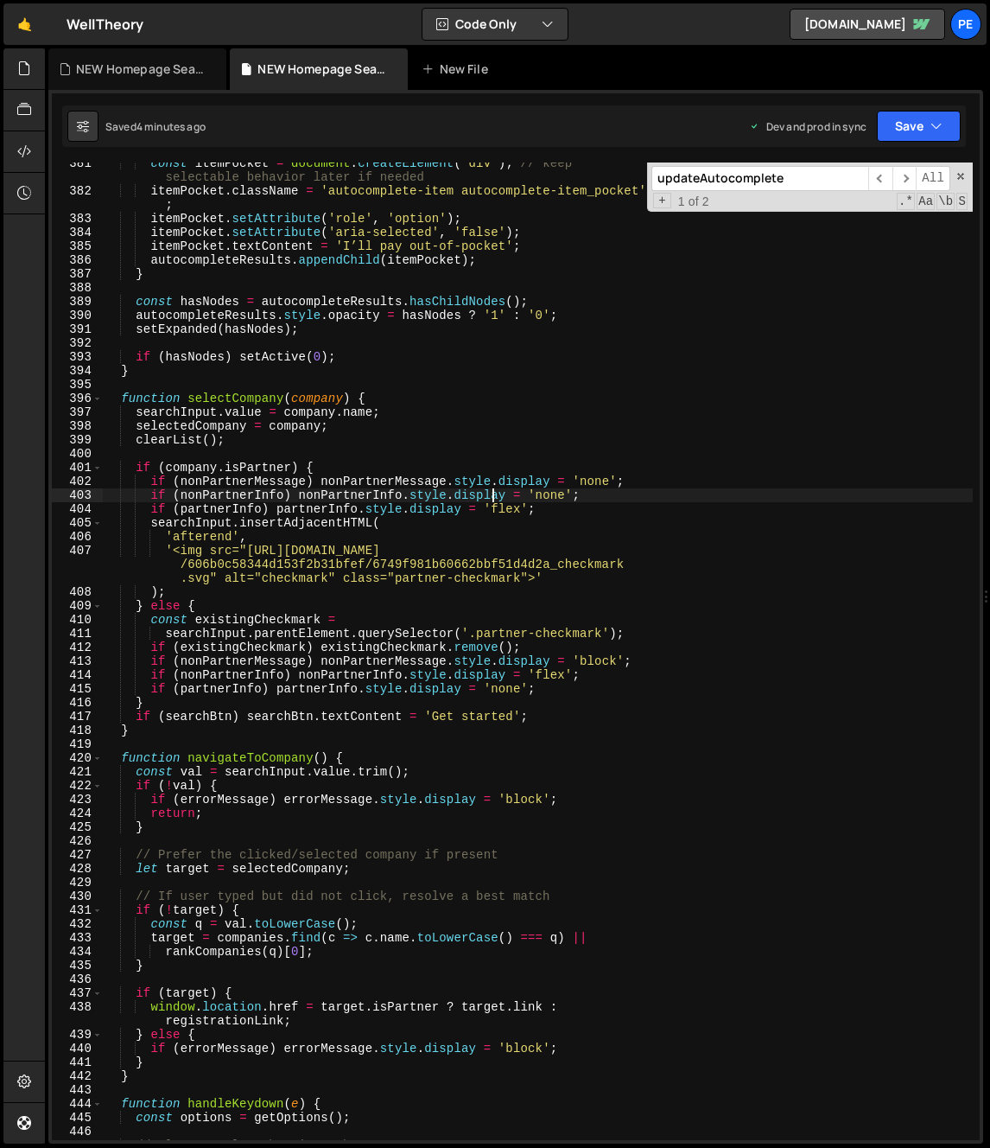
click at [492, 490] on div "const itemPocket = document . createElement ( 'div' ) ; // keep selectable beha…" at bounding box center [538, 665] width 870 height 1019
type textarea "if (nonPartnerInfo) nonPartnerInfo.style.display = 'none';"
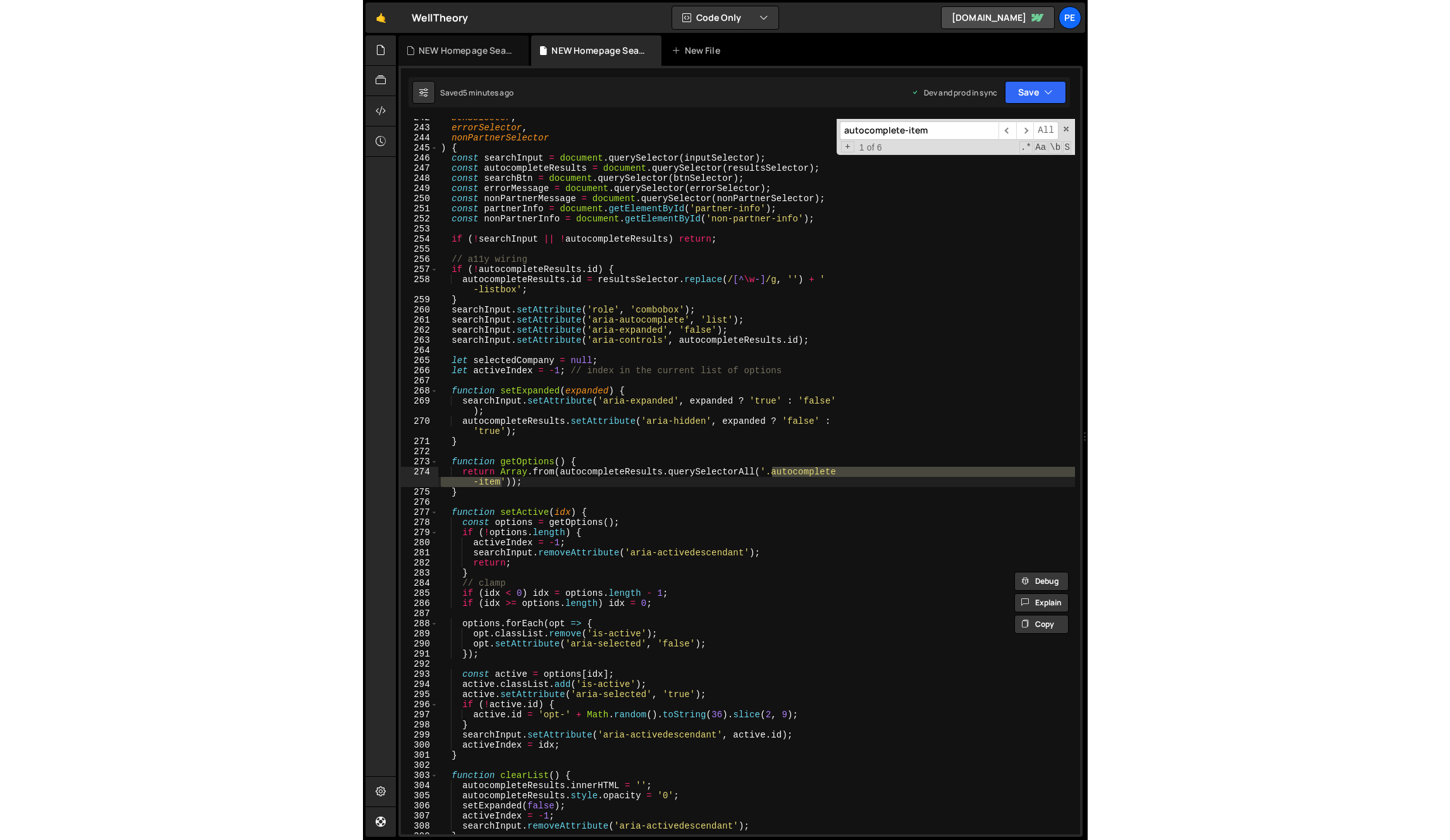
scroll to position [3467, 0]
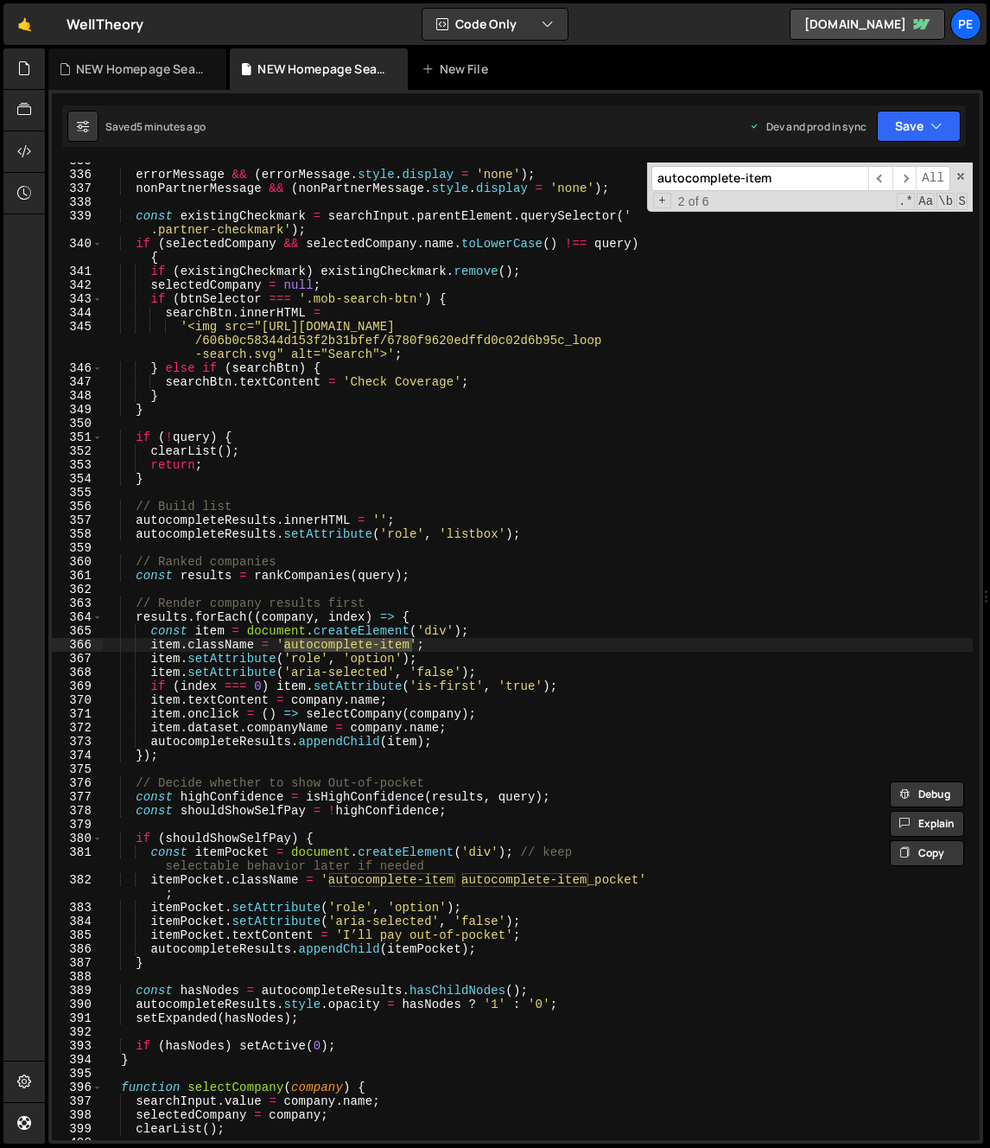
type input "autocomplete-item"
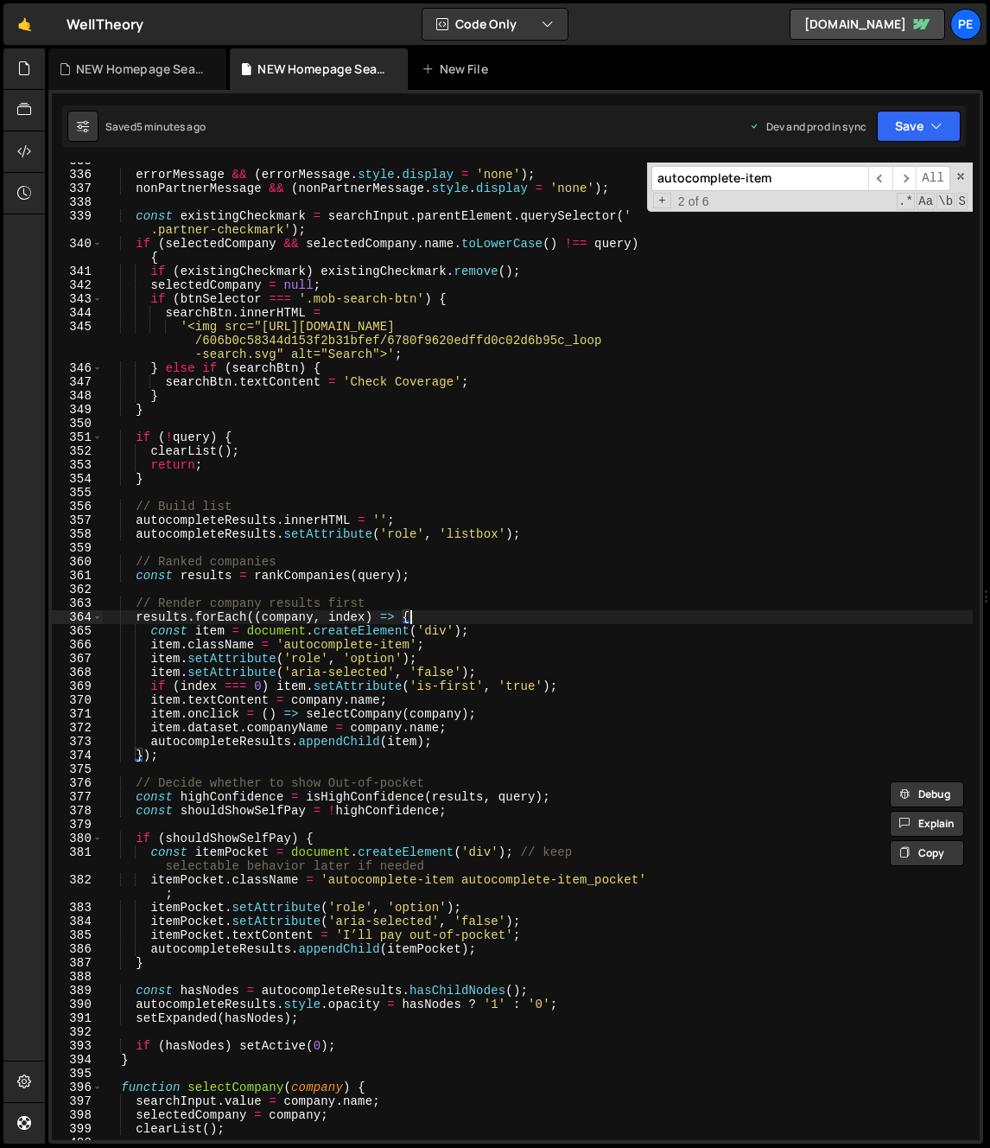
click at [481, 619] on div "errorMessage && ( errorMessage . style . display = 'none' ) ; nonPartnerMessage…" at bounding box center [538, 656] width 870 height 1005
click at [465, 646] on div "errorMessage && ( errorMessage . style . display = 'none' ) ; nonPartnerMessage…" at bounding box center [538, 656] width 870 height 1005
type textarea "item.className = 'autocomplete-item';"
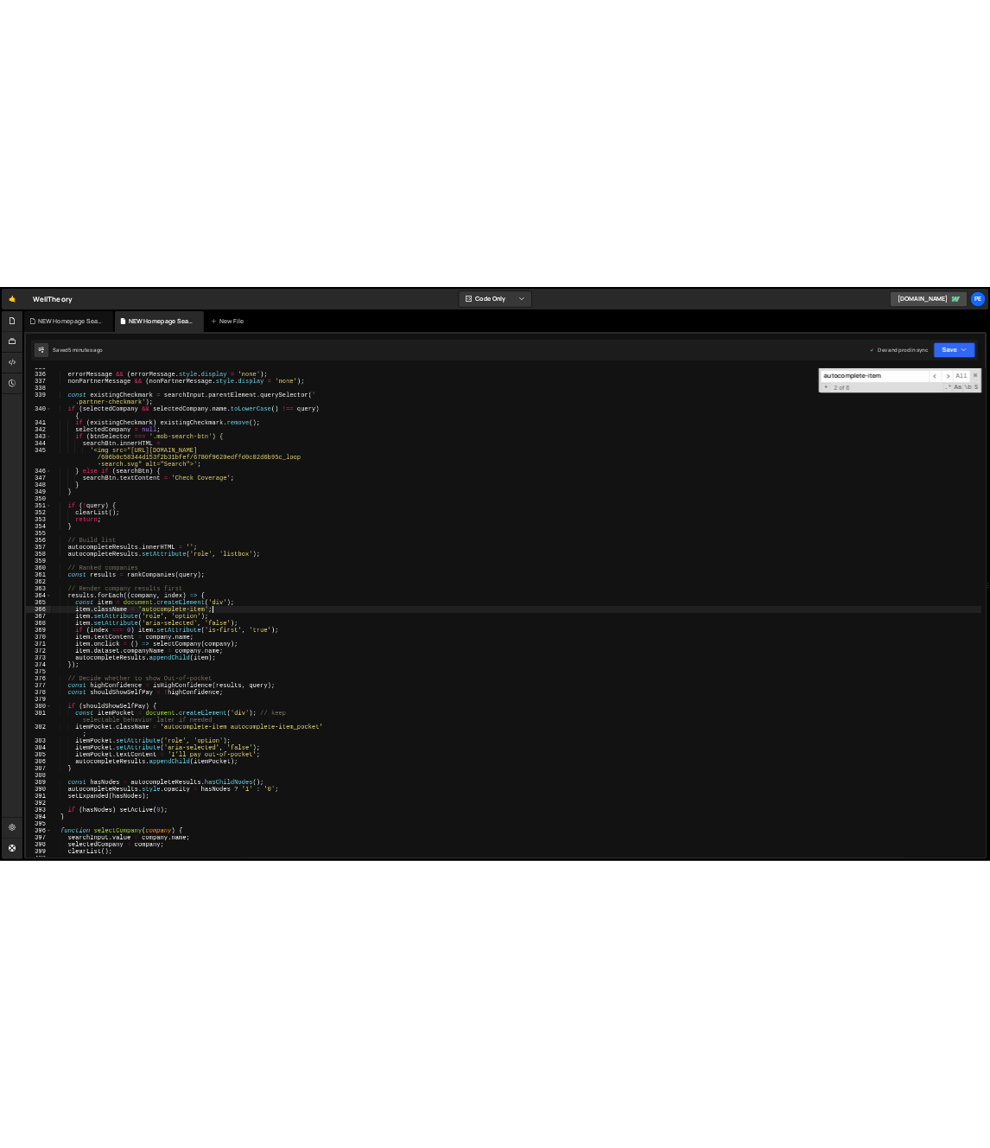
scroll to position [4627, 0]
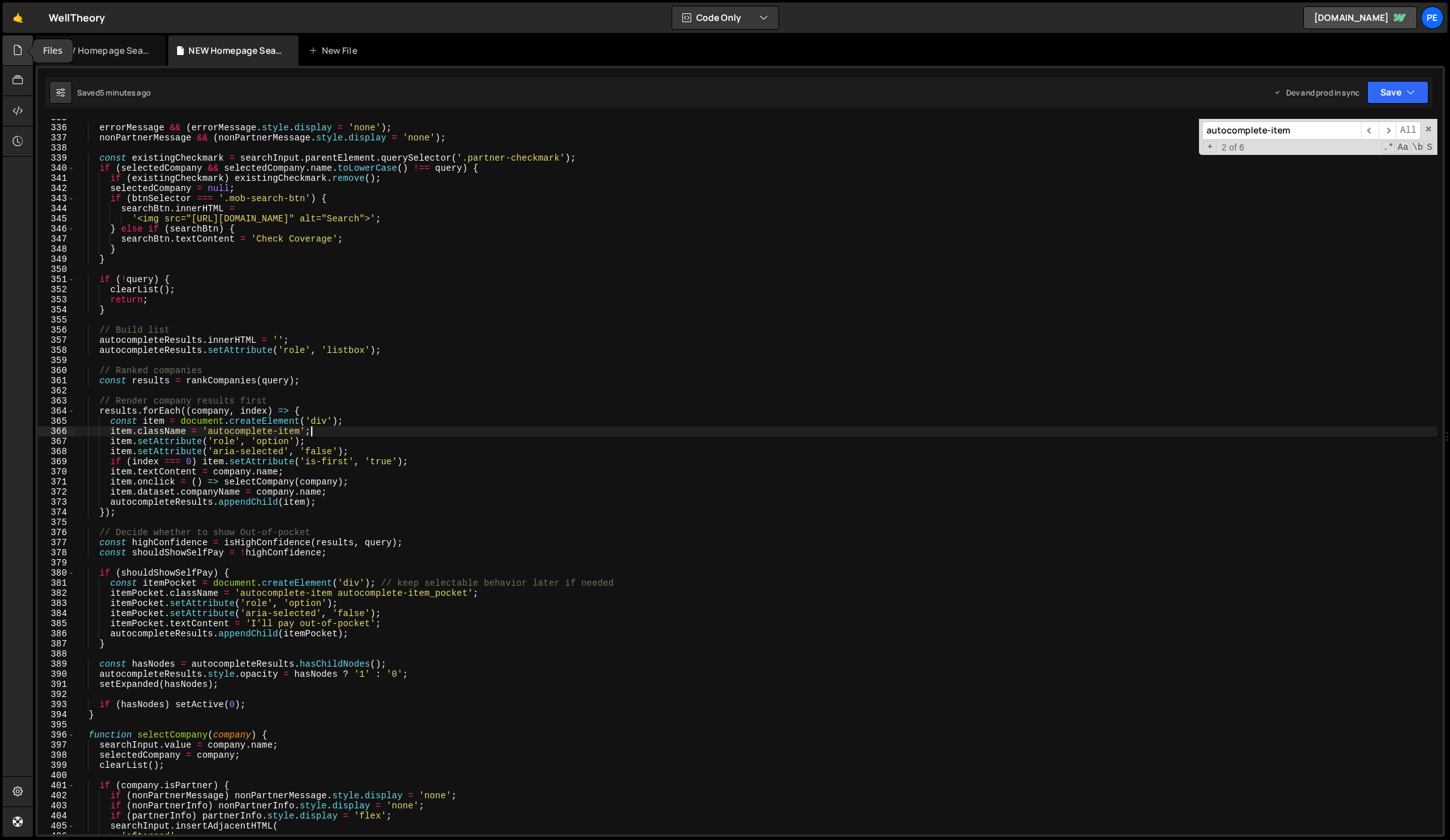
click at [25, 59] on div at bounding box center [18, 50] width 31 height 30
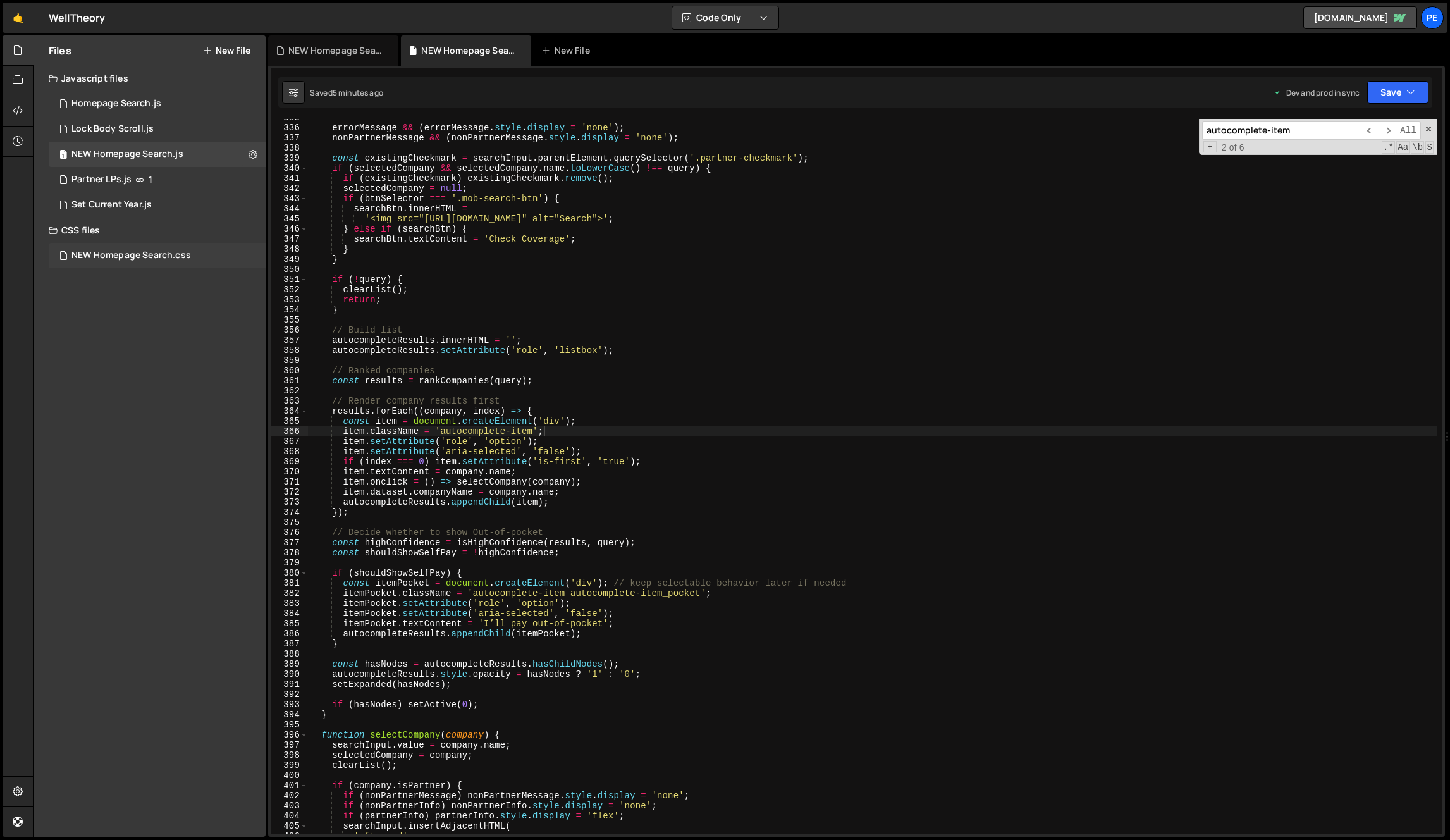
click at [135, 254] on div "NEW Homepage Search.css" at bounding box center [131, 255] width 119 height 12
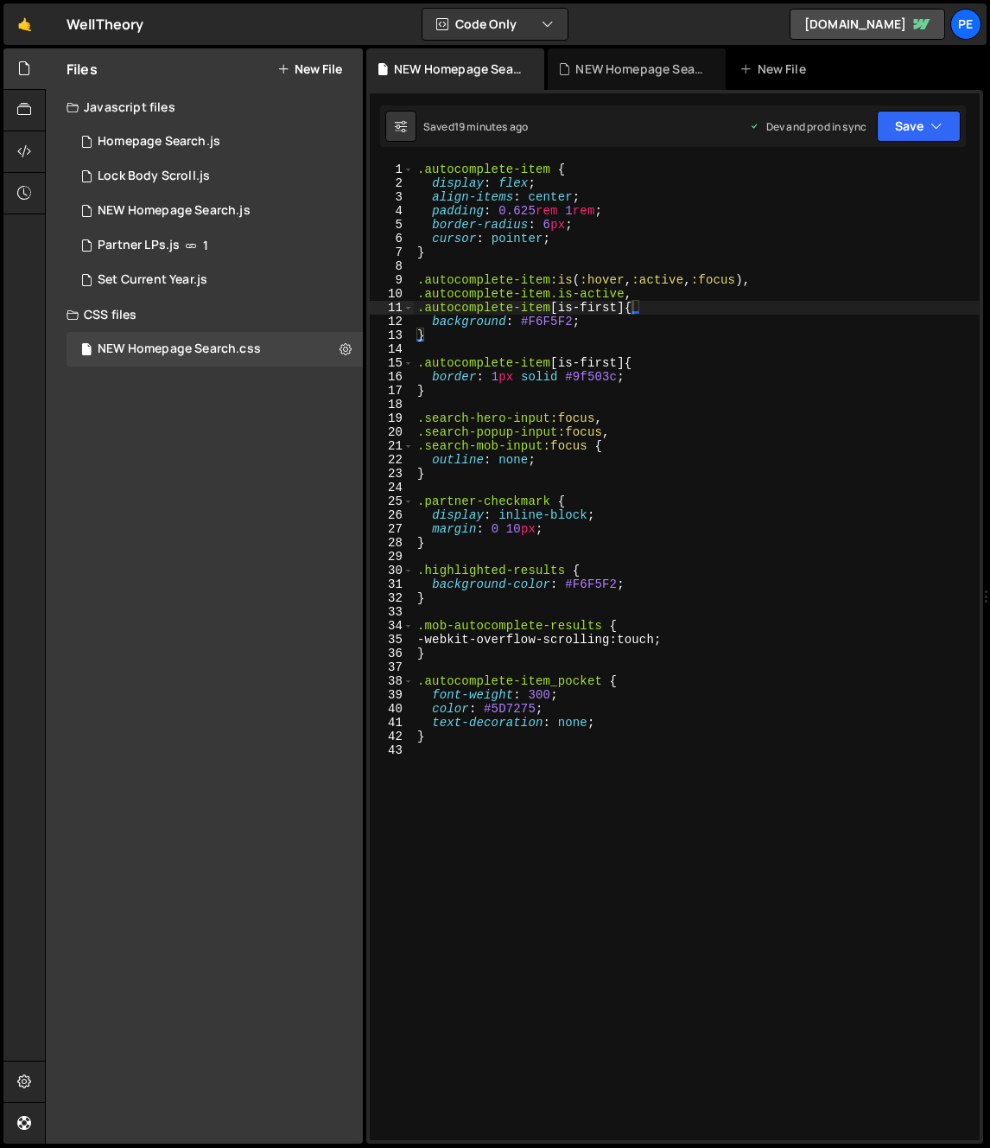
click at [539, 397] on div ".autocomplete-item { display : flex ; align-items : center ; padding : 0.625 re…" at bounding box center [697, 664] width 566 height 1005
click at [605, 334] on div ".autocomplete-item { display : flex ; align-items : center ; padding : 0.625 re…" at bounding box center [697, 664] width 566 height 1005
click at [649, 329] on div ".autocomplete-item { display : flex ; align-items : center ; padding : 0.625 re…" at bounding box center [697, 664] width 566 height 1005
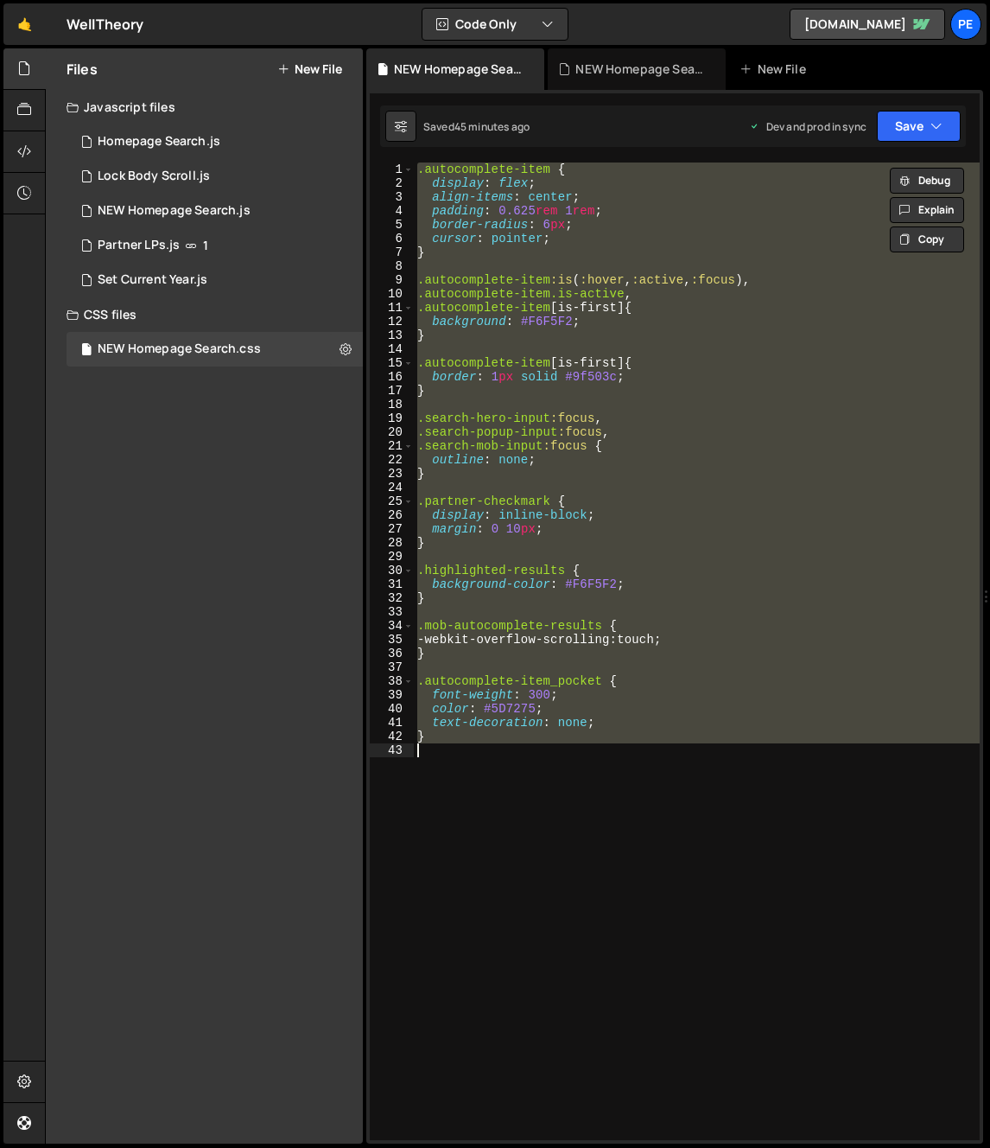
drag, startPoint x: 802, startPoint y: 366, endPoint x: 790, endPoint y: 359, distance: 13.9
click at [802, 365] on div ".autocomplete-item { display : flex ; align-items : center ; padding : 0.625 re…" at bounding box center [697, 664] width 566 height 1005
type textarea ".autocomplete-item[is-first] {"
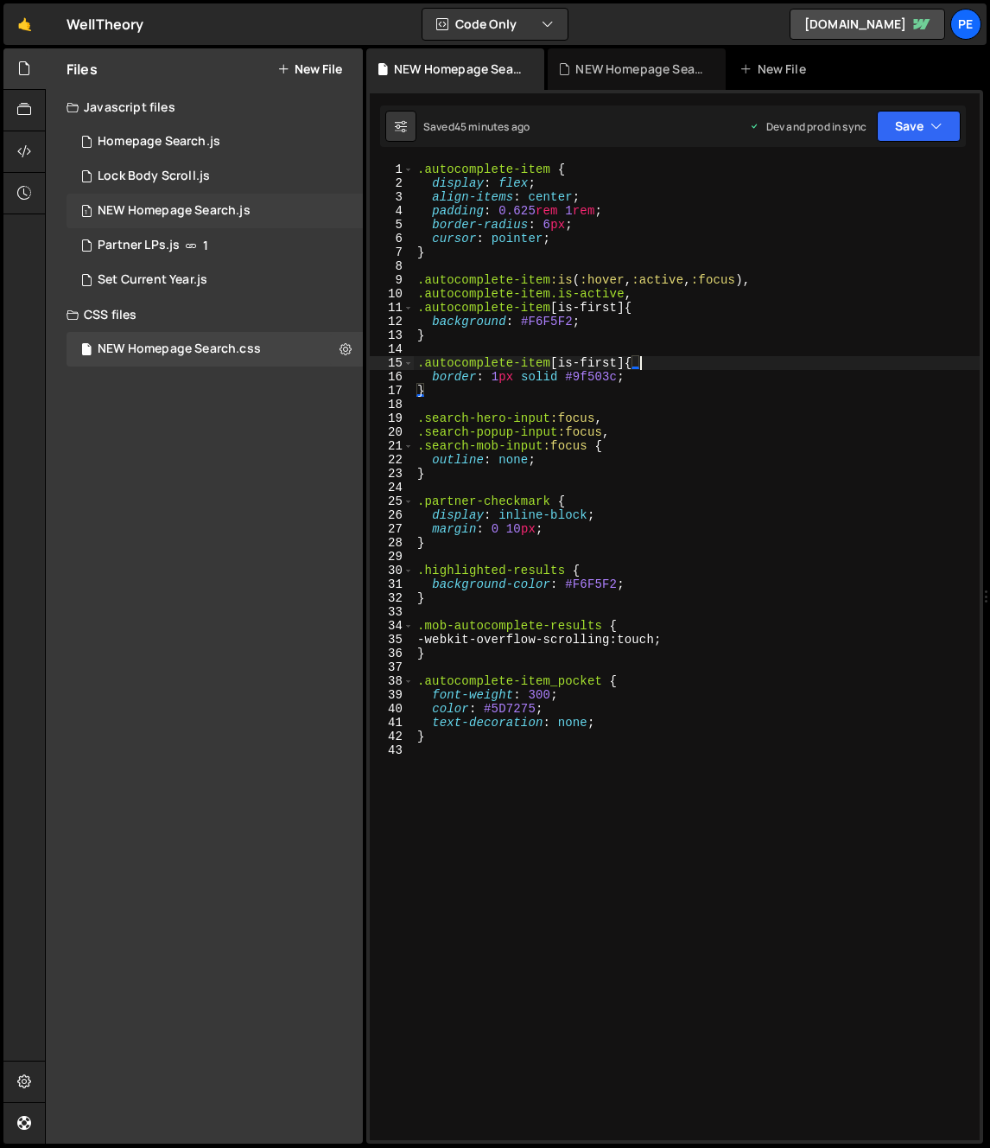
click at [160, 207] on div "NEW Homepage Search.js" at bounding box center [174, 211] width 153 height 16
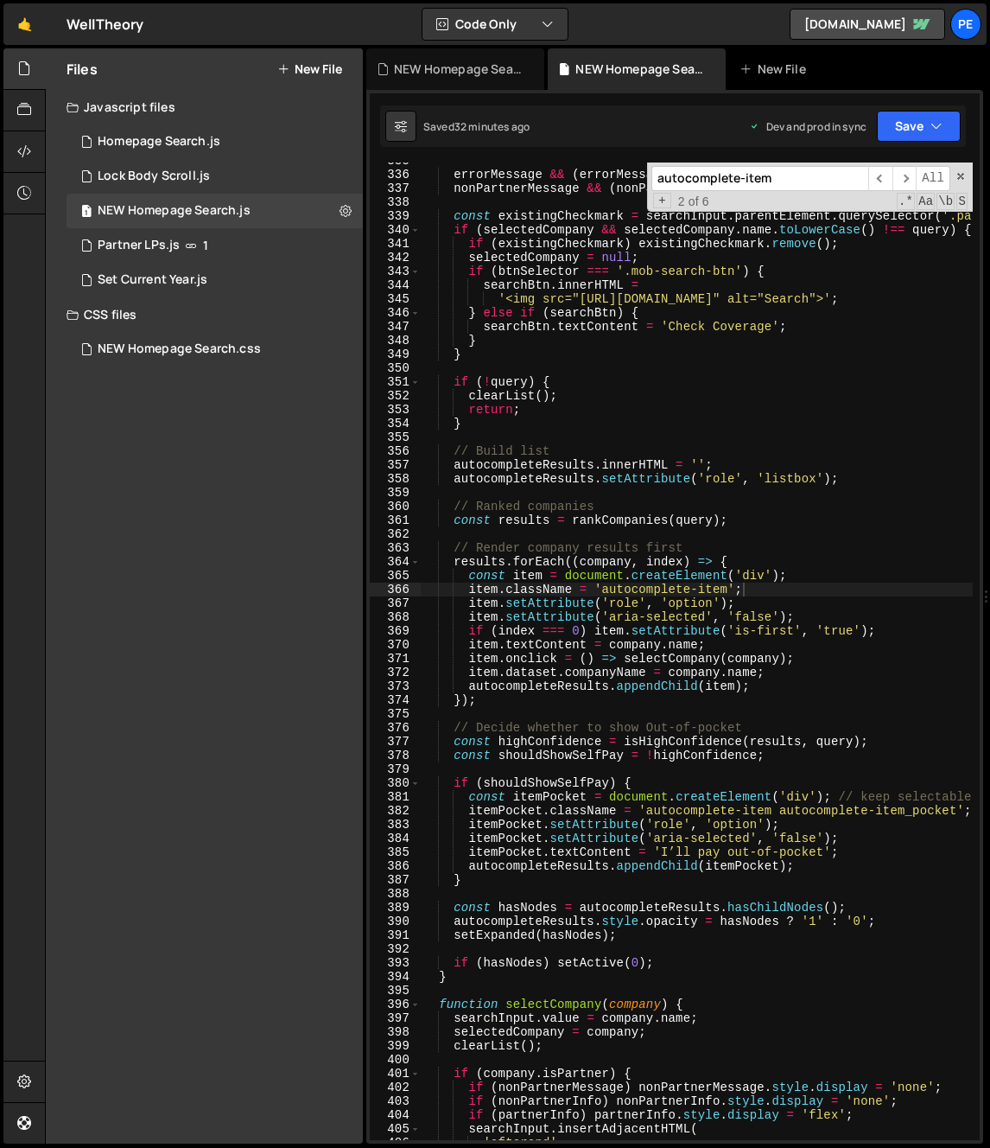
scroll to position [4649, 0]
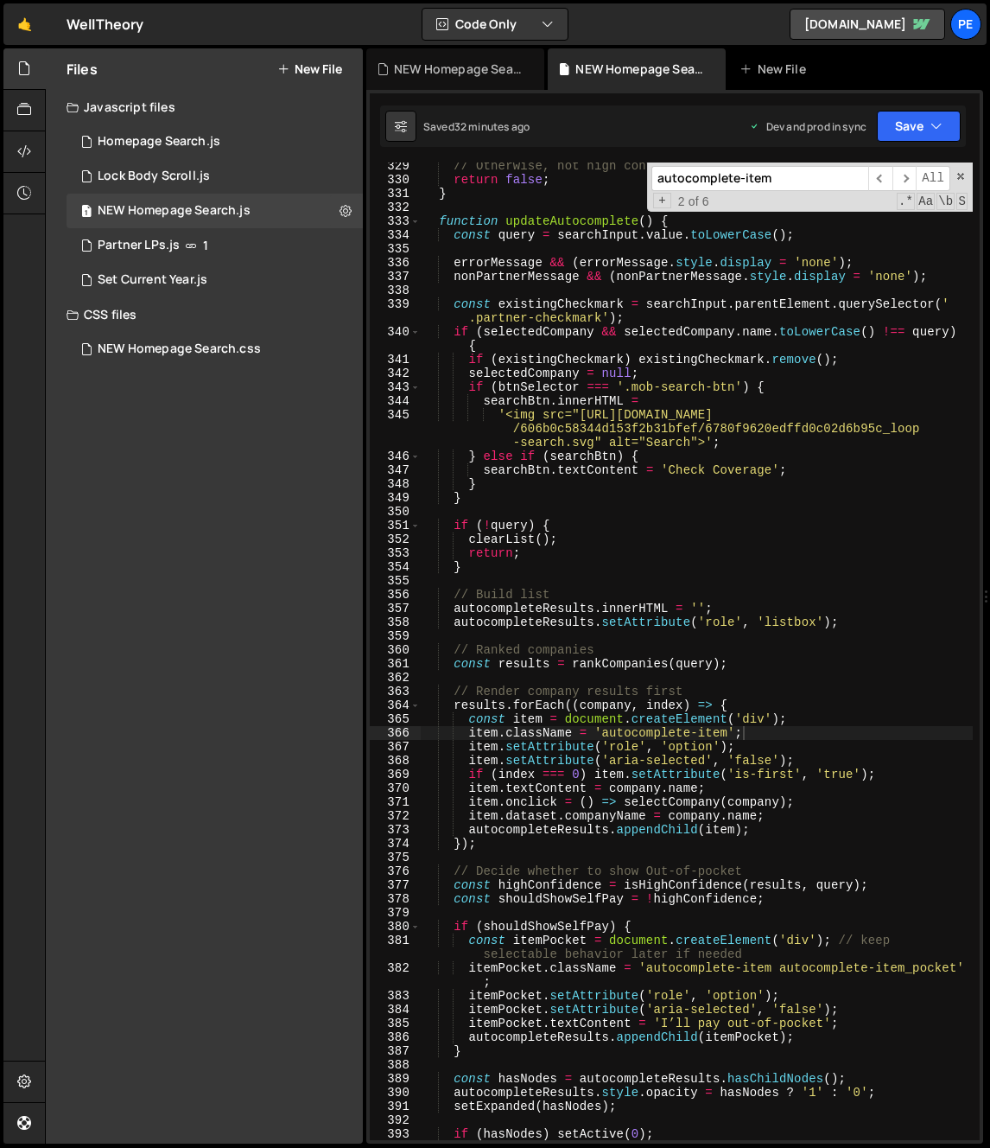
type textarea "if (!query) {"
click at [650, 525] on div "// Otherwise, not high confidence return false ; } function updateAutocomplete …" at bounding box center [697, 661] width 552 height 1005
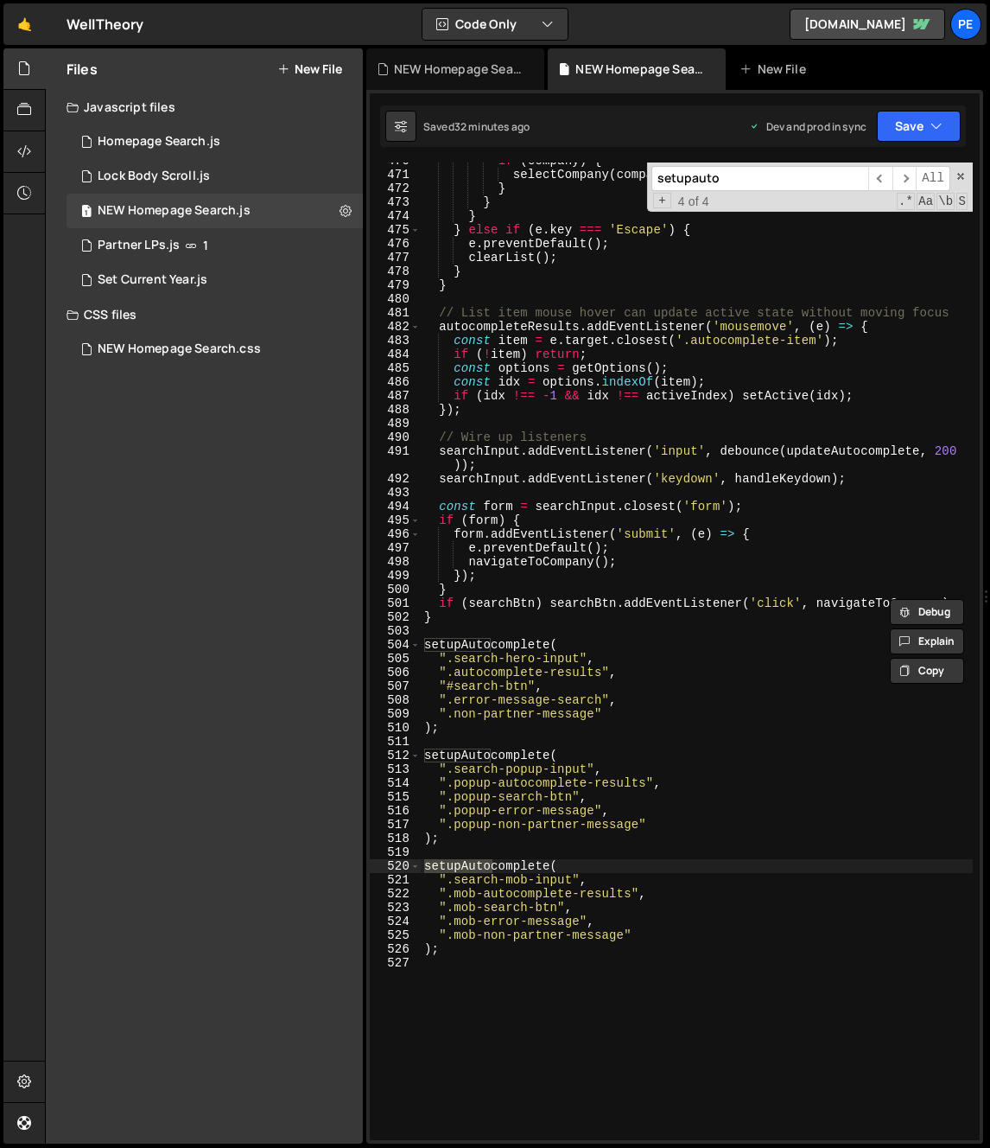
scroll to position [2830, 0]
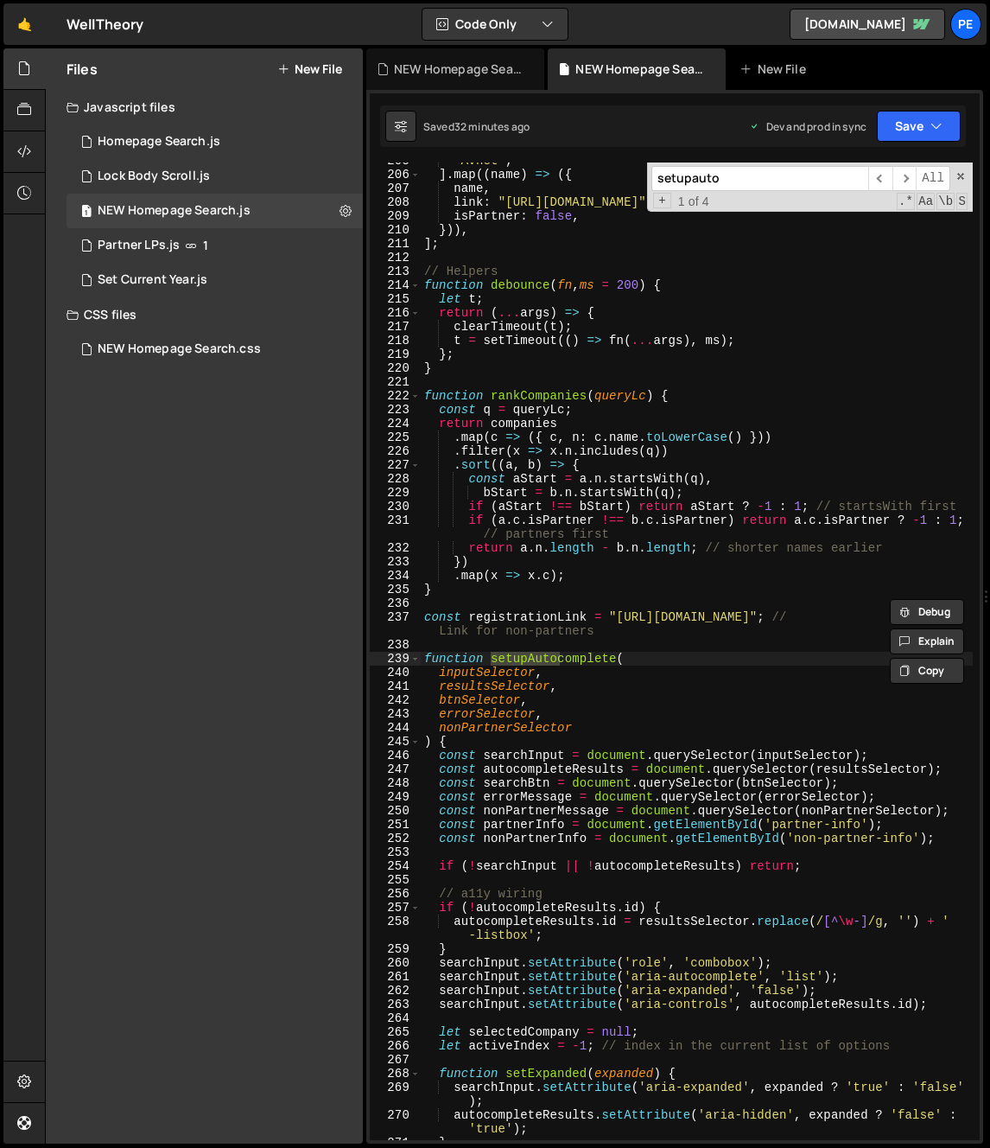
type input "setupauto"
type textarea "const registrationLink = "https://app.welltheory.com/auth/sign-up"; // Link for…"
click at [651, 628] on div ""Avnet" , ] . map (( name ) => ({ name , link : "https://app.welltheory.com/aut…" at bounding box center [697, 656] width 552 height 1005
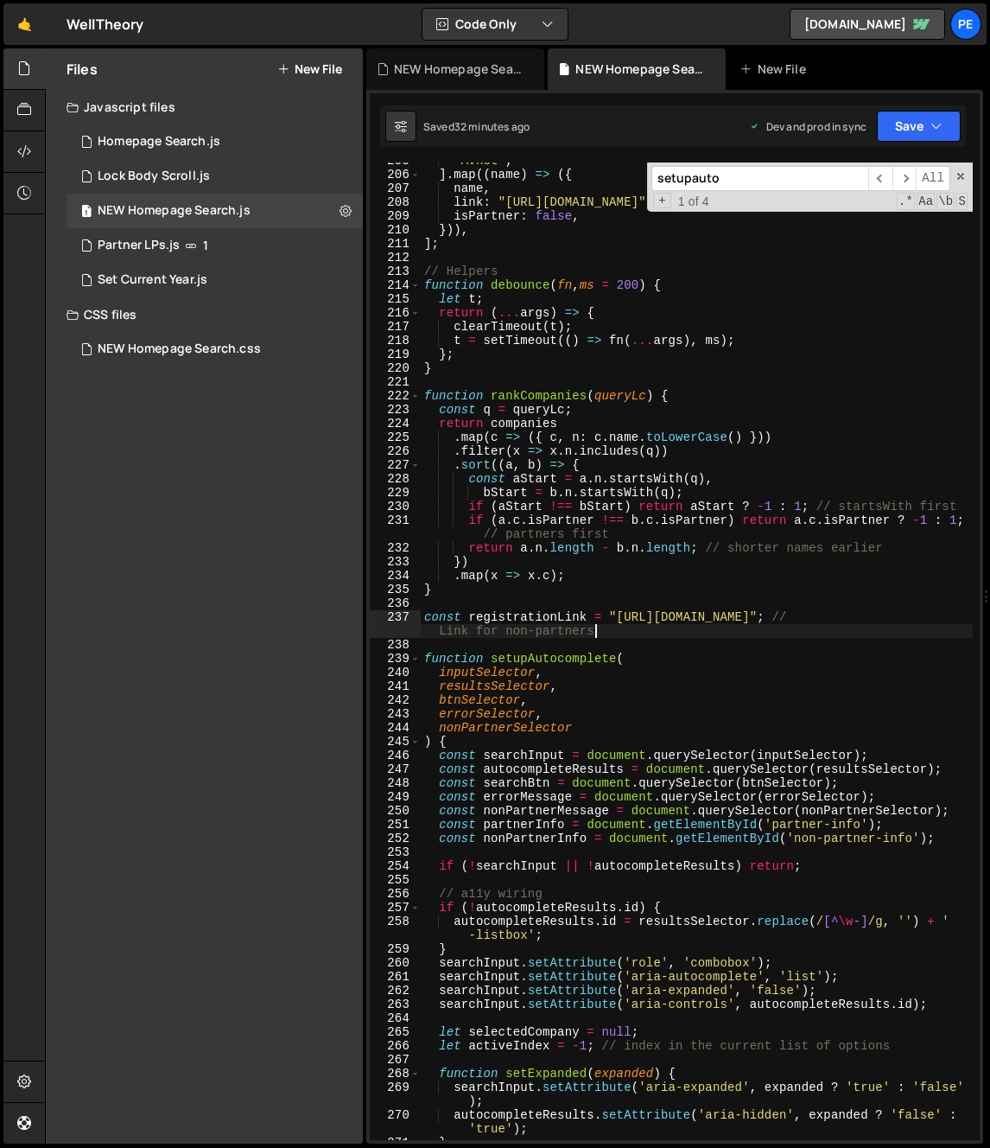
scroll to position [2828, 0]
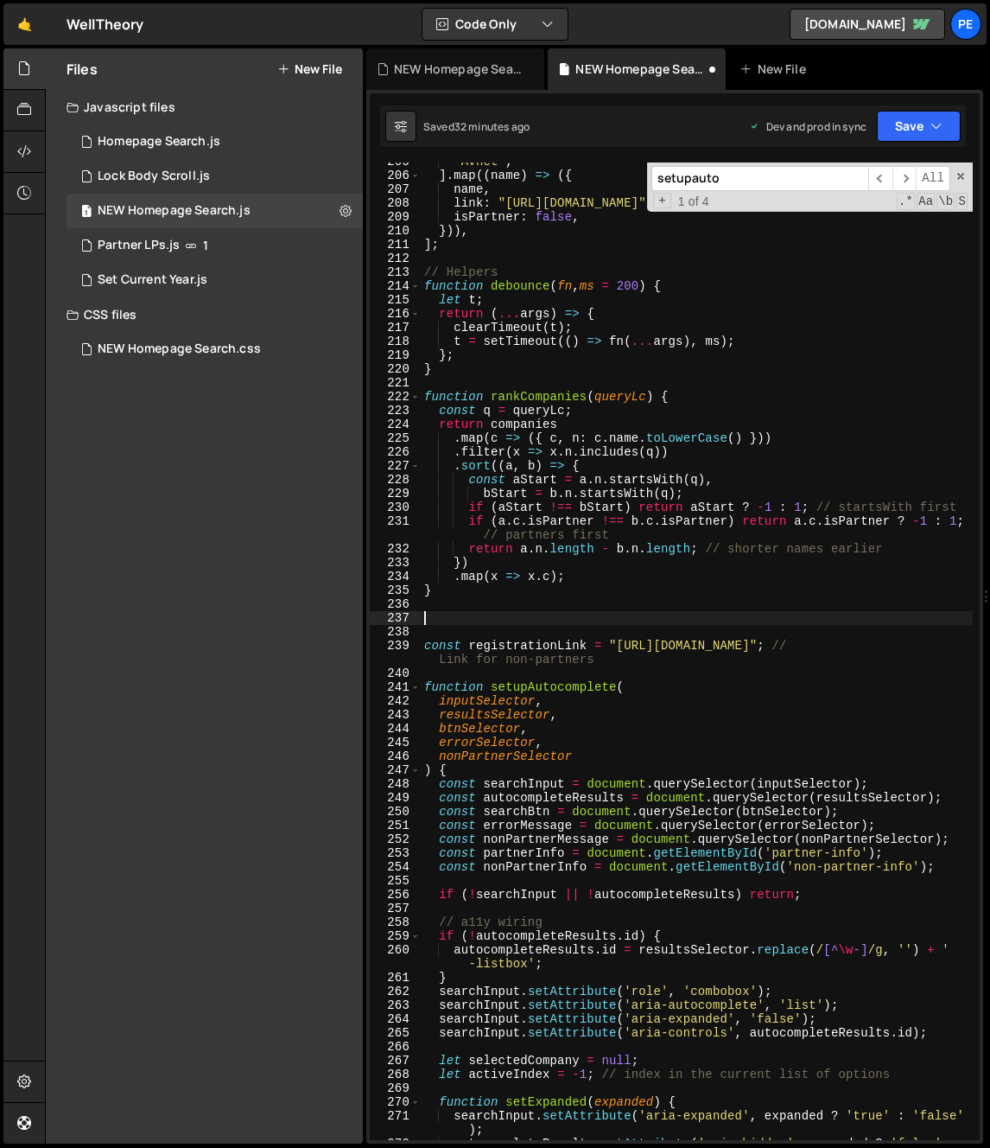
paste textarea ");"
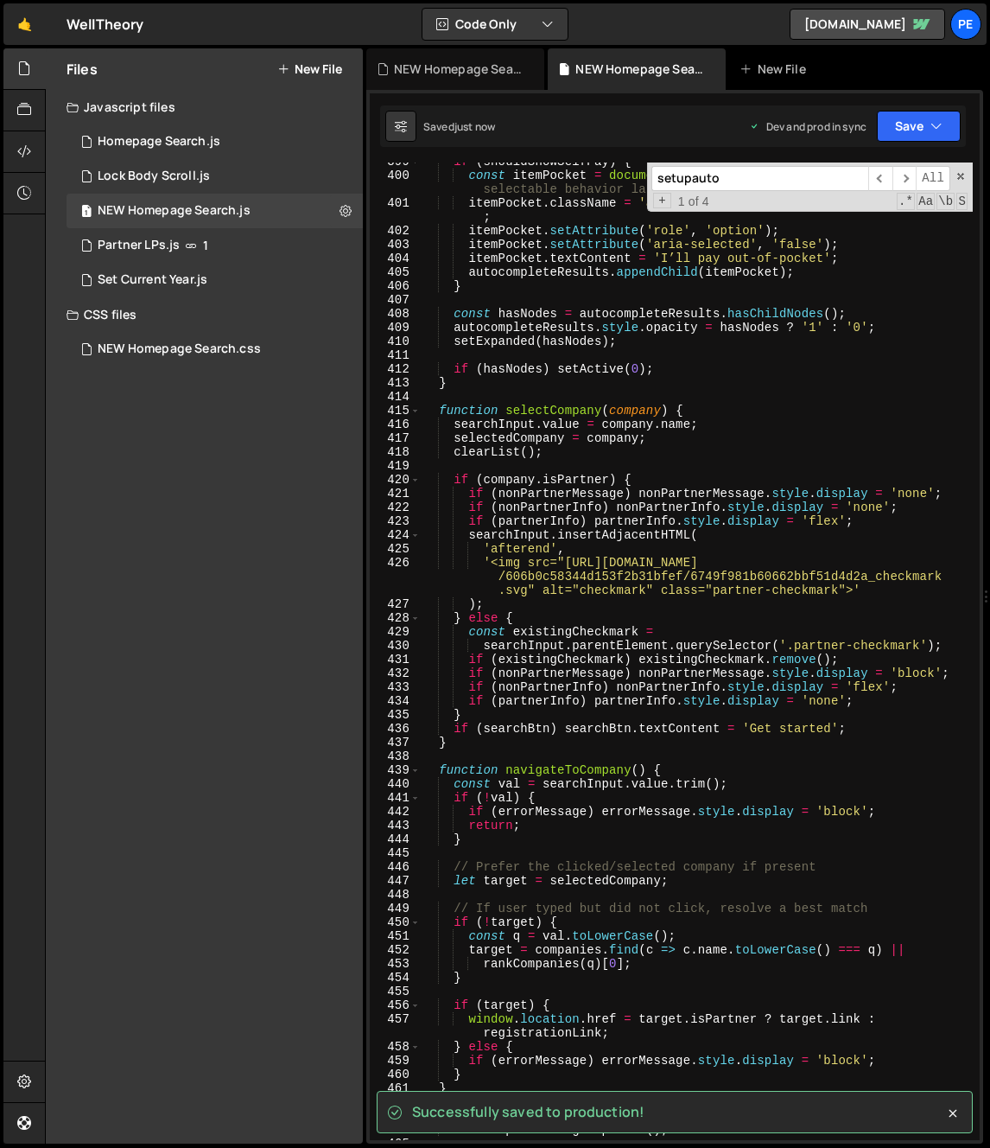
scroll to position [5437, 0]
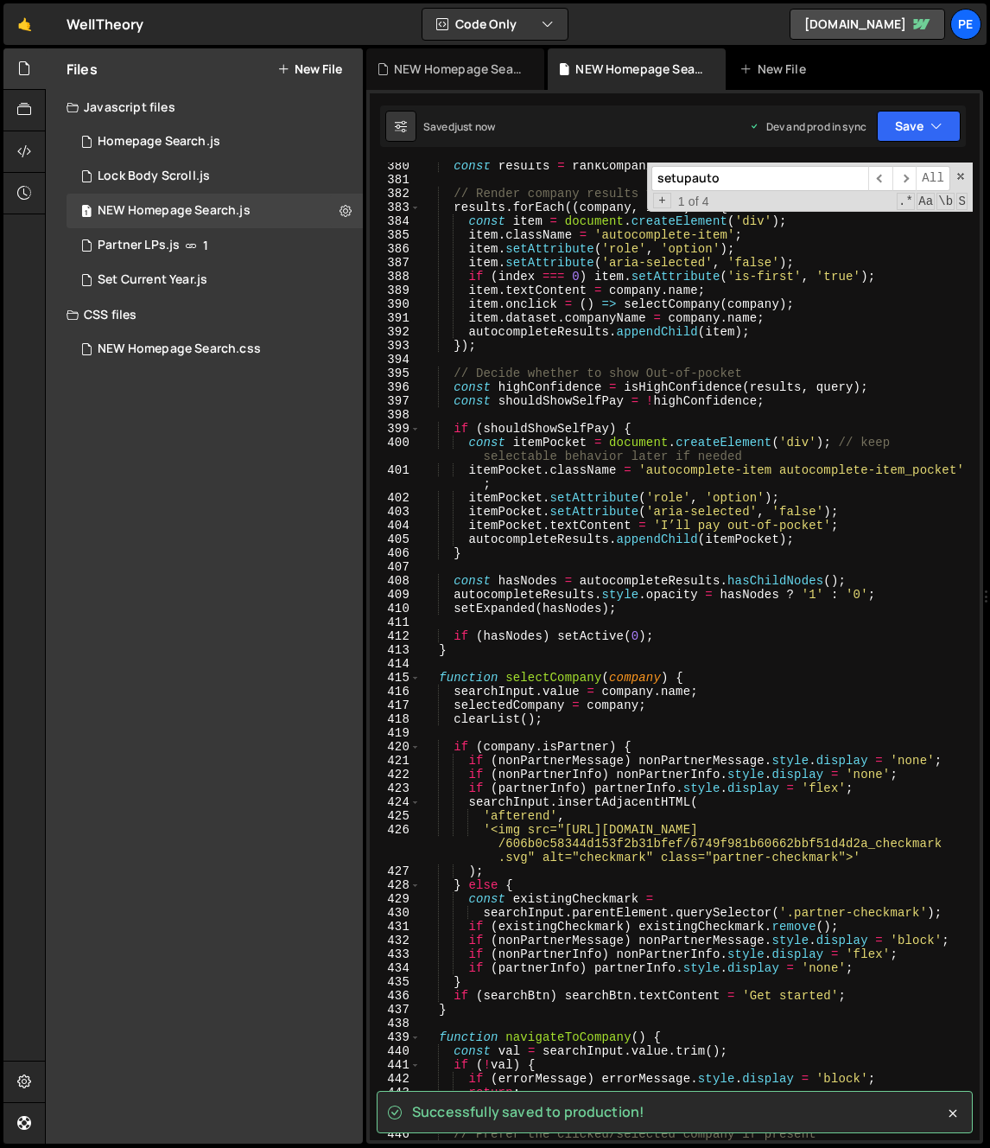
type textarea "".mob-error-message","
click at [803, 169] on input "setupauto" at bounding box center [760, 178] width 217 height 25
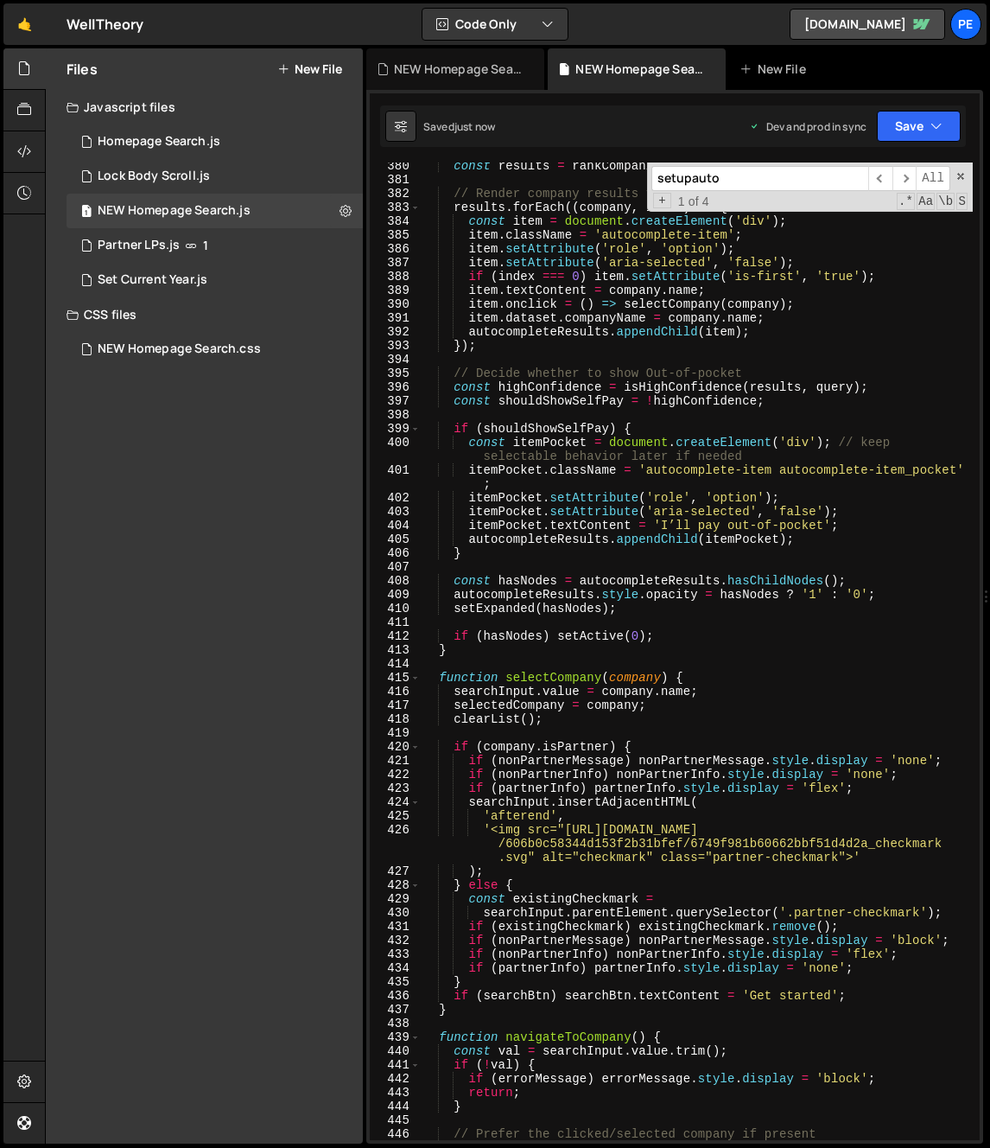
click at [792, 171] on input "setupauto" at bounding box center [760, 178] width 217 height 25
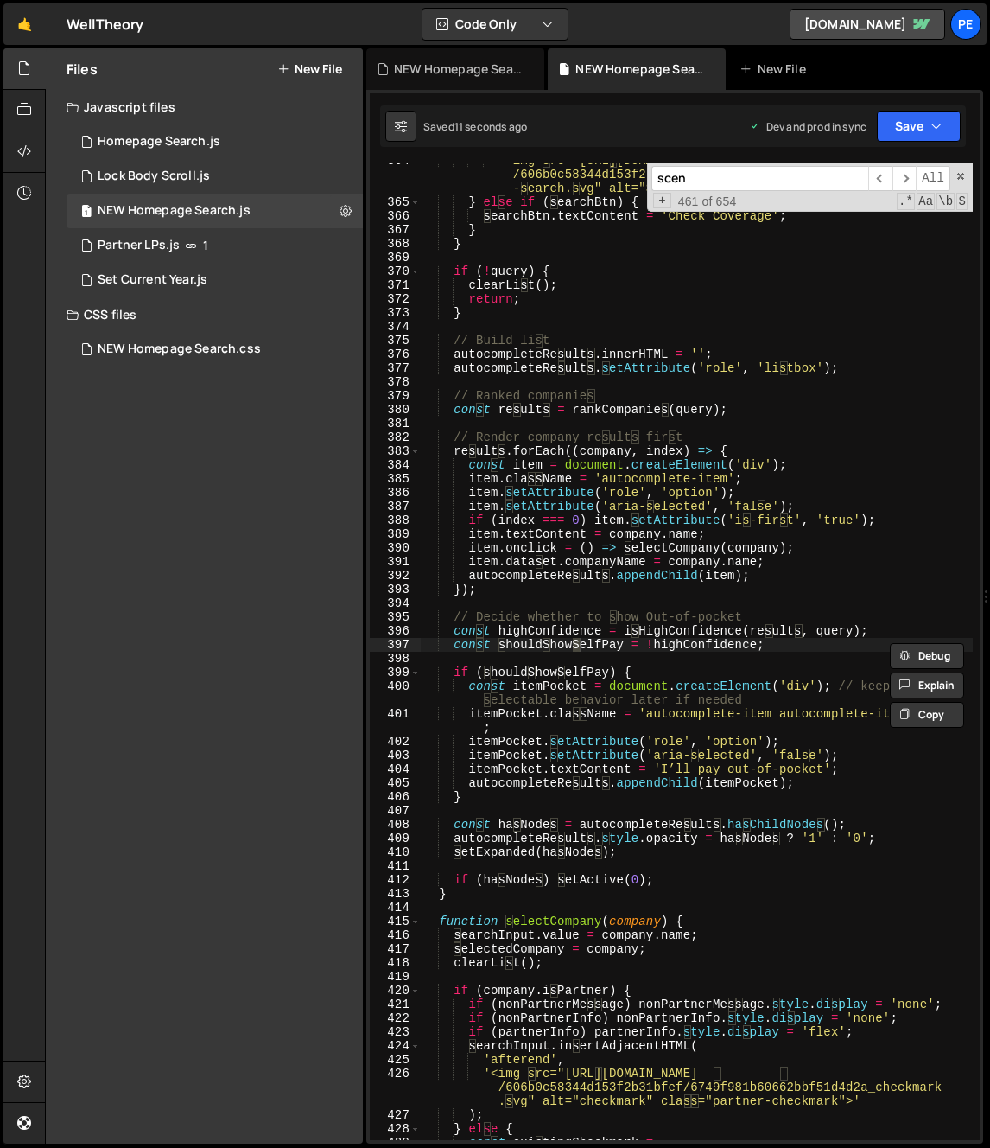
scroll to position [3756, 0]
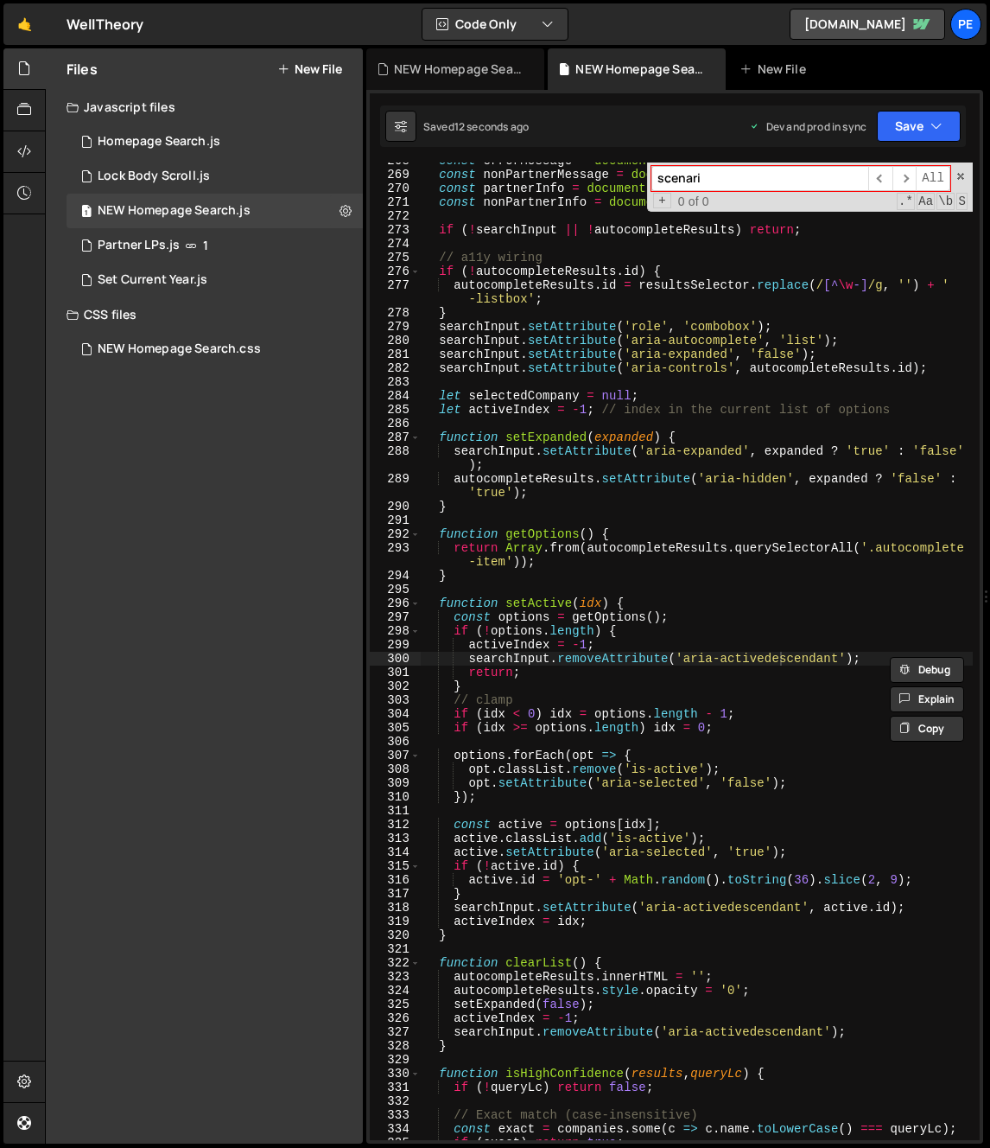
type input "scenari"
click at [722, 857] on div "const errorMessage = document . querySelector ( errorSelector ) ; const nonPart…" at bounding box center [697, 656] width 552 height 1005
type textarea ");"
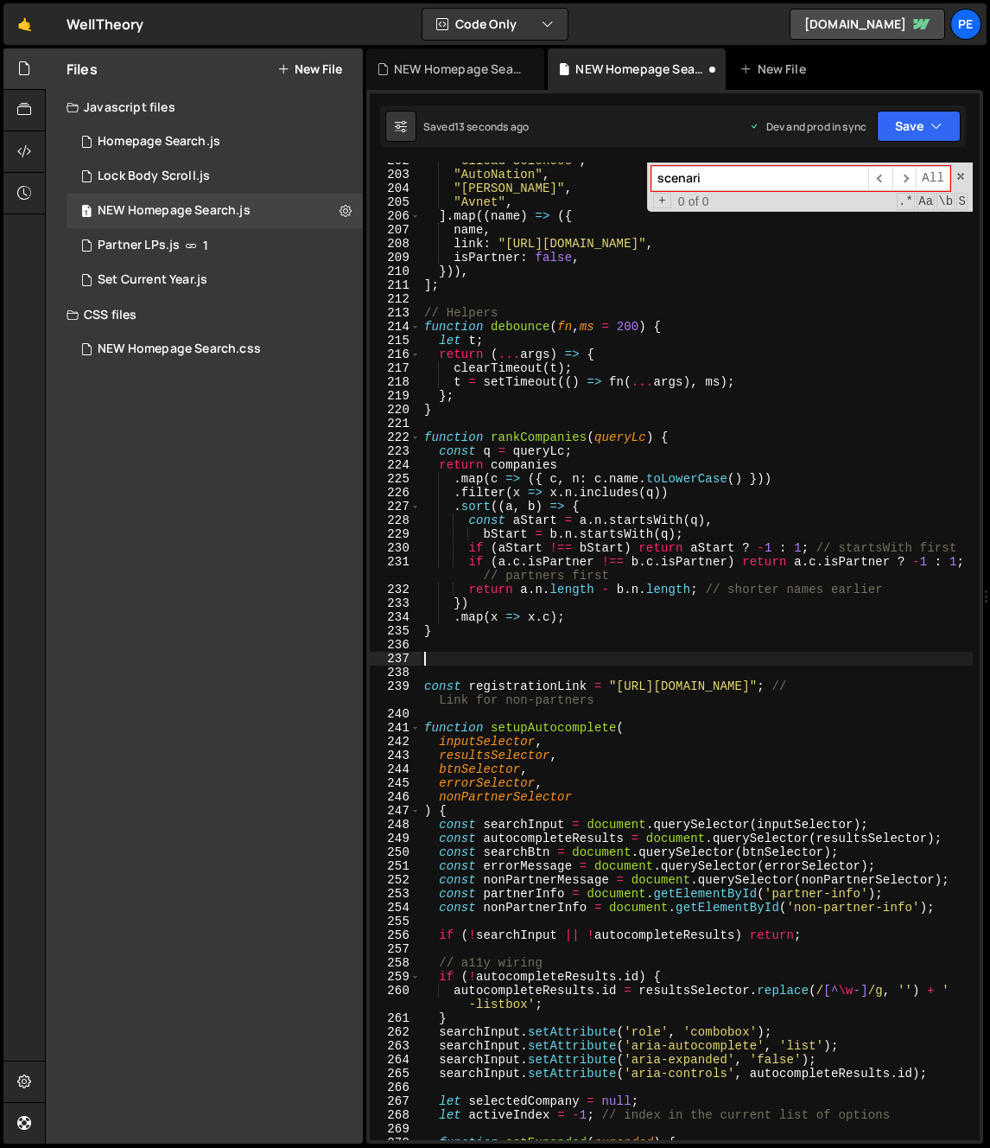
scroll to position [2789, 0]
paste textarea "}"
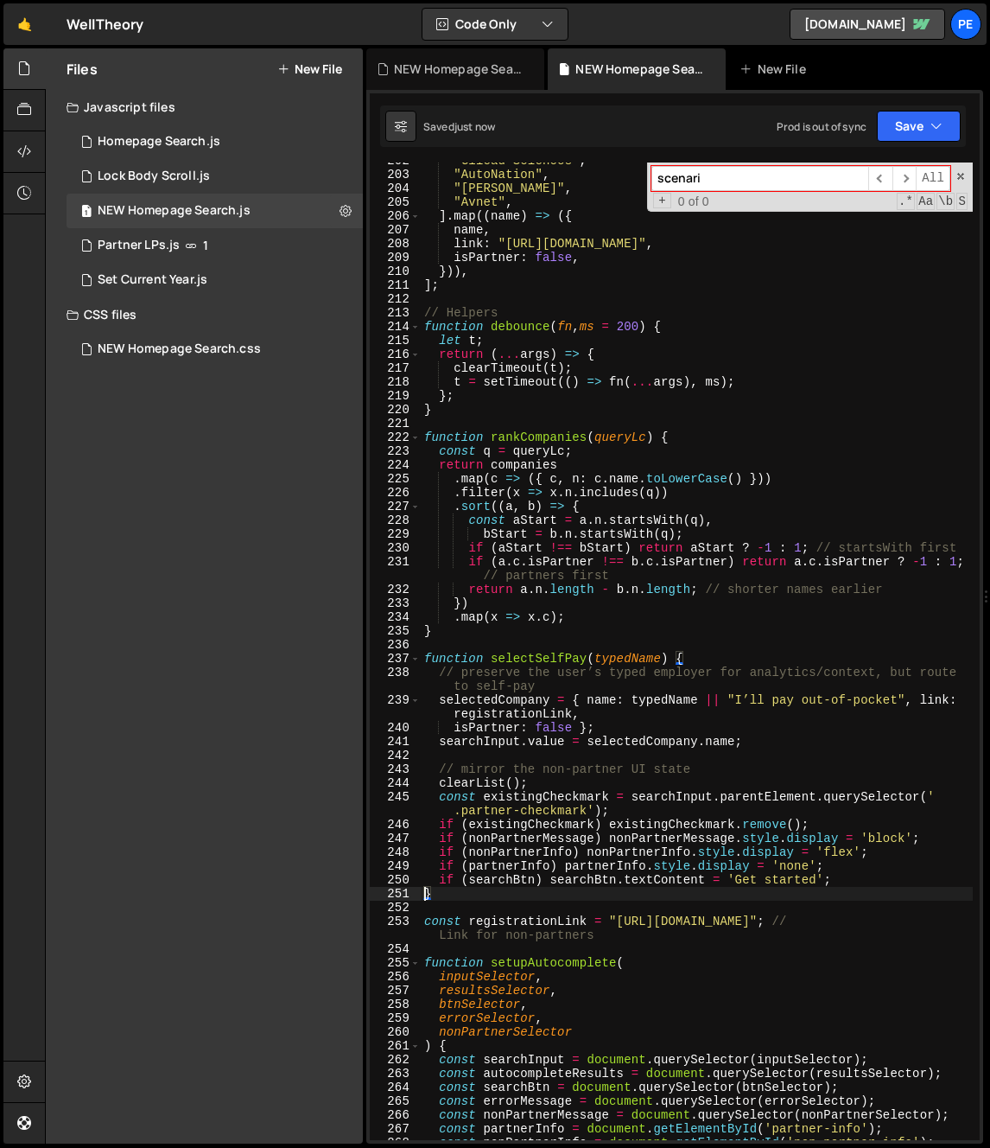
type textarea "if (nonPartnerInfo) nonPartnerInfo.style.display = 'flex';"
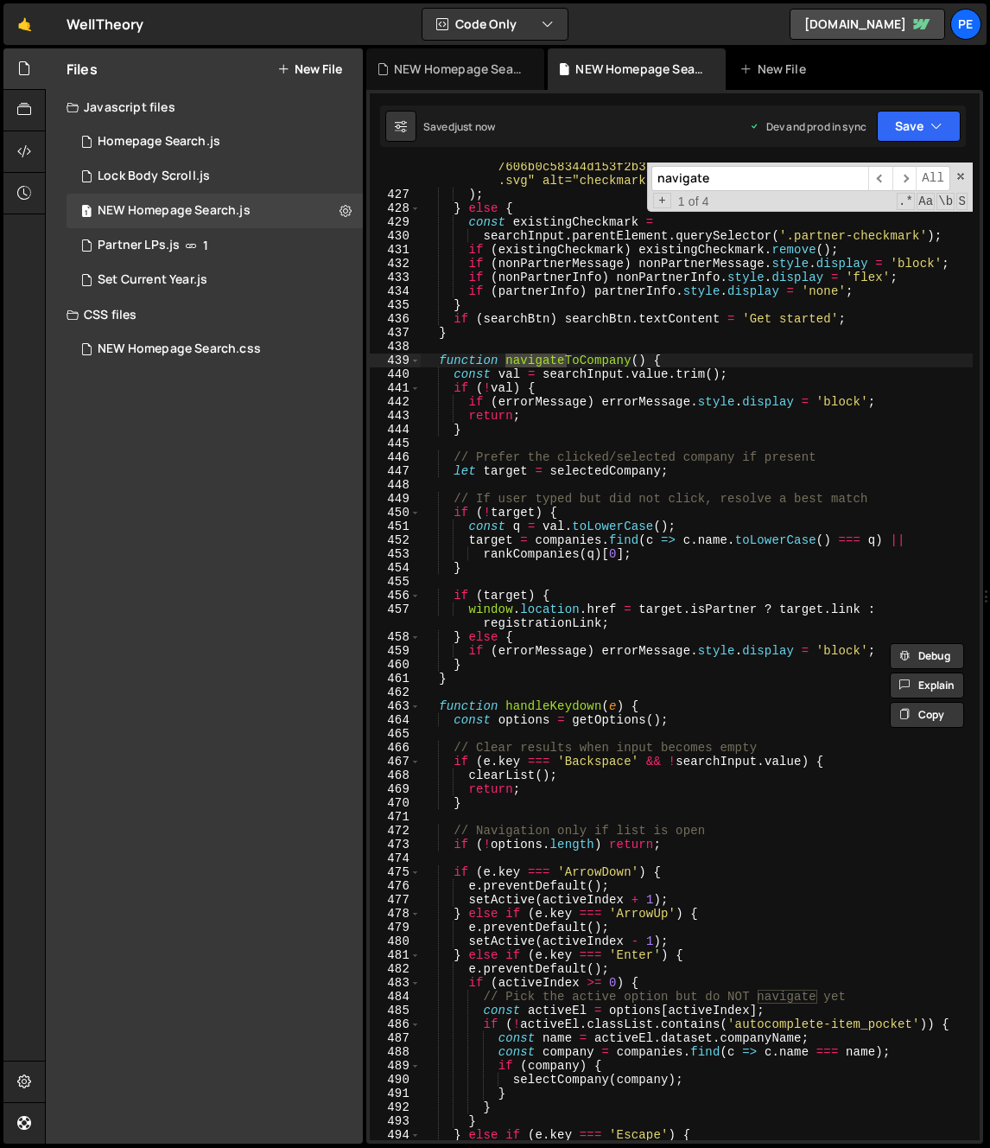
scroll to position [6114, 0]
type input "navigate"
type textarea "}"
click at [485, 671] on div "'<img src="https://cdn.prod.website-files.com /606b0c58344d153f2b31bfef/6749f98…" at bounding box center [697, 662] width 552 height 1033
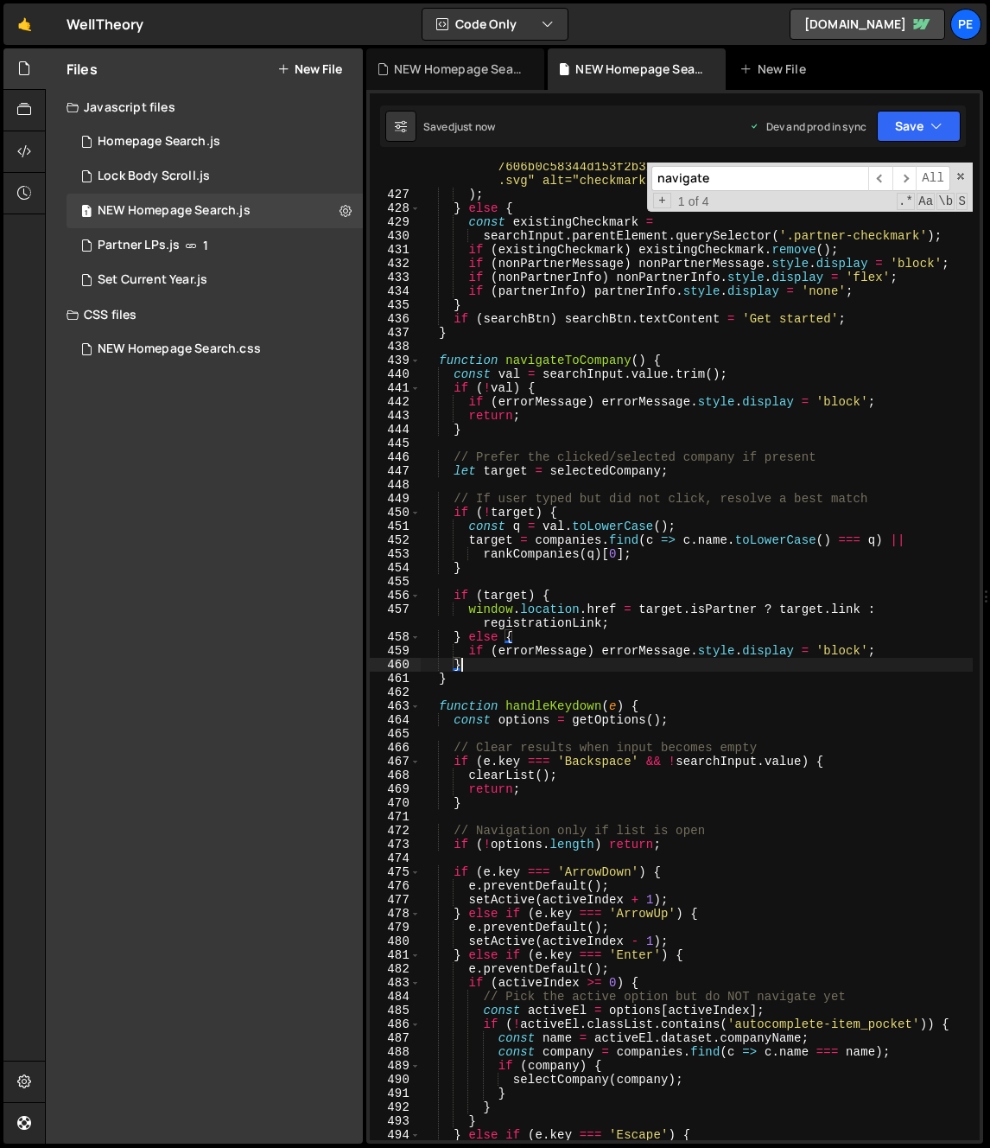
click at [467, 686] on div "'<img src="https://cdn.prod.website-files.com /606b0c58344d153f2b31bfef/6749f98…" at bounding box center [697, 662] width 552 height 1033
click at [436, 364] on div "'<img src="https://cdn.prod.website-files.com /606b0c58344d153f2b31bfef/6749f98…" at bounding box center [697, 662] width 552 height 1033
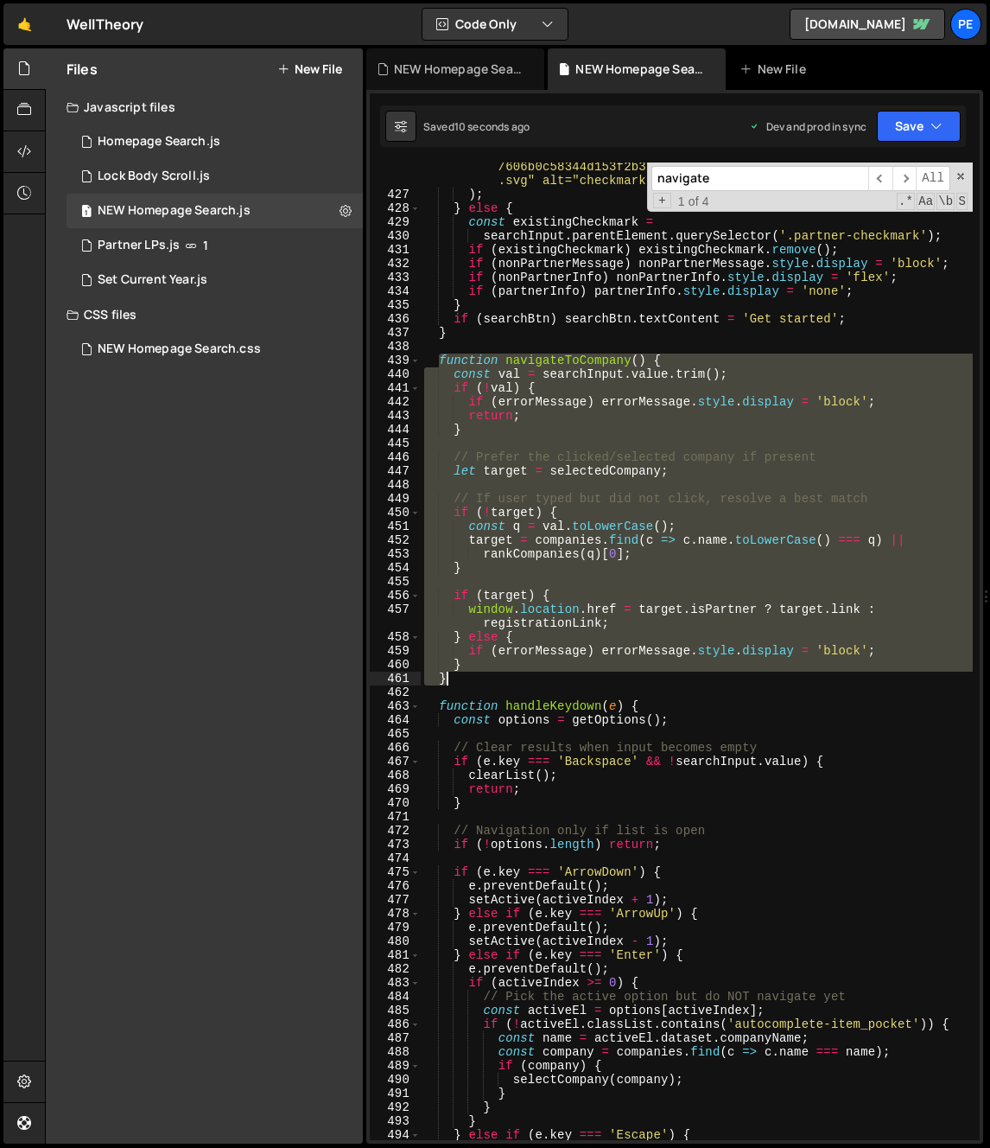
click at [485, 682] on div "'<img src="https://cdn.prod.website-files.com /606b0c58344d153f2b31bfef/6749f98…" at bounding box center [697, 662] width 552 height 1033
type textarea "} }"
paste textarea
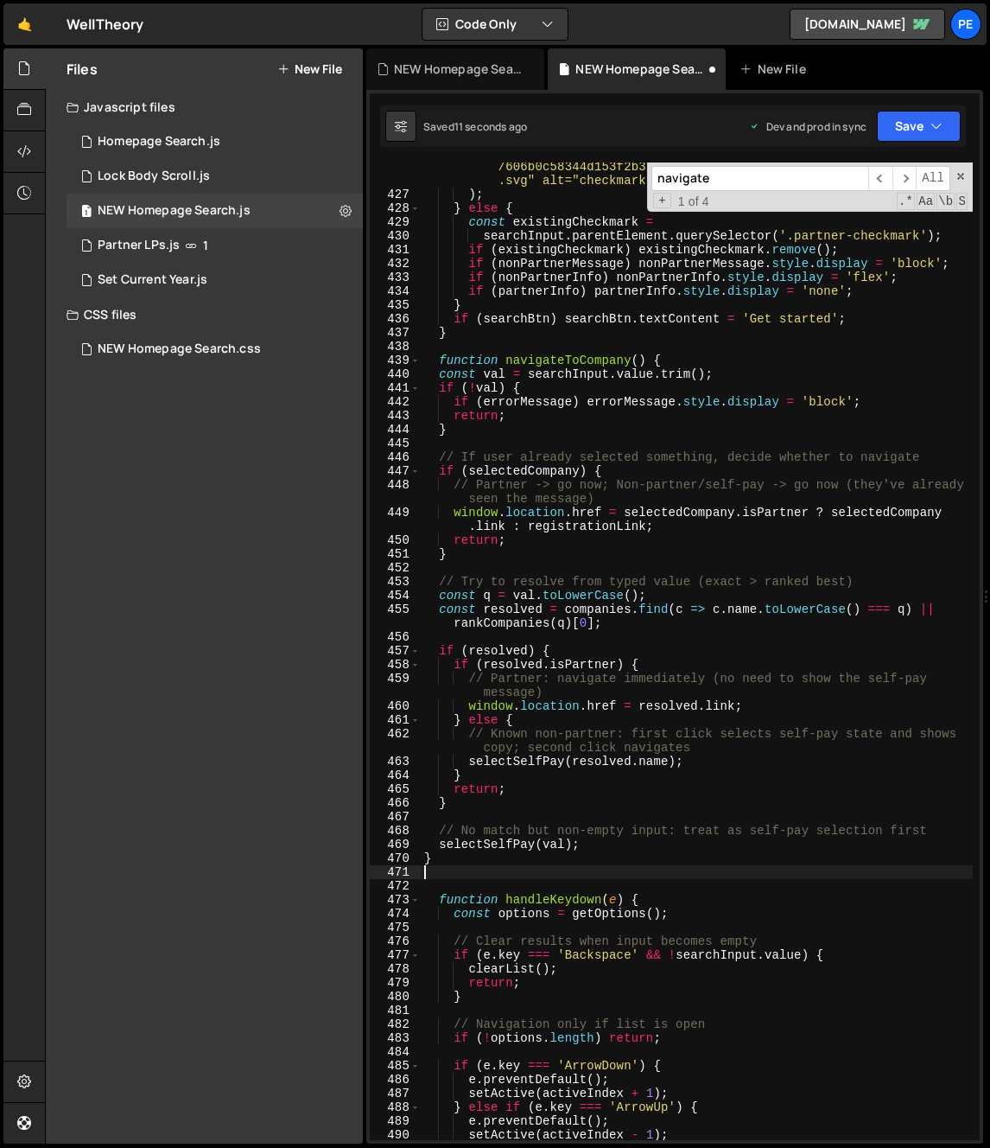
type textarea ");"
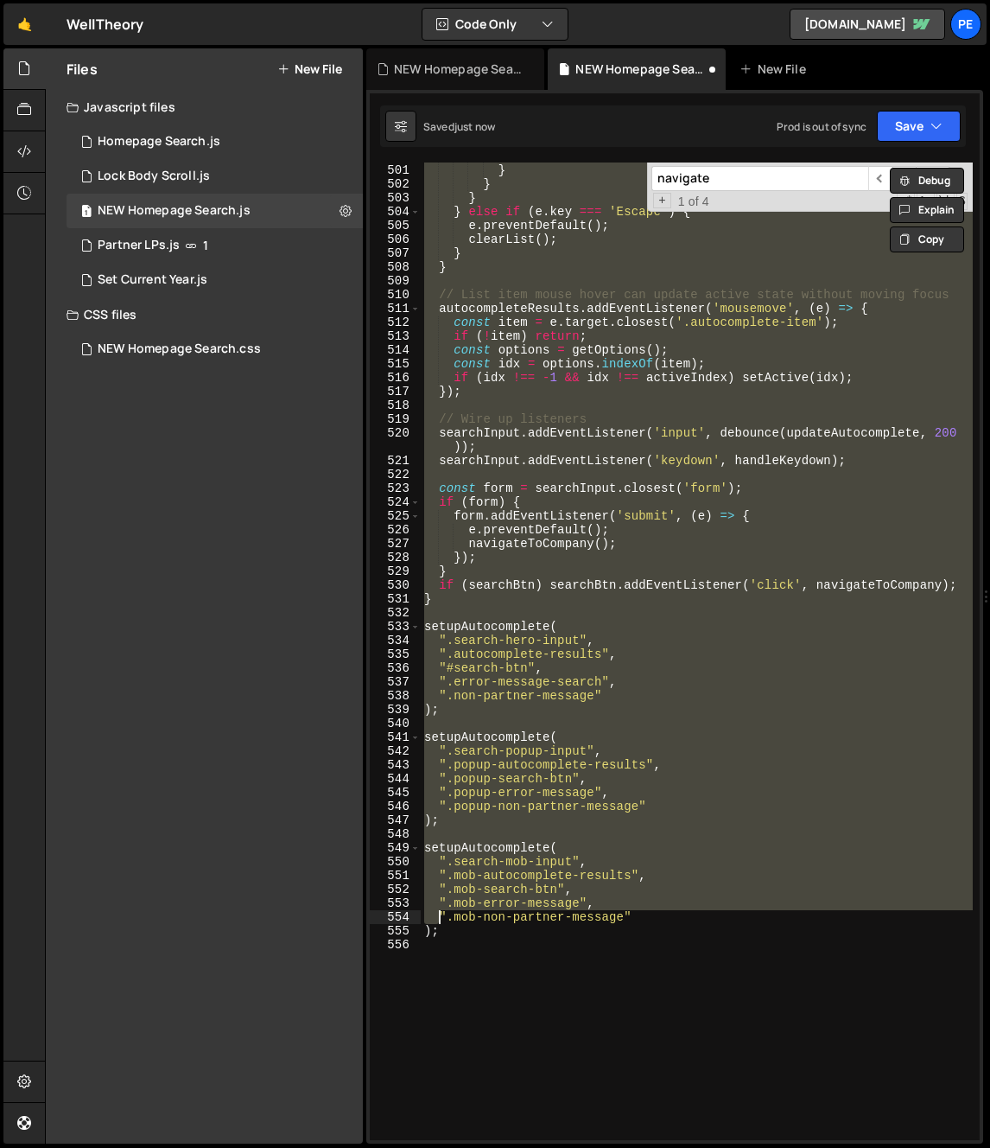
type textarea "} }"
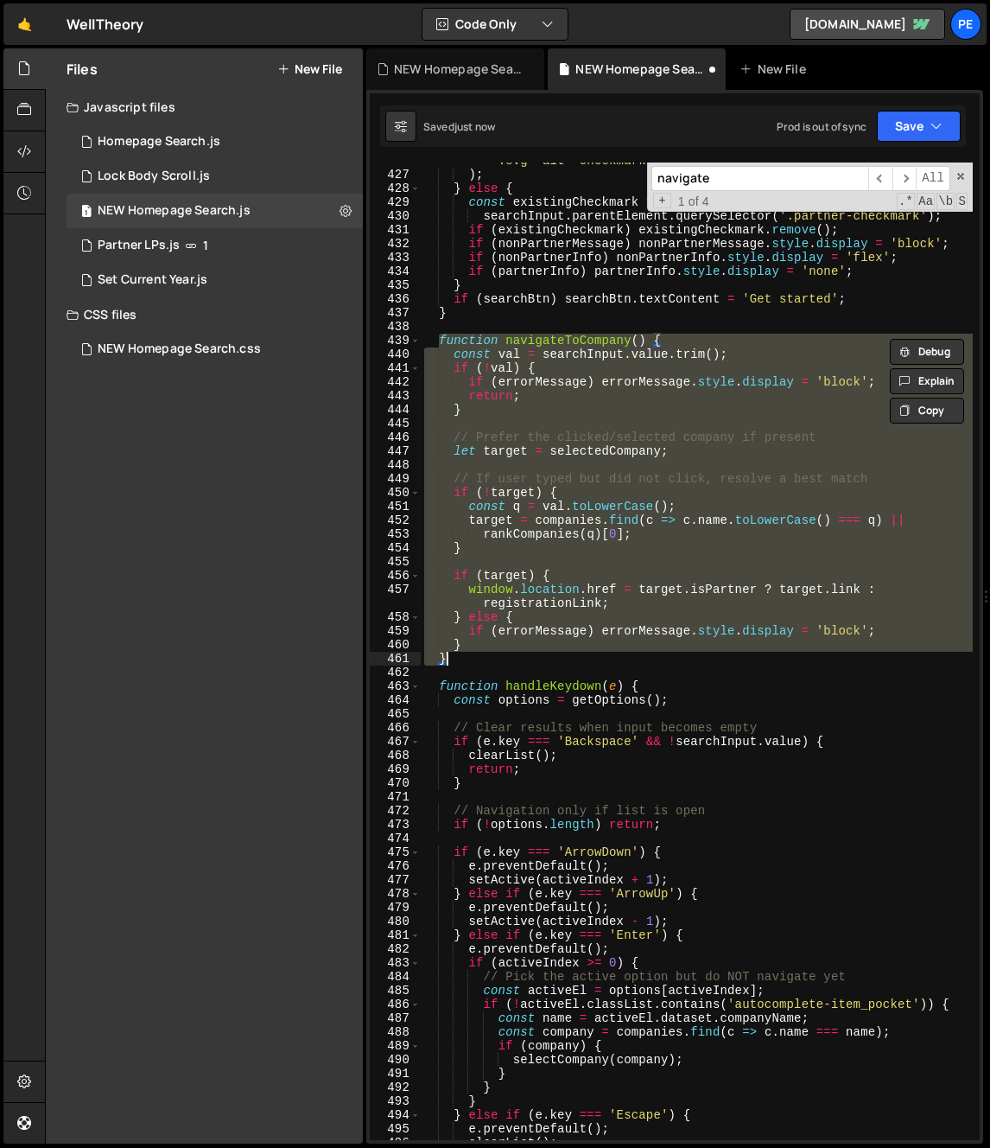
scroll to position [6121, 0]
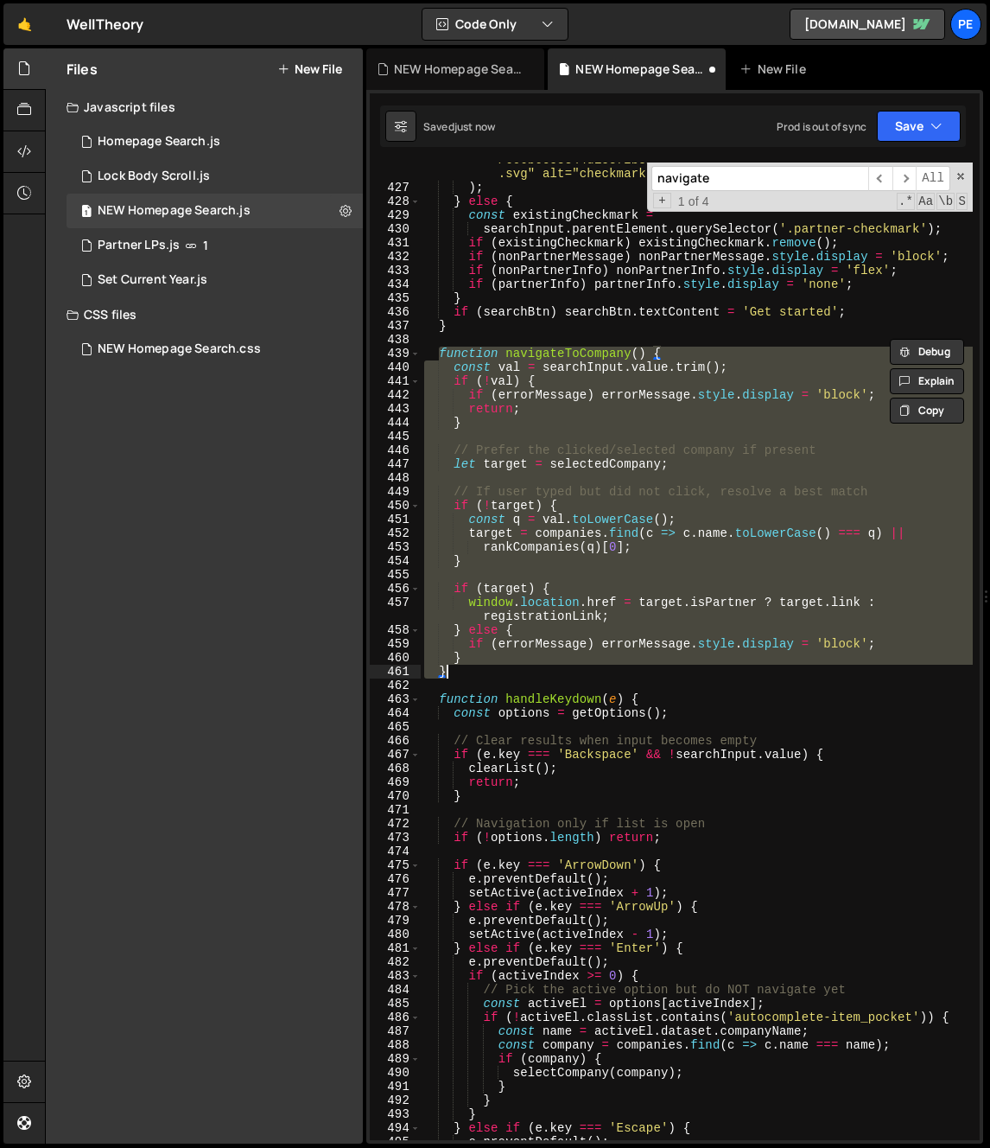
paste textarea
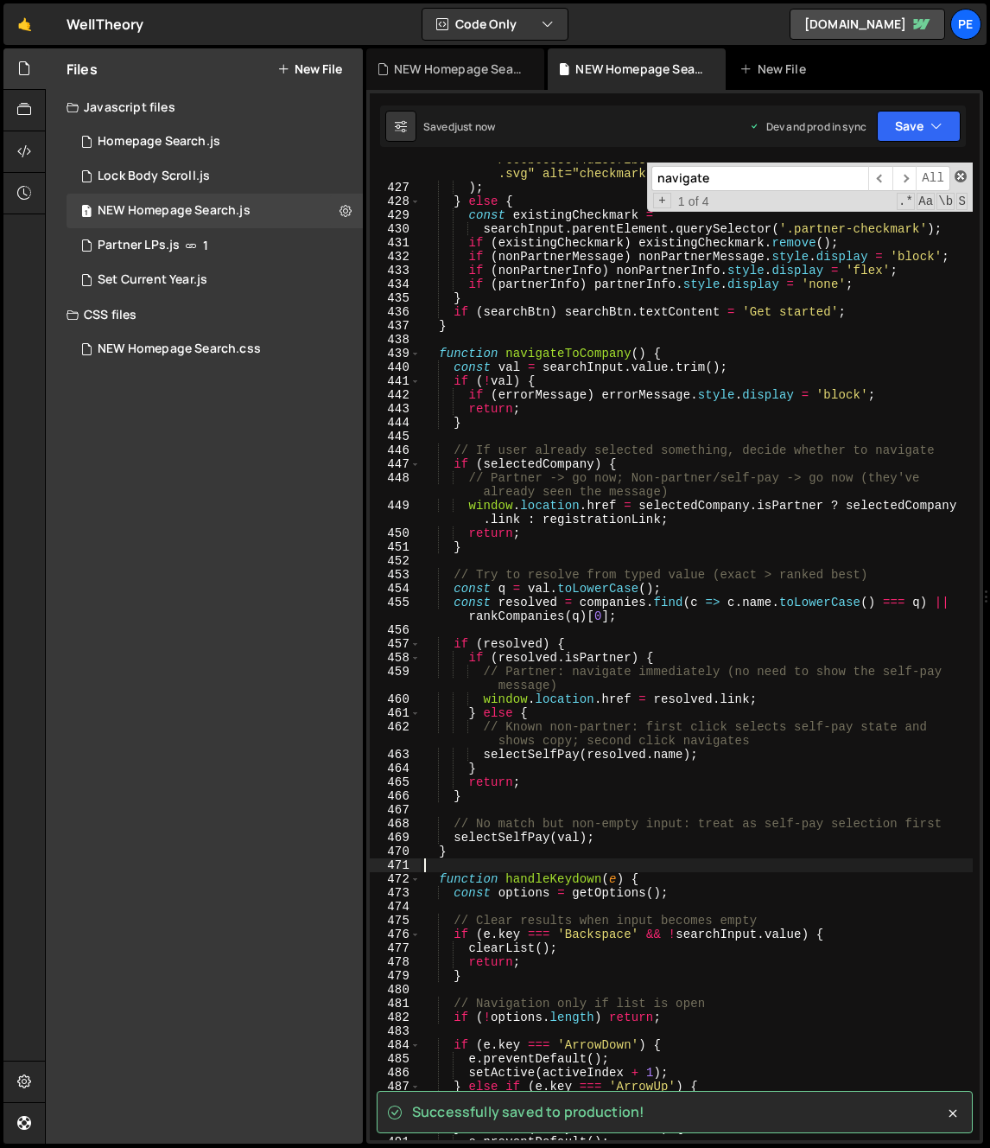
click at [963, 178] on span at bounding box center [961, 176] width 12 height 12
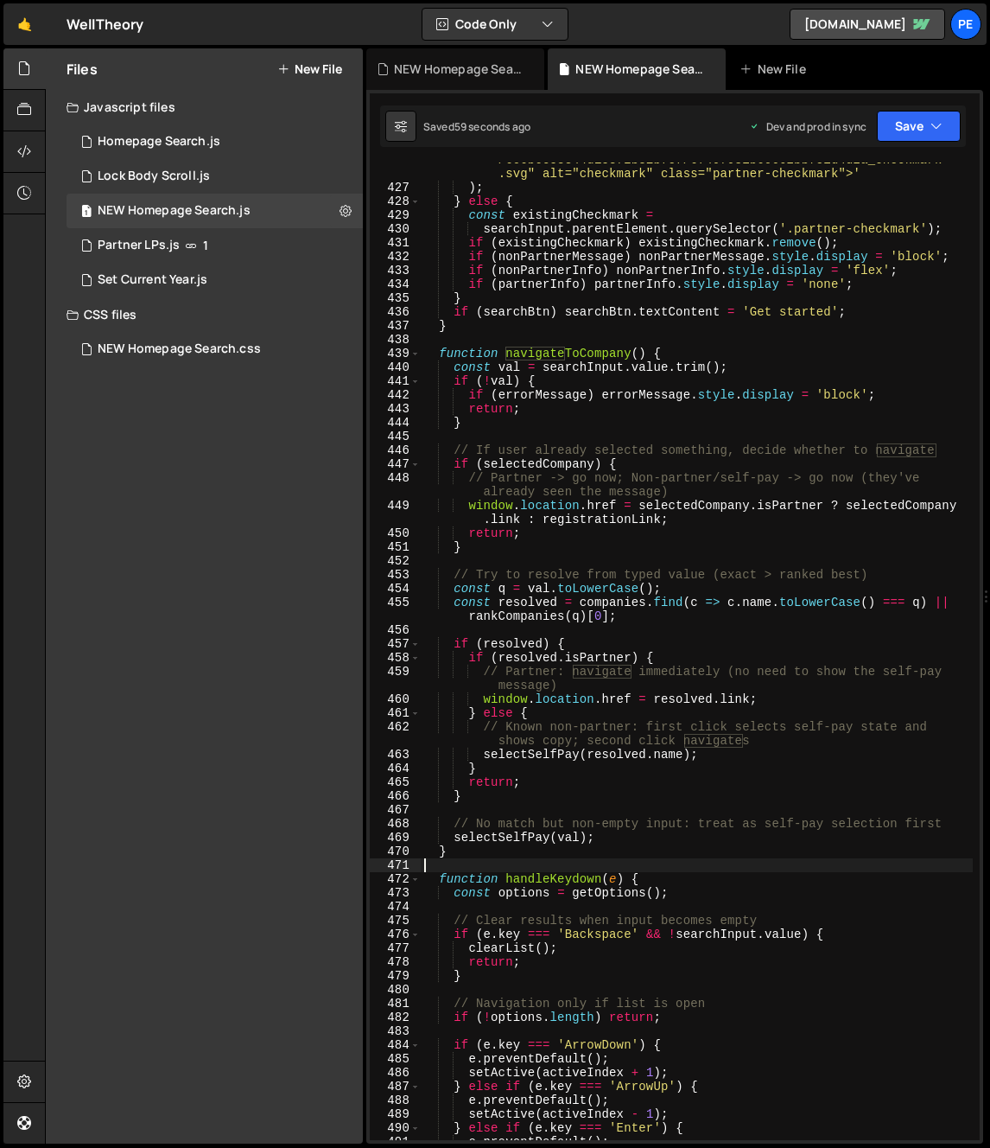
click at [595, 664] on div "'<img src="https://cdn.prod.website-files.com /606b0c58344d153f2b31bfef/6749f98…" at bounding box center [697, 655] width 552 height 1033
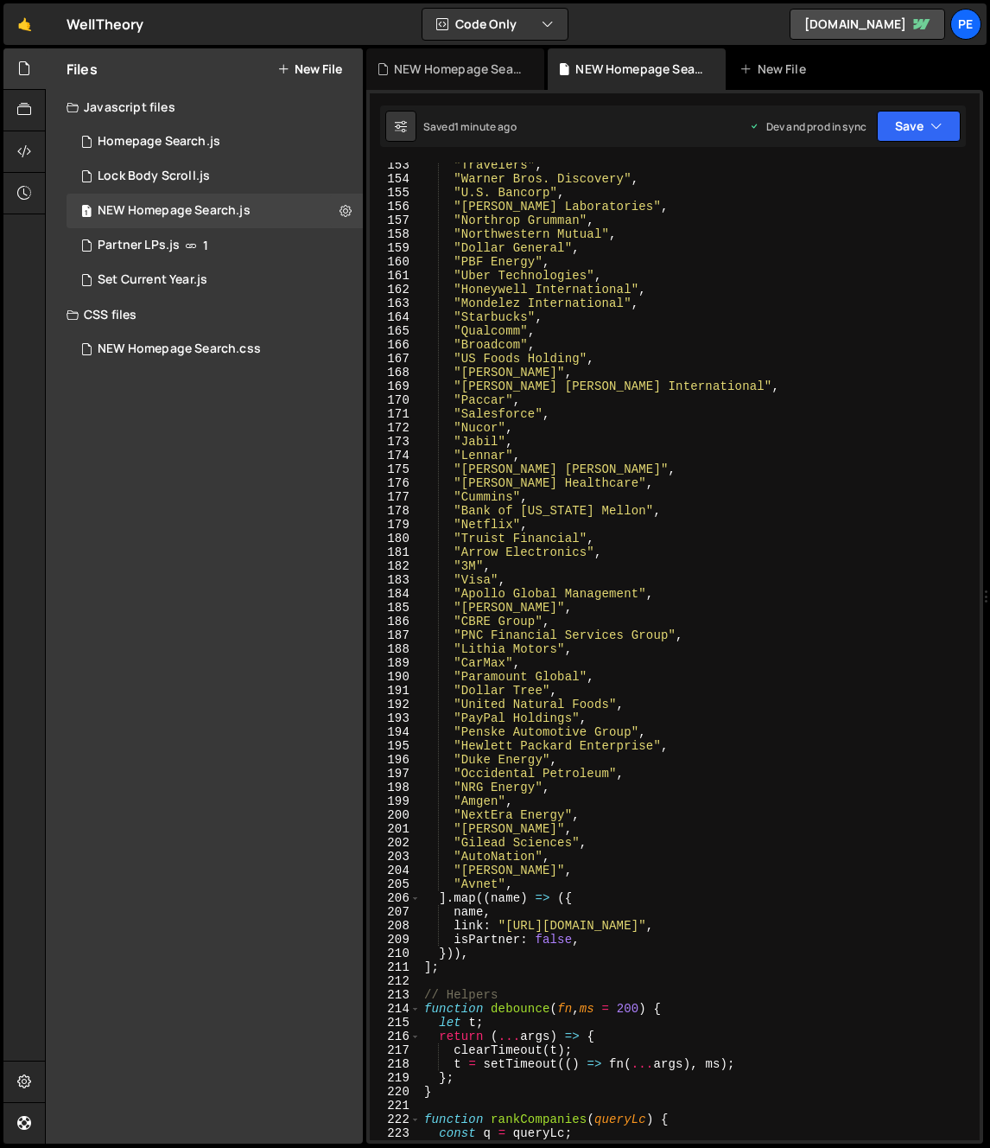
scroll to position [2414, 0]
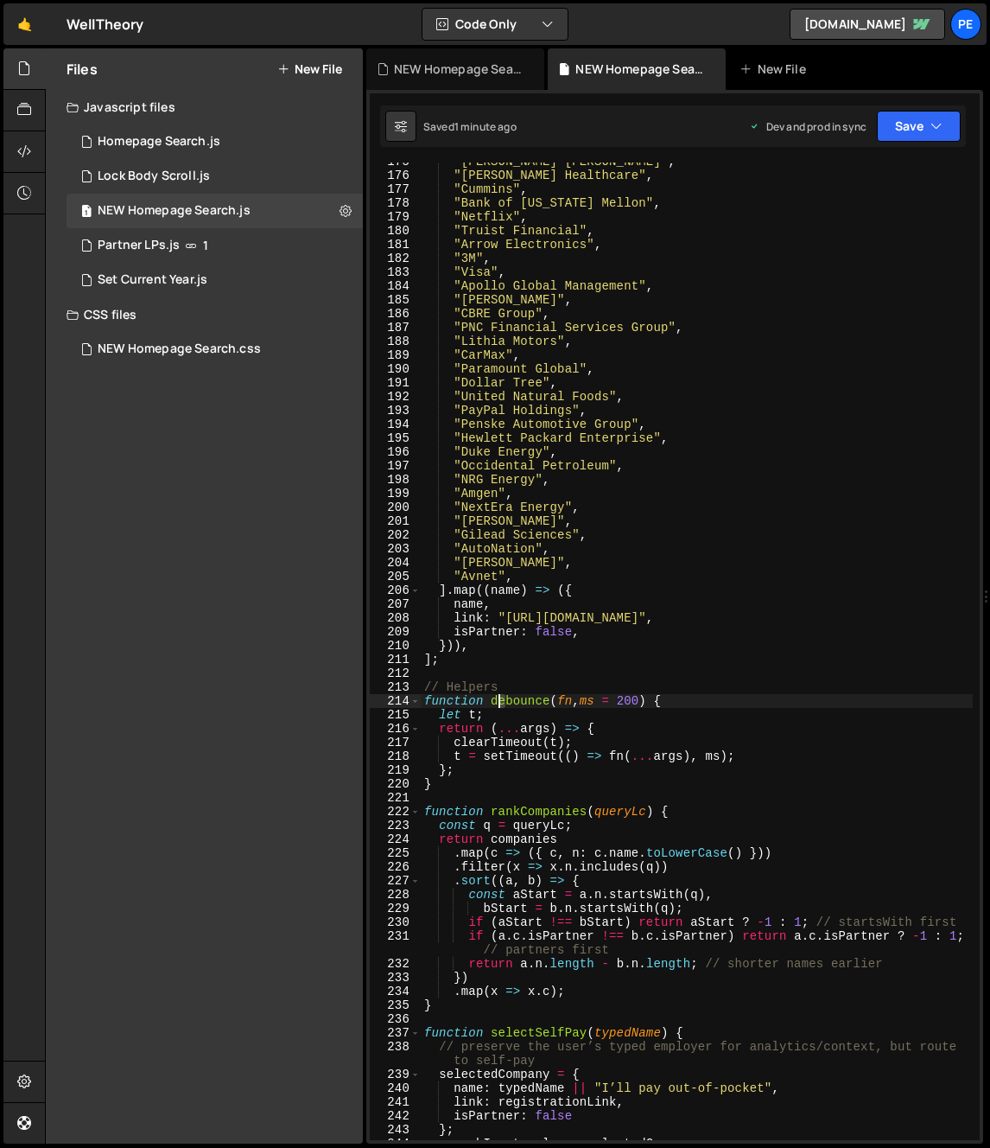
drag, startPoint x: 500, startPoint y: 704, endPoint x: 23, endPoint y: 563, distance: 497.6
click at [500, 704] on div ""Eli Lilly" , "Molina Healthcare" , "Cummins" , "Bank of New York Mellon" , "Ne…" at bounding box center [697, 657] width 552 height 1005
type textarea "function debounce(fn, ms = 200) {"
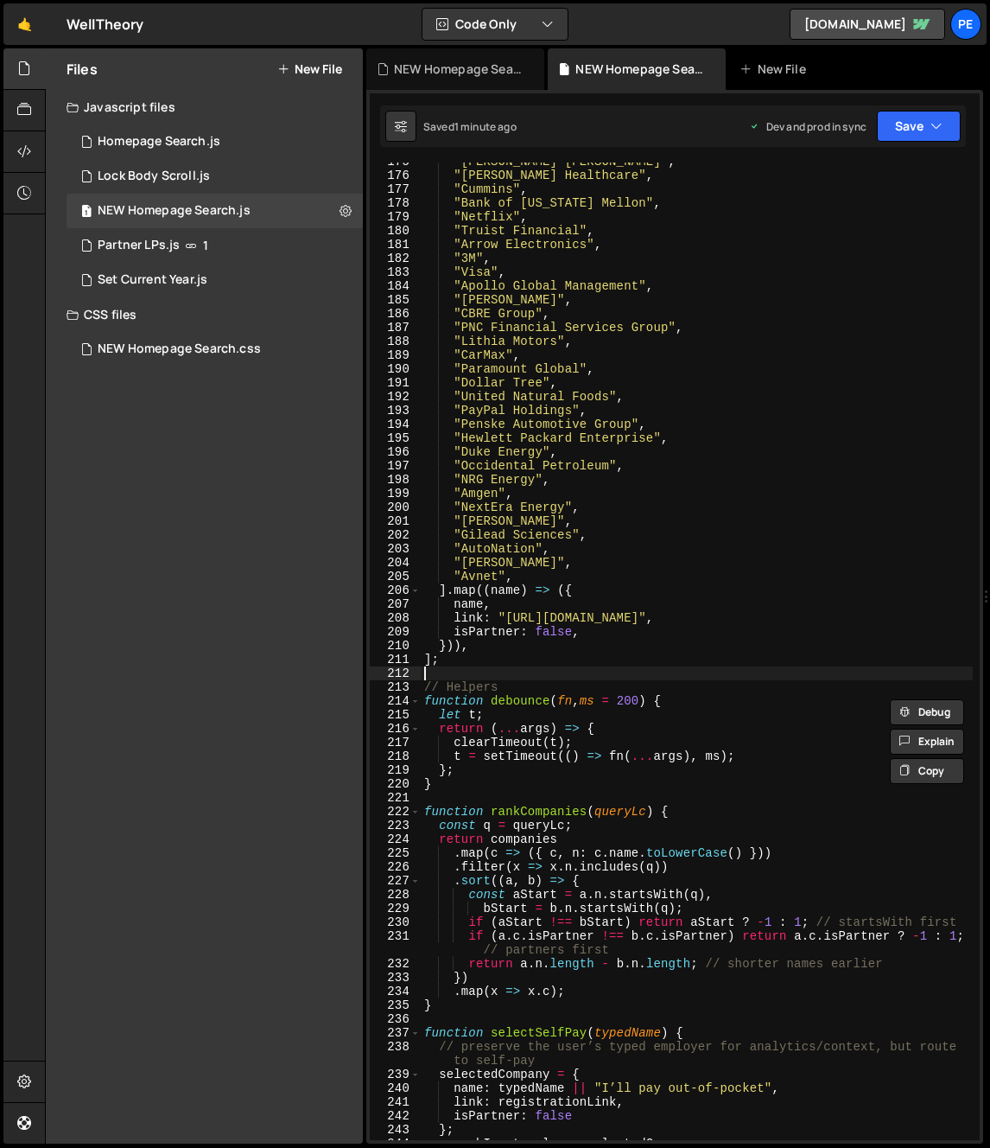
click at [493, 677] on div ""Eli Lilly" , "Molina Healthcare" , "Cummins" , "Bank of New York Mellon" , "Ne…" at bounding box center [697, 657] width 552 height 1005
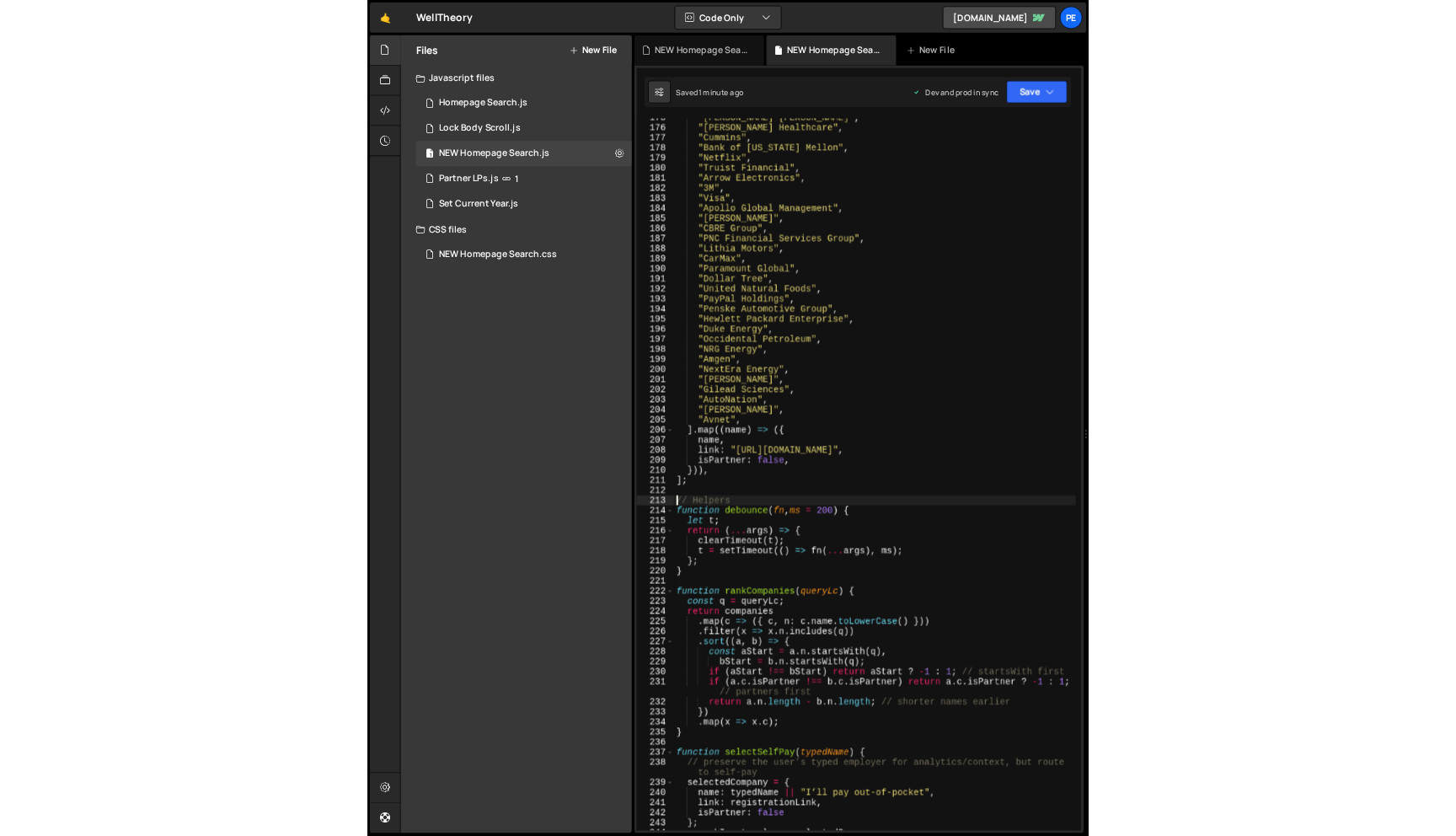
scroll to position [6856, 0]
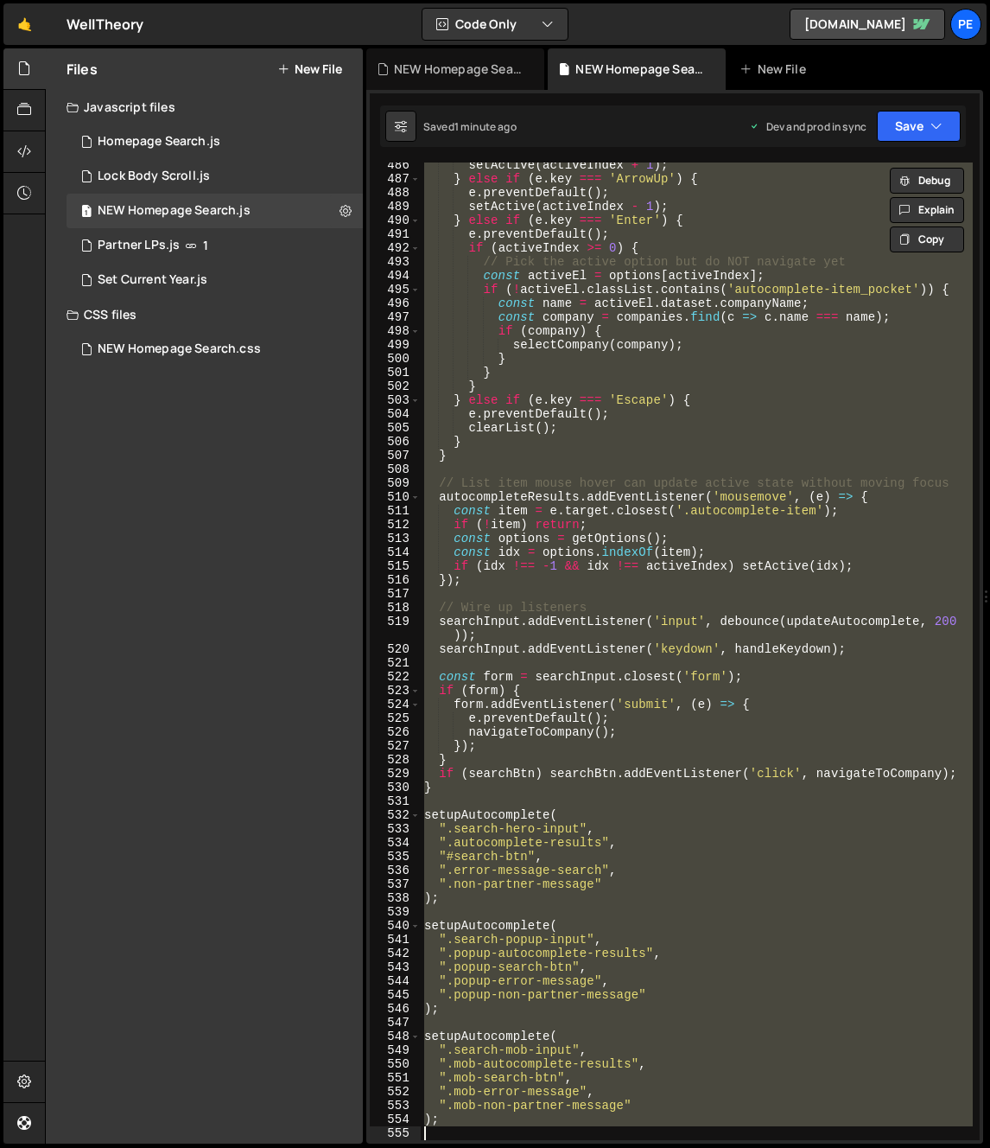
click at [521, 788] on div "setActive ( activeIndex + 1 ) ; } else if ( e . key === 'ArrowUp' ) { e . preve…" at bounding box center [697, 650] width 552 height 977
type textarea "if (searchBtn) searchBtn.addEventListener('click', navigateToCompany); }"
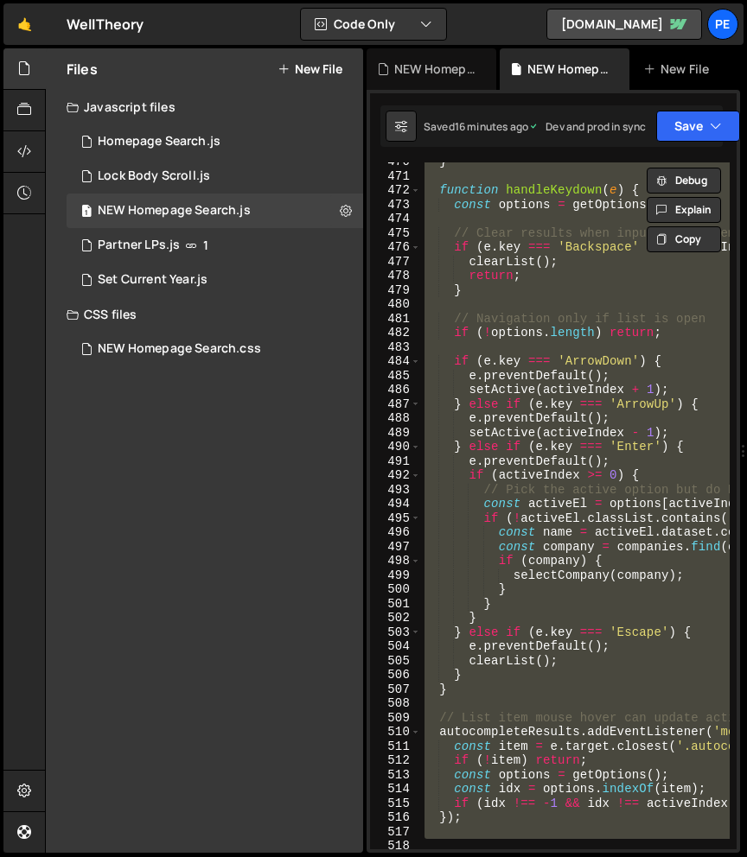
scroll to position [7992, 0]
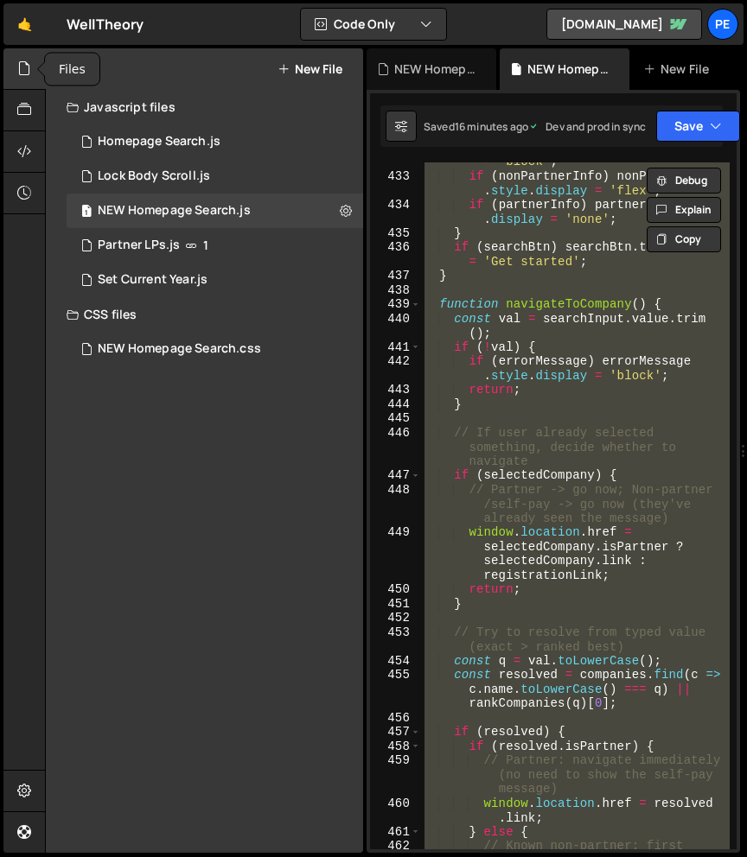
click at [24, 67] on icon at bounding box center [24, 68] width 14 height 19
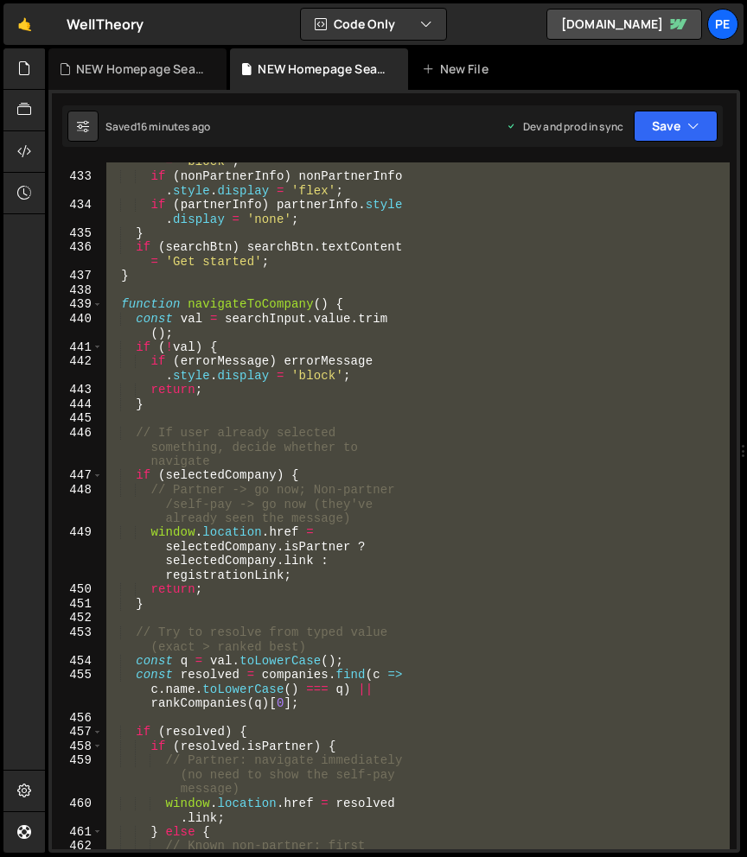
click at [556, 411] on div "if ( nonPartnerMessage ) nonPartnerMessage . style . display = 'block' ; if ( n…" at bounding box center [416, 519] width 626 height 787
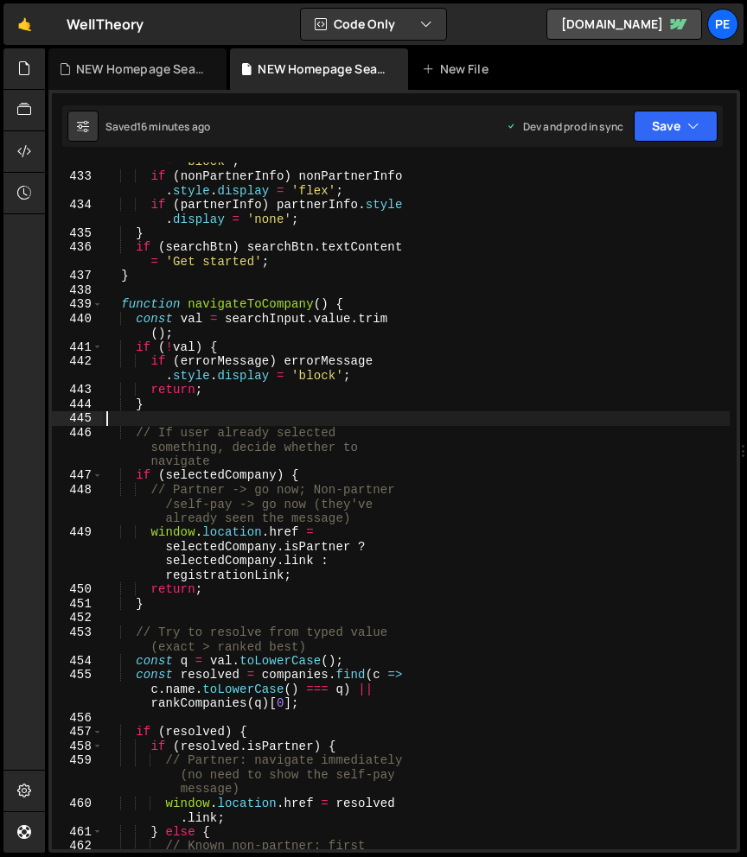
click at [556, 411] on div "if ( nonPartnerMessage ) nonPartnerMessage . style . display = 'block' ; if ( n…" at bounding box center [416, 519] width 626 height 787
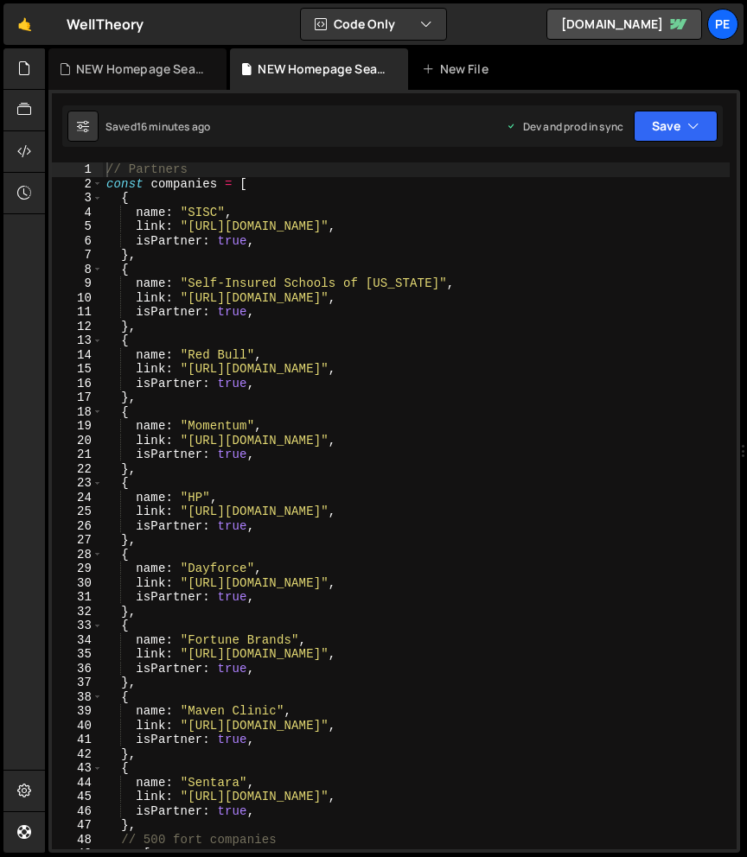
type textarea "name: "Red Bull","
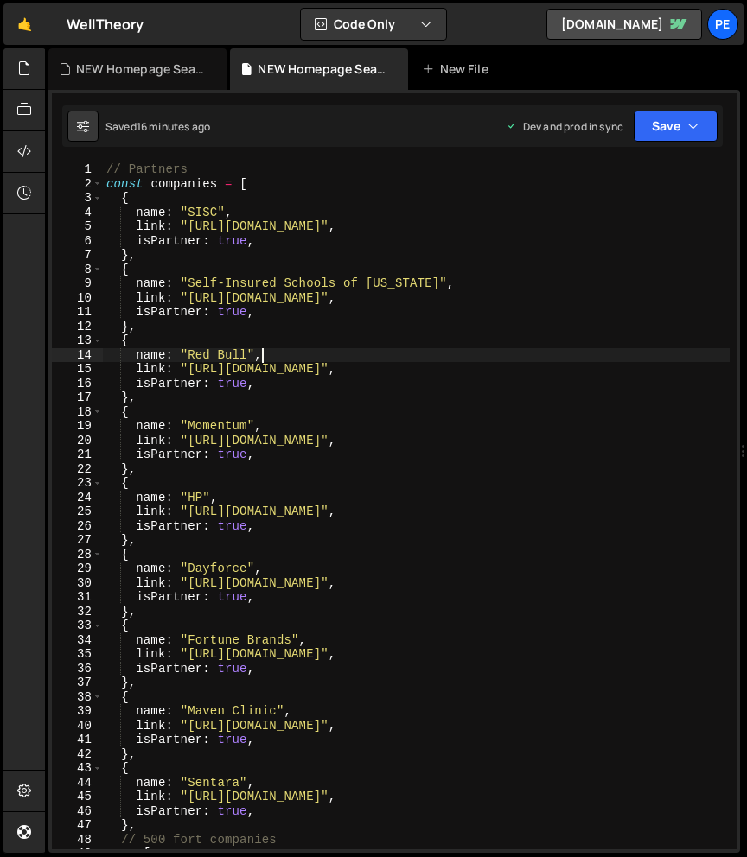
click at [405, 359] on div "// Partners const companies = [ { name : "SISC" , link : "[URL][DOMAIN_NAME]" ,…" at bounding box center [416, 520] width 626 height 716
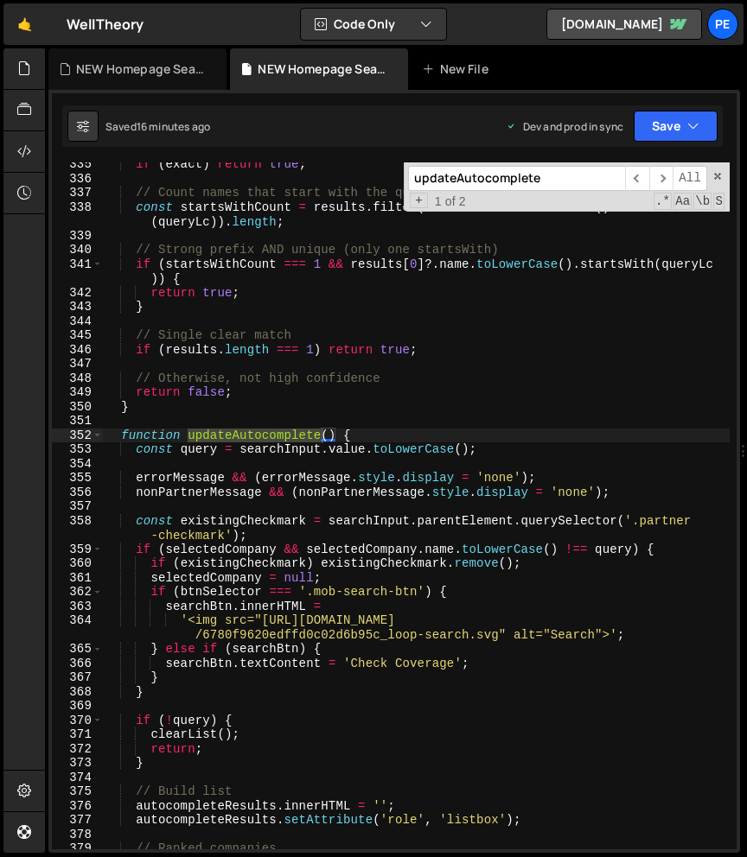
scroll to position [4829, 0]
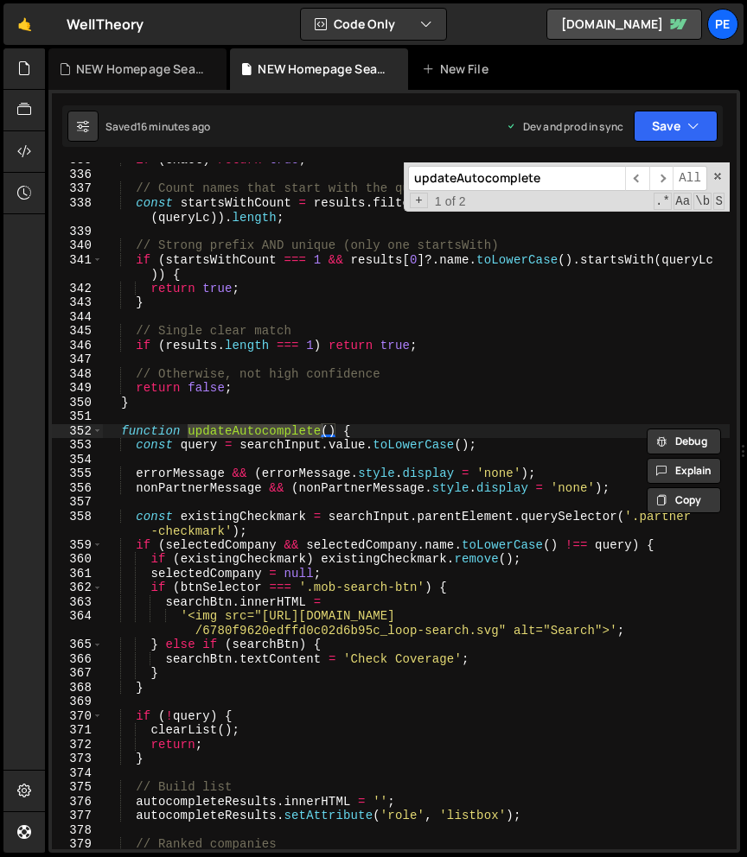
paste input "itemPocket"
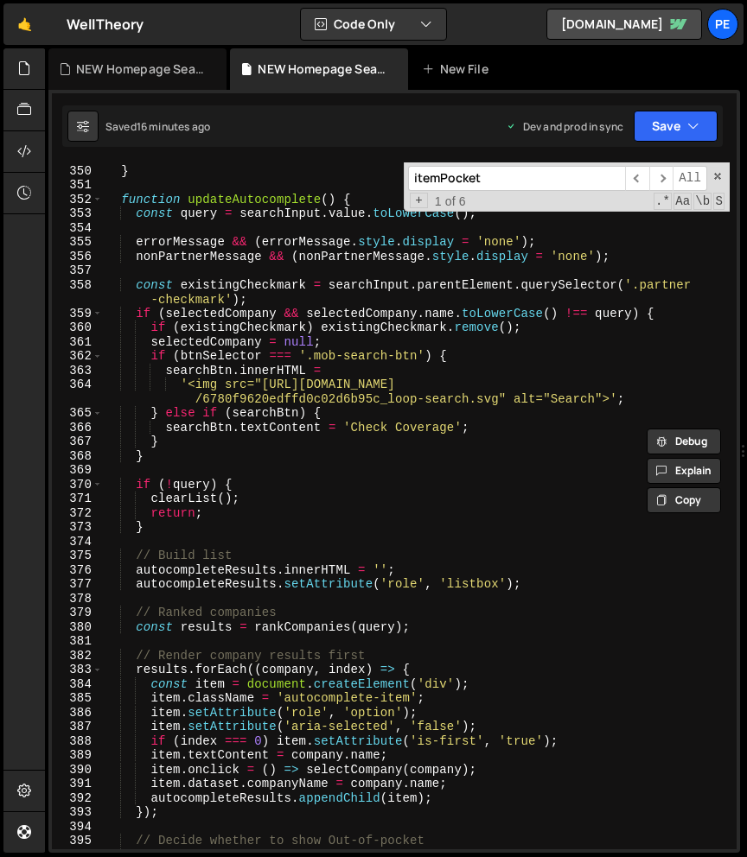
scroll to position [5055, 0]
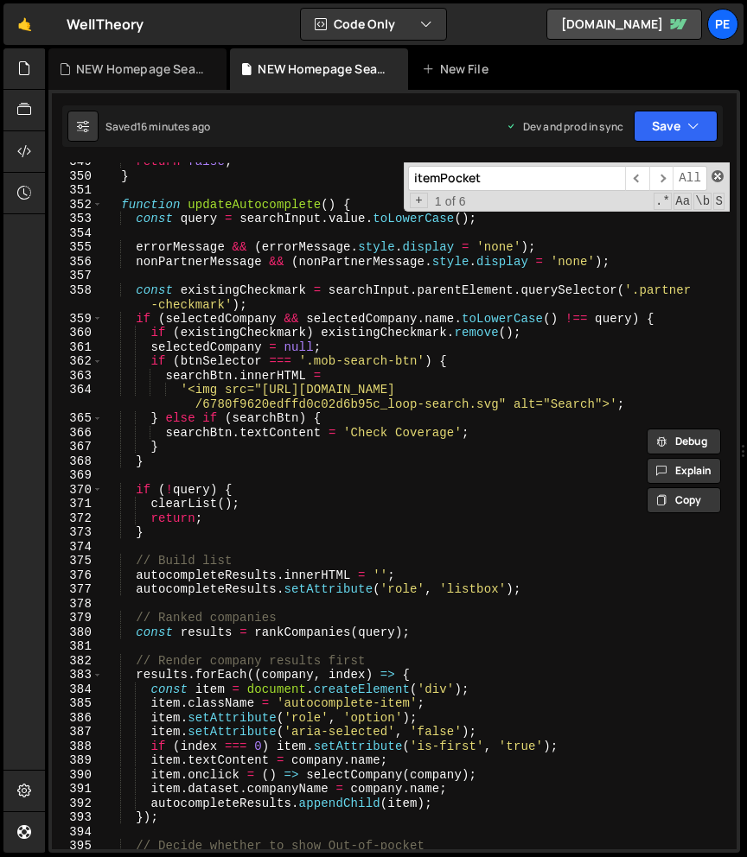
paste input "updateAutocomplete"
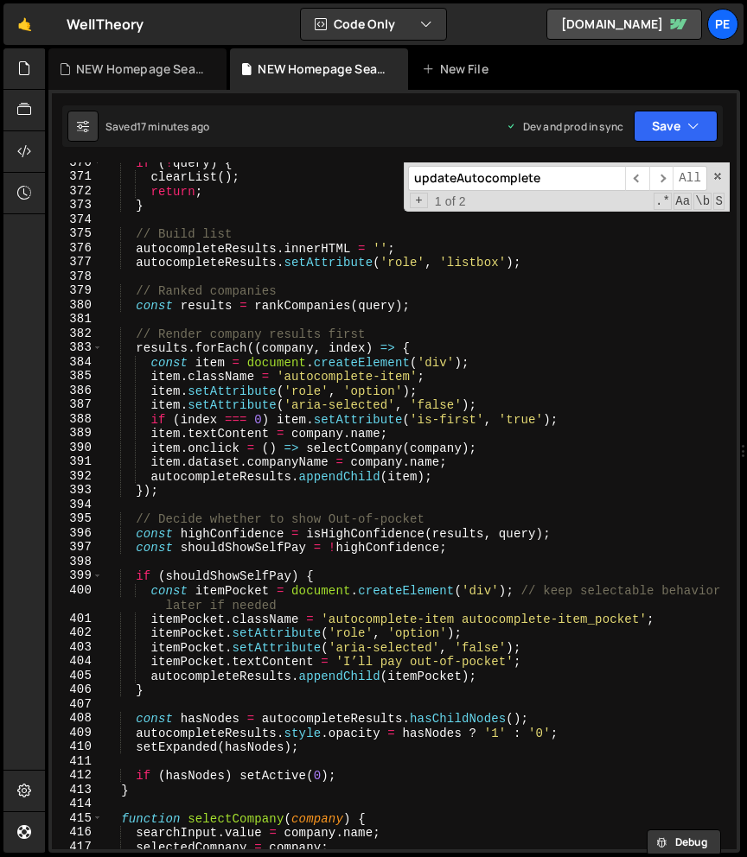
scroll to position [5389, 0]
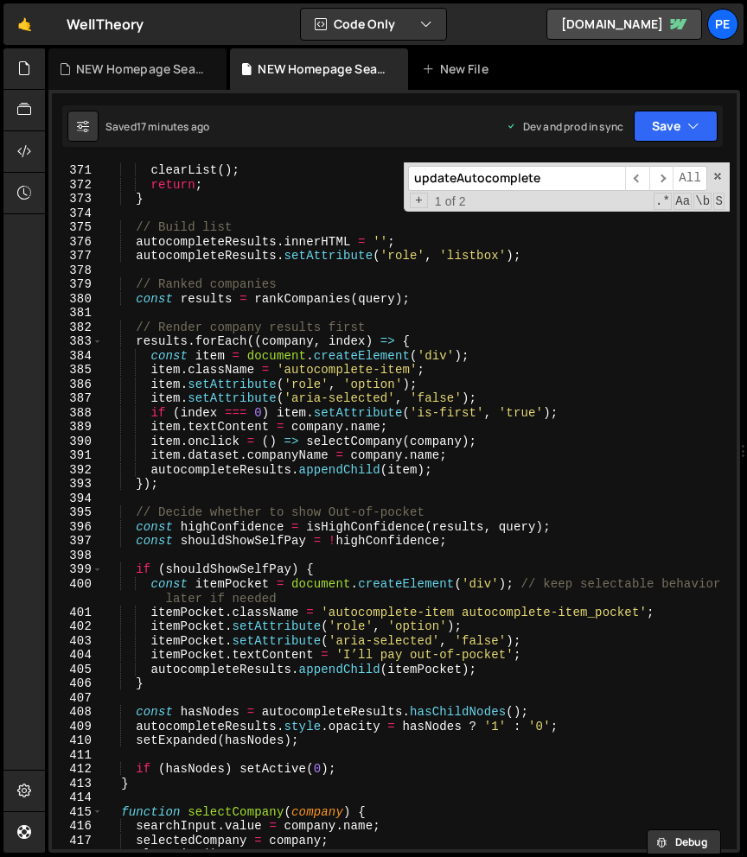
type input "updateAutocomplete"
click at [181, 588] on div "if ( ! query ) { clearList ( ) ; return ; } // Build list autocompleteResults .…" at bounding box center [416, 507] width 626 height 716
click at [469, 634] on div "if ( ! query ) { clearList ( ) ; return ; } // Build list autocompleteResults .…" at bounding box center [416, 507] width 626 height 716
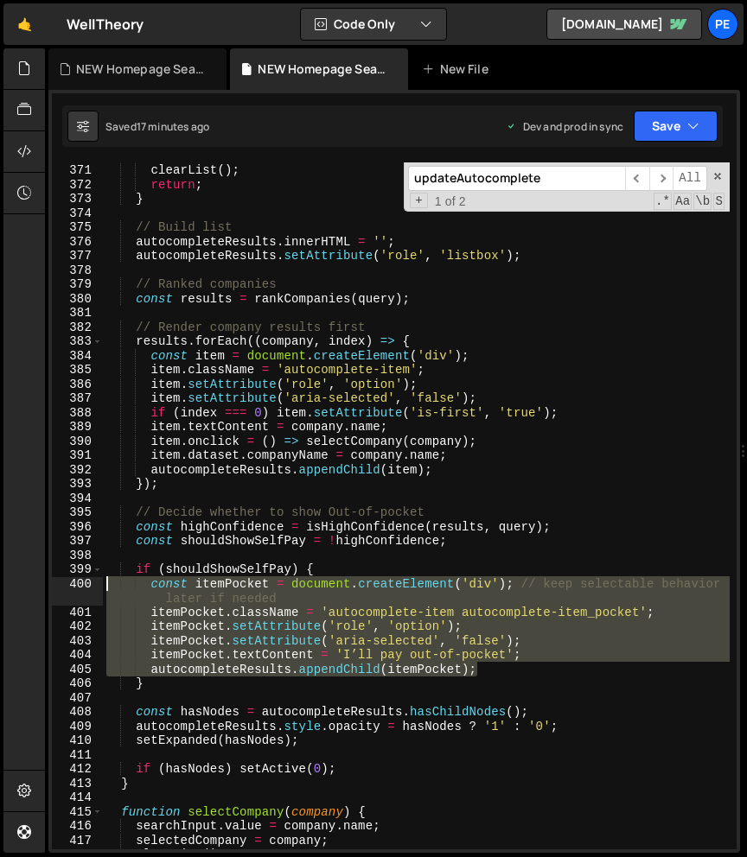
drag, startPoint x: 517, startPoint y: 668, endPoint x: 46, endPoint y: 586, distance: 478.1
click at [46, 586] on div "Files New File Javascript files 1 Homepage Search.js 0 1 Lock Body Scroll.js 0 …" at bounding box center [396, 450] width 702 height 805
type textarea "const itemPocket = document.createElement('div'); // keep selectable behavior l…"
click at [486, 194] on div "+ 1 of 2 .* Aa \b S" at bounding box center [566, 201] width 316 height 15
click at [502, 175] on input "updateAutocomplete" at bounding box center [516, 178] width 217 height 25
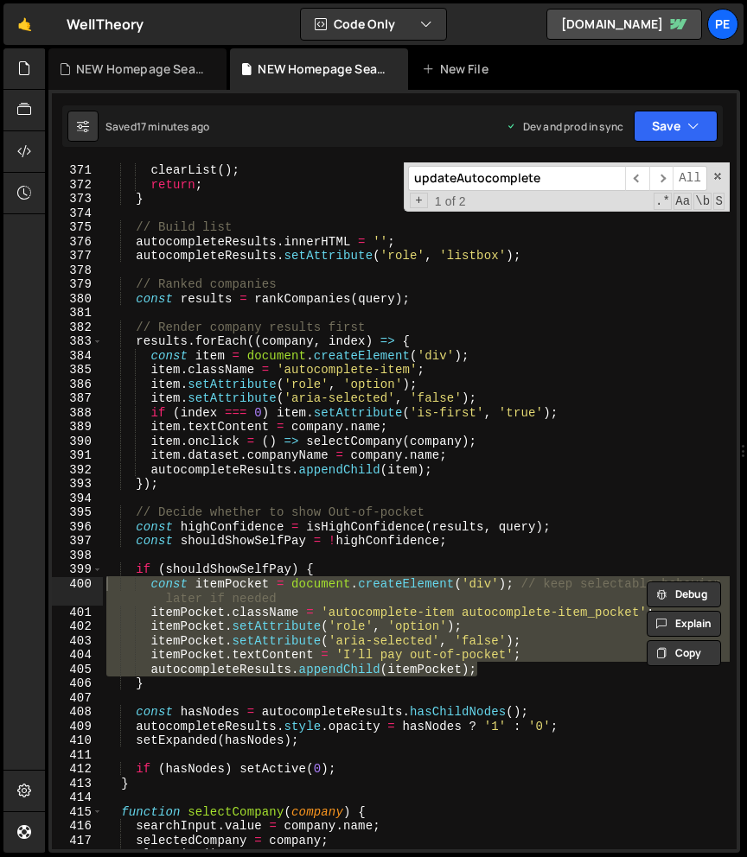
click at [502, 175] on input "updateAutocomplete" at bounding box center [516, 178] width 217 height 25
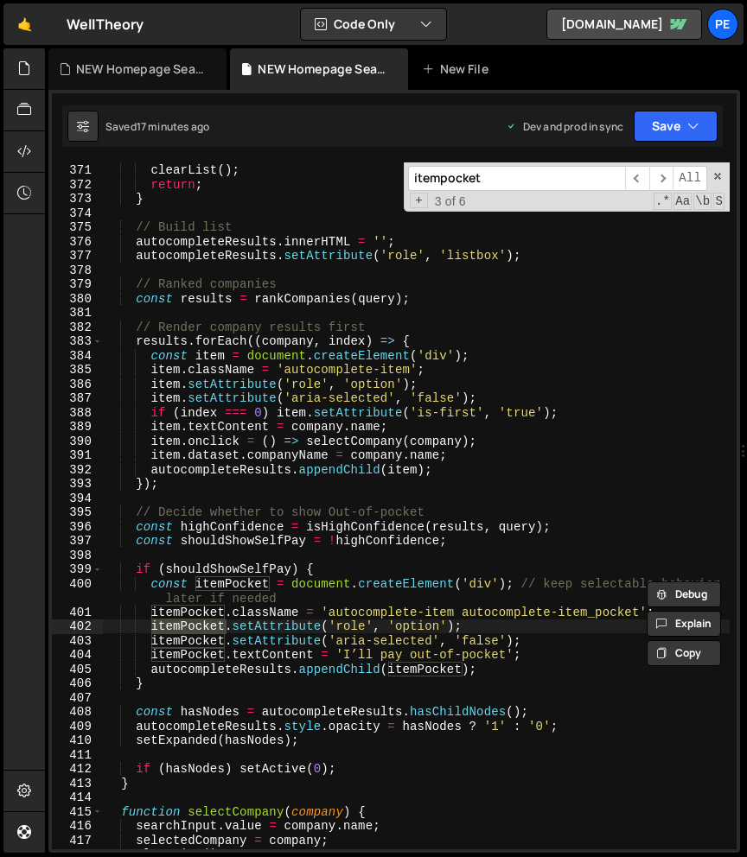
type input "itempocket"
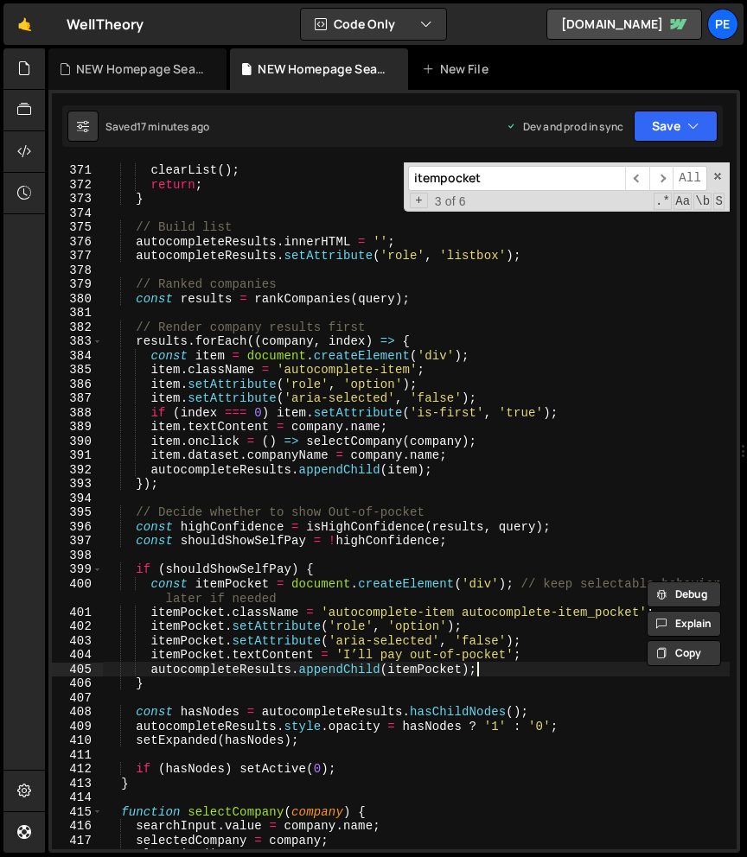
drag, startPoint x: 525, startPoint y: 665, endPoint x: 485, endPoint y: 676, distance: 41.1
click at [525, 665] on div "if ( ! query ) { clearList ( ) ; return ; } // Build list autocompleteResults .…" at bounding box center [416, 507] width 626 height 716
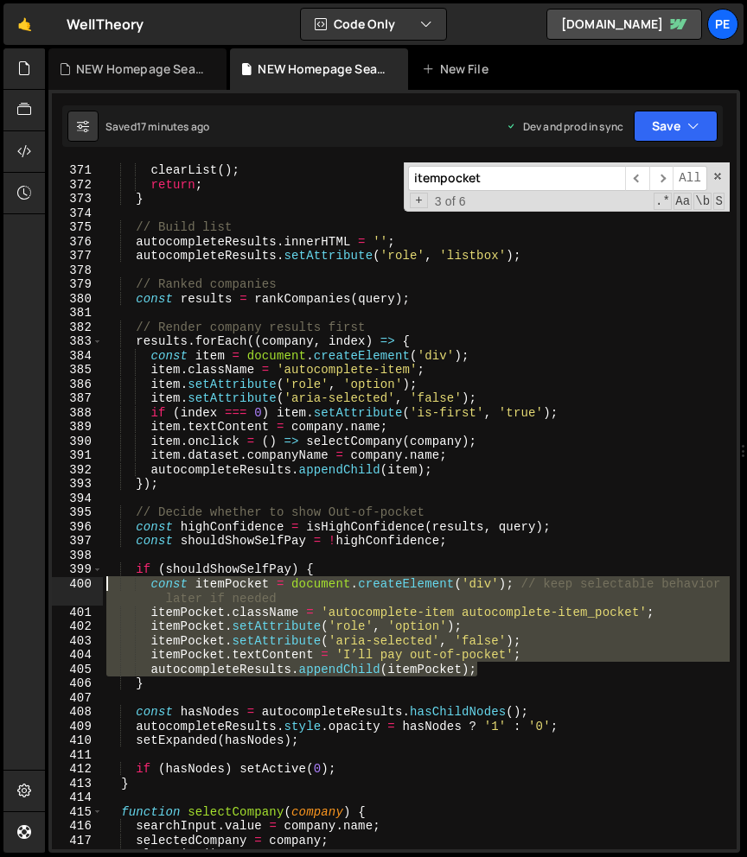
drag, startPoint x: 464, startPoint y: 662, endPoint x: 35, endPoint y: 582, distance: 436.9
click at [35, 582] on div "Hold on a sec... Are you certain you wish to leave this page? Any changes you'v…" at bounding box center [373, 428] width 747 height 857
paste textarea "autocompleteResults.appendChild(itemPocket)"
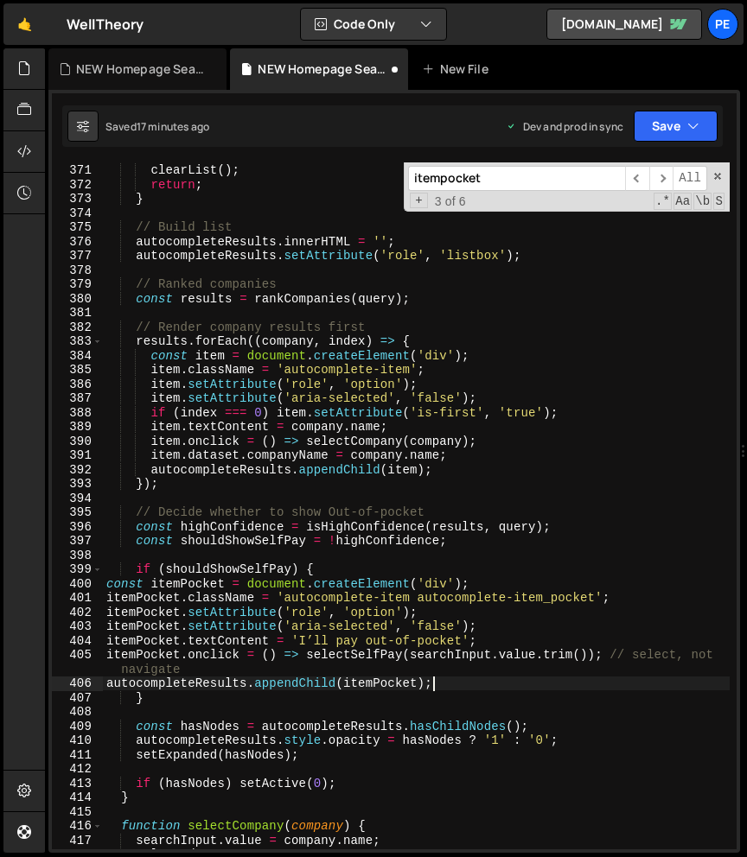
type textarea "autocompleteResults.appendChild(itemPocket);"
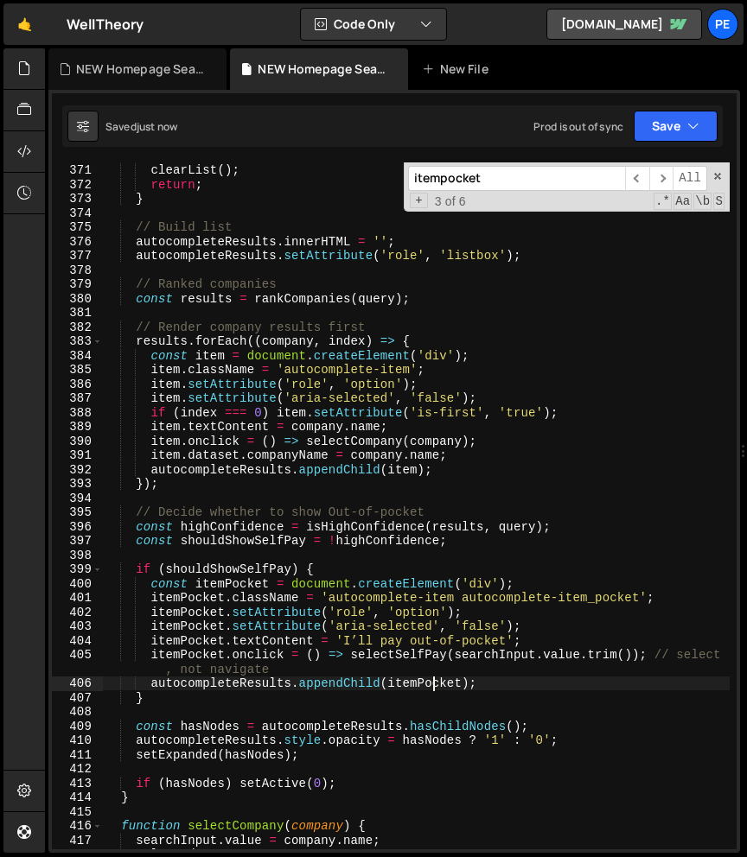
click at [567, 181] on input "itempocket" at bounding box center [516, 178] width 217 height 25
paste input "handleKeydown"
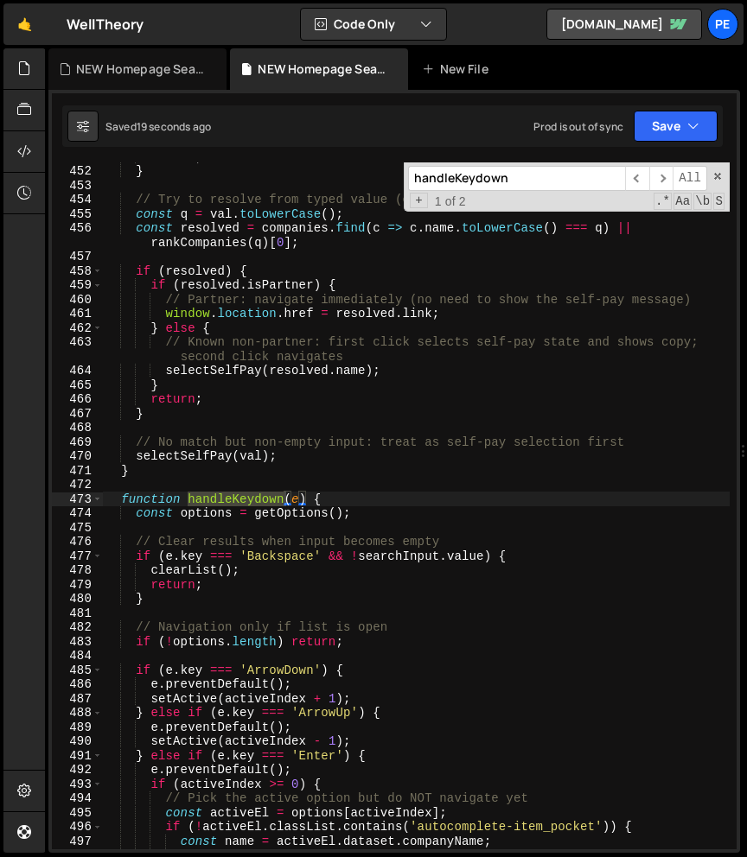
type input "handleKeydown"
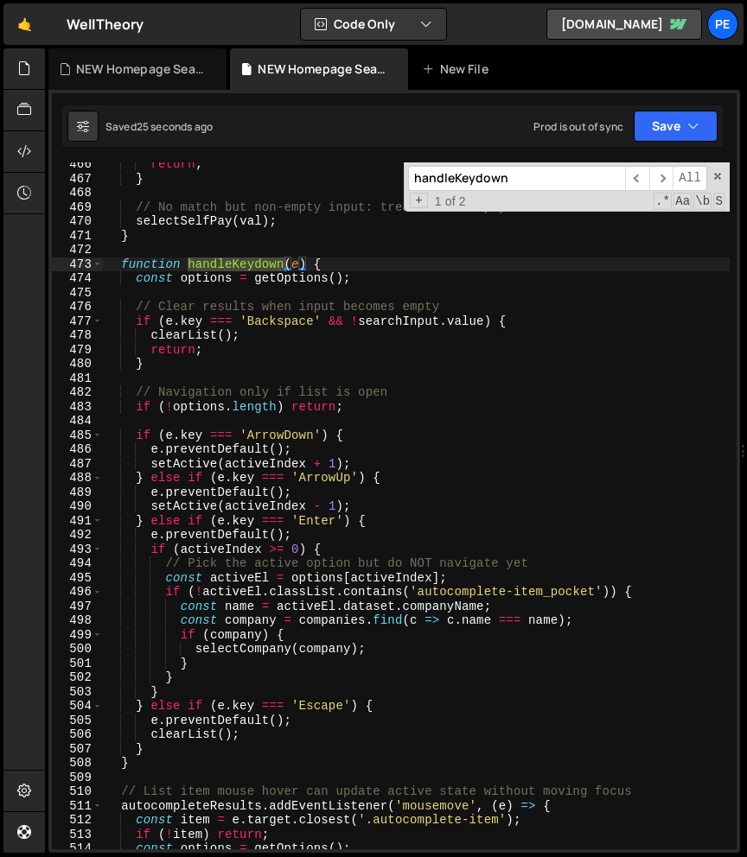
scroll to position [6990, 0]
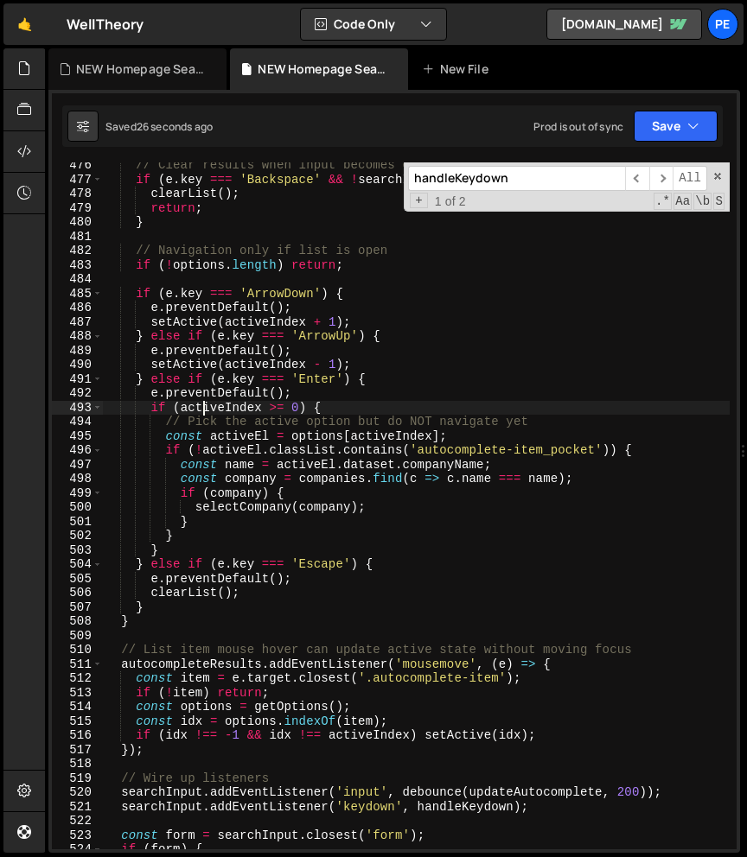
click at [202, 403] on div "// Clear results when input becomes empty if ( e . key === 'Backspace' && ! sea…" at bounding box center [416, 516] width 626 height 716
click at [257, 381] on div "// Clear results when input becomes empty if ( e . key === 'Backspace' && ! sea…" at bounding box center [416, 516] width 626 height 716
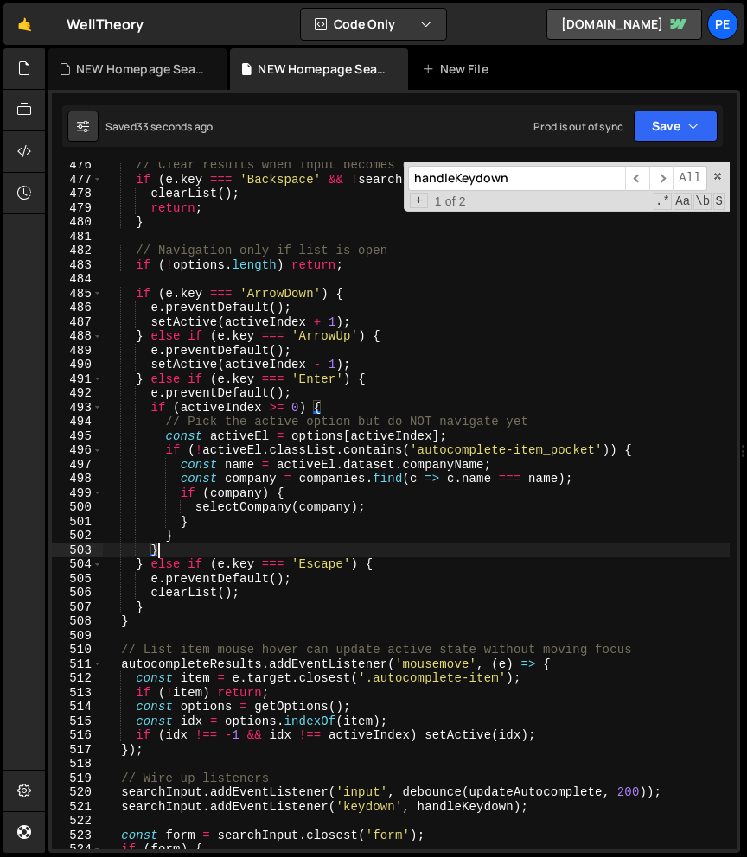
click at [166, 544] on div "// Clear results when input becomes empty if ( e . key === 'Backspace' && ! sea…" at bounding box center [416, 516] width 626 height 716
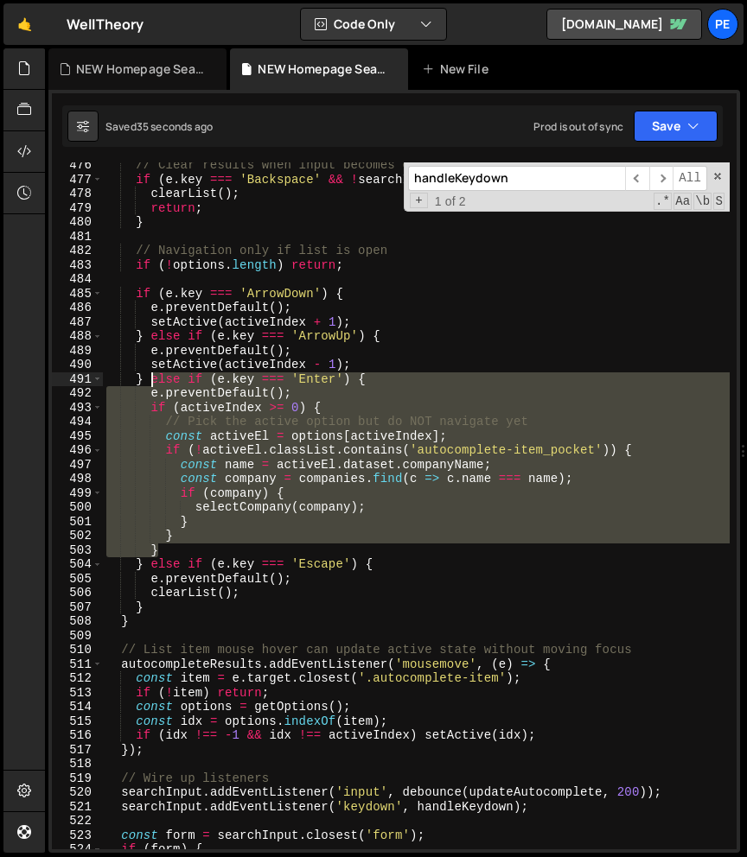
drag, startPoint x: 176, startPoint y: 546, endPoint x: 151, endPoint y: 383, distance: 165.2
click at [151, 383] on div "// Clear results when input becomes empty if ( e . key === 'Backspace' && ! sea…" at bounding box center [416, 516] width 626 height 716
paste textarea "}"
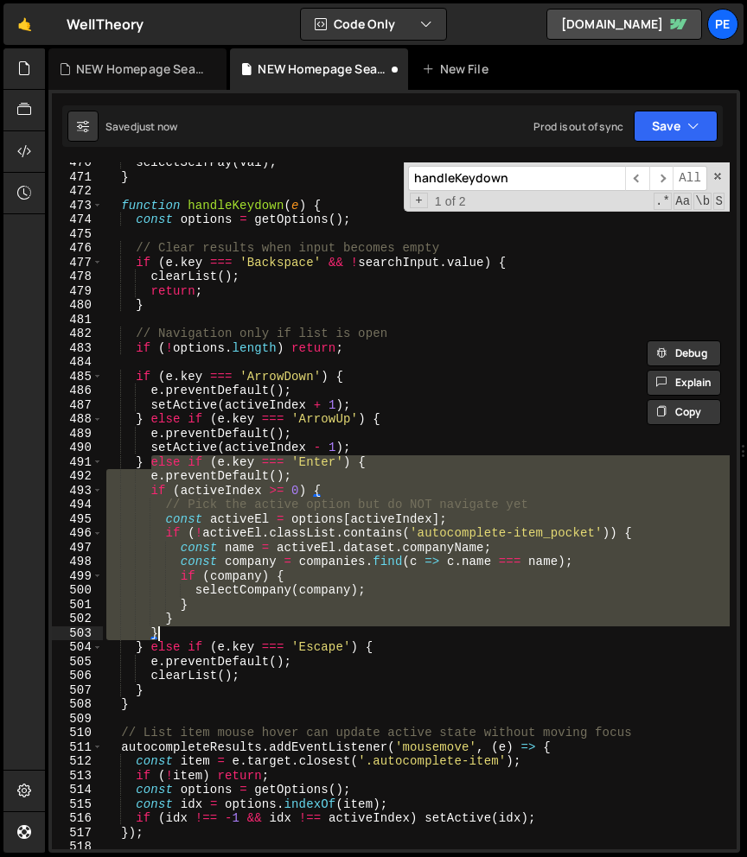
scroll to position [6915, 0]
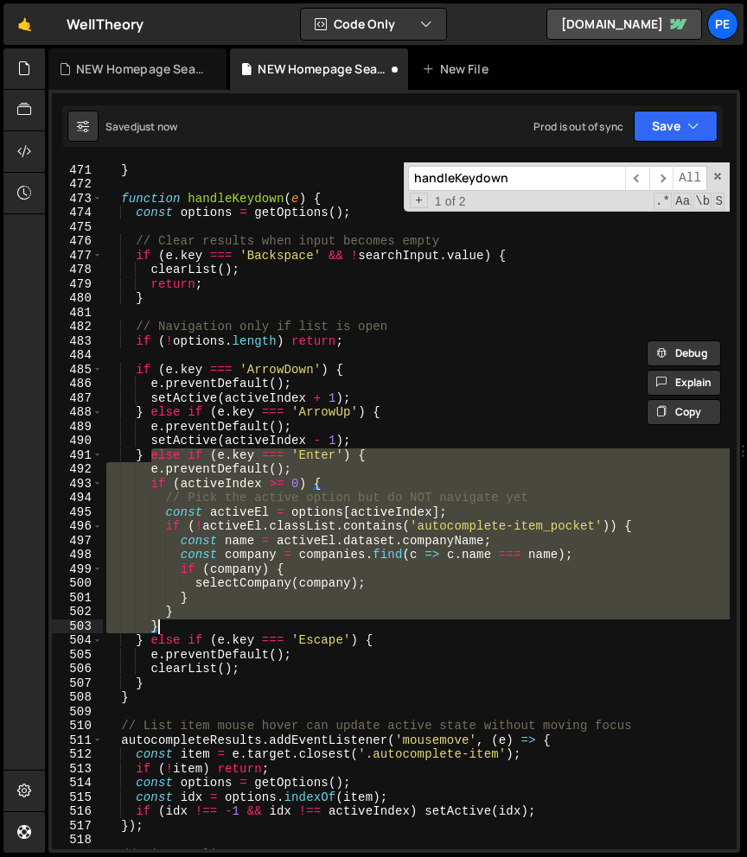
paste textarea
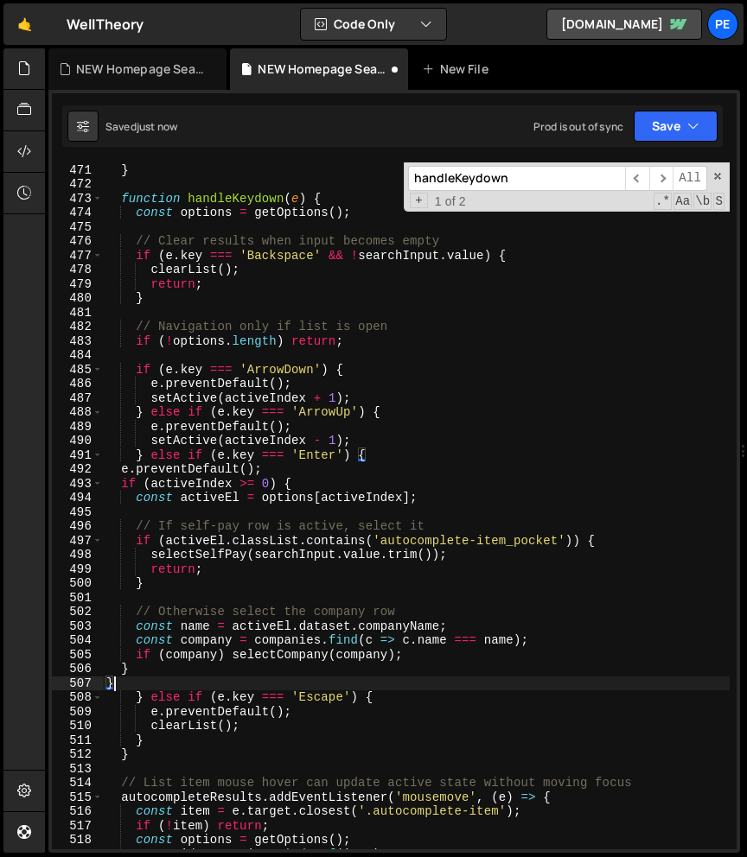
type textarea "}"
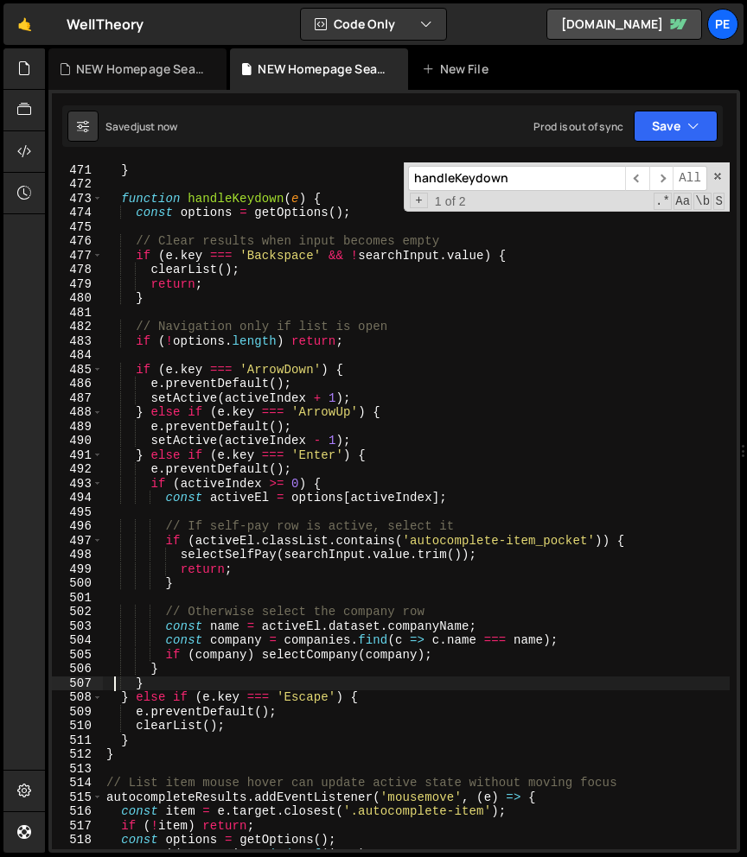
scroll to position [6957, 0]
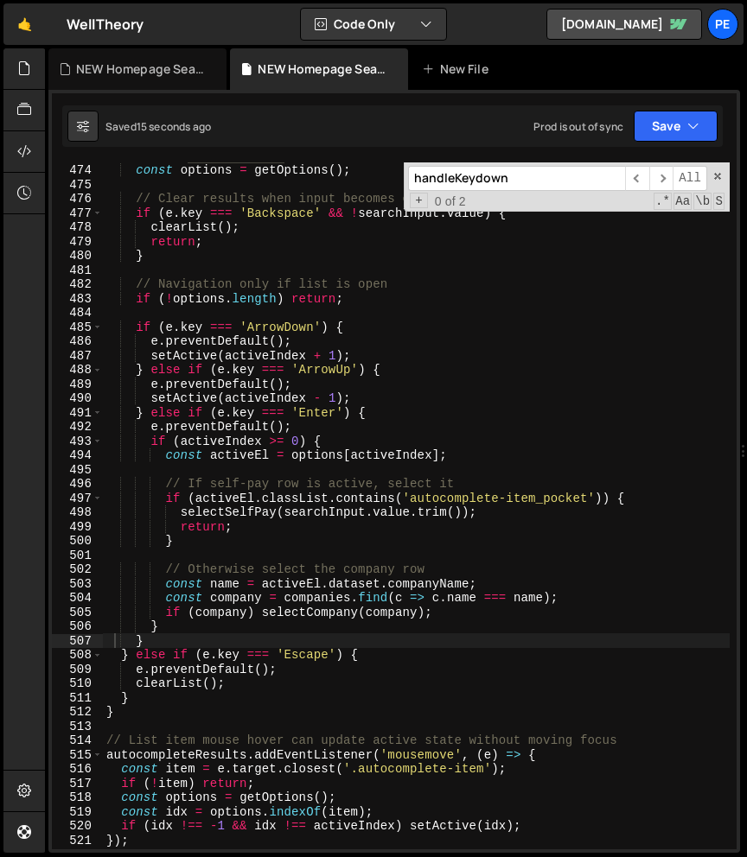
paste input "selectSelfPay"
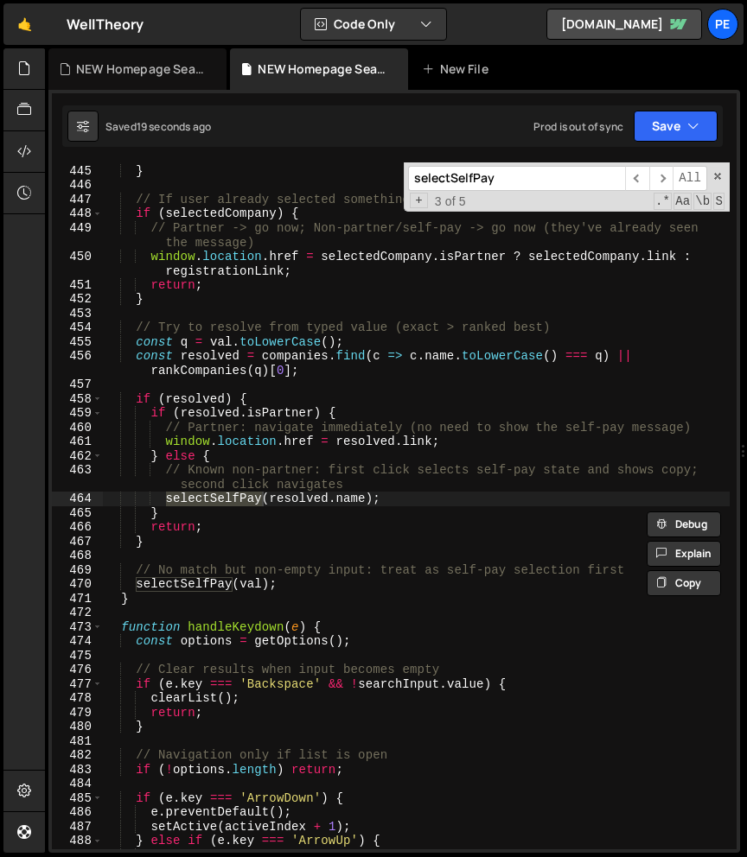
scroll to position [6486, 0]
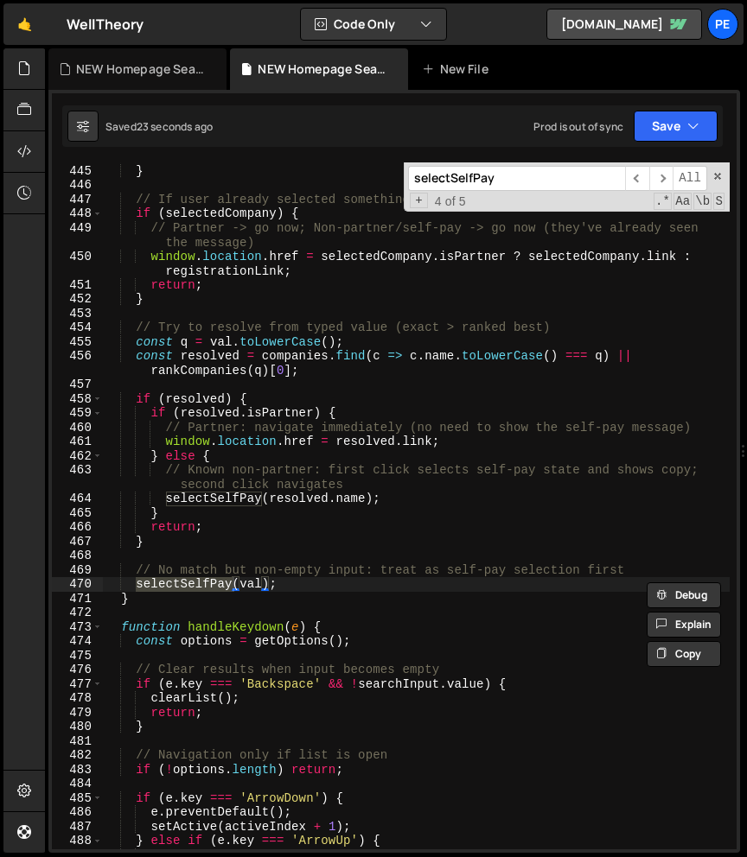
paste input "tupAutocomplete"
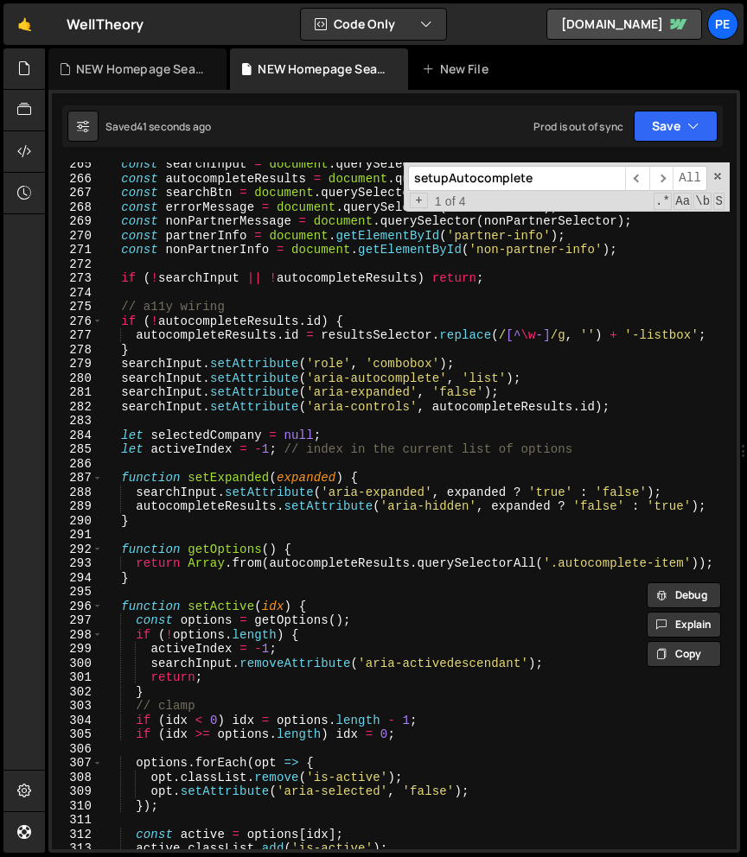
scroll to position [3813, 0]
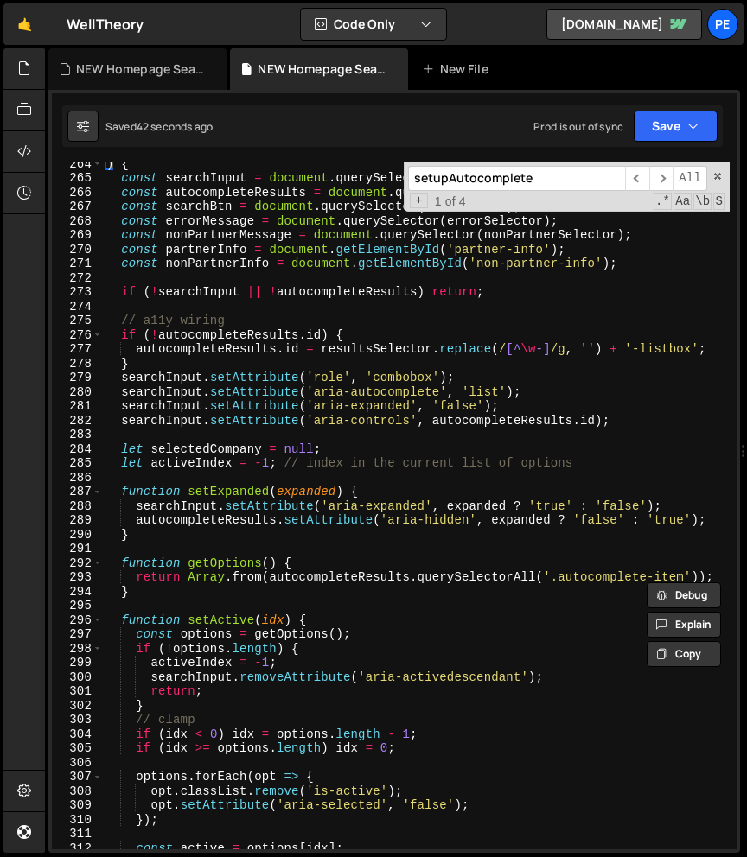
click at [531, 184] on input "setupAutocomplete" at bounding box center [516, 178] width 217 height 25
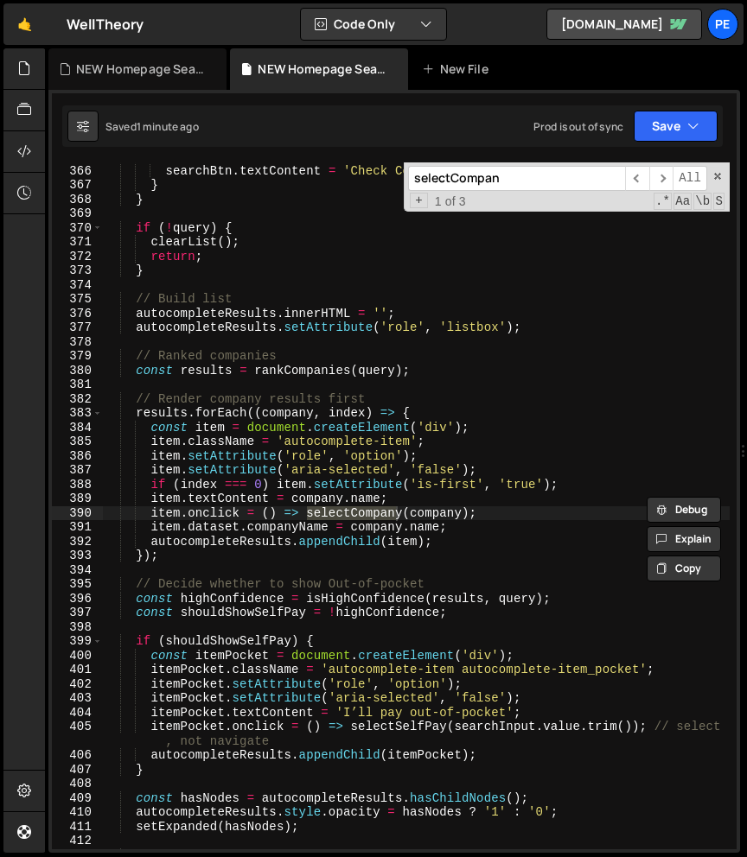
scroll to position [5716, 0]
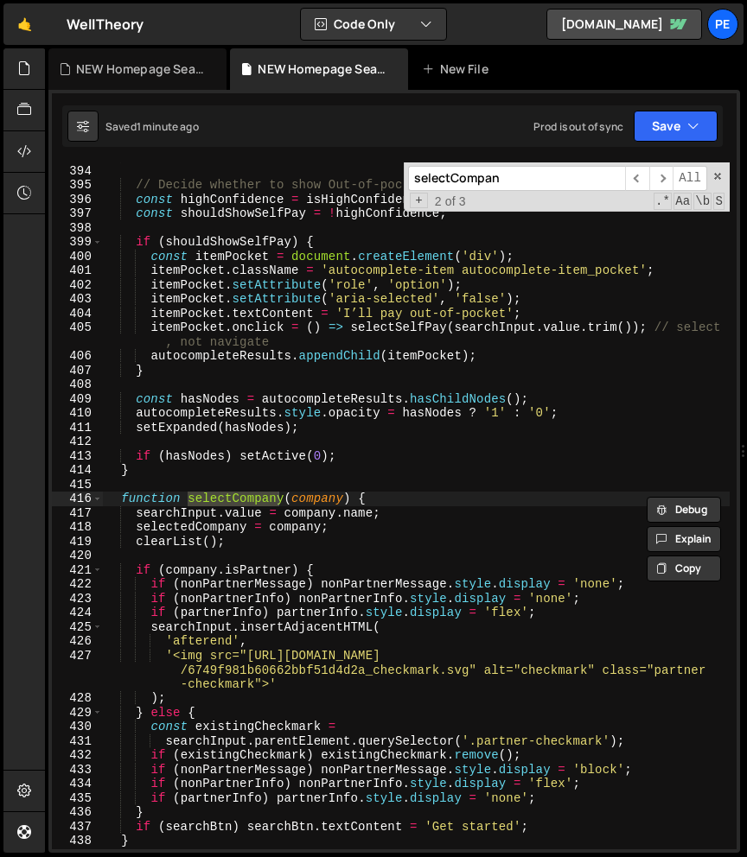
type input "selectCompan"
click at [306, 484] on div "}) ; // Decide whether to show Out‑of‑pocket const highConfidence = isHighConfi…" at bounding box center [416, 507] width 626 height 716
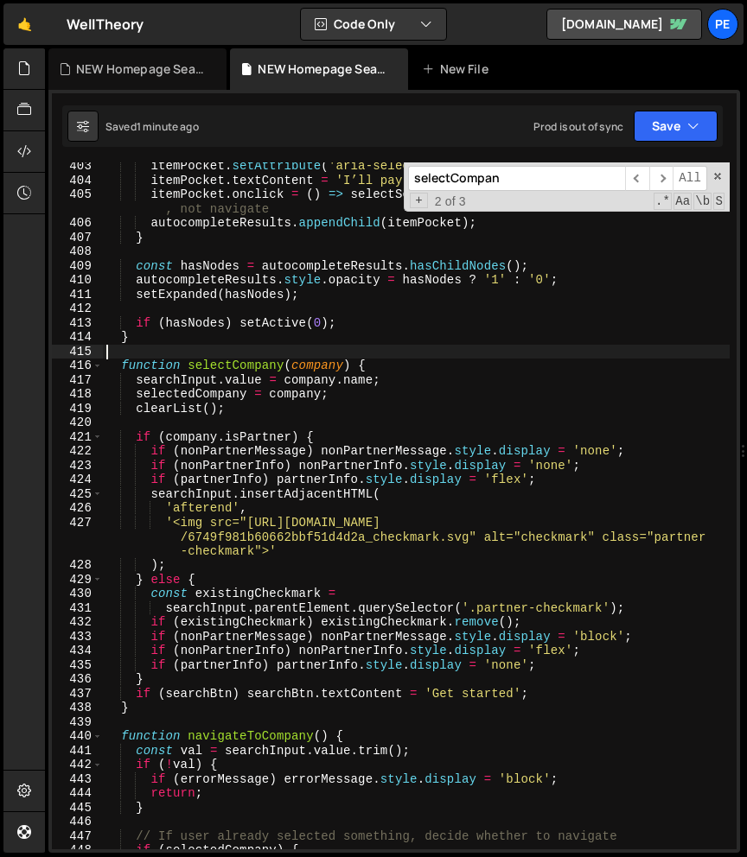
scroll to position [5862, 0]
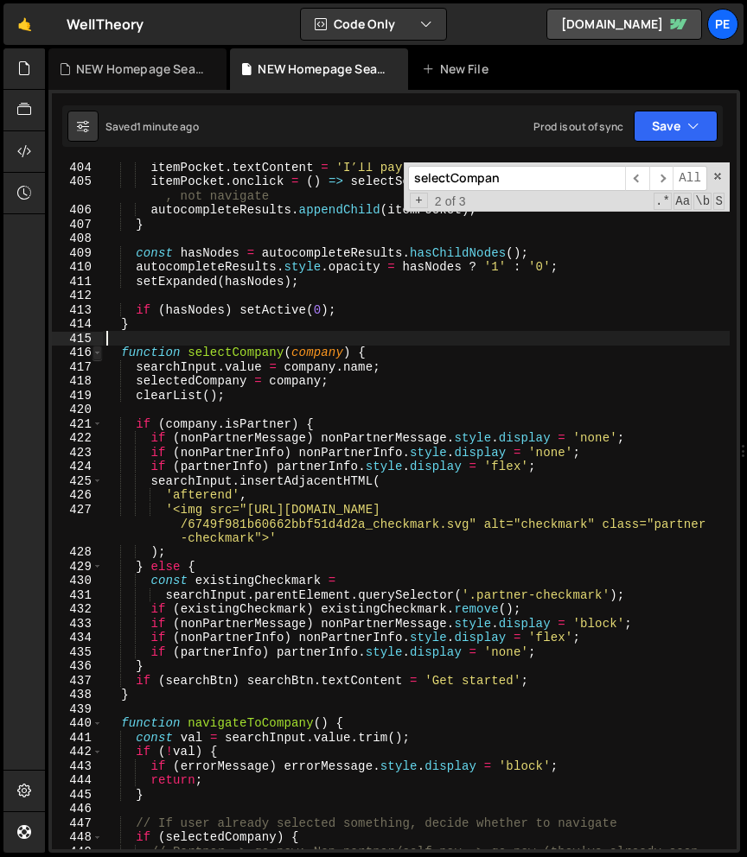
click at [96, 355] on span at bounding box center [97, 353] width 10 height 15
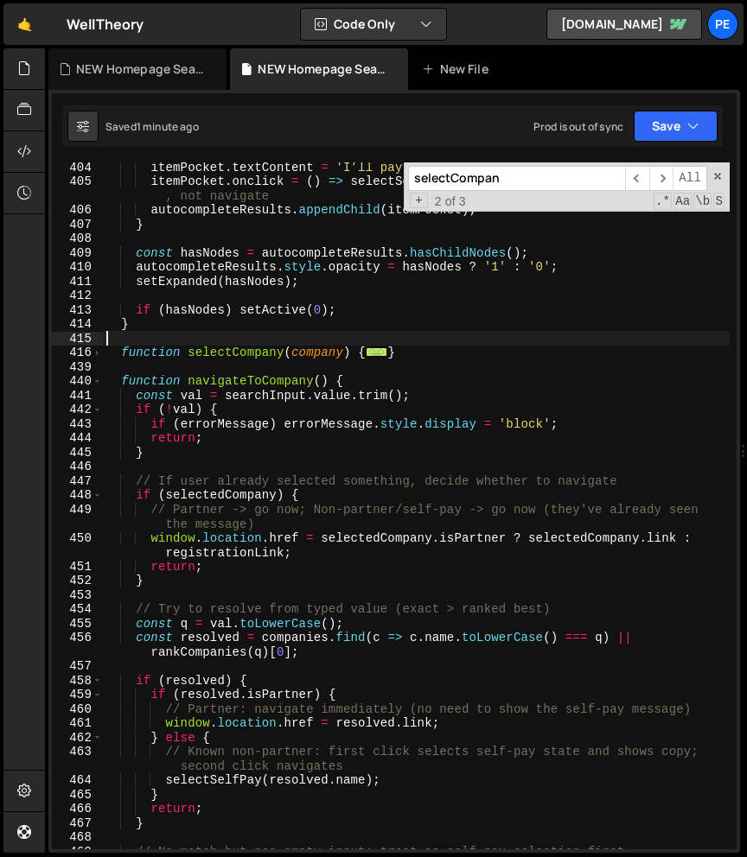
click at [495, 370] on div "itemPocket . textContent = 'I’ll pay out-of-pocket' ; itemPocket . onclick = ( …" at bounding box center [416, 518] width 626 height 716
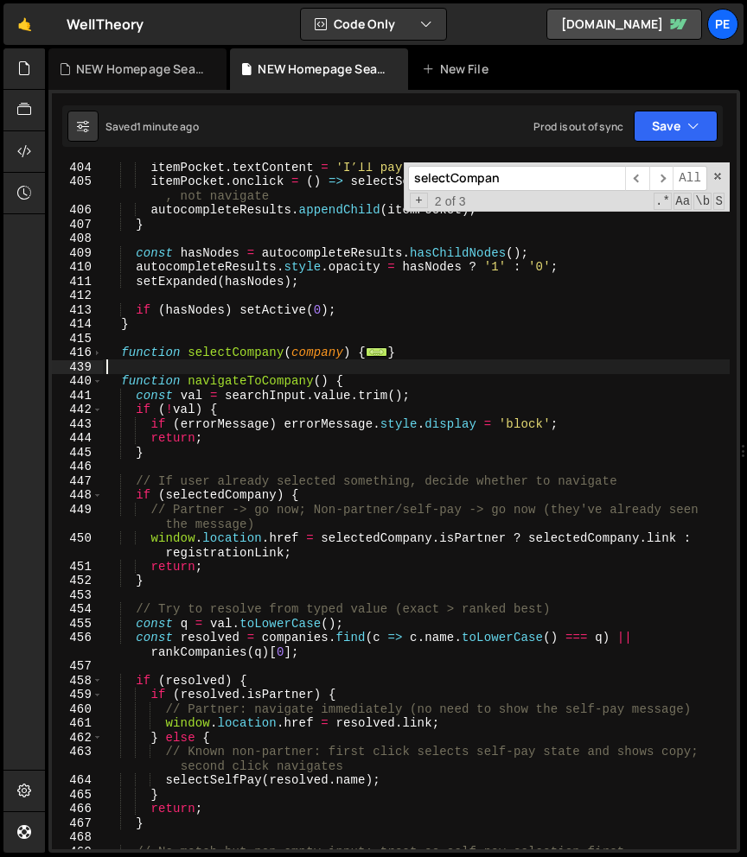
click at [494, 356] on div "itemPocket . textContent = 'I’ll pay out-of-pocket' ; itemPocket . onclick = ( …" at bounding box center [416, 518] width 626 height 716
type textarea "}"
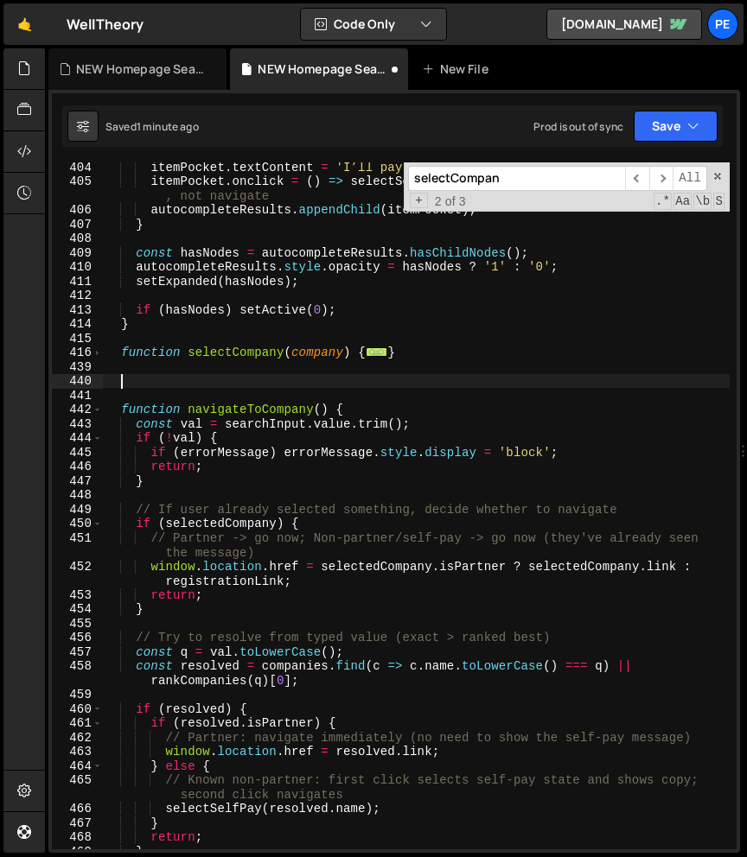
paste textarea
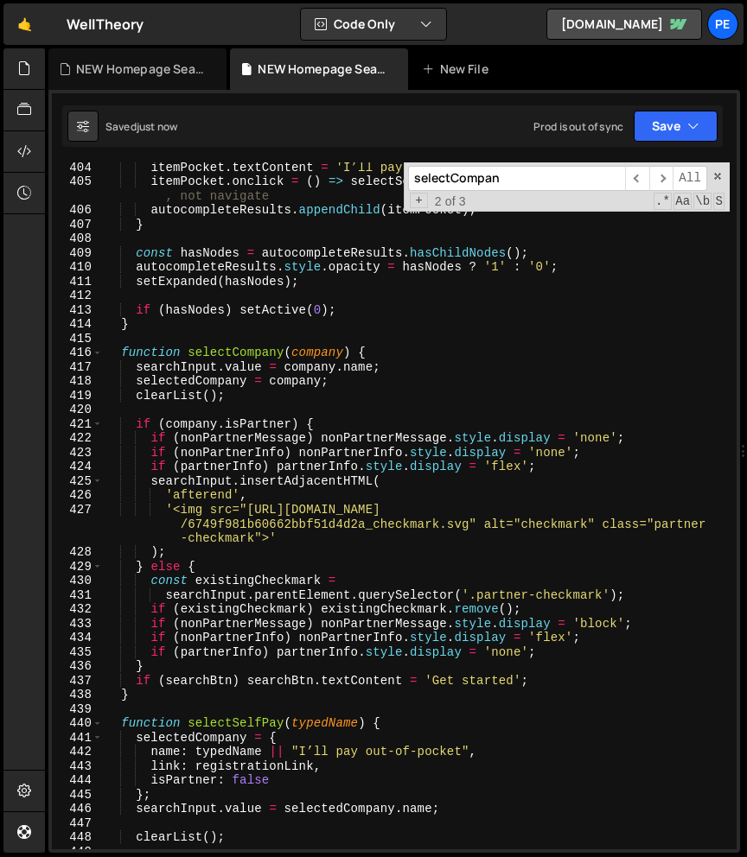
scroll to position [6344, 0]
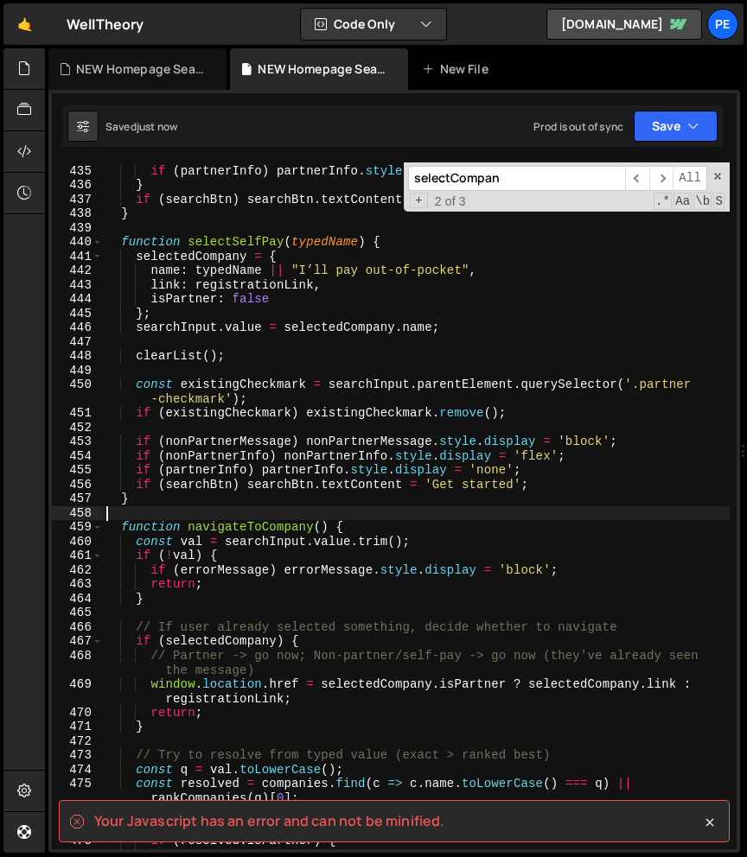
click at [465, 530] on div "if ( nonPartnerInfo ) nonPartnerInfo . style . display = 'flex' ; if ( partnerI…" at bounding box center [416, 507] width 626 height 716
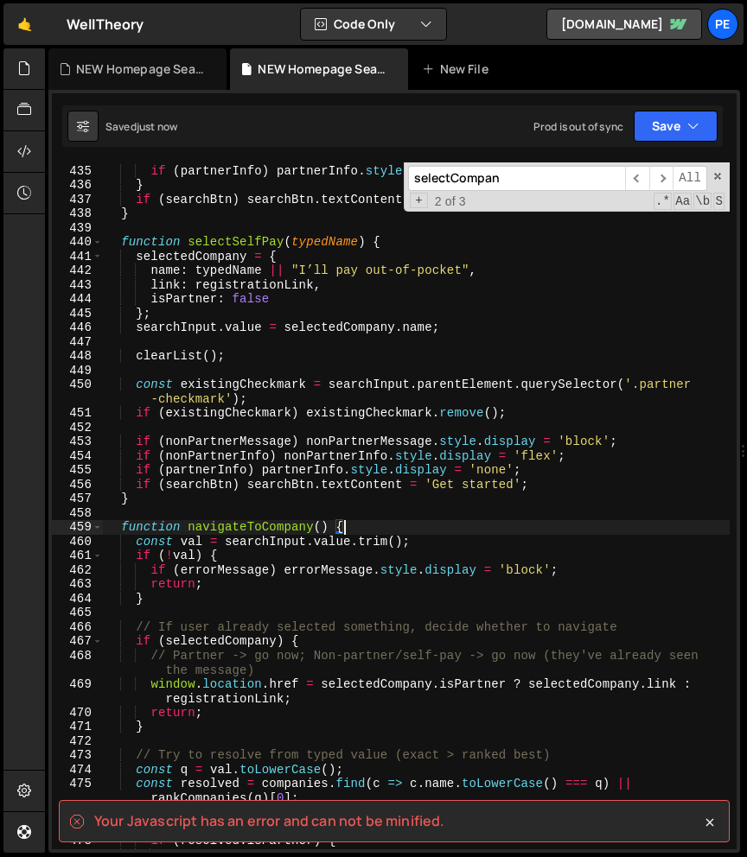
type textarea ");"
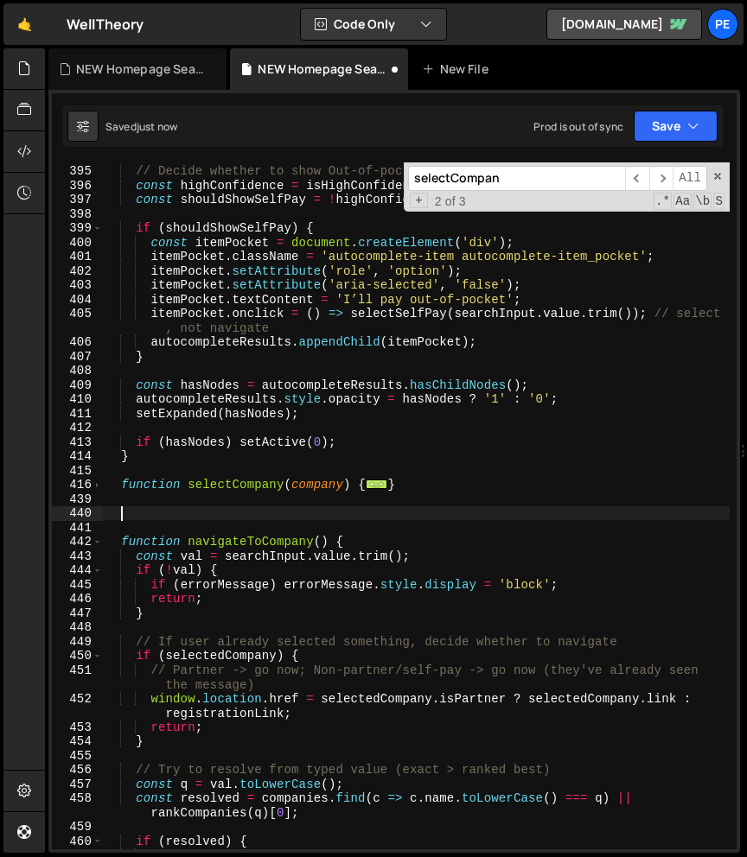
scroll to position [5723, 0]
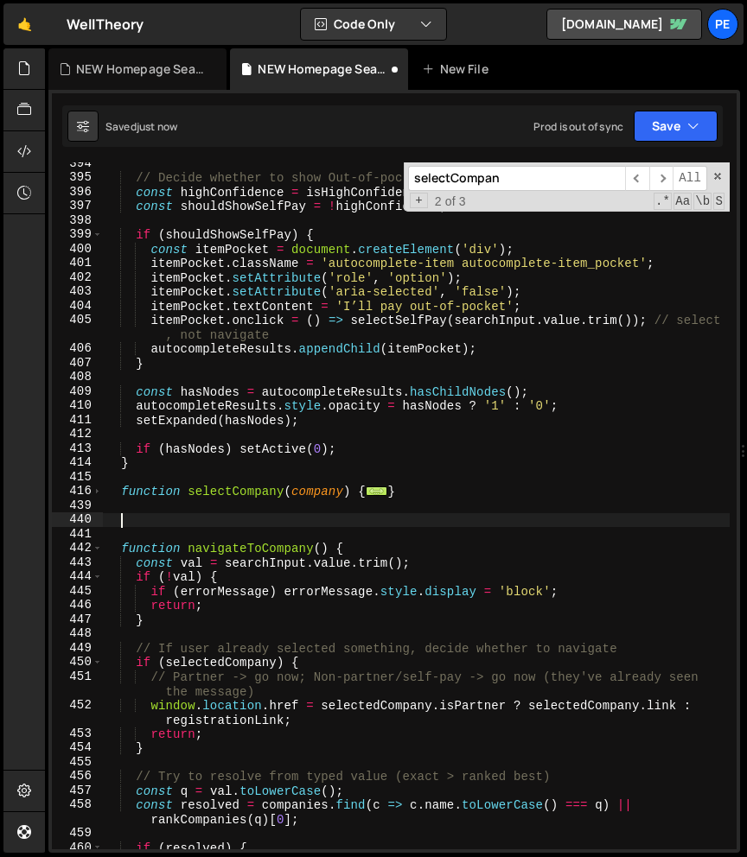
paste textarea
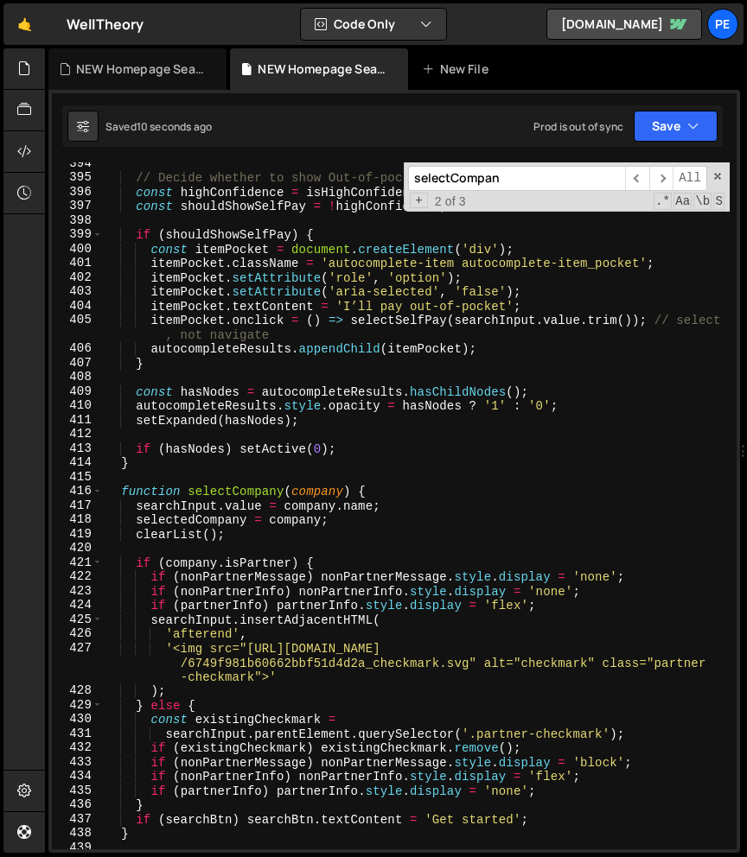
scroll to position [6344, 0]
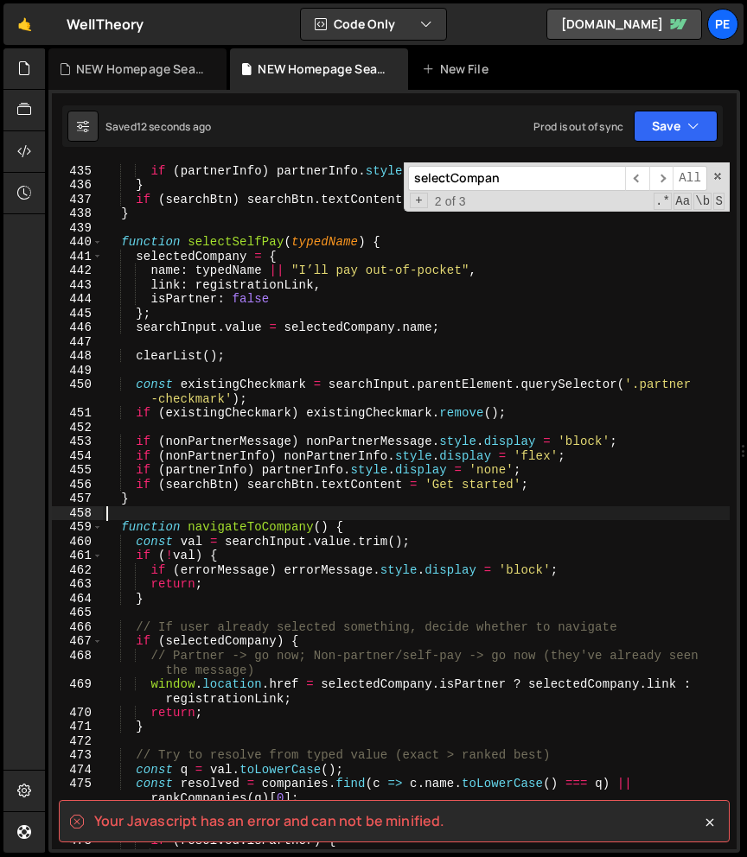
type textarea ");"
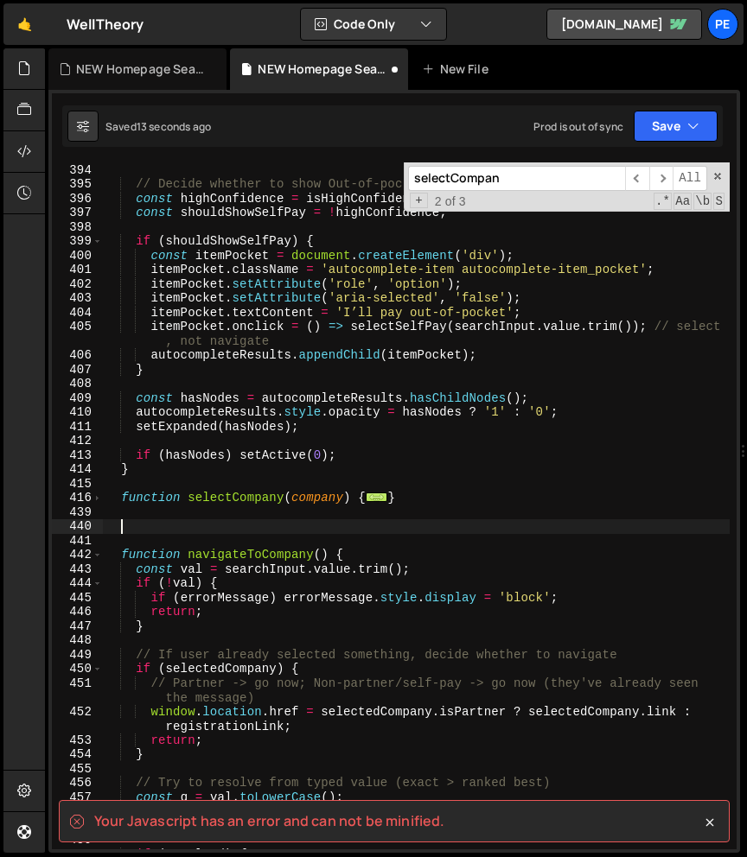
scroll to position [5717, 0]
type textarea "}"
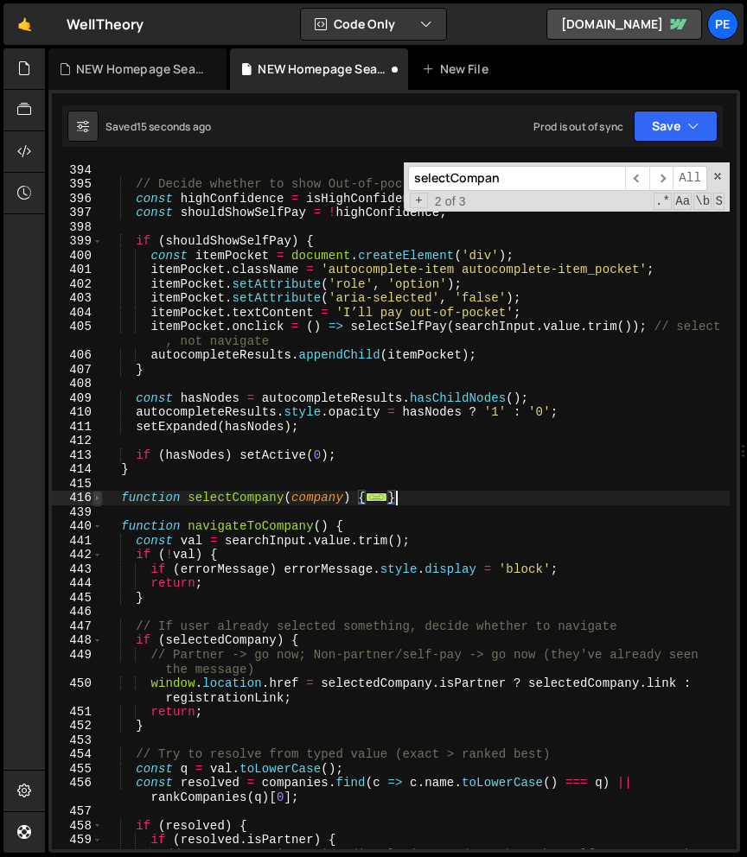
click at [97, 498] on span at bounding box center [97, 498] width 10 height 15
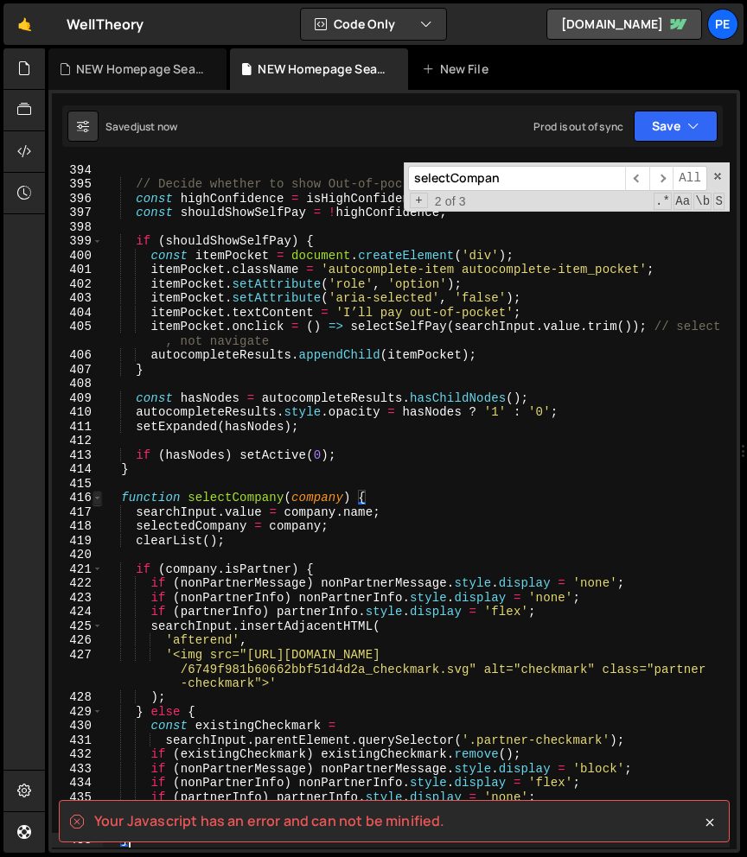
click at [96, 497] on span at bounding box center [97, 498] width 10 height 15
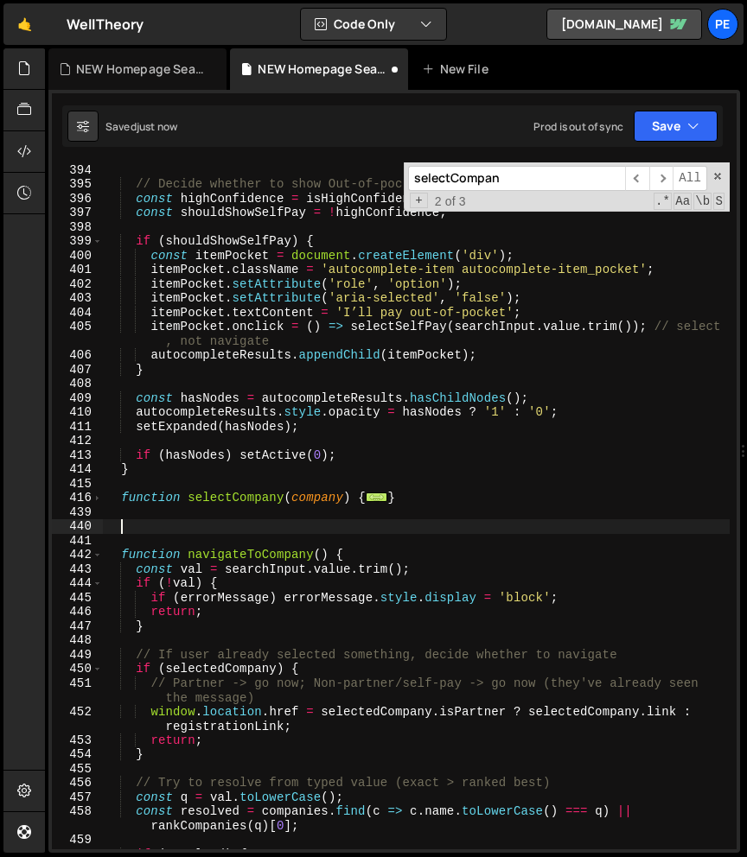
paste textarea
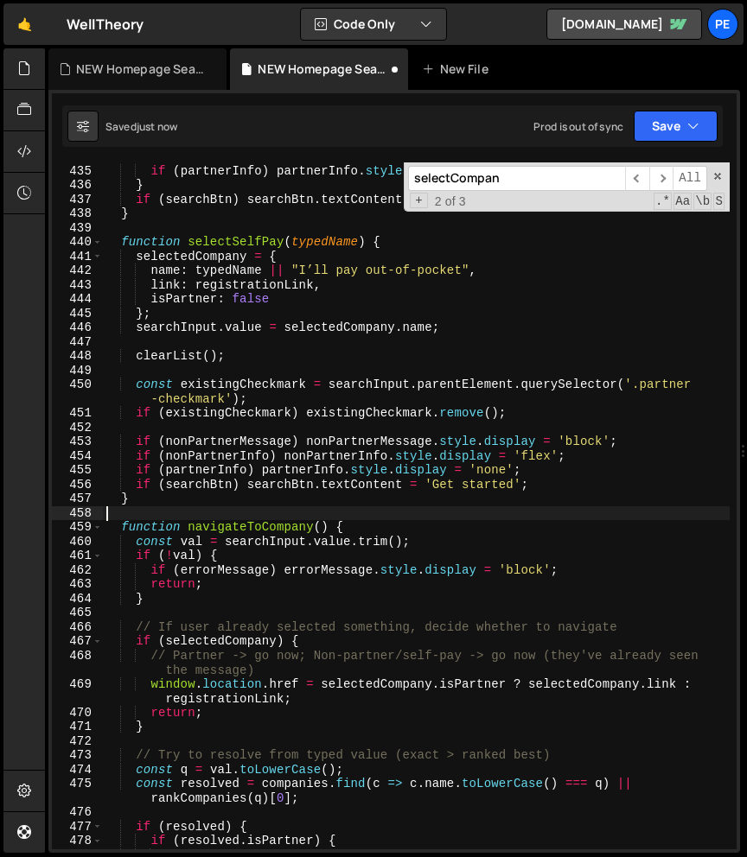
scroll to position [6344, 0]
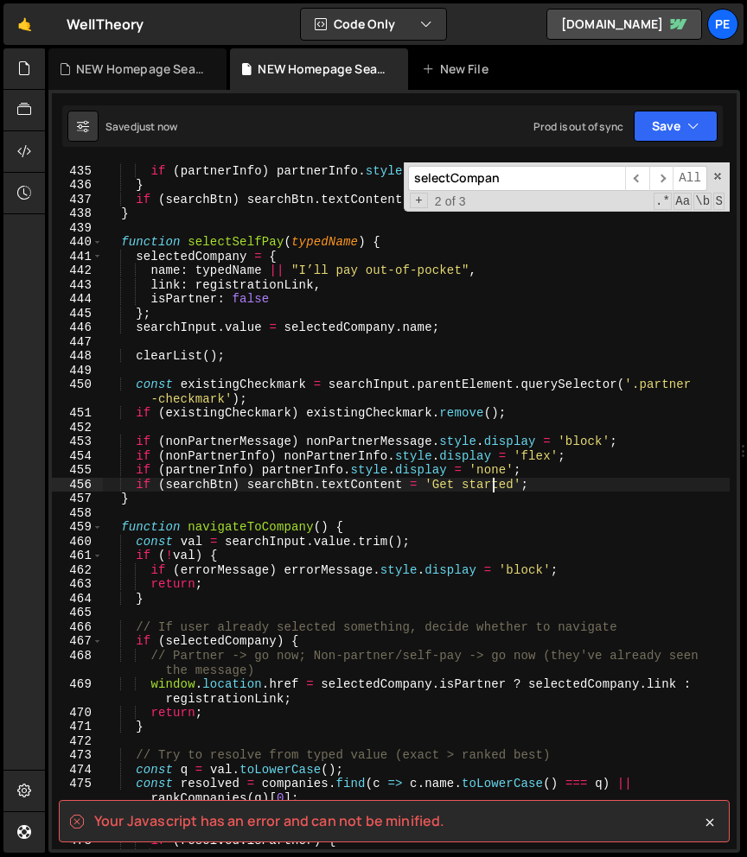
click at [490, 481] on div "if ( nonPartnerInfo ) nonPartnerInfo . style . display = 'flex' ; if ( partnerI…" at bounding box center [416, 507] width 626 height 716
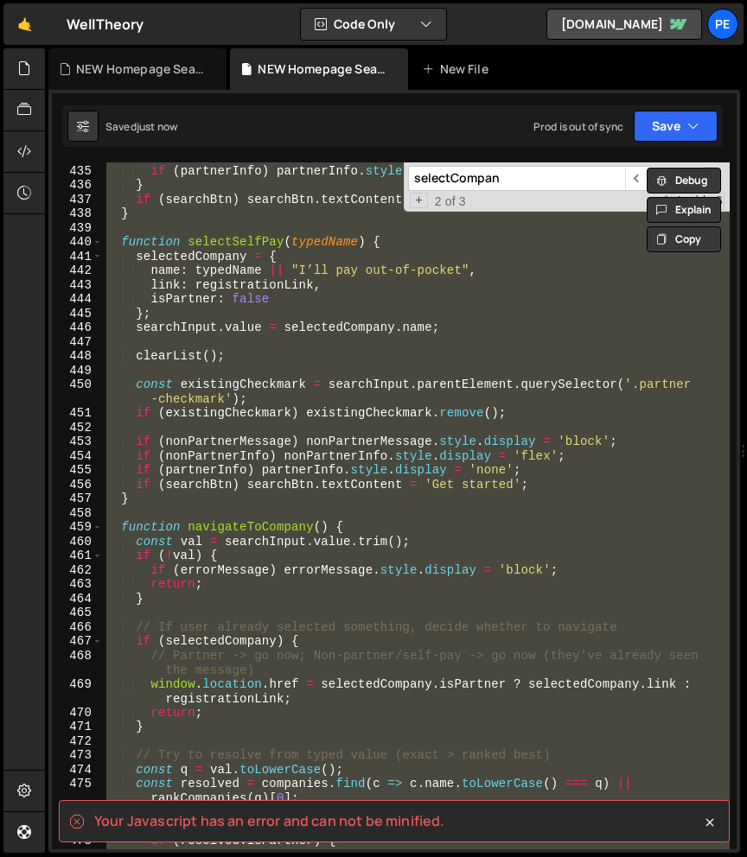
type textarea ");"
